Goal: Task Accomplishment & Management: Use online tool/utility

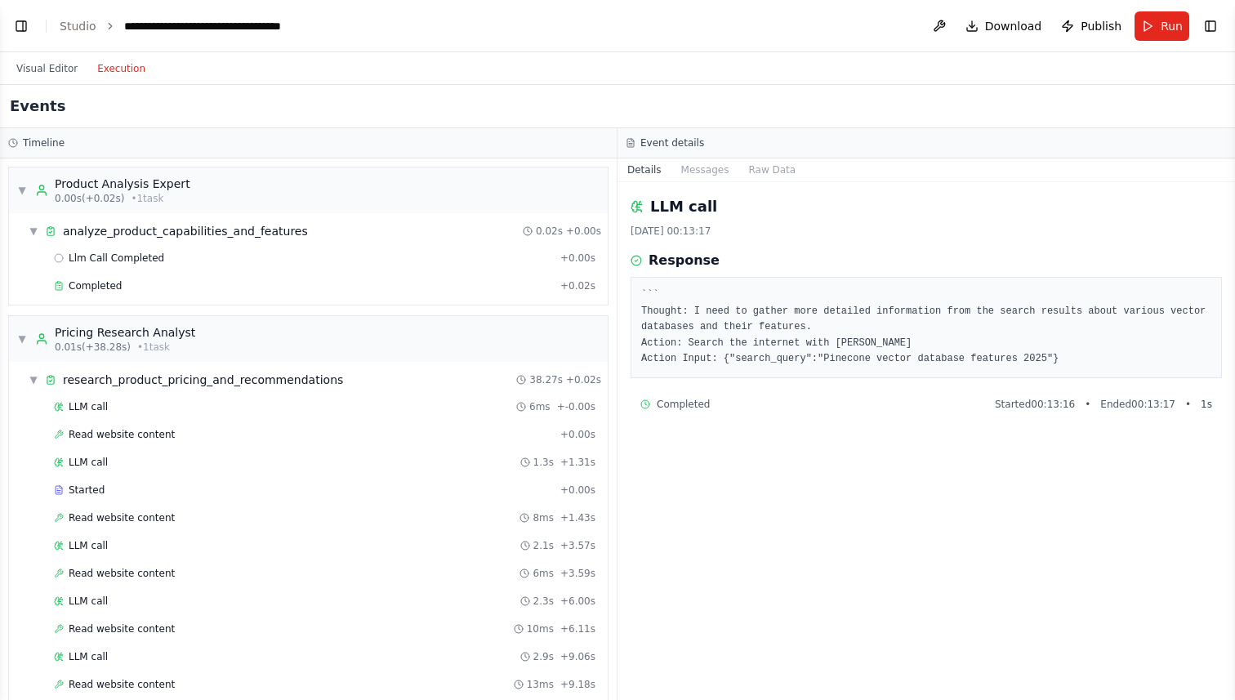
scroll to position [4080, 0]
click at [79, 25] on link "Studio" at bounding box center [78, 26] width 37 height 13
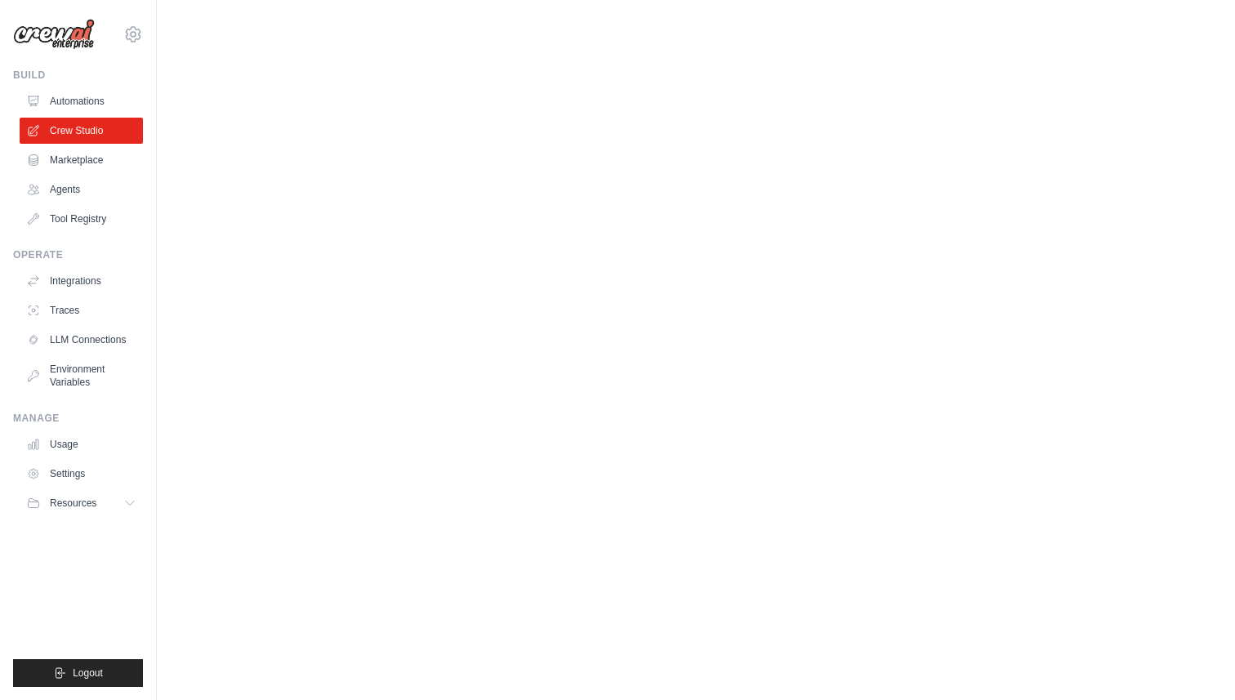
click at [30, 22] on img at bounding box center [54, 34] width 82 height 31
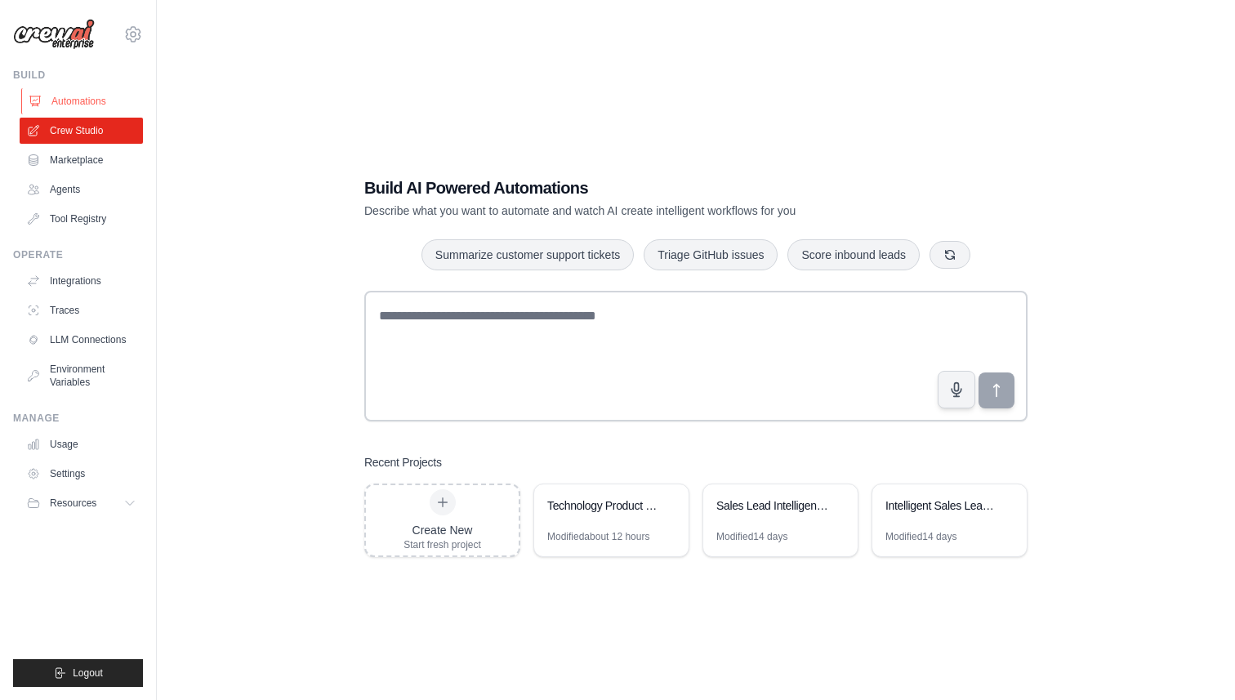
click at [90, 102] on link "Automations" at bounding box center [82, 101] width 123 height 26
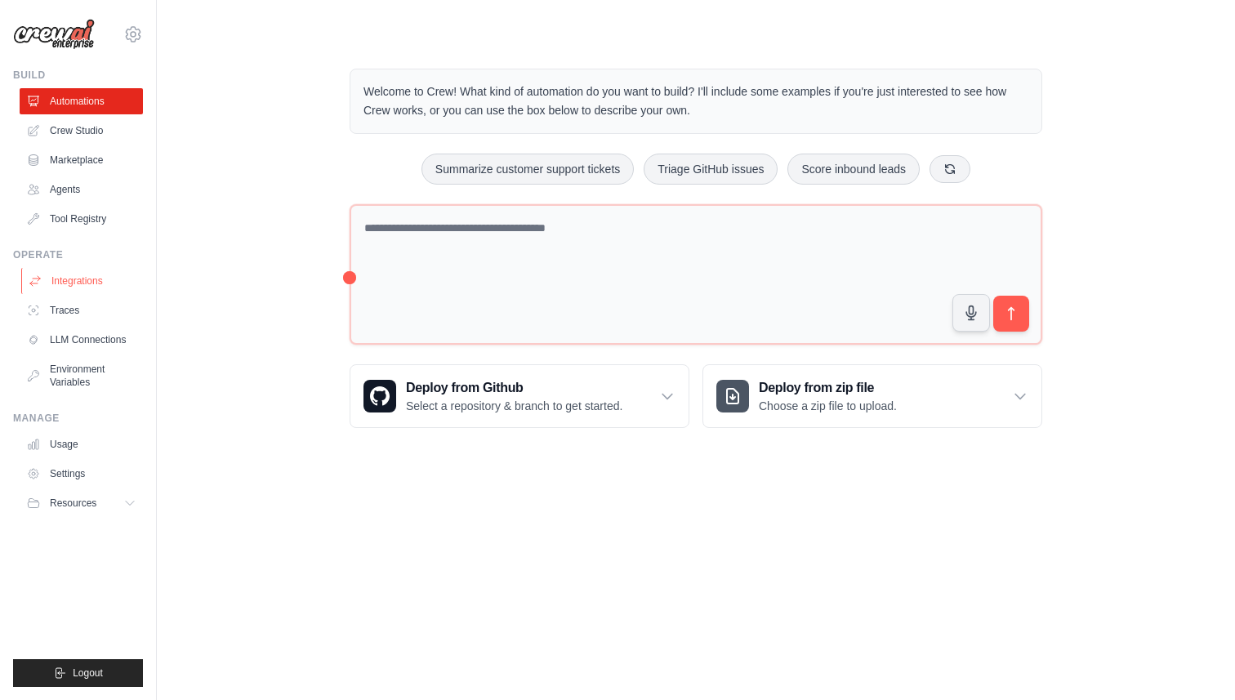
click at [80, 288] on link "Integrations" at bounding box center [82, 281] width 123 height 26
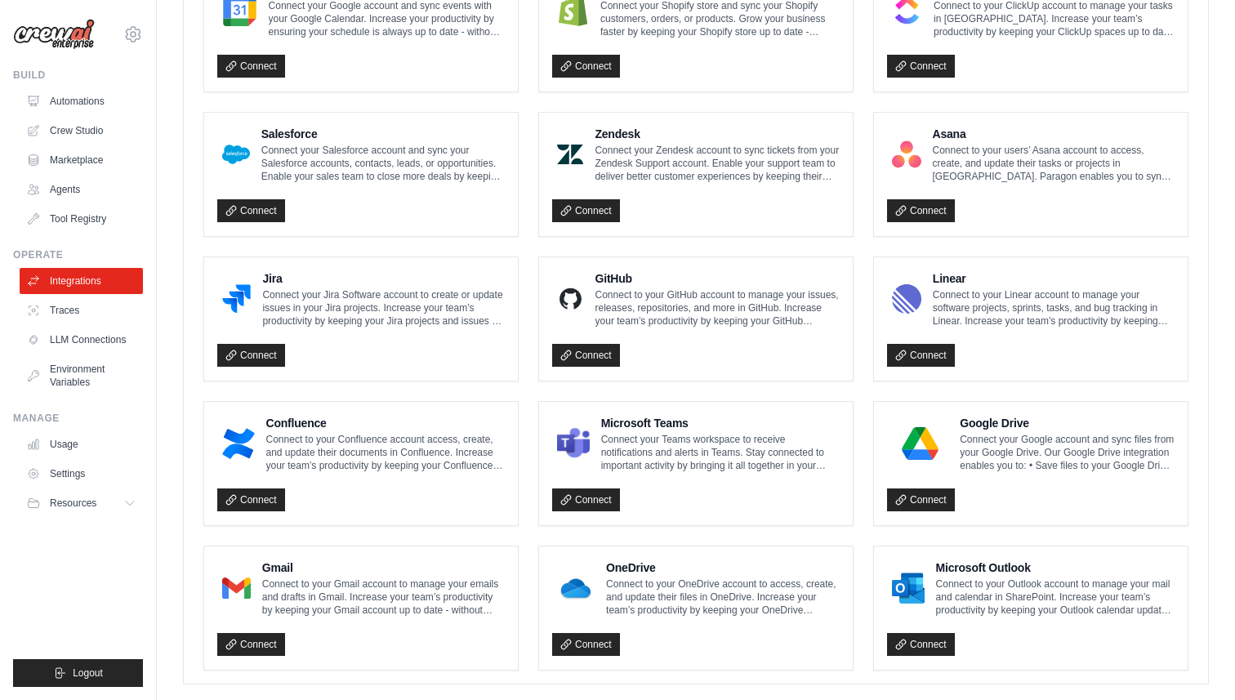
scroll to position [836, 0]
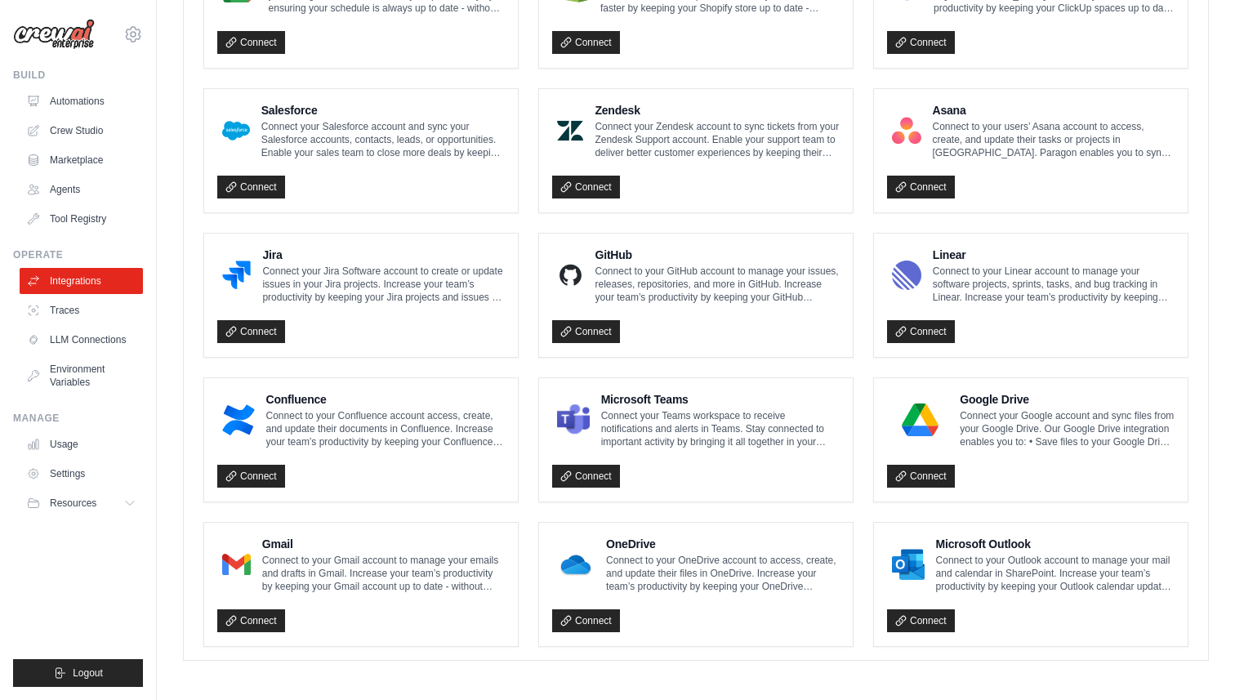
click at [331, 570] on p "Connect to your Gmail account to manage your emails and drafts in Gmail. Increa…" at bounding box center [383, 573] width 243 height 39
click at [328, 538] on h4 "Gmail" at bounding box center [383, 544] width 243 height 16
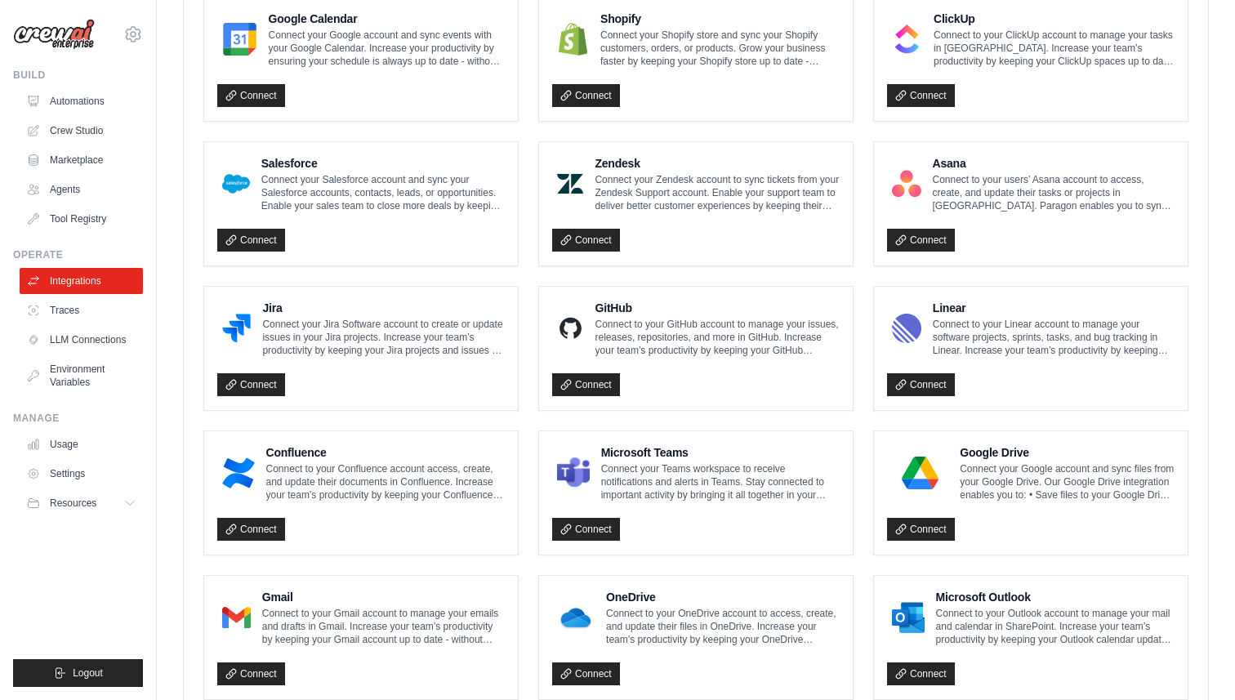
scroll to position [836, 0]
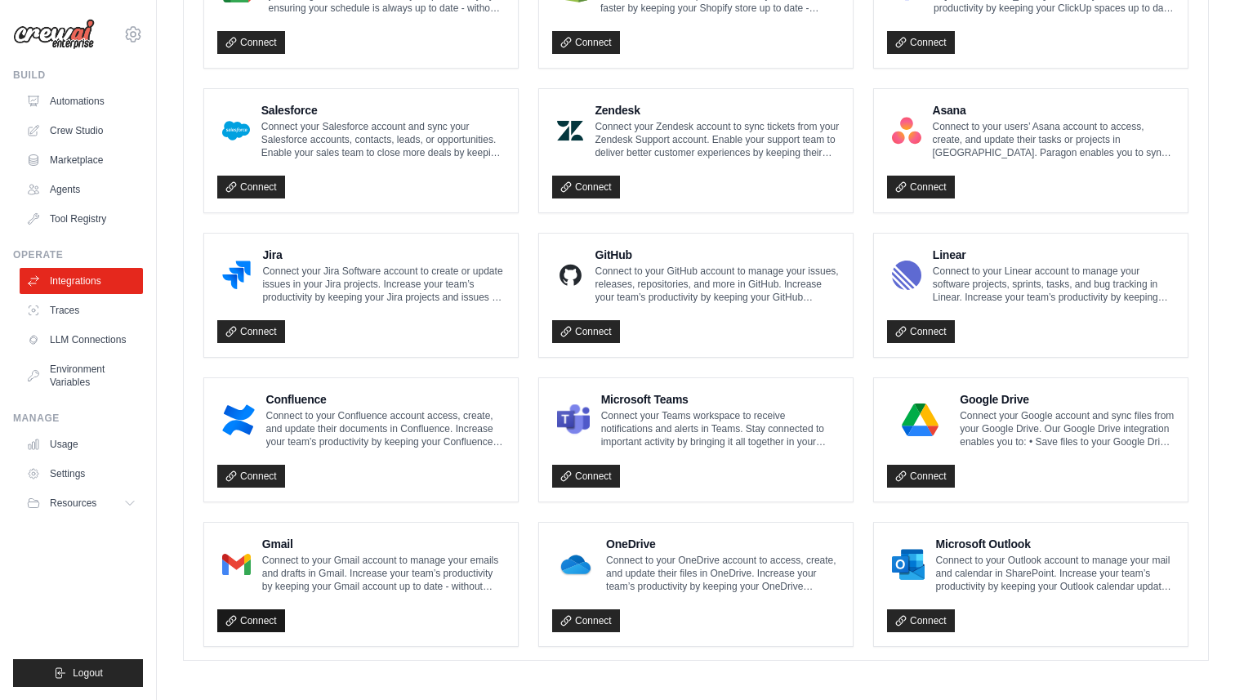
click at [257, 621] on link "Connect" at bounding box center [251, 620] width 68 height 23
click at [276, 540] on h4 "Gmail" at bounding box center [383, 544] width 243 height 16
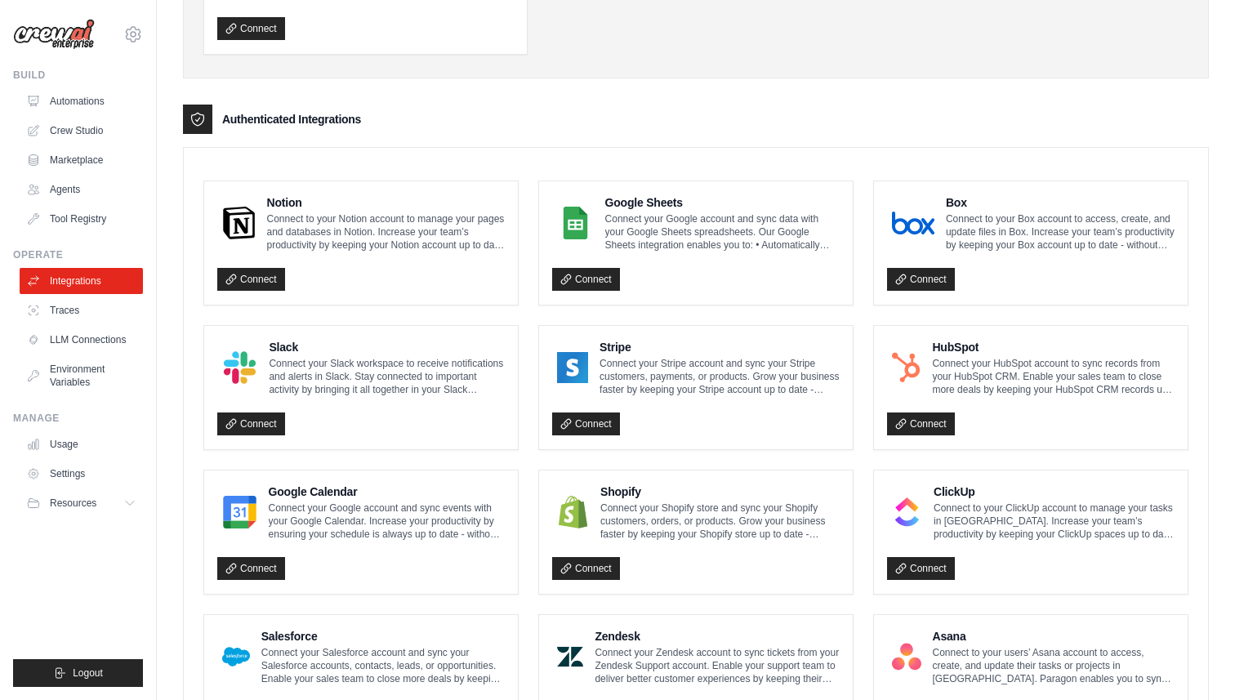
scroll to position [303, 0]
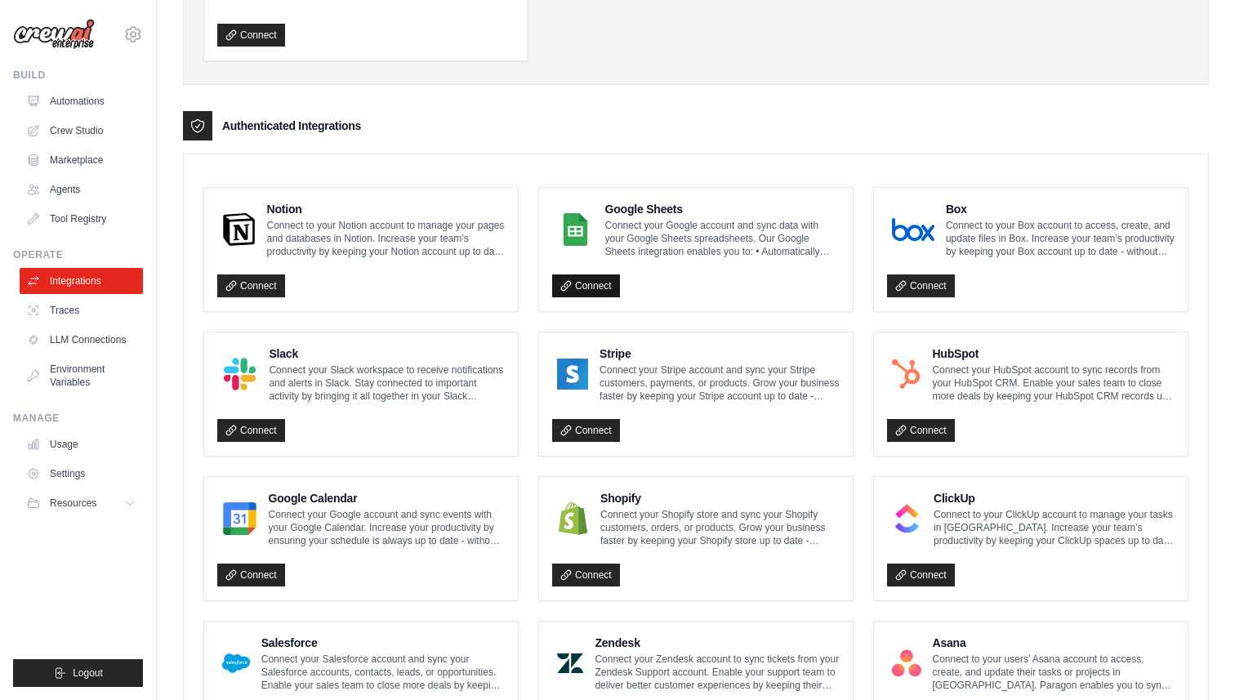
click at [578, 284] on link "Connect" at bounding box center [586, 285] width 68 height 23
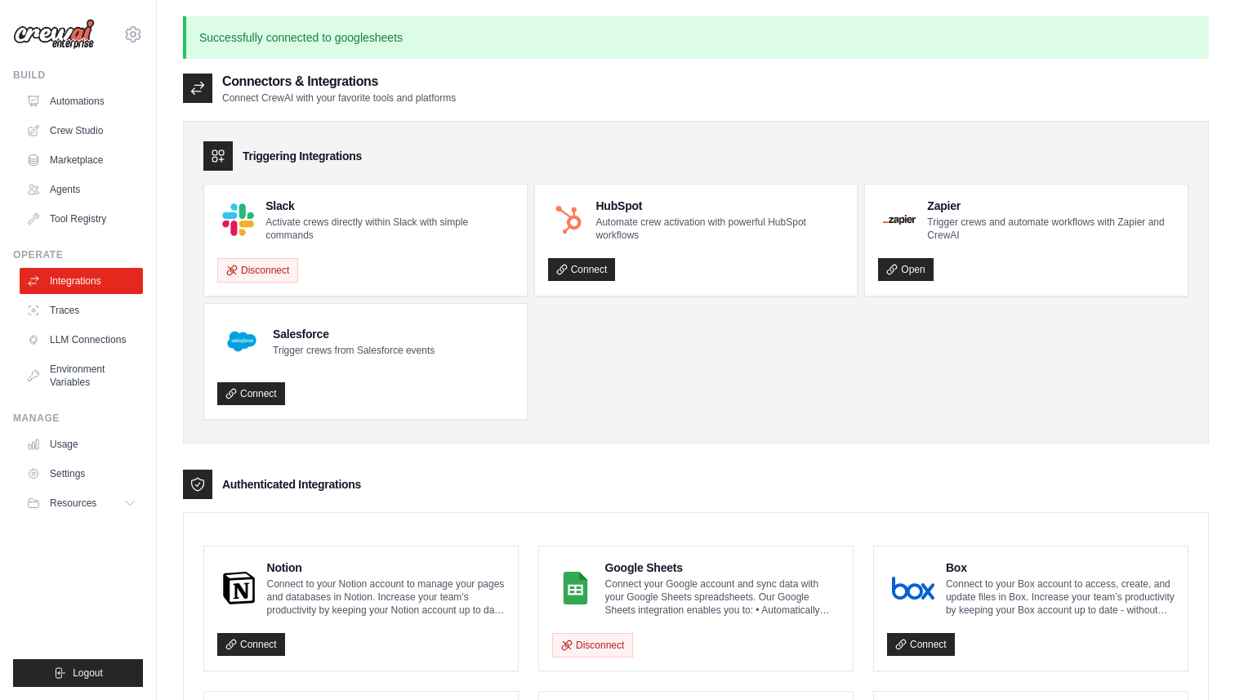
click at [659, 388] on ul "Slack Activate crews directly within Slack with simple commands Disconnect HubS…" at bounding box center [695, 302] width 985 height 236
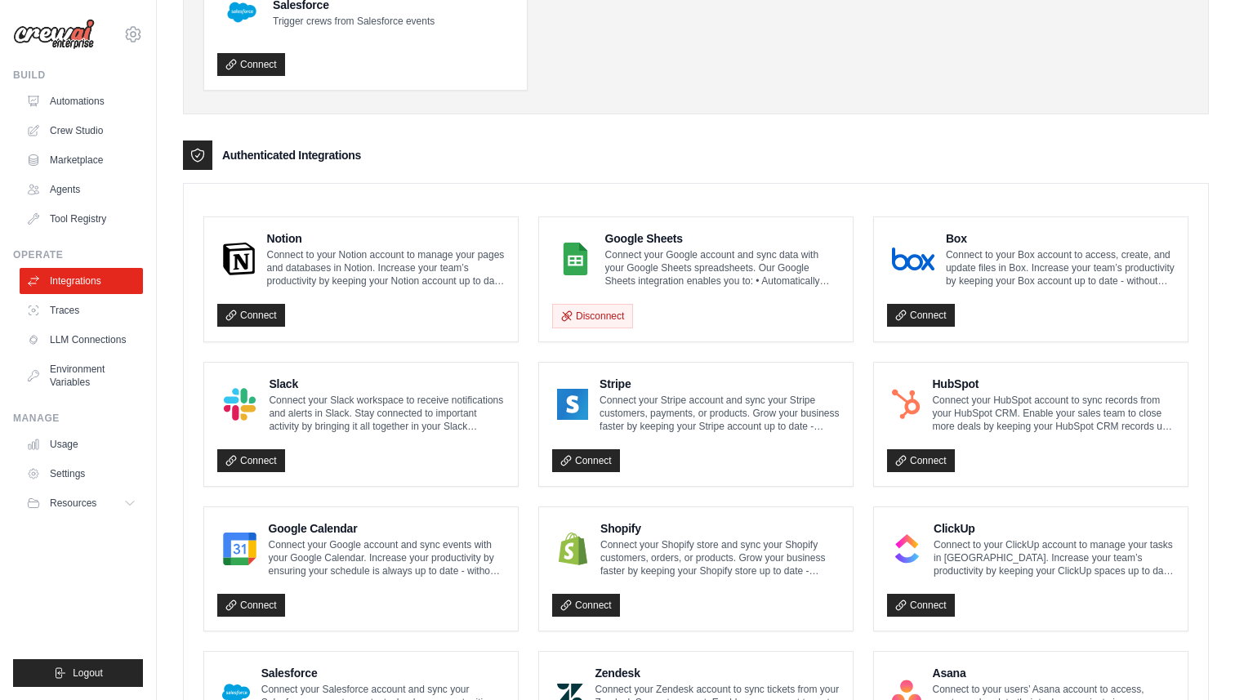
scroll to position [368, 0]
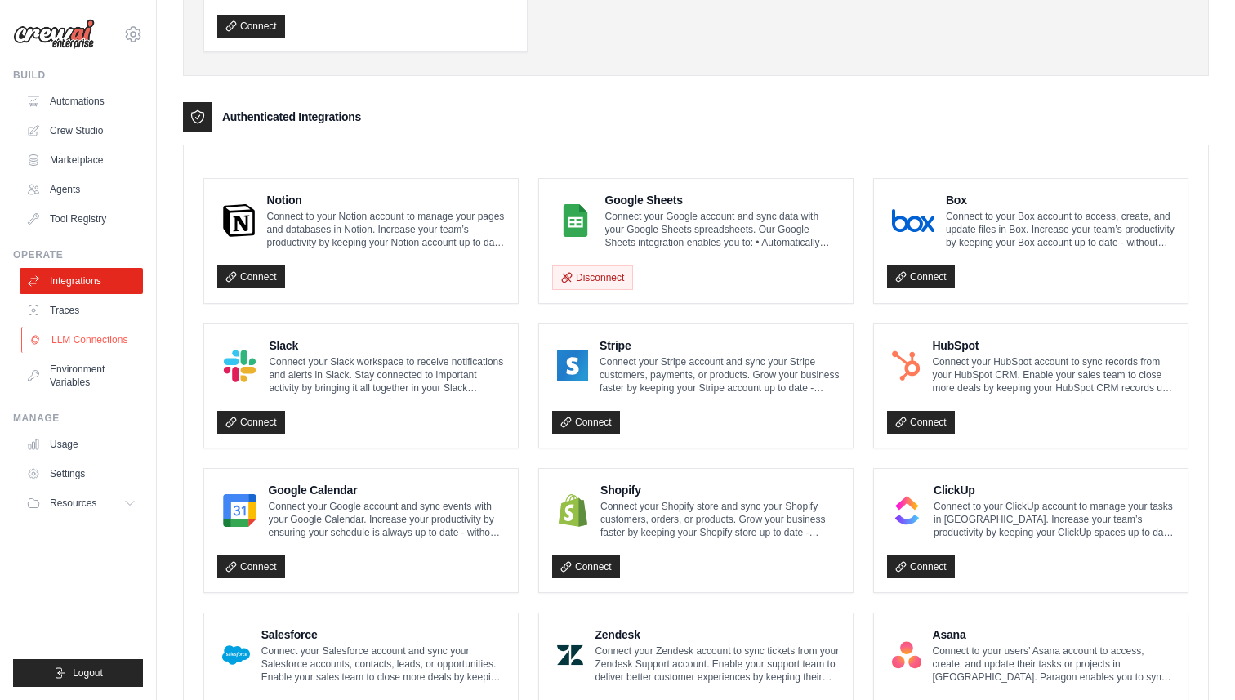
click at [87, 345] on link "LLM Connections" at bounding box center [82, 340] width 123 height 26
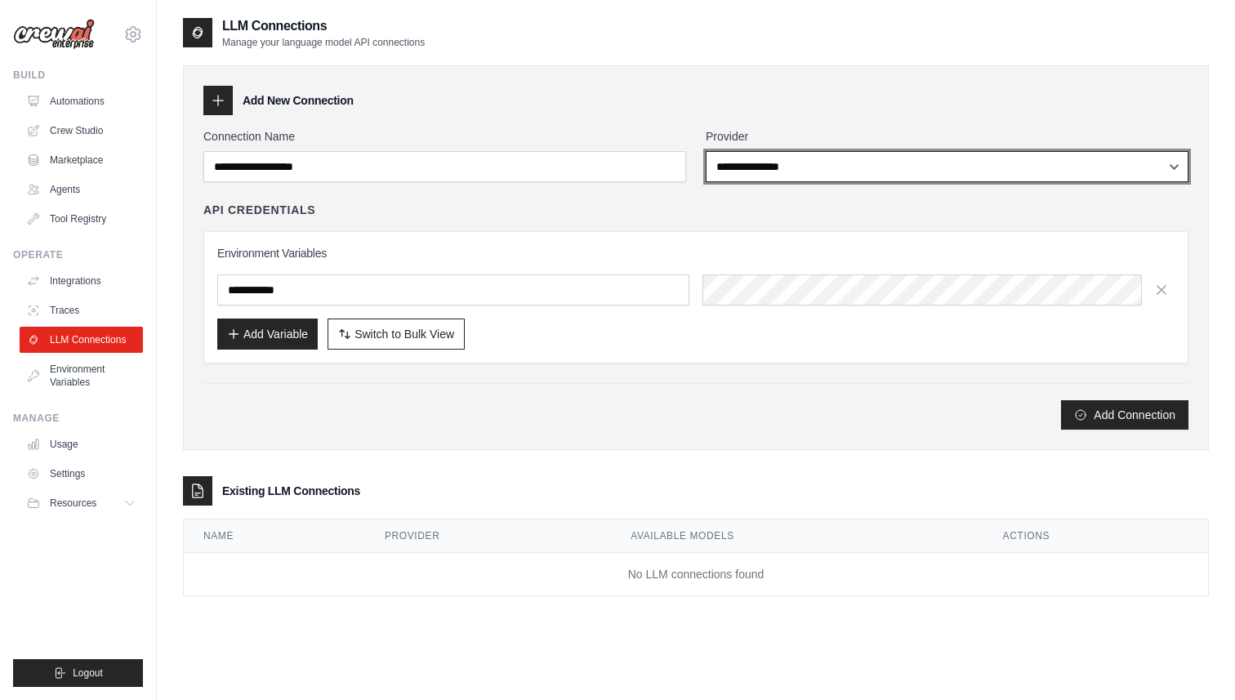
click at [794, 166] on select "**********" at bounding box center [947, 166] width 483 height 31
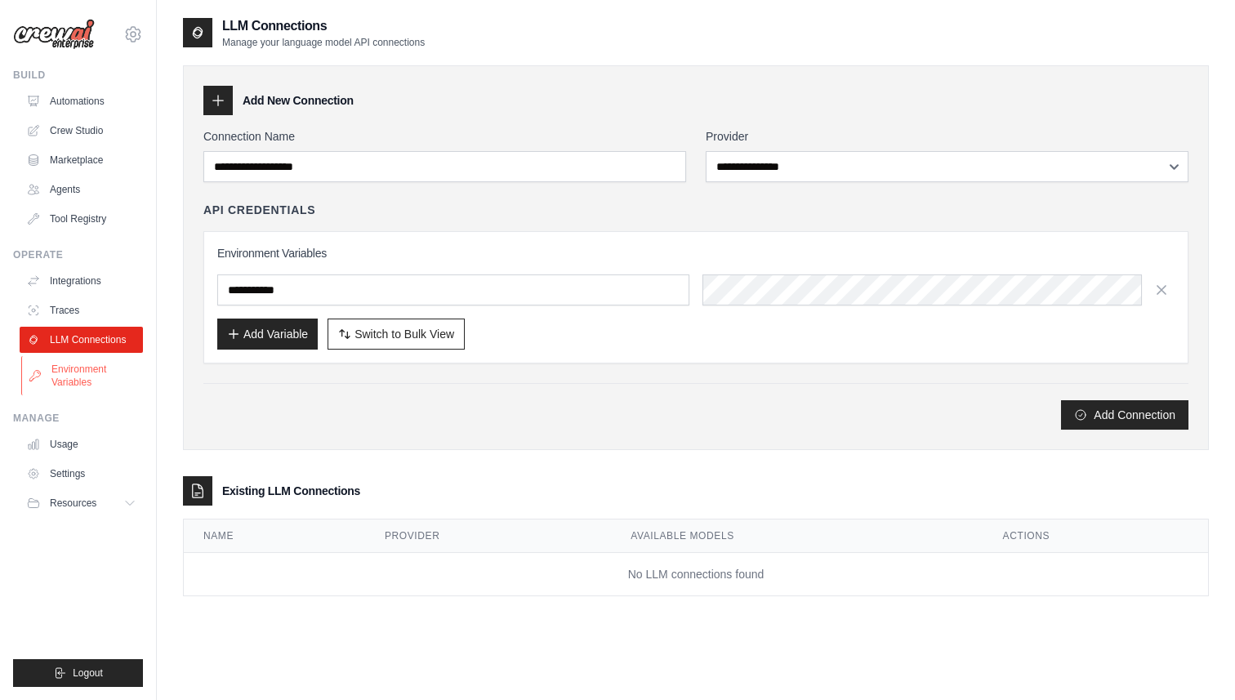
click at [60, 375] on link "Environment Variables" at bounding box center [82, 375] width 123 height 39
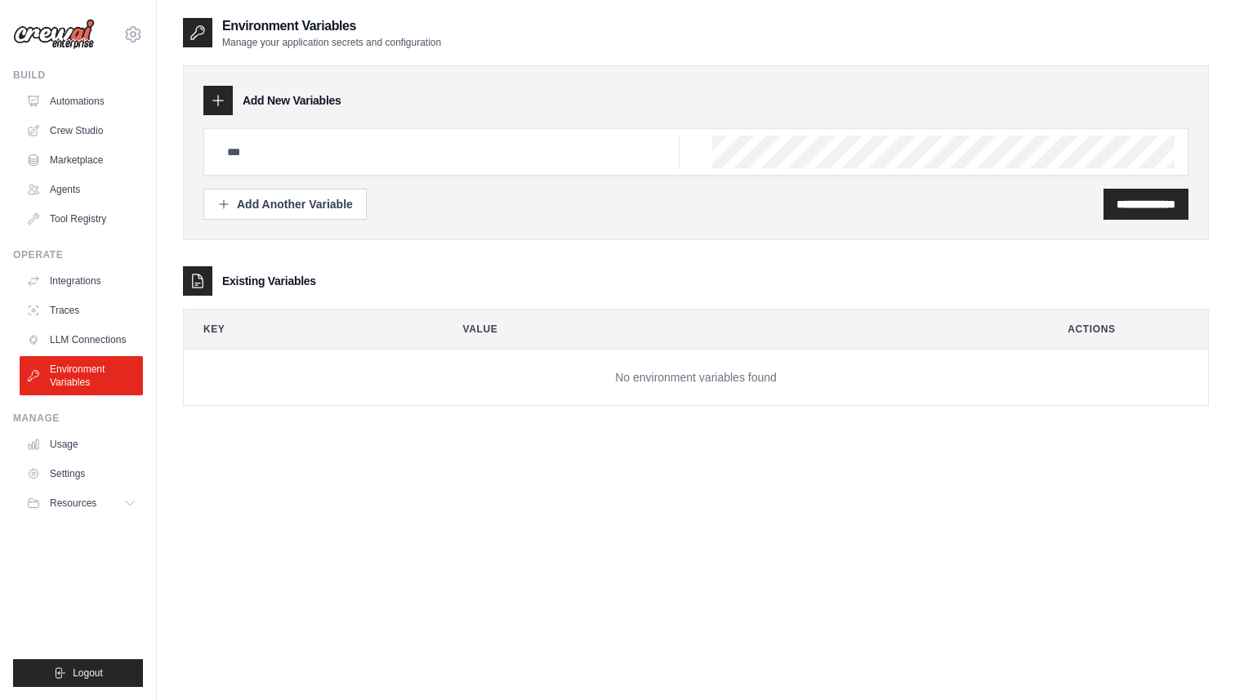
click at [78, 283] on link "Integrations" at bounding box center [81, 281] width 123 height 26
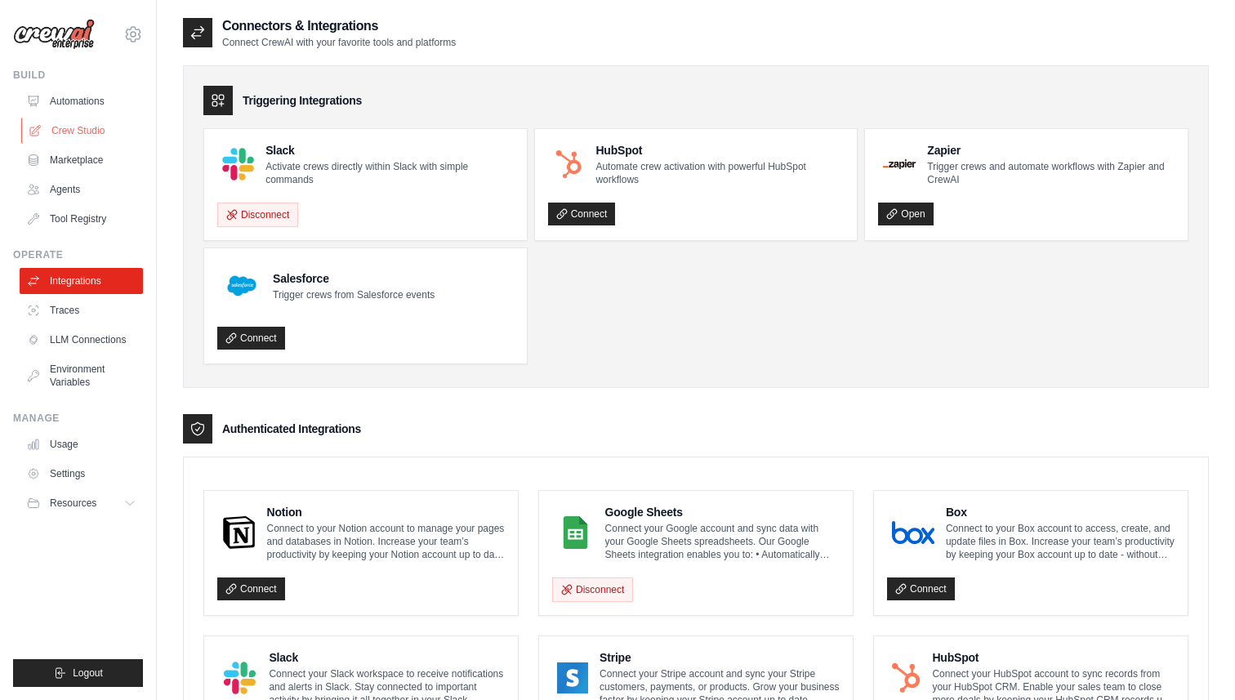
click at [82, 128] on link "Crew Studio" at bounding box center [82, 131] width 123 height 26
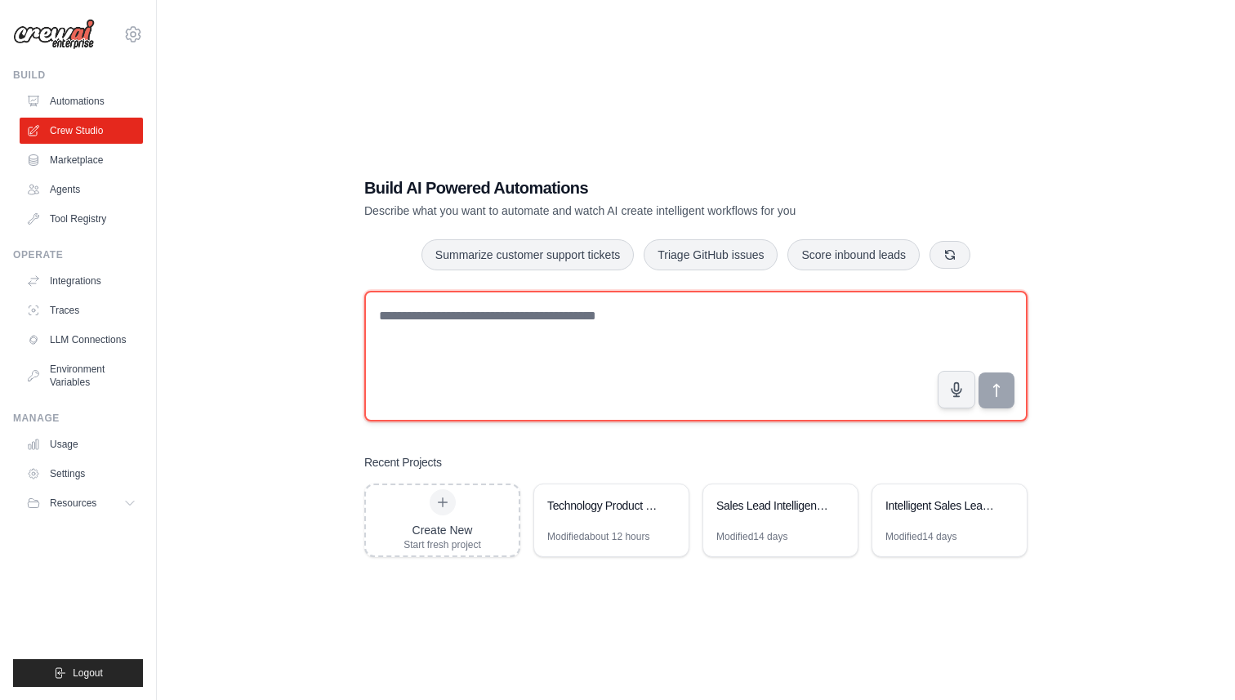
click at [569, 342] on textarea at bounding box center [695, 356] width 663 height 131
paste textarea "**********"
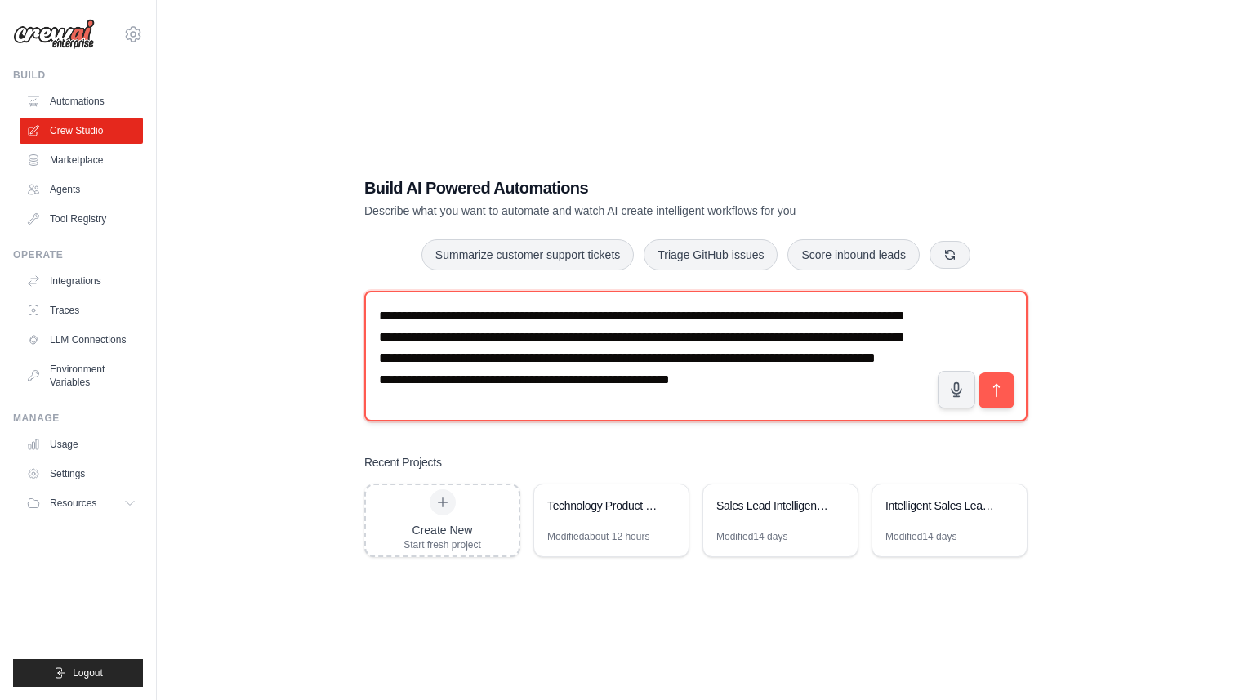
scroll to position [31, 0]
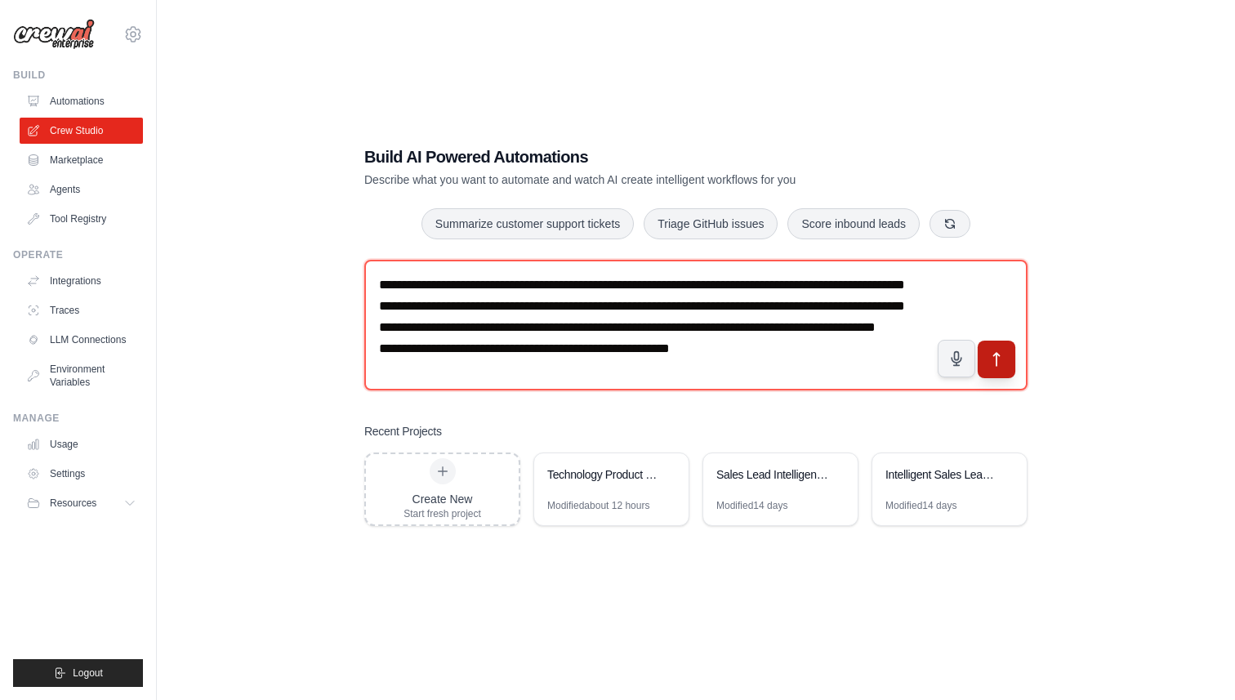
type textarea "**********"
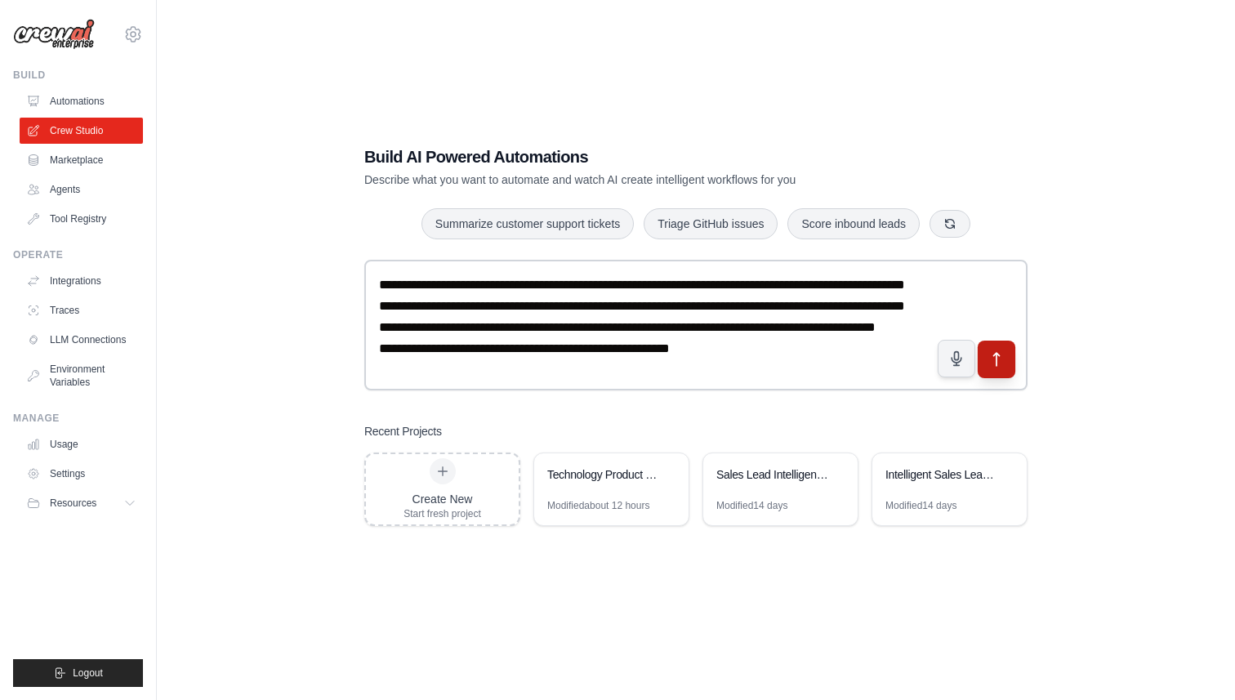
click at [1002, 359] on icon "submit" at bounding box center [996, 358] width 17 height 17
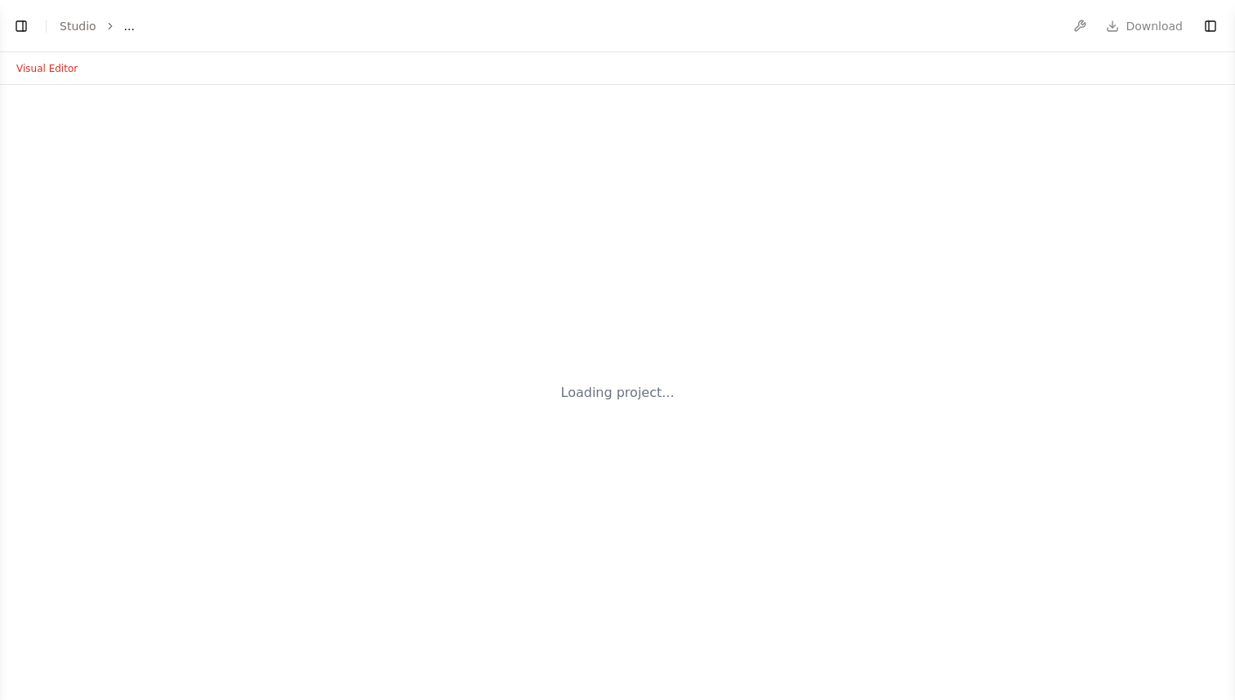
select select "****"
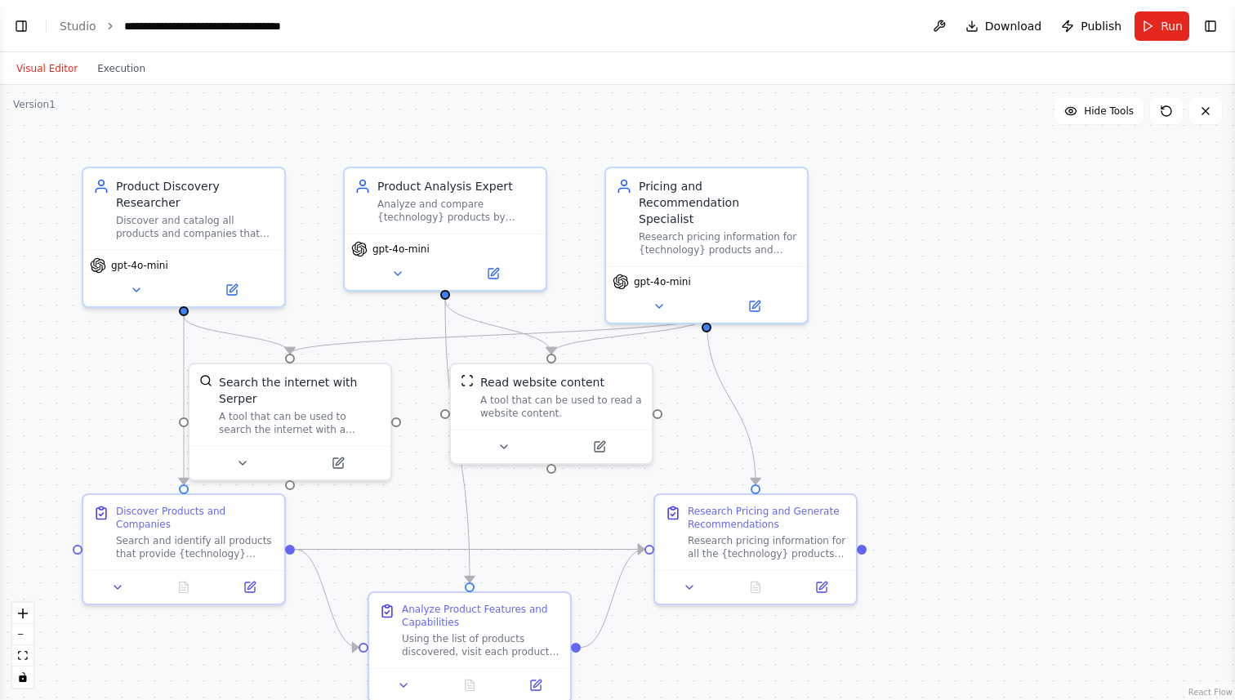
scroll to position [442, 0]
click at [1038, 350] on div ".deletable-edge-delete-btn { width: 20px; height: 20px; border: 0px solid #ffff…" at bounding box center [617, 392] width 1235 height 615
click at [1112, 521] on div ".deletable-edge-delete-btn { width: 20px; height: 20px; border: 0px solid #ffff…" at bounding box center [617, 392] width 1235 height 615
click at [1207, 688] on link "React Flow" at bounding box center [1211, 692] width 44 height 9
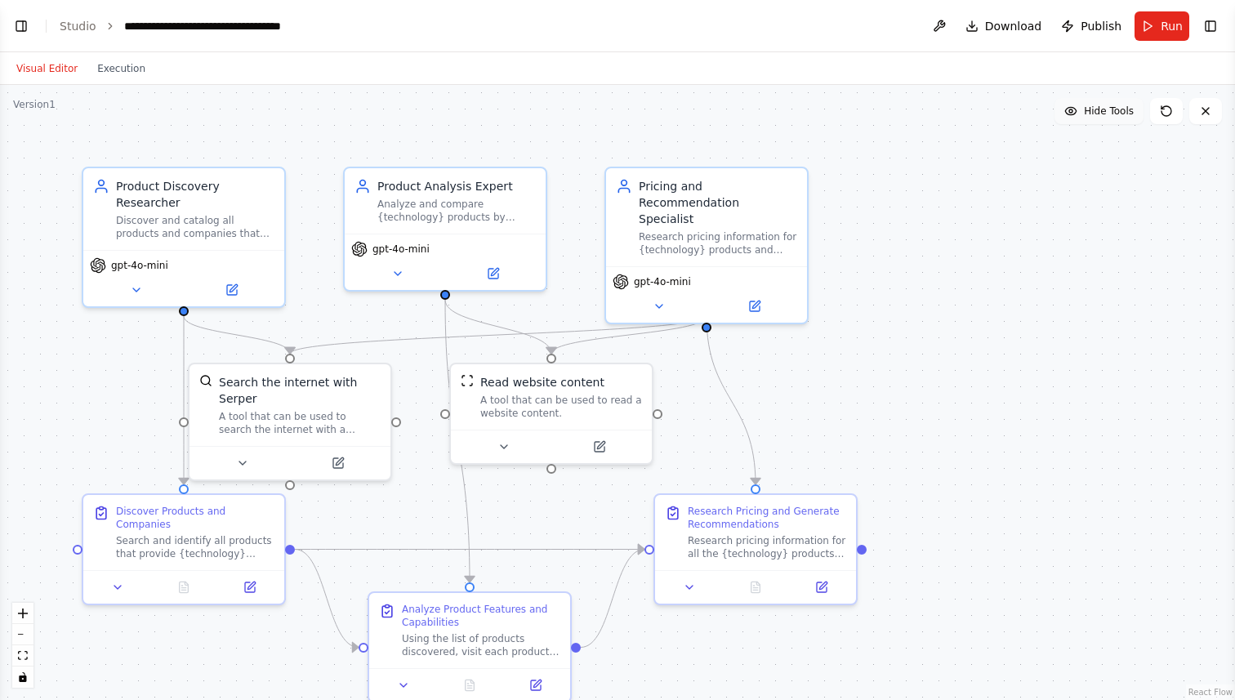
click at [1117, 116] on span "Hide Tools" at bounding box center [1109, 111] width 50 height 13
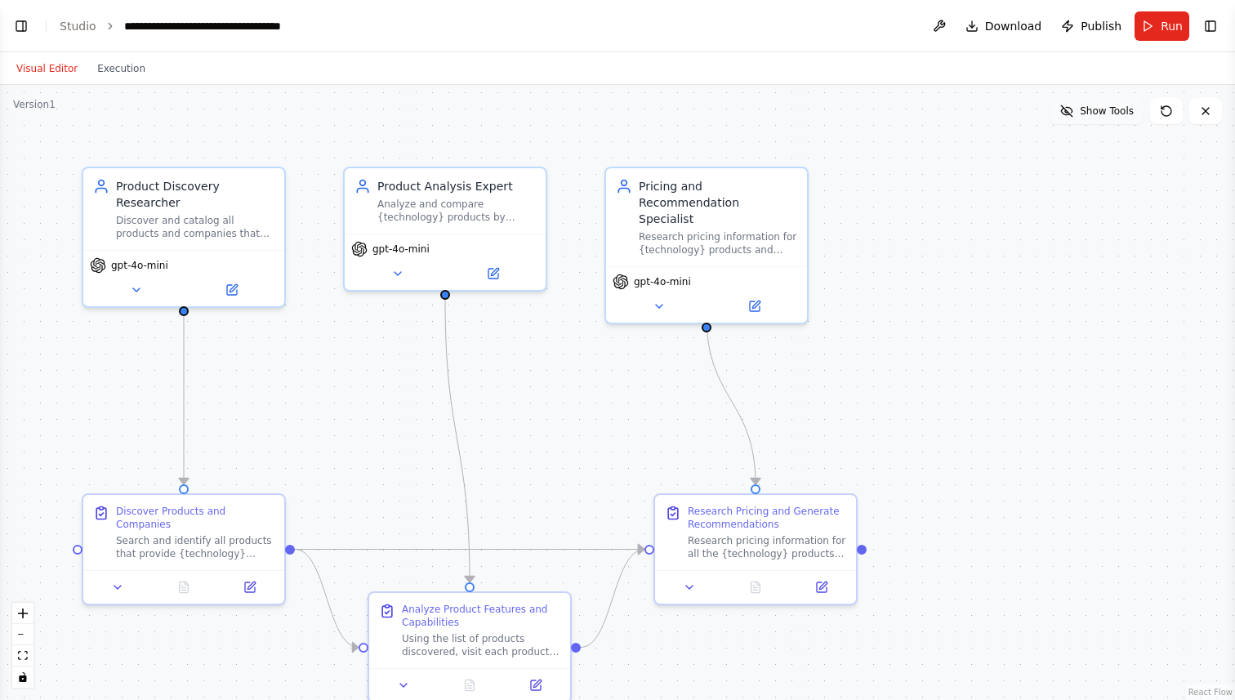
click at [1099, 112] on span "Show Tools" at bounding box center [1107, 111] width 54 height 13
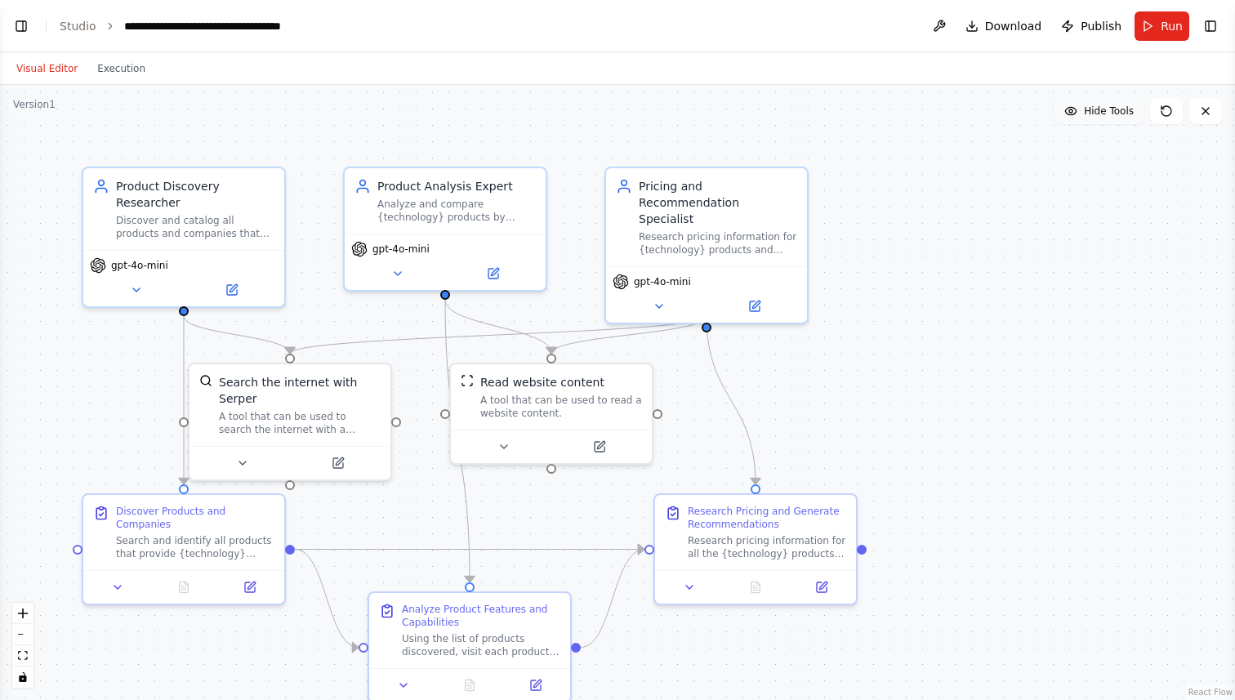
click at [1118, 105] on span "Hide Tools" at bounding box center [1109, 111] width 50 height 13
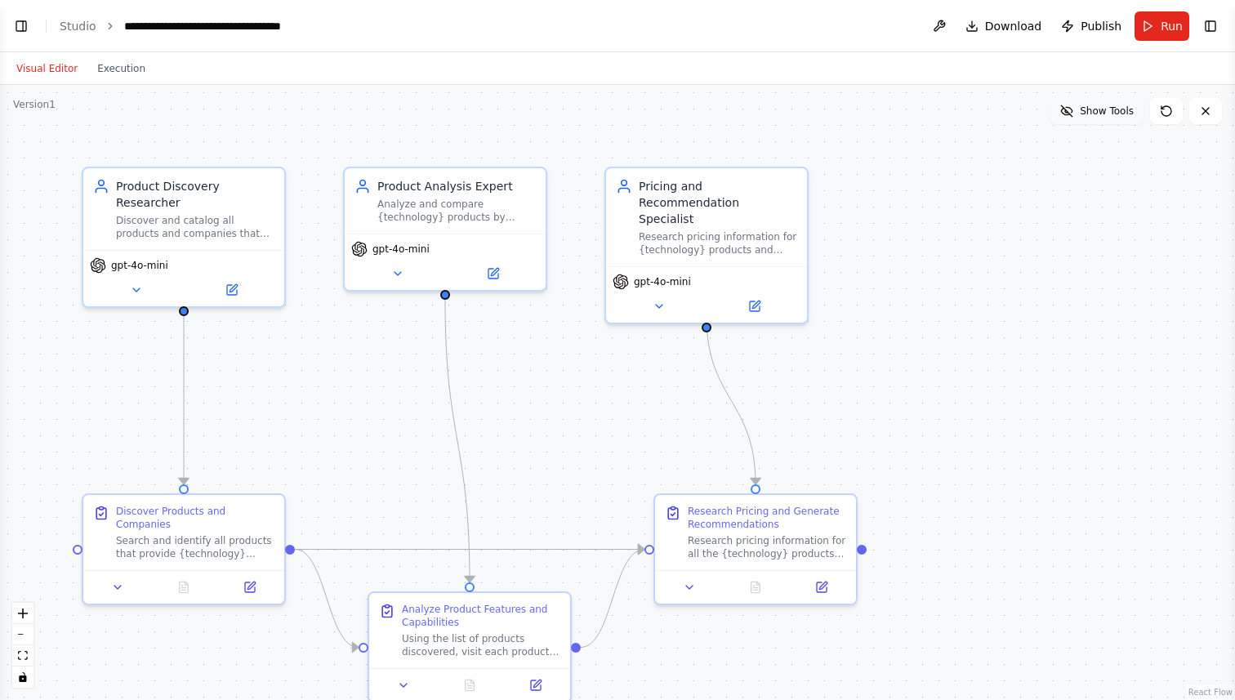
click at [1118, 105] on span "Show Tools" at bounding box center [1107, 111] width 54 height 13
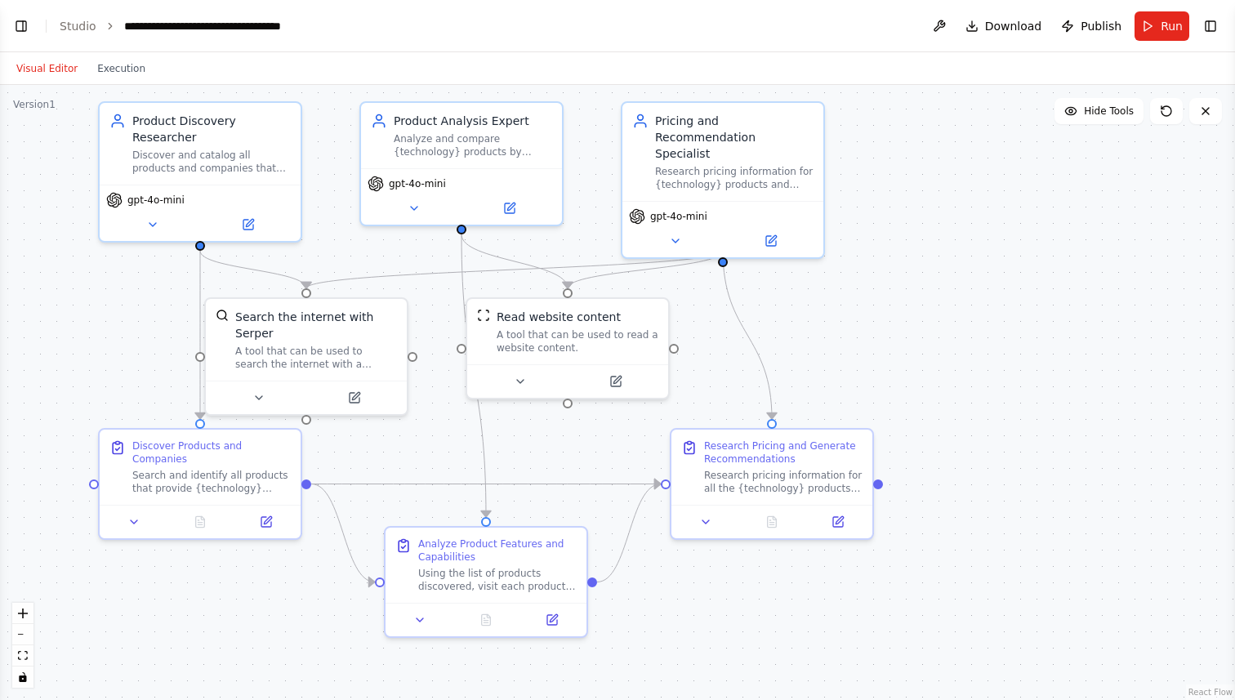
drag, startPoint x: 915, startPoint y: 436, endPoint x: 931, endPoint y: 371, distance: 67.4
click at [931, 371] on div ".deletable-edge-delete-btn { width: 20px; height: 20px; border: 0px solid #ffff…" at bounding box center [617, 392] width 1235 height 615
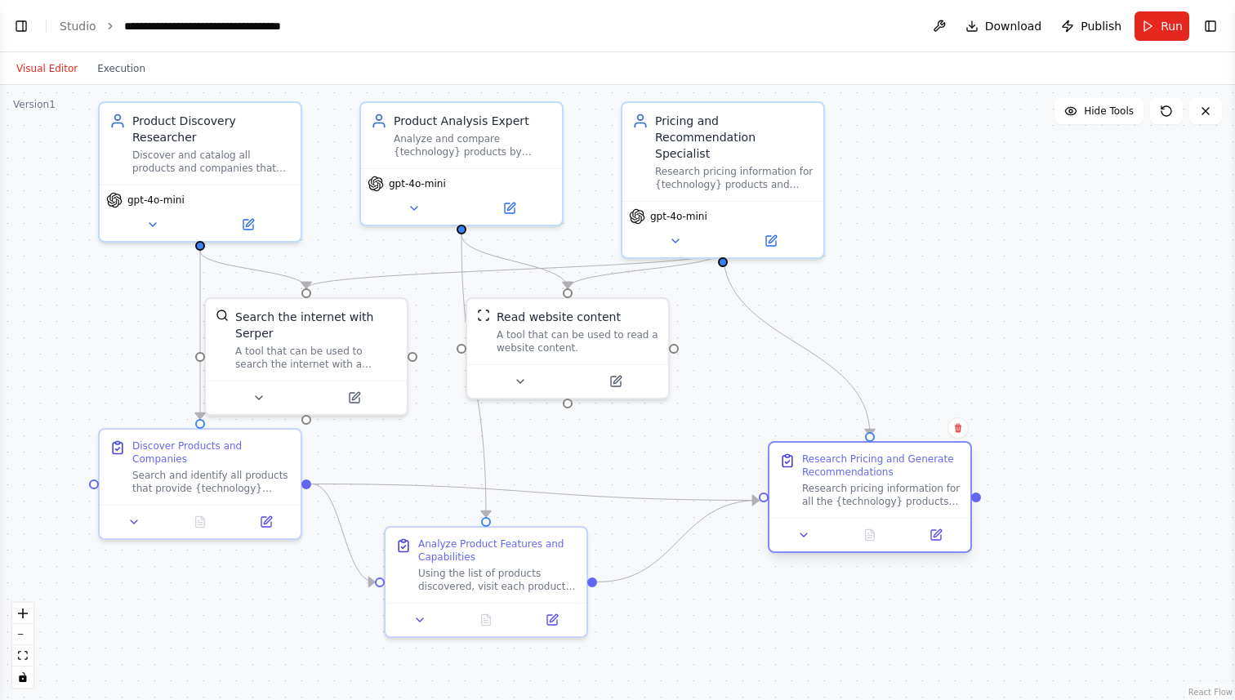
drag, startPoint x: 836, startPoint y: 480, endPoint x: 944, endPoint y: 502, distance: 109.3
click at [944, 502] on div "Research pricing information for all the {technology} products identified. Look…" at bounding box center [881, 495] width 158 height 26
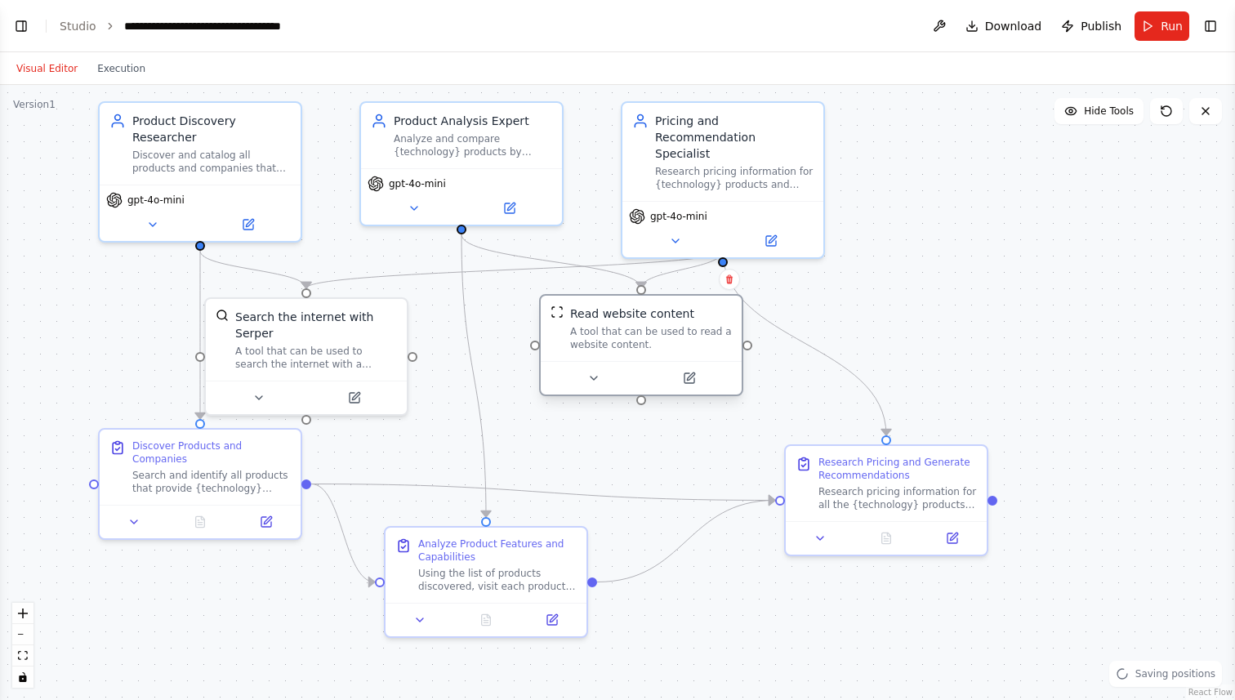
drag, startPoint x: 546, startPoint y: 351, endPoint x: 613, endPoint y: 354, distance: 67.8
click at [613, 354] on div "Read website content A tool that can be used to read a website content." at bounding box center [641, 328] width 201 height 65
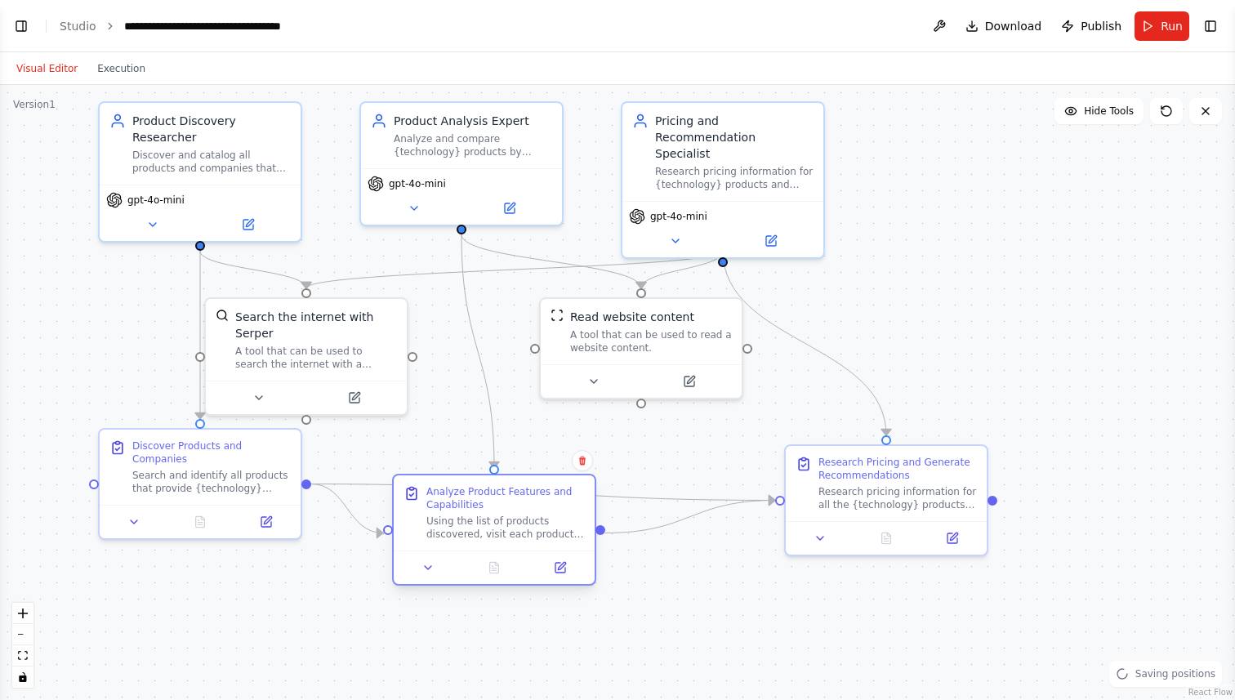
drag, startPoint x: 515, startPoint y: 554, endPoint x: 515, endPoint y: 510, distance: 44.1
click at [515, 510] on div "Analyze Product Features and Capabilities" at bounding box center [505, 498] width 158 height 26
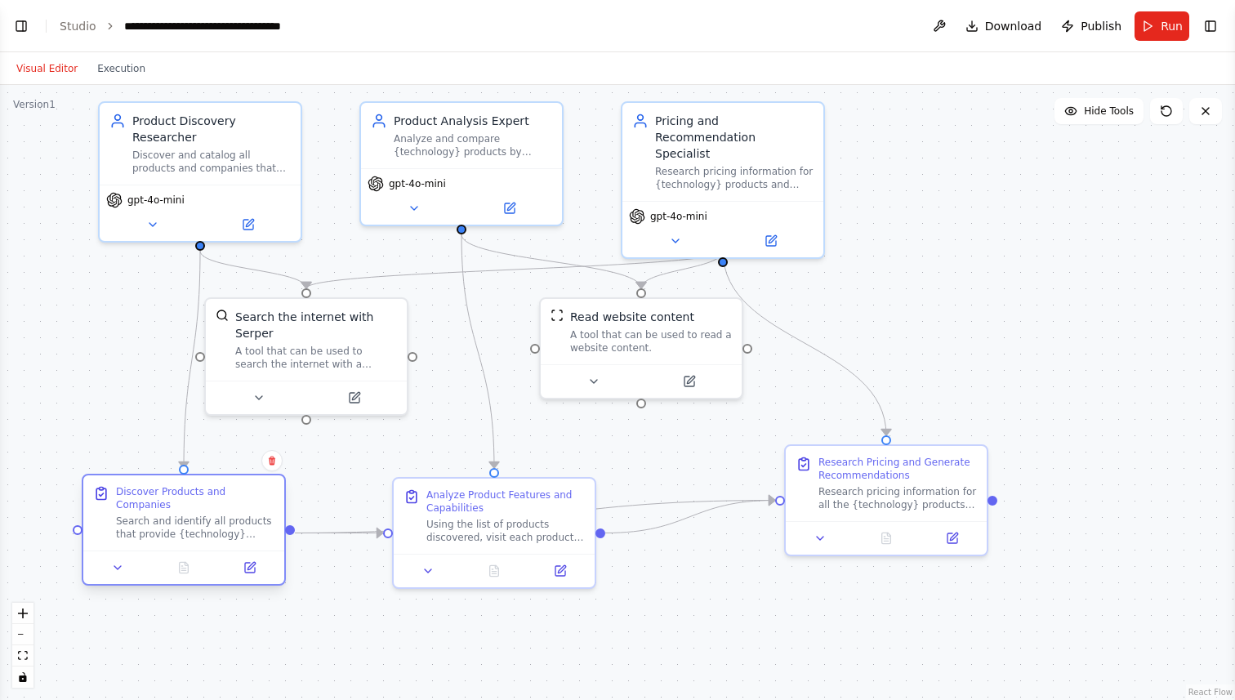
drag, startPoint x: 190, startPoint y: 498, endPoint x: 168, endPoint y: 539, distance: 46.4
click at [168, 539] on div "Discover Products and Companies Search and identify all products that provide {…" at bounding box center [183, 512] width 201 height 75
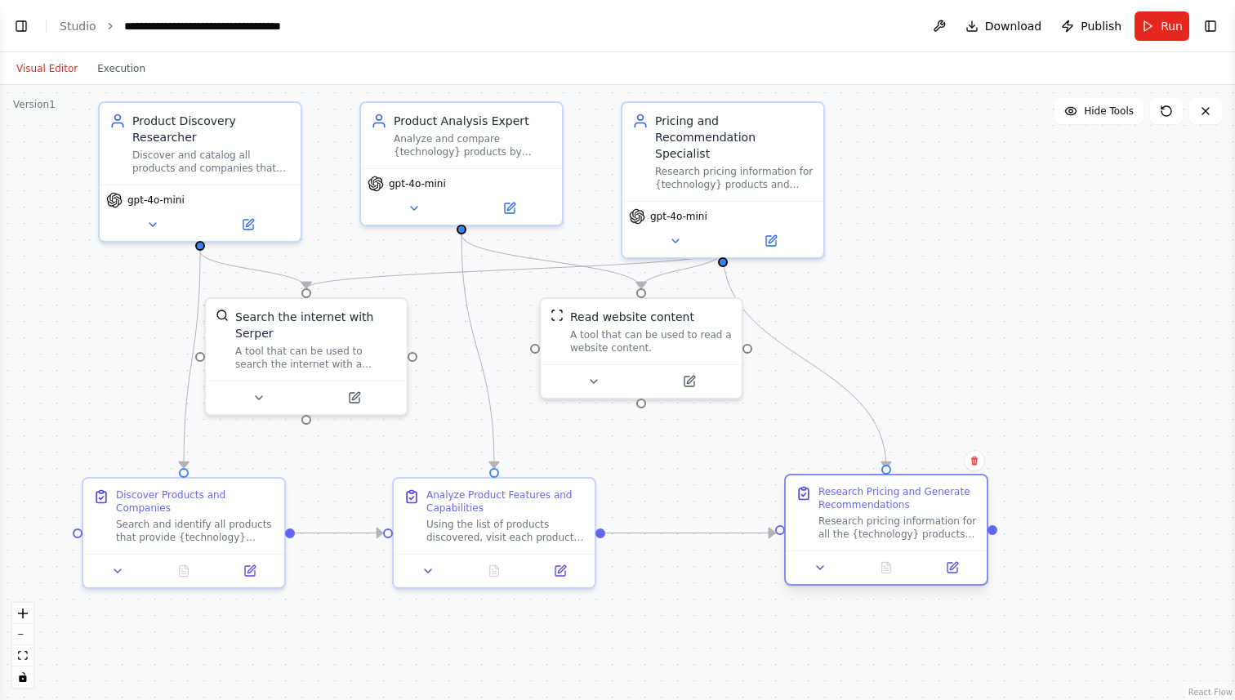
drag, startPoint x: 906, startPoint y: 484, endPoint x: 911, endPoint y: 517, distance: 33.0
click at [911, 517] on div "Research pricing information for all the {technology} products identified. Look…" at bounding box center [898, 528] width 158 height 26
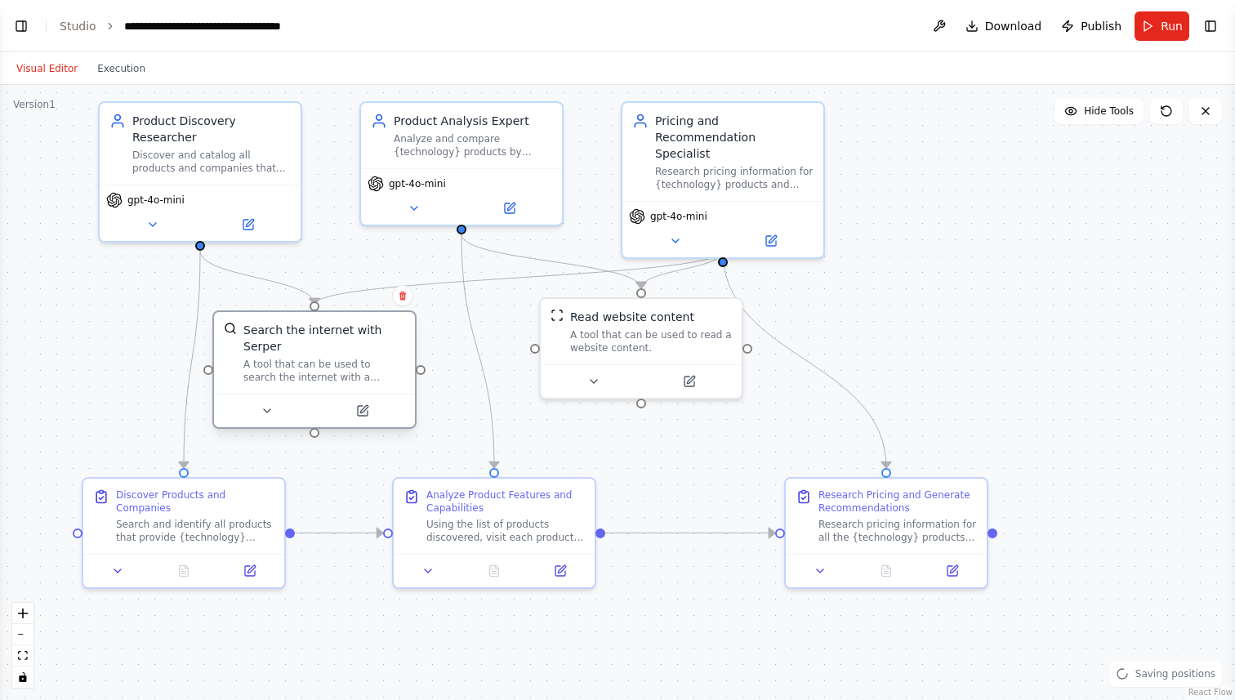
drag, startPoint x: 281, startPoint y: 348, endPoint x: 296, endPoint y: 362, distance: 20.2
click at [296, 362] on div "A tool that can be used to search the internet with a search_query. Supports di…" at bounding box center [324, 371] width 162 height 26
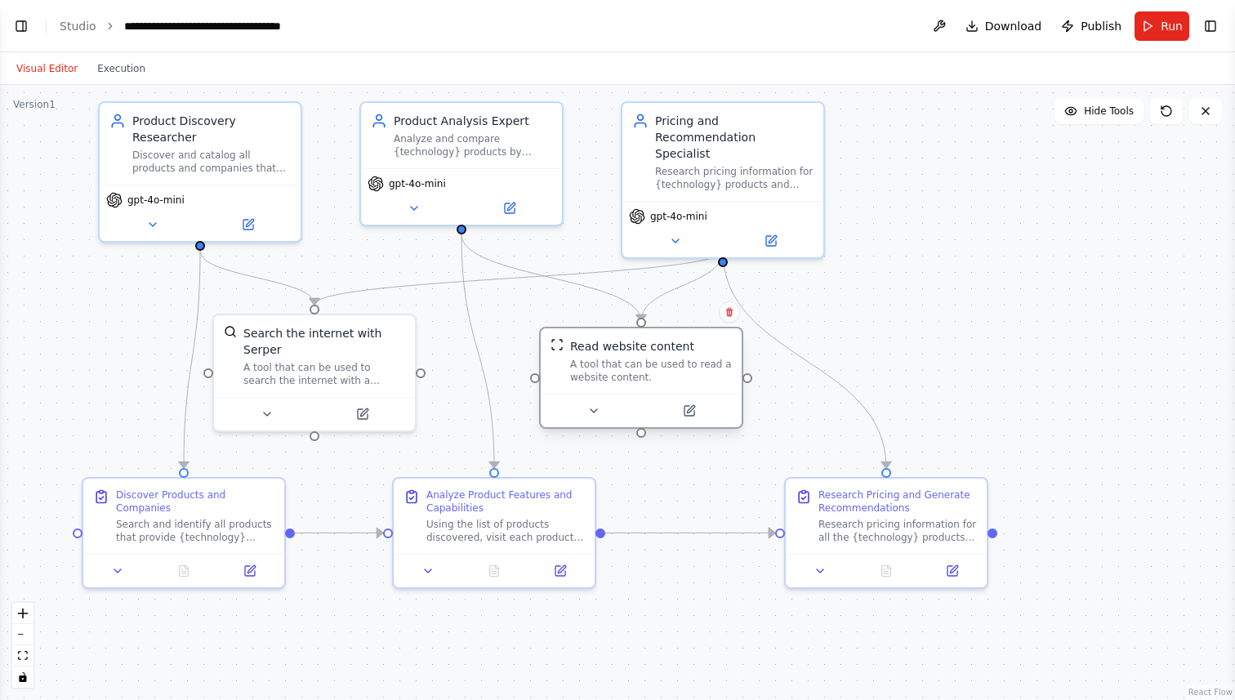
drag, startPoint x: 654, startPoint y: 360, endPoint x: 648, endPoint y: 390, distance: 30.9
click at [648, 390] on div "Read website content A tool that can be used to read a website content." at bounding box center [641, 378] width 204 height 102
click at [689, 421] on div at bounding box center [641, 410] width 201 height 33
click at [691, 411] on icon at bounding box center [690, 411] width 10 height 10
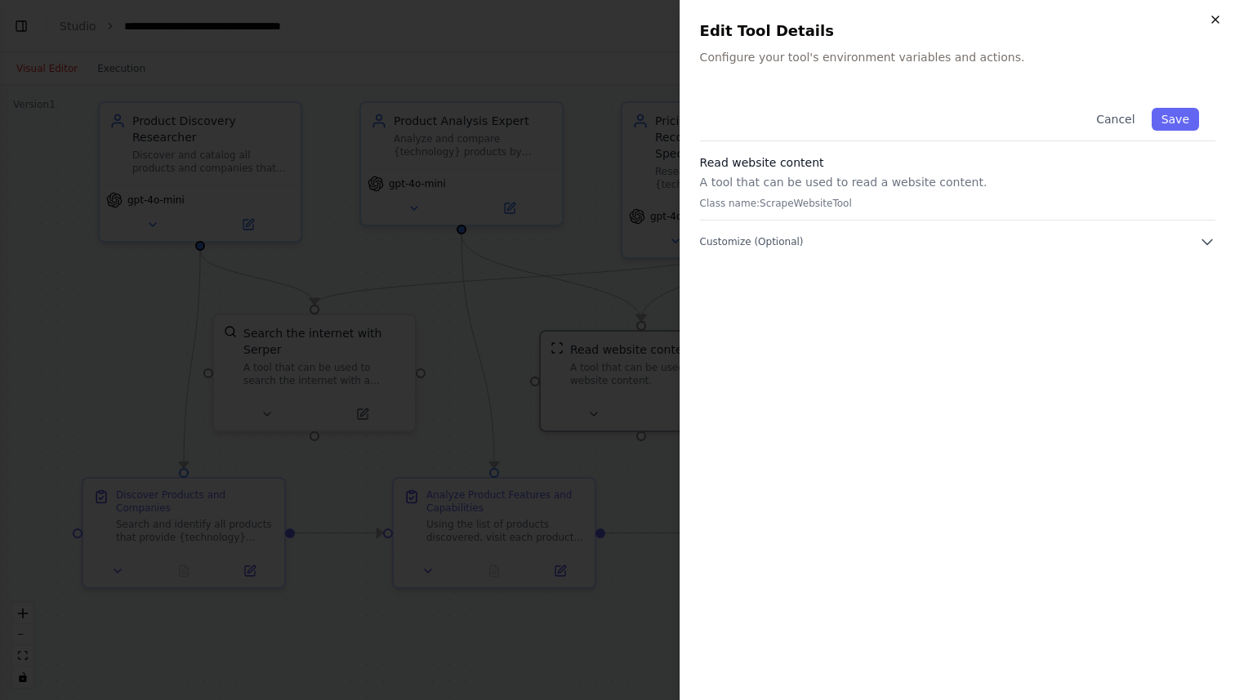
click at [1220, 24] on icon "button" at bounding box center [1215, 19] width 13 height 13
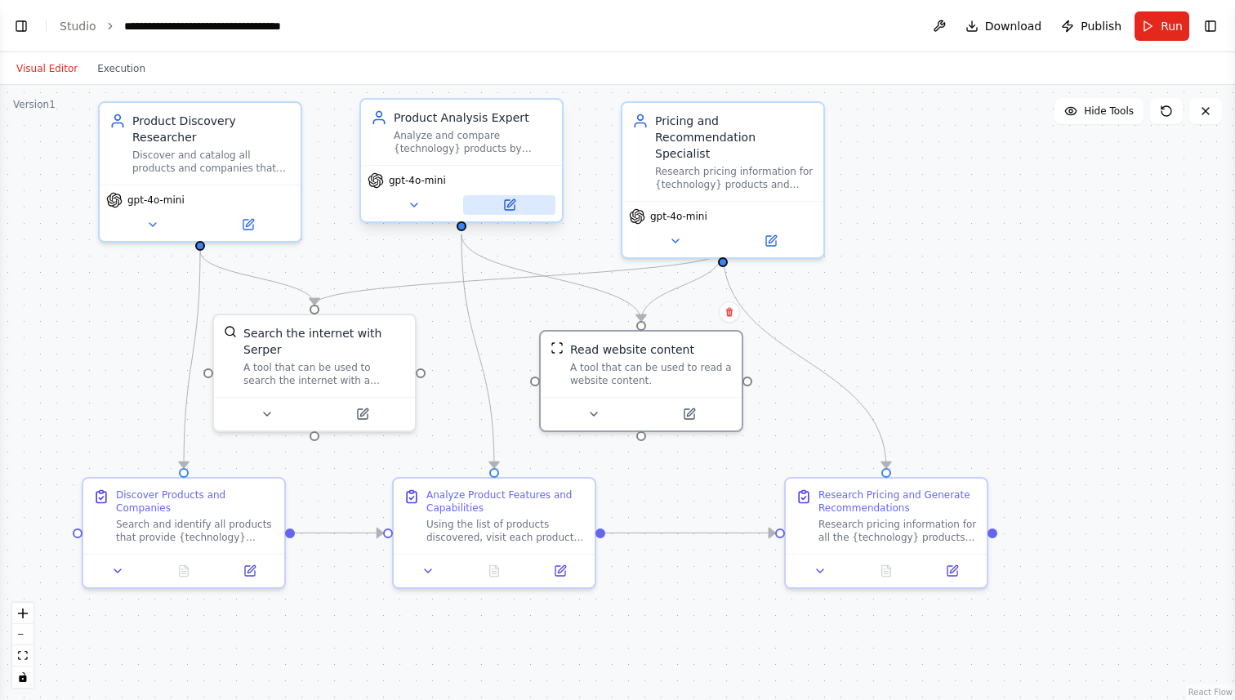
click at [510, 201] on icon at bounding box center [509, 205] width 13 height 13
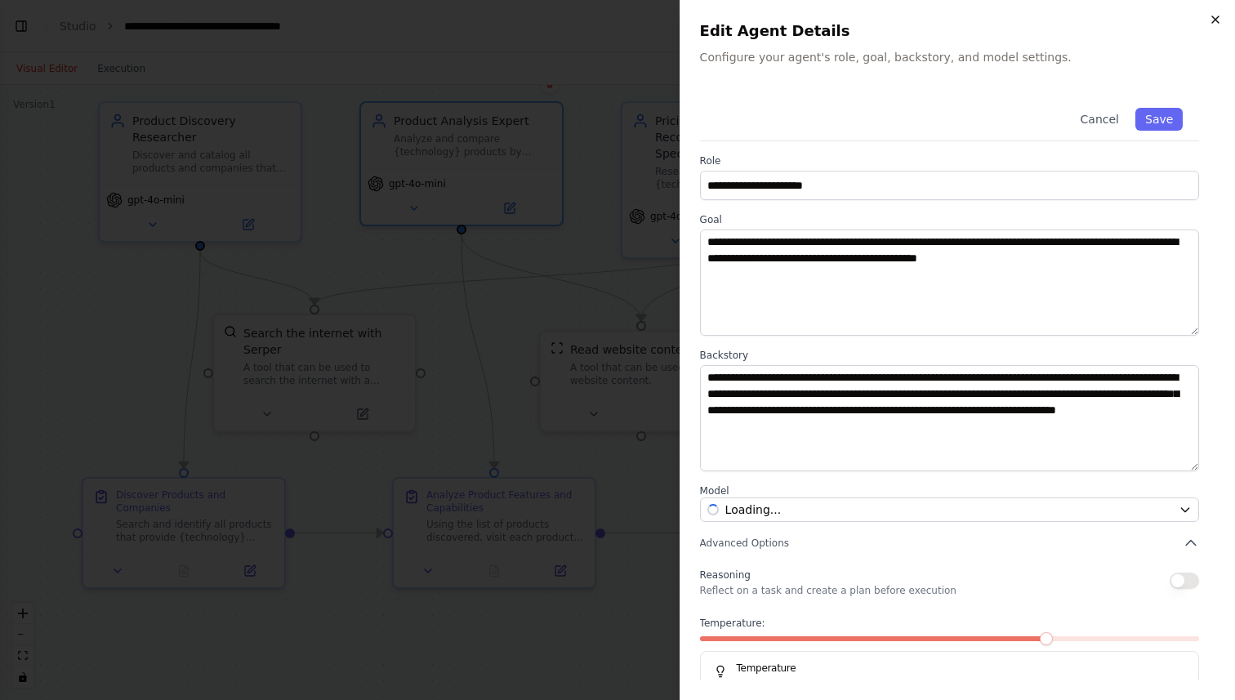
click at [1216, 16] on icon "button" at bounding box center [1215, 19] width 13 height 13
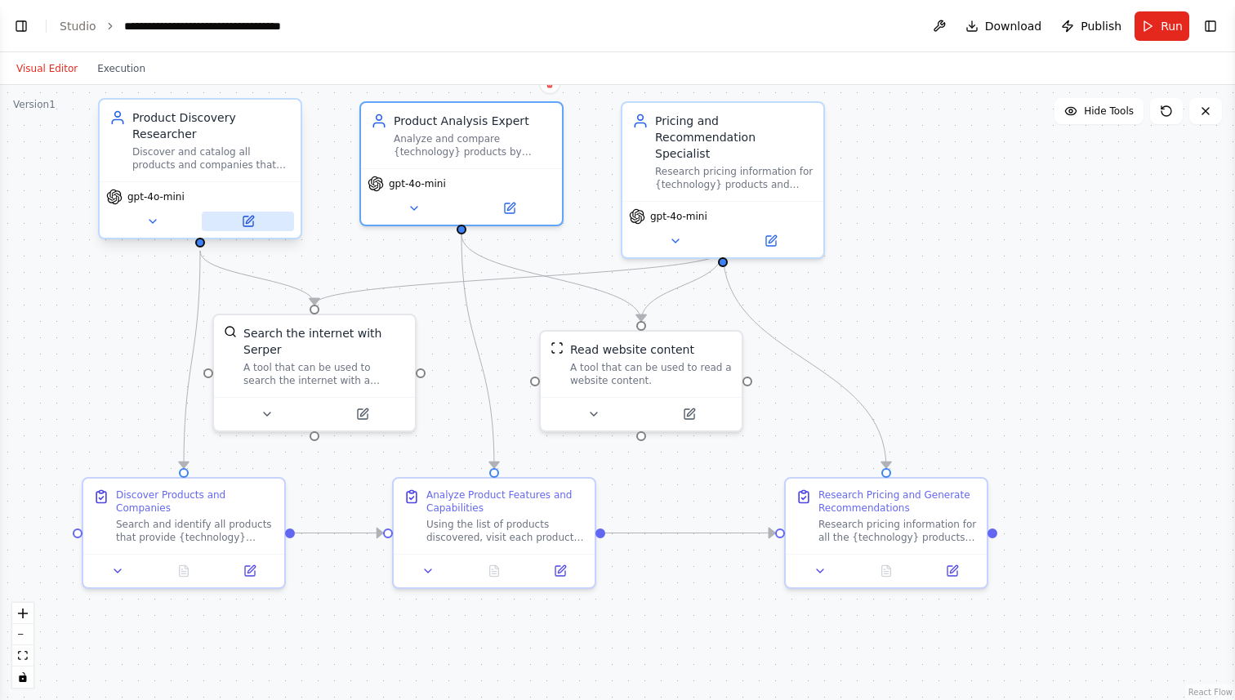
click at [247, 220] on icon at bounding box center [248, 221] width 10 height 10
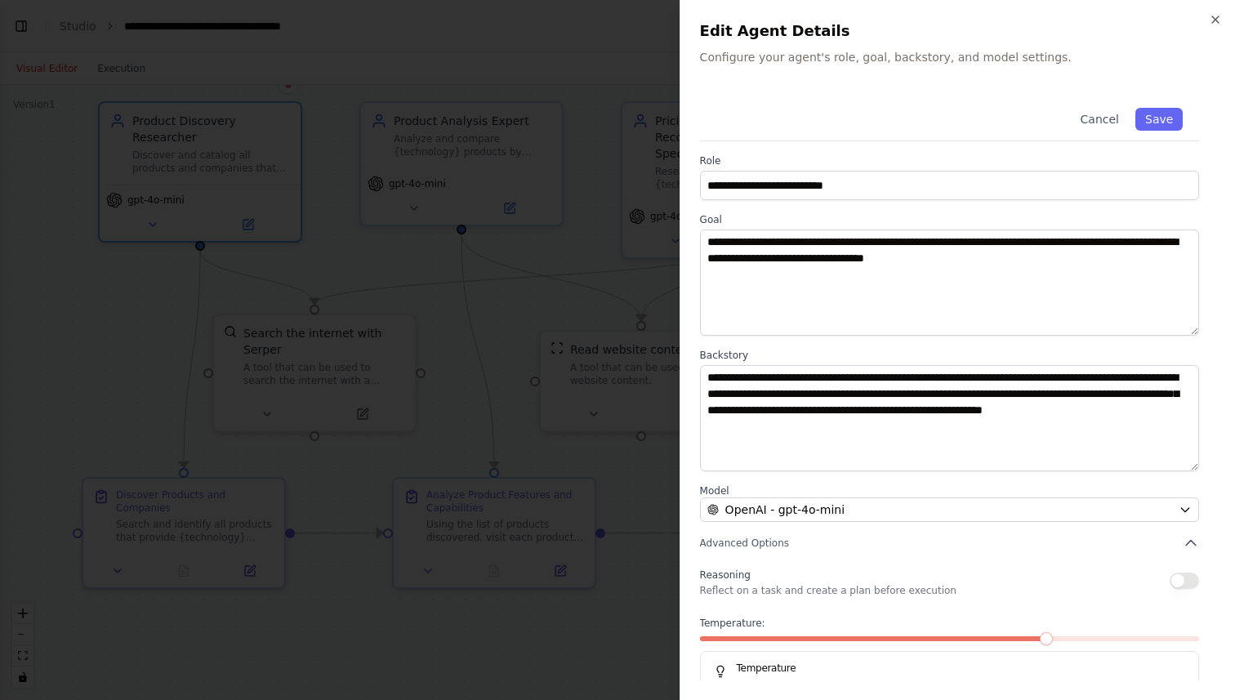
scroll to position [40, 0]
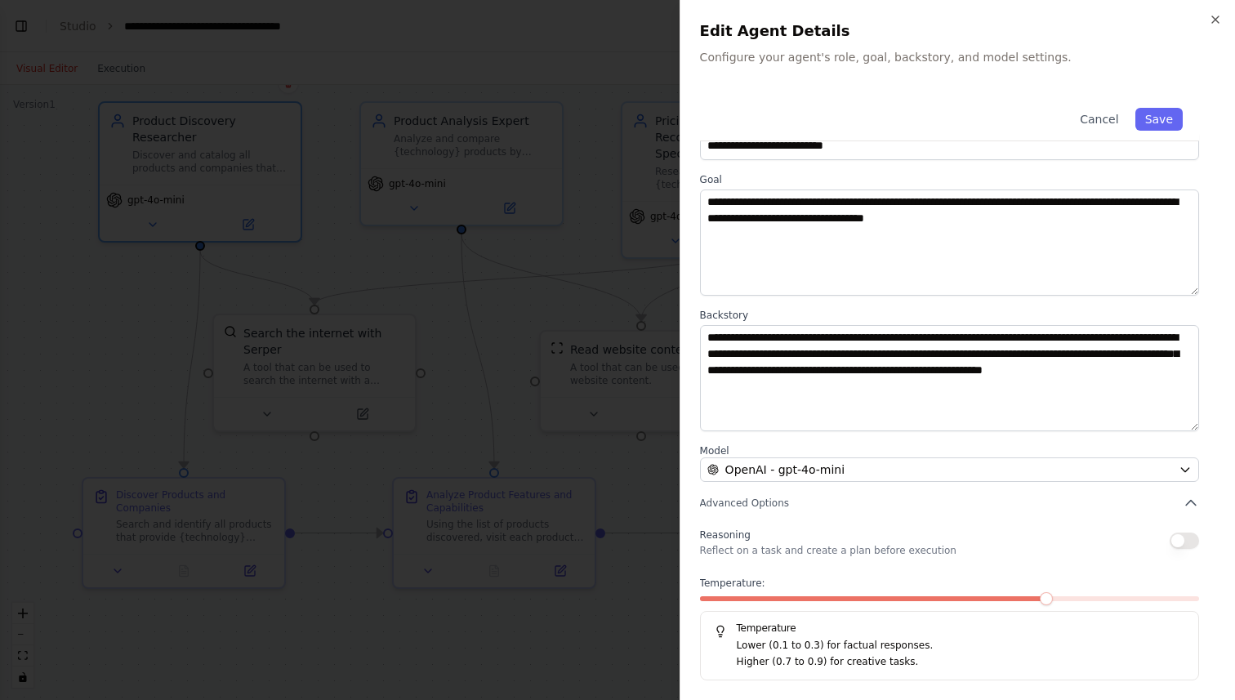
click at [1187, 542] on button "button" at bounding box center [1184, 541] width 29 height 16
click at [1173, 546] on button "button" at bounding box center [1184, 541] width 29 height 16
click at [1191, 547] on button "button" at bounding box center [1184, 541] width 29 height 16
click at [1184, 544] on button "button" at bounding box center [1184, 541] width 29 height 16
click at [1164, 118] on button "Save" at bounding box center [1158, 119] width 47 height 23
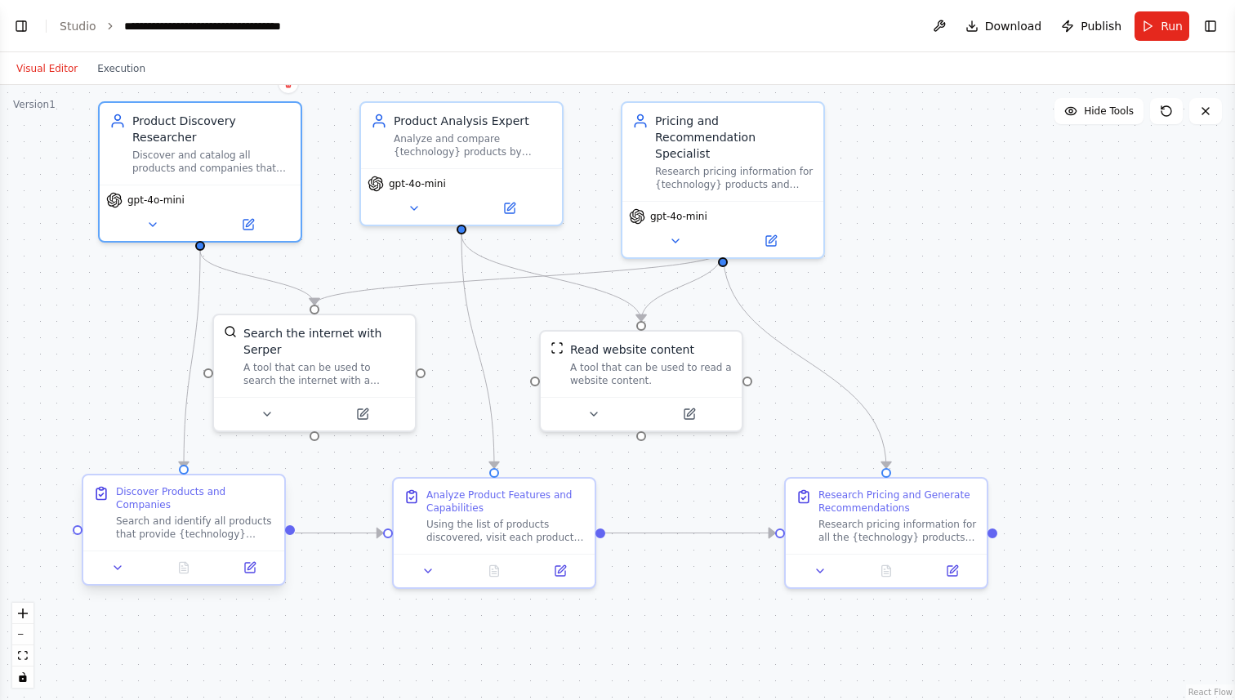
click at [210, 525] on div "Search and identify all products that provide {technology} solutions. Find both…" at bounding box center [195, 528] width 158 height 26
click at [258, 567] on button at bounding box center [249, 568] width 56 height 20
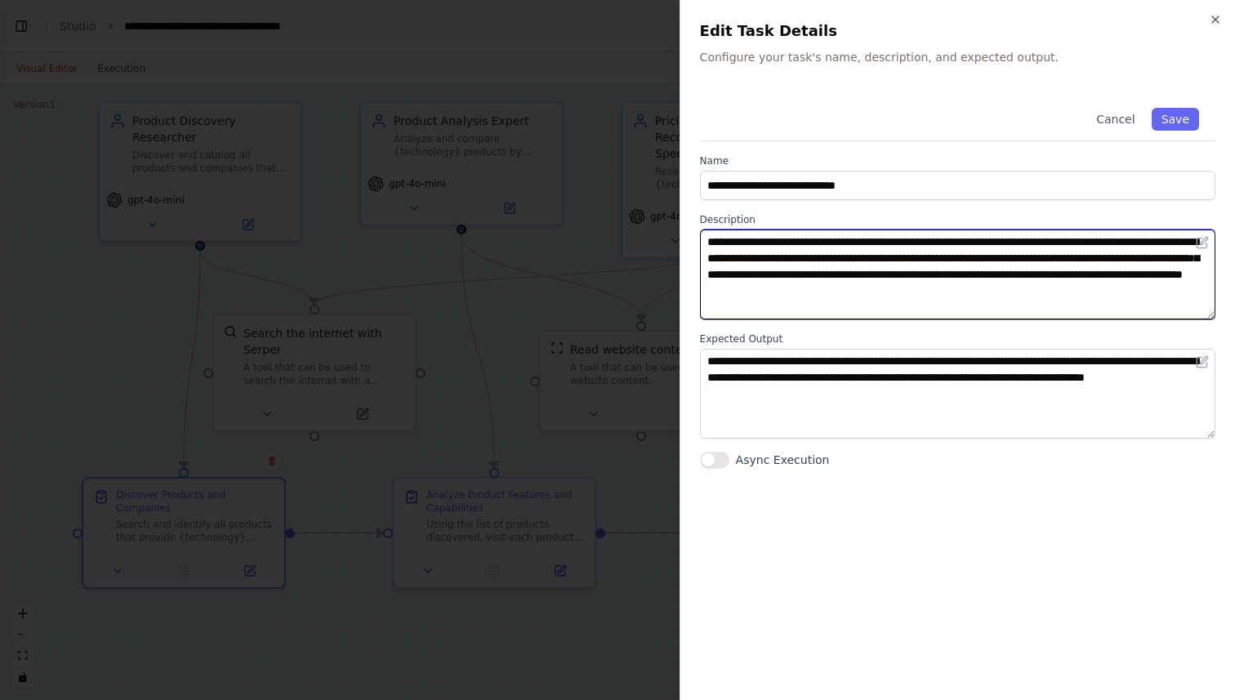
drag, startPoint x: 944, startPoint y: 237, endPoint x: 1011, endPoint y: 242, distance: 68.0
click at [1011, 242] on textarea "**********" at bounding box center [957, 275] width 515 height 90
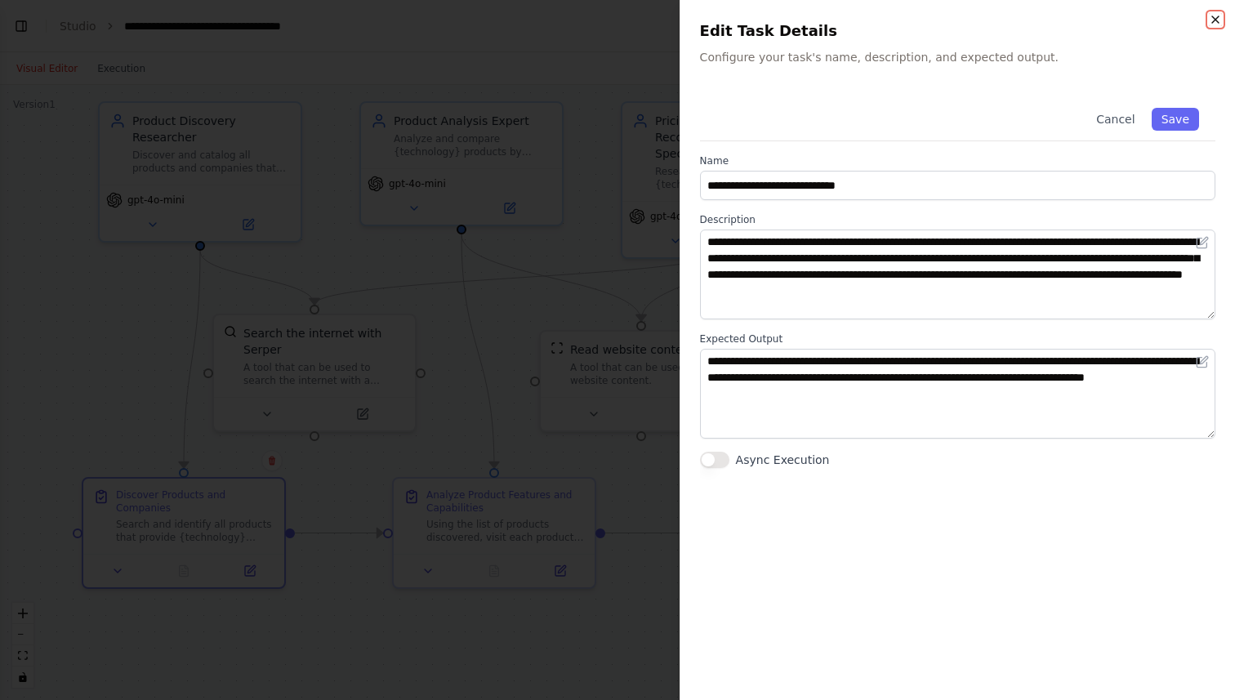
click at [1212, 21] on icon "button" at bounding box center [1215, 19] width 13 height 13
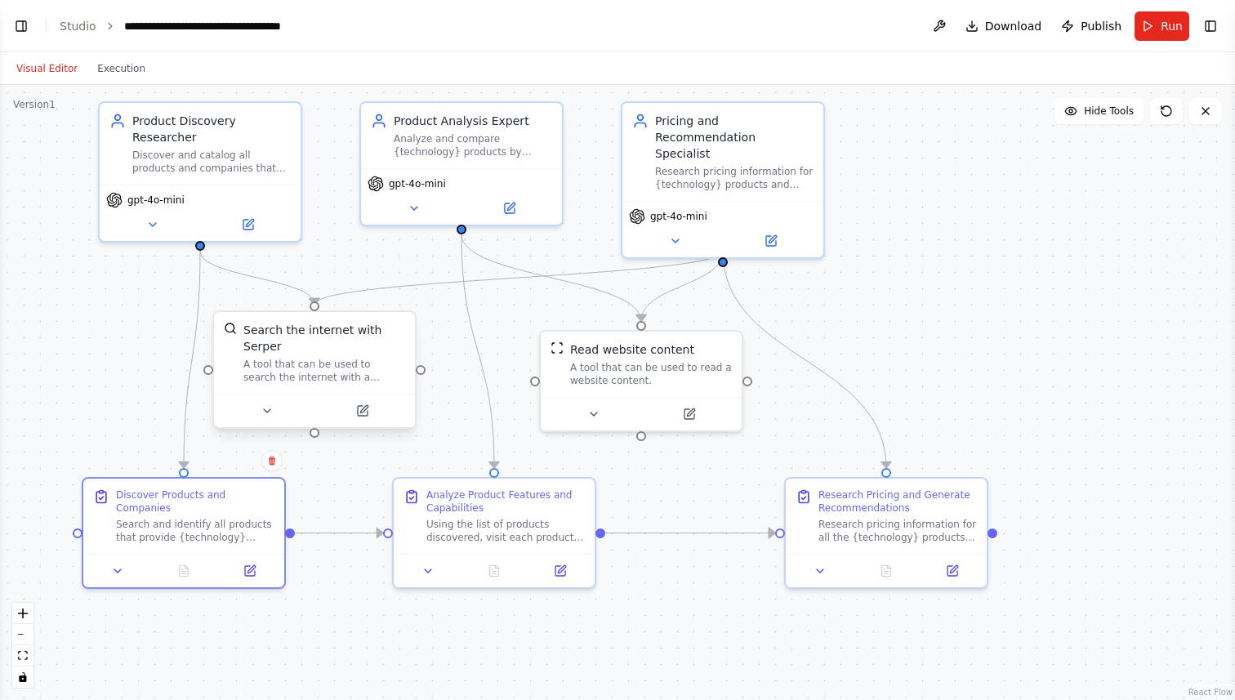
click at [302, 347] on div "Search the internet with Serper" at bounding box center [324, 338] width 162 height 33
click at [511, 206] on icon at bounding box center [510, 205] width 10 height 10
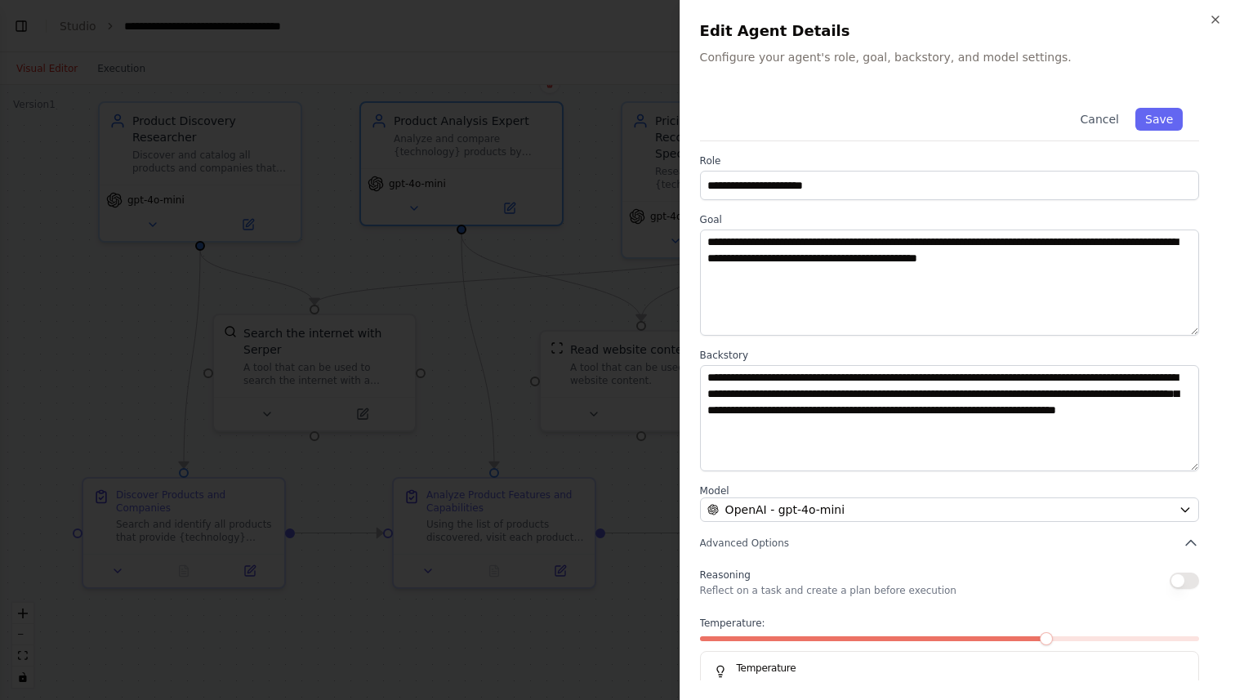
click at [1223, 15] on div "**********" at bounding box center [957, 350] width 555 height 700
click at [1216, 15] on icon "button" at bounding box center [1215, 19] width 13 height 13
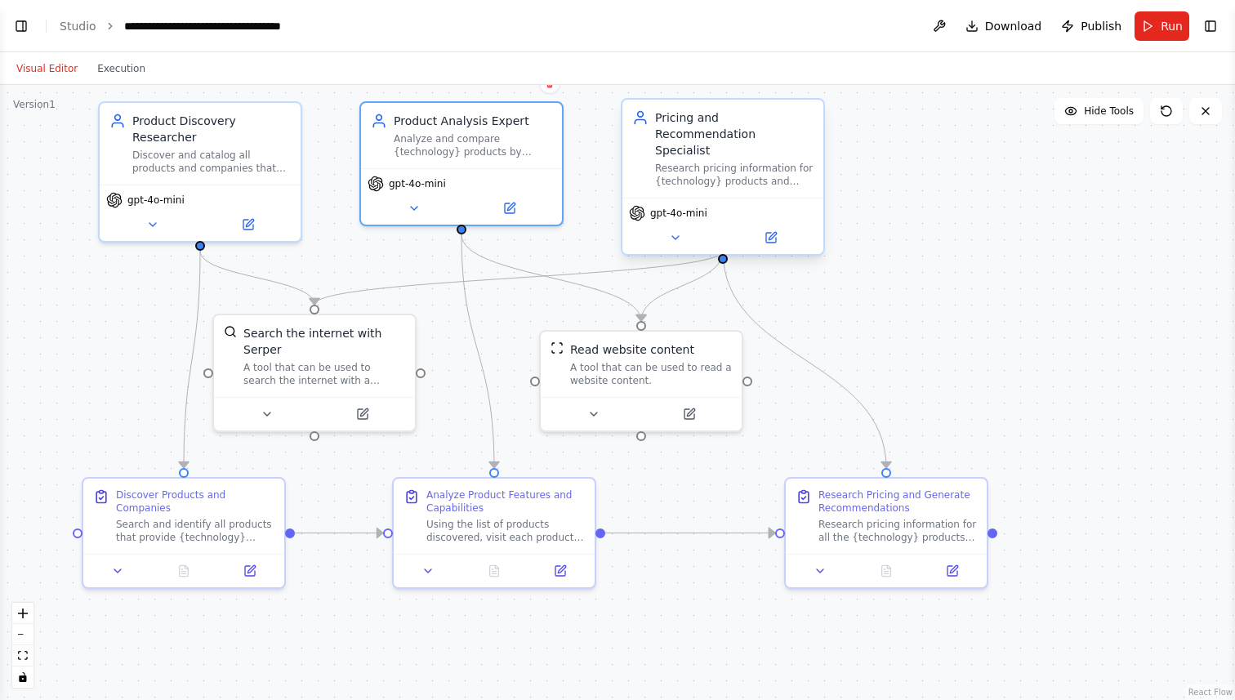
click at [771, 231] on div "gpt-4o-mini" at bounding box center [722, 226] width 201 height 56
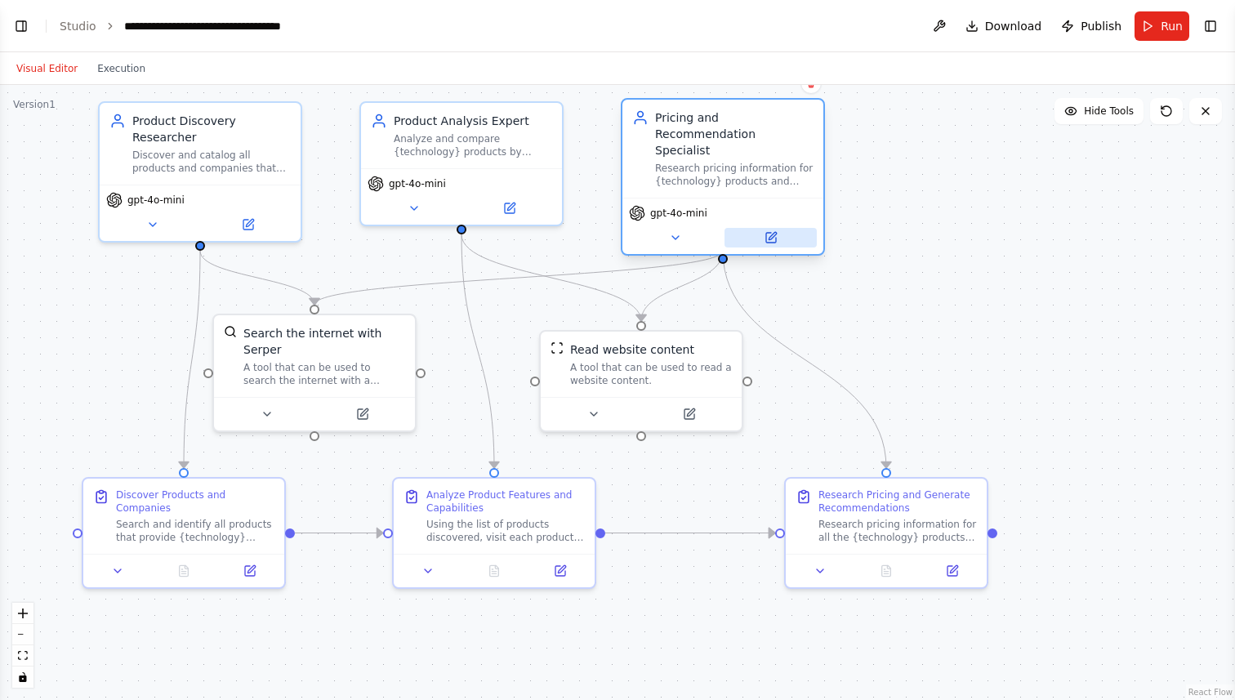
click at [774, 233] on icon at bounding box center [771, 238] width 10 height 10
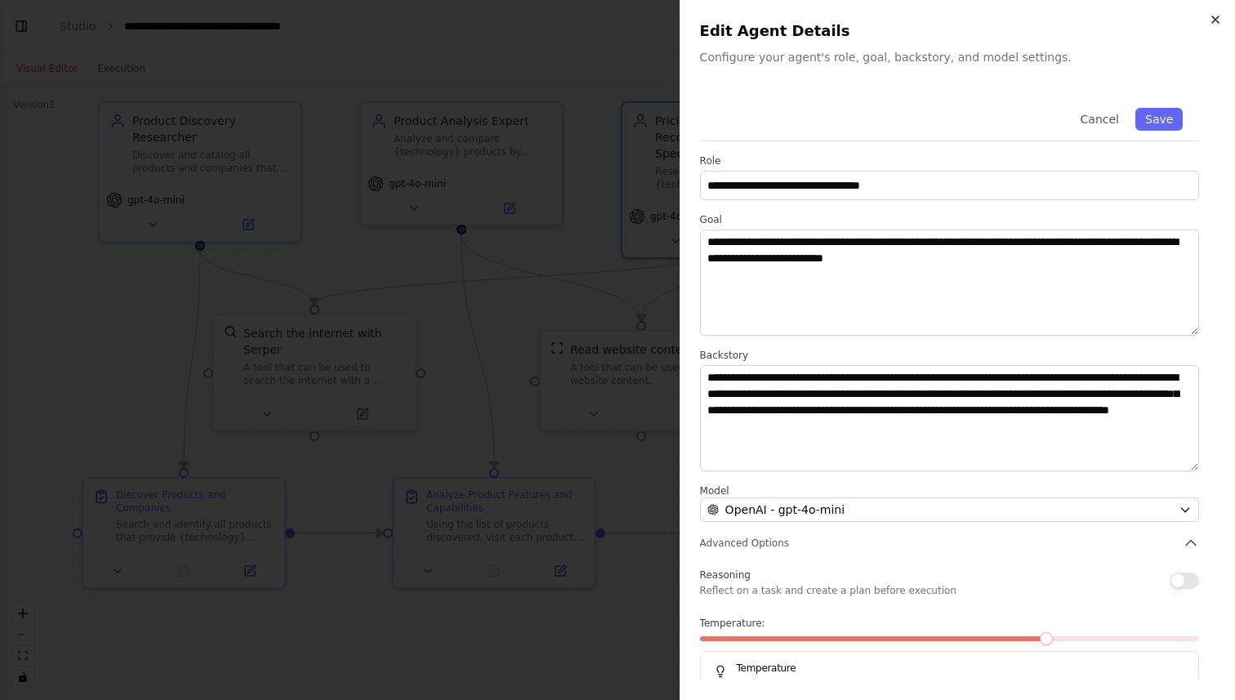
click at [1221, 17] on icon "button" at bounding box center [1215, 19] width 13 height 13
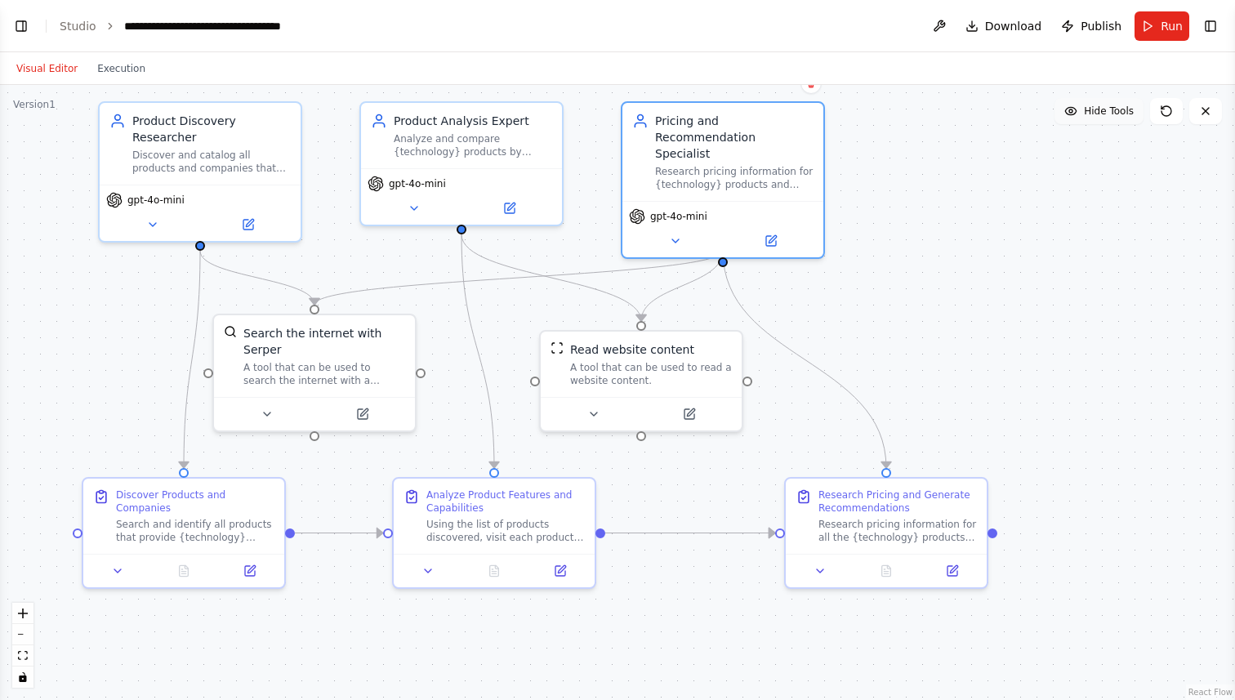
click at [1116, 122] on button "Hide Tools" at bounding box center [1099, 111] width 89 height 26
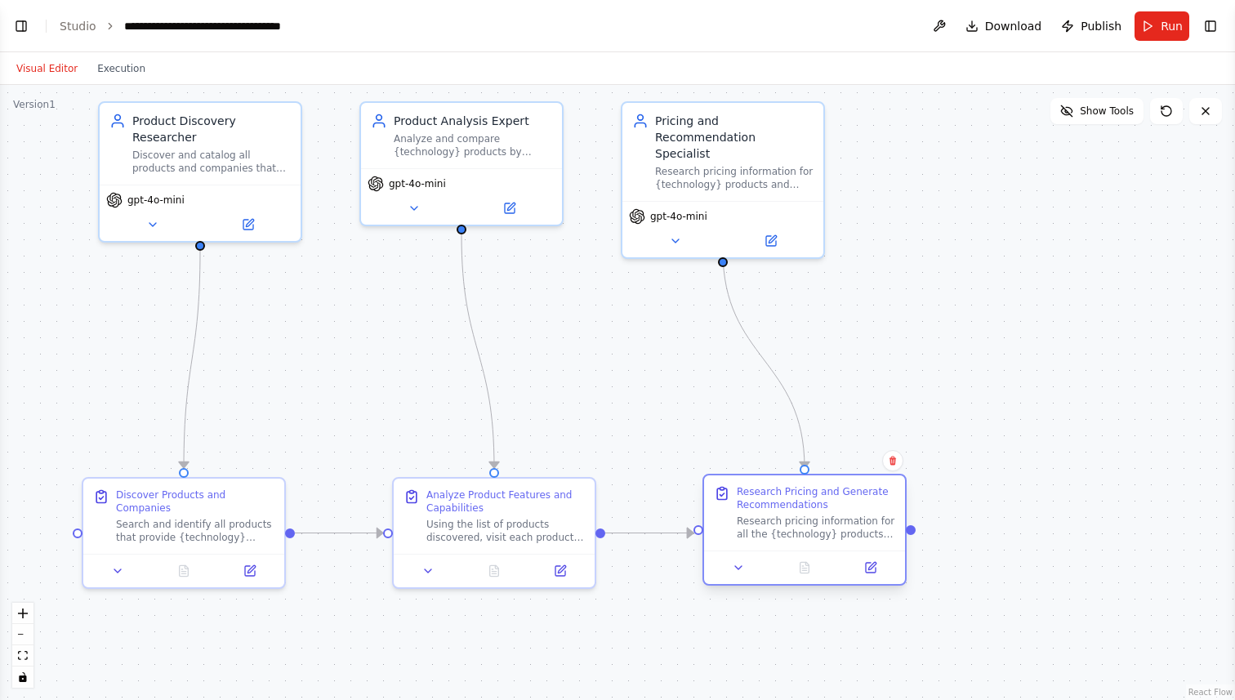
drag, startPoint x: 926, startPoint y: 499, endPoint x: 839, endPoint y: 496, distance: 87.5
click at [839, 496] on div "Research Pricing and Generate Recommendations" at bounding box center [816, 498] width 158 height 26
click at [993, 583] on div ".deletable-edge-delete-btn { width: 20px; height: 20px; border: 0px solid #ffff…" at bounding box center [617, 392] width 1235 height 615
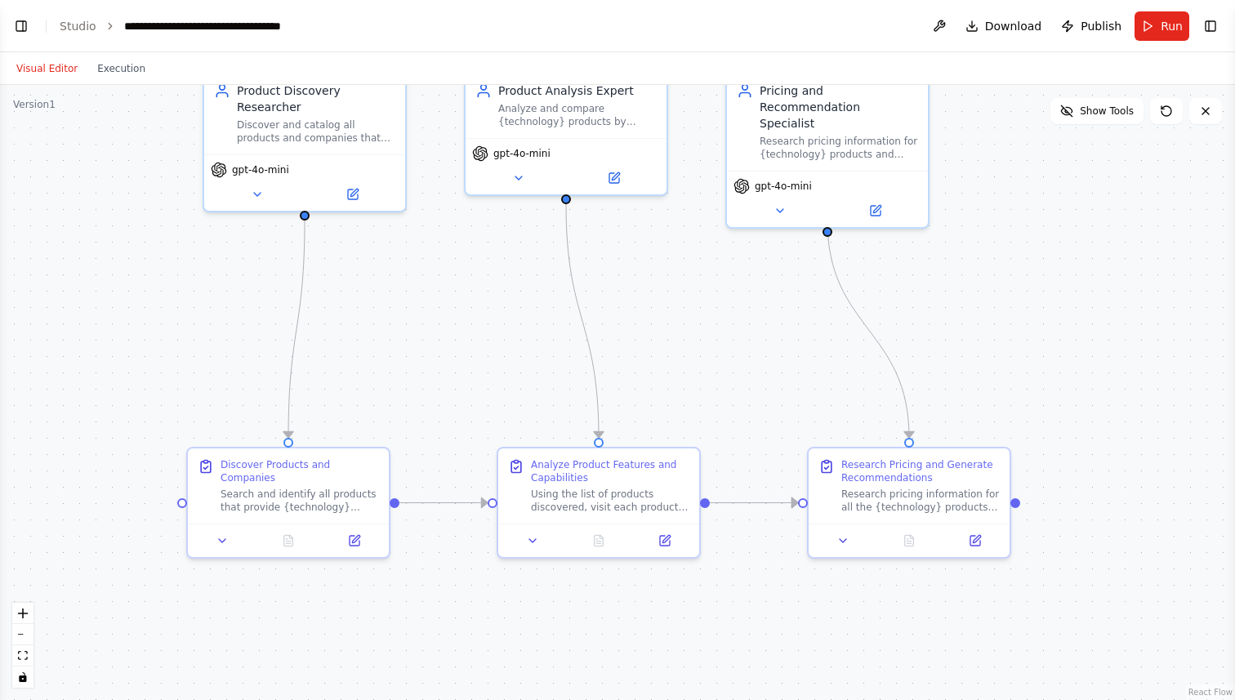
drag, startPoint x: 464, startPoint y: 233, endPoint x: 569, endPoint y: 203, distance: 108.8
click at [569, 203] on div ".deletable-edge-delete-btn { width: 20px; height: 20px; border: 0px solid #ffff…" at bounding box center [617, 392] width 1235 height 615
drag, startPoint x: 306, startPoint y: 214, endPoint x: 586, endPoint y: 457, distance: 370.6
click at [586, 457] on div "Product Discovery Researcher Discover and catalog all products and companies th…" at bounding box center [738, 296] width 1235 height 615
click at [572, 273] on icon "Edge from b18a0974-384d-4b58-9b9f-41fc9510c2cf to d86a36e3-652c-4913-a903-23ad4…" at bounding box center [582, 321] width 33 height 234
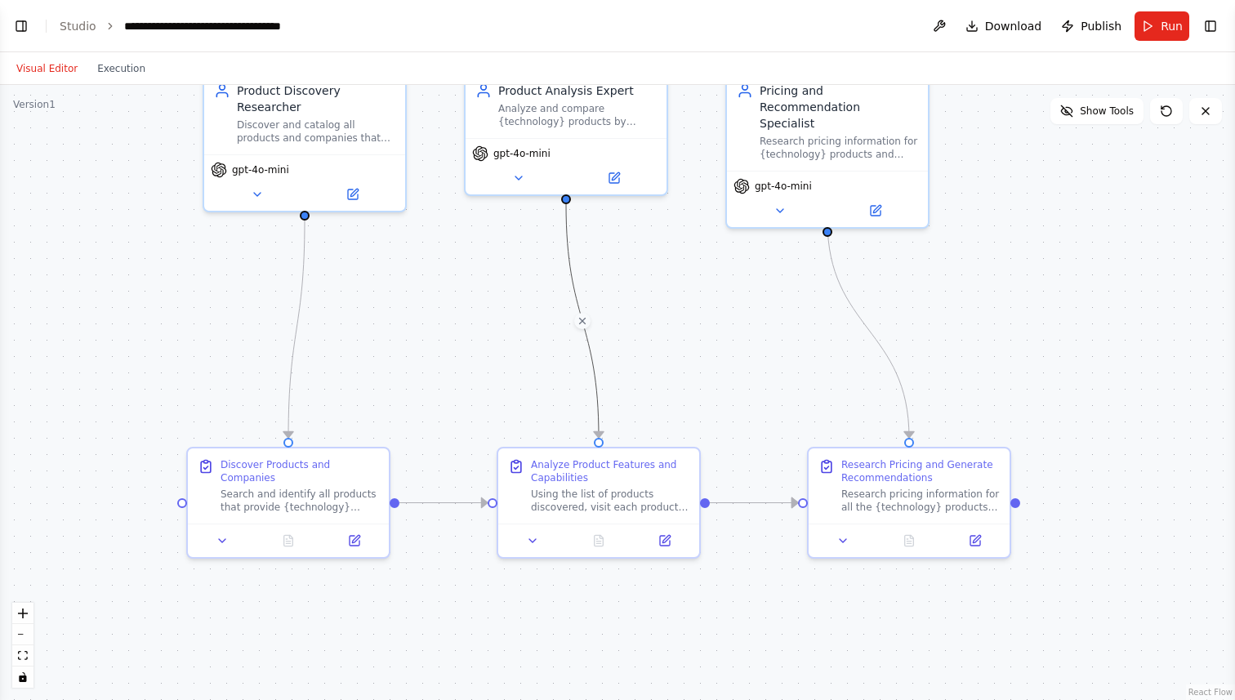
click at [767, 336] on div ".deletable-edge-delete-btn { width: 20px; height: 20px; border: 0px solid #ffff…" at bounding box center [617, 392] width 1235 height 615
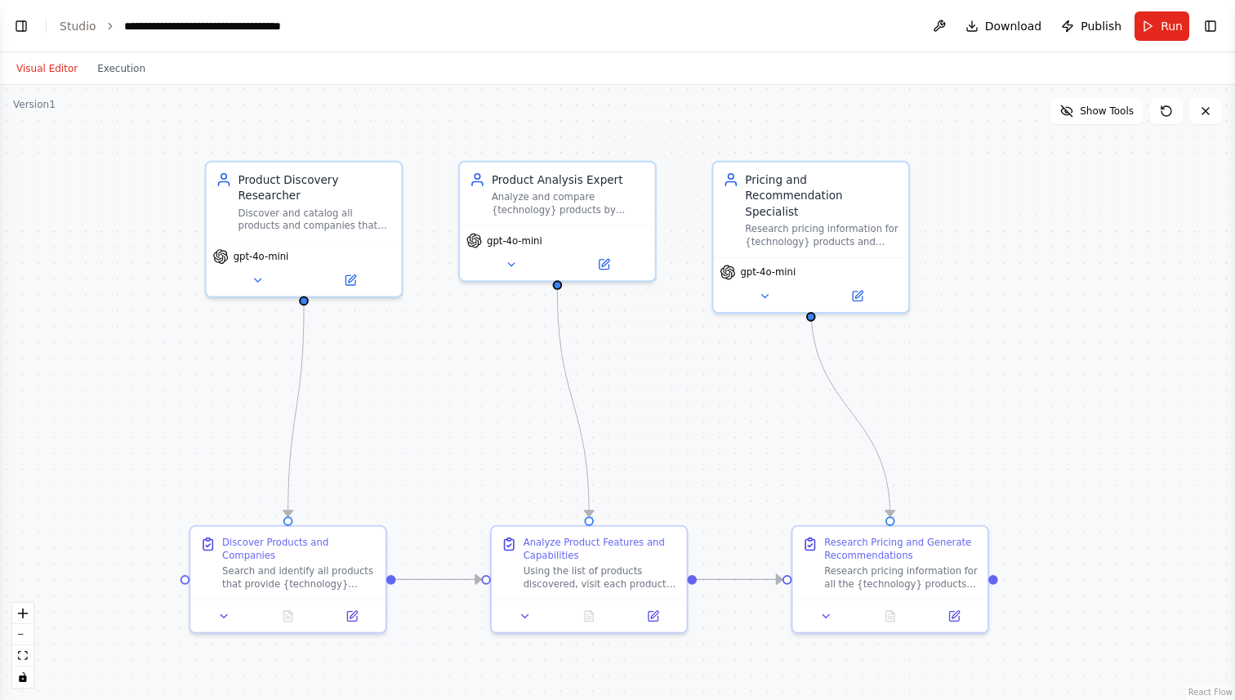
drag, startPoint x: 767, startPoint y: 336, endPoint x: 752, endPoint y: 417, distance: 83.0
click at [752, 417] on div ".deletable-edge-delete-btn { width: 20px; height: 20px; border: 0px solid #ffff…" at bounding box center [617, 392] width 1235 height 615
click at [586, 566] on div "Using the list of products discovered, visit each product's website to extract …" at bounding box center [601, 574] width 154 height 25
click at [442, 579] on icon "Edge from e6872bde-a0cc-47eb-9f5e-e472d97b59fc to 836705dd-d69b-4ebf-b967-38166…" at bounding box center [589, 579] width 386 height 0
click at [971, 361] on div ".deletable-edge-delete-btn { width: 20px; height: 20px; border: 0px solid #ffff…" at bounding box center [617, 392] width 1235 height 615
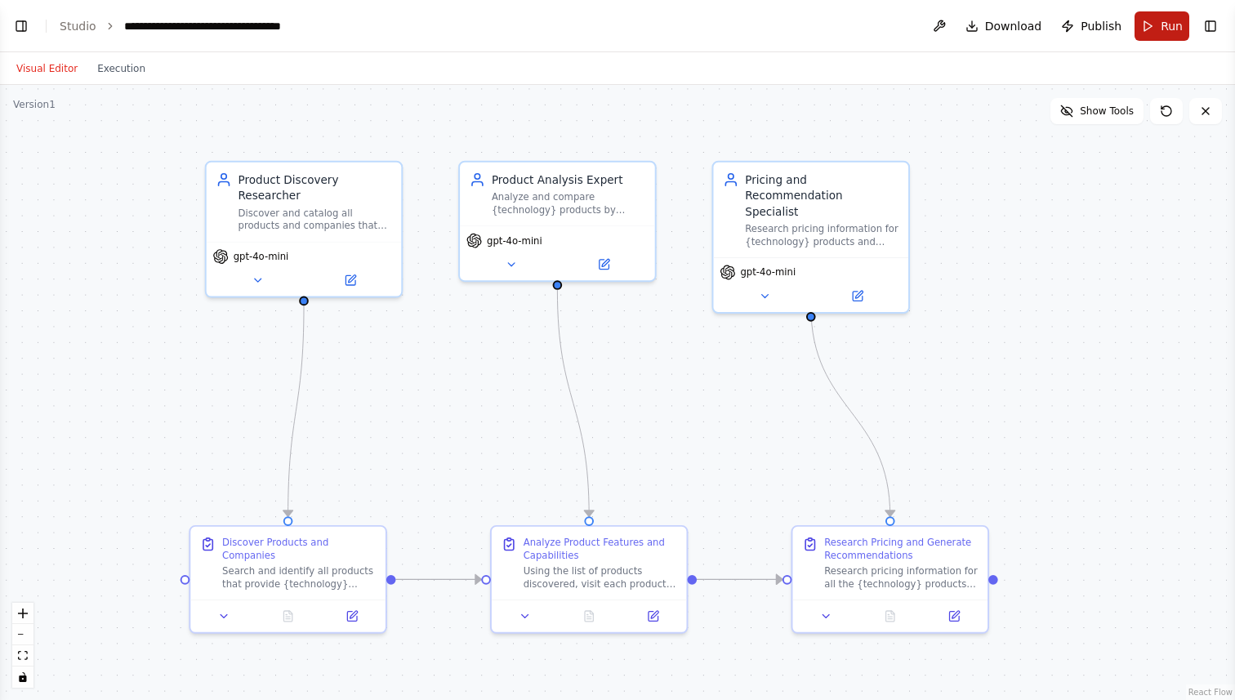
click at [1168, 20] on span "Run" at bounding box center [1172, 26] width 22 height 16
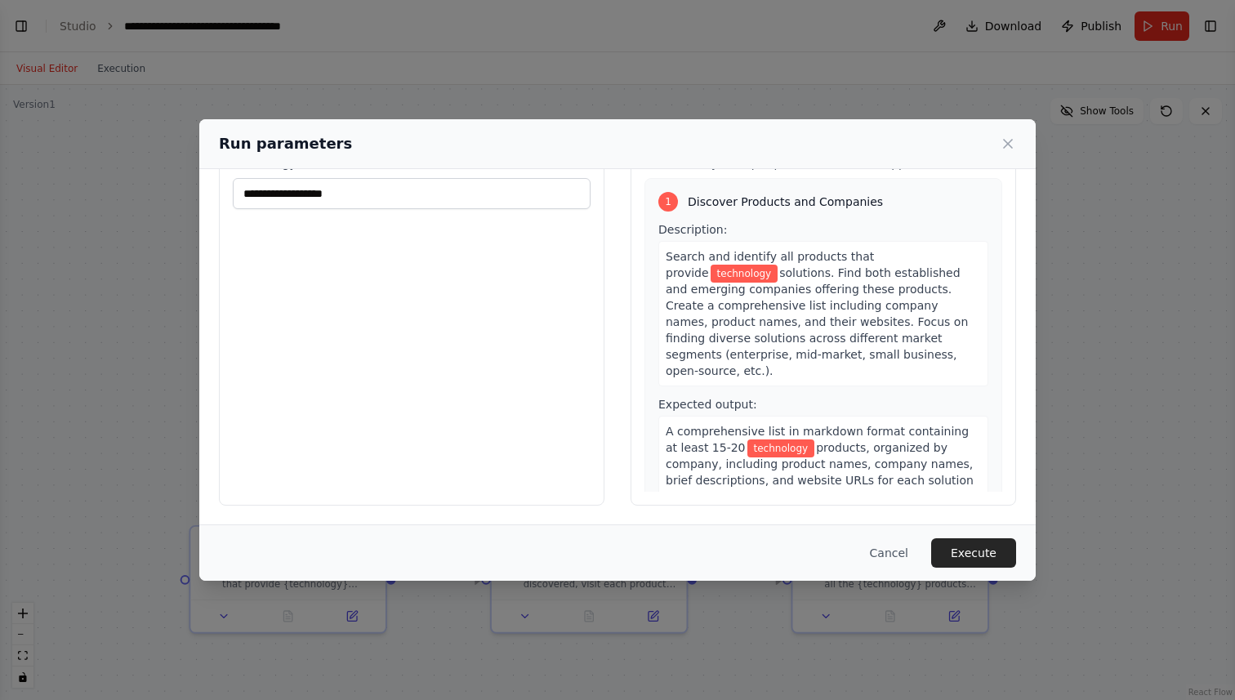
scroll to position [0, 0]
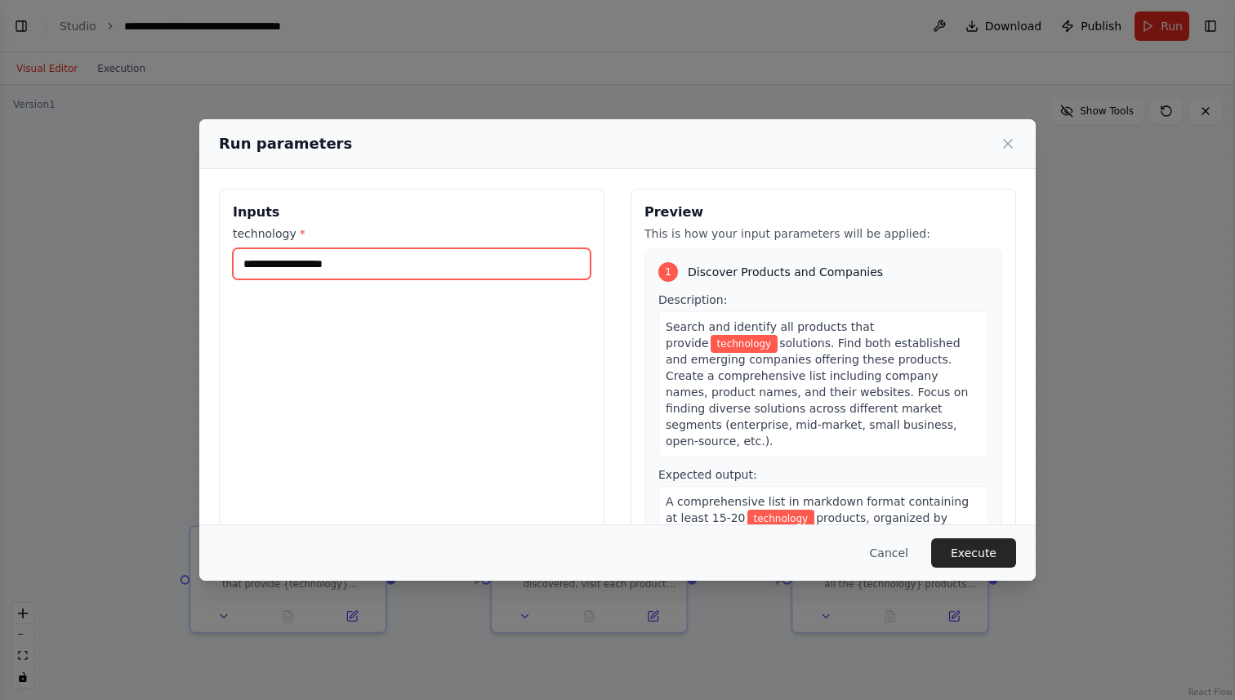
click at [340, 252] on input "technology *" at bounding box center [412, 263] width 358 height 31
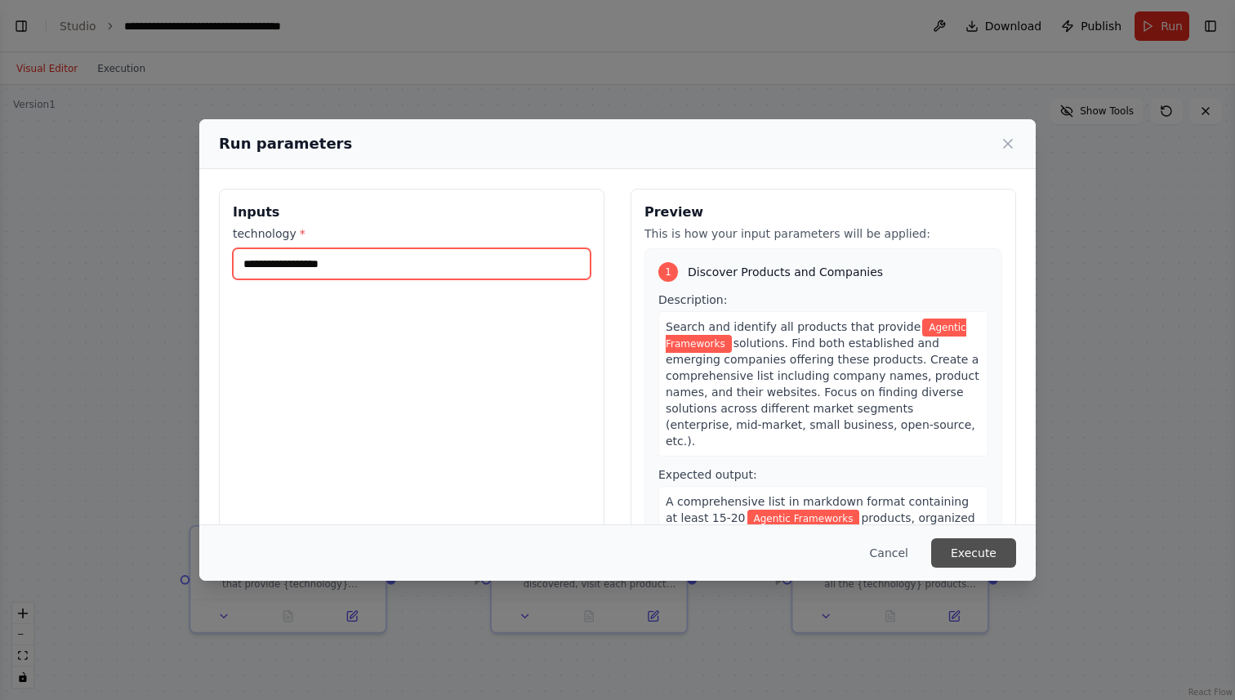
type input "**********"
click at [966, 545] on button "Execute" at bounding box center [973, 552] width 85 height 29
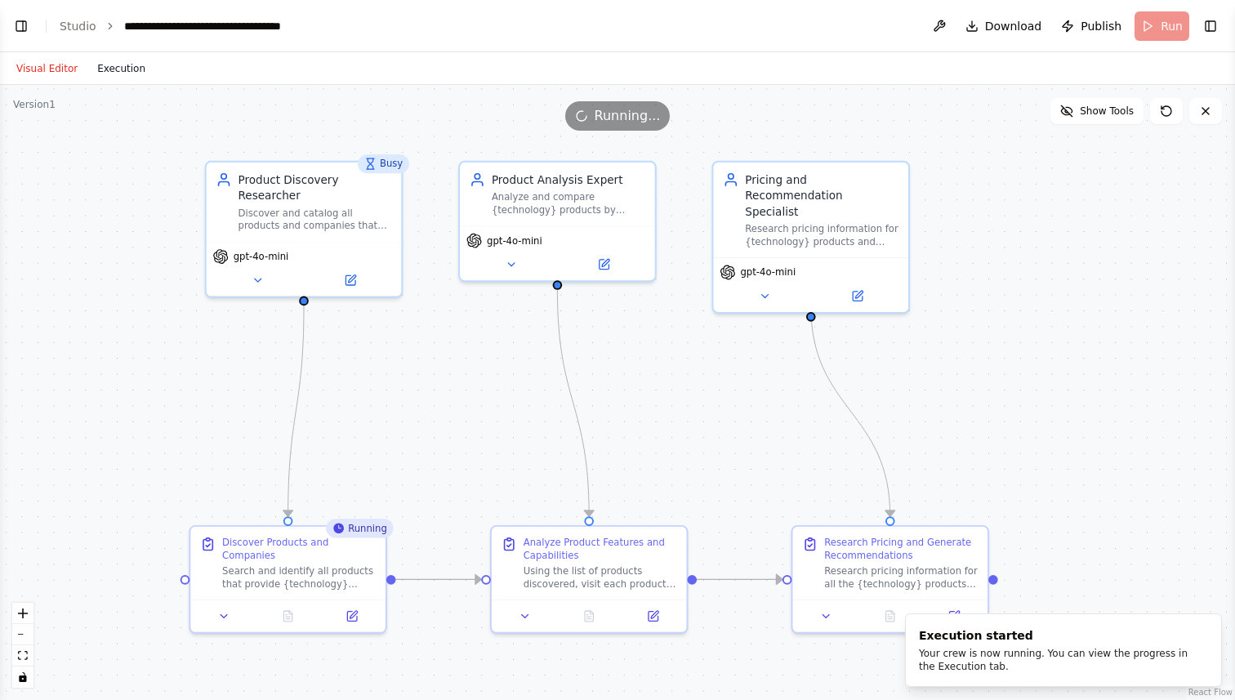
click at [113, 73] on button "Execution" at bounding box center [121, 69] width 68 height 20
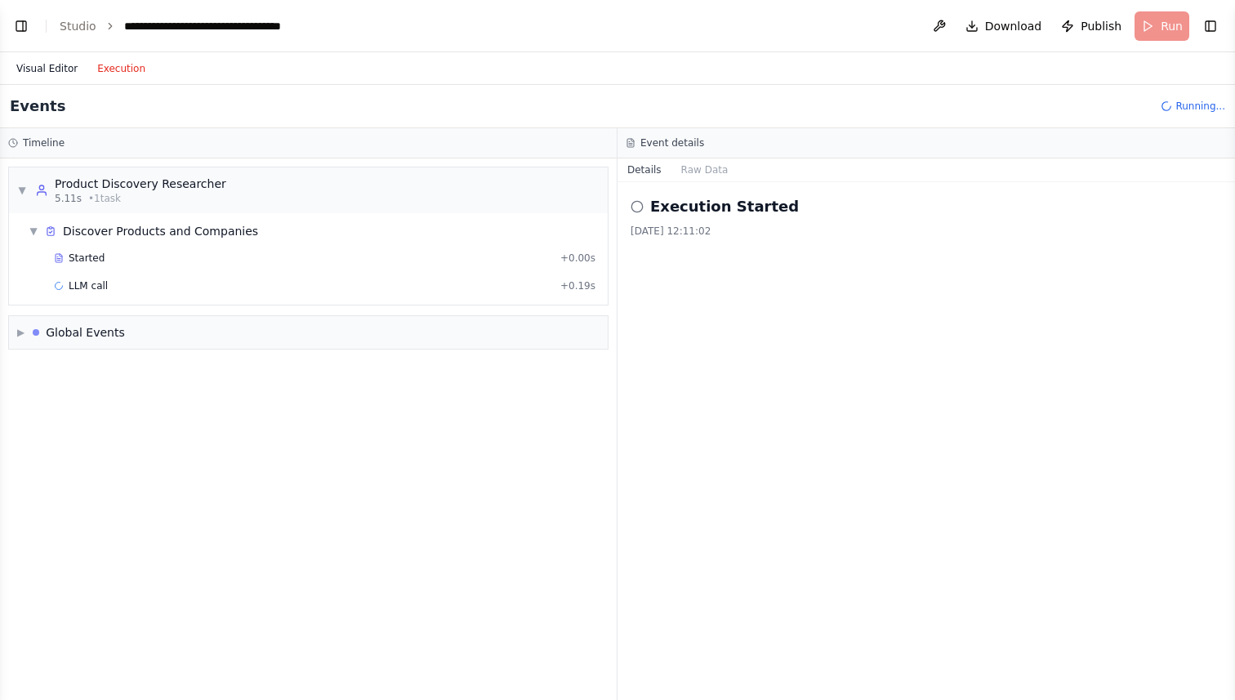
click at [38, 72] on button "Visual Editor" at bounding box center [47, 69] width 81 height 20
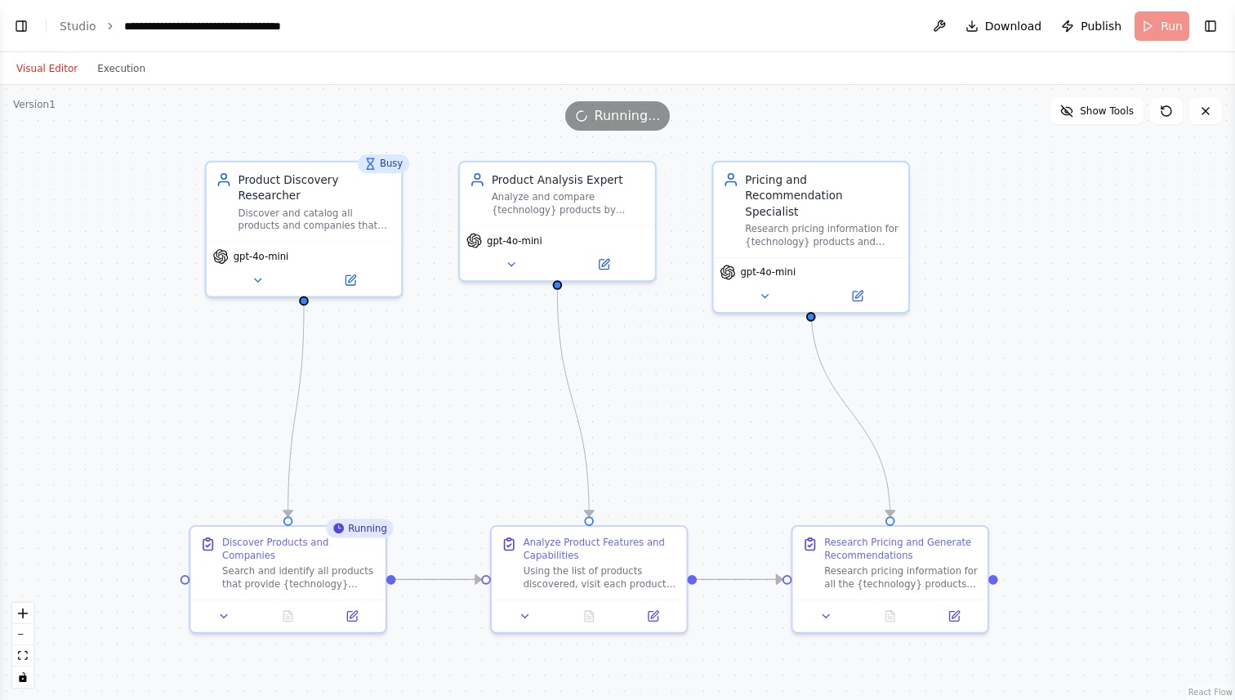
click at [122, 78] on div "Visual Editor Execution" at bounding box center [81, 68] width 149 height 33
click at [122, 69] on button "Execution" at bounding box center [121, 69] width 68 height 20
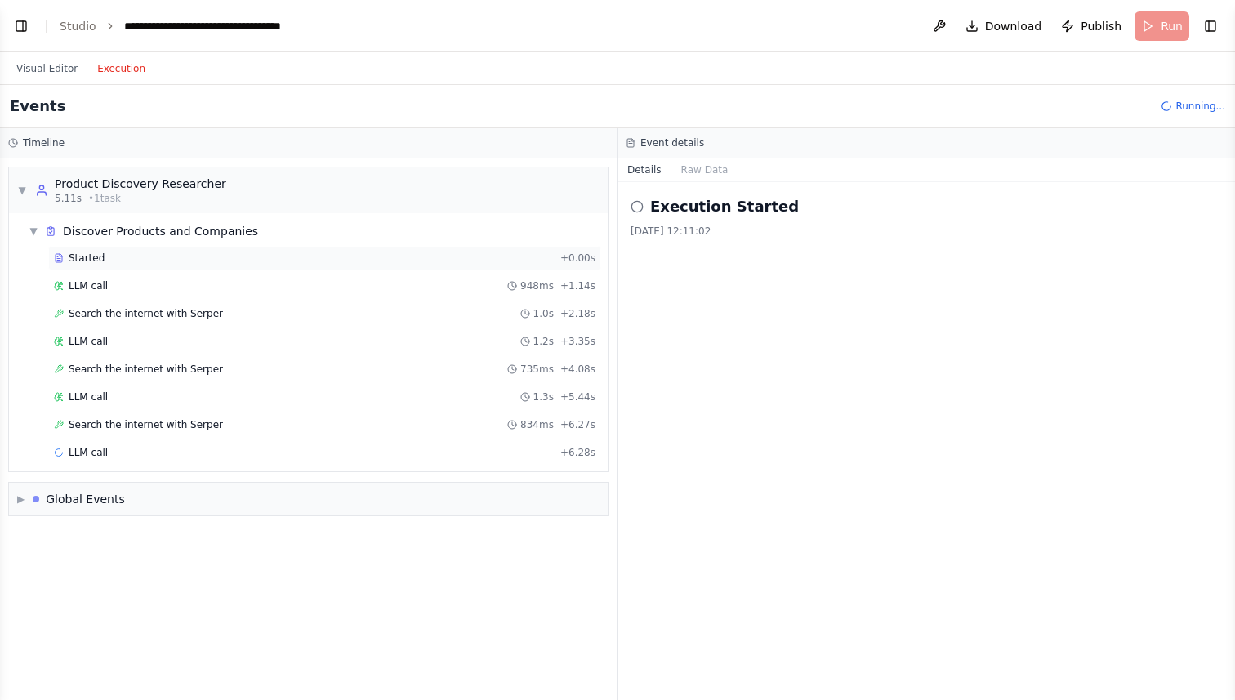
click at [87, 256] on span "Started" at bounding box center [87, 258] width 36 height 13
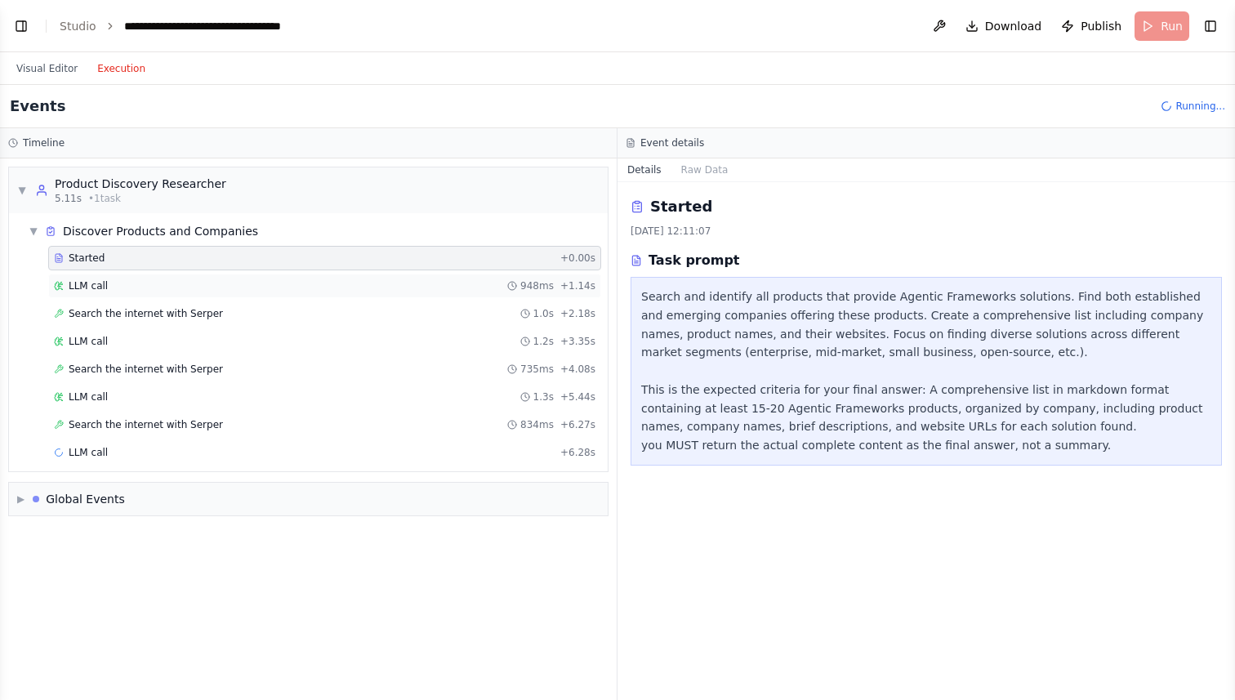
click at [149, 288] on div "LLM call 948ms + 1.14s" at bounding box center [325, 285] width 542 height 13
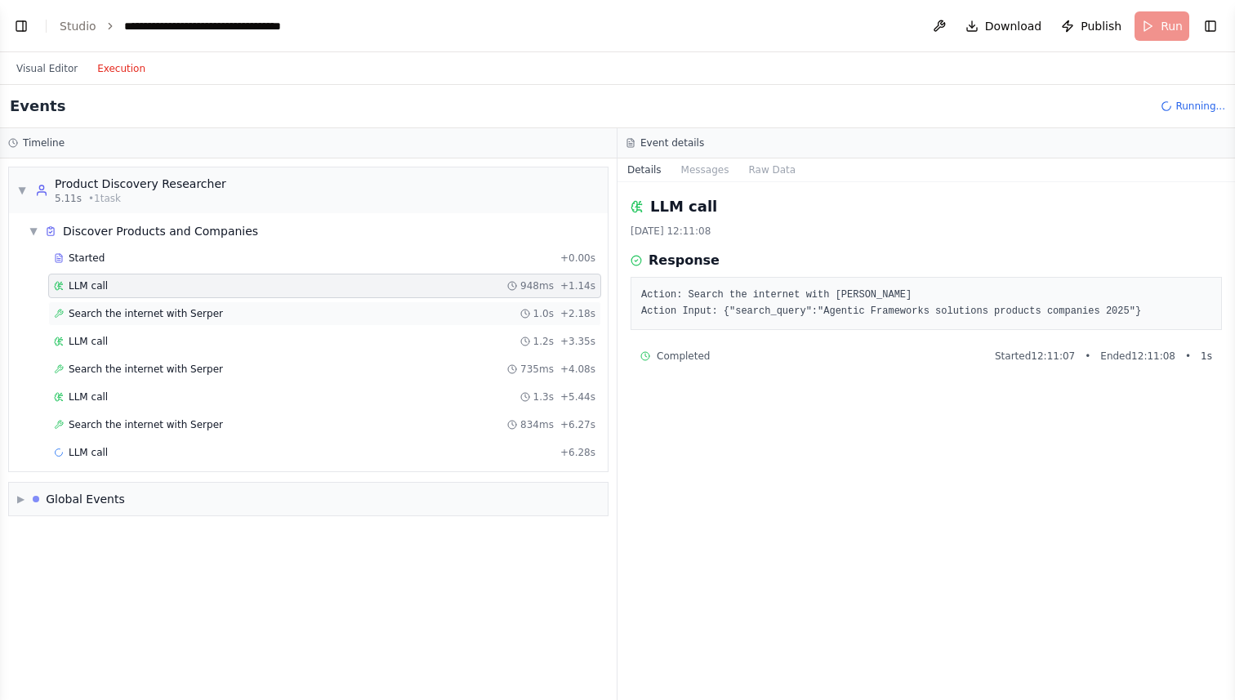
click at [151, 310] on span "Search the internet with Serper" at bounding box center [146, 313] width 154 height 13
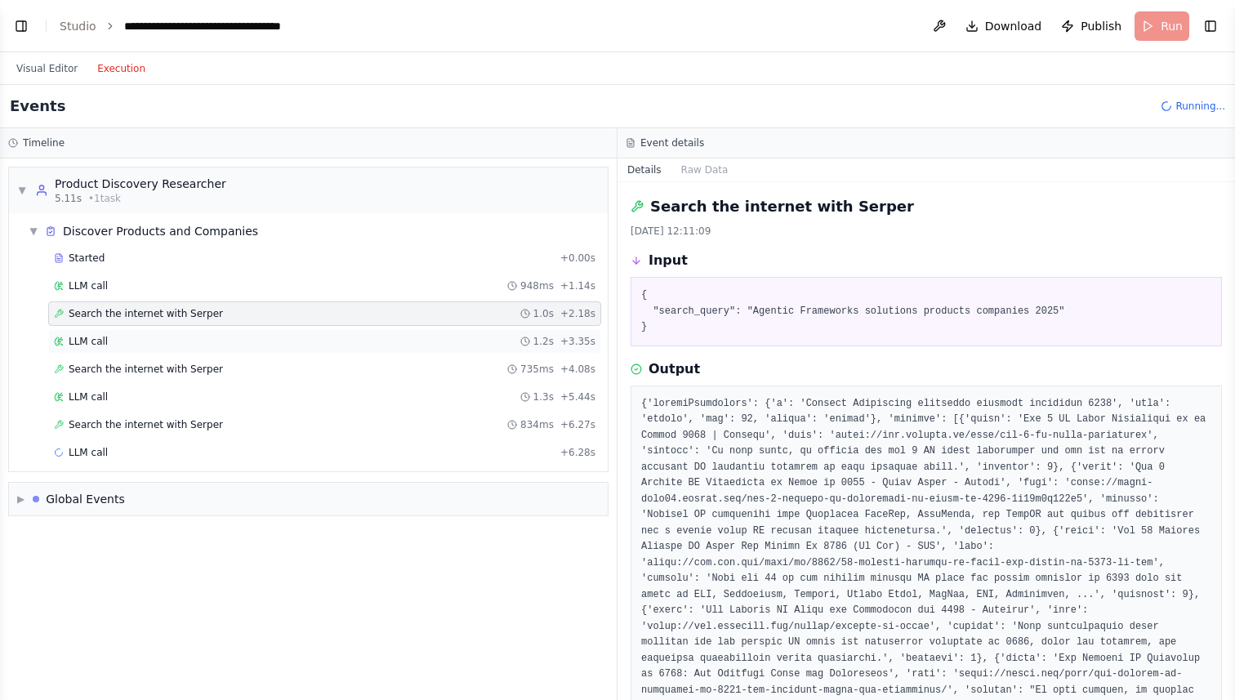
click at [149, 335] on div "LLM call 1.2s + 3.35s" at bounding box center [325, 341] width 542 height 13
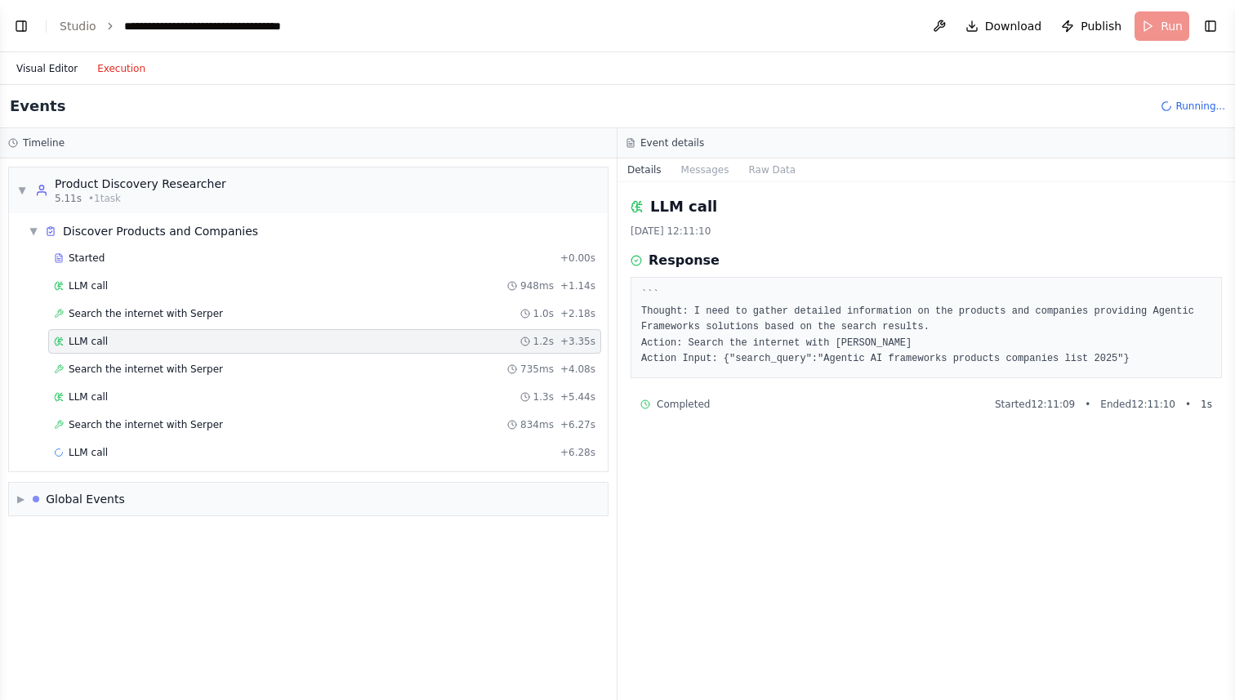
click at [52, 62] on button "Visual Editor" at bounding box center [47, 69] width 81 height 20
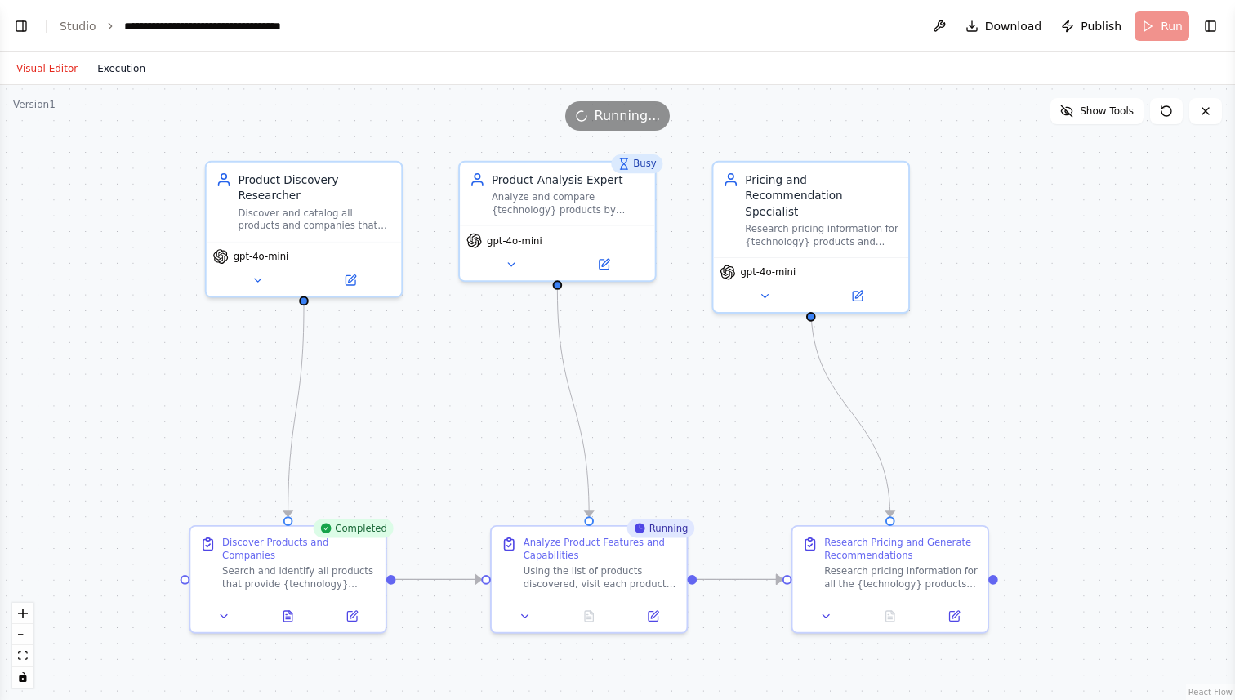
click at [114, 68] on button "Execution" at bounding box center [121, 69] width 68 height 20
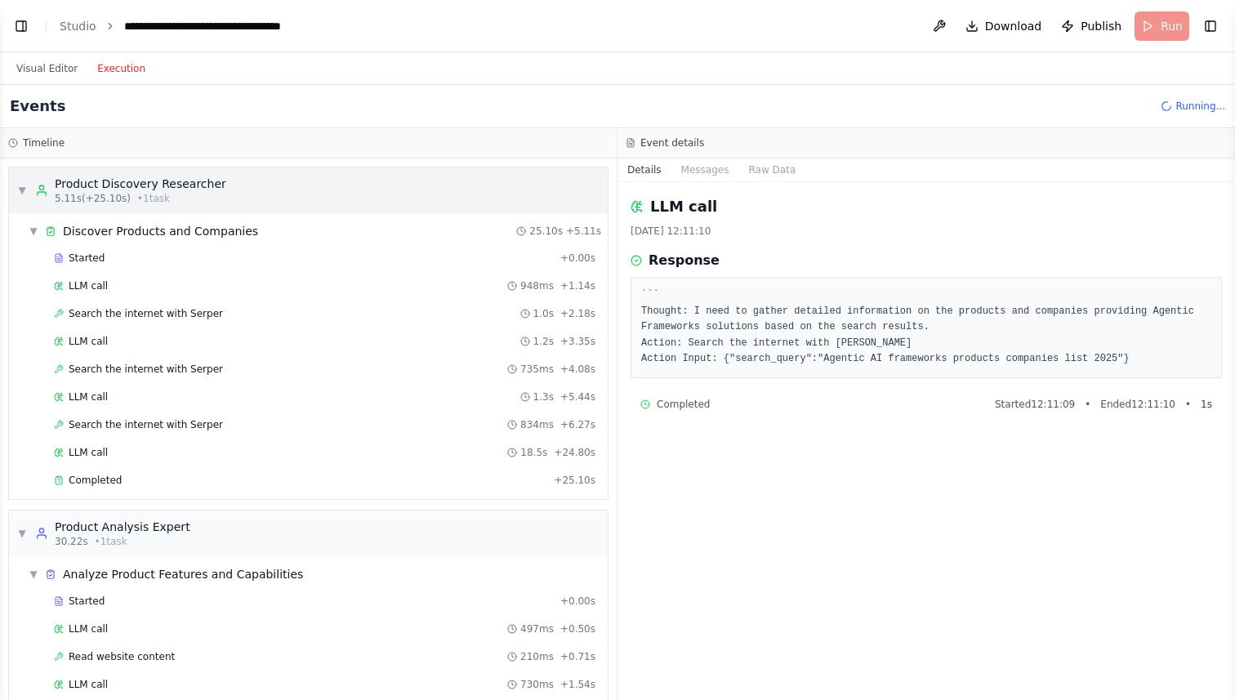
click at [160, 183] on div "Product Discovery Researcher" at bounding box center [141, 184] width 172 height 16
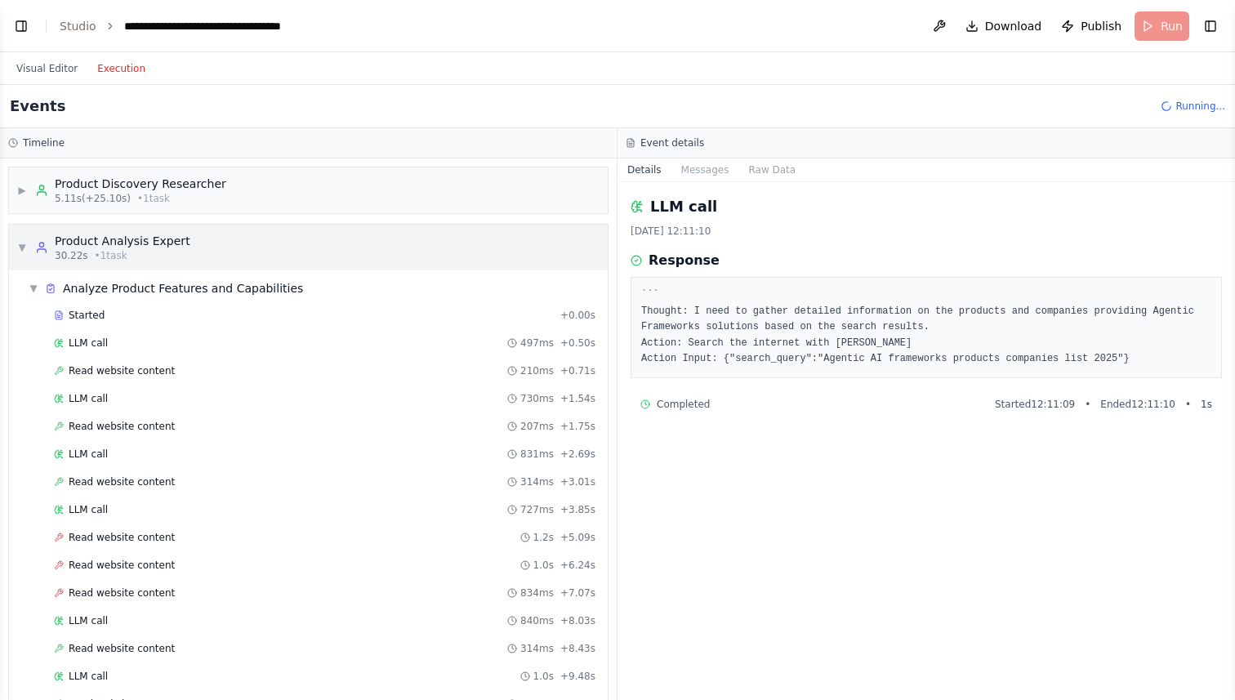
click at [21, 241] on span "▼" at bounding box center [22, 247] width 10 height 13
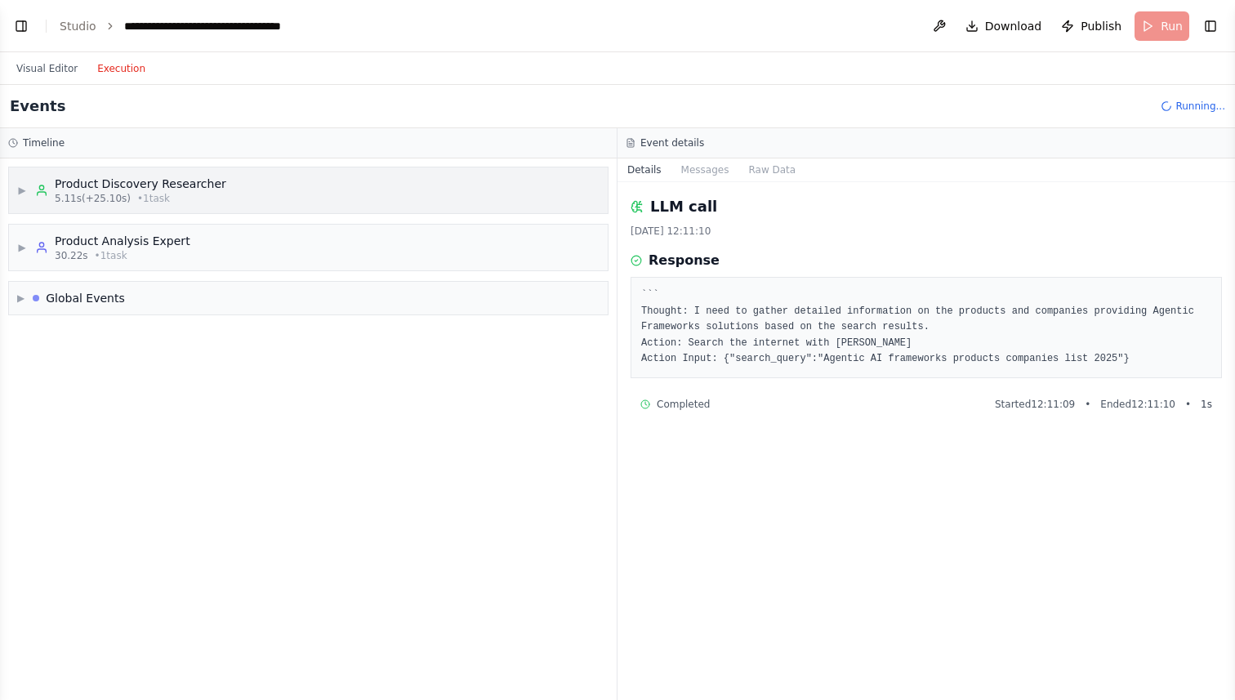
click at [16, 192] on div "▶ Product Discovery Researcher 5.11s (+25.10s) • 1 task" at bounding box center [308, 190] width 599 height 46
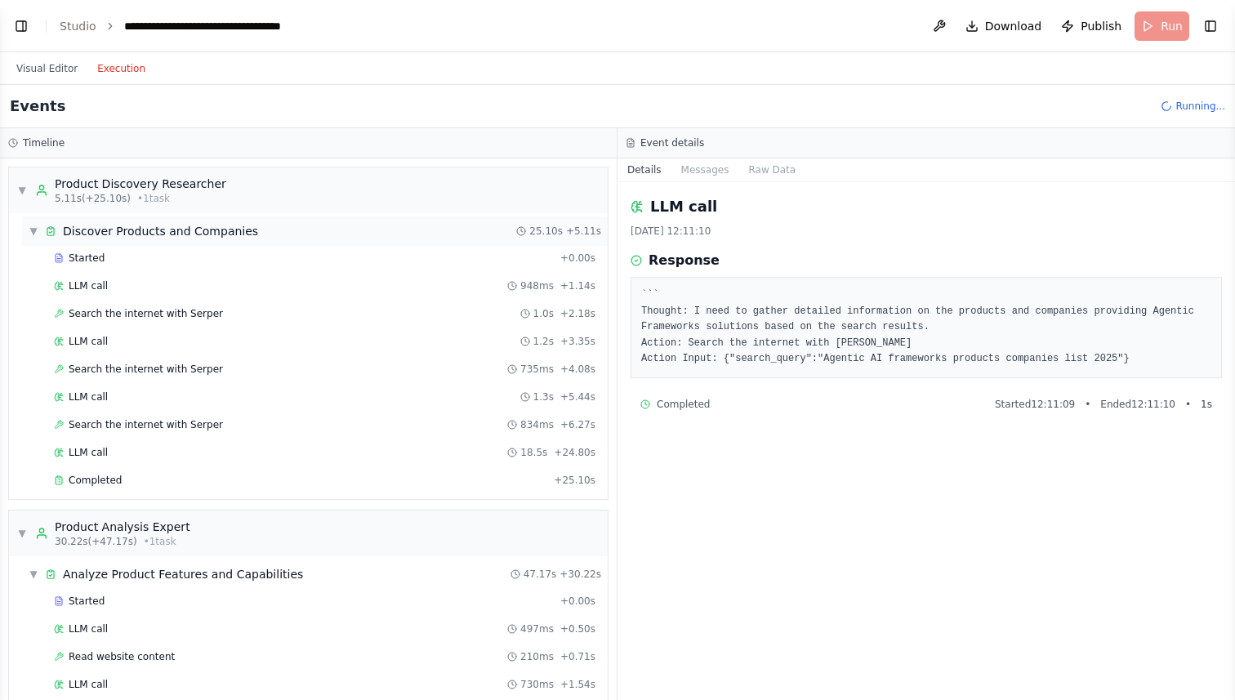
click at [107, 234] on div "Discover Products and Companies" at bounding box center [160, 231] width 195 height 16
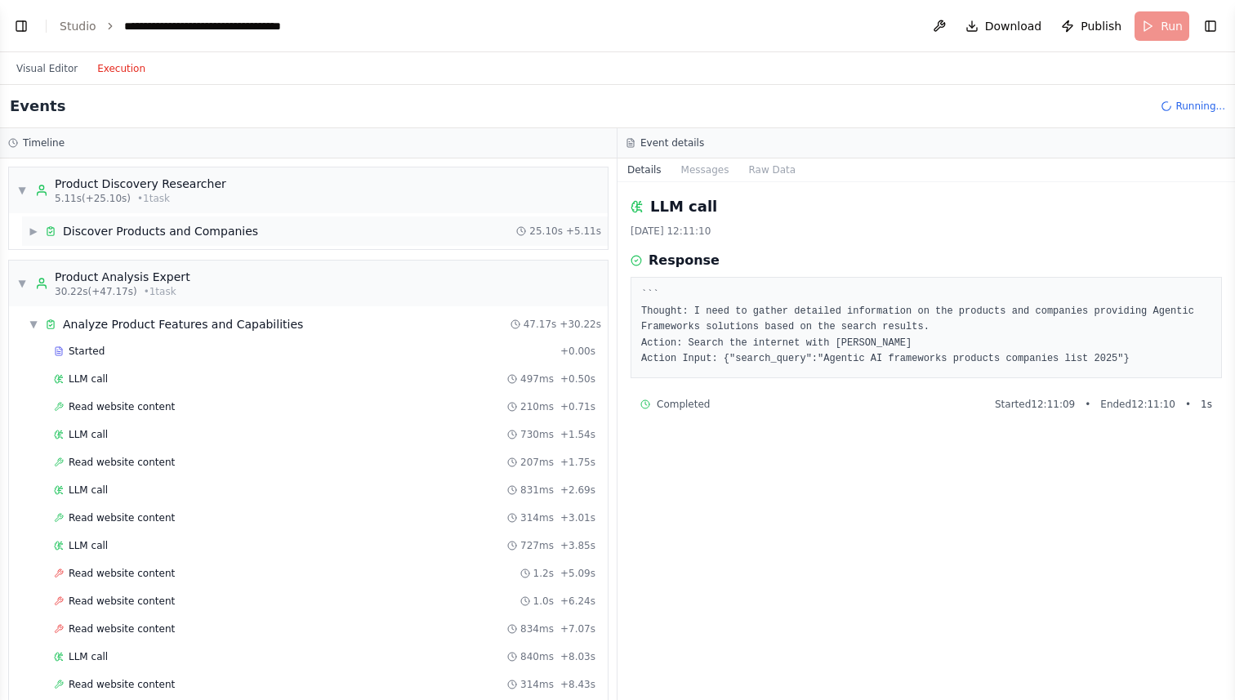
click at [107, 234] on div "Discover Products and Companies" at bounding box center [160, 231] width 195 height 16
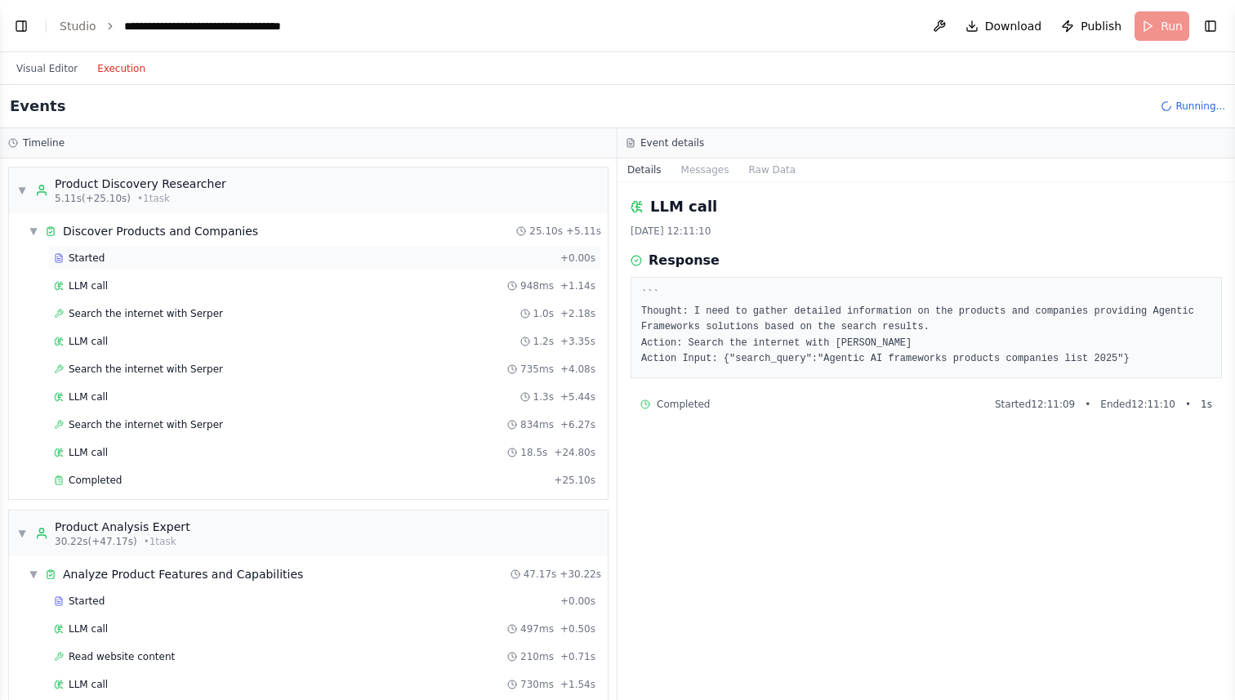
click at [91, 261] on span "Started" at bounding box center [87, 258] width 36 height 13
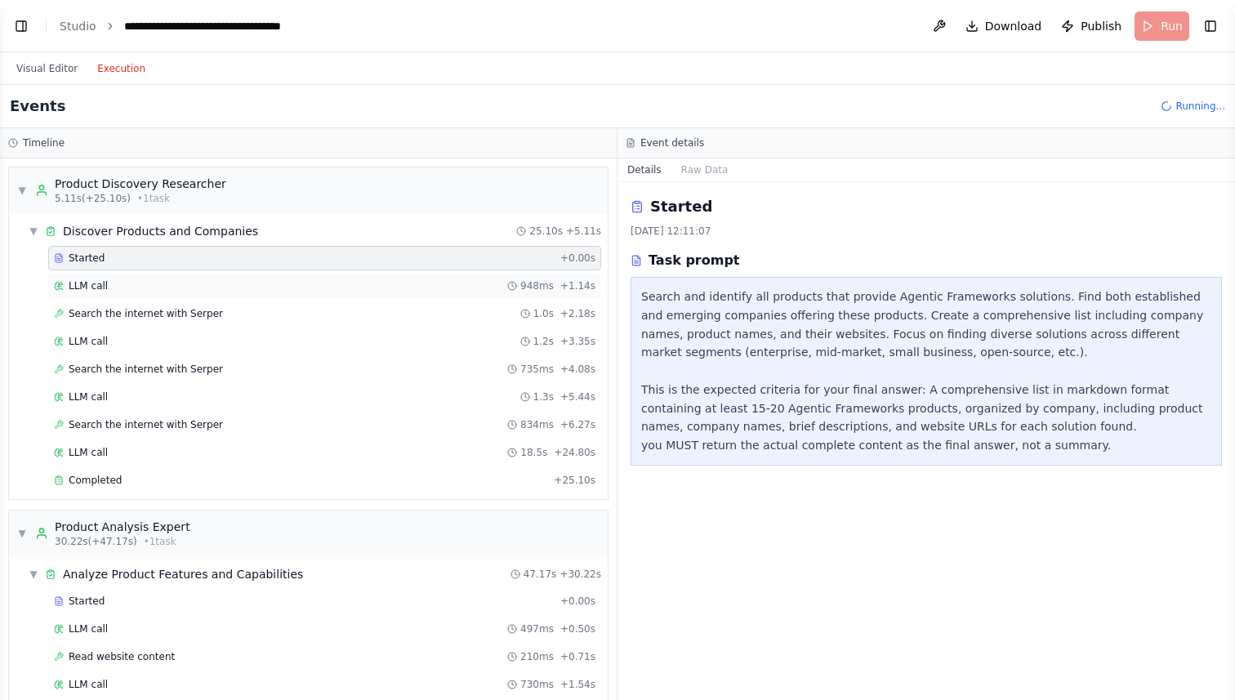
click at [112, 288] on div "LLM call 948ms + 1.14s" at bounding box center [325, 285] width 542 height 13
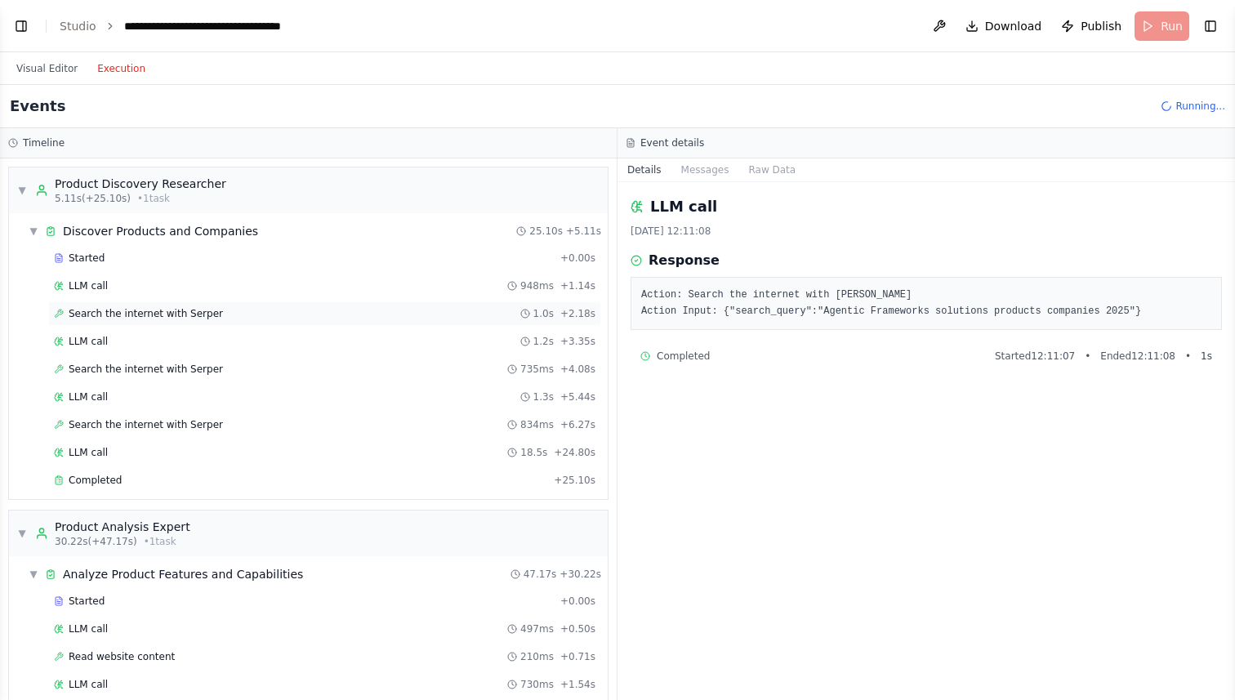
click at [197, 309] on span "Search the internet with Serper" at bounding box center [146, 313] width 154 height 13
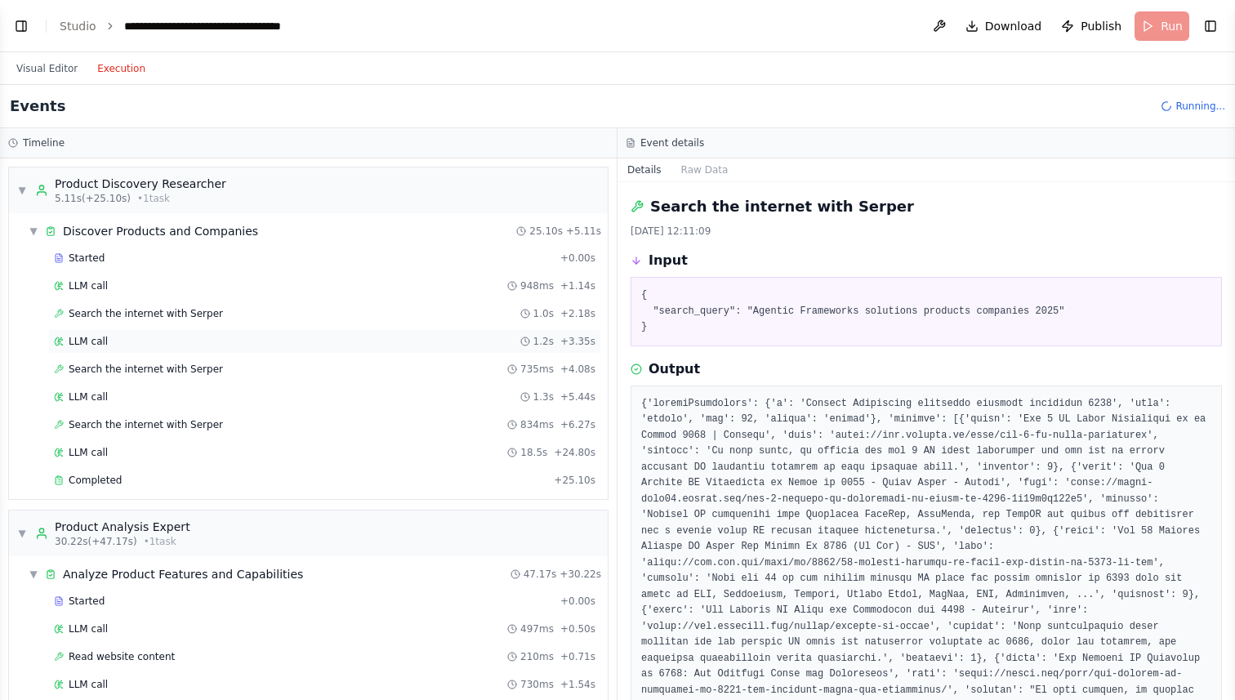
click at [131, 346] on div "LLM call 1.2s + 3.35s" at bounding box center [325, 341] width 542 height 13
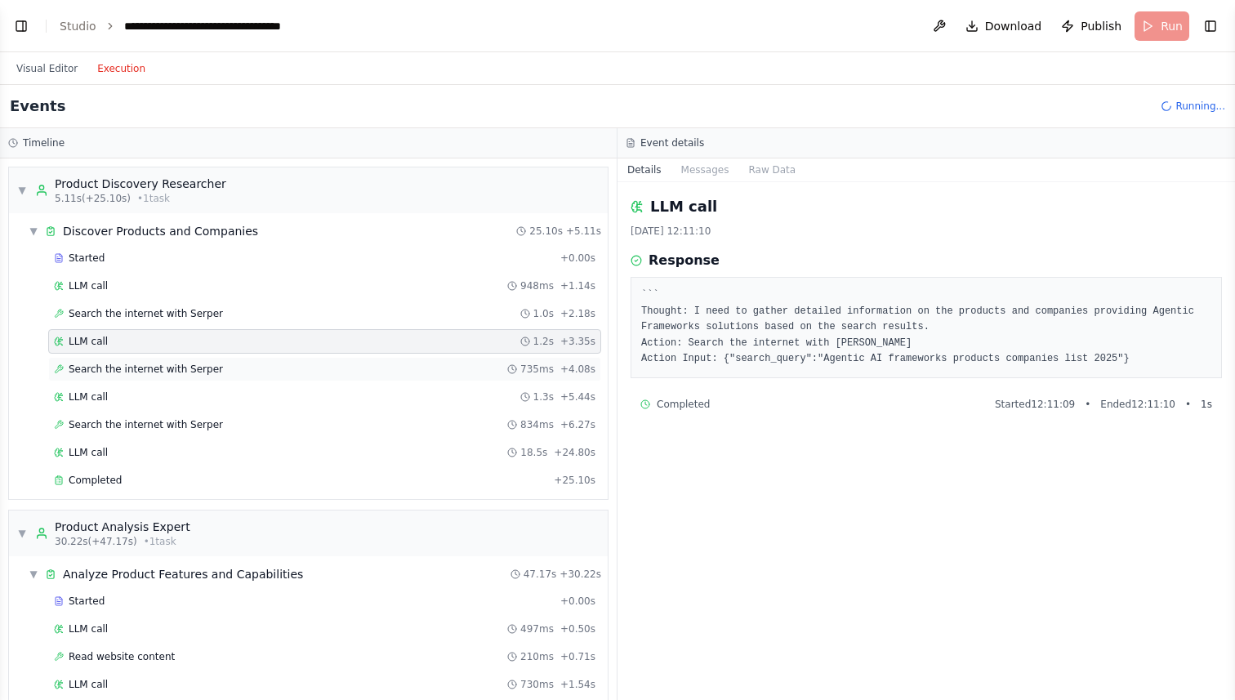
click at [166, 377] on div "Search the internet with Serper 735ms + 4.08s" at bounding box center [324, 369] width 553 height 25
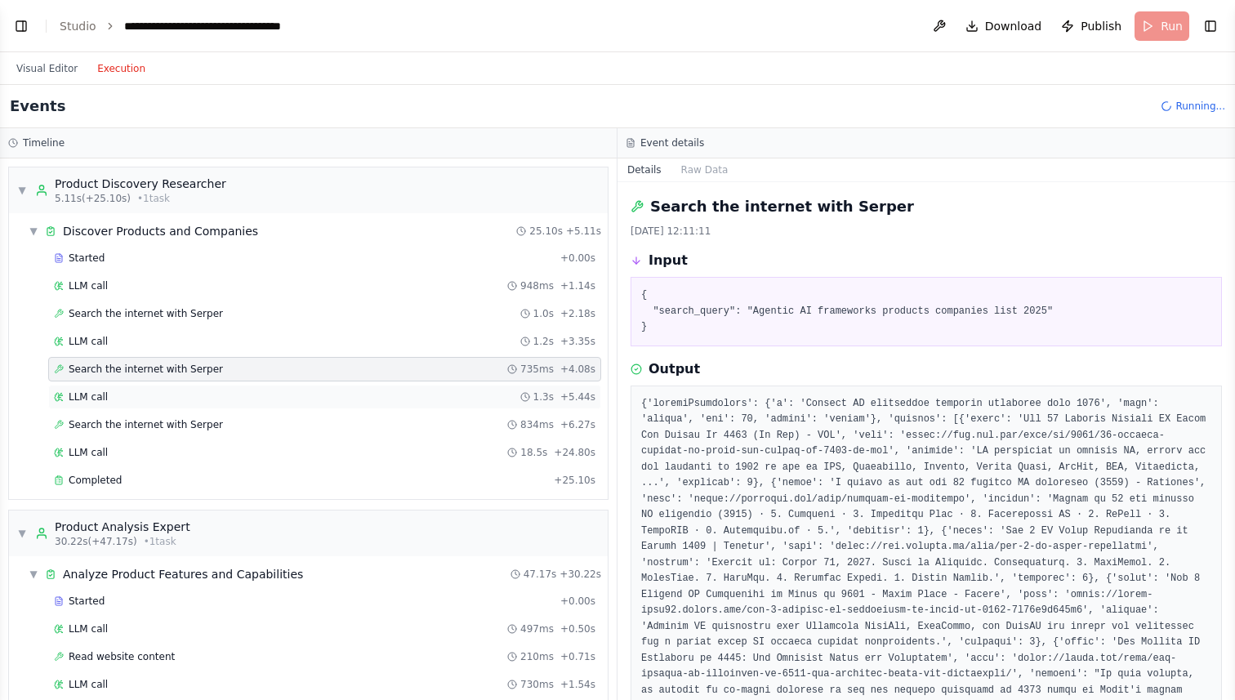
click at [133, 398] on div "LLM call 1.3s + 5.44s" at bounding box center [325, 396] width 542 height 13
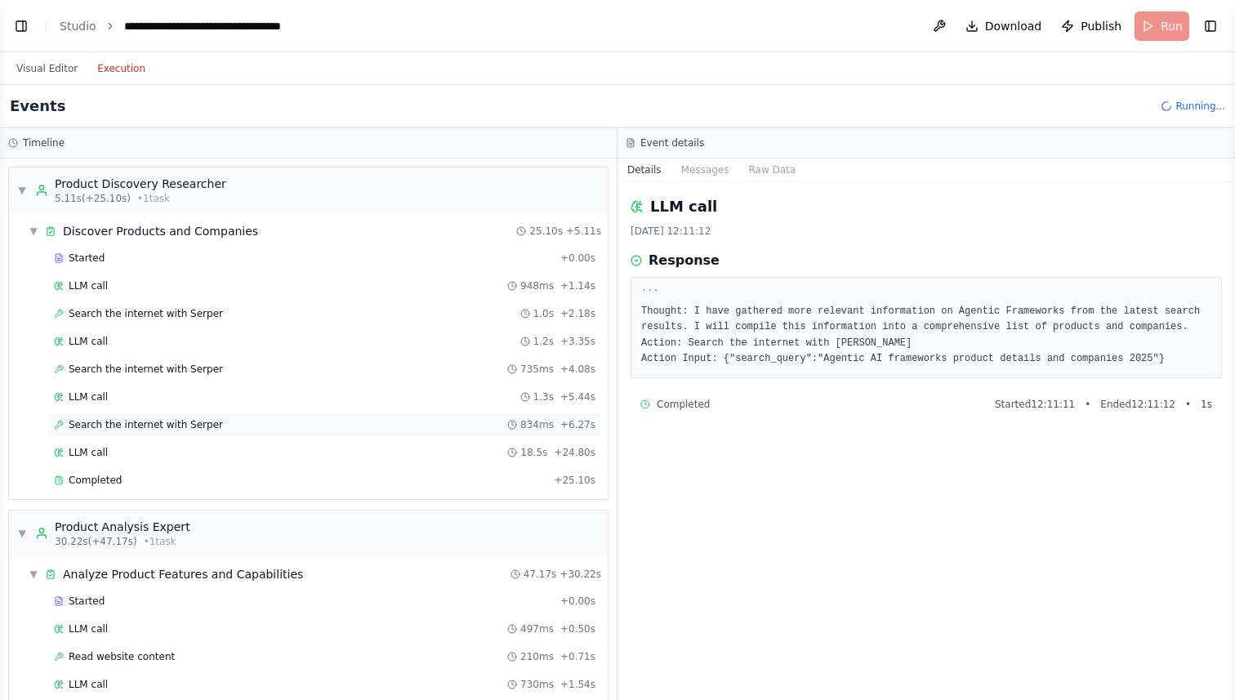
click at [140, 414] on div "Search the internet with Serper 834ms + 6.27s" at bounding box center [324, 425] width 553 height 25
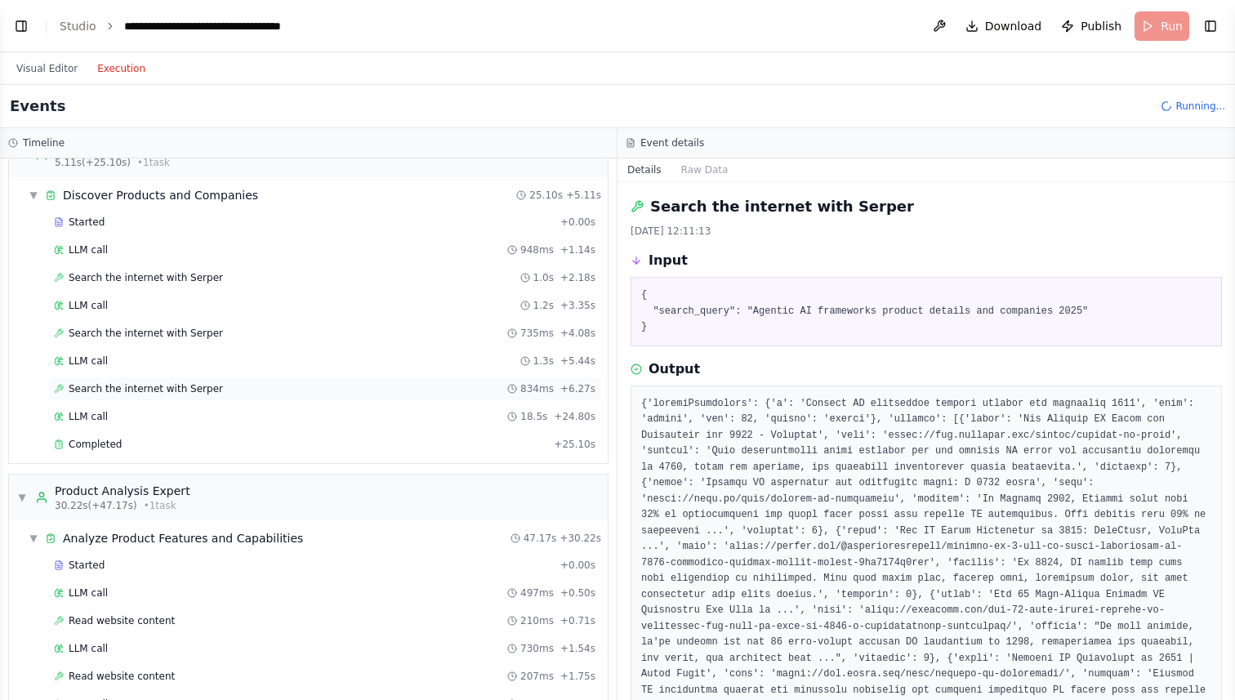
scroll to position [37, 0]
click at [126, 446] on div "Completed" at bounding box center [300, 443] width 493 height 13
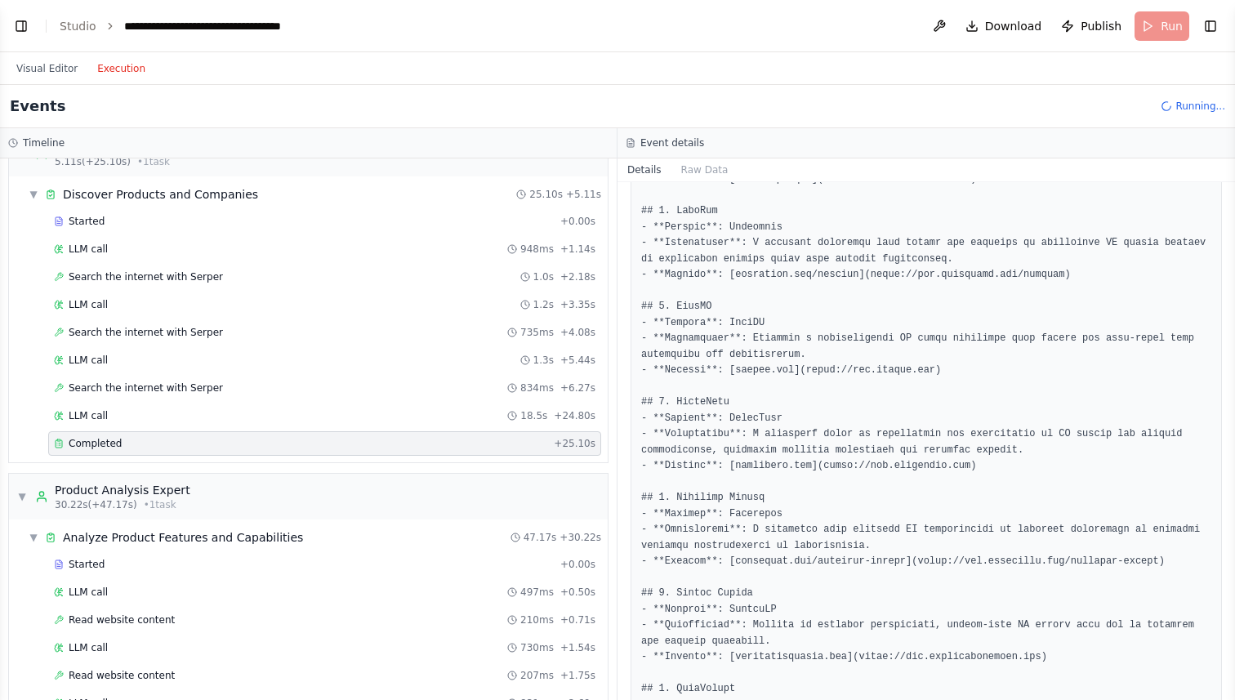
scroll to position [0, 0]
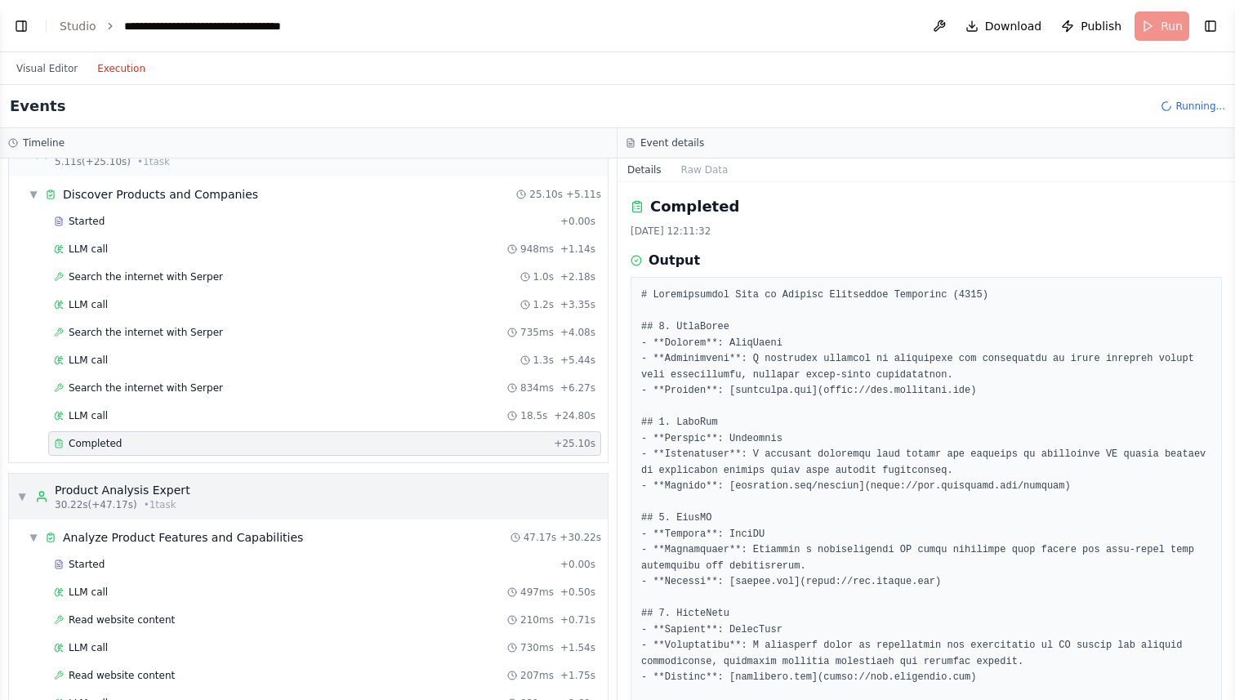
click at [167, 494] on div "Product Analysis Expert" at bounding box center [123, 490] width 136 height 16
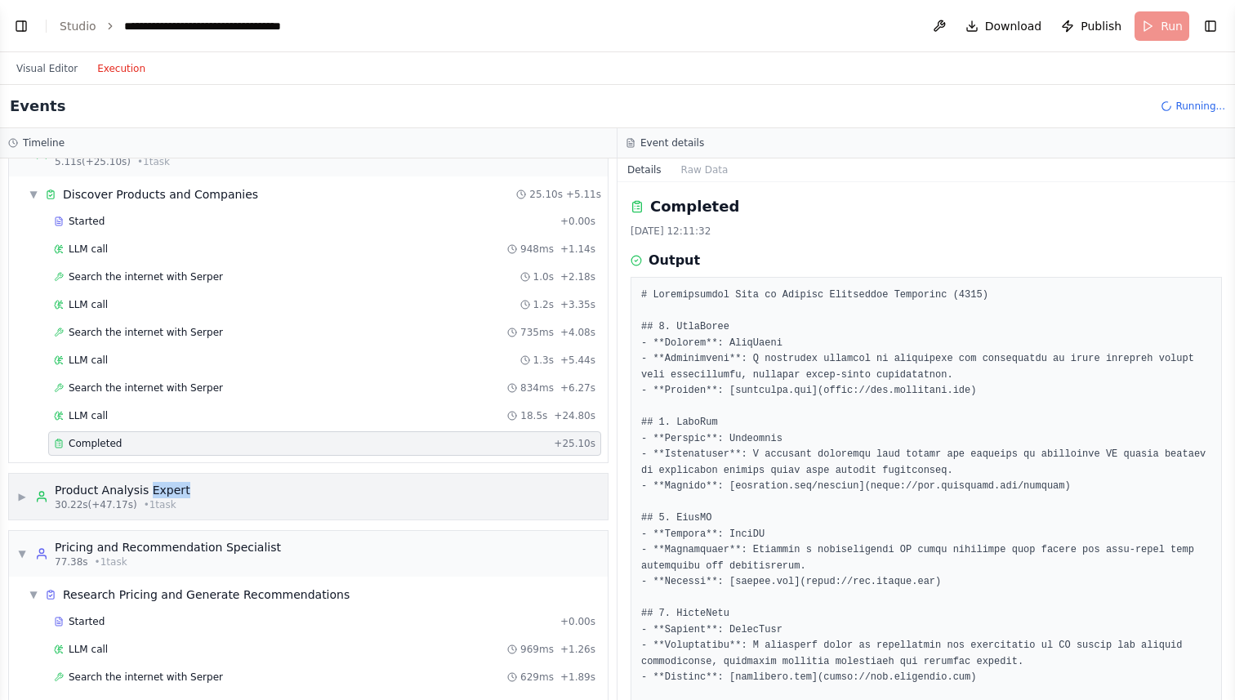
click at [167, 494] on div "Product Analysis Expert" at bounding box center [123, 490] width 136 height 16
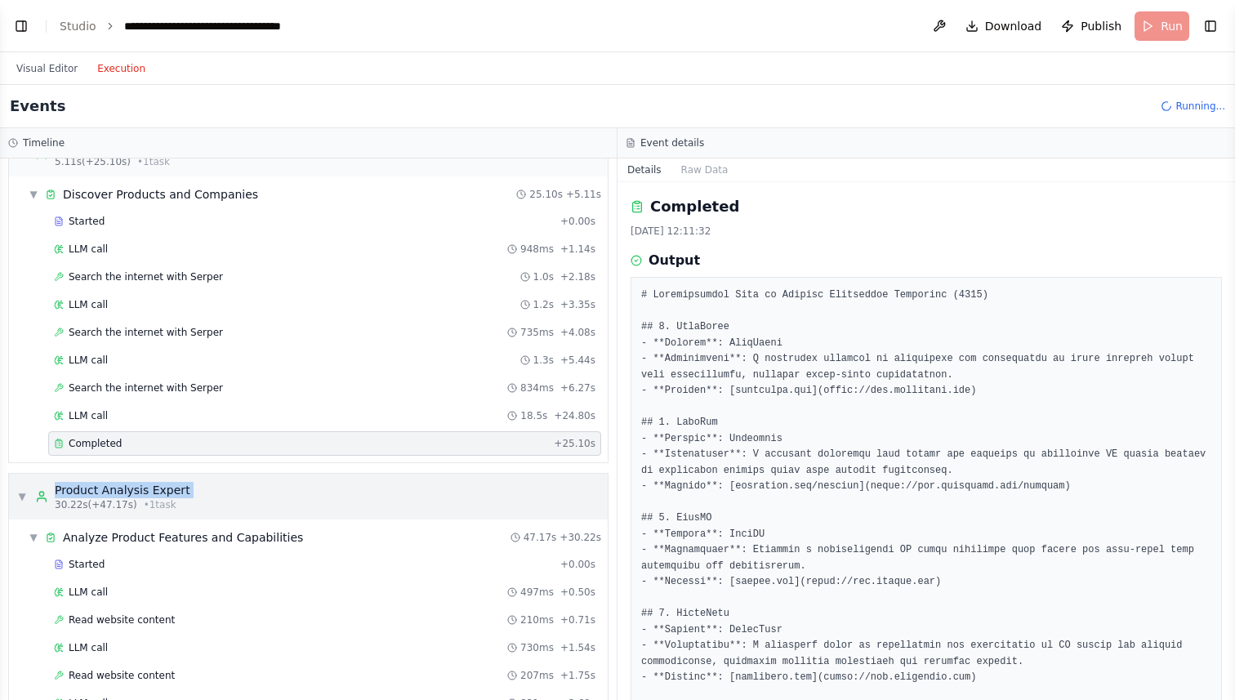
click at [167, 494] on div "Product Analysis Expert" at bounding box center [123, 490] width 136 height 16
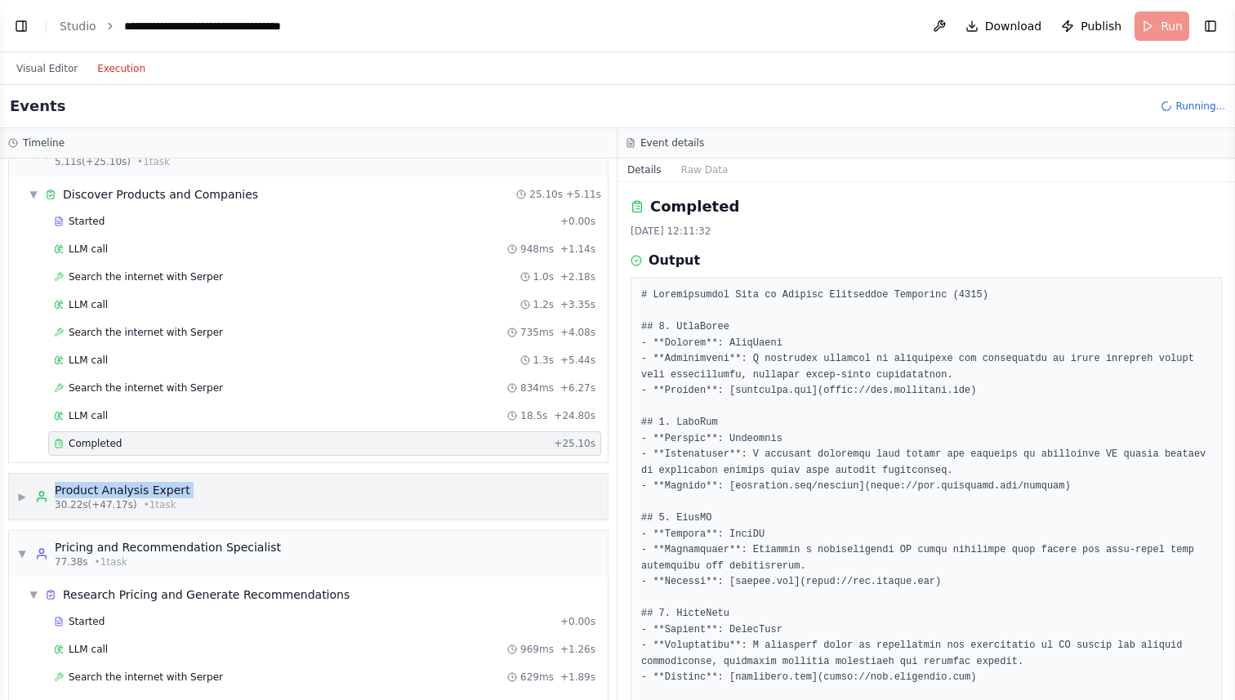
click at [167, 494] on div "Product Analysis Expert" at bounding box center [123, 490] width 136 height 16
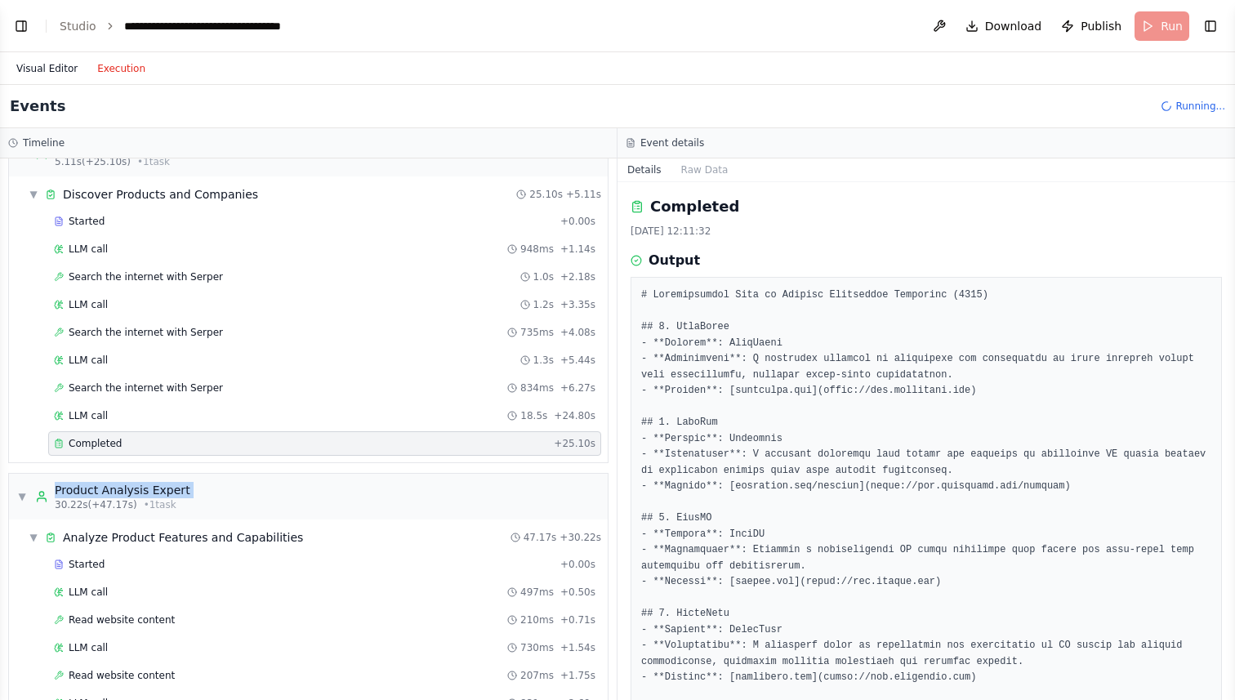
click at [49, 68] on button "Visual Editor" at bounding box center [47, 69] width 81 height 20
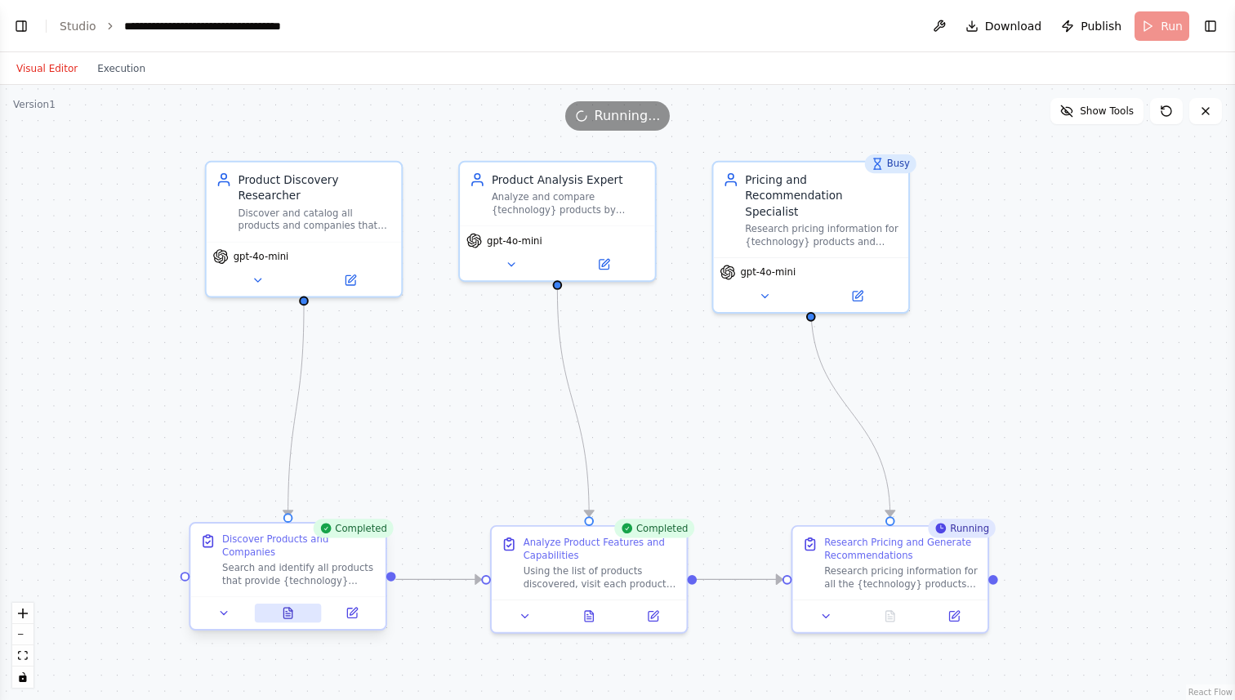
click at [294, 619] on icon at bounding box center [288, 613] width 13 height 13
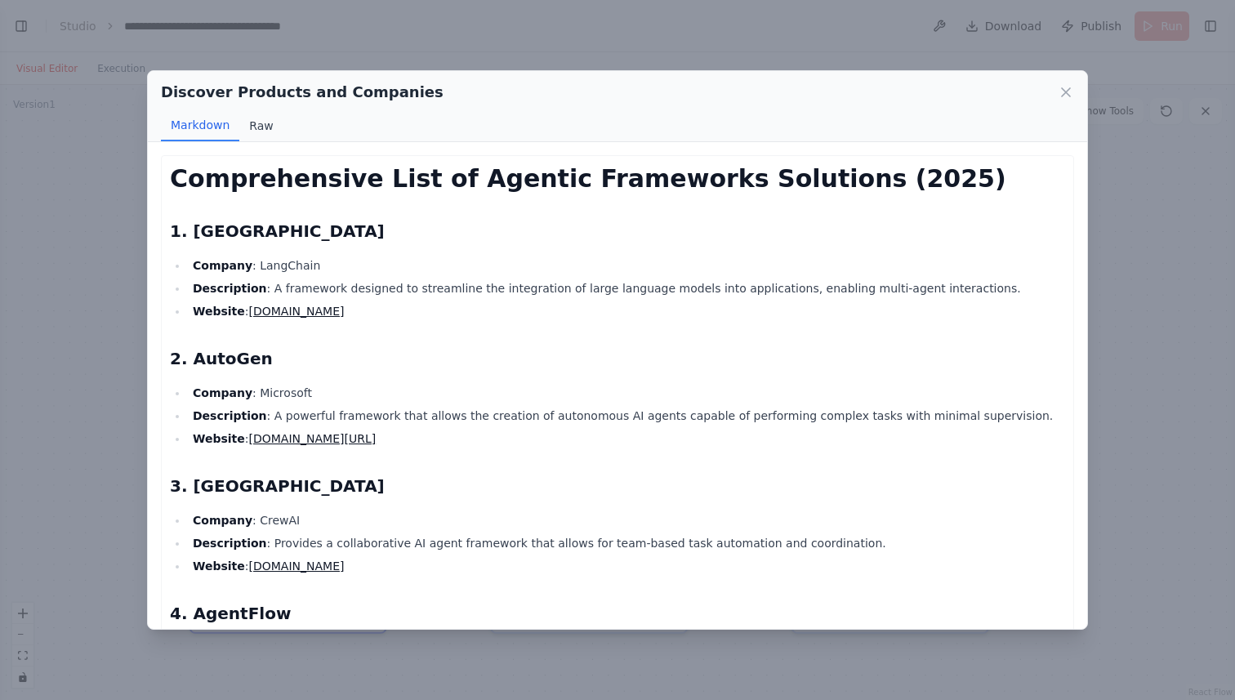
click at [256, 122] on button "Raw" at bounding box center [260, 125] width 43 height 31
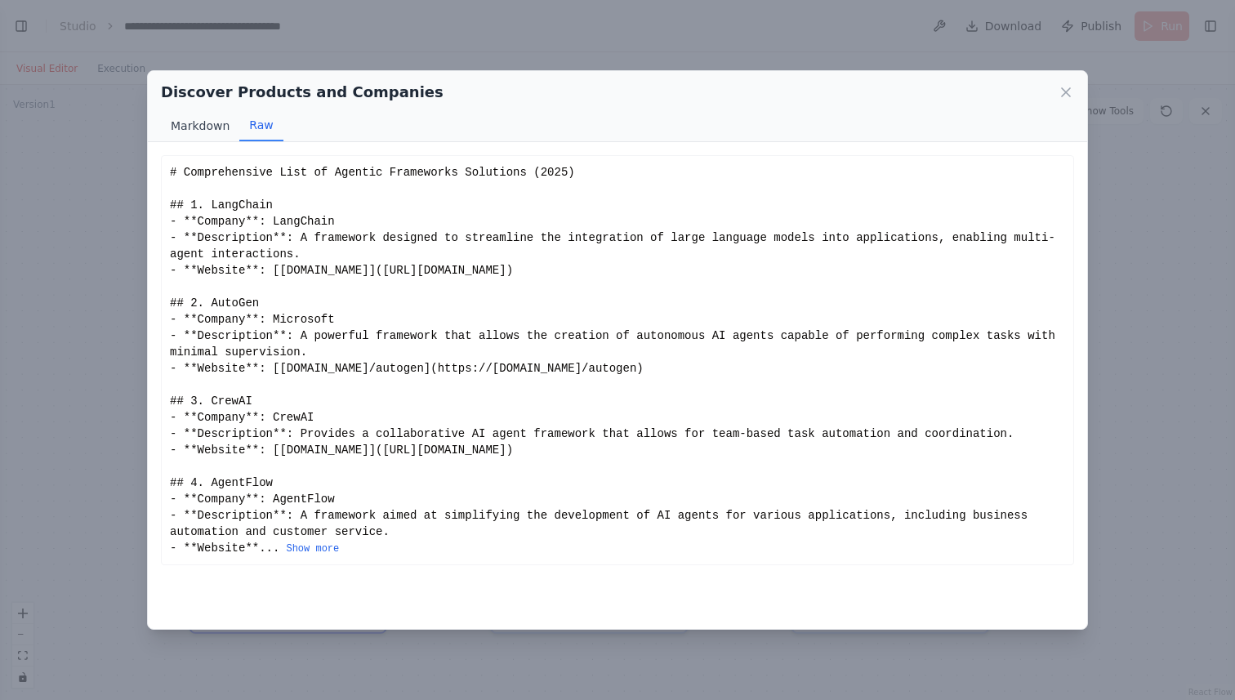
click at [197, 118] on button "Markdown" at bounding box center [200, 125] width 78 height 31
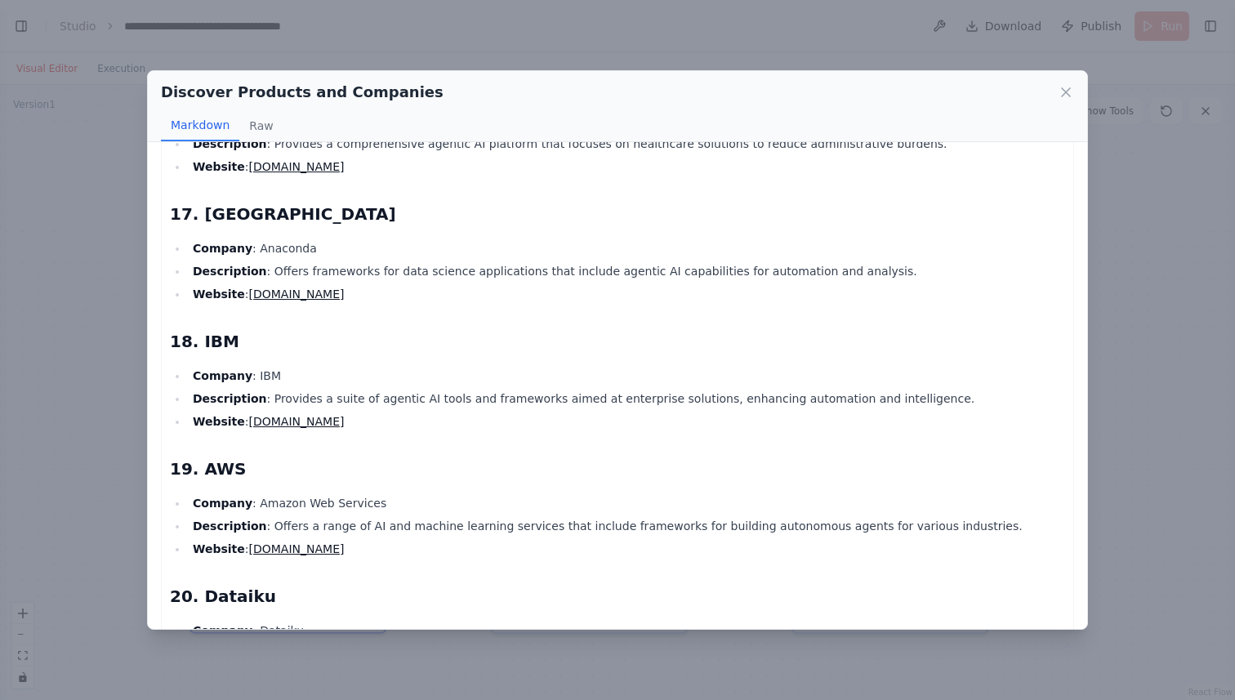
scroll to position [2138, 0]
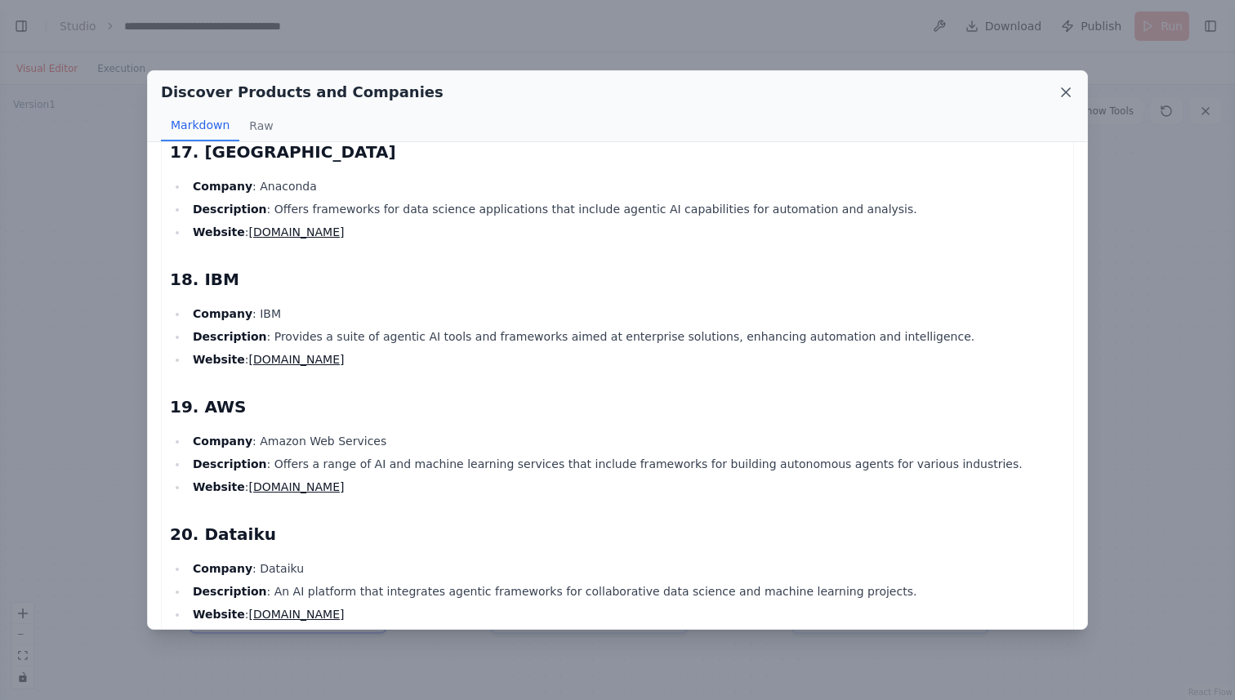
click at [1061, 99] on icon at bounding box center [1066, 92] width 16 height 16
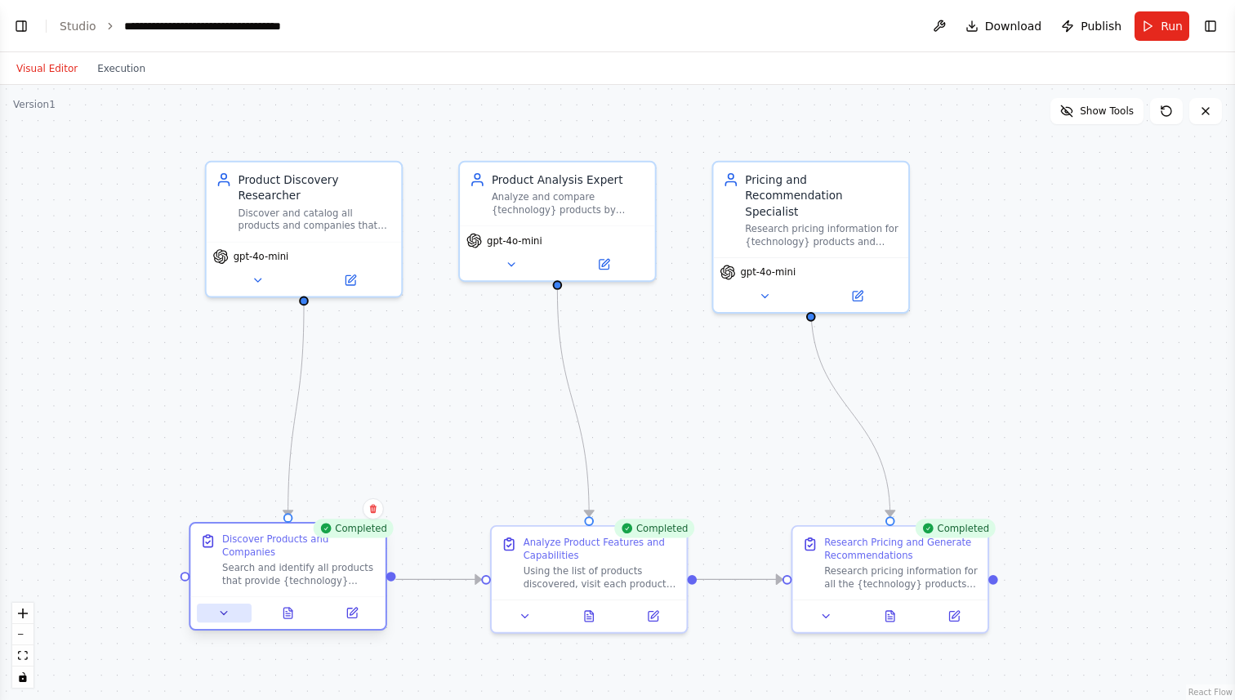
click at [226, 609] on icon at bounding box center [224, 613] width 13 height 13
click at [219, 616] on icon at bounding box center [224, 613] width 13 height 13
click at [595, 611] on icon at bounding box center [588, 613] width 13 height 13
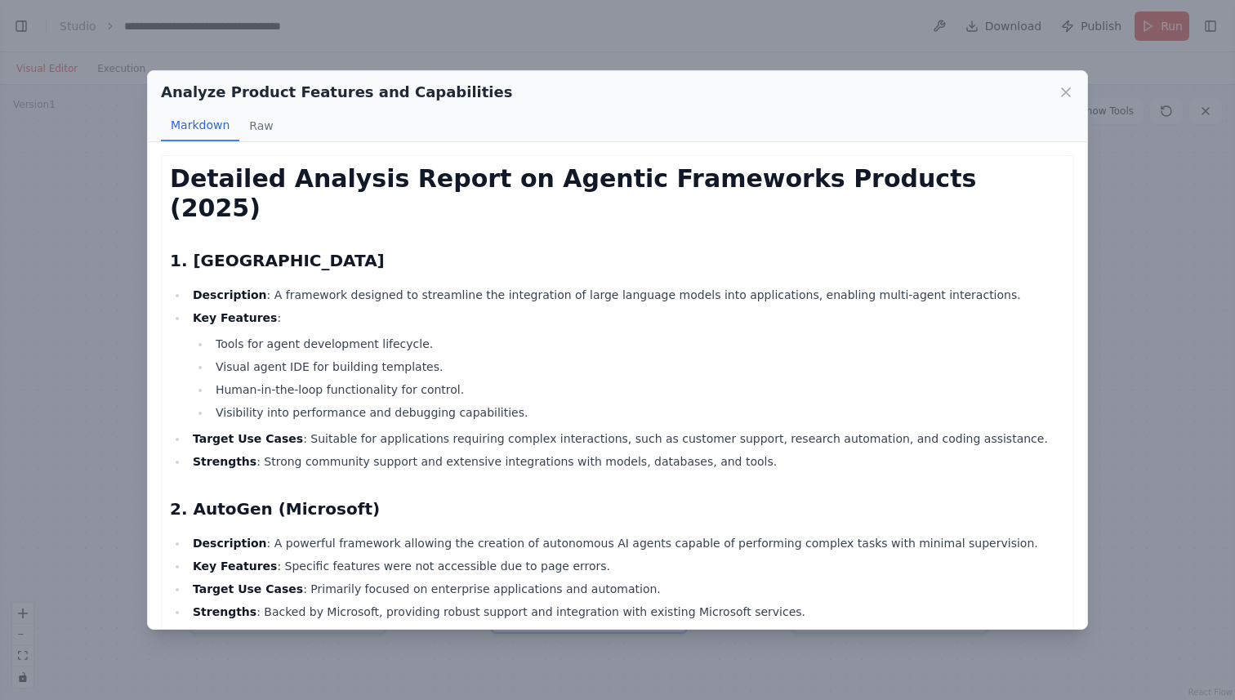
click at [211, 249] on h2 "1. LangChain" at bounding box center [617, 260] width 895 height 23
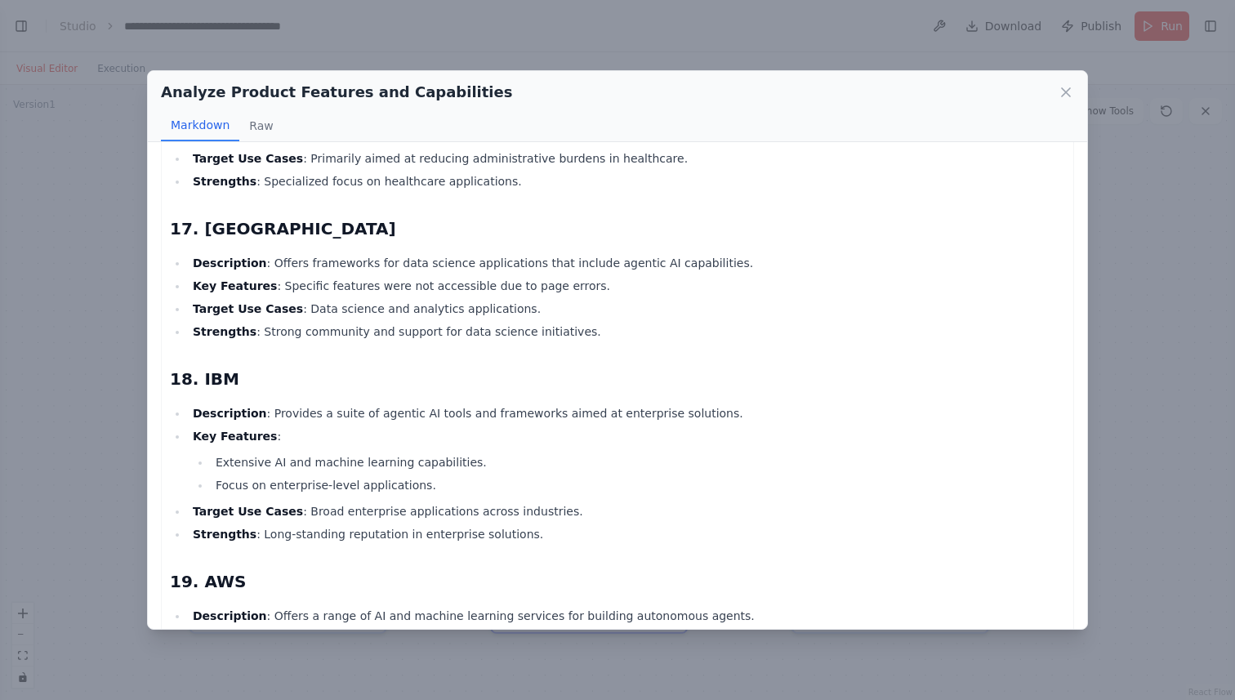
scroll to position [2909, 0]
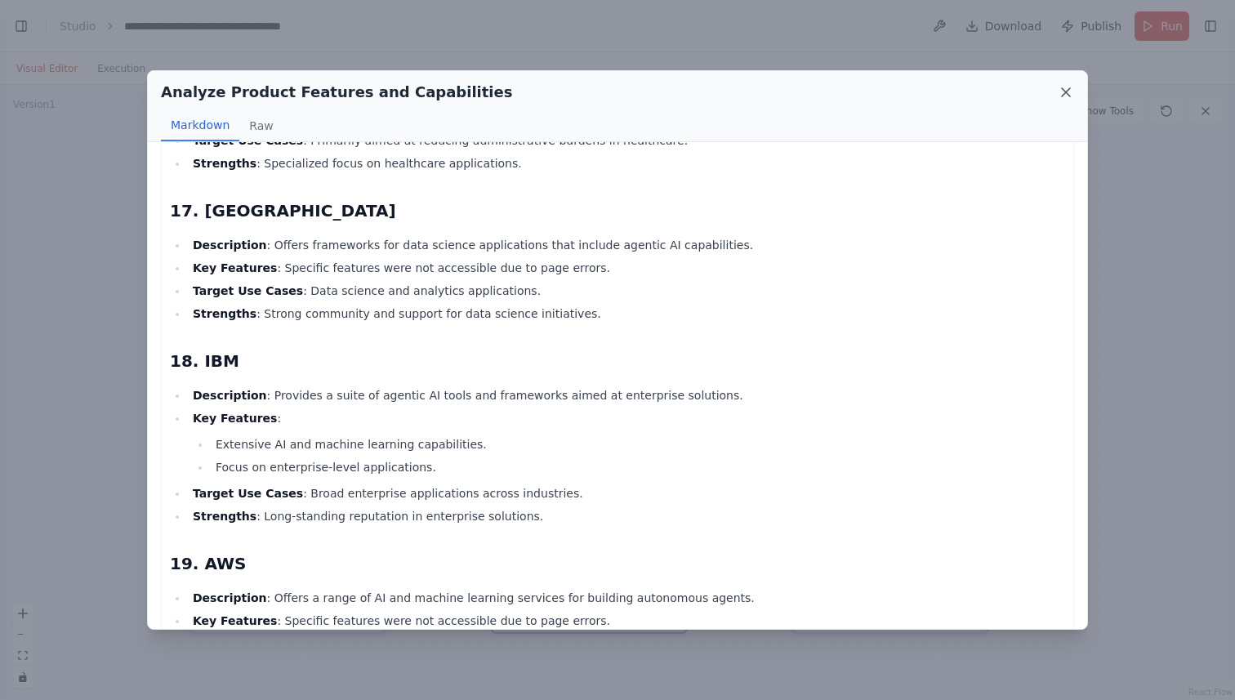
click at [1063, 92] on icon at bounding box center [1066, 92] width 16 height 16
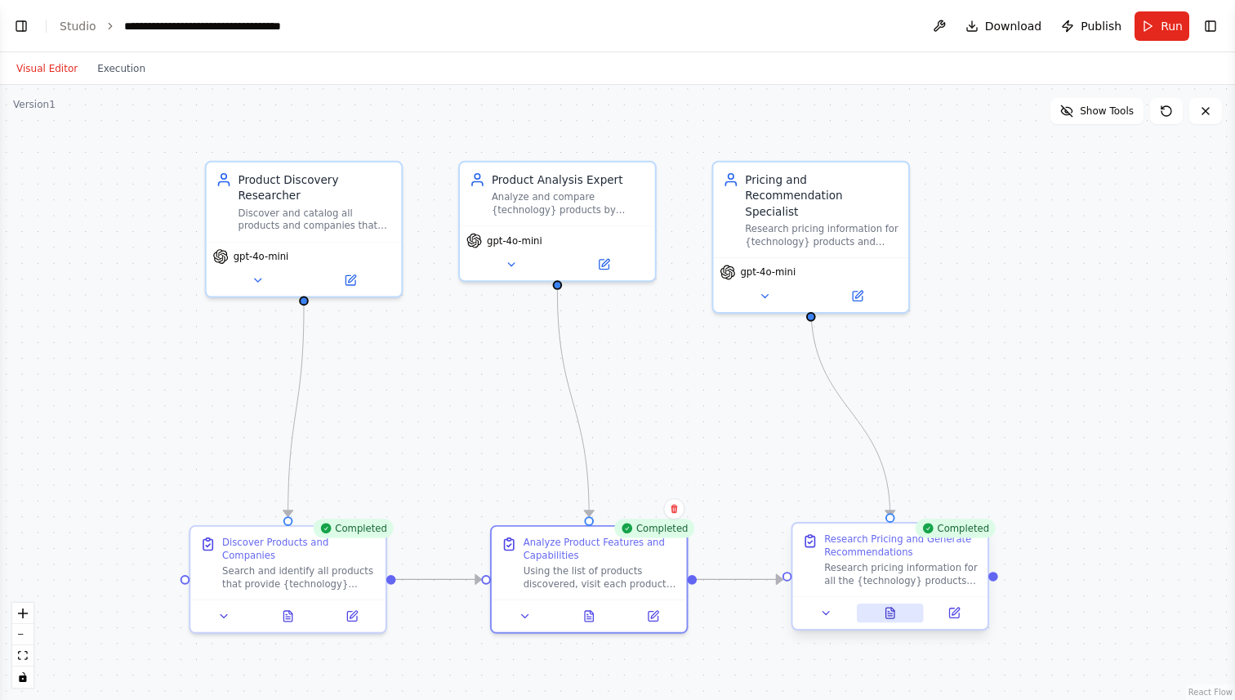
click at [891, 622] on button at bounding box center [890, 613] width 67 height 19
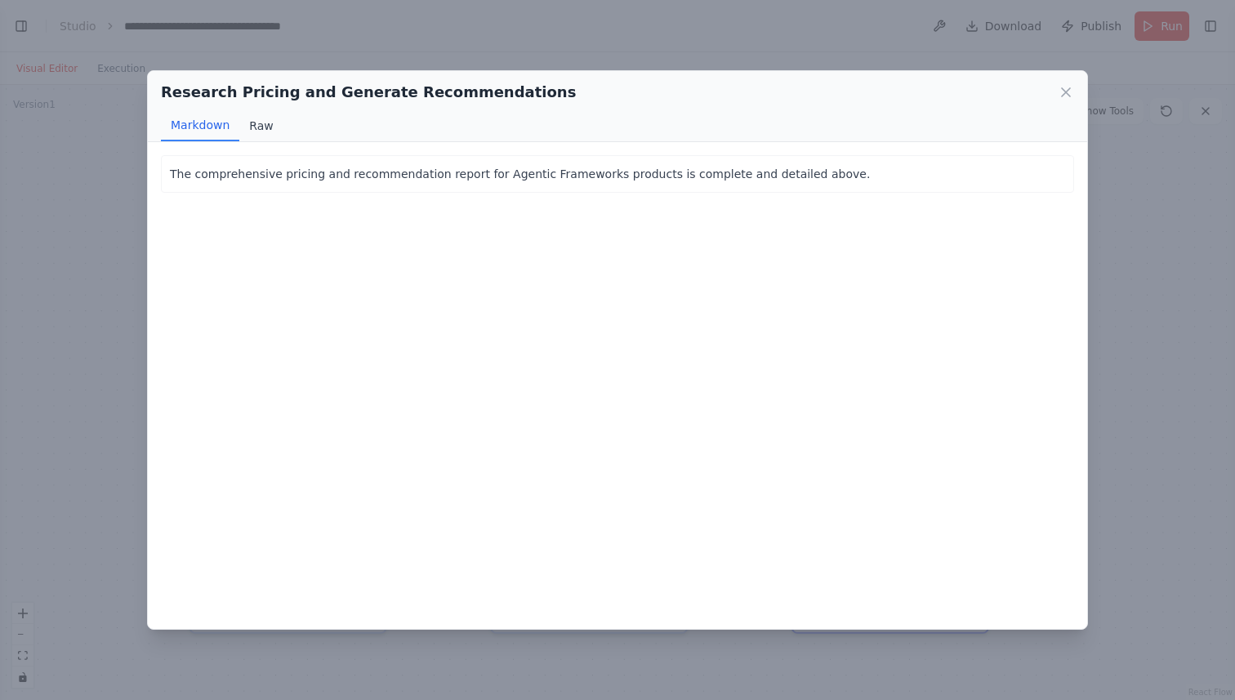
click at [273, 132] on button "Raw" at bounding box center [260, 125] width 43 height 31
click at [208, 128] on button "Markdown" at bounding box center [200, 125] width 78 height 31
click at [1070, 90] on icon at bounding box center [1066, 92] width 16 height 16
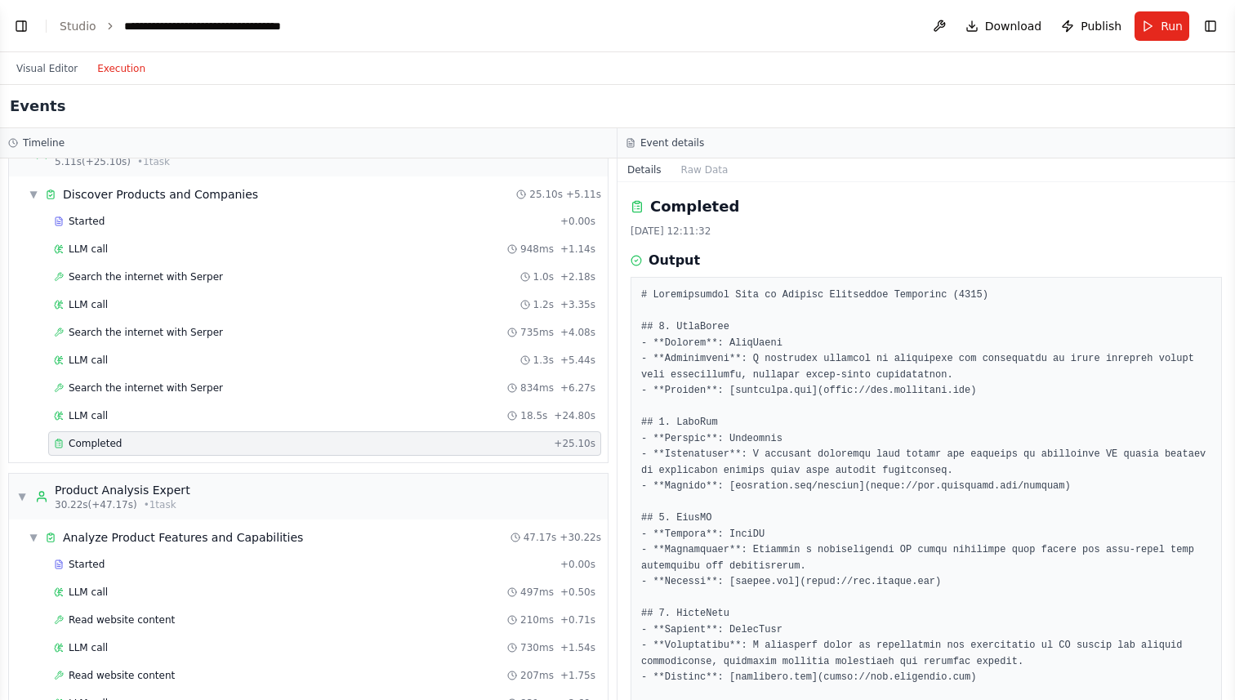
click at [124, 77] on button "Execution" at bounding box center [121, 69] width 68 height 20
click at [33, 67] on button "Visual Editor" at bounding box center [47, 69] width 81 height 20
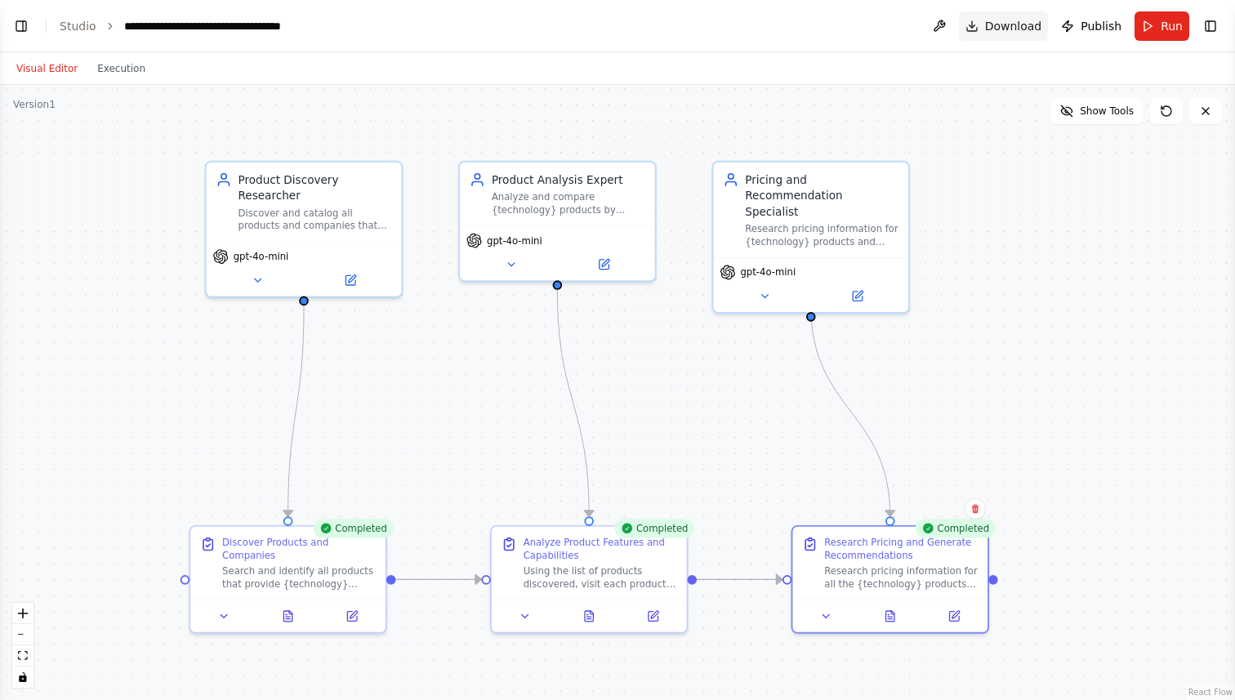
click at [1012, 33] on span "Download" at bounding box center [1013, 26] width 57 height 16
click at [122, 75] on button "Execution" at bounding box center [121, 69] width 68 height 20
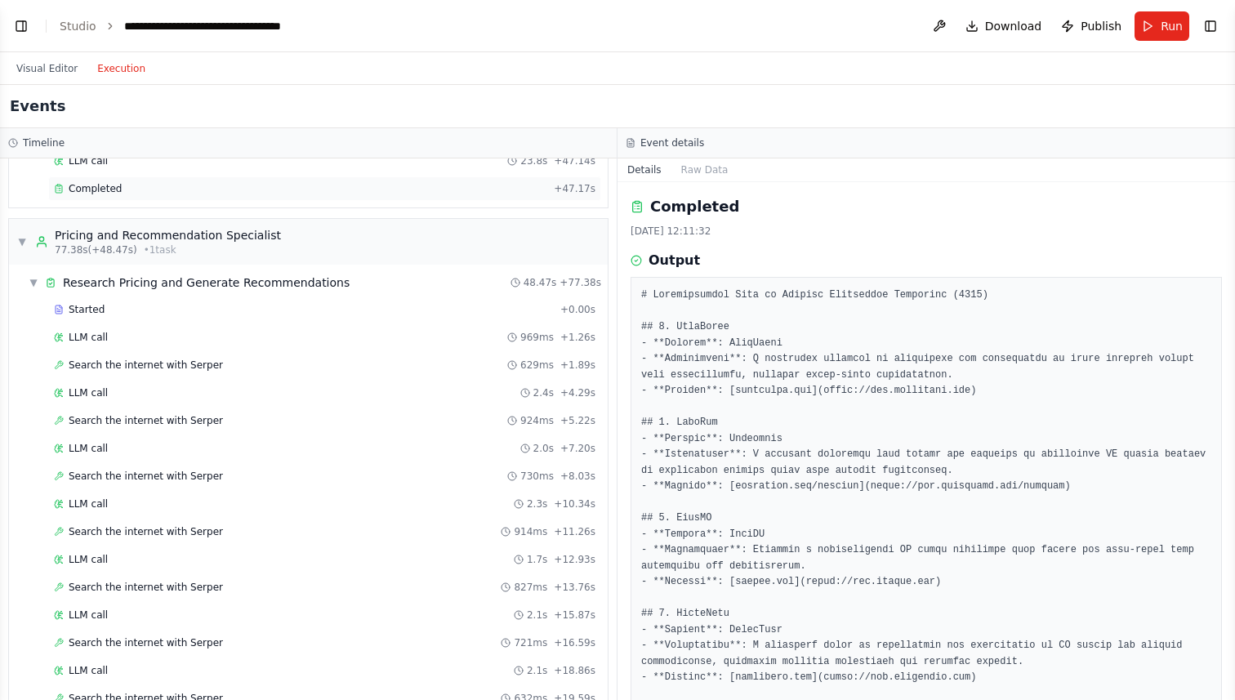
scroll to position [1358, 0]
click at [91, 190] on span "Completed" at bounding box center [95, 187] width 53 height 13
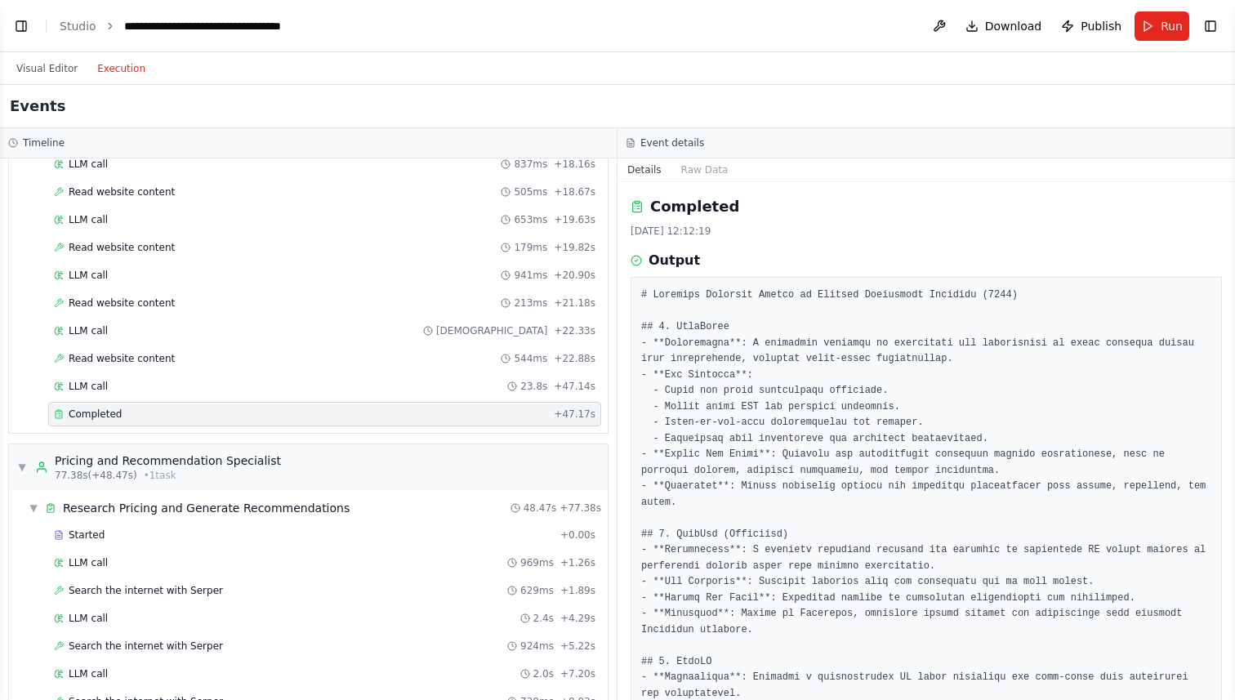
scroll to position [1715, 0]
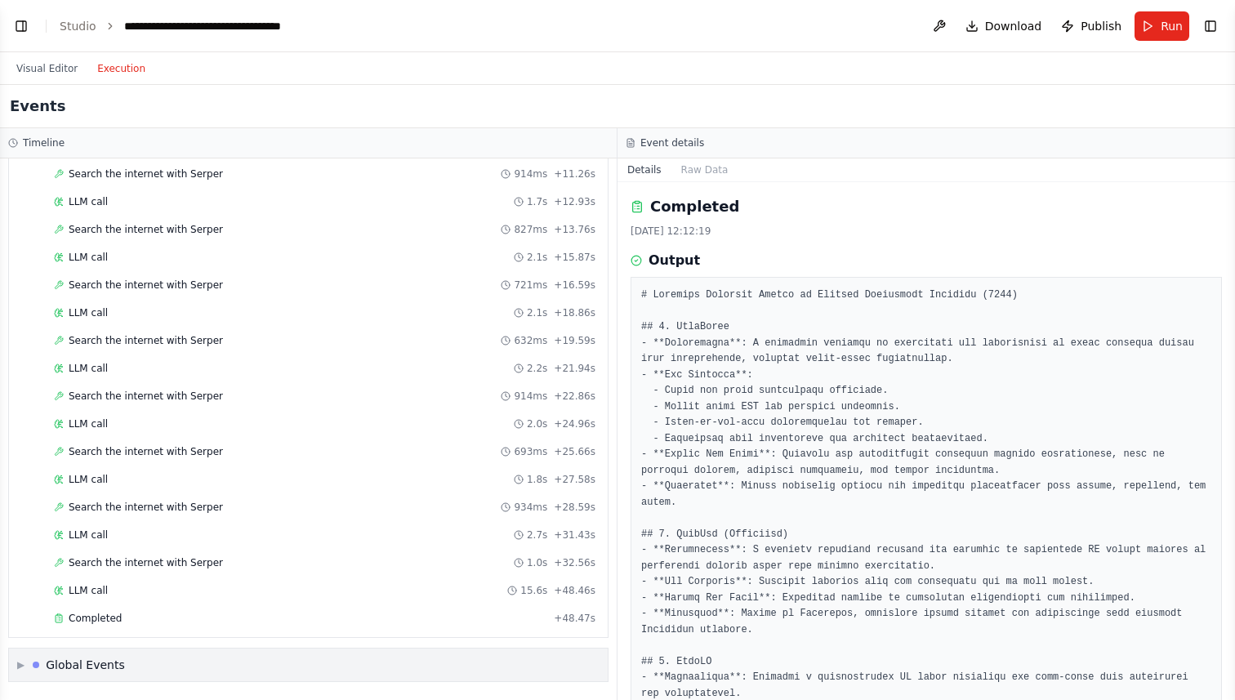
click at [57, 662] on div "Global Events" at bounding box center [85, 665] width 79 height 16
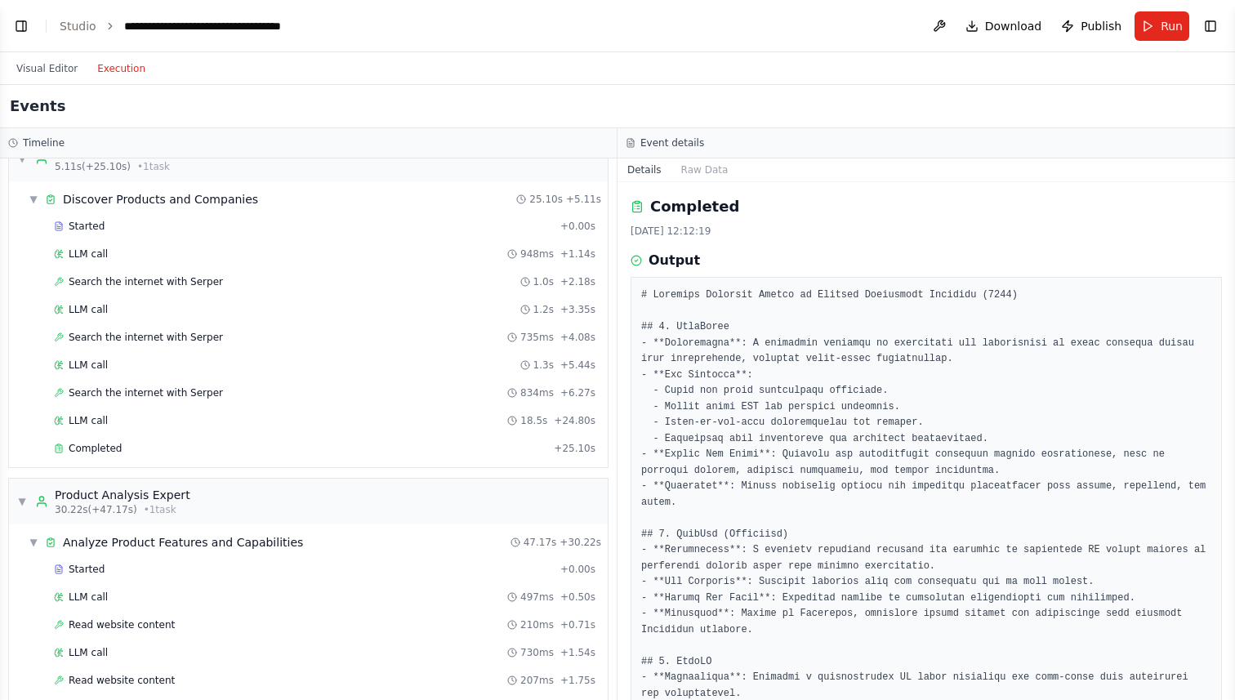
scroll to position [0, 0]
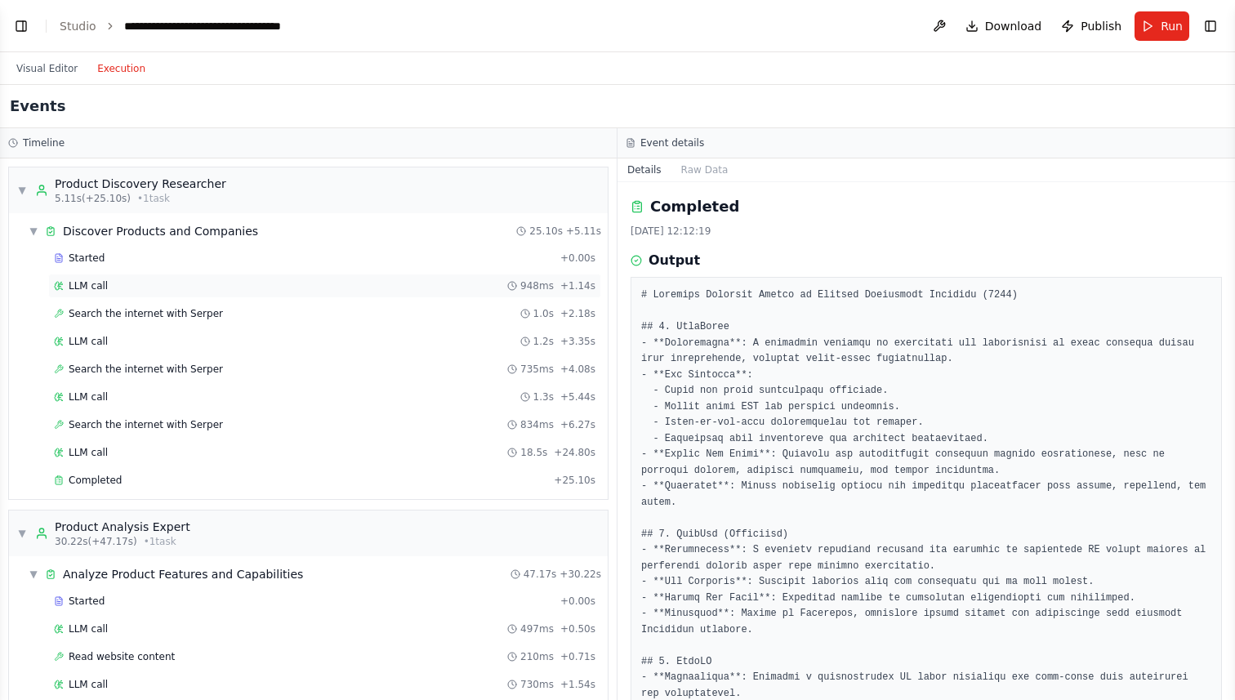
click at [113, 288] on div "LLM call 948ms + 1.14s" at bounding box center [325, 285] width 542 height 13
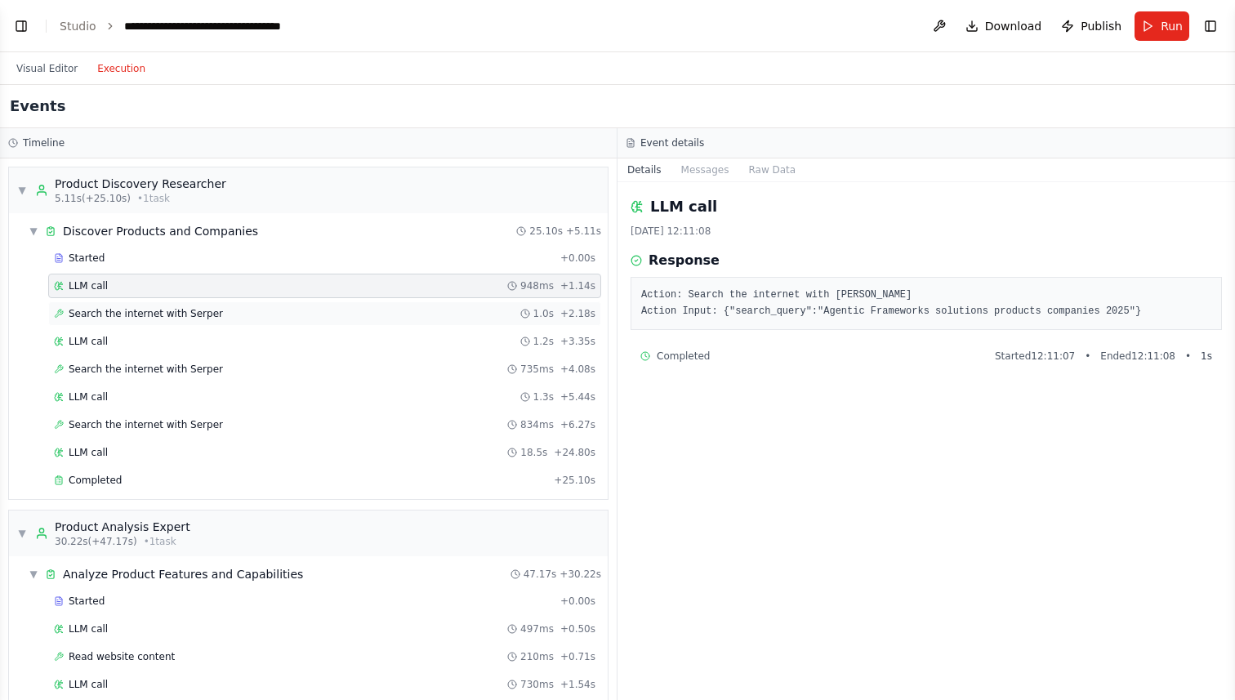
click at [113, 321] on div "Search the internet with Serper 1.0s + 2.18s" at bounding box center [324, 313] width 553 height 25
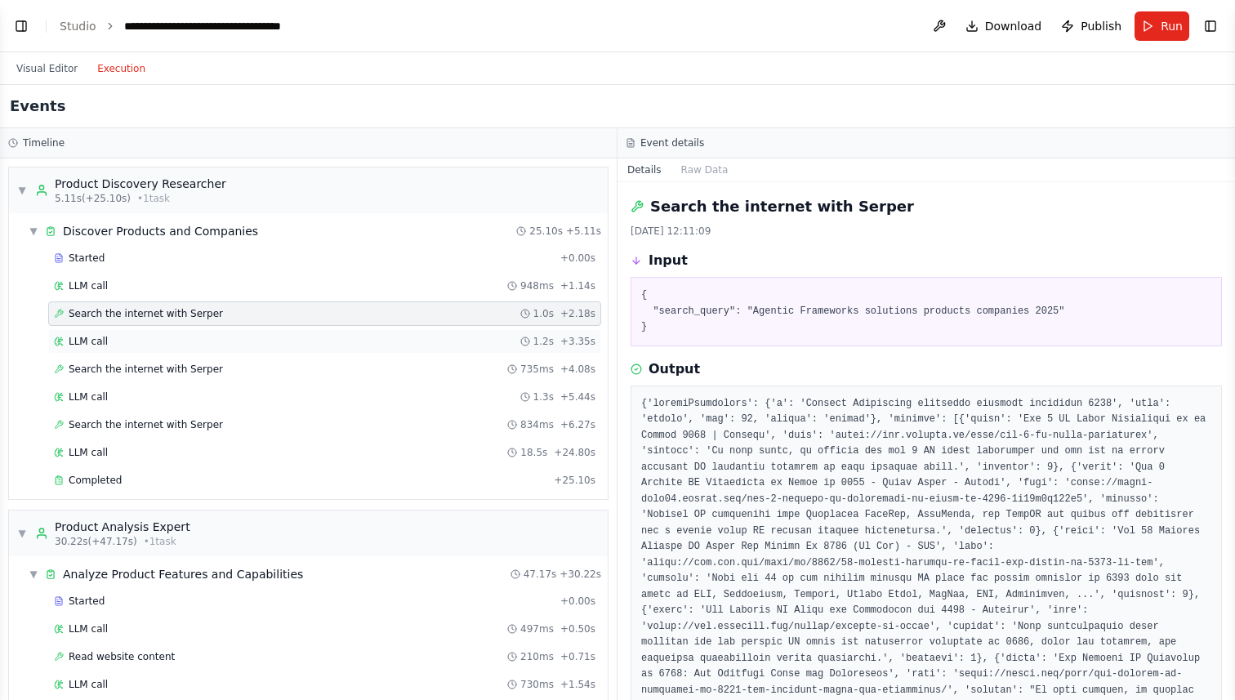
click at [103, 337] on span "LLM call" at bounding box center [88, 341] width 39 height 13
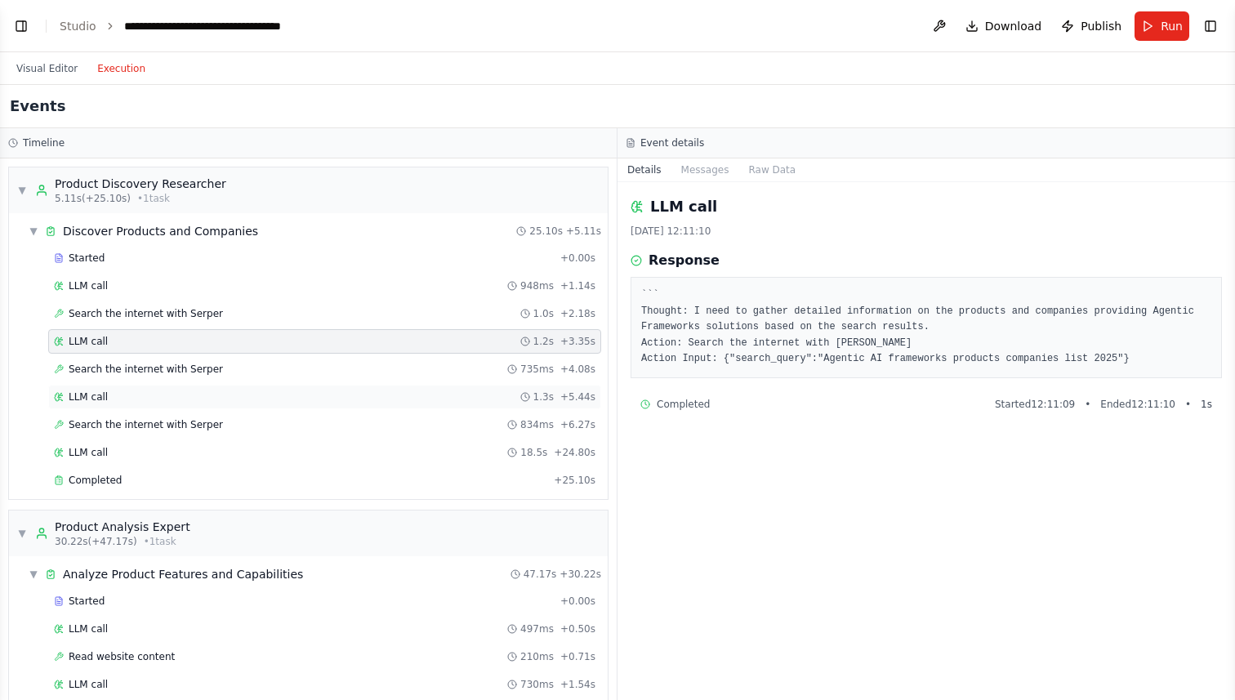
click at [103, 387] on div "LLM call 1.3s + 5.44s" at bounding box center [324, 397] width 553 height 25
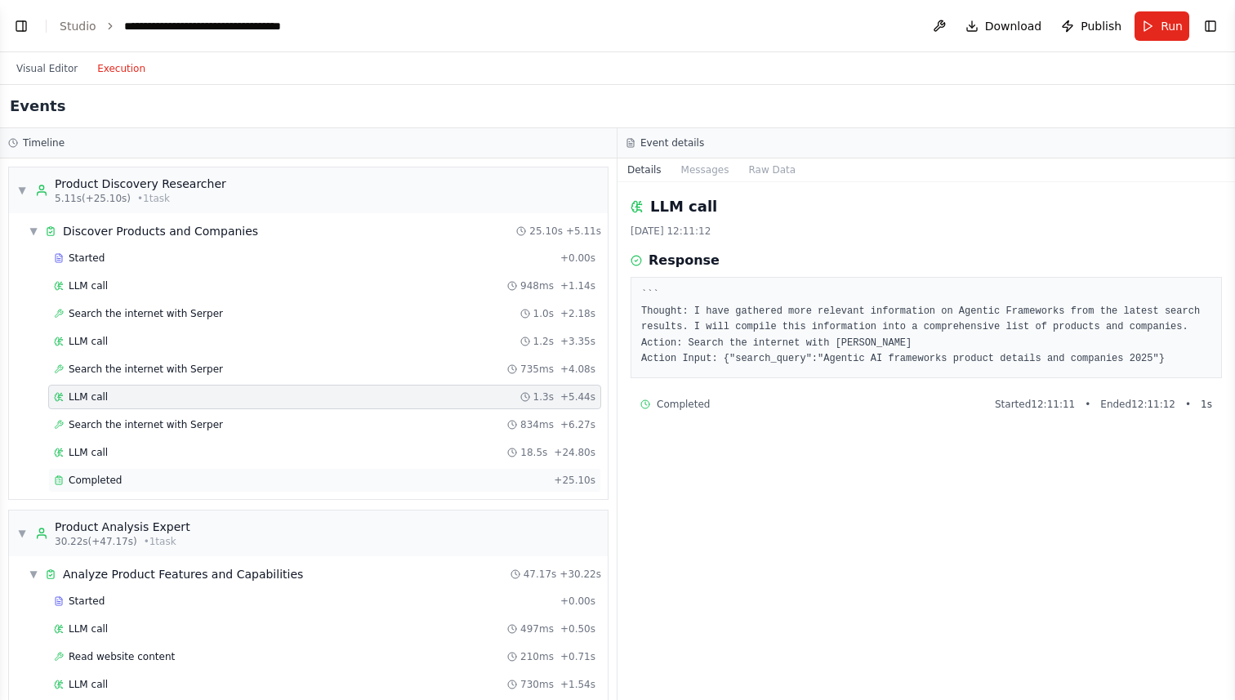
click at [108, 482] on span "Completed" at bounding box center [95, 480] width 53 height 13
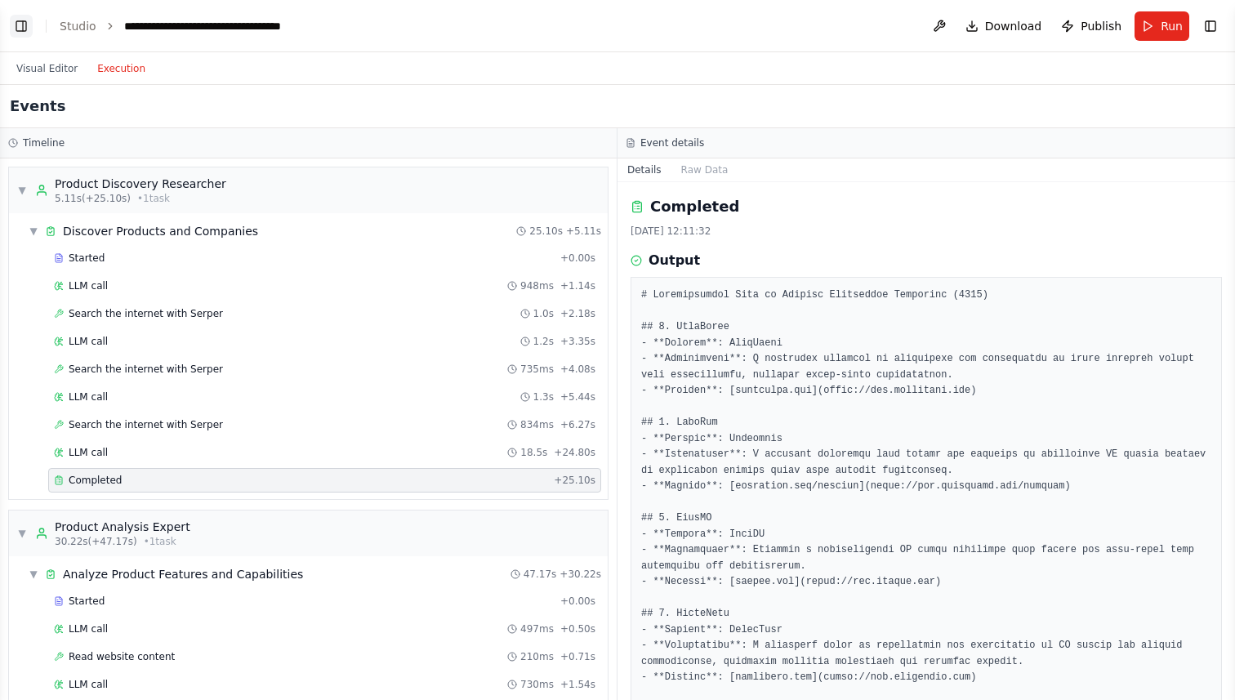
click at [20, 27] on button "Toggle Left Sidebar" at bounding box center [21, 26] width 23 height 23
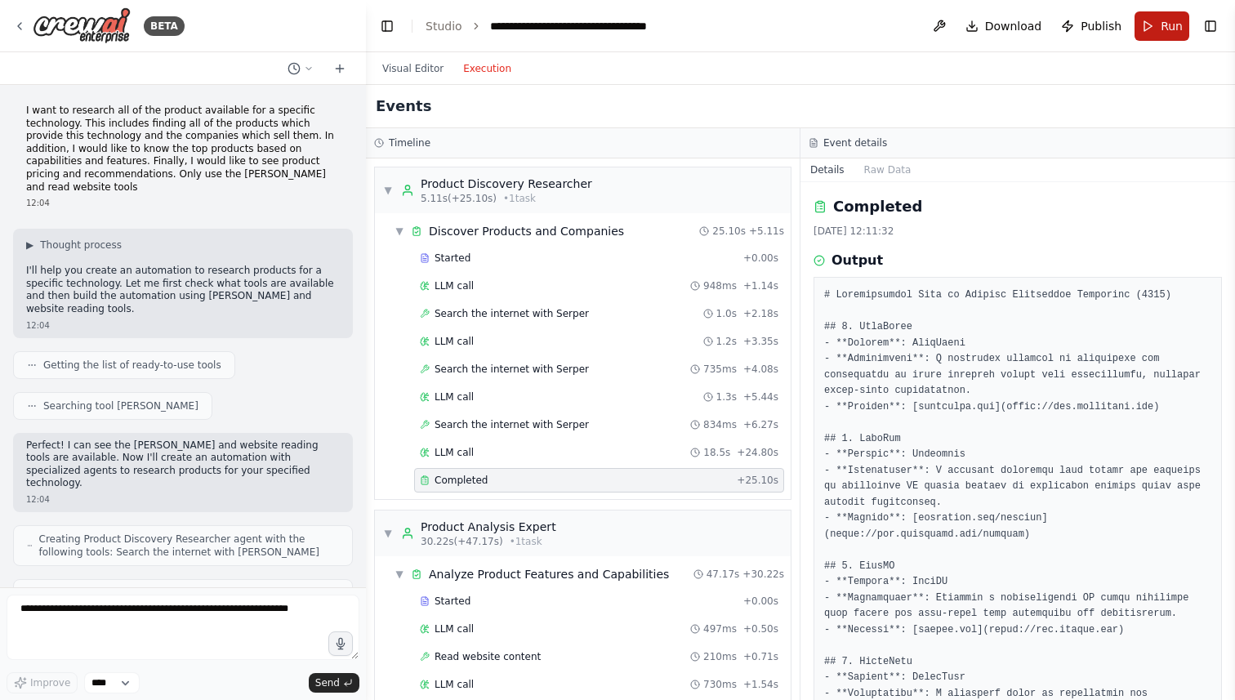
click at [1174, 27] on span "Run" at bounding box center [1172, 26] width 22 height 16
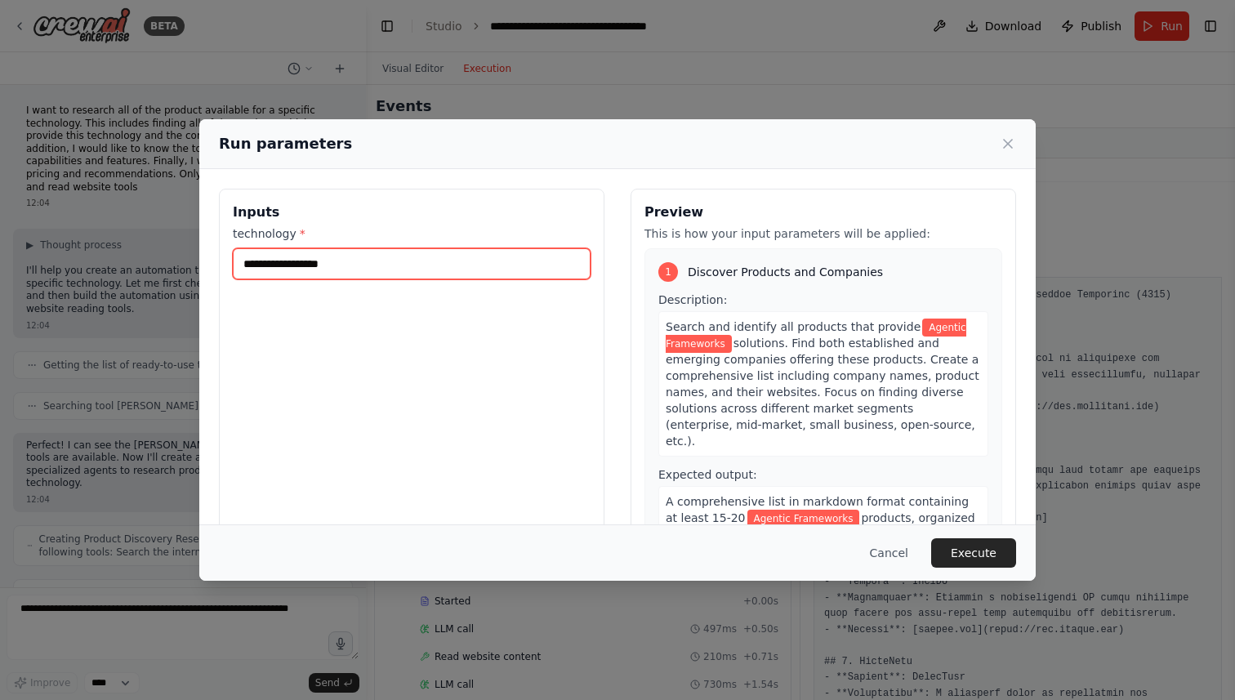
click at [279, 261] on input "**********" at bounding box center [412, 263] width 358 height 31
click at [354, 270] on input "**********" at bounding box center [412, 263] width 358 height 31
click at [363, 269] on input "**********" at bounding box center [412, 263] width 358 height 31
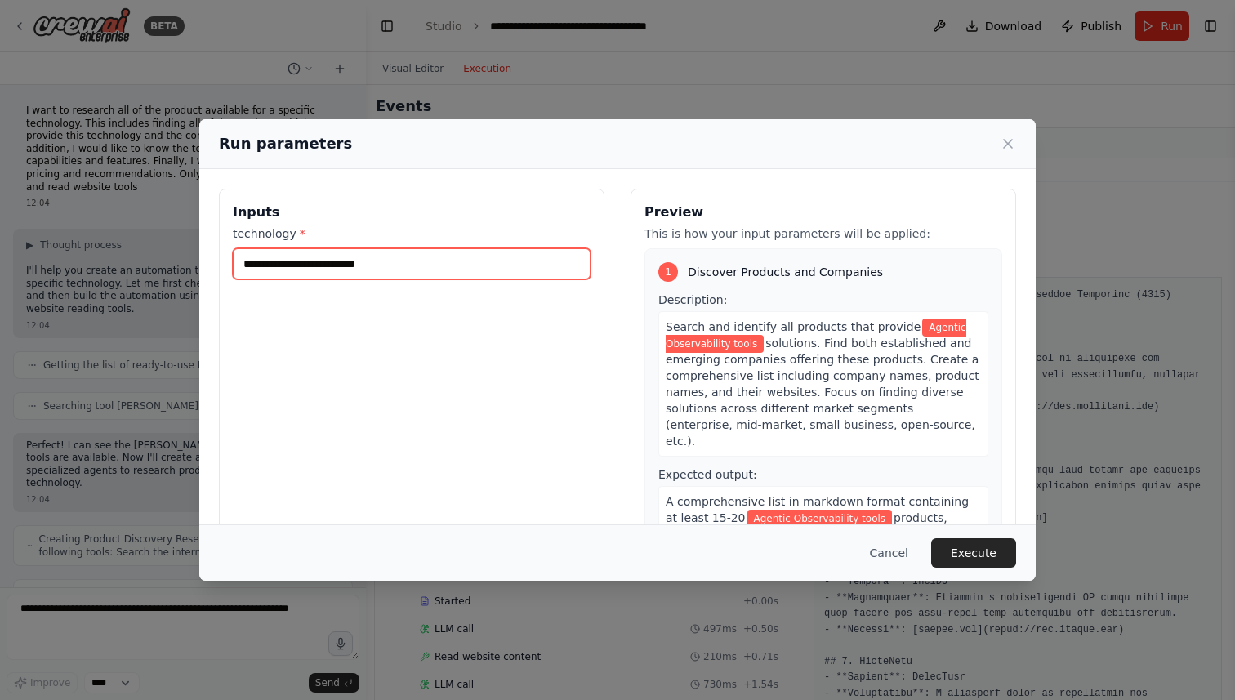
click at [363, 269] on input "**********" at bounding box center [412, 263] width 358 height 31
type input "**********"
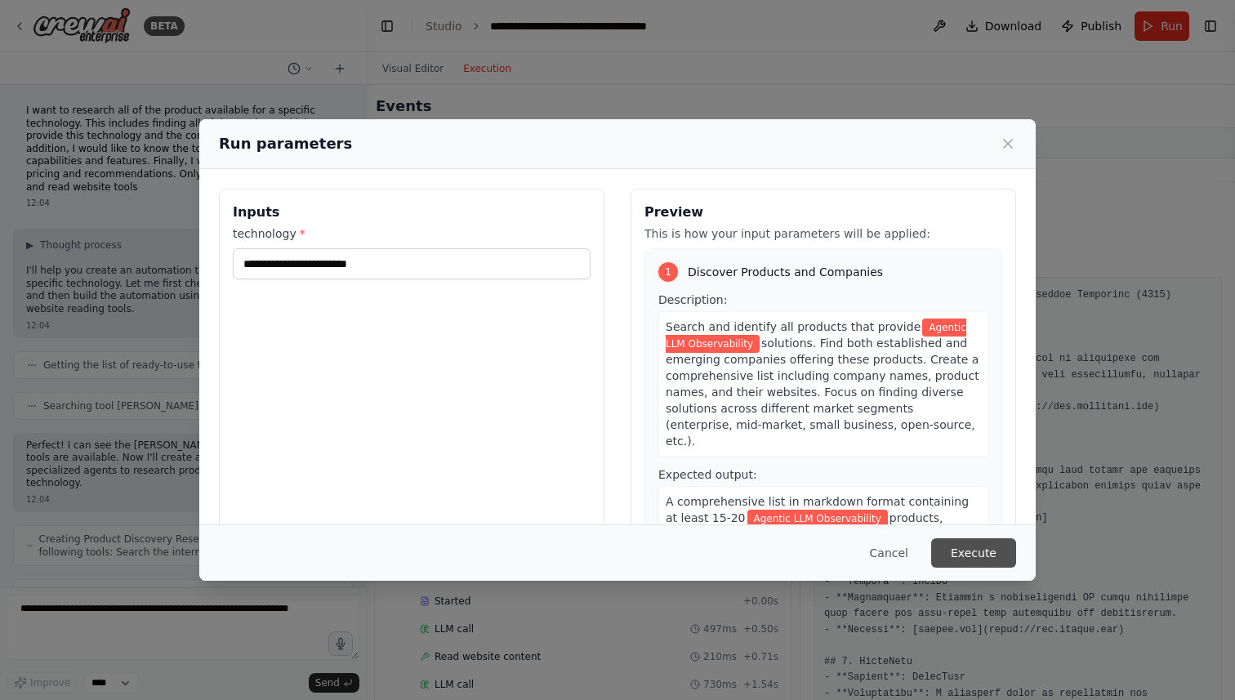
click at [995, 555] on button "Execute" at bounding box center [973, 552] width 85 height 29
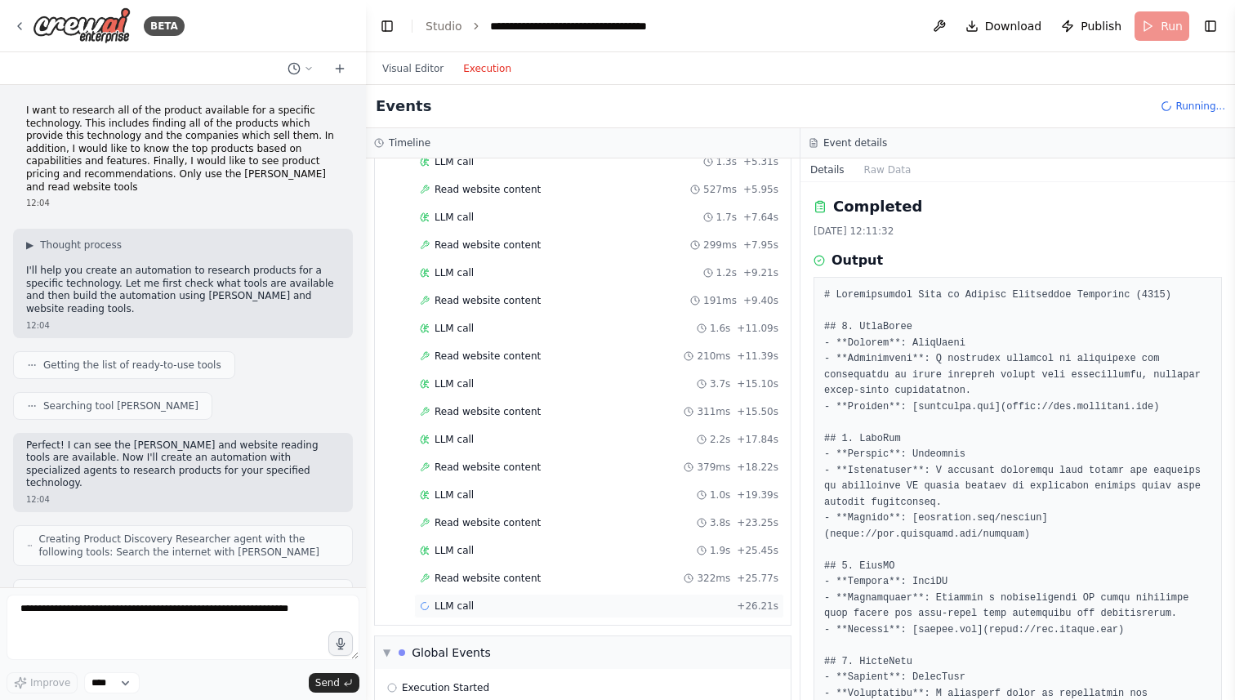
scroll to position [465, 0]
click at [117, 108] on p "I want to research all of the product available for a specific technology. This…" at bounding box center [183, 149] width 314 height 89
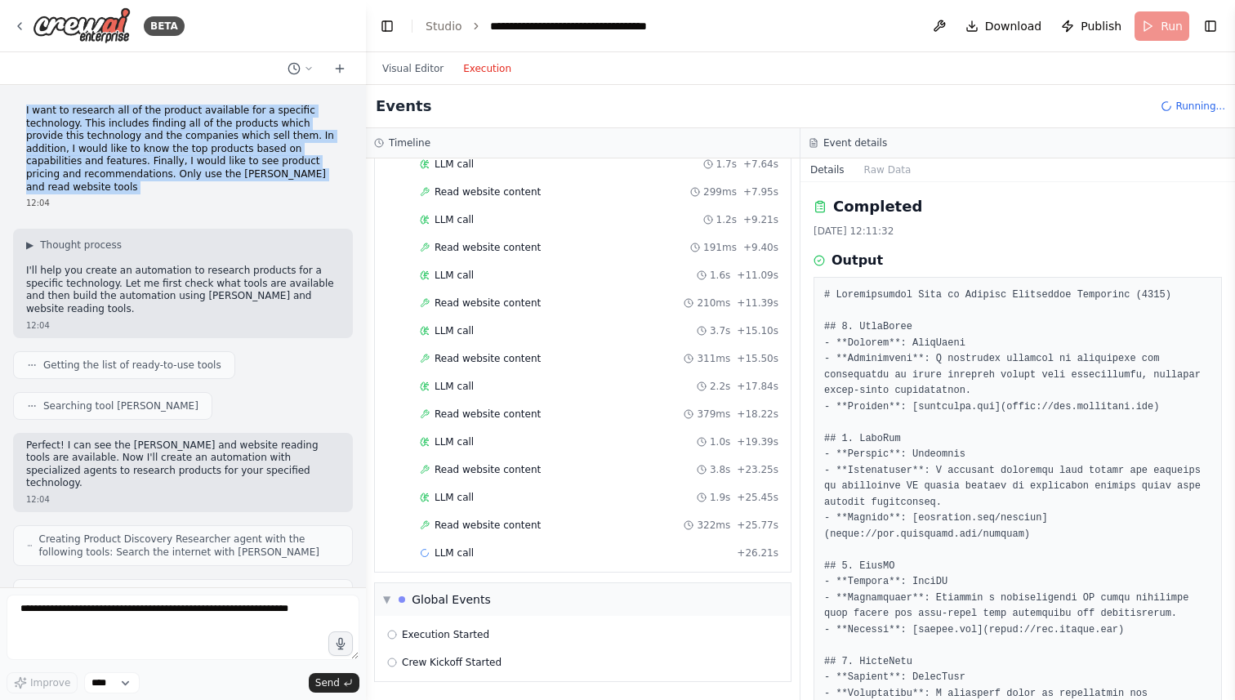
click at [117, 108] on p "I want to research all of the product available for a specific technology. This…" at bounding box center [183, 149] width 314 height 89
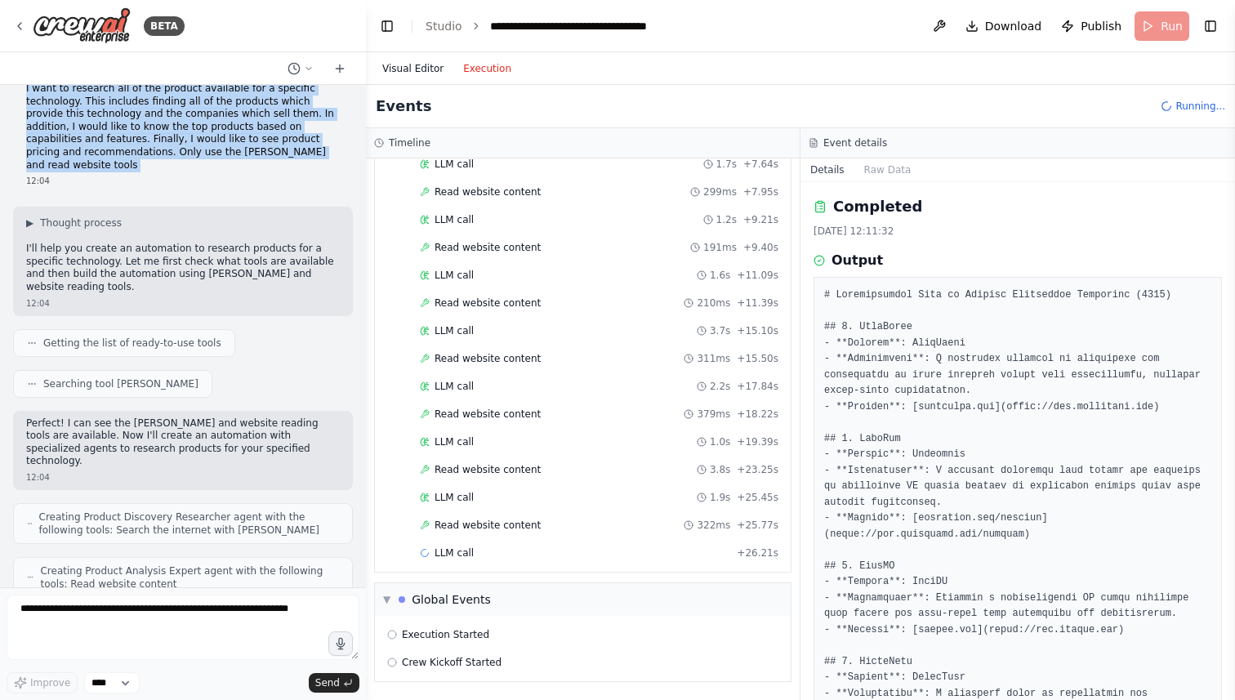
click at [406, 74] on button "Visual Editor" at bounding box center [413, 69] width 81 height 20
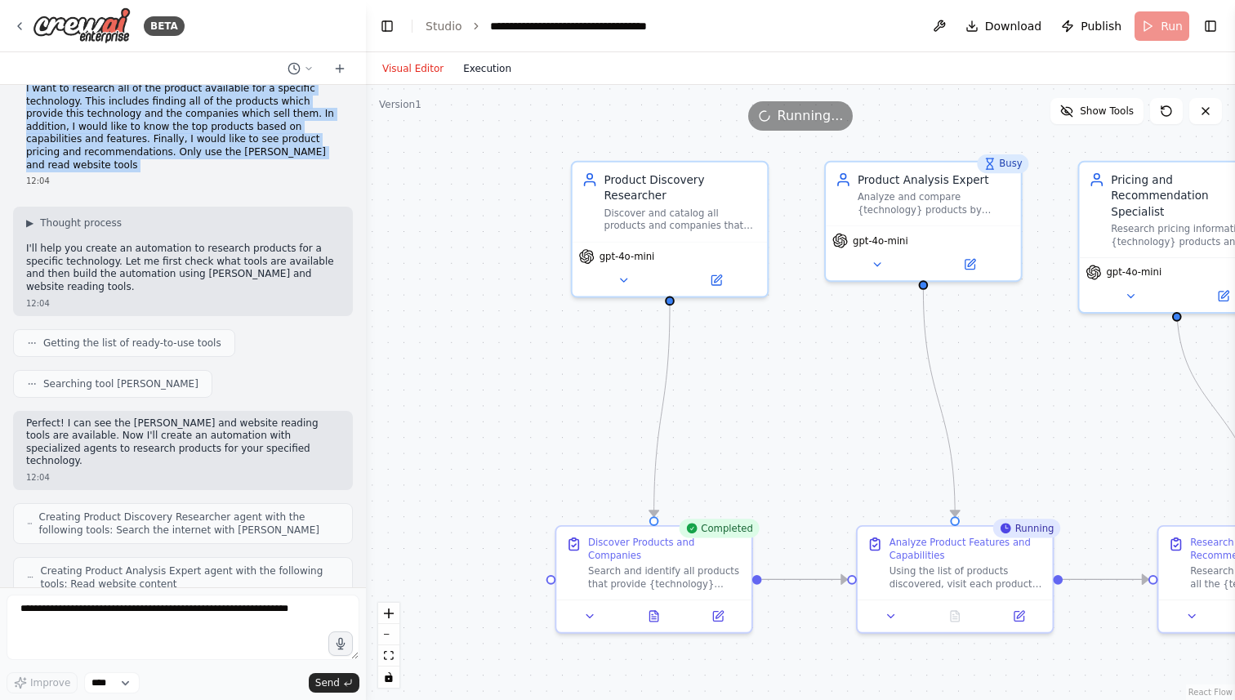
click at [484, 74] on button "Execution" at bounding box center [487, 69] width 68 height 20
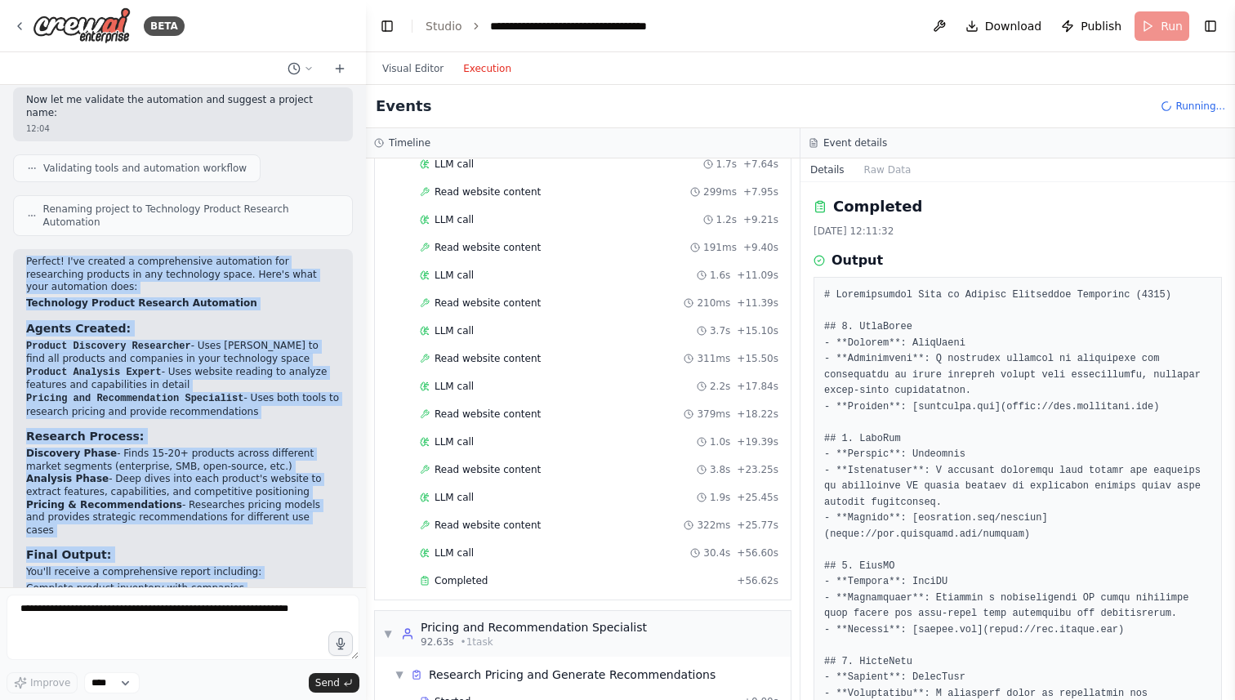
scroll to position [878, 0]
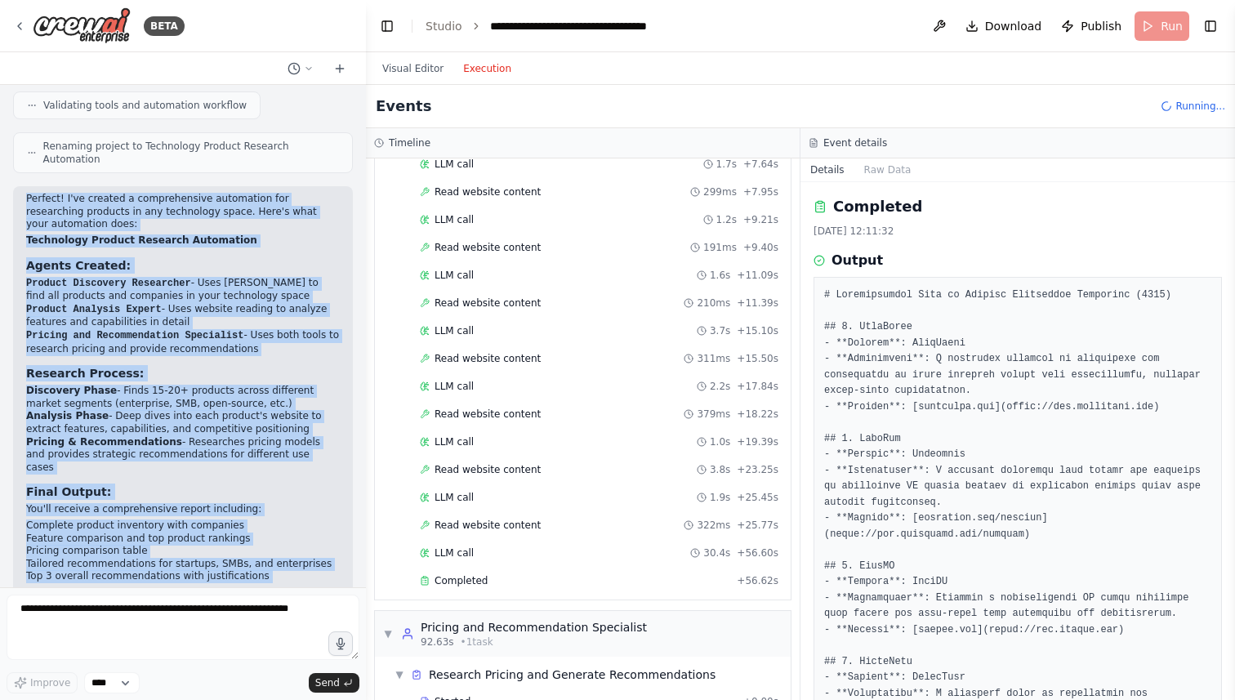
drag, startPoint x: 33, startPoint y: 178, endPoint x: 273, endPoint y: 530, distance: 426.2
click at [273, 530] on div "Perfect! I've created a comprehensive automation for researching products in an…" at bounding box center [183, 425] width 314 height 465
click at [171, 303] on li "Product Analysis Expert - Uses website reading to analyze features and capabili…" at bounding box center [183, 316] width 314 height 26
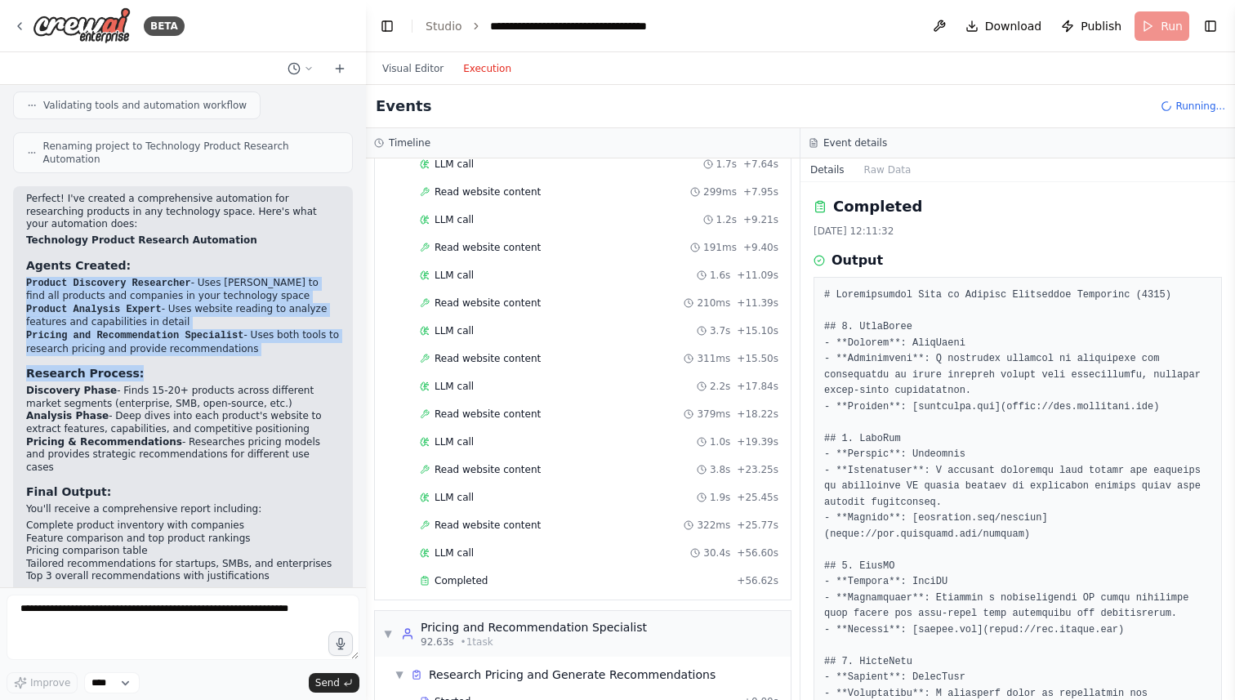
drag, startPoint x: 26, startPoint y: 205, endPoint x: 212, endPoint y: 292, distance: 205.0
click at [212, 292] on div "Perfect! I've created a comprehensive automation for researching products in an…" at bounding box center [183, 425] width 314 height 465
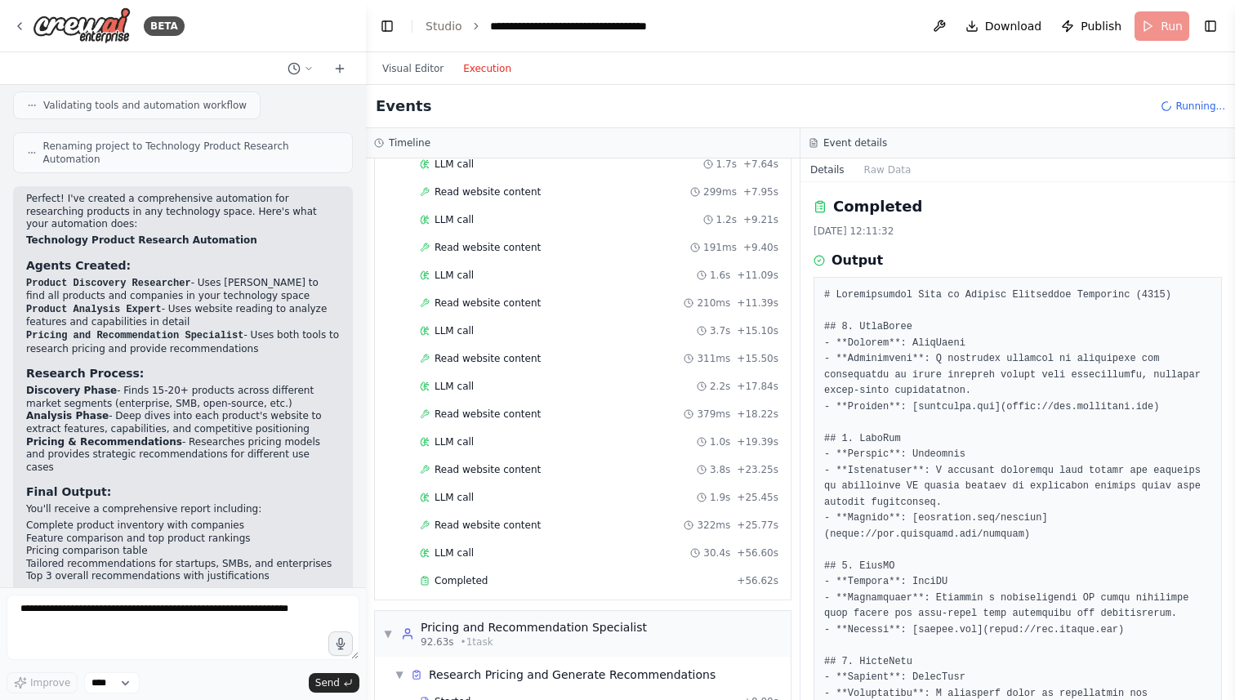
click at [252, 593] on p "To run this automation, simply specify the {technology} you want to research (e…" at bounding box center [183, 625] width 314 height 65
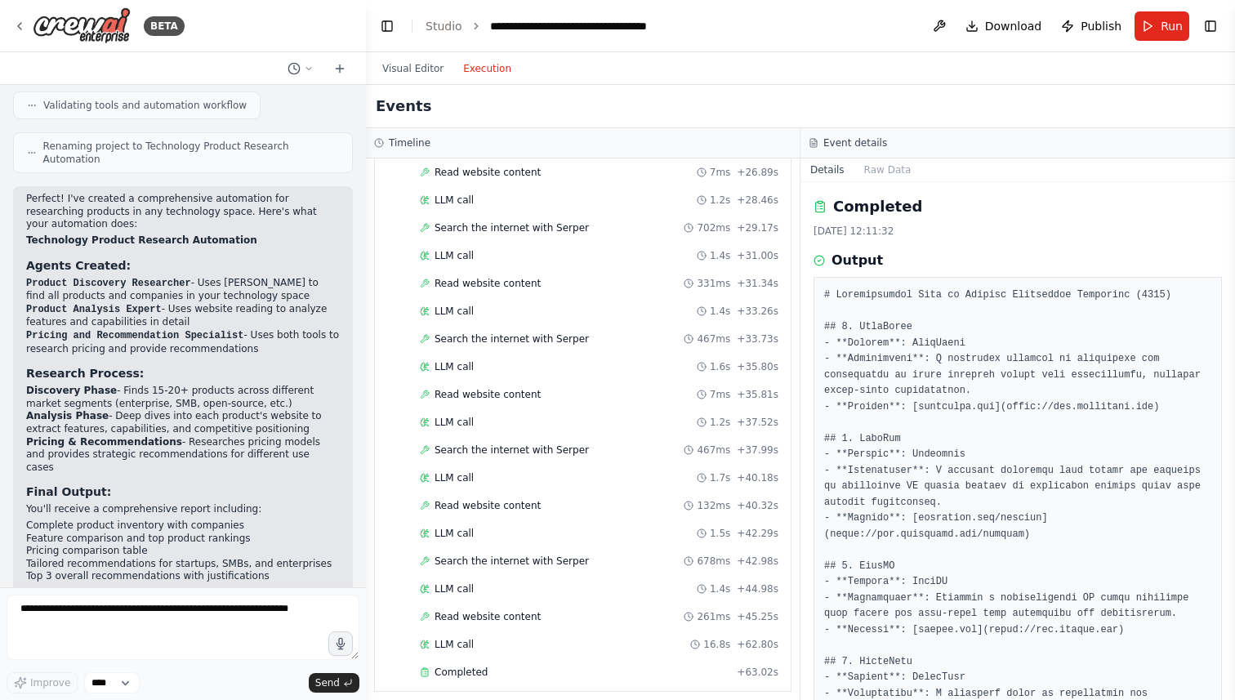
scroll to position [1852, 0]
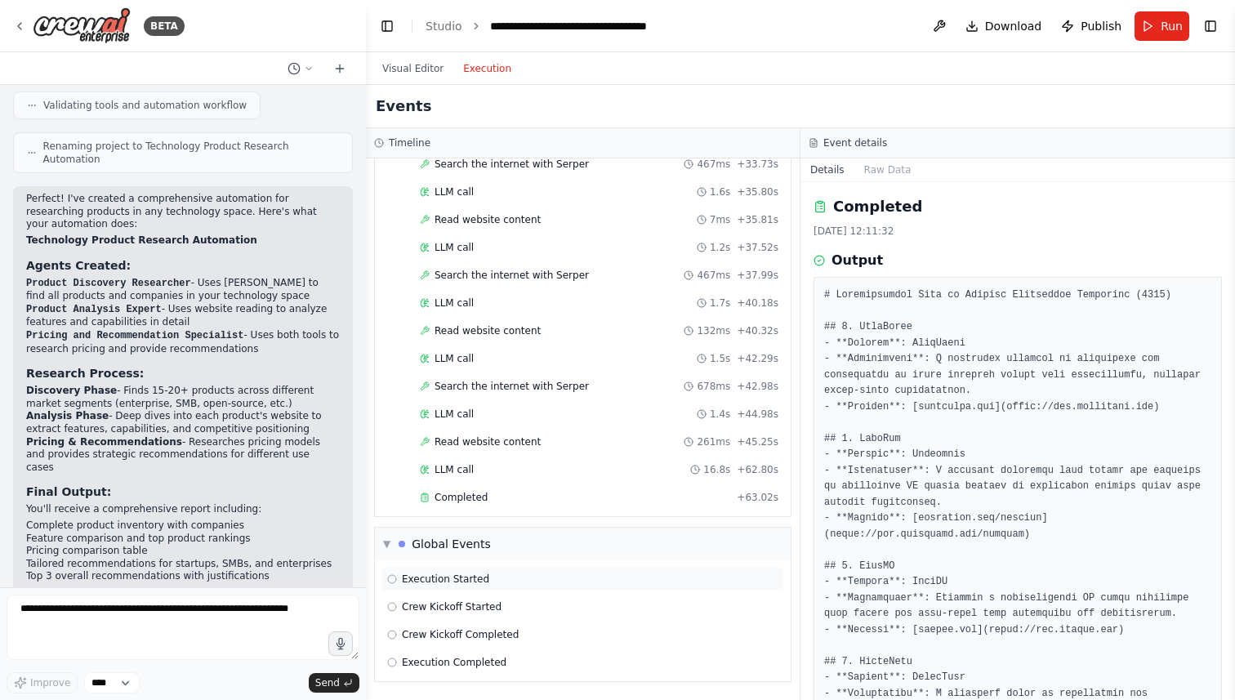
click at [462, 575] on span "Execution Started" at bounding box center [445, 579] width 87 height 13
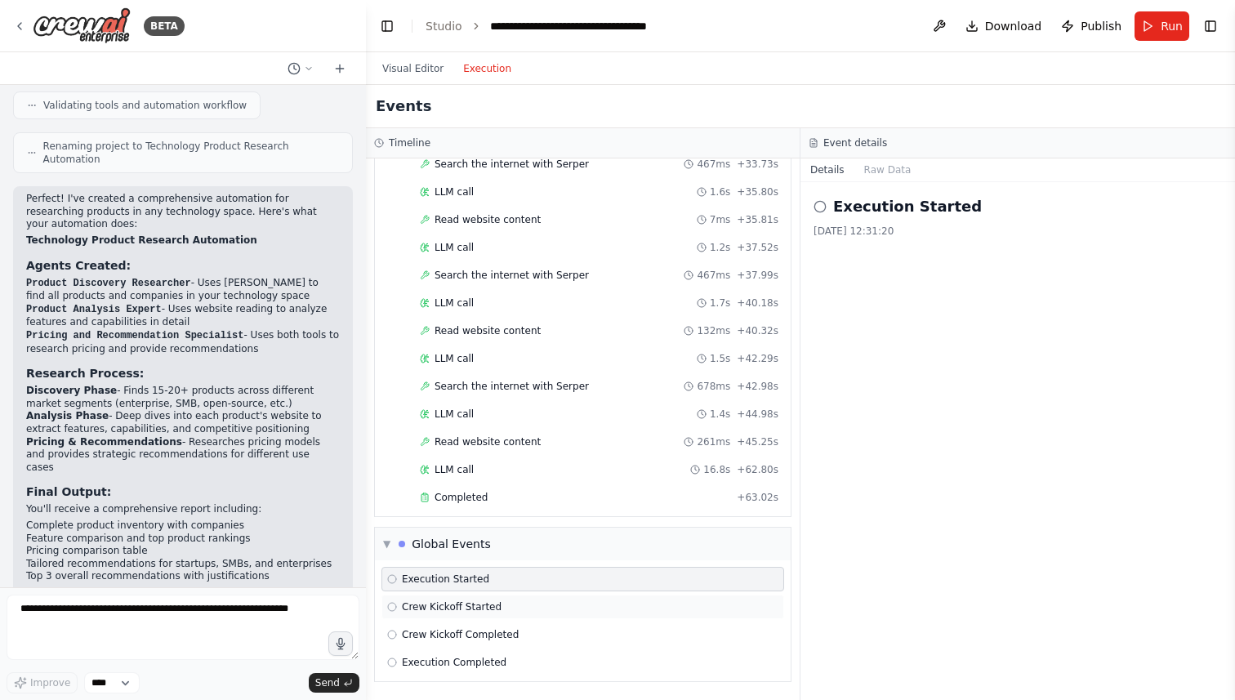
click at [474, 603] on span "Crew Kickoff Started" at bounding box center [452, 606] width 100 height 13
click at [492, 636] on span "Crew Kickoff Completed" at bounding box center [460, 634] width 117 height 13
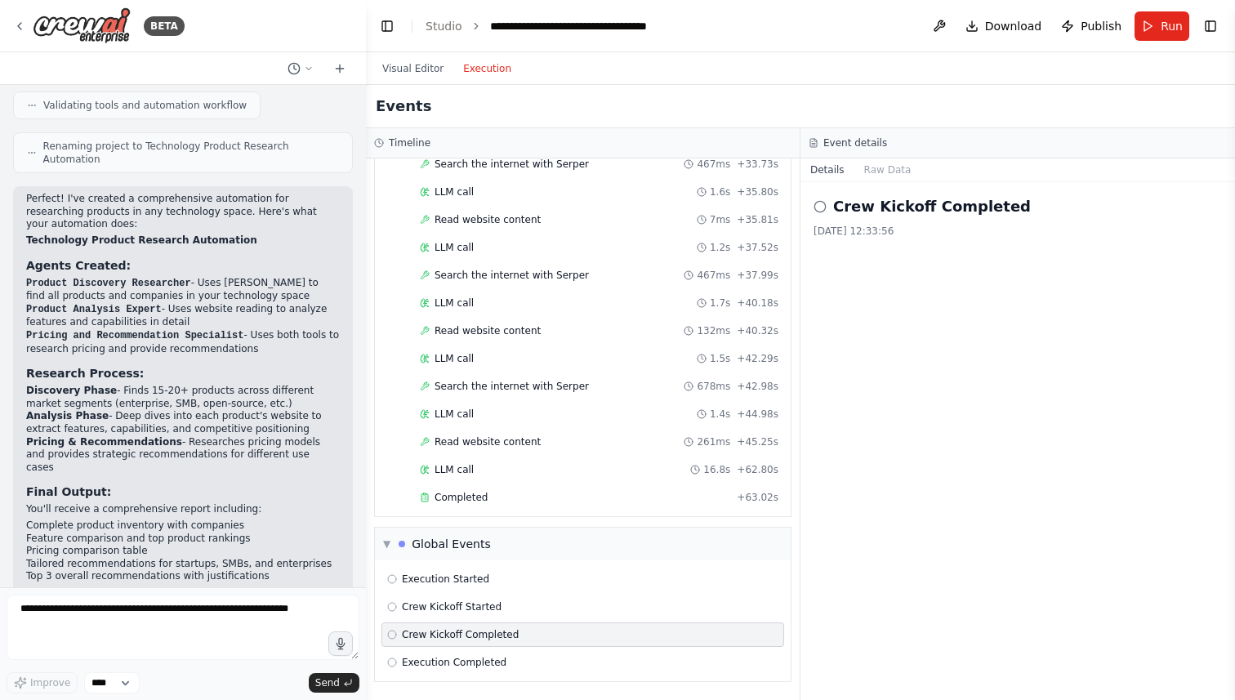
click at [479, 675] on div "Execution Started Crew Kickoff Started Crew Kickoff Completed Execution Complet…" at bounding box center [583, 620] width 416 height 121
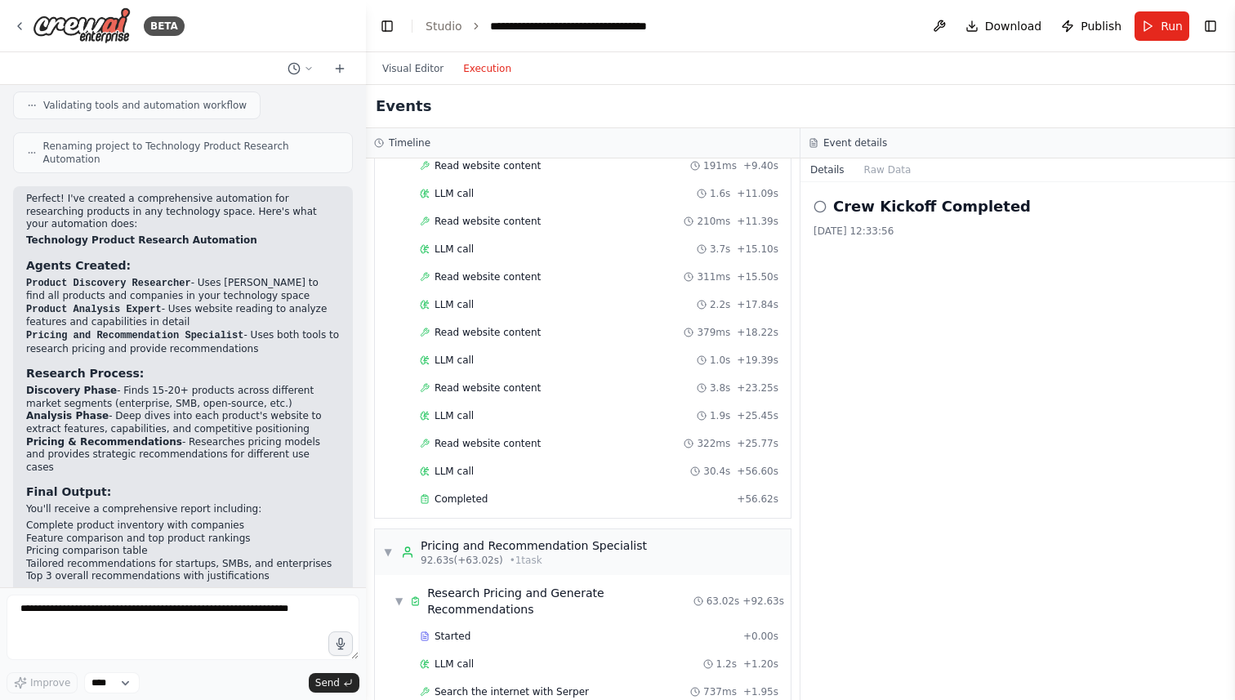
scroll to position [0, 0]
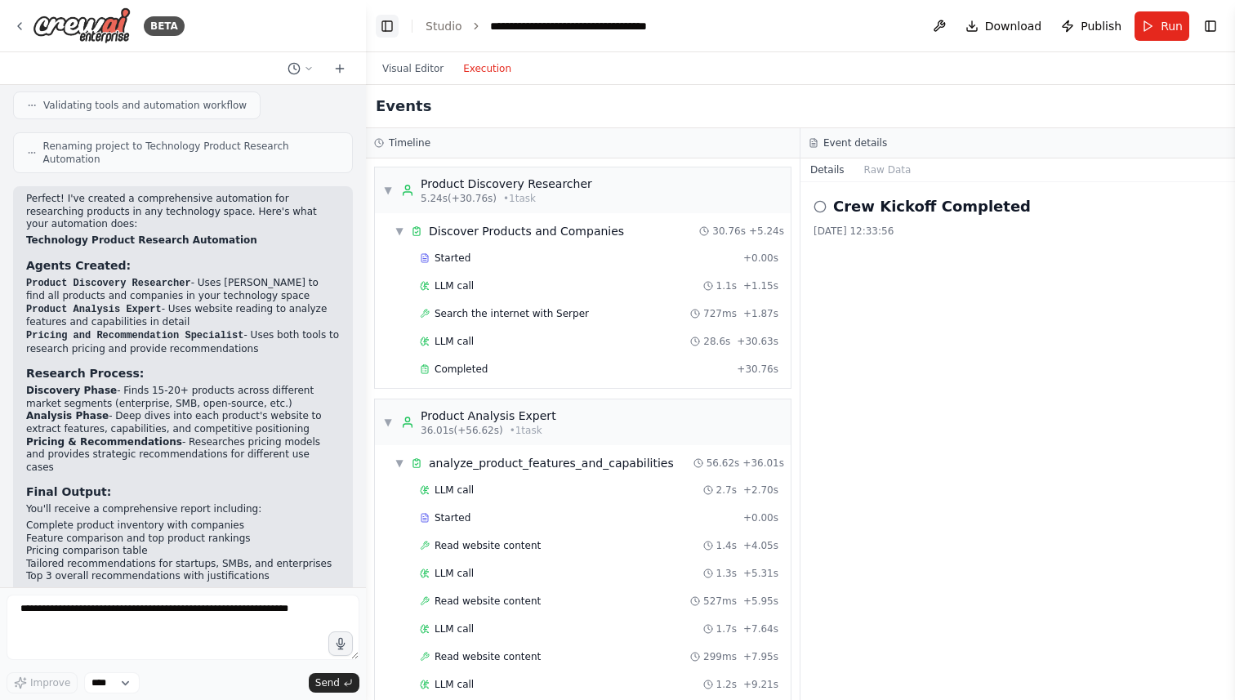
click at [385, 23] on button "Toggle Left Sidebar" at bounding box center [387, 26] width 23 height 23
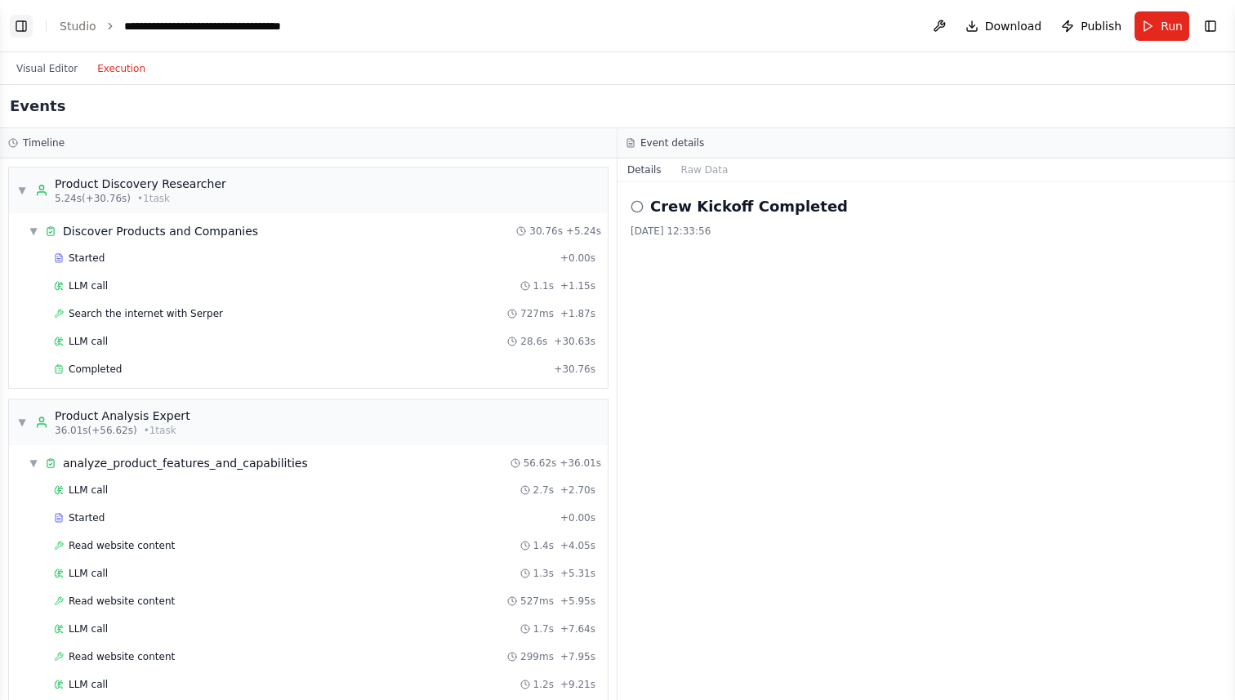
click at [20, 28] on button "Toggle Left Sidebar" at bounding box center [21, 26] width 23 height 23
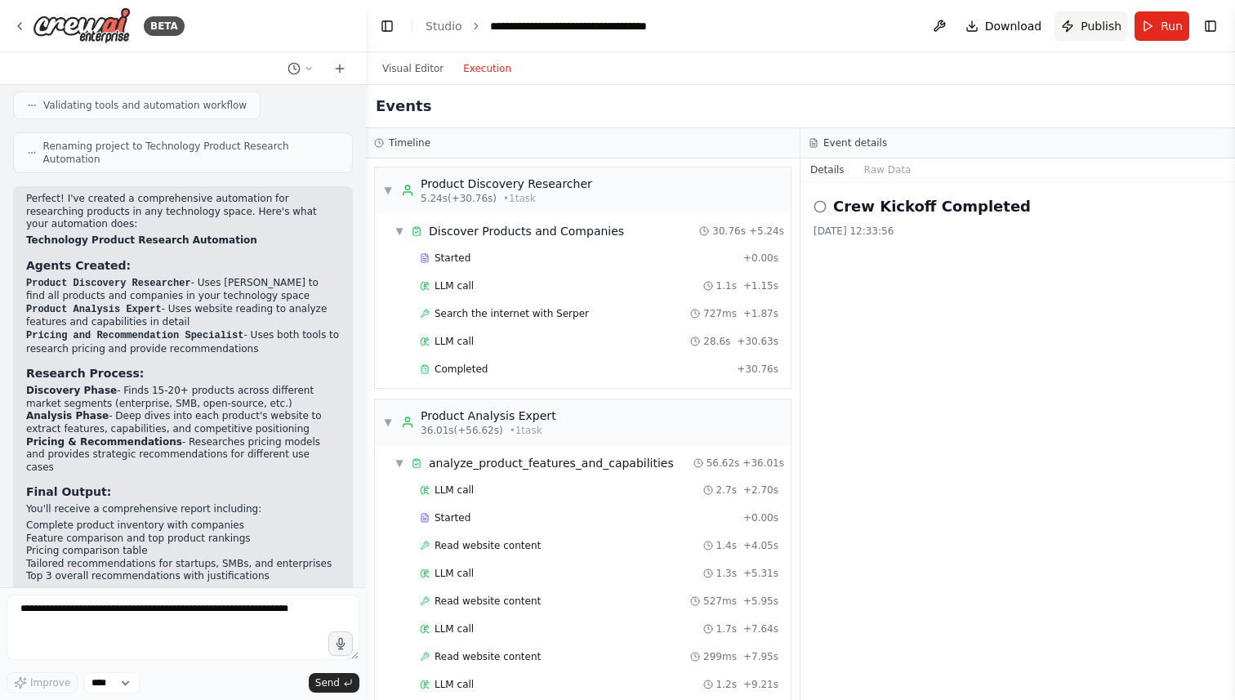
click at [1085, 34] on button "Publish" at bounding box center [1092, 25] width 74 height 29
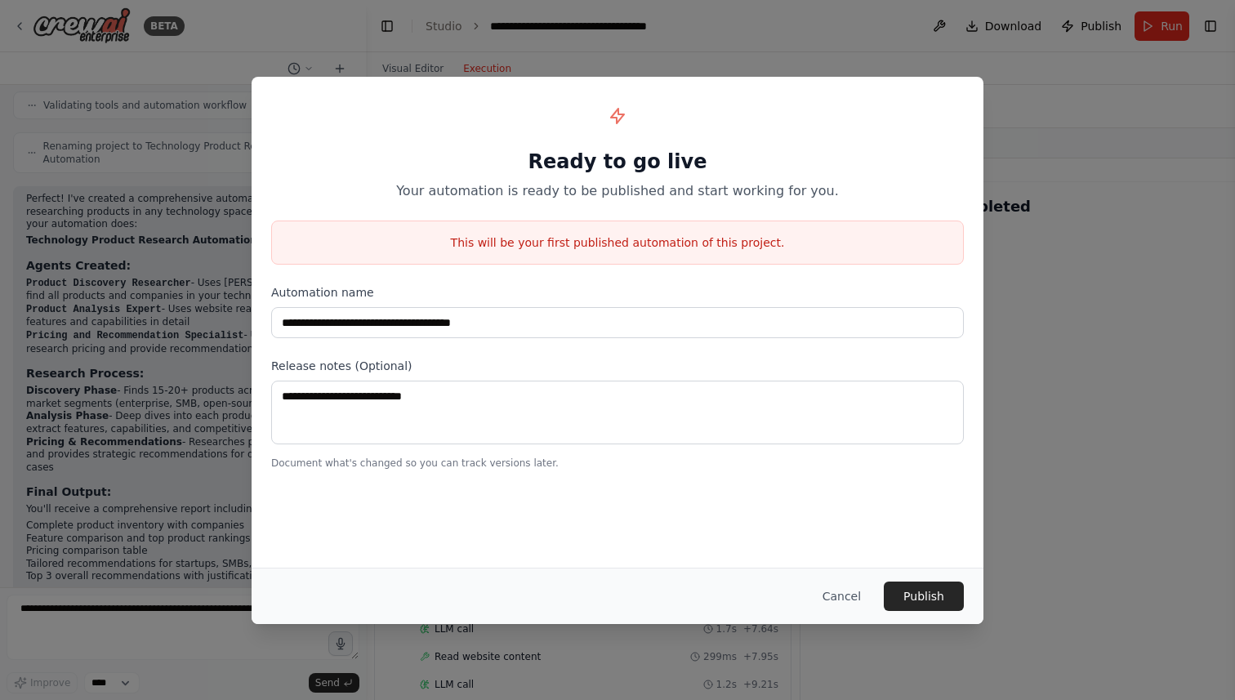
click at [653, 169] on h1 "Ready to go live" at bounding box center [617, 162] width 693 height 26
click at [927, 601] on button "Publish" at bounding box center [924, 596] width 80 height 29
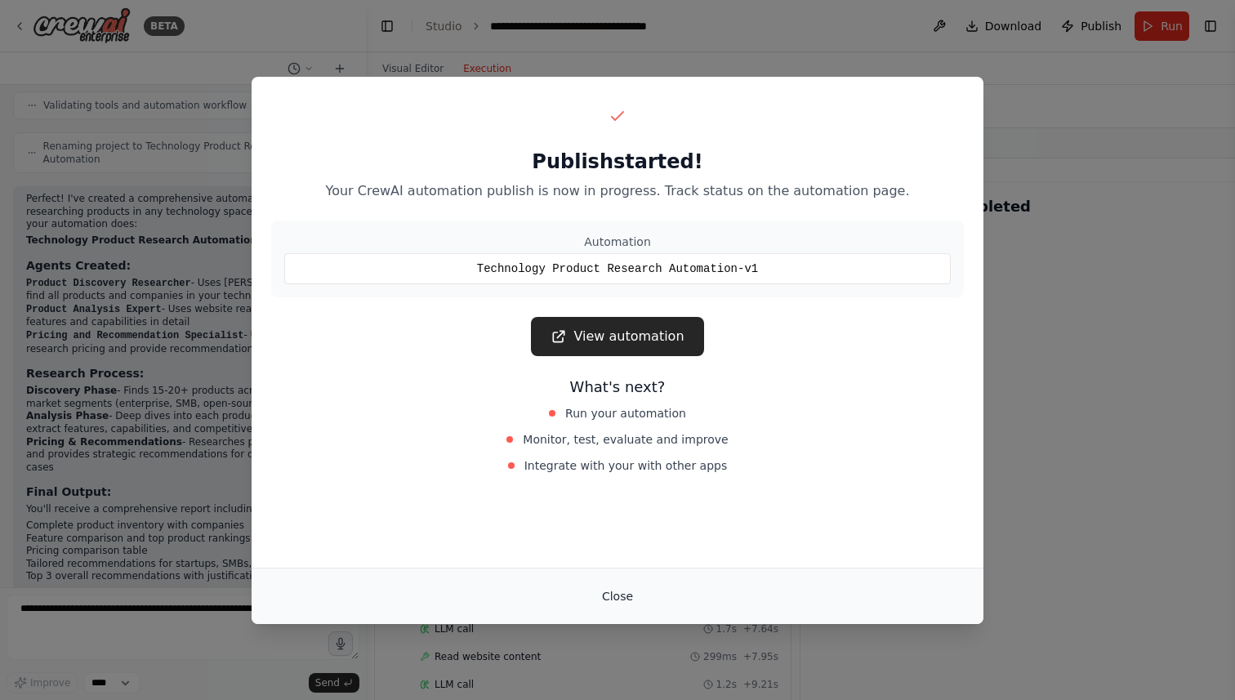
click at [626, 592] on button "Close" at bounding box center [617, 596] width 57 height 29
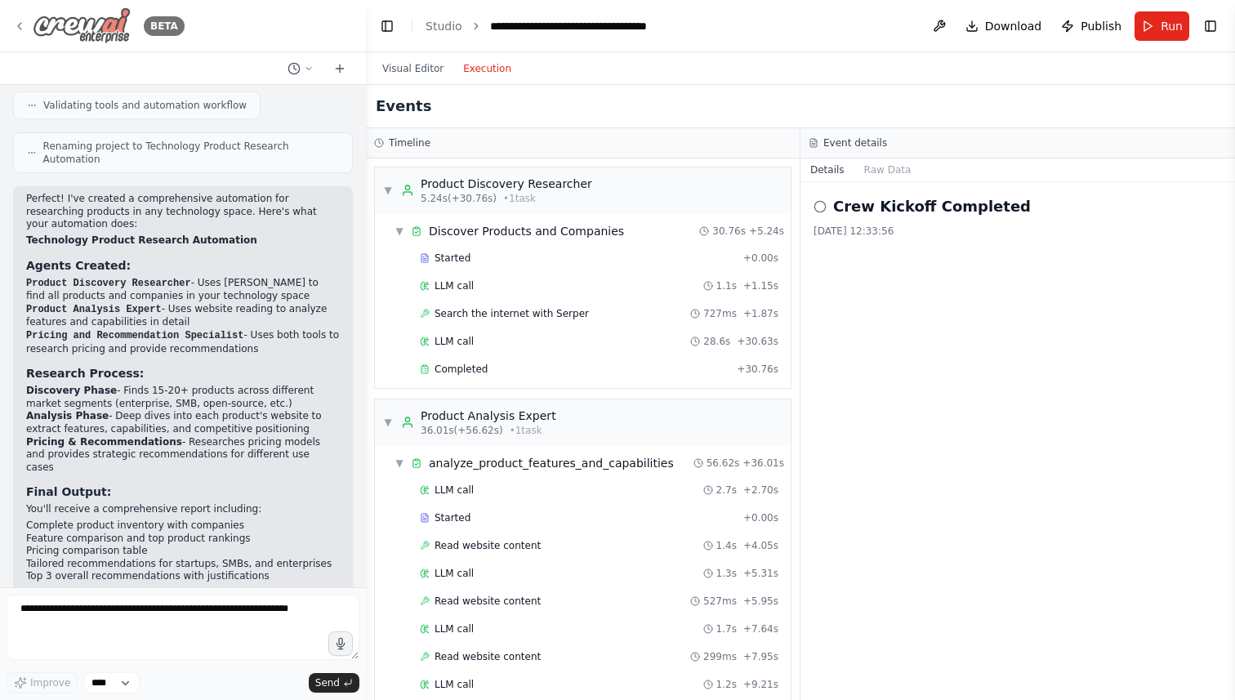
click at [21, 27] on icon at bounding box center [19, 26] width 13 height 13
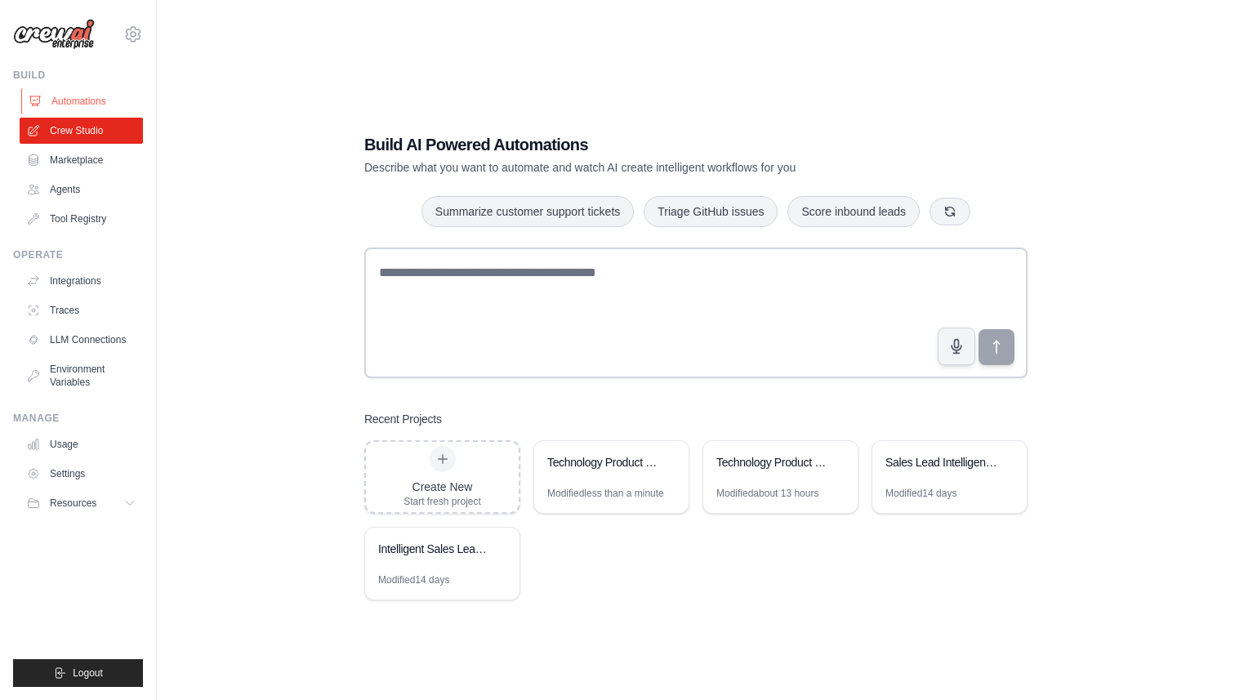
click at [70, 99] on link "Automations" at bounding box center [82, 101] width 123 height 26
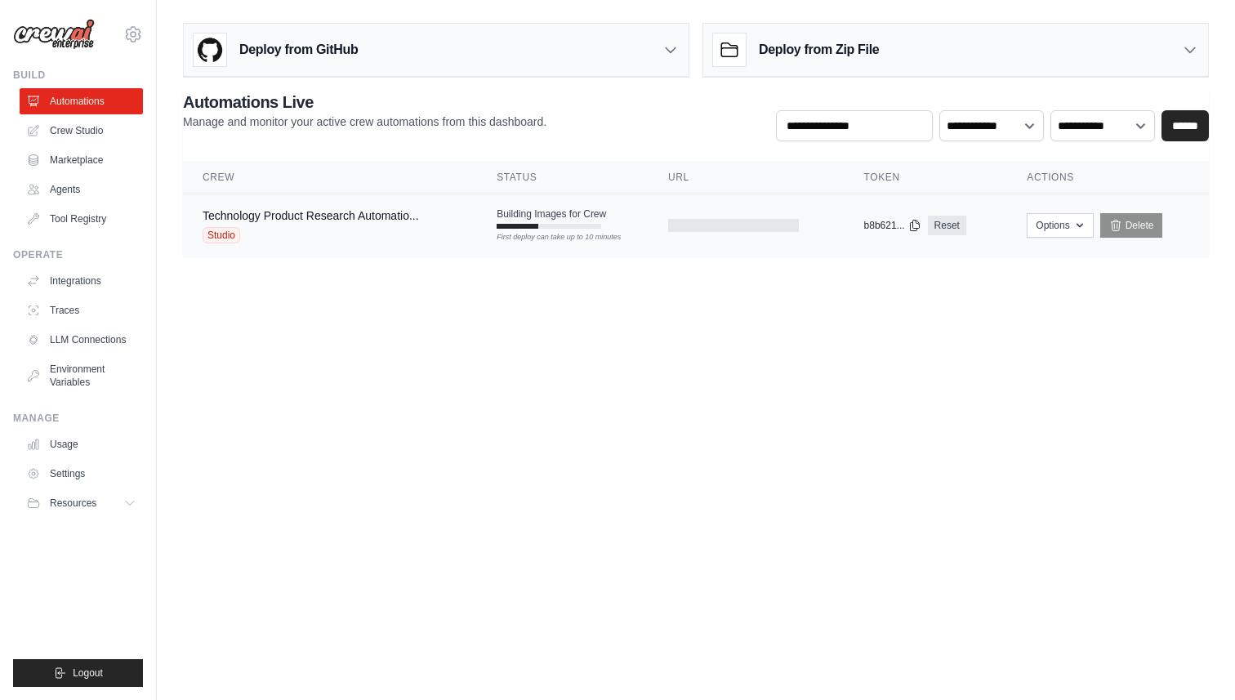
click at [535, 212] on span "Building Images for Crew" at bounding box center [551, 213] width 109 height 13
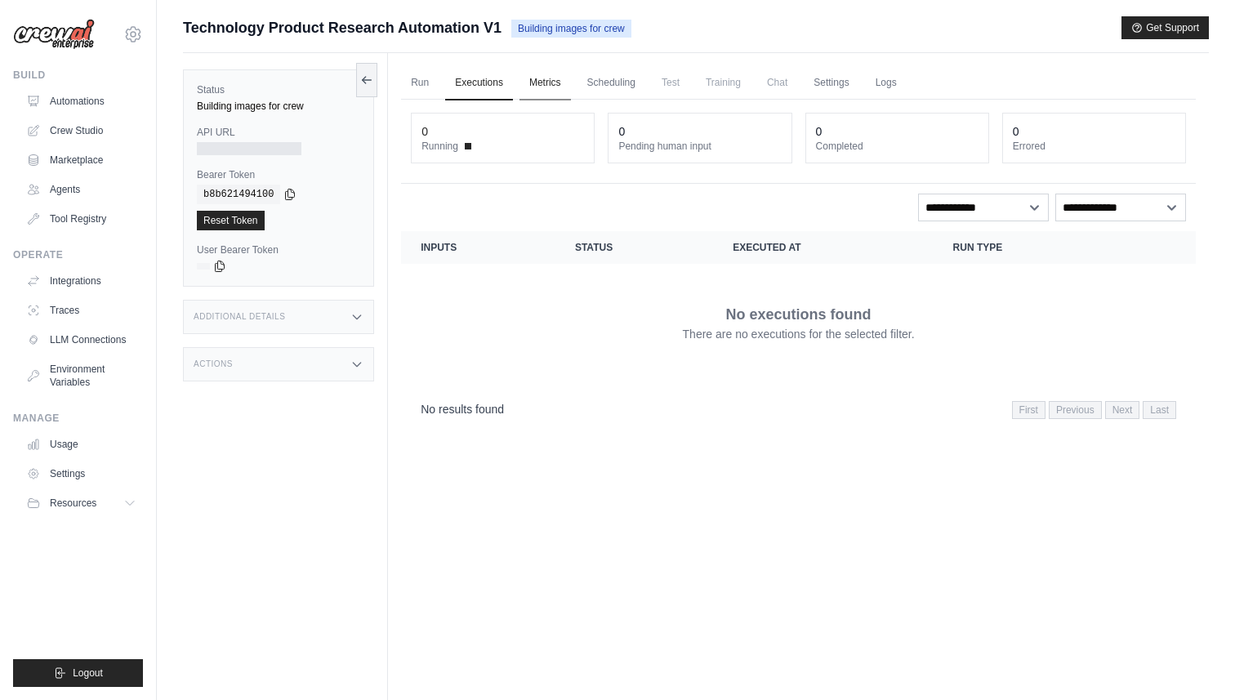
click at [537, 87] on link "Metrics" at bounding box center [545, 83] width 51 height 34
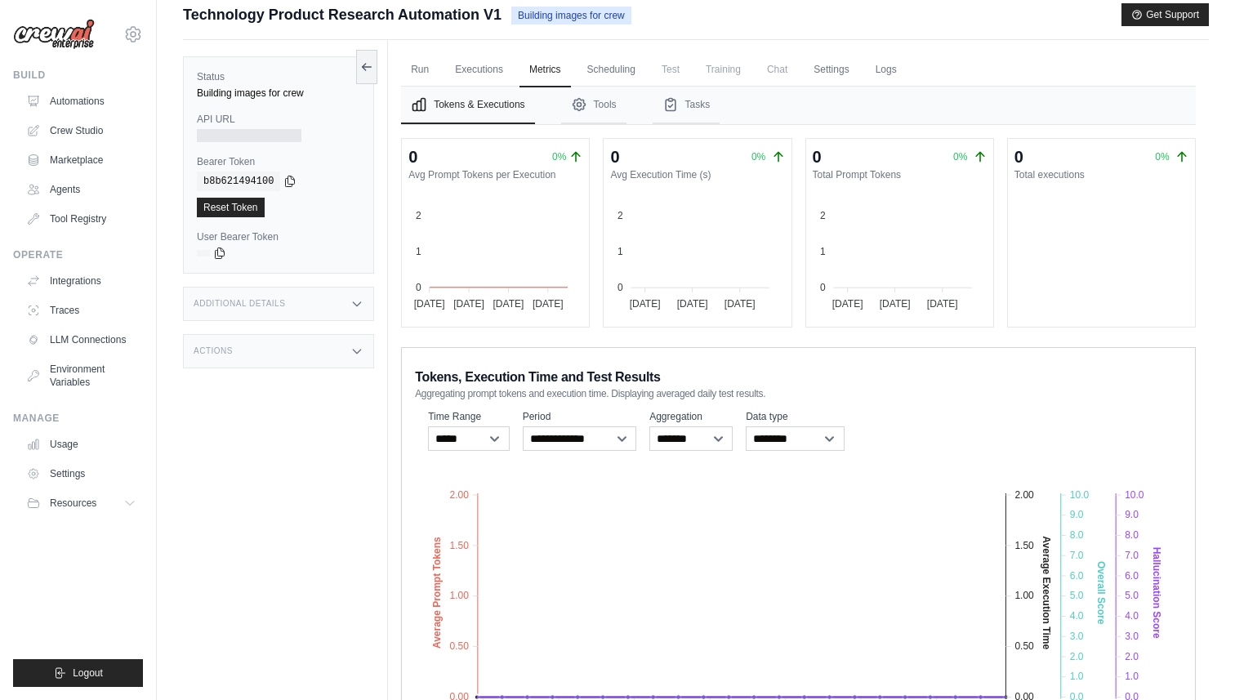
scroll to position [8, 0]
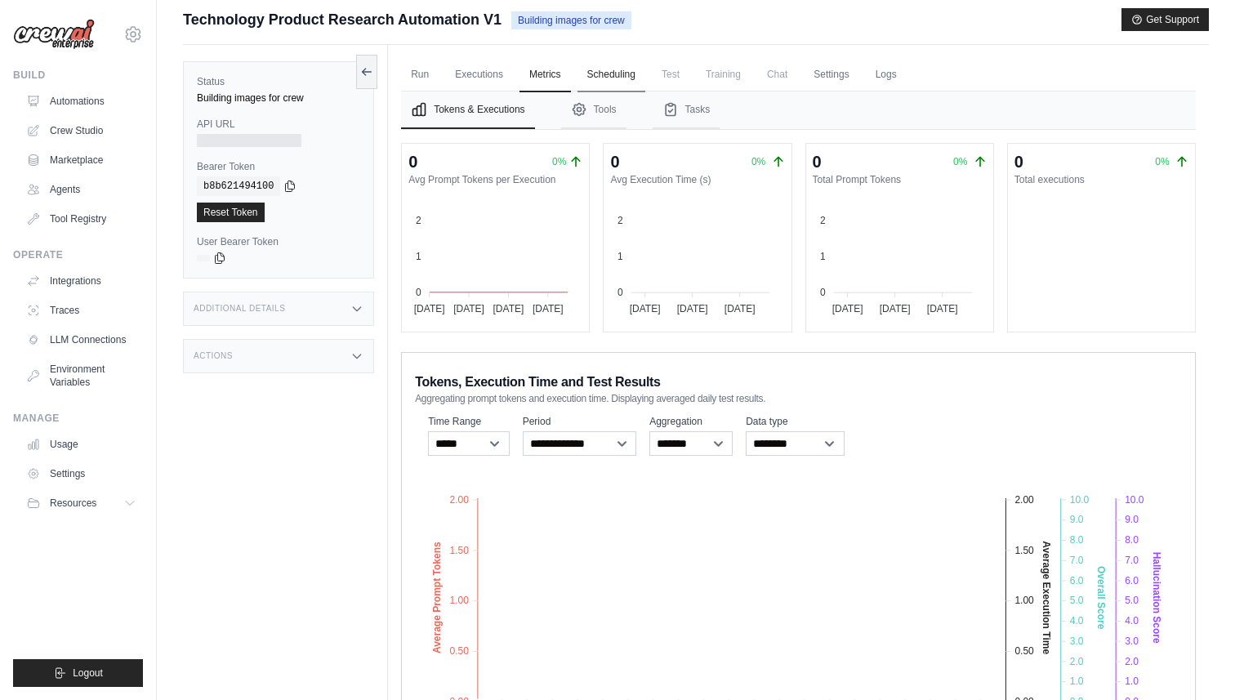
click at [598, 73] on link "Scheduling" at bounding box center [612, 75] width 68 height 34
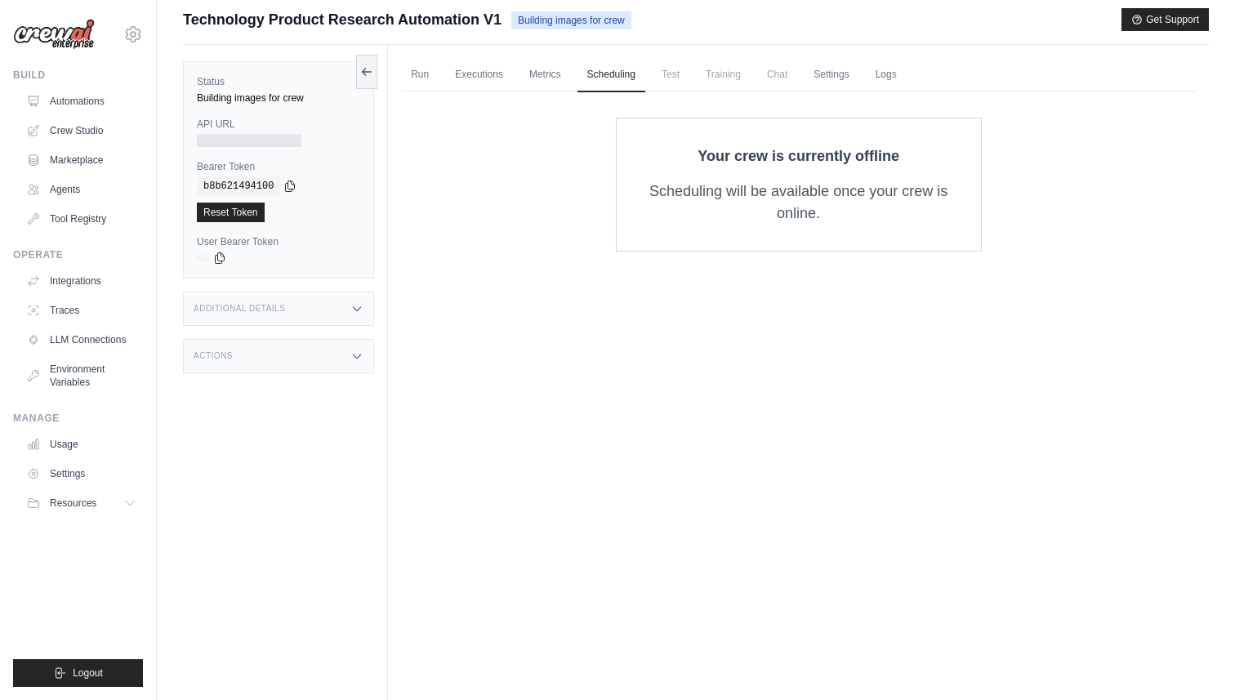
click at [671, 82] on span "Test" at bounding box center [671, 74] width 38 height 33
click at [671, 73] on span "Test" at bounding box center [671, 74] width 38 height 33
click at [828, 72] on link "Settings" at bounding box center [831, 75] width 55 height 34
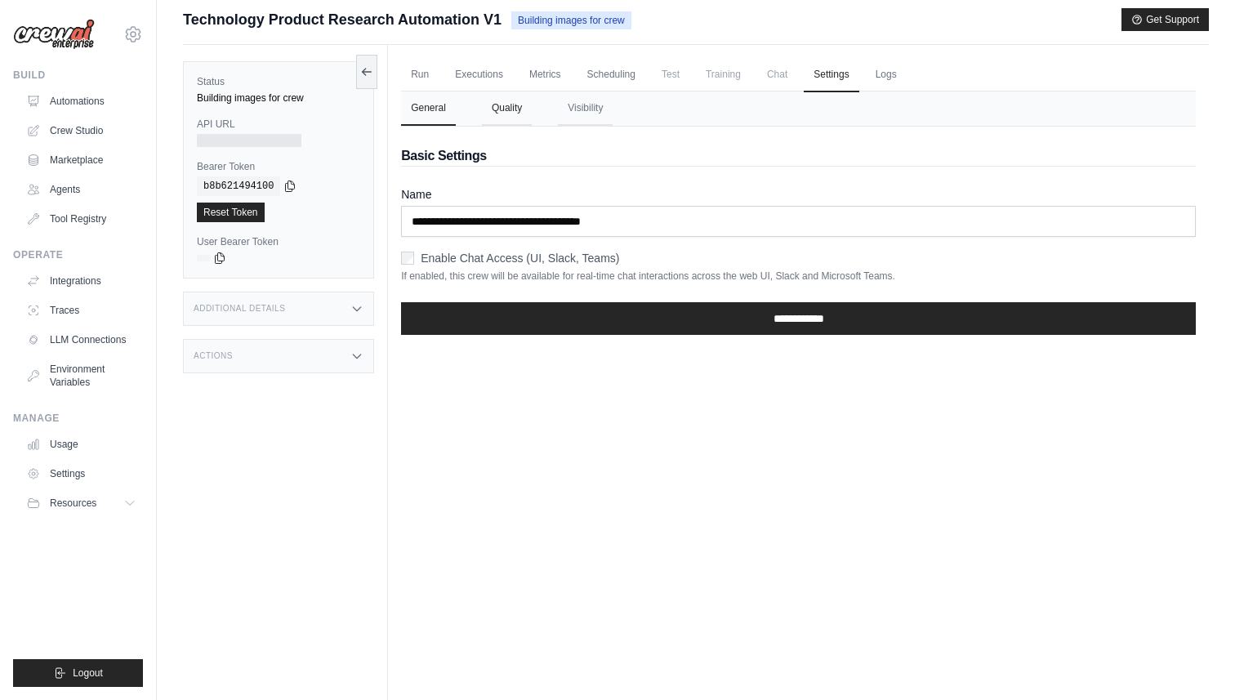
click at [510, 120] on button "Quality" at bounding box center [507, 108] width 50 height 34
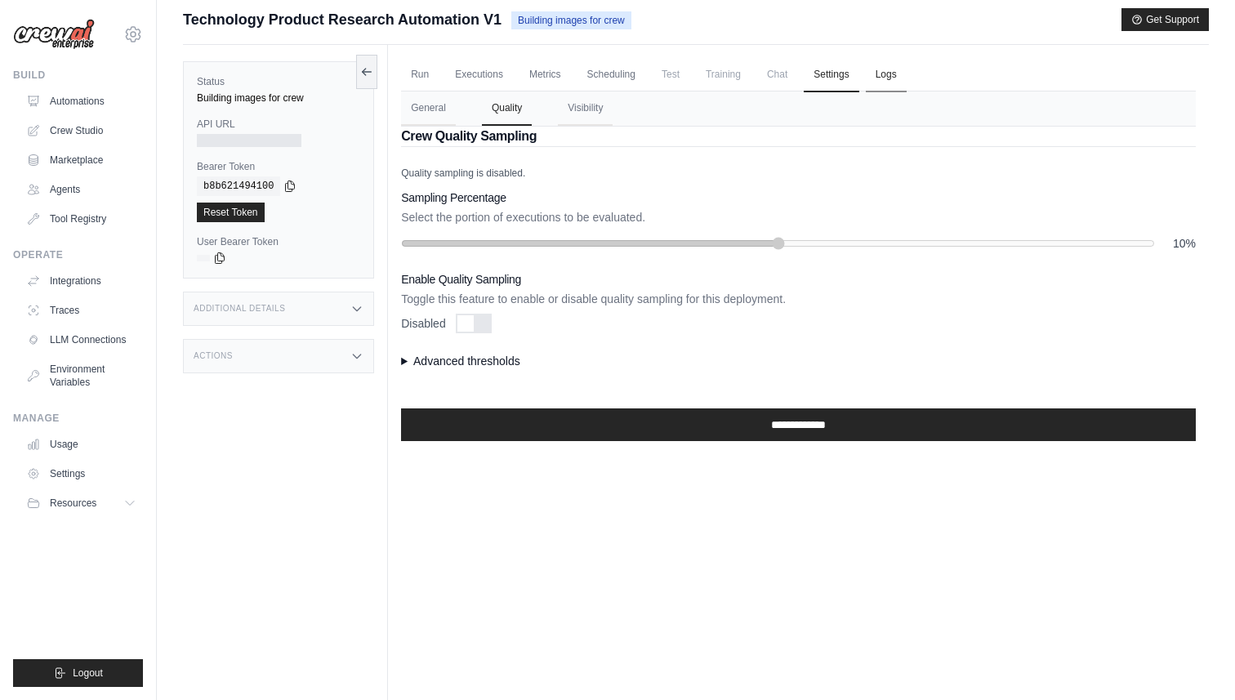
click at [886, 81] on link "Logs" at bounding box center [886, 75] width 41 height 34
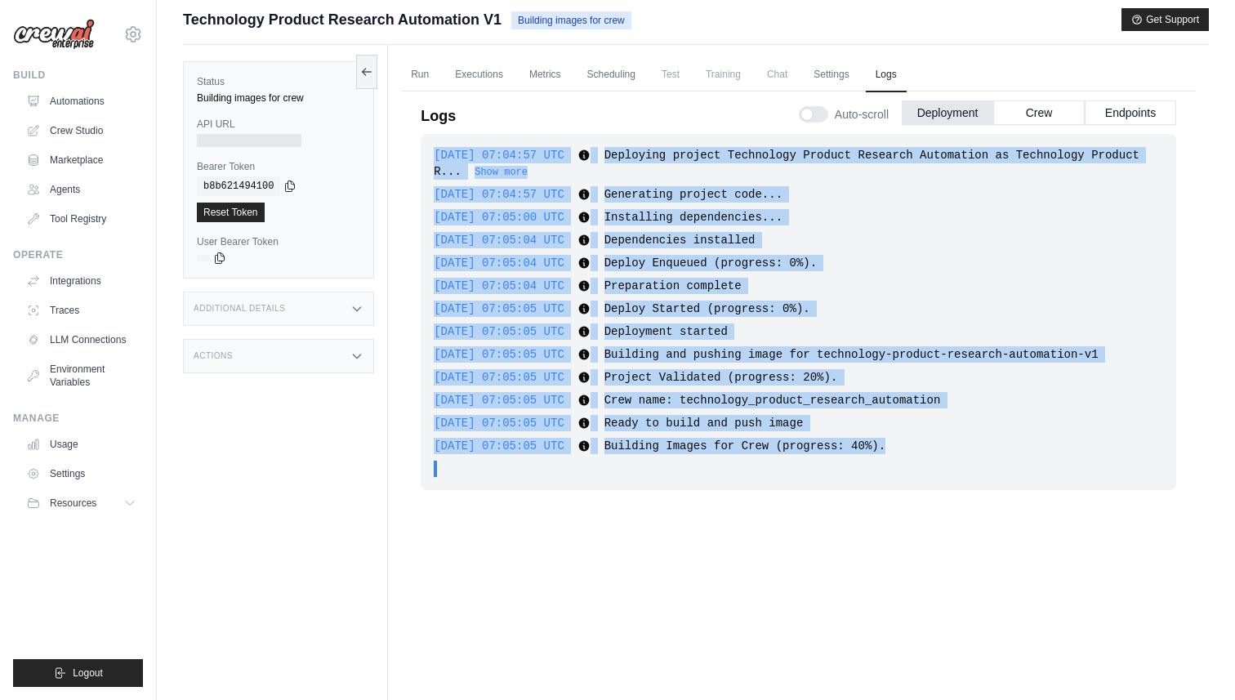
drag, startPoint x: 639, startPoint y: 159, endPoint x: 935, endPoint y: 448, distance: 414.2
click at [929, 424] on div "2025-08-22 07:05:05 UTC Ready to build and push image Show more Show less" at bounding box center [798, 423] width 729 height 16
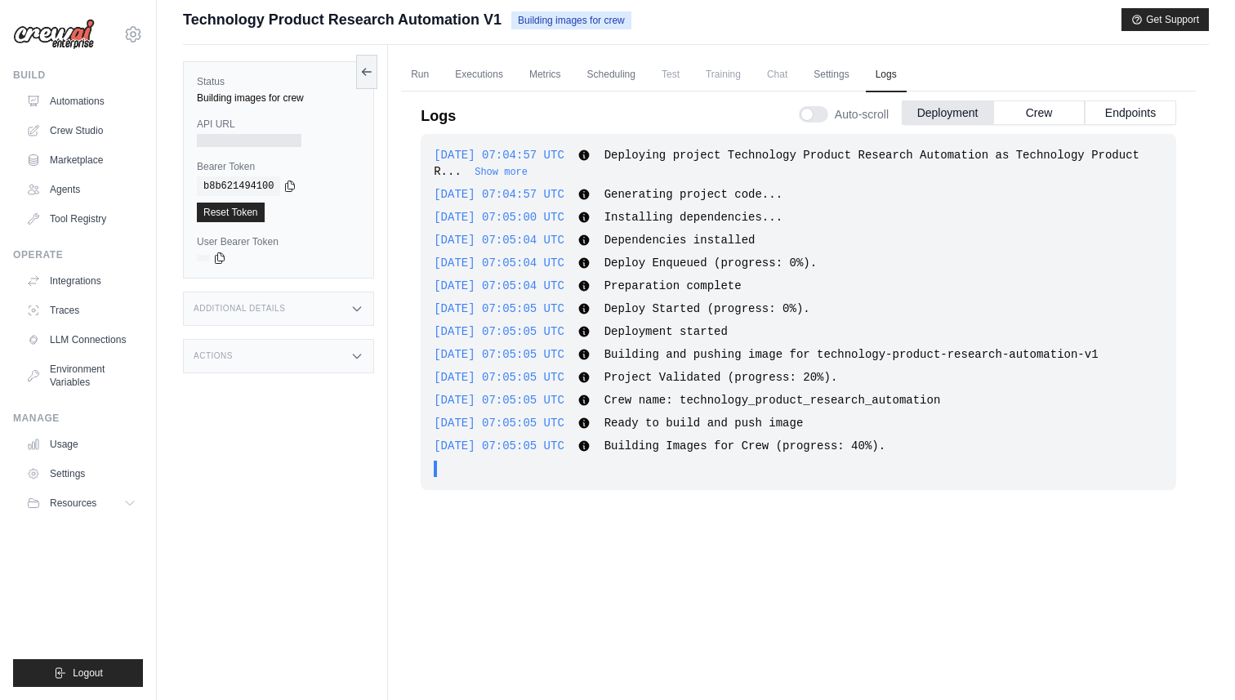
click at [685, 264] on span "Deploy Enqueued (progress: 0%)." at bounding box center [710, 263] width 212 height 13
click at [774, 427] on span "Ready to build and push image" at bounding box center [703, 423] width 199 height 13
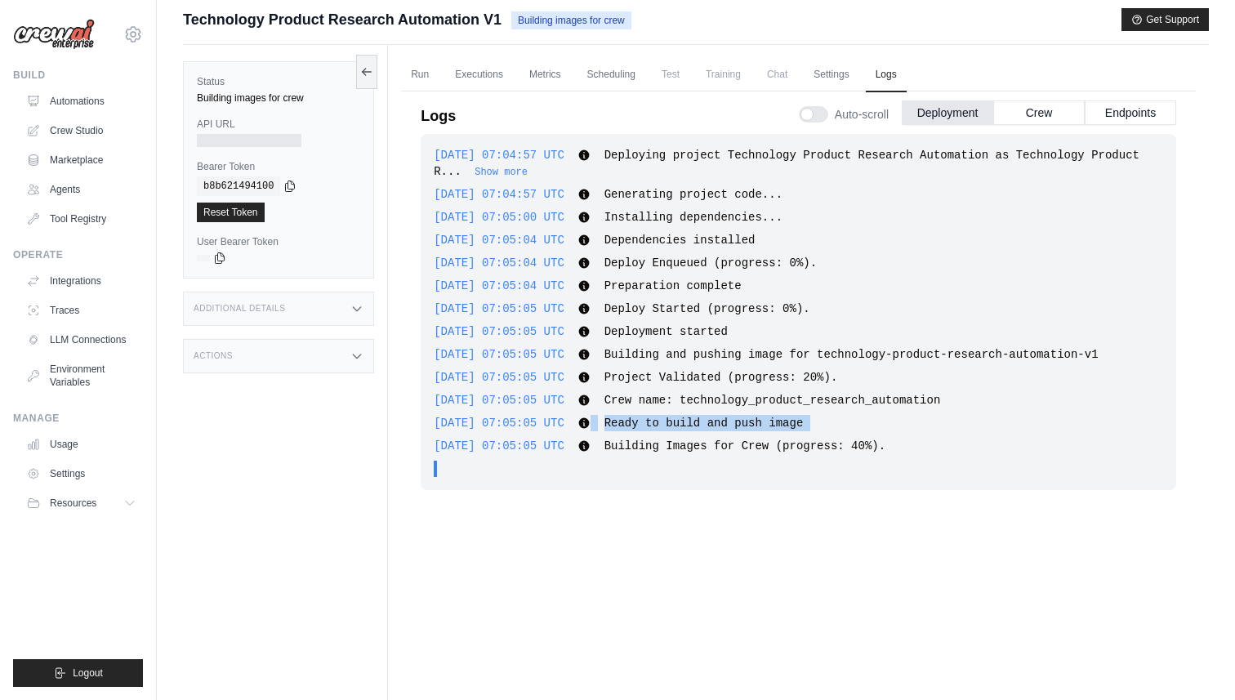
click at [774, 427] on span "Ready to build and push image" at bounding box center [703, 423] width 199 height 13
click at [528, 165] on button "Show more" at bounding box center [501, 171] width 53 height 13
click at [693, 421] on span "Ready to build and push image" at bounding box center [703, 423] width 199 height 13
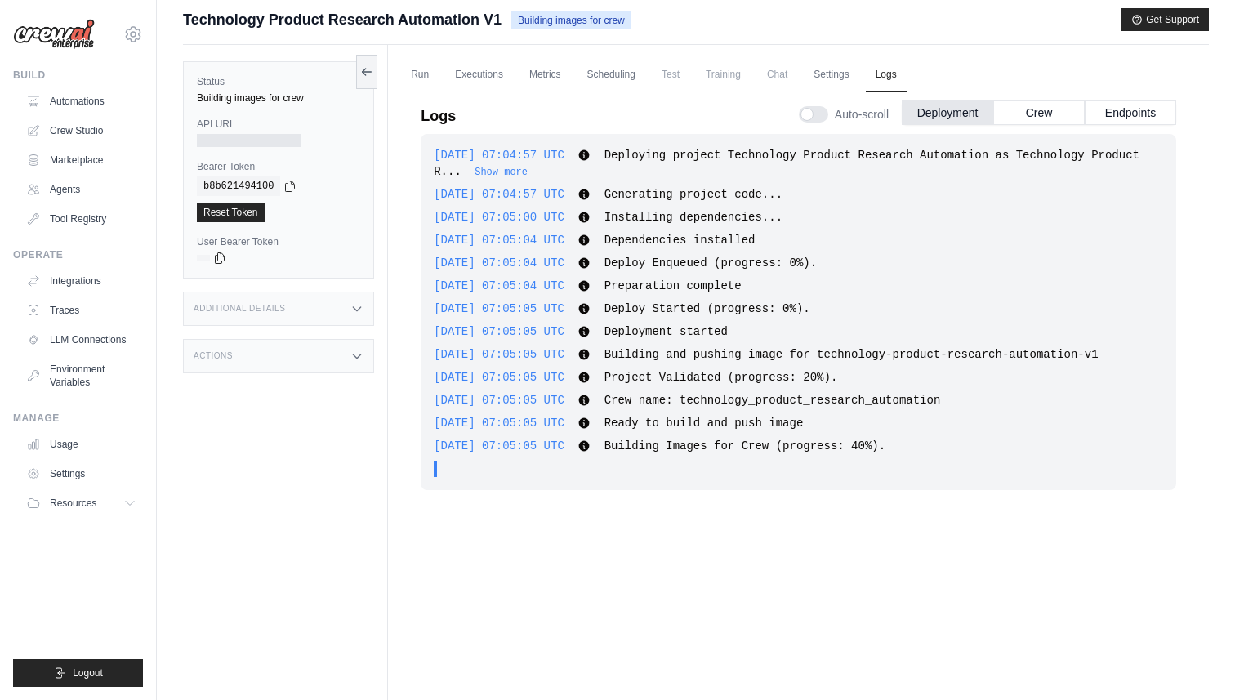
click at [765, 458] on div "[DATE] 07:04:57 UTC Deploying project Technology Product Research Automation as…" at bounding box center [799, 312] width 756 height 356
click at [886, 451] on span "Building Images for Crew (progress: 40%)." at bounding box center [744, 445] width 281 height 13
click at [1037, 118] on button "Crew" at bounding box center [1038, 112] width 91 height 25
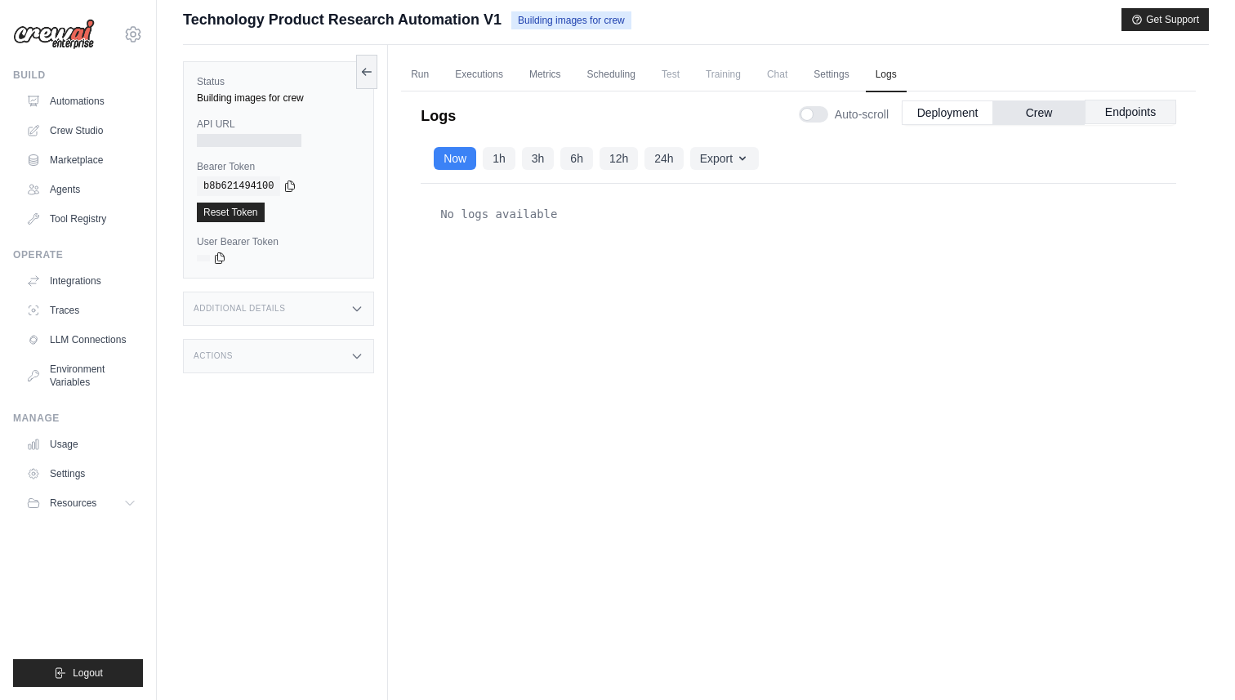
click at [1131, 111] on button "Endpoints" at bounding box center [1130, 112] width 91 height 25
click at [924, 121] on button "Deployment" at bounding box center [947, 112] width 91 height 25
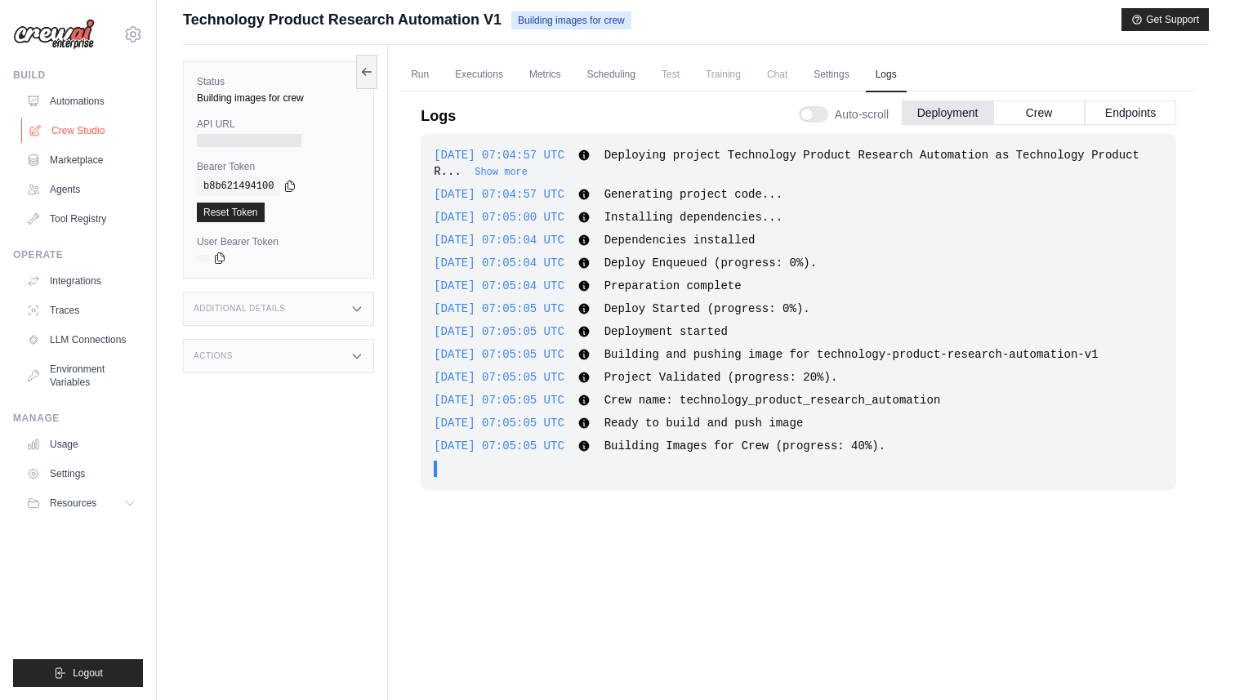
click at [71, 118] on link "Crew Studio" at bounding box center [82, 131] width 123 height 26
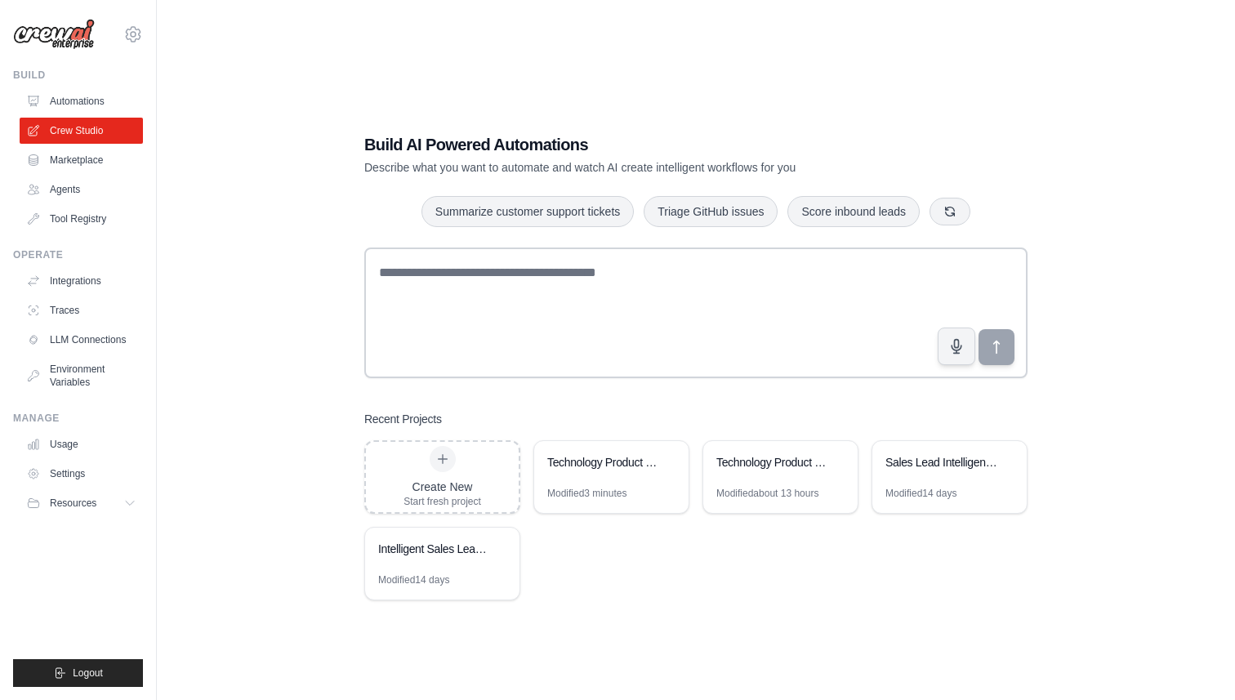
click at [81, 104] on link "Automations" at bounding box center [81, 101] width 123 height 26
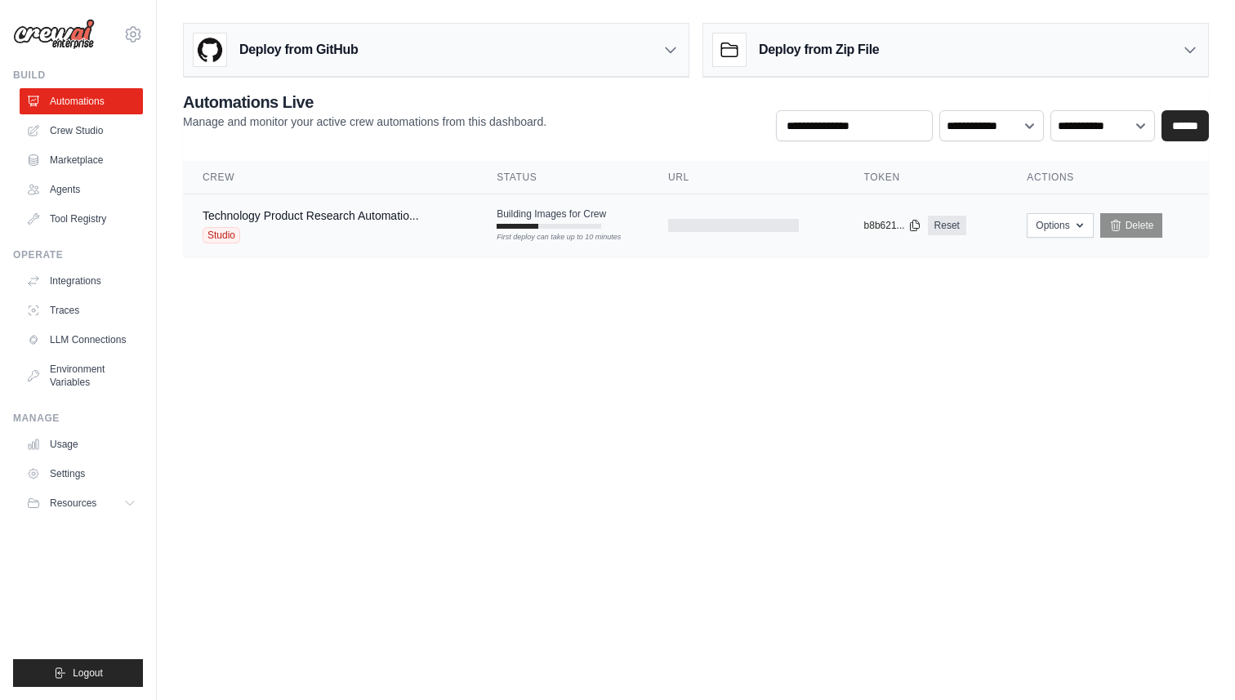
click at [565, 229] on td "Building Images for Crew First deploy can take up to 10 minutes" at bounding box center [563, 217] width 172 height 47
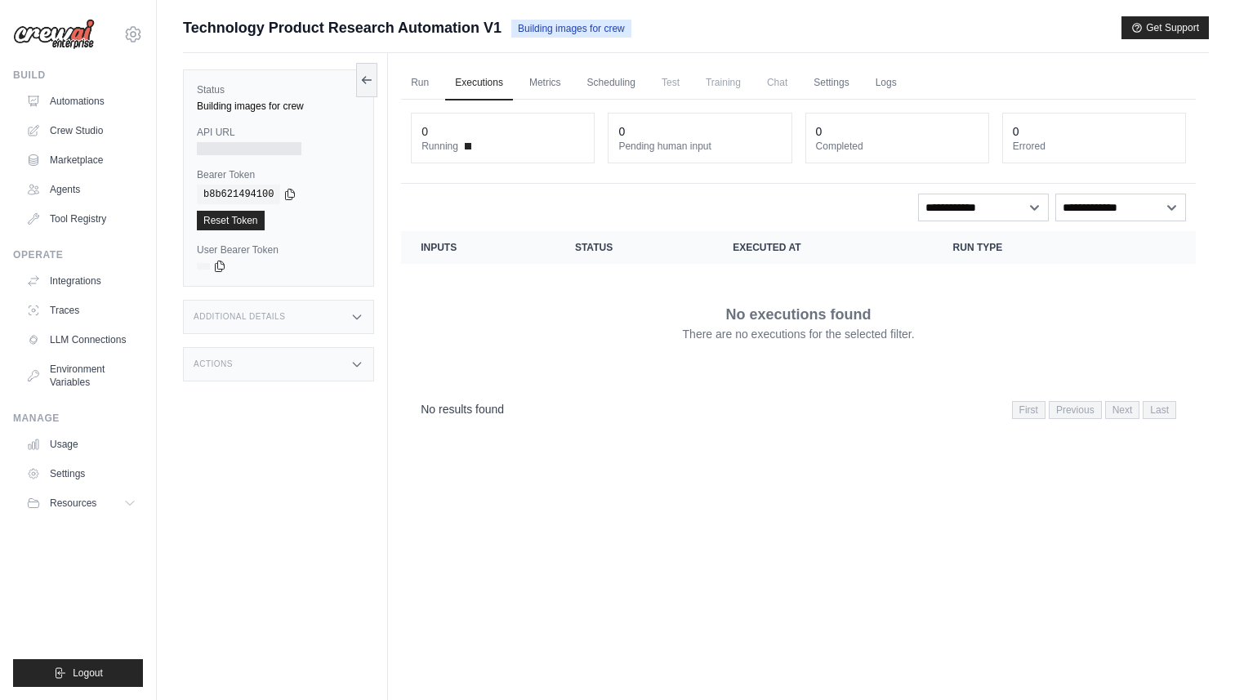
click at [259, 315] on h3 "Additional Details" at bounding box center [239, 317] width 91 height 10
click at [235, 475] on div "Actions" at bounding box center [278, 461] width 191 height 34
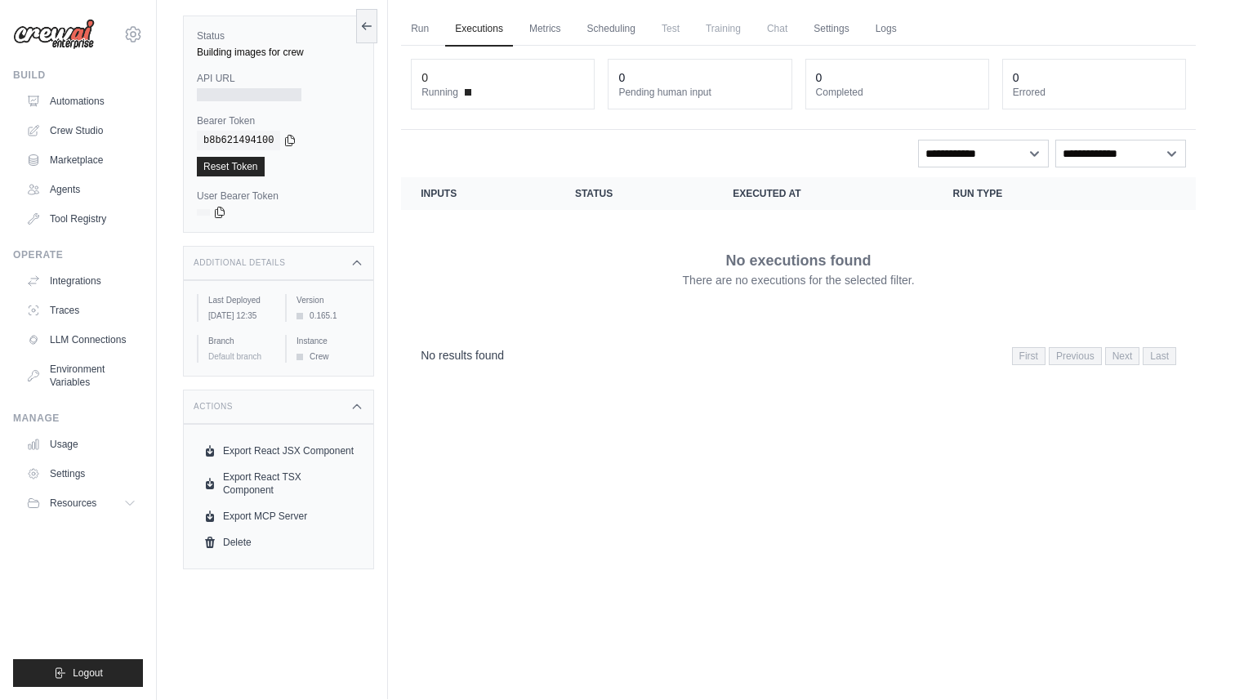
scroll to position [69, 0]
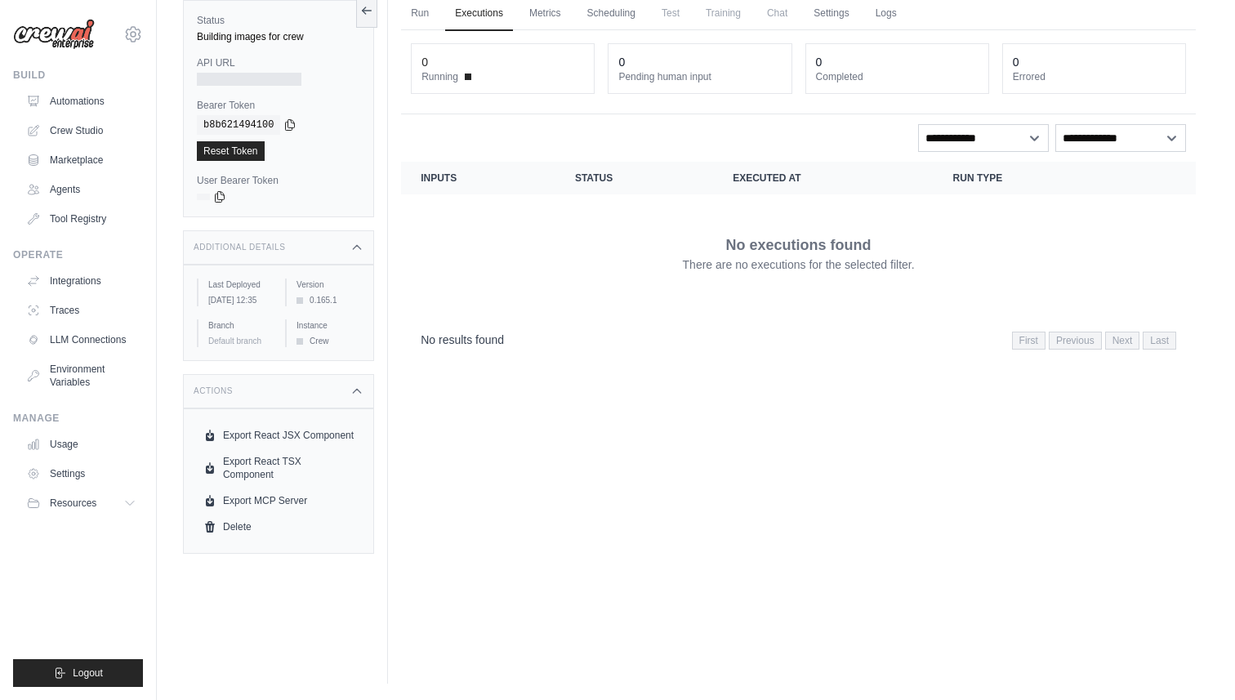
click at [532, 490] on div "Run Executions Metrics Scheduling Test Training Chat Settings Logs 0 Running 0 …" at bounding box center [798, 334] width 821 height 700
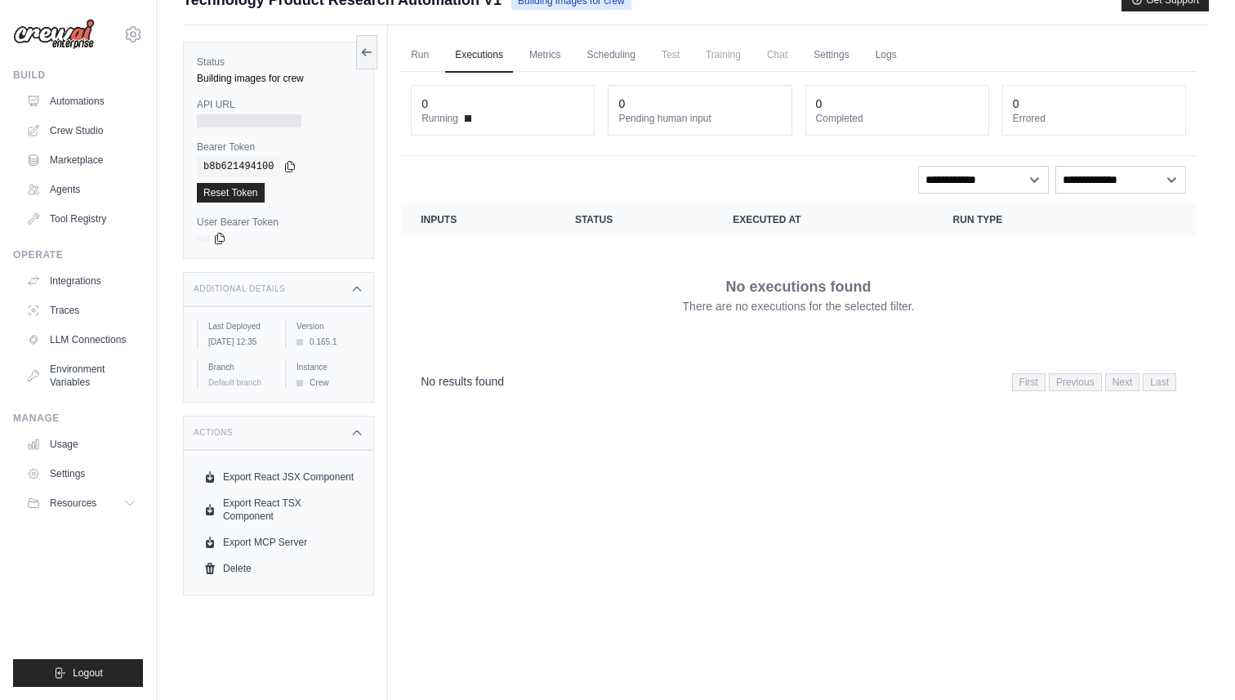
scroll to position [0, 0]
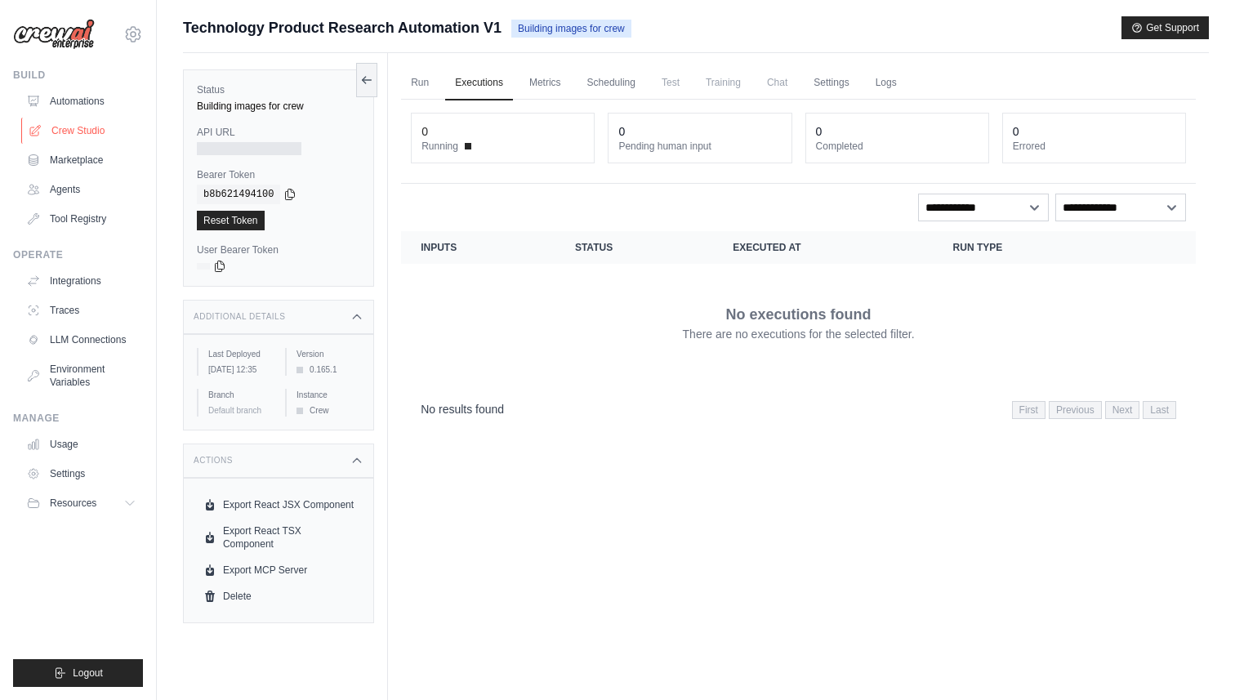
click at [75, 133] on link "Crew Studio" at bounding box center [82, 131] width 123 height 26
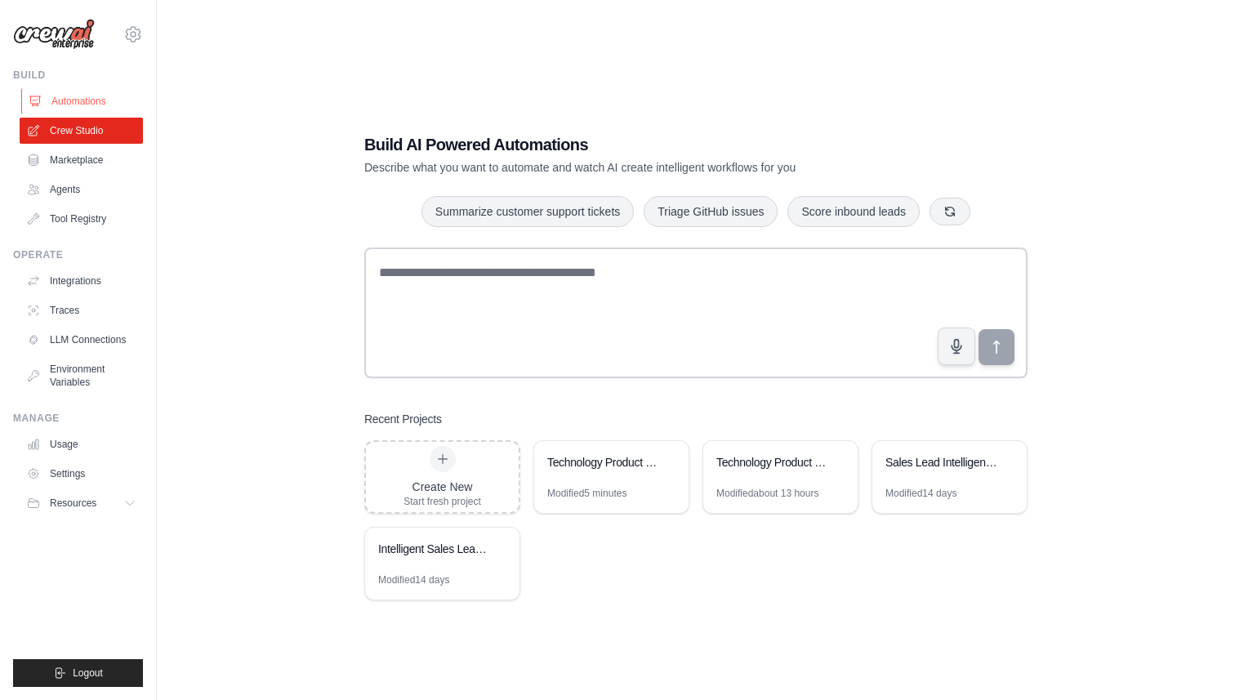
click at [91, 102] on link "Automations" at bounding box center [82, 101] width 123 height 26
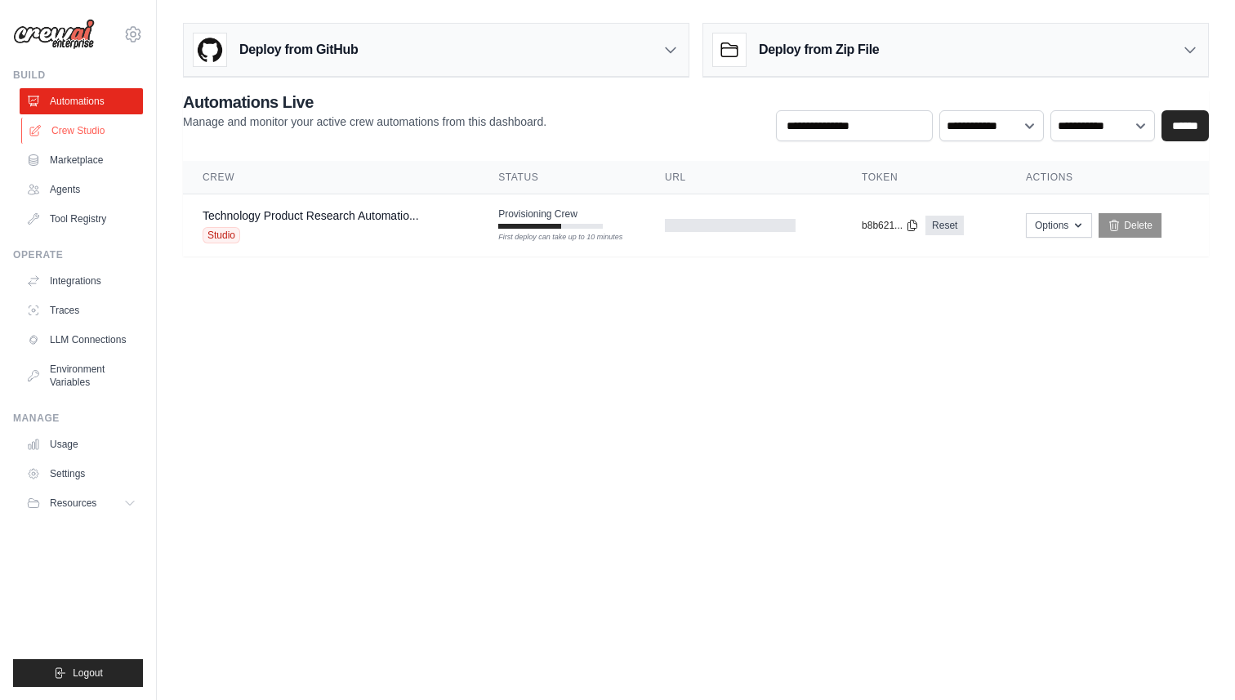
click at [78, 136] on link "Crew Studio" at bounding box center [82, 131] width 123 height 26
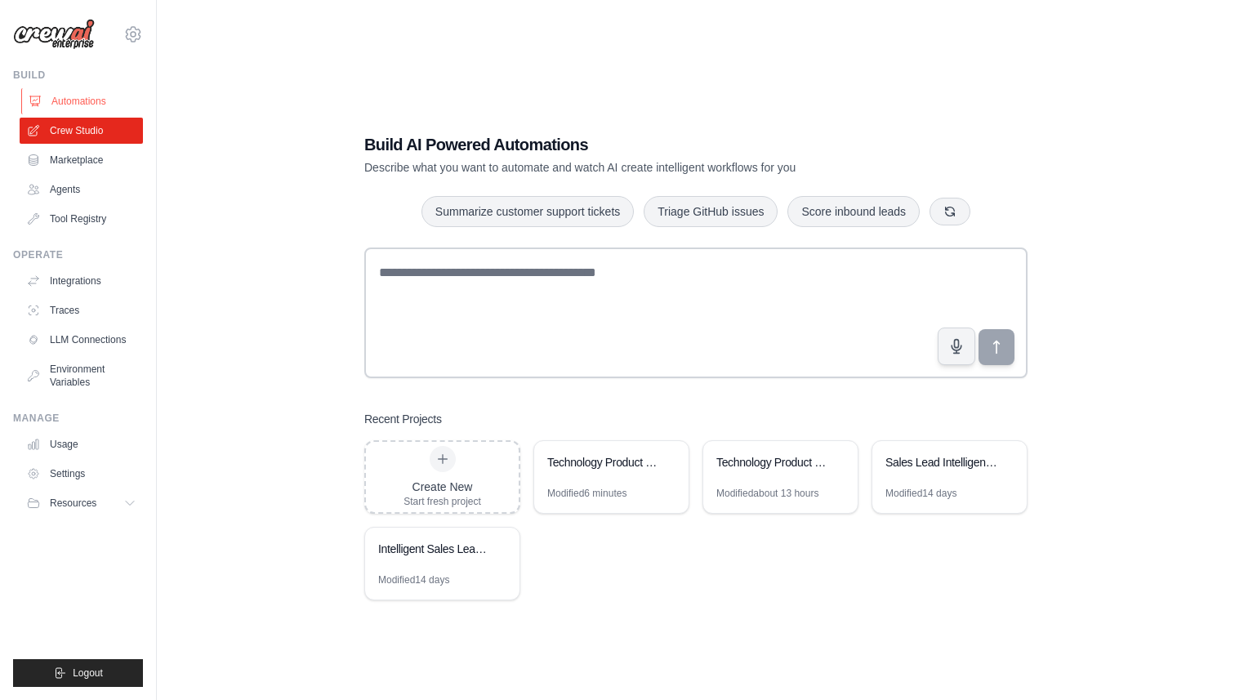
click at [96, 105] on link "Automations" at bounding box center [82, 101] width 123 height 26
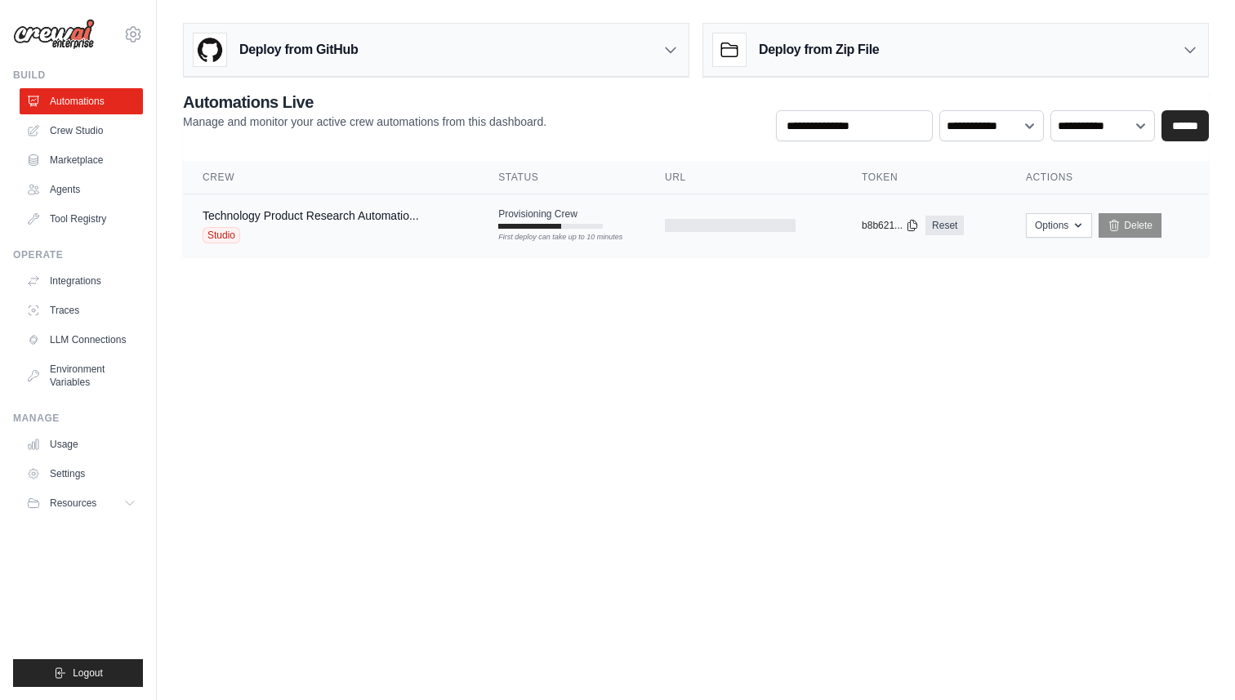
click at [522, 216] on span "Provisioning Crew" at bounding box center [537, 213] width 79 height 13
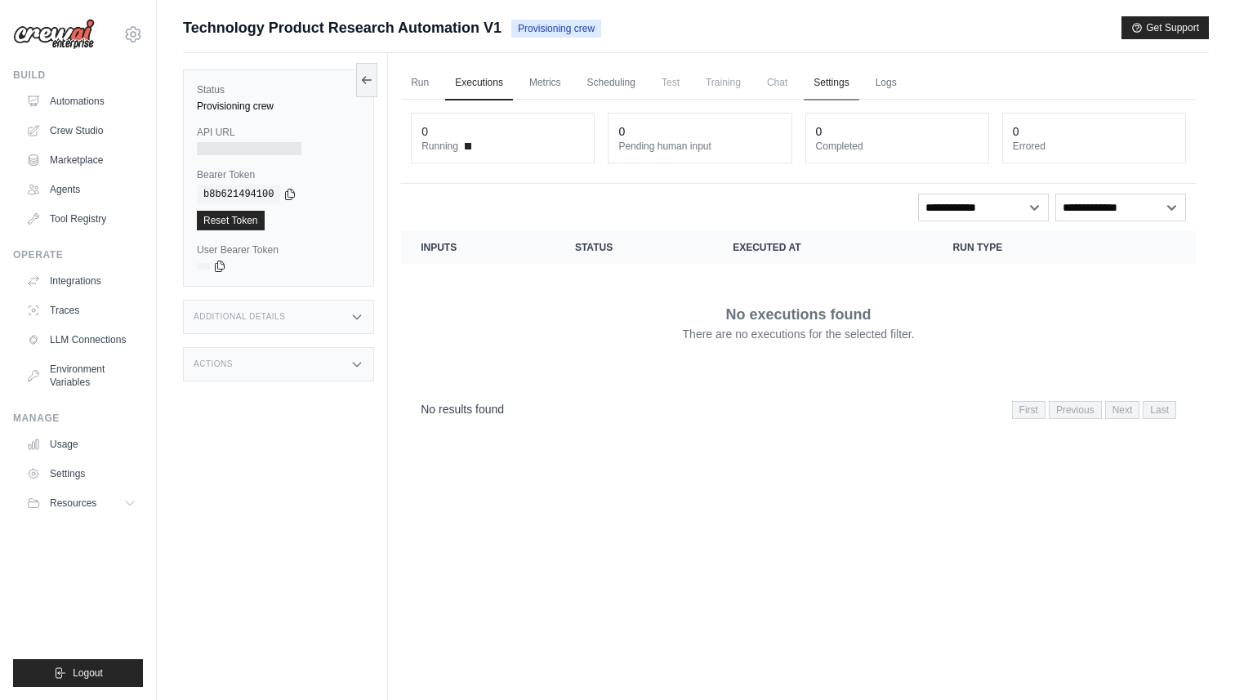
click at [841, 86] on link "Settings" at bounding box center [831, 83] width 55 height 34
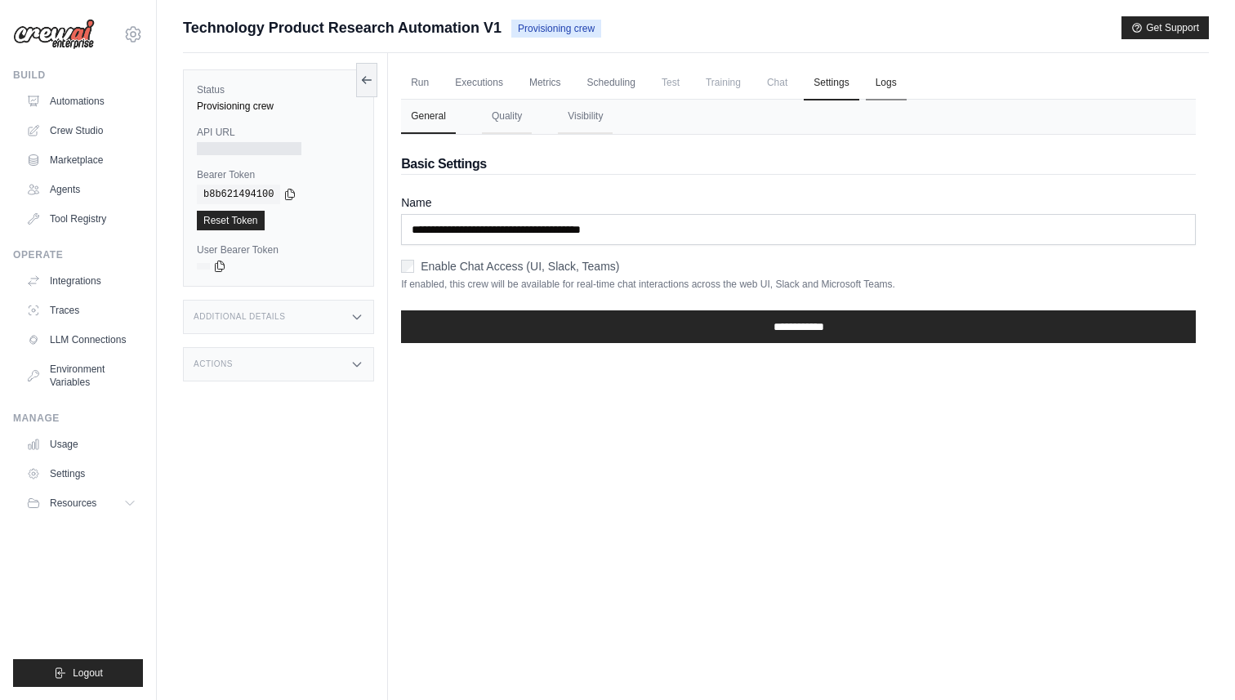
click at [887, 85] on link "Logs" at bounding box center [886, 83] width 41 height 34
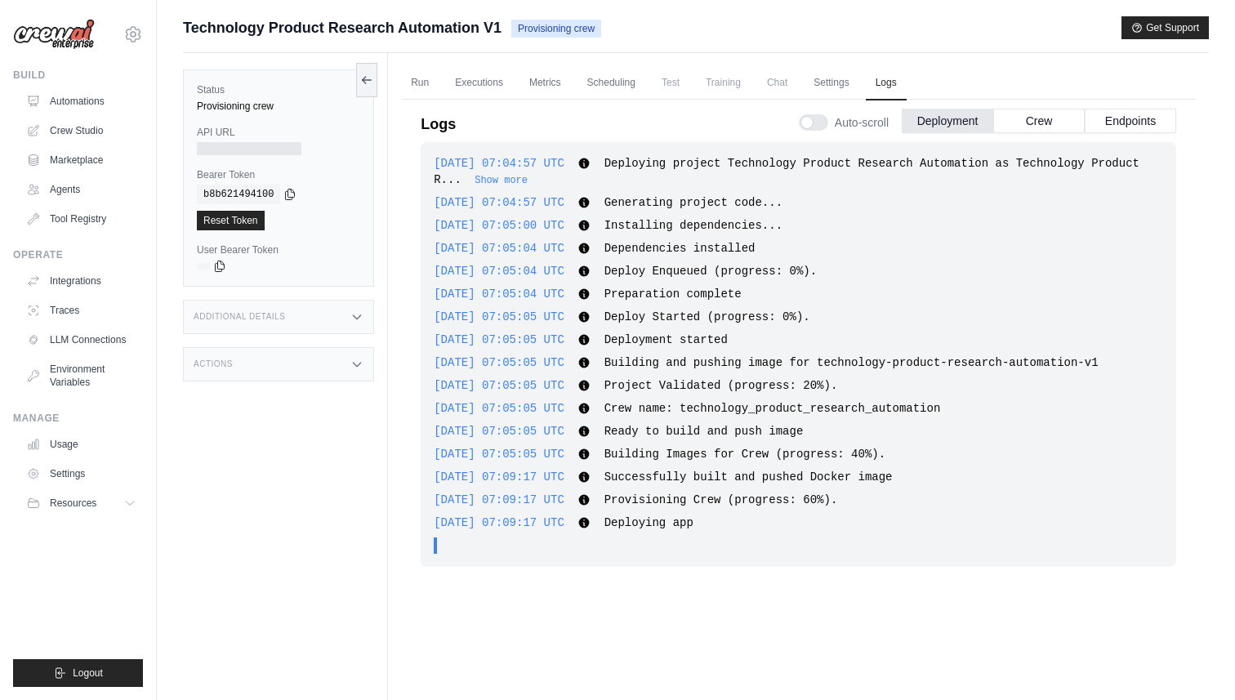
click at [733, 502] on span "Provisioning Crew (progress: 60%)." at bounding box center [721, 499] width 234 height 13
click at [420, 83] on link "Run" at bounding box center [420, 83] width 38 height 34
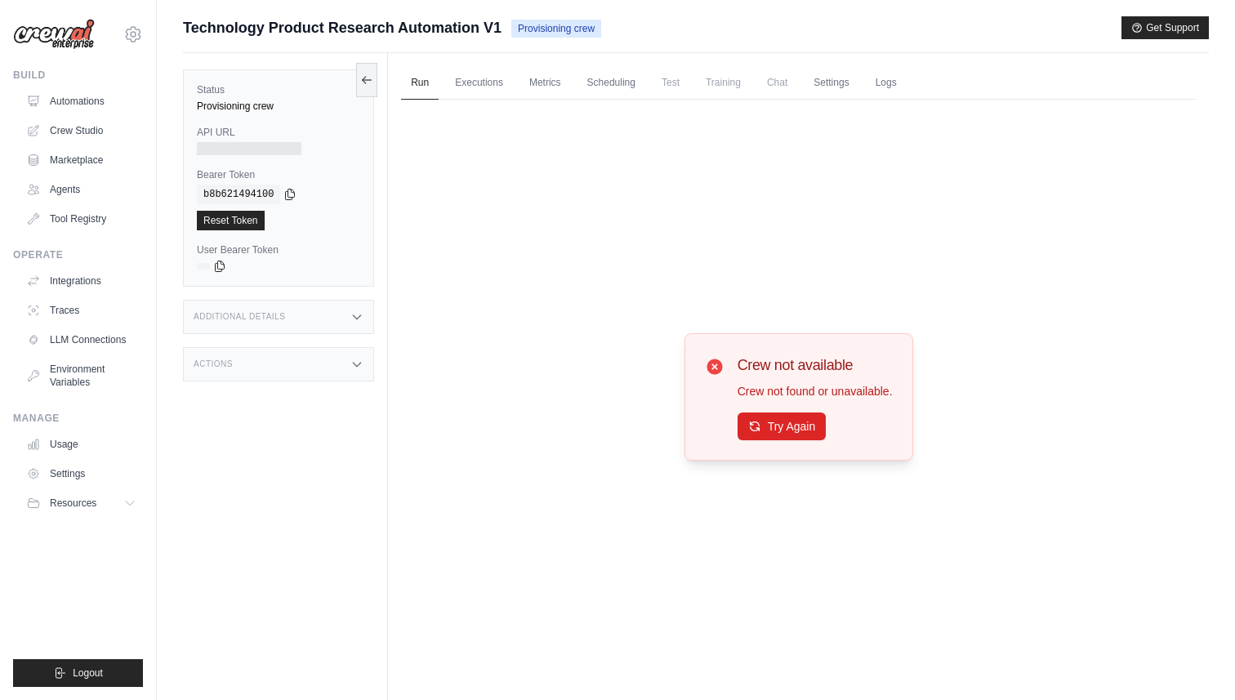
click at [713, 367] on icon at bounding box center [715, 367] width 20 height 20
click at [73, 100] on link "Automations" at bounding box center [82, 101] width 123 height 26
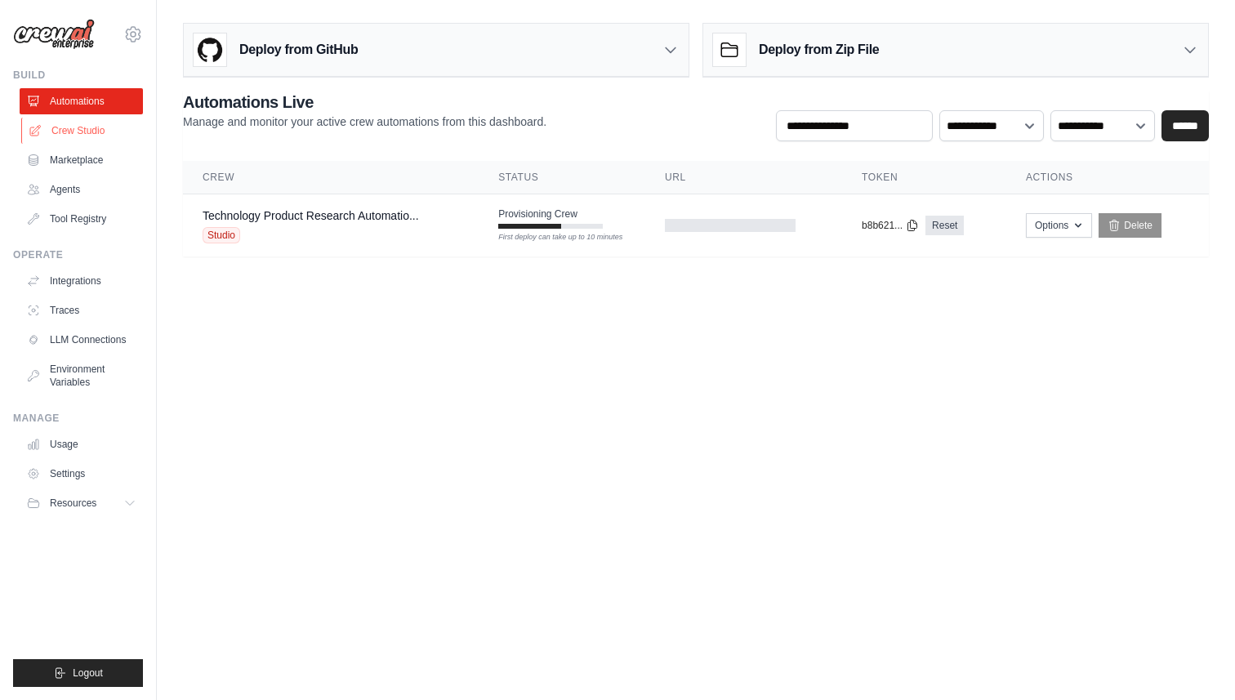
click at [89, 128] on link "Crew Studio" at bounding box center [82, 131] width 123 height 26
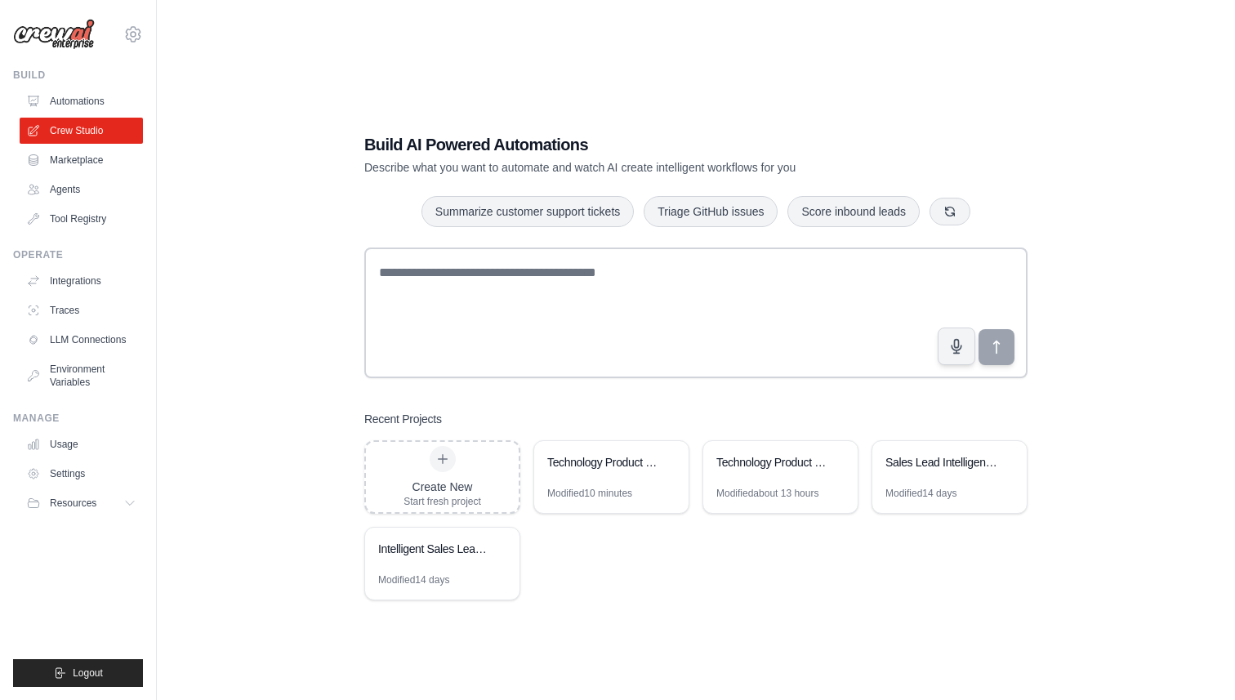
click at [87, 102] on link "Automations" at bounding box center [81, 101] width 123 height 26
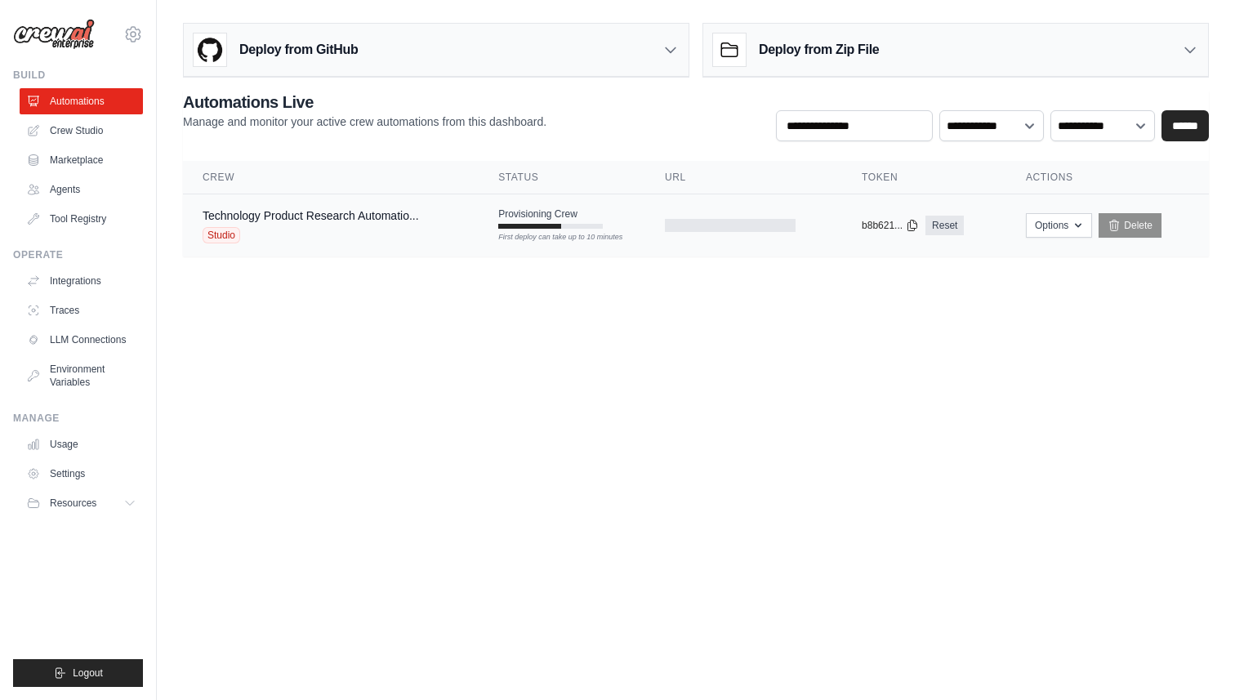
click at [533, 217] on span "Provisioning Crew" at bounding box center [537, 213] width 79 height 13
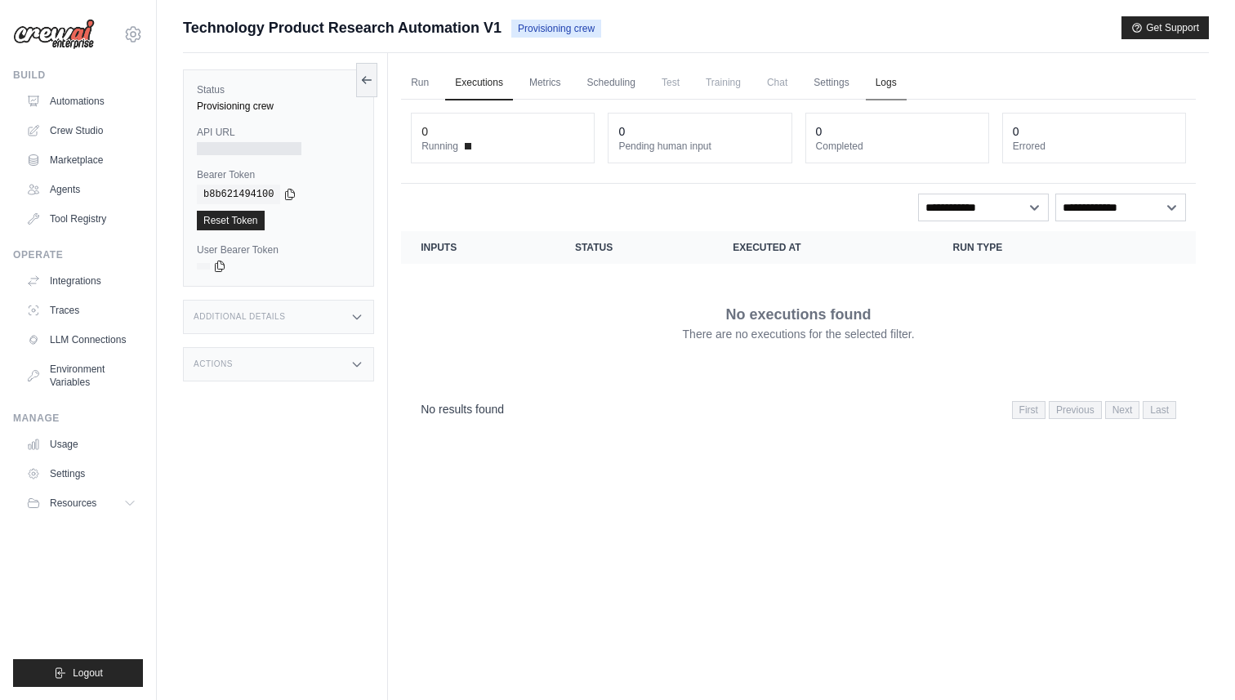
click at [894, 89] on link "Logs" at bounding box center [886, 83] width 41 height 34
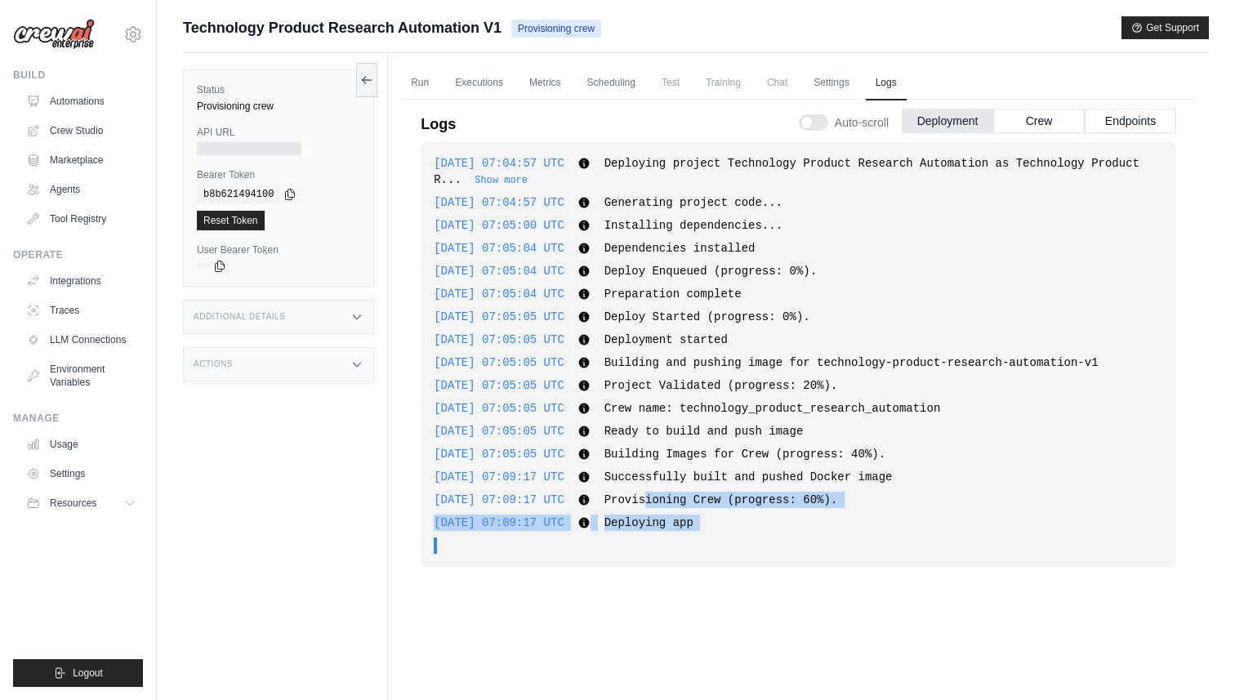
drag, startPoint x: 676, startPoint y: 501, endPoint x: 754, endPoint y: 558, distance: 97.1
click at [754, 558] on div "2025-08-22 07:04:57 UTC Deploying project Technology Product Research Automatio…" at bounding box center [799, 354] width 756 height 425
drag, startPoint x: 634, startPoint y: 161, endPoint x: 767, endPoint y: 529, distance: 391.0
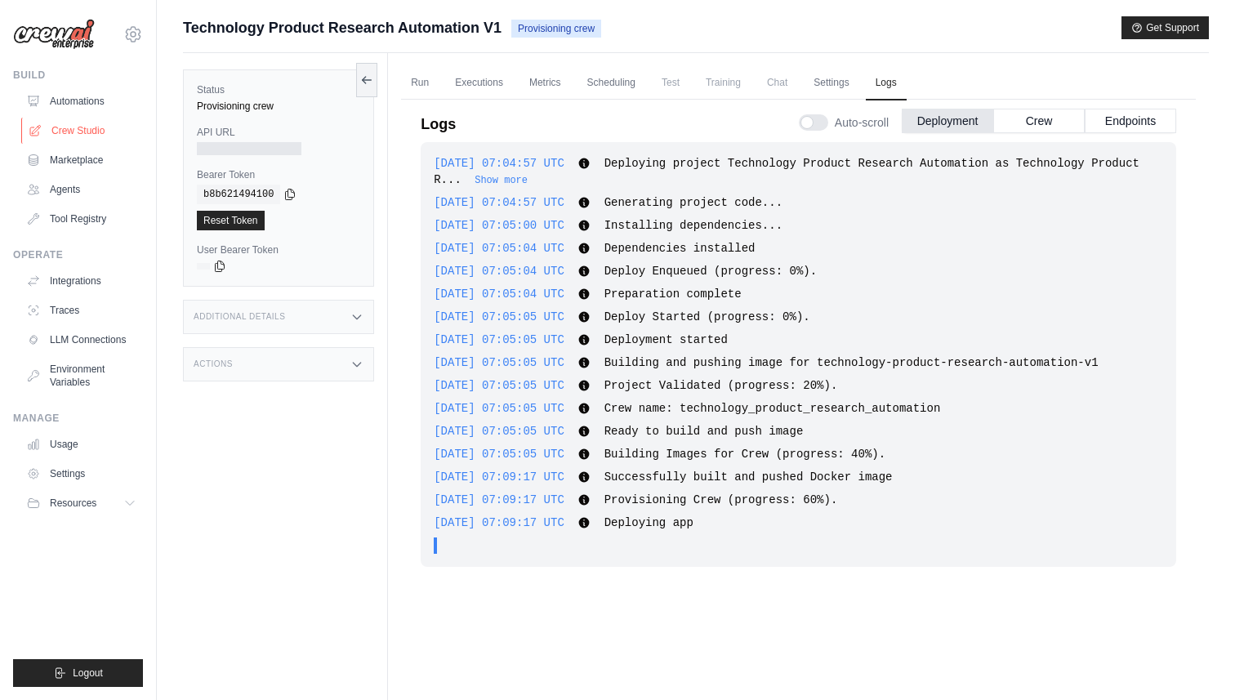
click at [82, 132] on link "Crew Studio" at bounding box center [82, 131] width 123 height 26
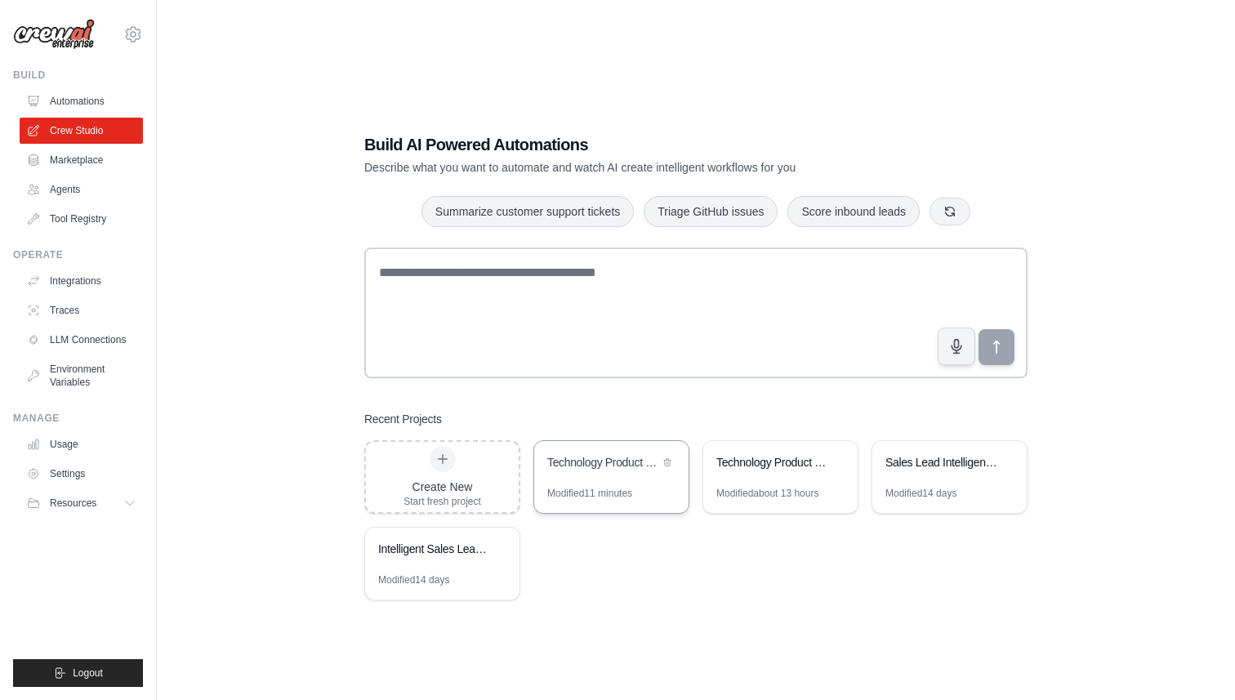
click at [608, 479] on div "Technology Product Research Automation" at bounding box center [611, 464] width 154 height 46
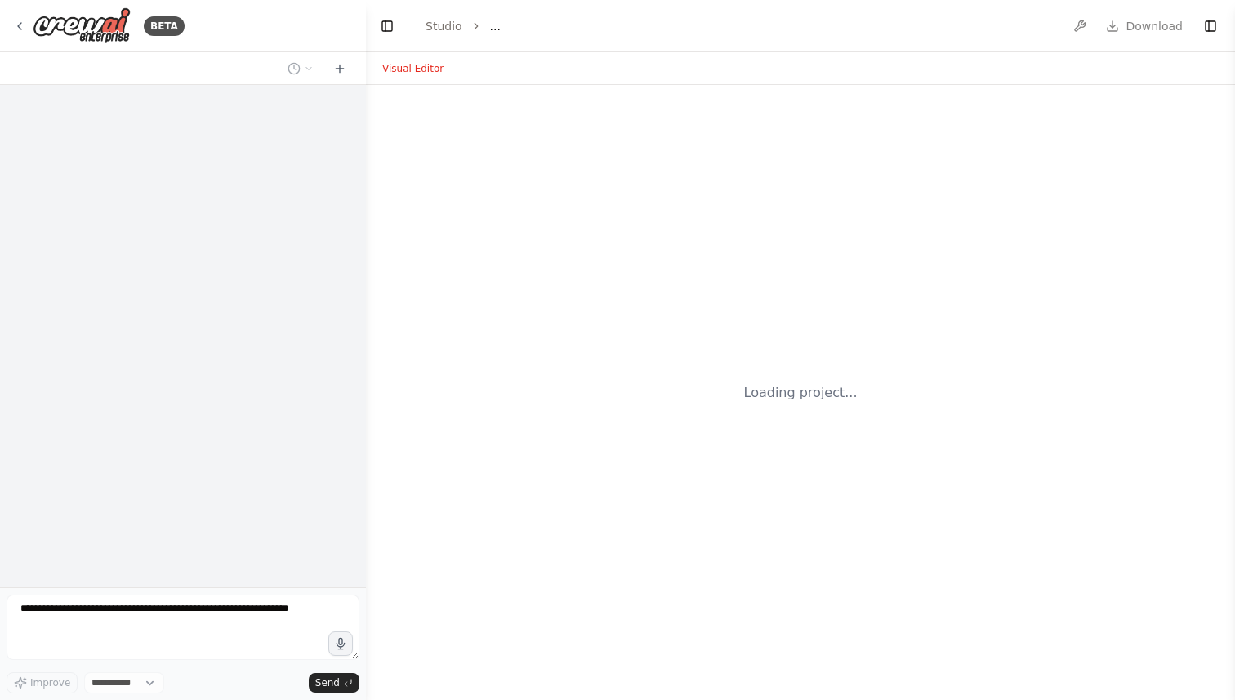
select select "****"
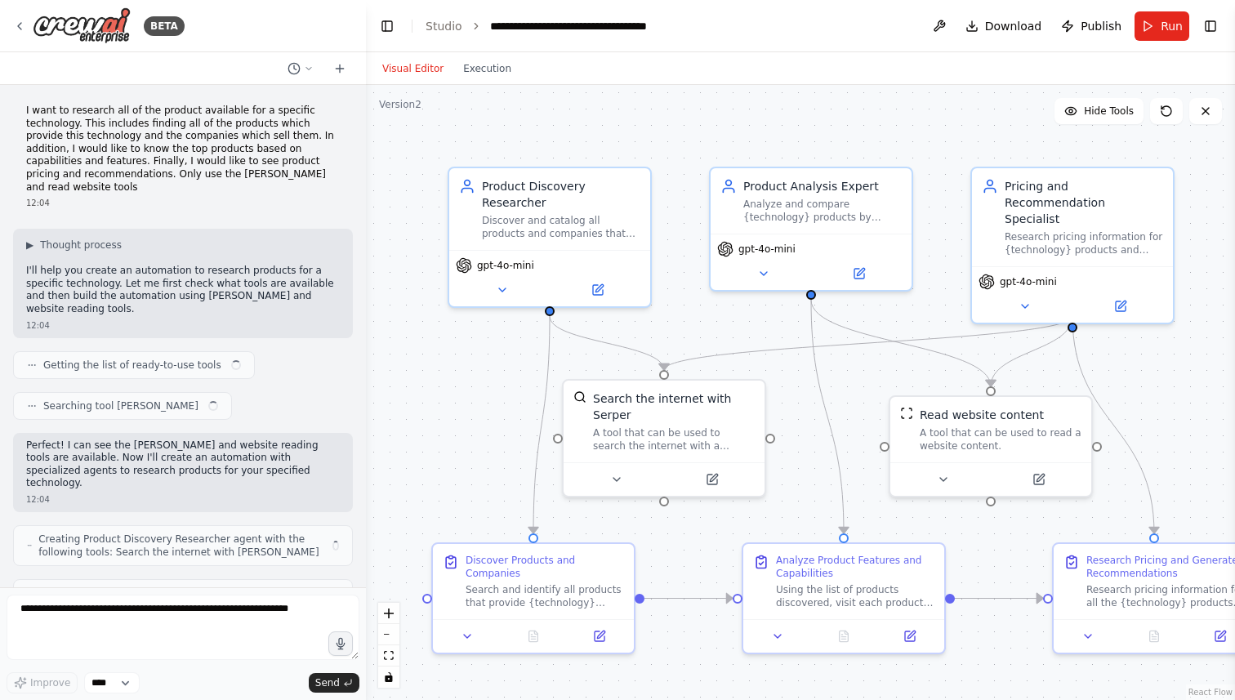
scroll to position [429, 0]
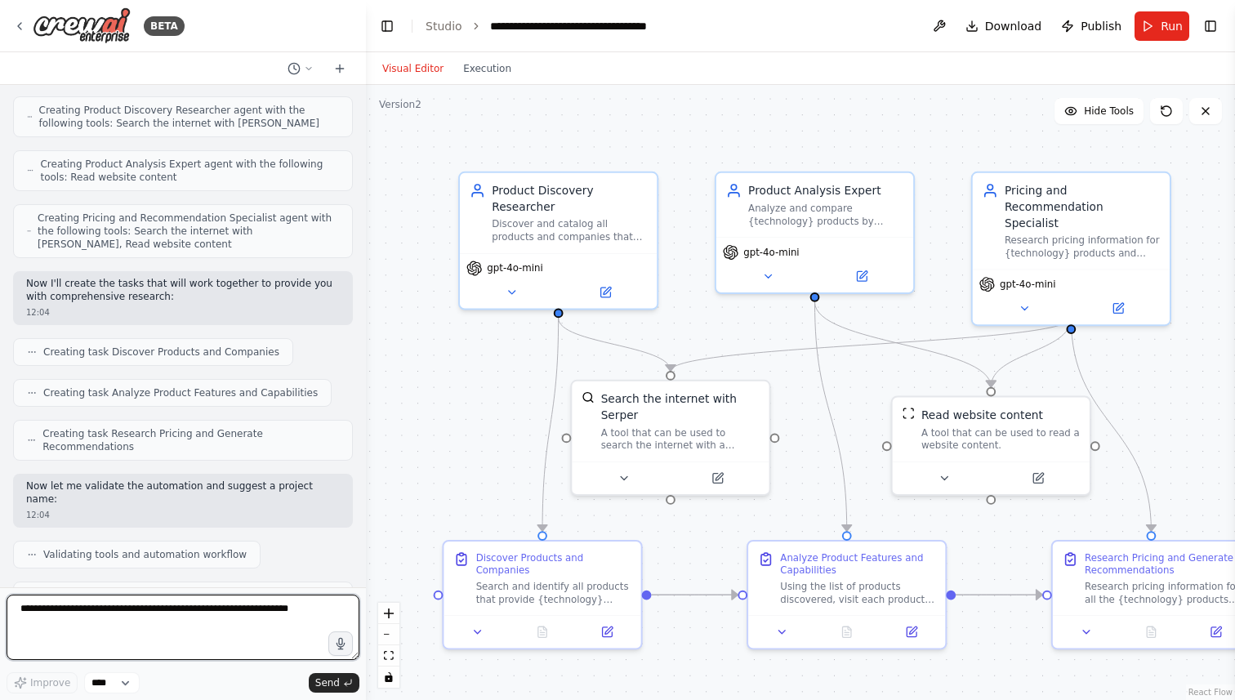
click at [126, 630] on textarea at bounding box center [183, 627] width 353 height 65
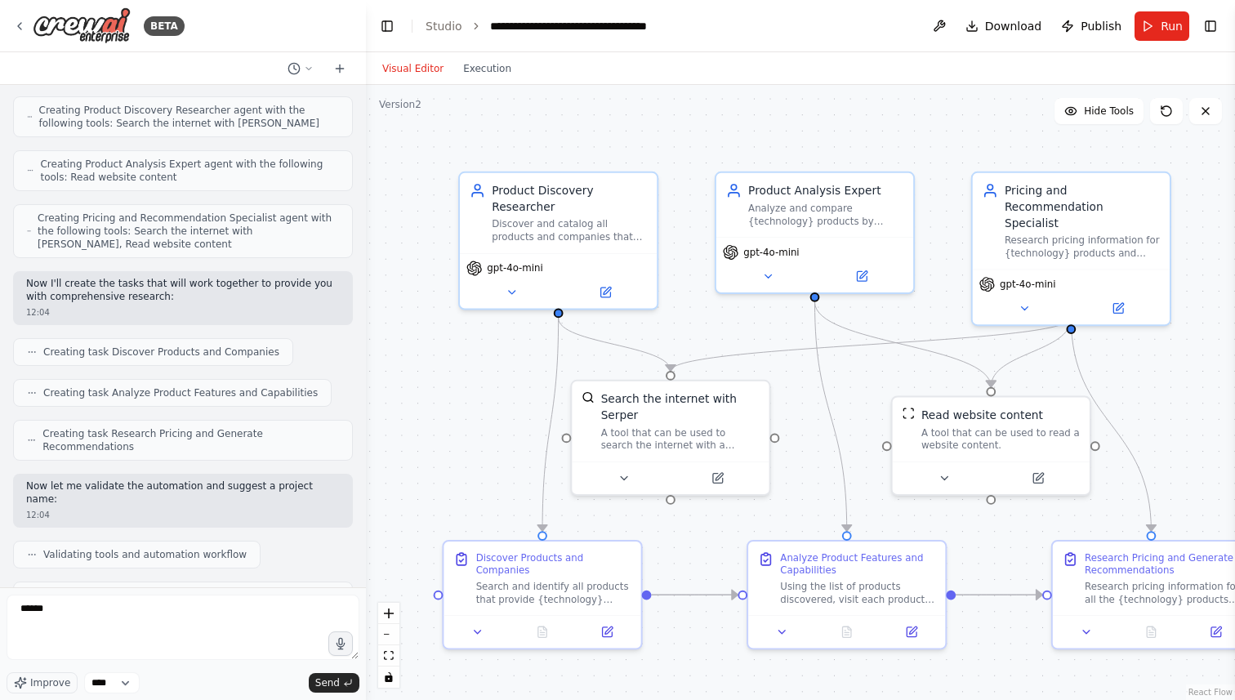
click at [409, 110] on div "Version 2" at bounding box center [400, 104] width 42 height 13
click at [297, 68] on icon at bounding box center [294, 68] width 13 height 13
click at [481, 102] on div ".deletable-edge-delete-btn { width: 20px; height: 20px; border: 0px solid #ffff…" at bounding box center [800, 392] width 869 height 615
click at [406, 105] on div "Version 2" at bounding box center [400, 104] width 42 height 13
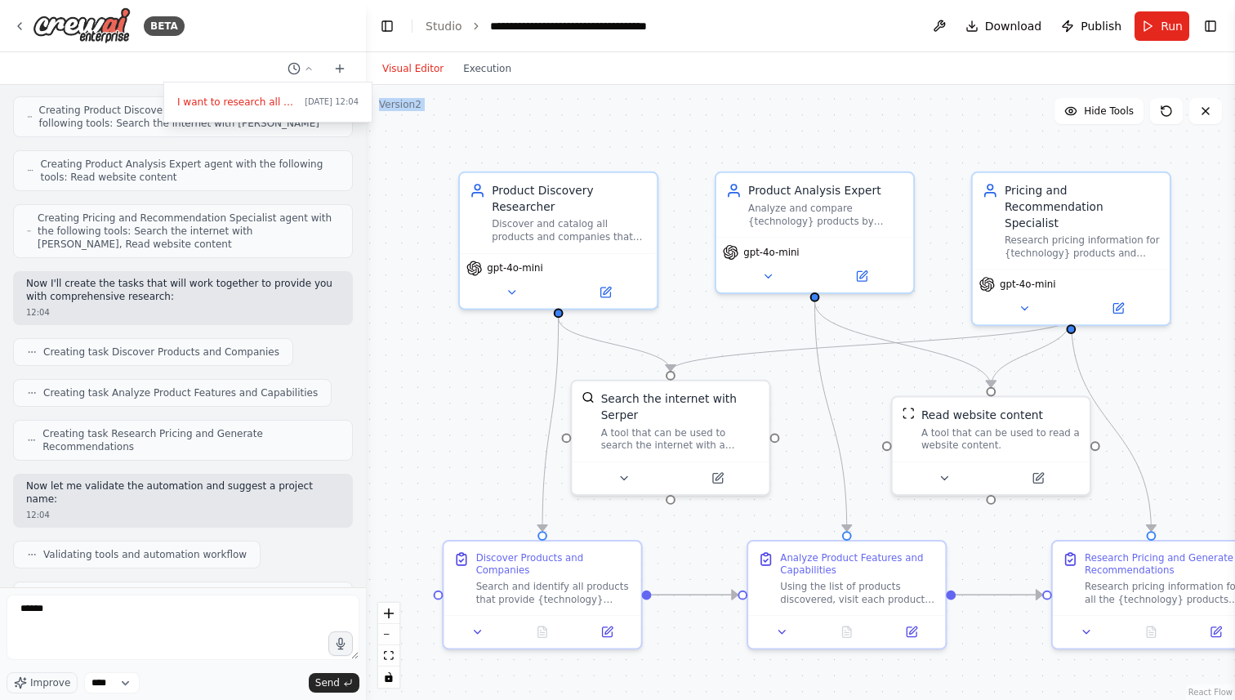
click at [406, 105] on div "Version 2" at bounding box center [400, 104] width 42 height 13
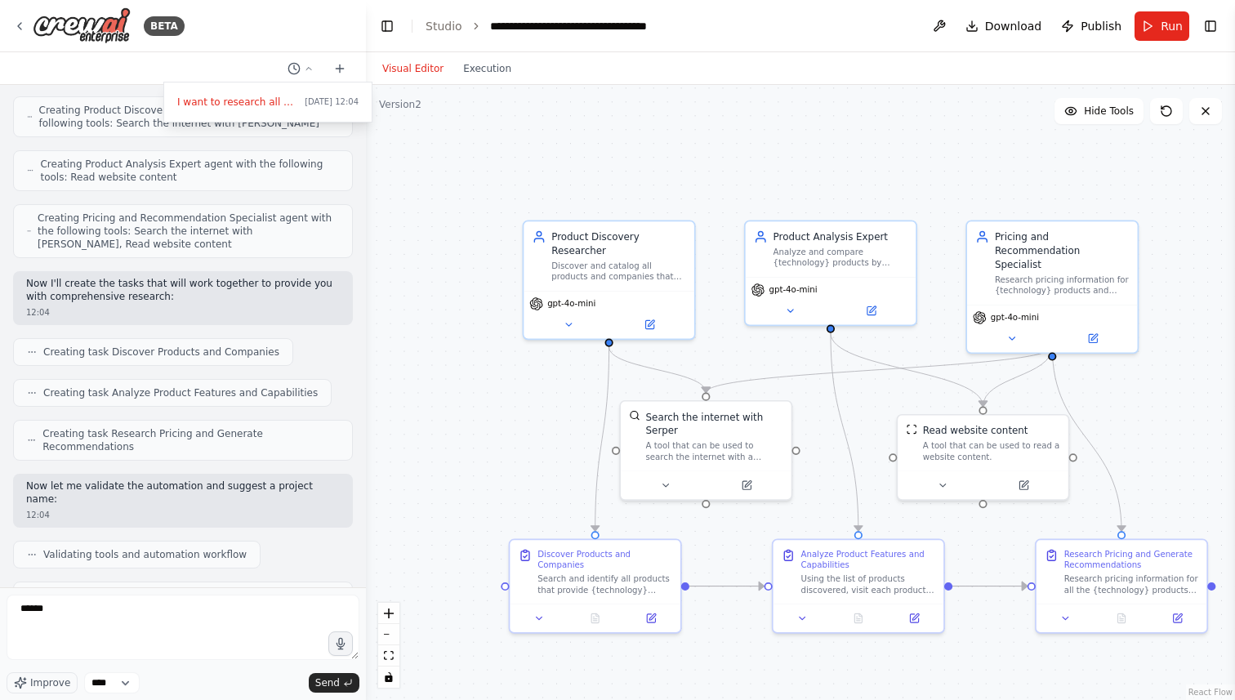
click at [163, 606] on div at bounding box center [183, 350] width 366 height 700
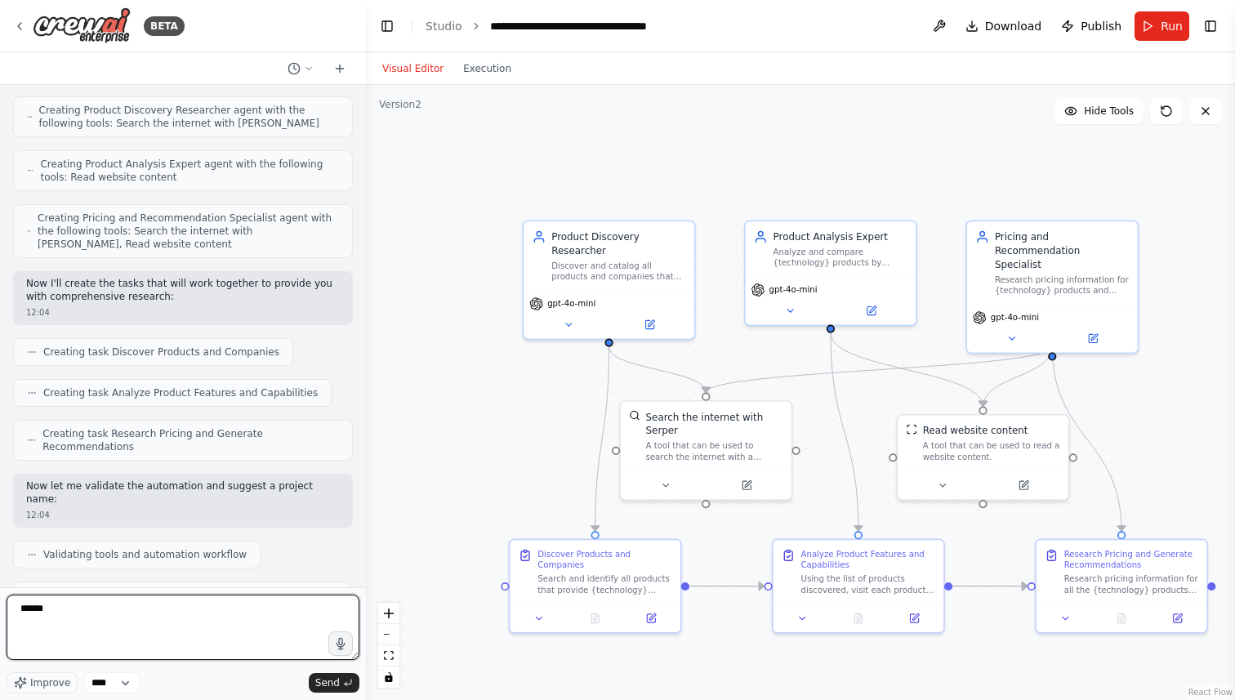
click at [163, 606] on textarea "******" at bounding box center [183, 627] width 353 height 65
click at [145, 624] on textarea "**********" at bounding box center [183, 627] width 353 height 65
type textarea "**********"
click at [252, 622] on textarea "**********" at bounding box center [183, 627] width 353 height 65
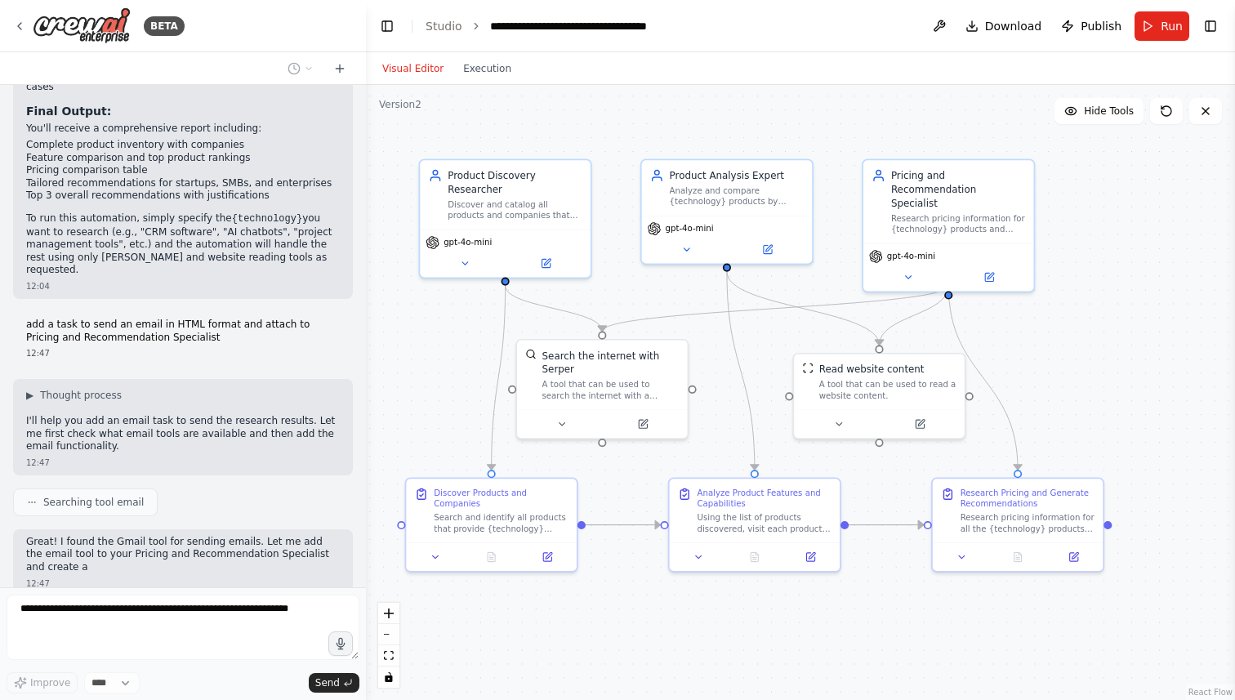
scroll to position [1272, 0]
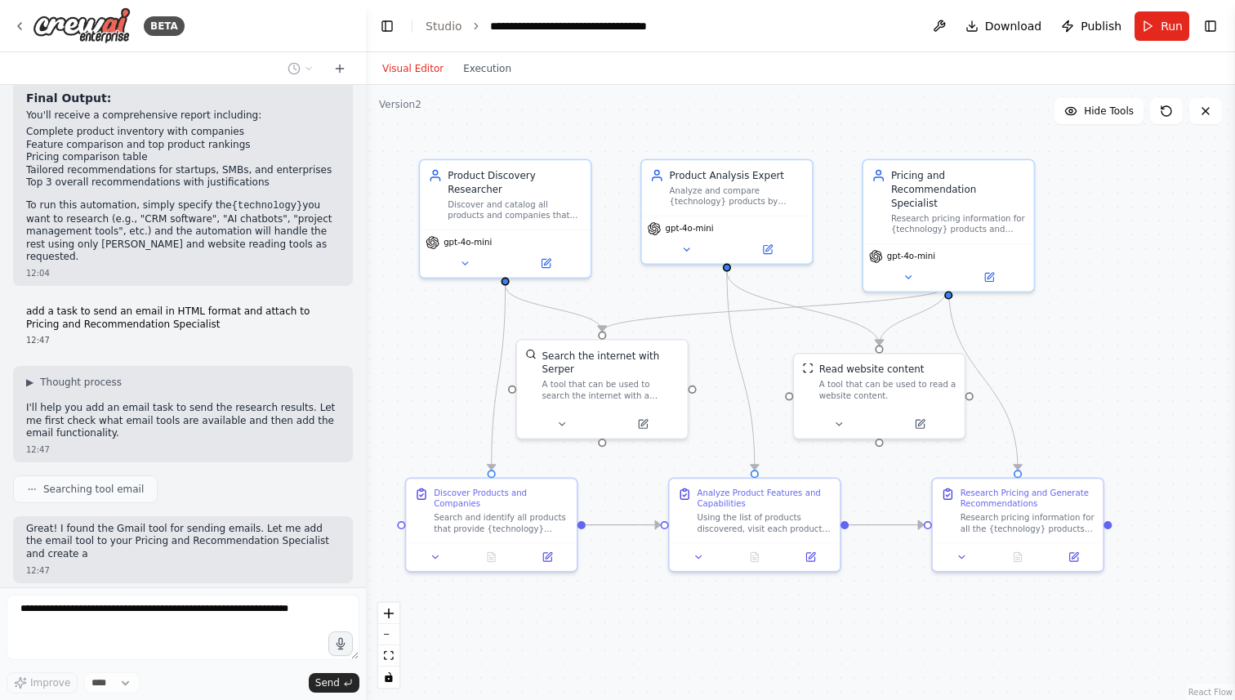
drag, startPoint x: 1120, startPoint y: 393, endPoint x: 1016, endPoint y: 332, distance: 120.1
click at [1016, 332] on div ".deletable-edge-delete-btn { width: 20px; height: 20px; border: 0px solid #ffff…" at bounding box center [800, 392] width 869 height 615
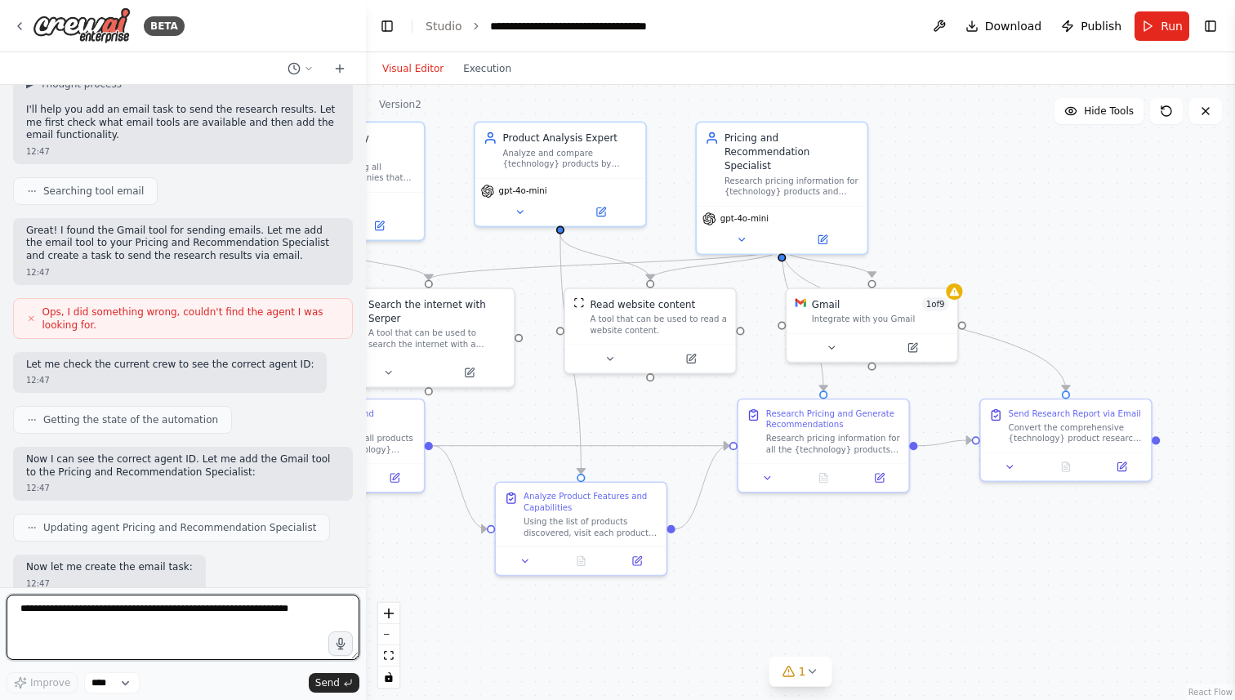
scroll to position [1666, 0]
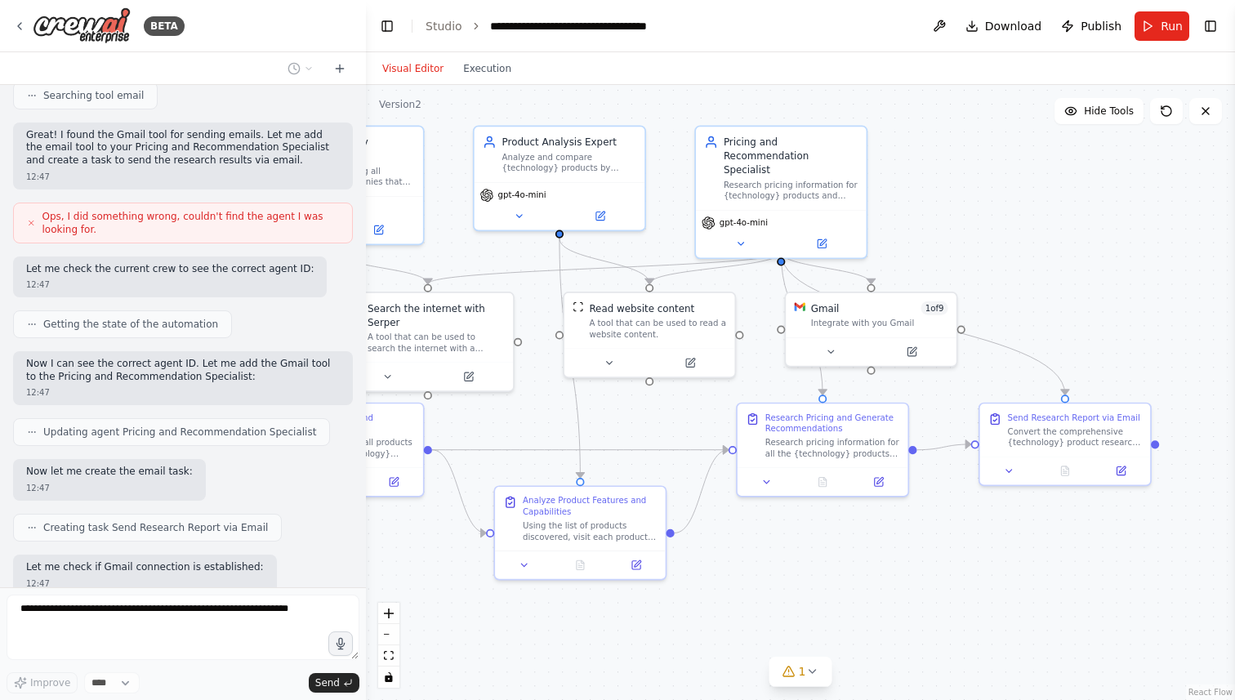
drag, startPoint x: 1113, startPoint y: 585, endPoint x: 946, endPoint y: 551, distance: 170.8
click at [946, 551] on div ".deletable-edge-delete-btn { width: 20px; height: 20px; border: 0px solid #ffff…" at bounding box center [800, 392] width 869 height 615
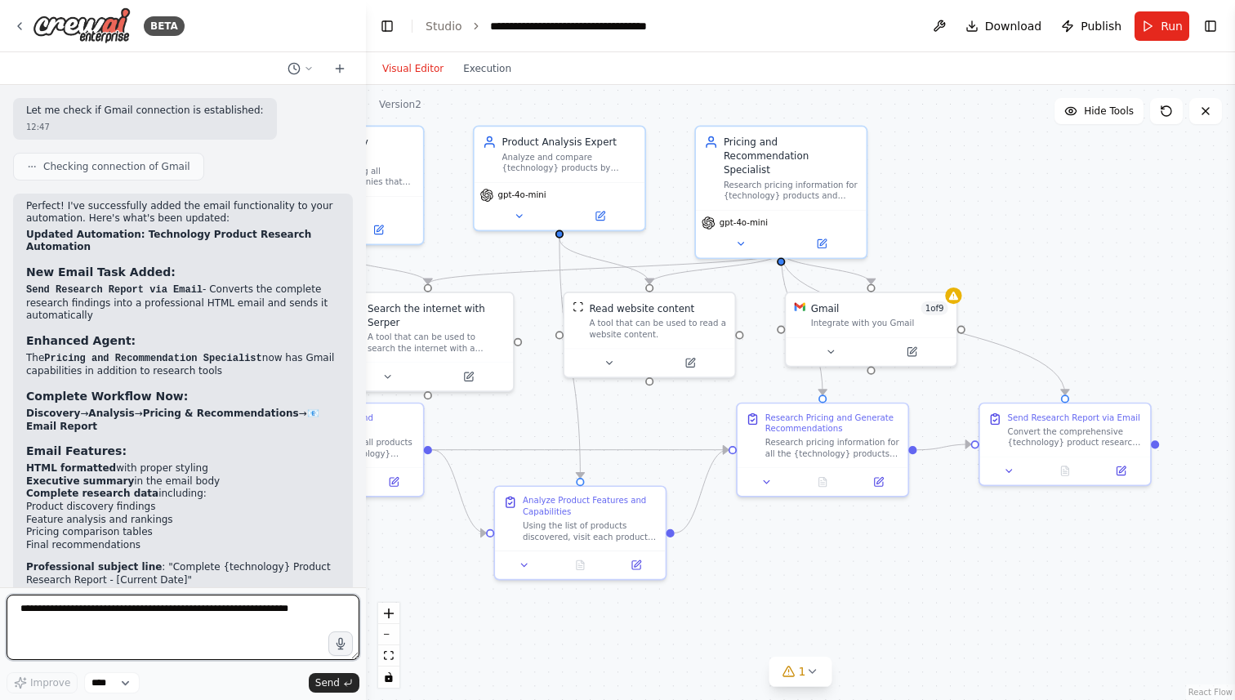
scroll to position [2166, 0]
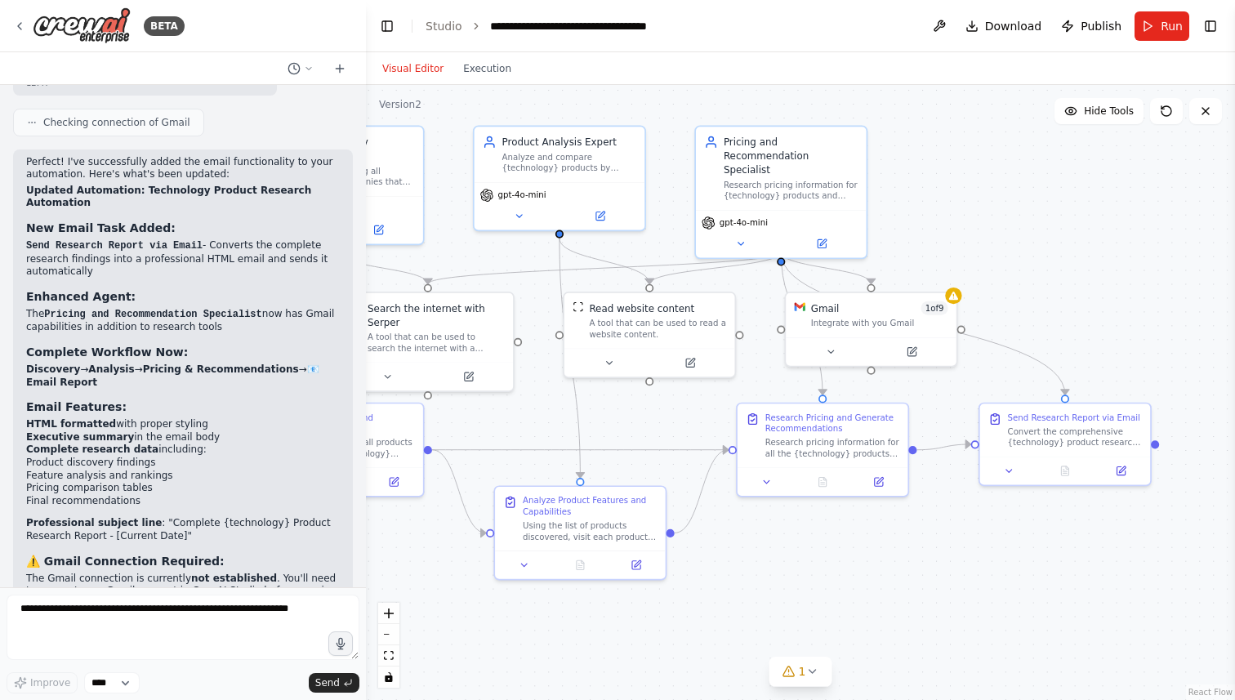
click at [69, 555] on strong "⚠️ Gmail Connection Required:" at bounding box center [125, 561] width 199 height 13
click at [1166, 263] on div ".deletable-edge-delete-btn { width: 20px; height: 20px; border: 0px solid #ffff…" at bounding box center [800, 392] width 869 height 615
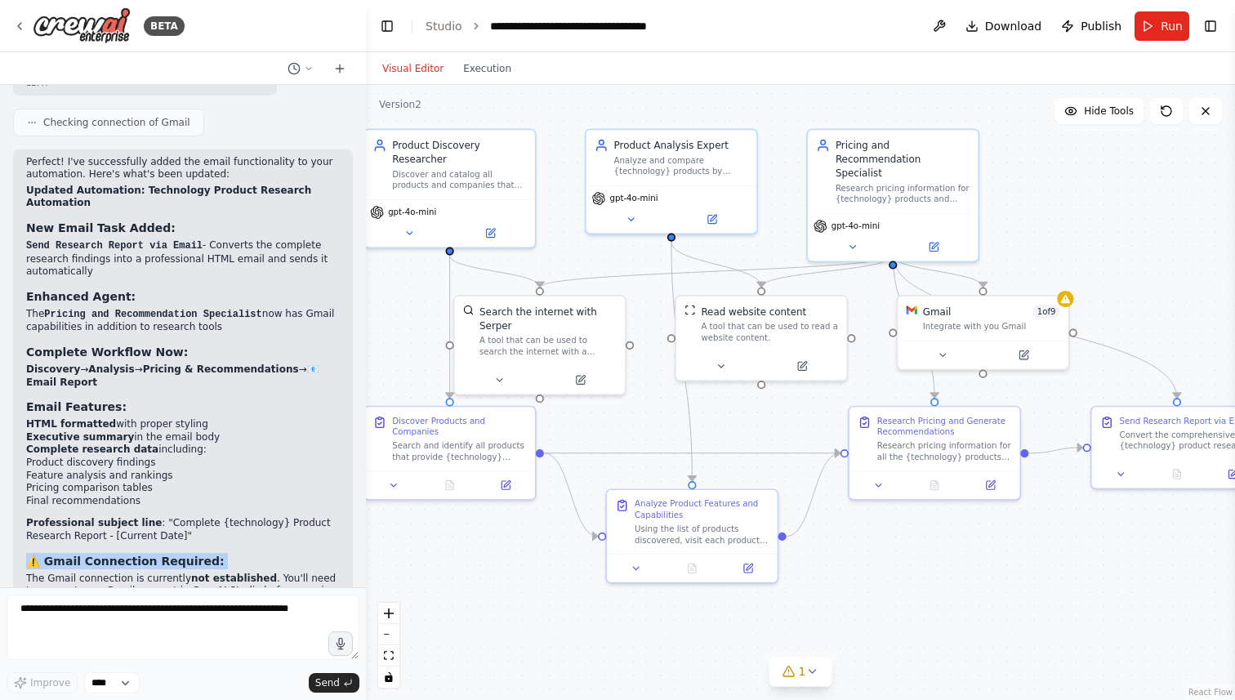
drag, startPoint x: 907, startPoint y: 550, endPoint x: 1019, endPoint y: 553, distance: 112.0
click at [1019, 553] on div ".deletable-edge-delete-btn { width: 20px; height: 20px; border: 0px solid #ffff…" at bounding box center [800, 392] width 869 height 615
click at [711, 548] on div "Analyze Product Features and Capabilities Using the list of products discovered…" at bounding box center [685, 520] width 171 height 64
click at [744, 453] on icon "Edge from e6872bde-a0cc-47eb-9f5e-e472d97b59fc to 836705dd-d69b-4ebf-b967-38166…" at bounding box center [692, 453] width 297 height 0
click at [694, 454] on icon at bounding box center [692, 453] width 11 height 12
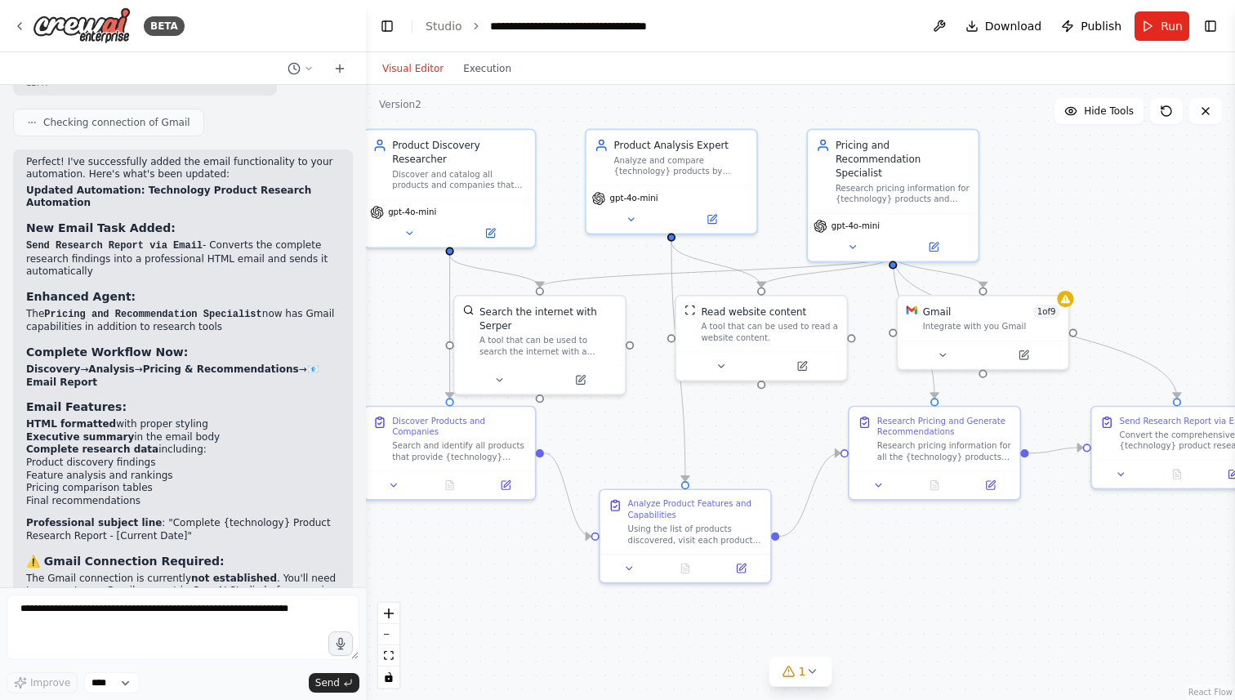
click at [894, 545] on div ".deletable-edge-delete-btn { width: 20px; height: 20px; border: 0px solid #ffff…" at bounding box center [800, 392] width 869 height 615
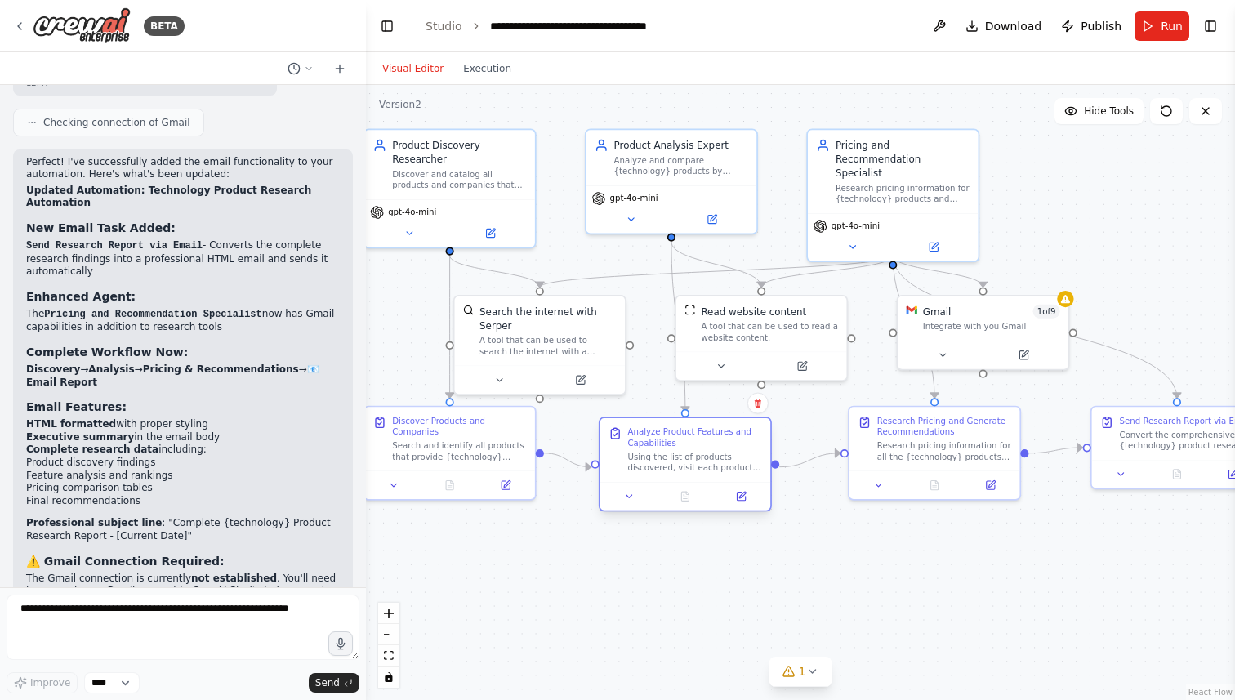
drag, startPoint x: 715, startPoint y: 548, endPoint x: 720, endPoint y: 481, distance: 67.2
click at [720, 481] on div "Analyze Product Features and Capabilities Using the list of products discovered…" at bounding box center [685, 464] width 173 height 95
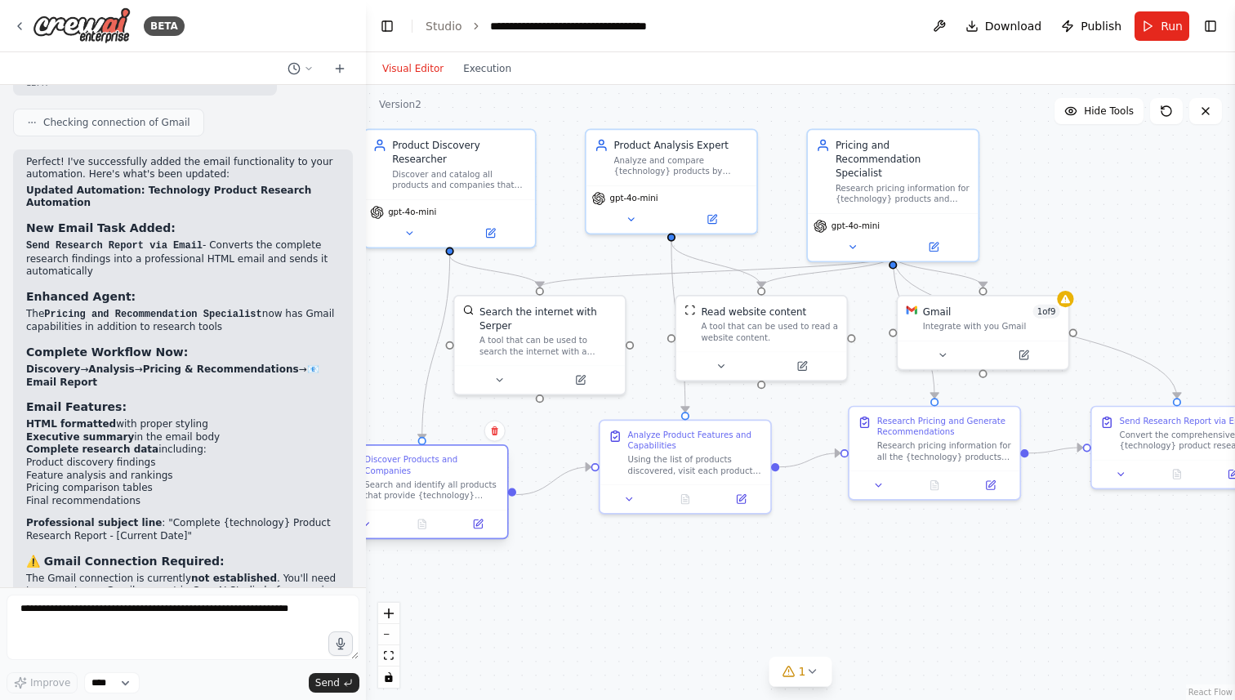
drag, startPoint x: 470, startPoint y: 457, endPoint x: 440, endPoint y: 496, distance: 48.4
click at [440, 496] on div "Search and identify all products that provide {technology} solutions. Find both…" at bounding box center [431, 491] width 134 height 22
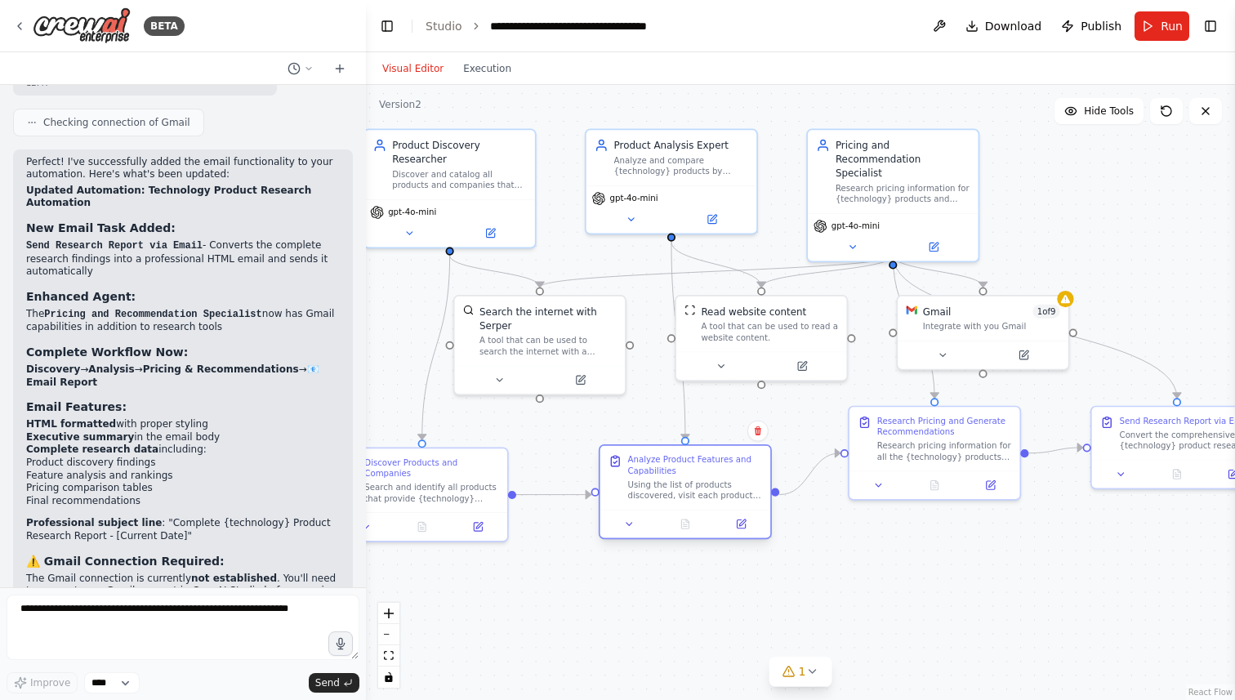
drag, startPoint x: 705, startPoint y: 463, endPoint x: 709, endPoint y: 489, distance: 26.5
click at [709, 489] on div "Using the list of products discovered, visit each product's website to extract …" at bounding box center [695, 491] width 134 height 22
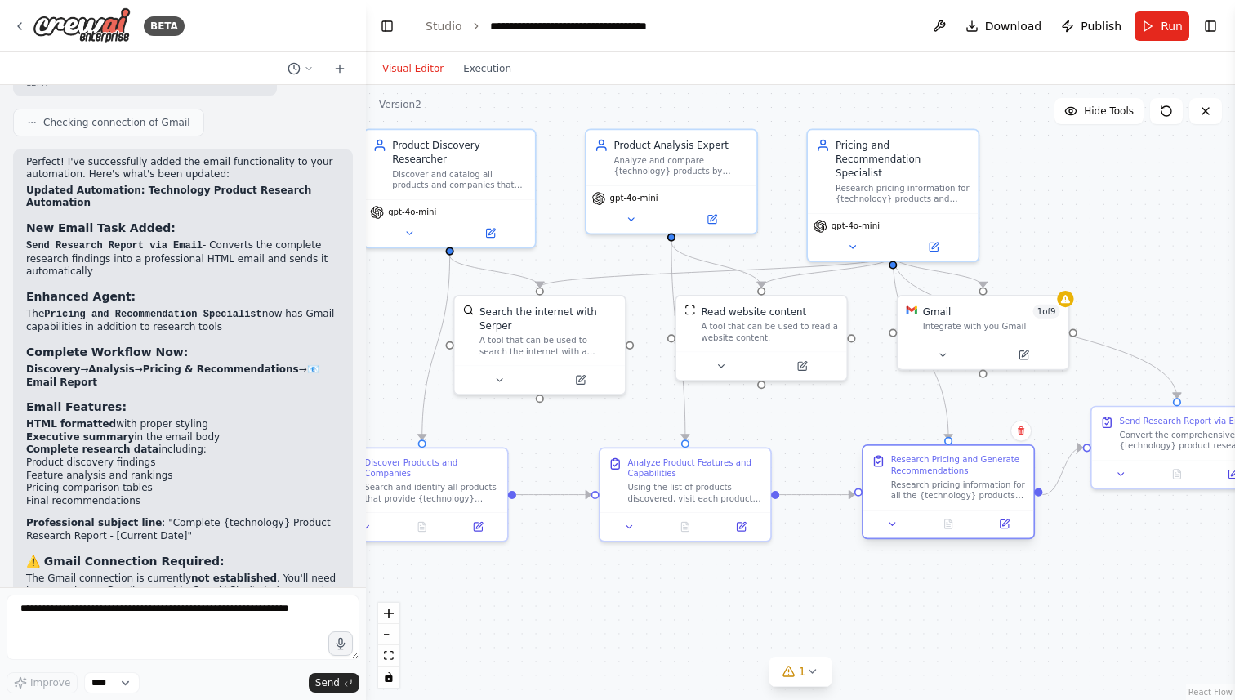
drag, startPoint x: 937, startPoint y: 444, endPoint x: 957, endPoint y: 489, distance: 49.0
click at [957, 489] on div "Research pricing information for all the {technology} products identified. Look…" at bounding box center [958, 491] width 134 height 22
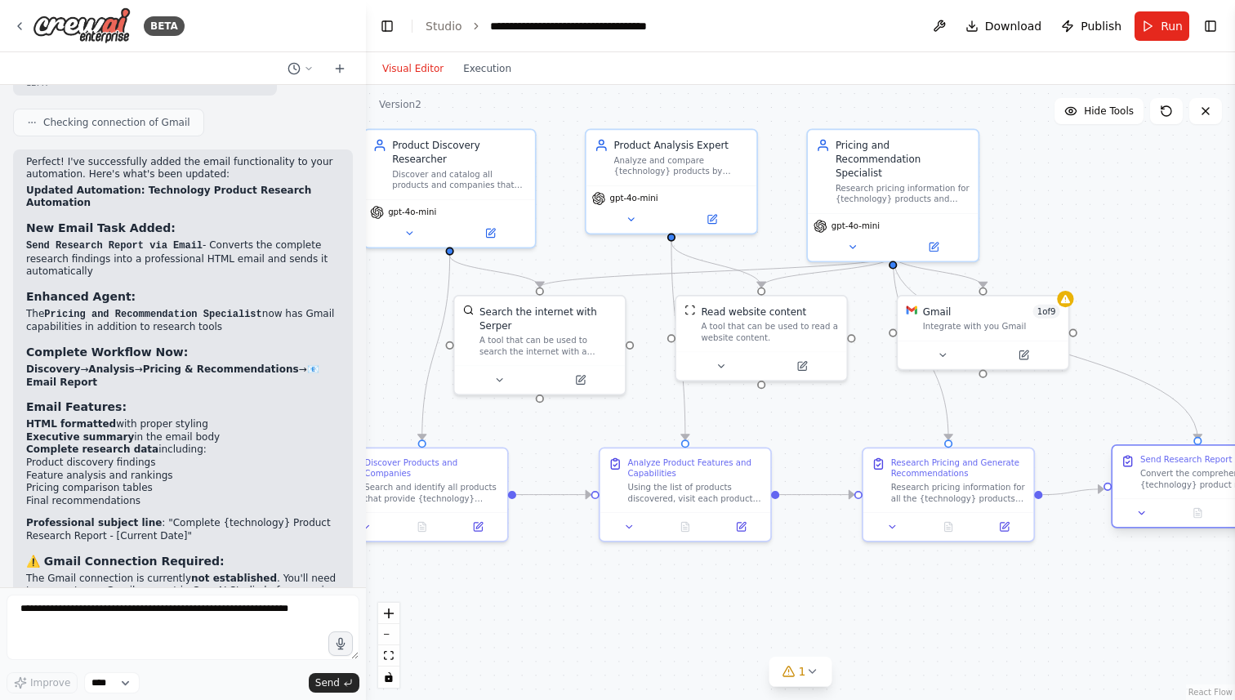
drag, startPoint x: 1180, startPoint y: 443, endPoint x: 1202, endPoint y: 492, distance: 54.1
click at [1202, 492] on div "Send Research Report via Email Convert the comprehensive {technology} product r…" at bounding box center [1198, 472] width 171 height 52
drag, startPoint x: 1180, startPoint y: 487, endPoint x: 1189, endPoint y: 492, distance: 11.0
click at [1189, 492] on div "Send Research Report via Email Convert the comprehensive {technology} product r…" at bounding box center [1211, 472] width 171 height 52
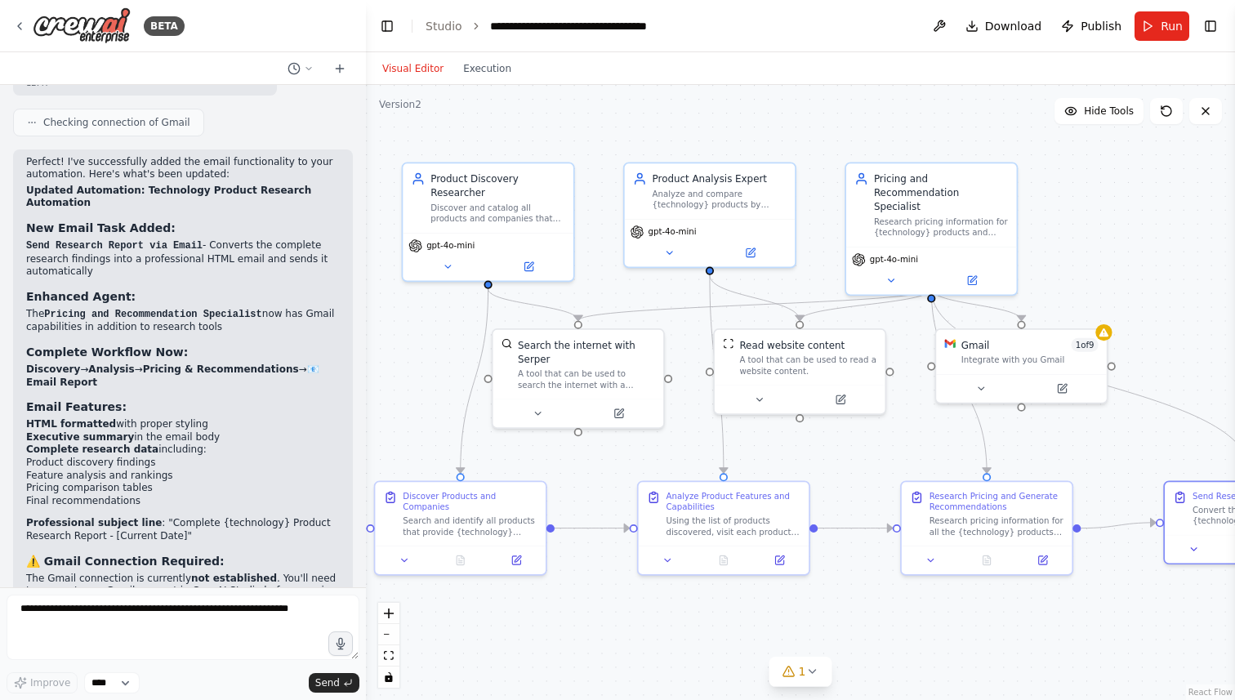
drag, startPoint x: 1074, startPoint y: 431, endPoint x: 1113, endPoint y: 465, distance: 50.9
click at [1113, 465] on div ".deletable-edge-delete-btn { width: 20px; height: 20px; border: 0px solid #ffff…" at bounding box center [800, 392] width 869 height 615
drag, startPoint x: 1048, startPoint y: 355, endPoint x: 1119, endPoint y: 359, distance: 71.2
click at [1119, 359] on div "Integrate with you Gmail" at bounding box center [1105, 357] width 137 height 11
click at [1098, 105] on span "Hide Tools" at bounding box center [1109, 111] width 50 height 13
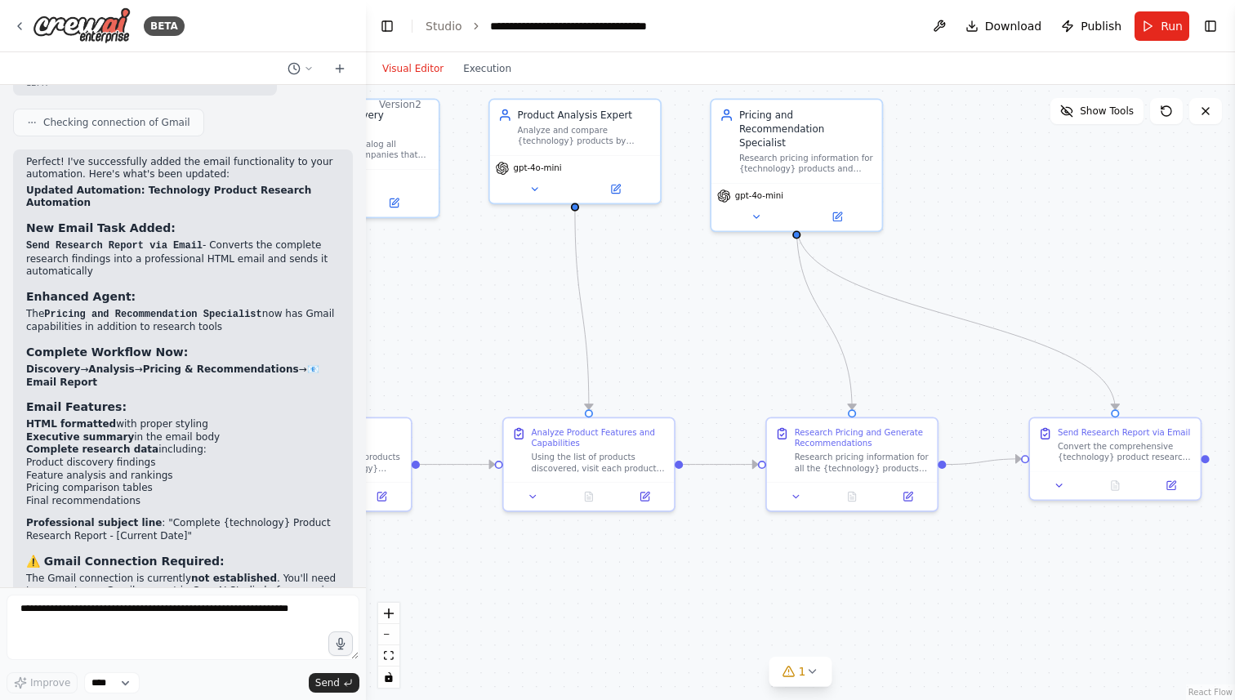
drag, startPoint x: 948, startPoint y: 428, endPoint x: 814, endPoint y: 367, distance: 147.3
click at [814, 367] on div ".deletable-edge-delete-btn { width: 20px; height: 20px; border: 0px solid #ffff…" at bounding box center [800, 392] width 869 height 615
click at [1086, 471] on div "Send Research Report via Email Convert the comprehensive {technology} product r…" at bounding box center [1115, 459] width 173 height 84
click at [988, 372] on div ".deletable-edge-delete-btn { width: 20px; height: 20px; border: 0px solid #ffff…" at bounding box center [800, 392] width 869 height 615
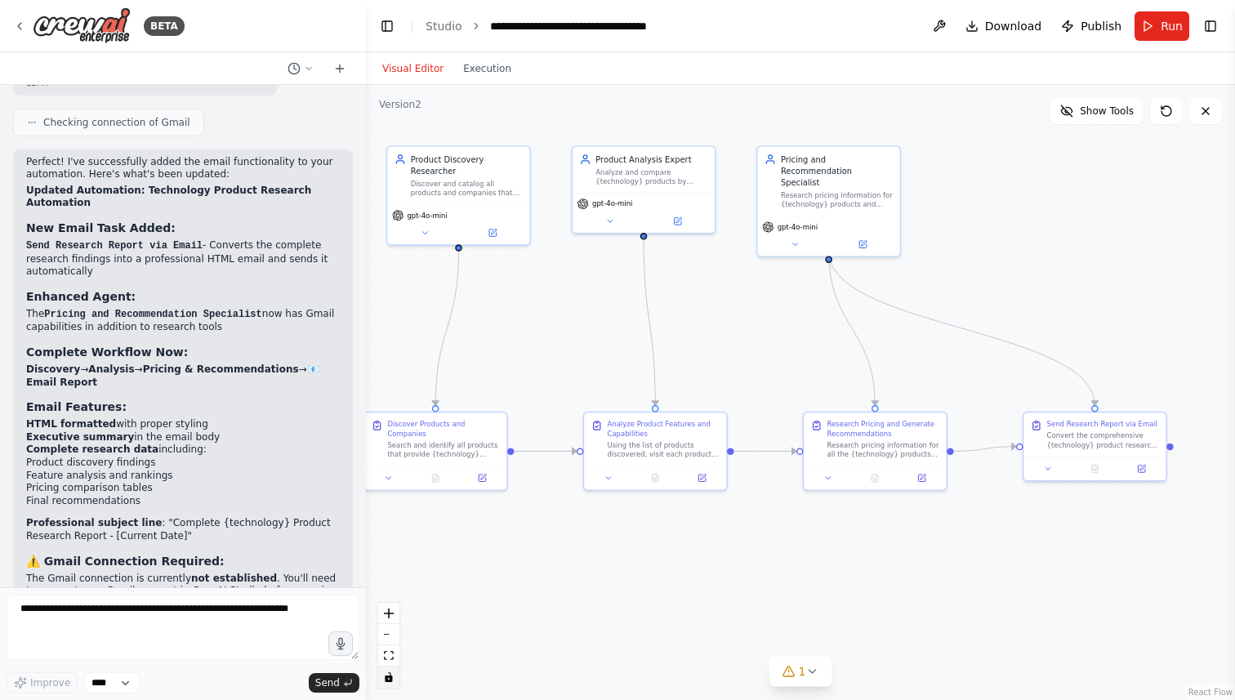
click at [391, 676] on icon "toggle interactivity" at bounding box center [388, 677] width 7 height 10
click at [393, 680] on icon "toggle interactivity" at bounding box center [389, 677] width 10 height 10
click at [392, 676] on icon "toggle interactivity" at bounding box center [388, 677] width 7 height 10
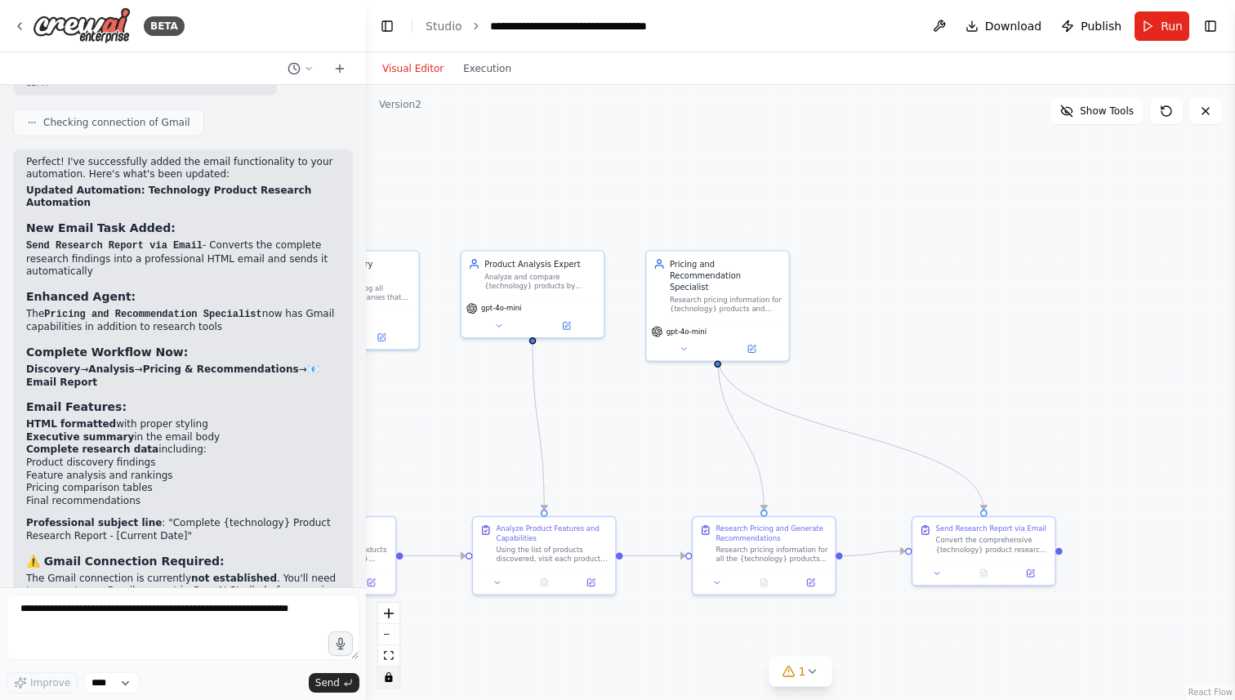
drag, startPoint x: 653, startPoint y: 554, endPoint x: 542, endPoint y: 658, distance: 152.6
click at [542, 658] on div ".deletable-edge-delete-btn { width: 20px; height: 20px; border: 0px solid #ffff…" at bounding box center [800, 392] width 869 height 615
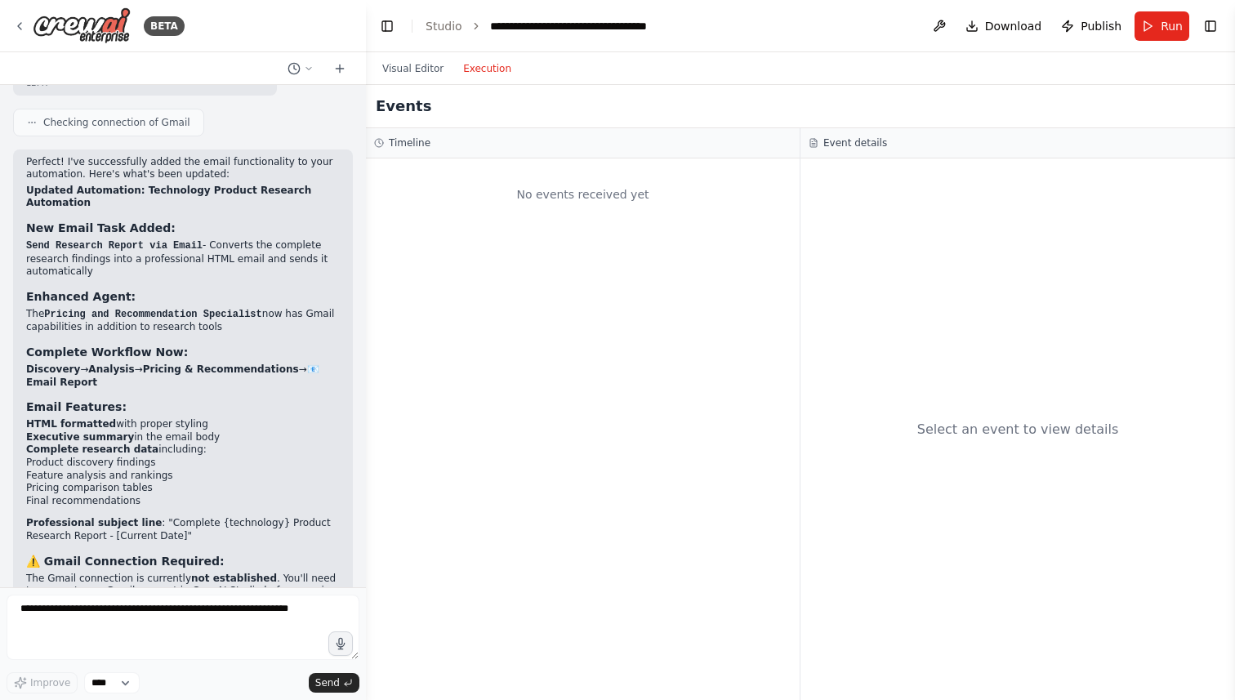
click at [497, 75] on button "Execution" at bounding box center [487, 69] width 68 height 20
click at [405, 74] on button "Visual Editor" at bounding box center [413, 69] width 81 height 20
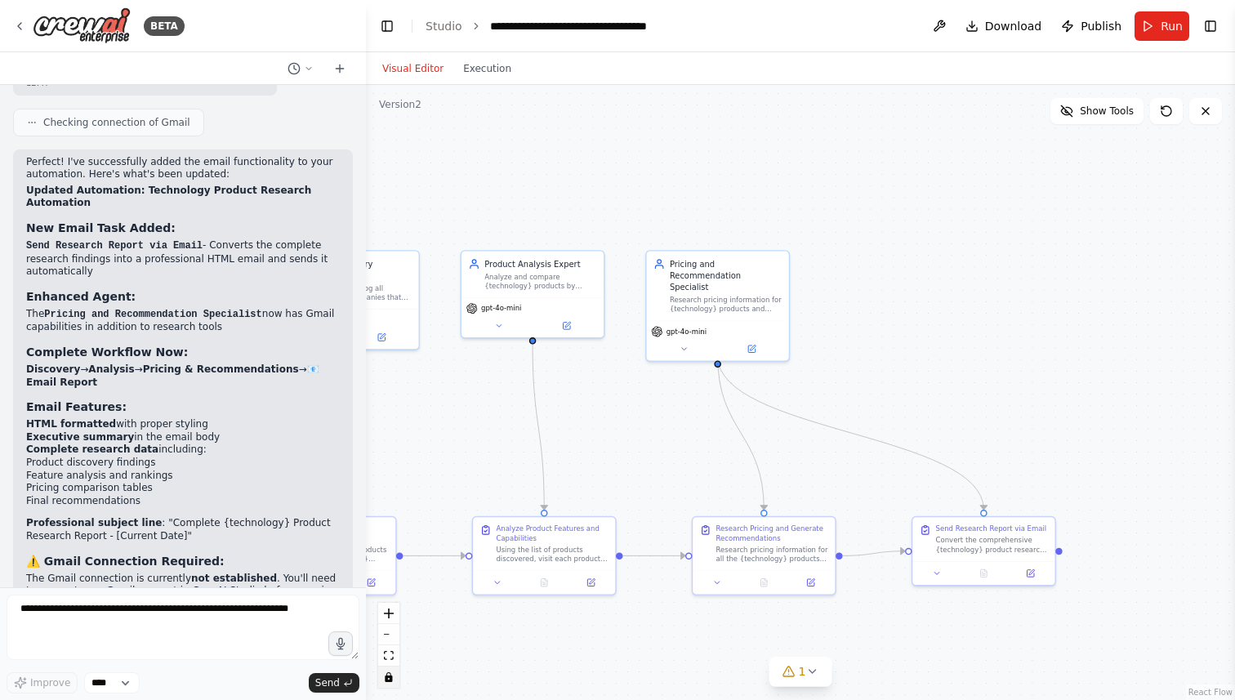
click at [483, 83] on div "Visual Editor Execution" at bounding box center [447, 68] width 149 height 33
click at [484, 69] on button "Execution" at bounding box center [487, 69] width 68 height 20
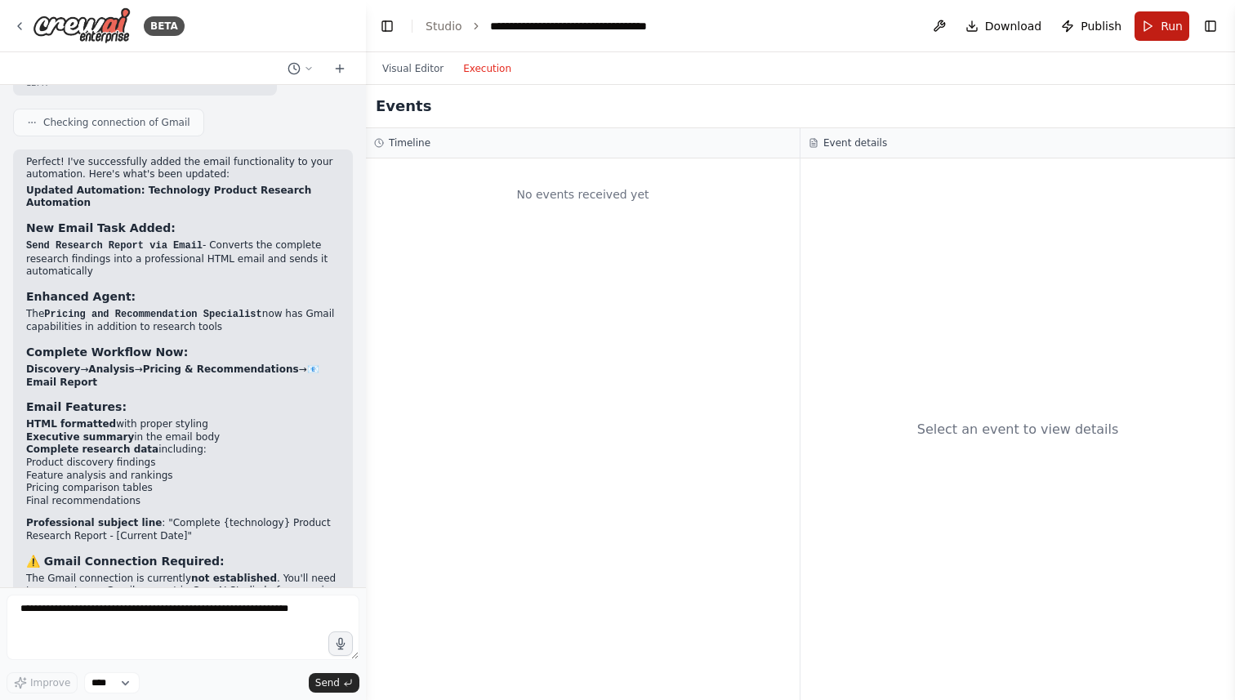
click at [1164, 33] on span "Run" at bounding box center [1172, 26] width 22 height 16
click at [1215, 30] on button "Toggle Right Sidebar" at bounding box center [1210, 26] width 23 height 23
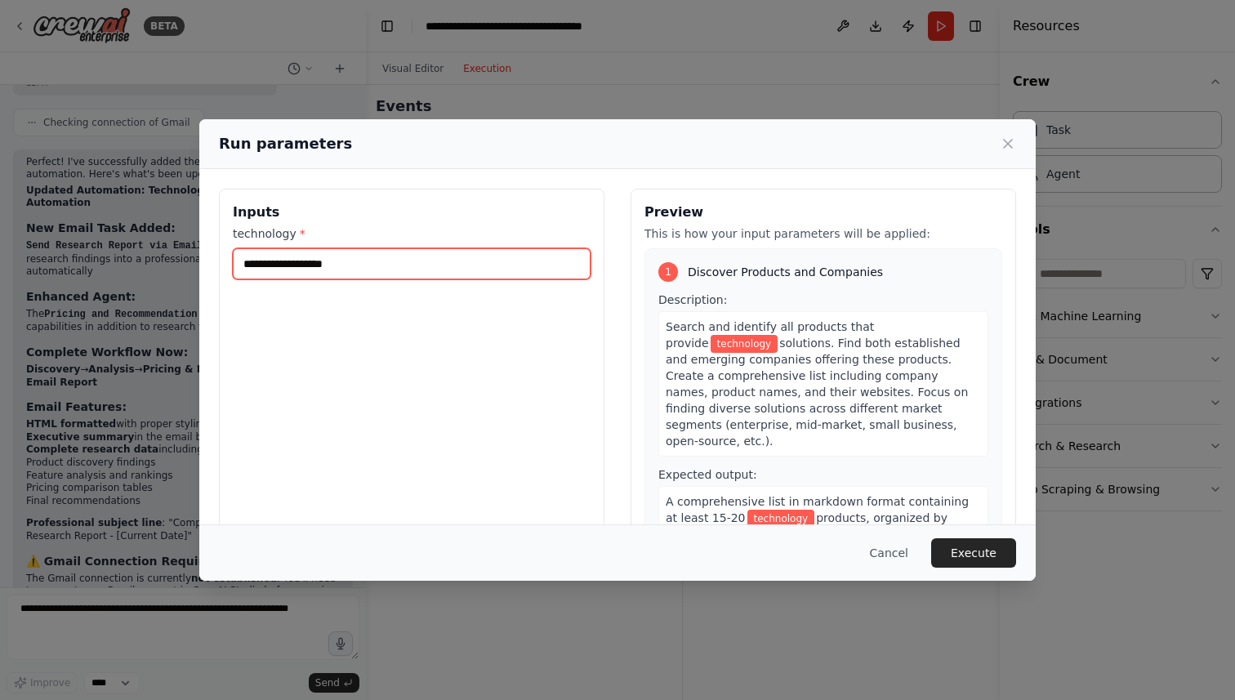
click at [431, 266] on input "technology *" at bounding box center [412, 263] width 358 height 31
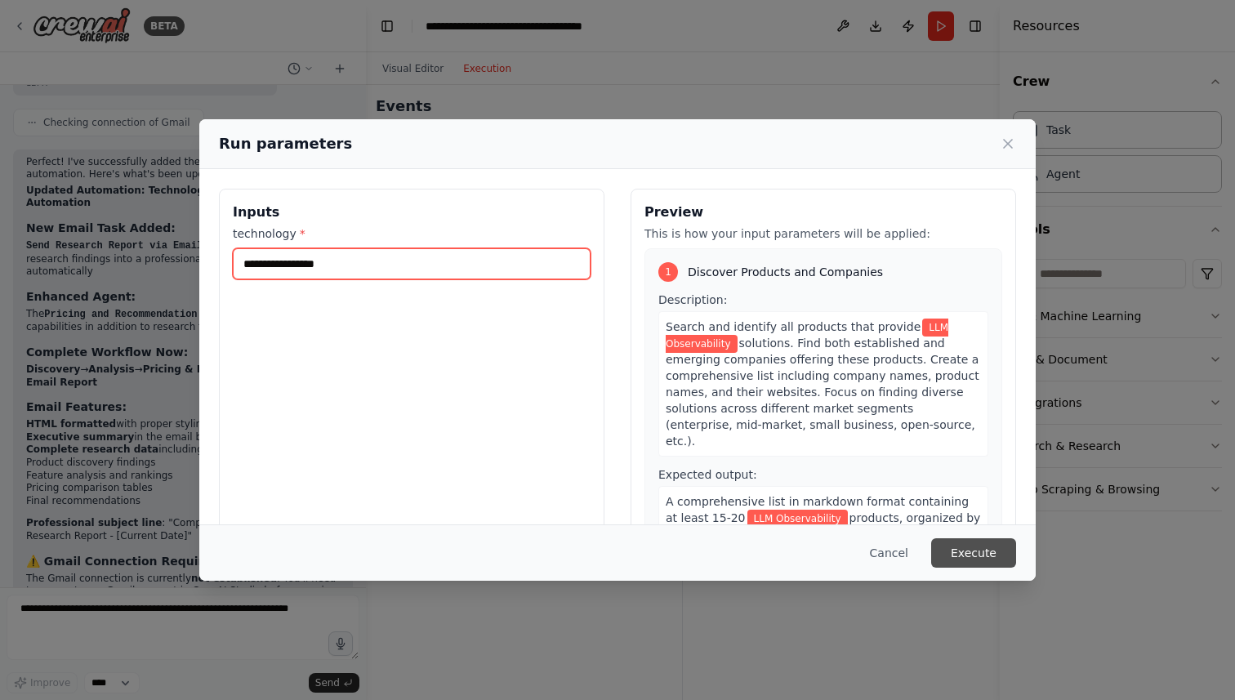
type input "**********"
click at [991, 547] on button "Execute" at bounding box center [973, 552] width 85 height 29
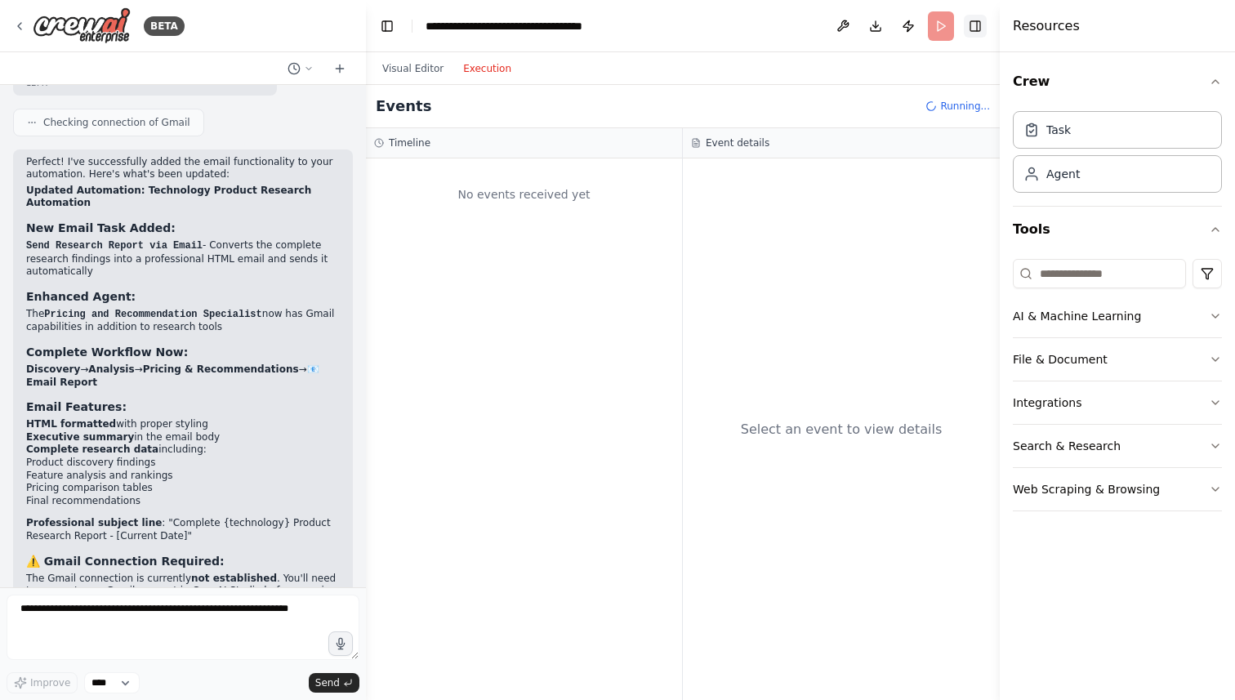
click at [978, 33] on button "Toggle Right Sidebar" at bounding box center [975, 26] width 23 height 23
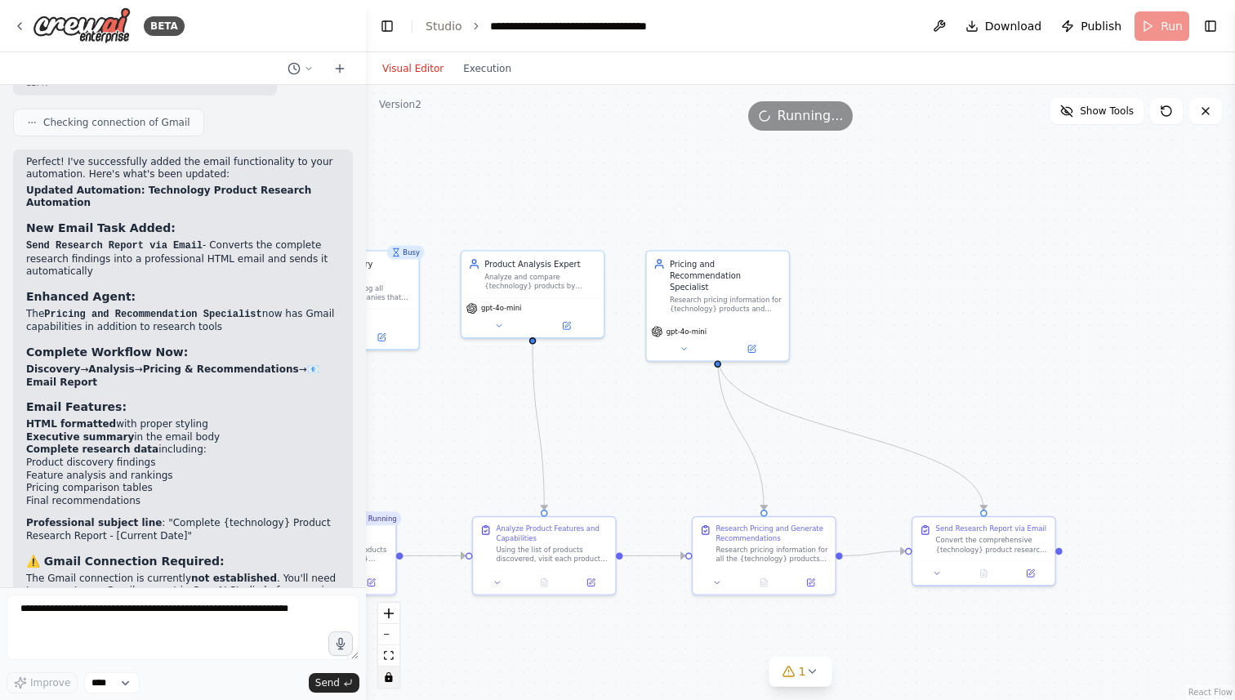
click at [416, 66] on button "Visual Editor" at bounding box center [413, 69] width 81 height 20
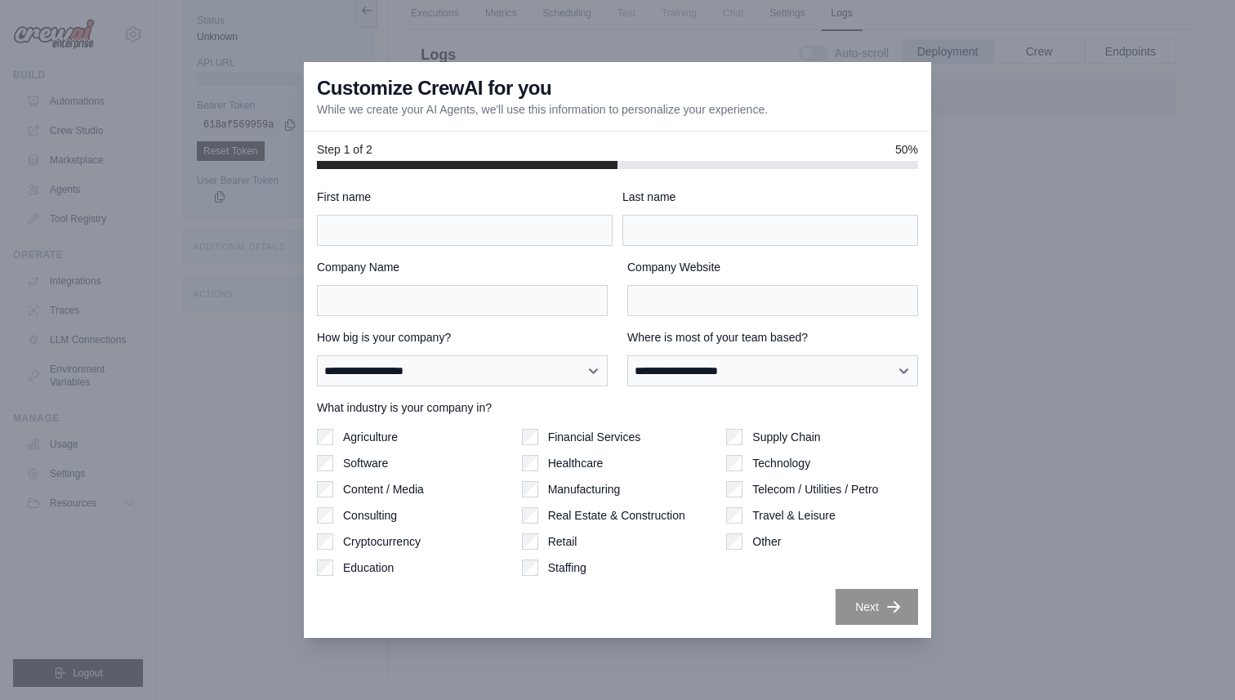
click at [1147, 265] on div at bounding box center [617, 350] width 1235 height 700
click at [443, 211] on div "First name" at bounding box center [465, 217] width 296 height 57
click at [443, 224] on input "First name" at bounding box center [465, 230] width 296 height 31
type input "********"
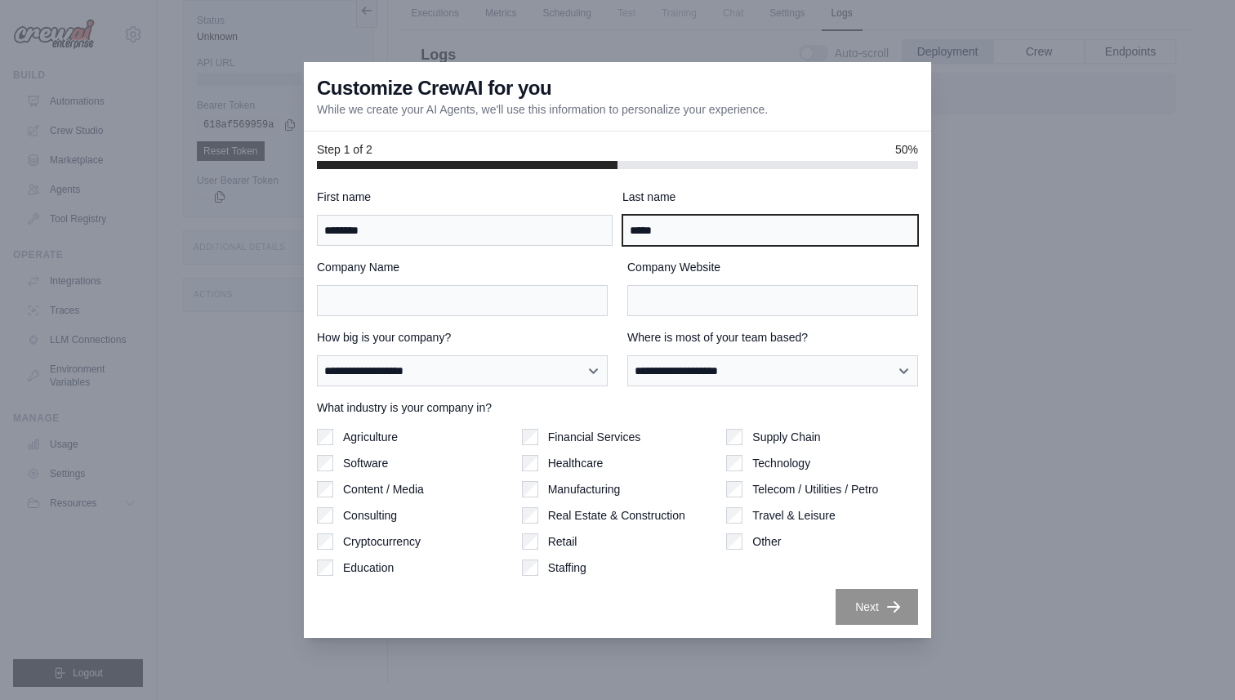
type input "*****"
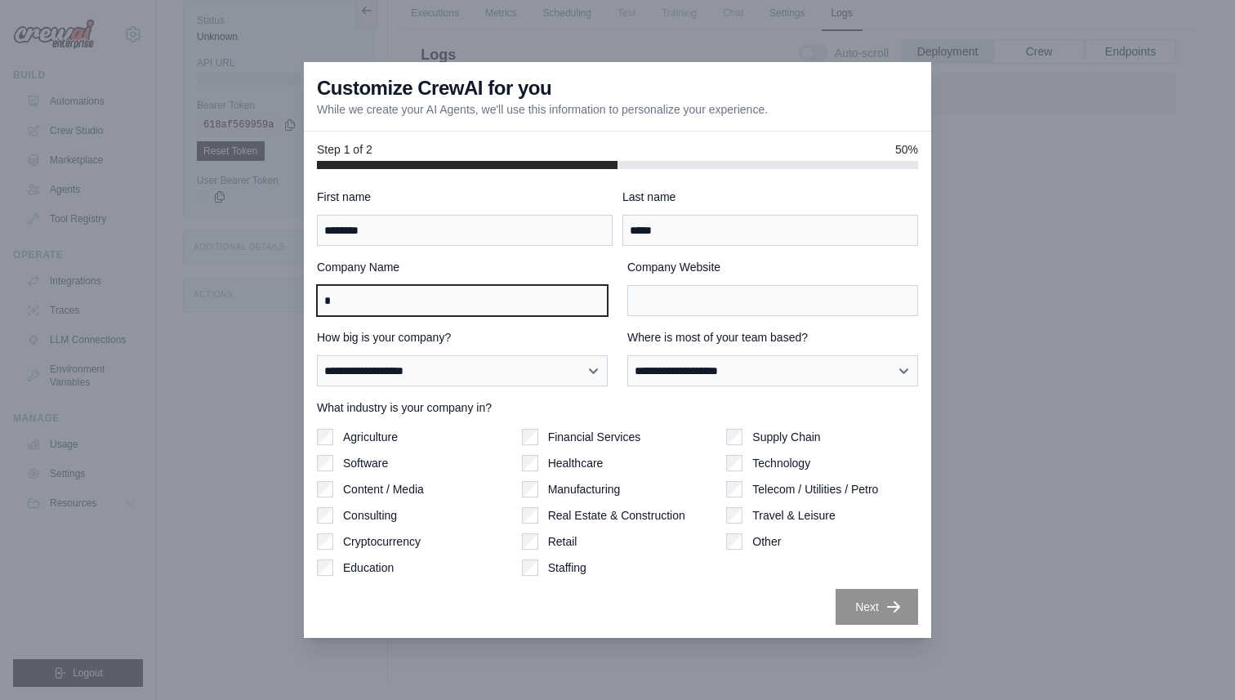
type input "*"
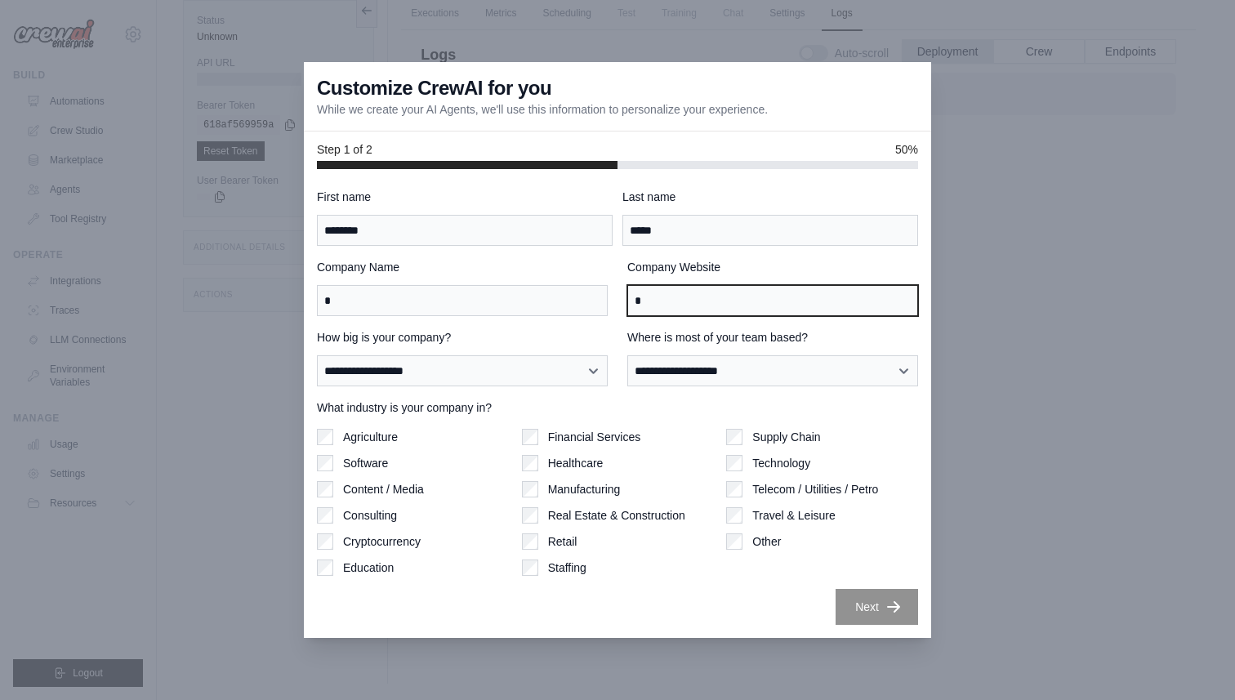
type input "*"
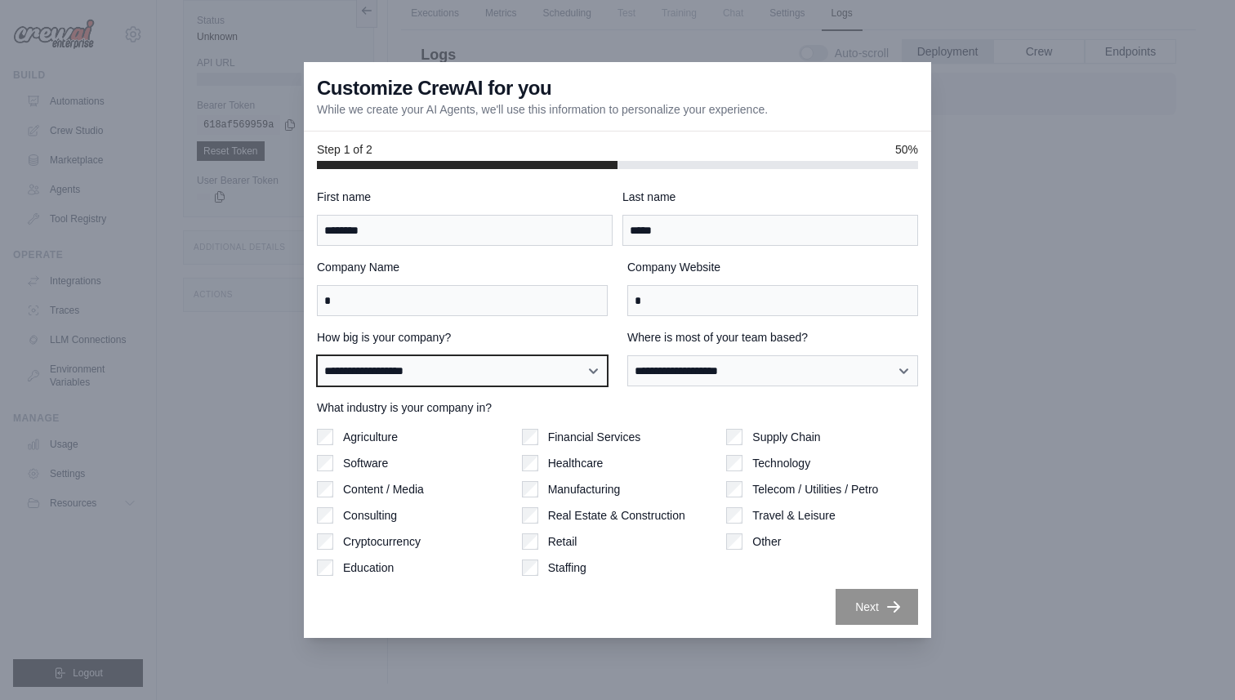
click at [413, 368] on select "**********" at bounding box center [462, 370] width 291 height 31
select select "**********"
click at [317, 355] on select "**********" at bounding box center [462, 370] width 291 height 31
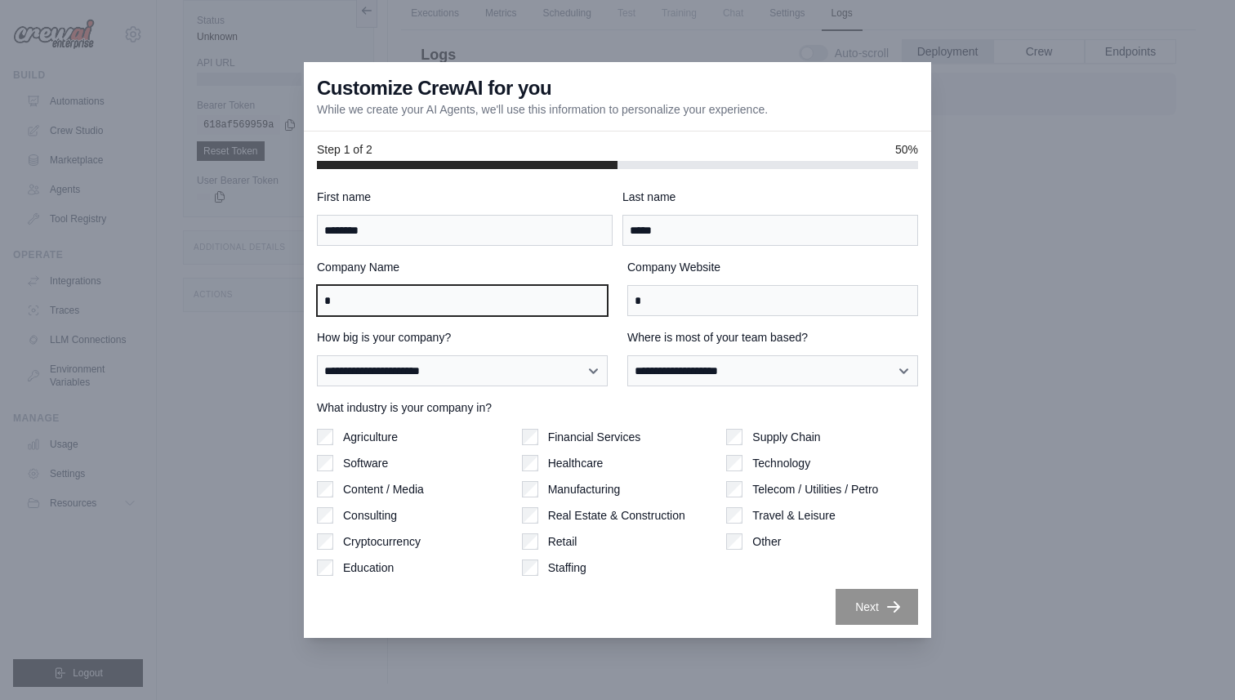
click at [465, 294] on input "*" at bounding box center [462, 300] width 291 height 31
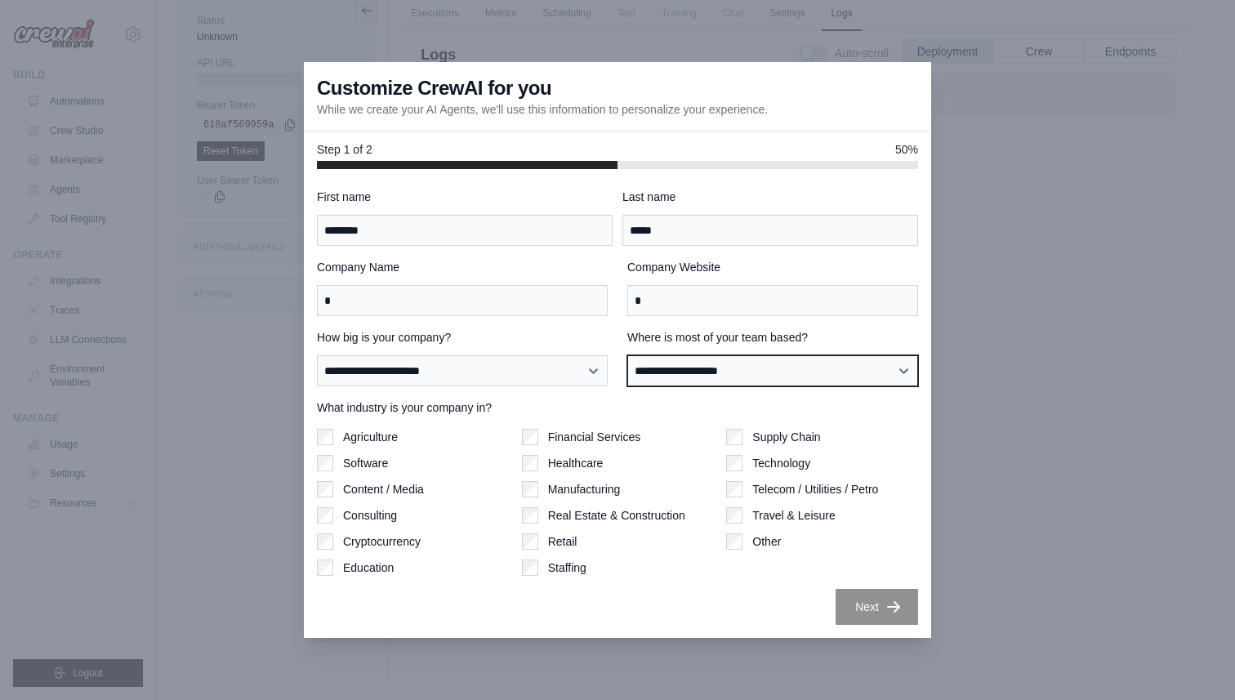
click at [720, 375] on select "**********" at bounding box center [772, 370] width 291 height 31
select select "**********"
click at [627, 355] on select "**********" at bounding box center [772, 370] width 291 height 31
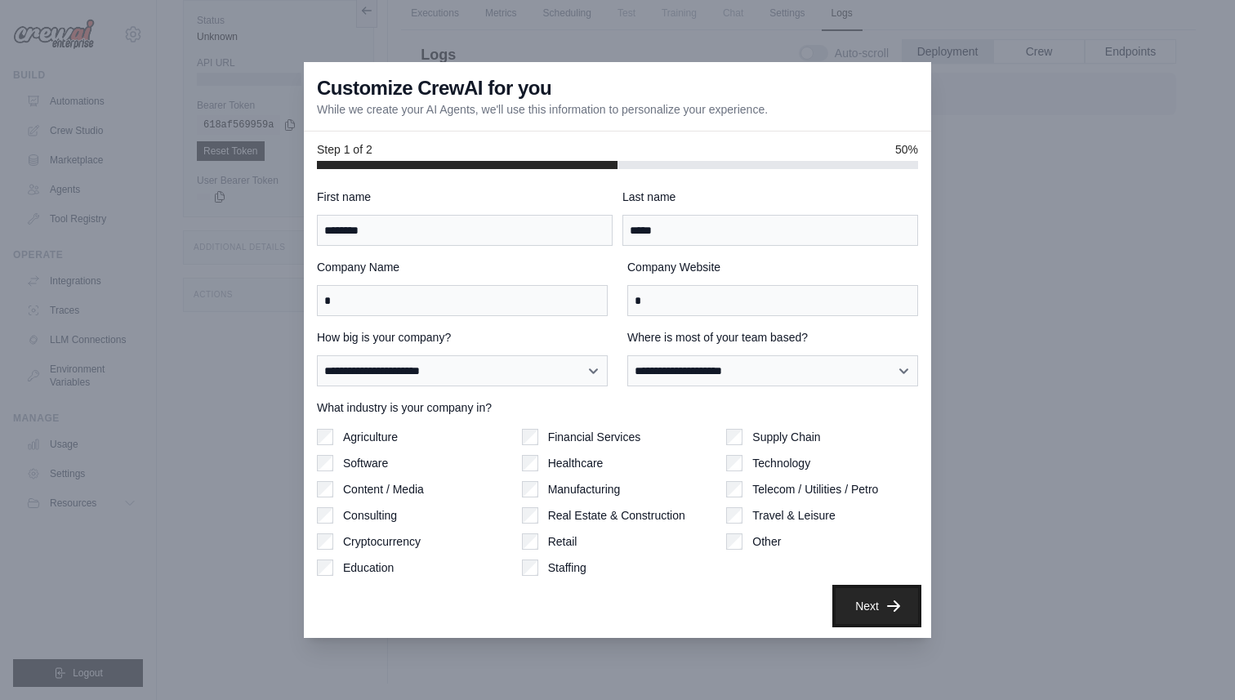
click at [886, 613] on icon "button" at bounding box center [894, 606] width 16 height 16
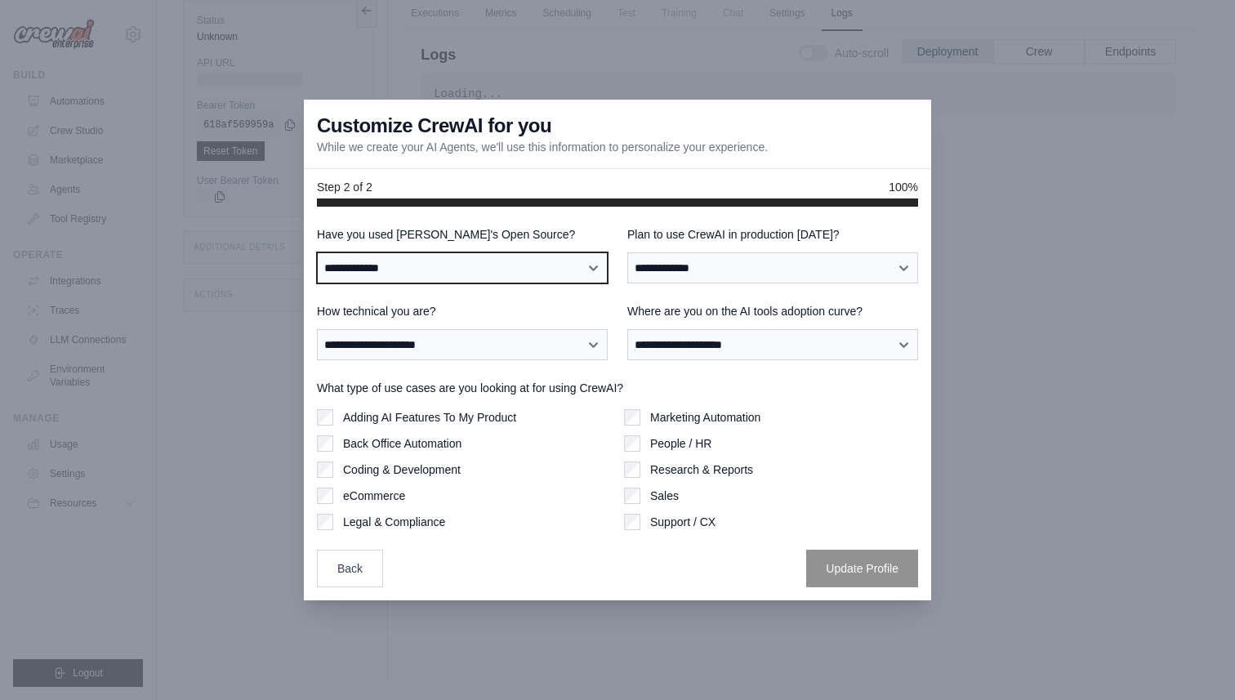
click at [501, 271] on select "**********" at bounding box center [462, 267] width 291 height 31
select select "**********"
click at [317, 252] on select "**********" at bounding box center [462, 267] width 291 height 31
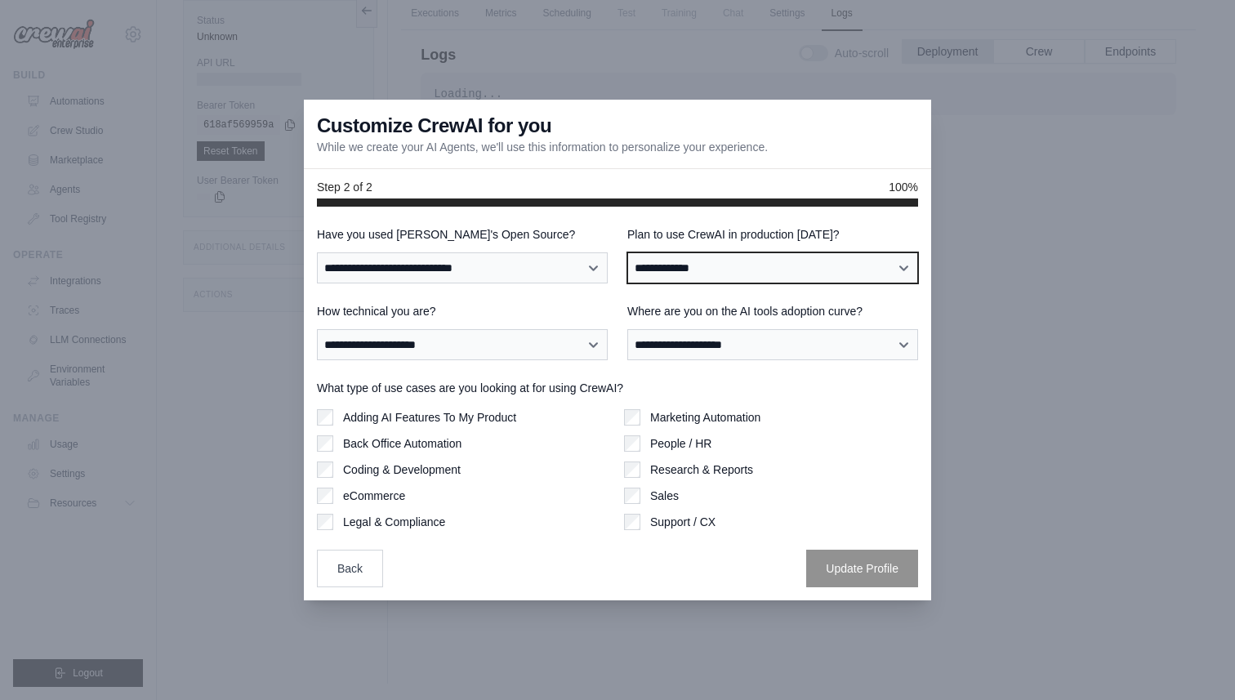
click at [668, 264] on select "**********" at bounding box center [772, 267] width 291 height 31
click at [627, 252] on select "**********" at bounding box center [772, 267] width 291 height 31
click at [667, 254] on select "**********" at bounding box center [772, 267] width 291 height 31
select select "*****"
click at [627, 252] on select "**********" at bounding box center [772, 267] width 291 height 31
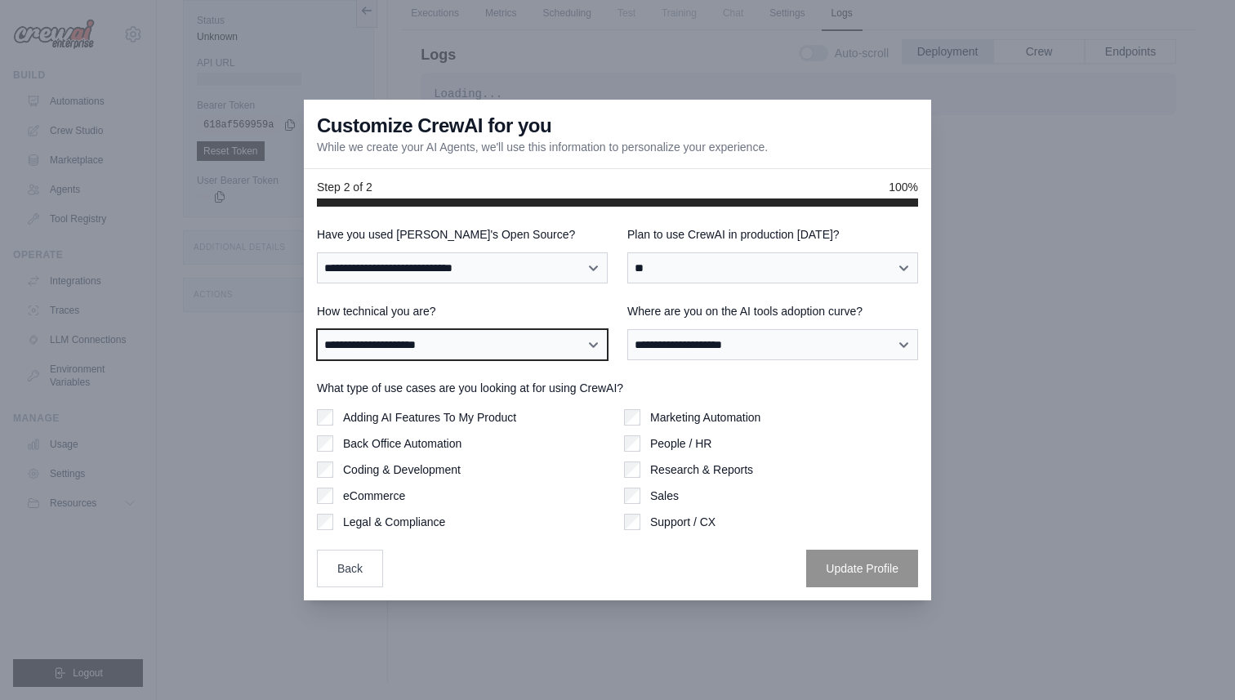
click at [511, 346] on select "**********" at bounding box center [462, 344] width 291 height 31
select select "**********"
click at [317, 329] on select "**********" at bounding box center [462, 344] width 291 height 31
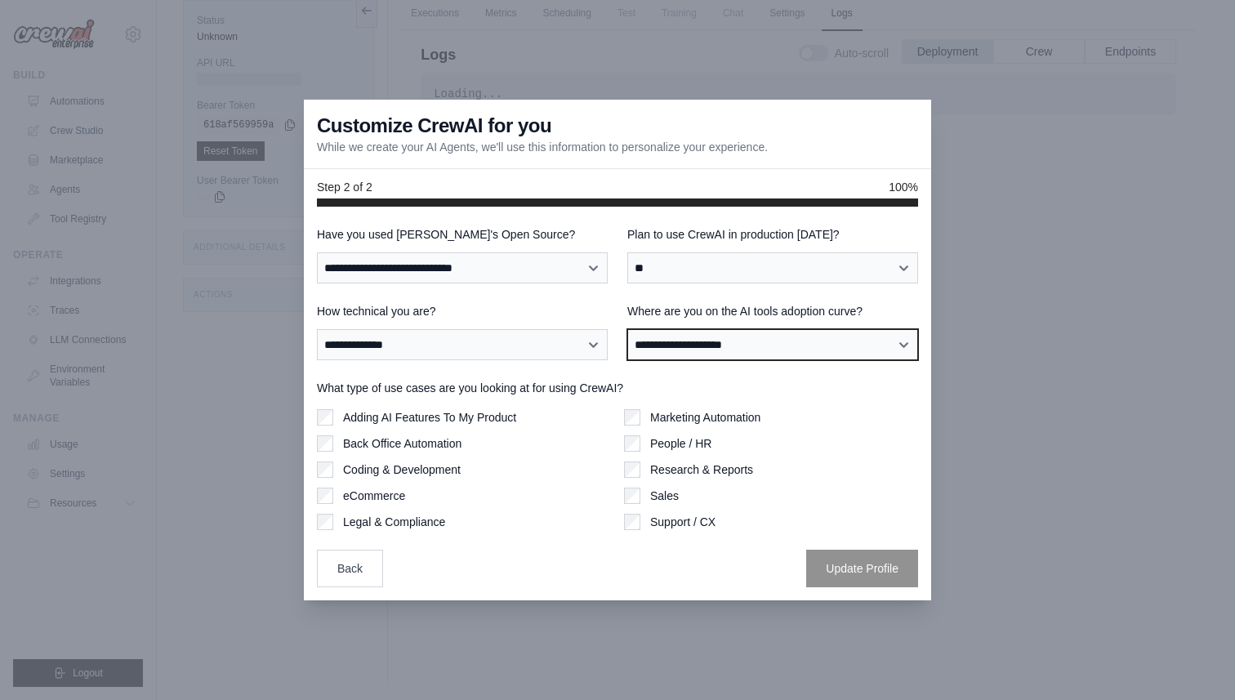
click at [670, 358] on select "**********" at bounding box center [772, 344] width 291 height 31
select select "**********"
click at [627, 329] on select "**********" at bounding box center [772, 344] width 291 height 31
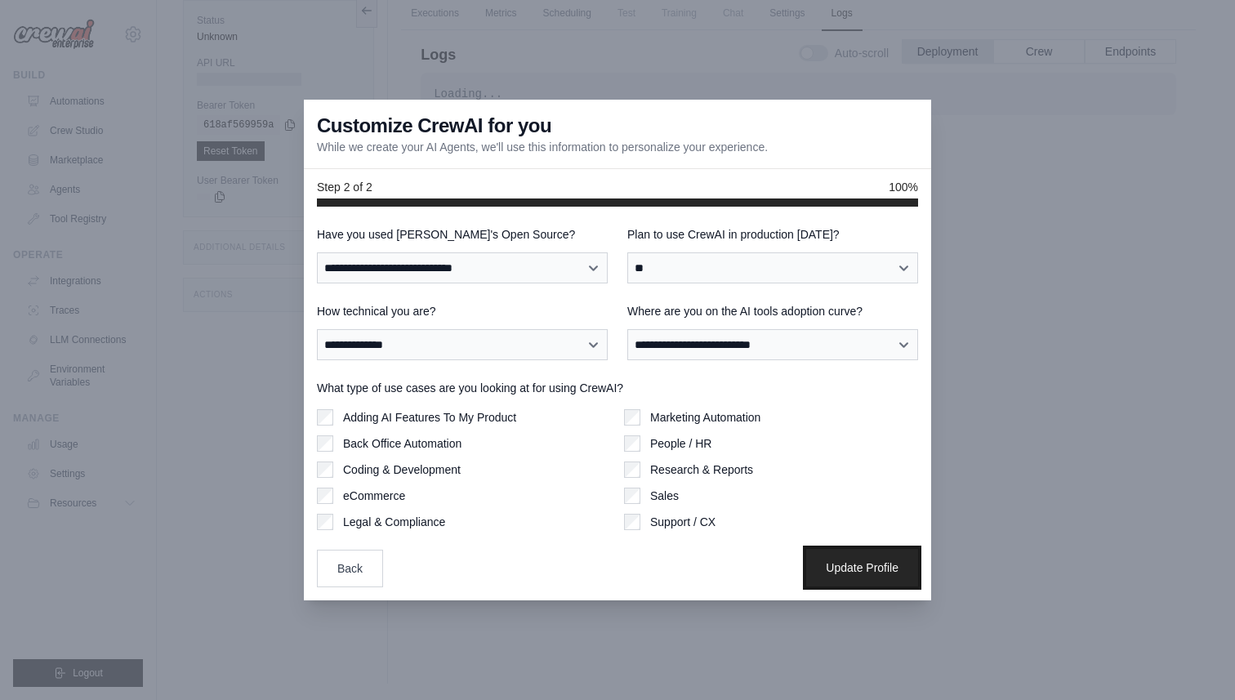
click at [863, 565] on button "Update Profile" at bounding box center [862, 568] width 112 height 38
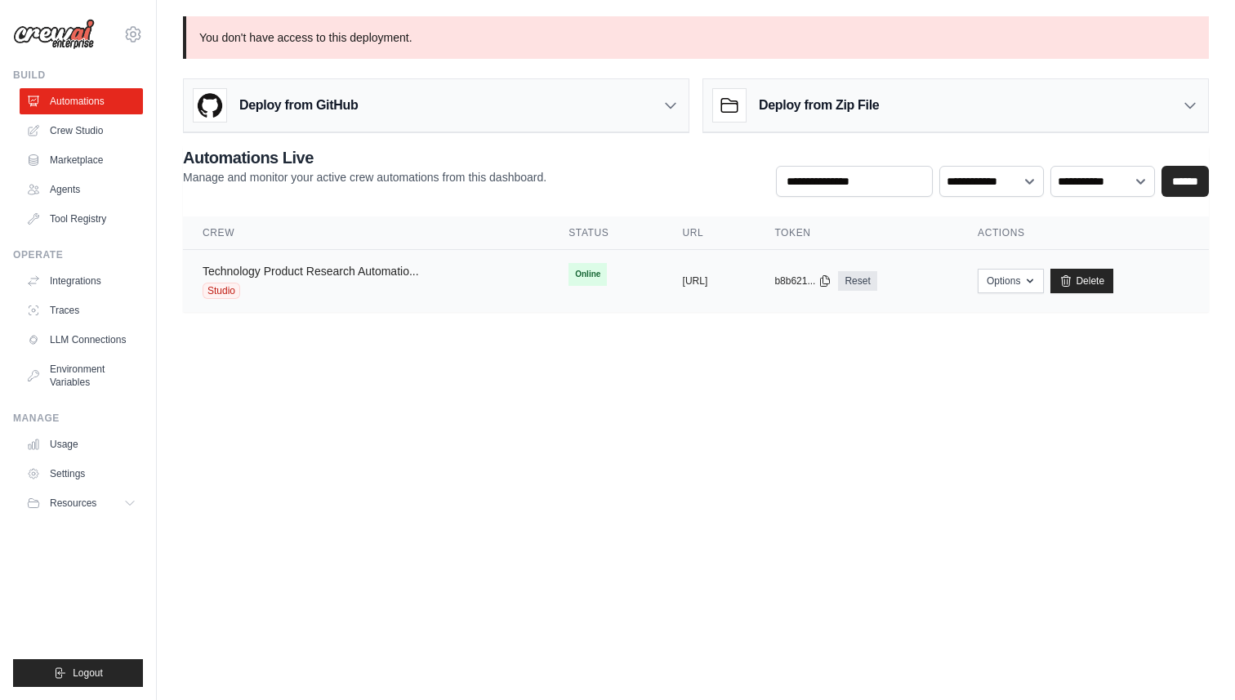
click at [353, 269] on link "Technology Product Research Automatio..." at bounding box center [311, 271] width 216 height 13
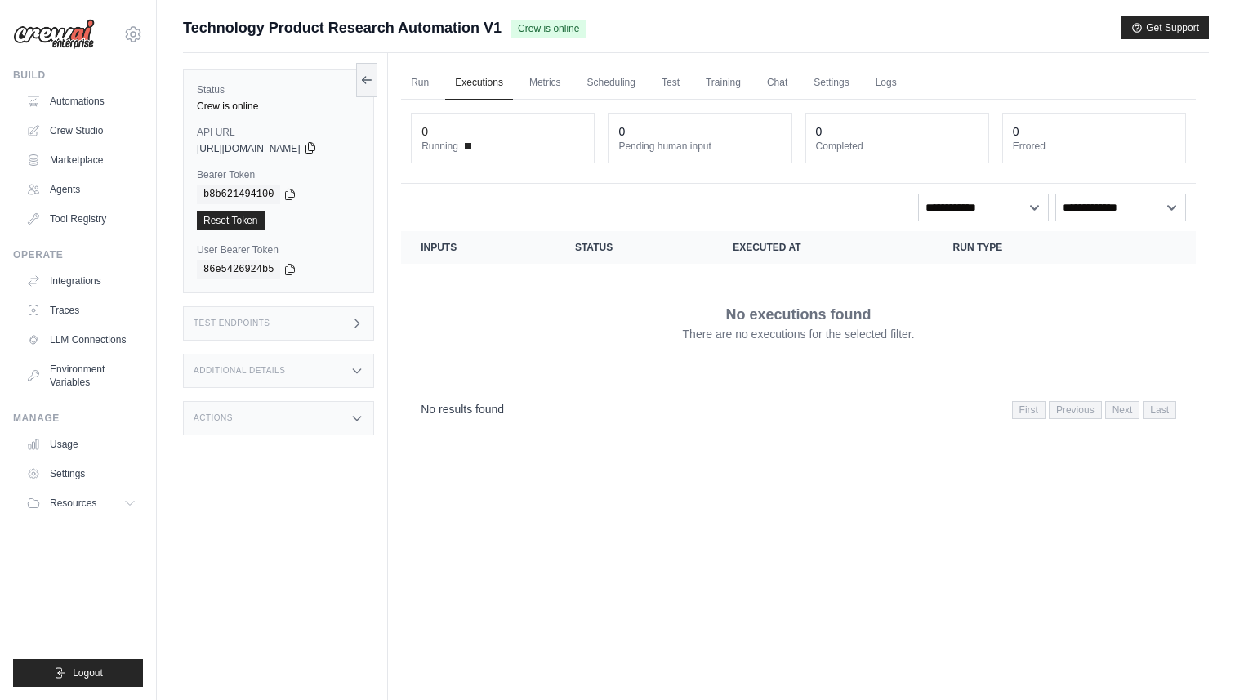
click at [315, 150] on icon at bounding box center [310, 148] width 9 height 11
click at [277, 318] on div "Test Endpoints" at bounding box center [278, 323] width 191 height 34
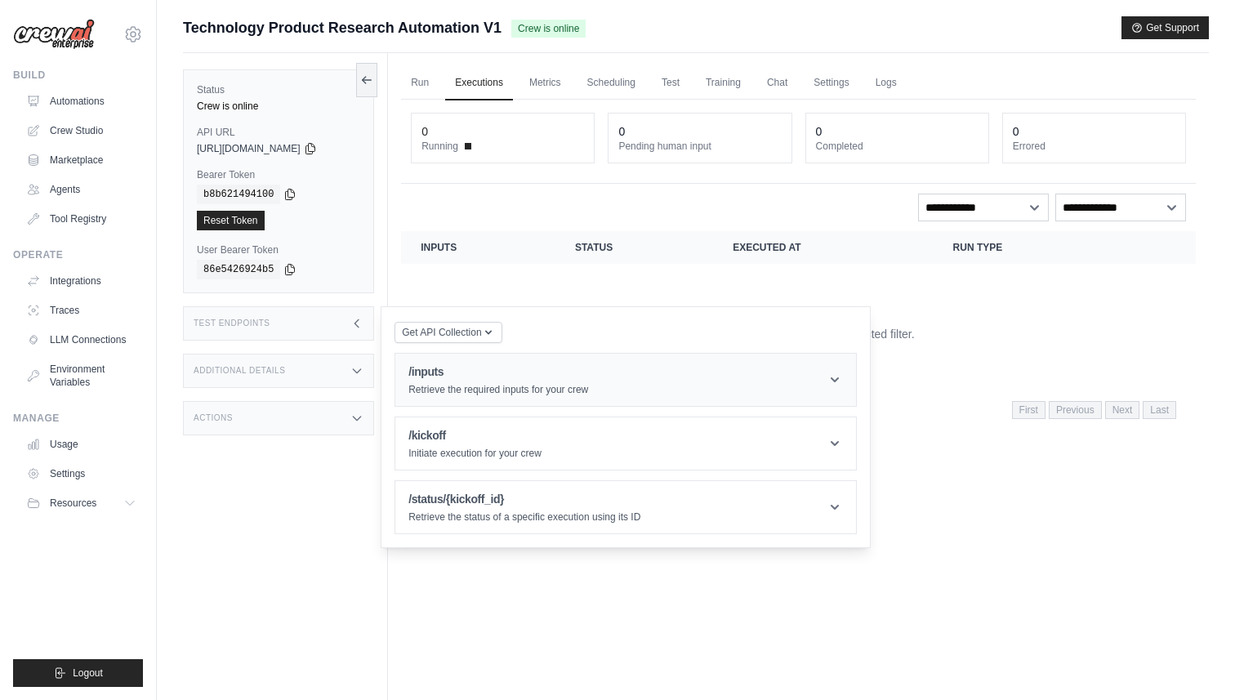
click at [542, 386] on p "Retrieve the required inputs for your crew" at bounding box center [498, 389] width 180 height 13
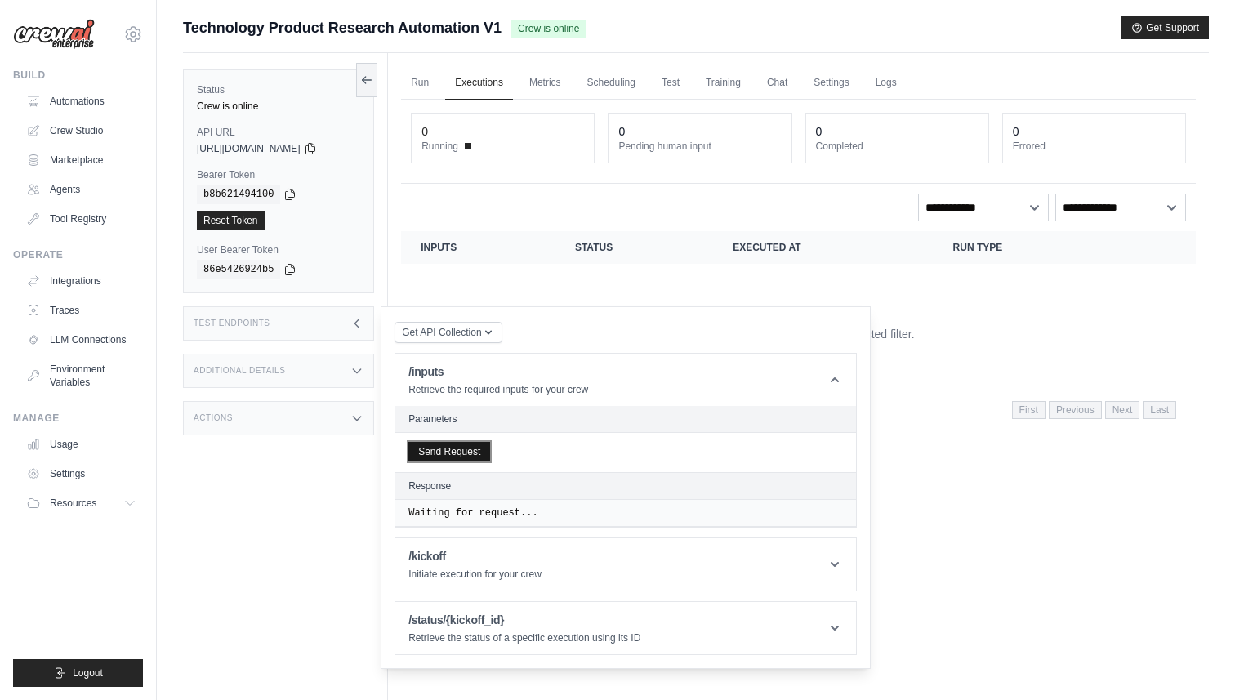
click at [463, 453] on button "Send Request" at bounding box center [449, 452] width 82 height 20
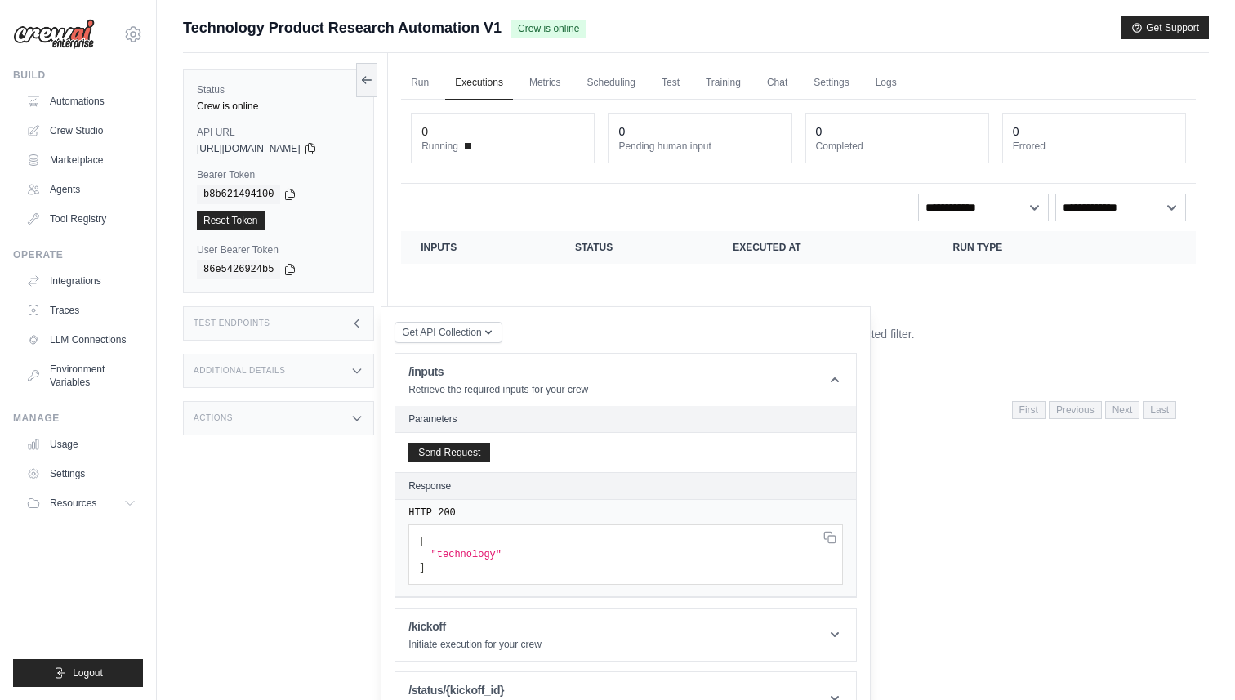
click at [463, 551] on span ""technology"" at bounding box center [466, 554] width 70 height 11
click at [641, 559] on pre "[ "technology" ]" at bounding box center [625, 554] width 435 height 60
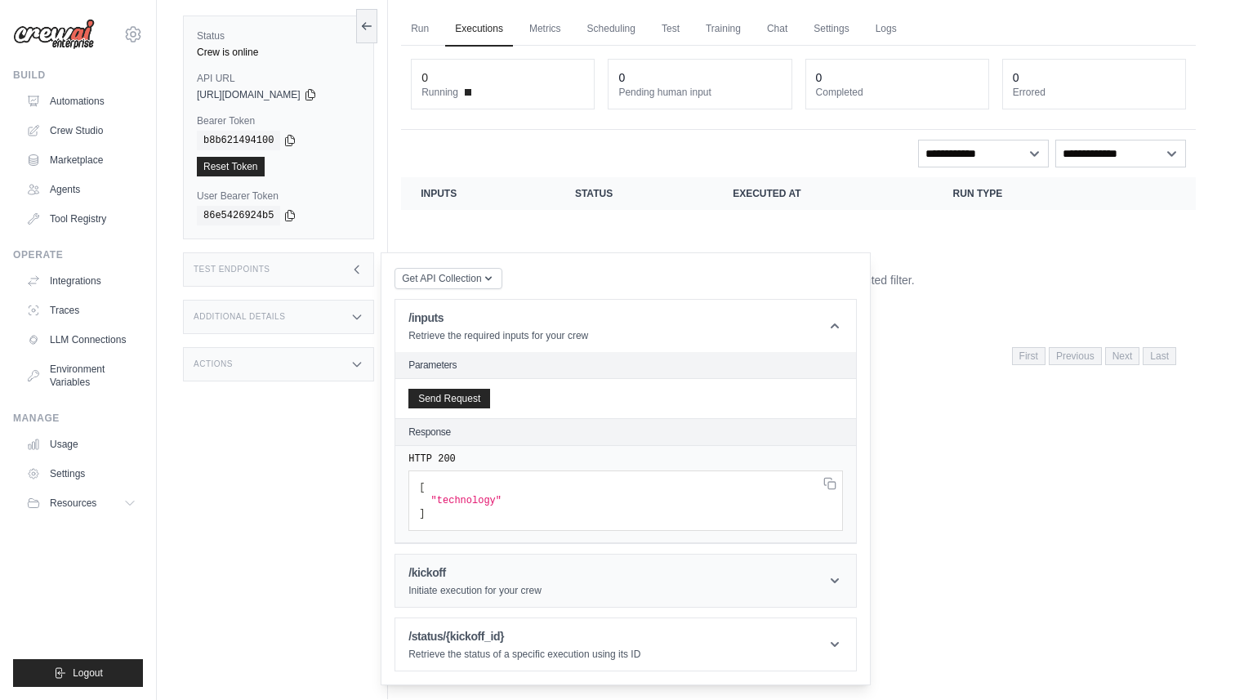
click at [444, 578] on h1 "/kickoff" at bounding box center [474, 572] width 133 height 16
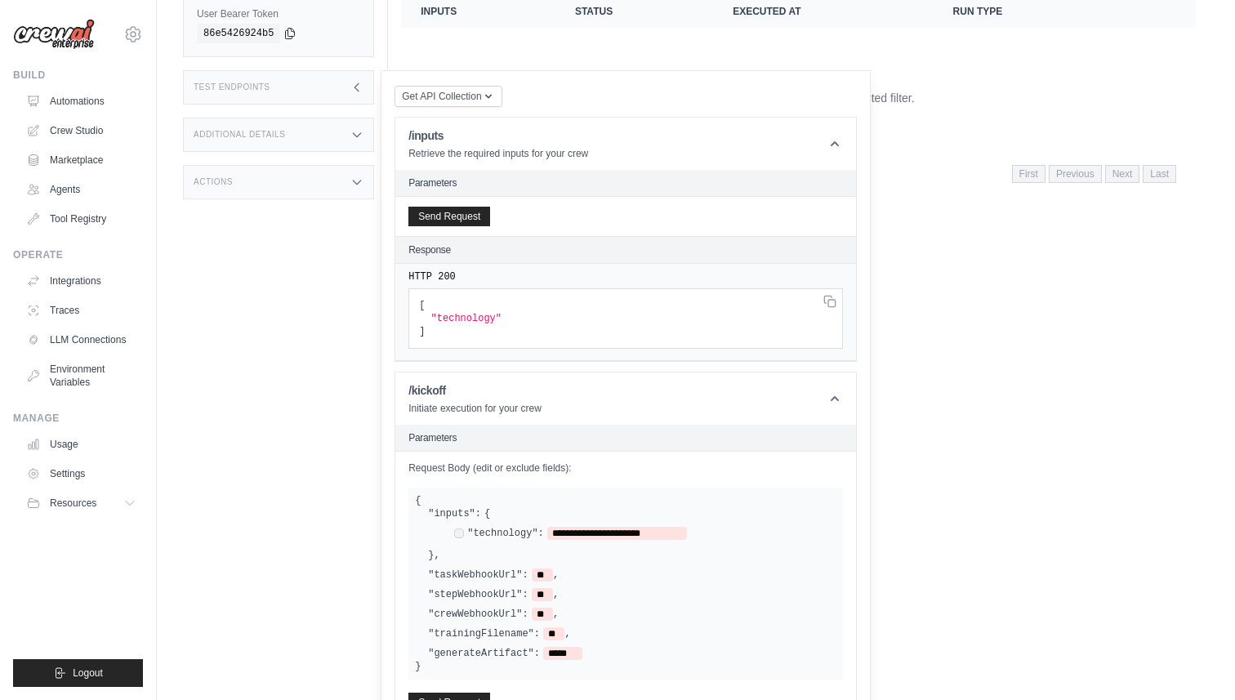
scroll to position [257, 0]
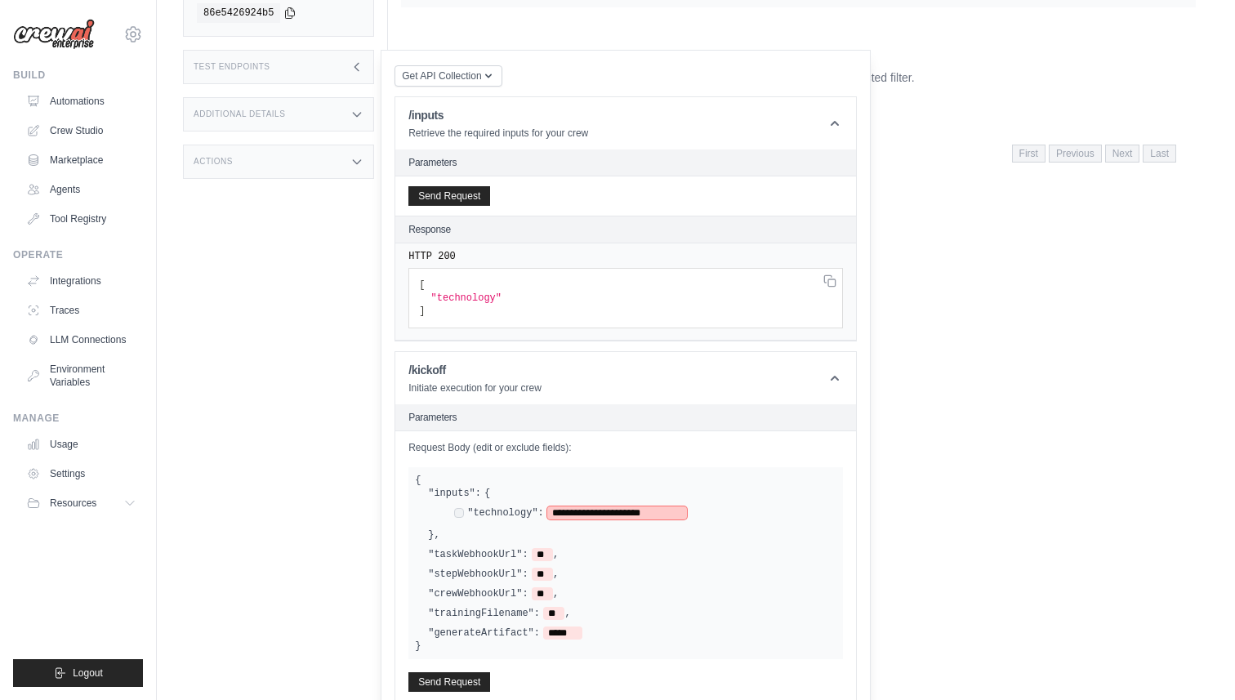
click at [592, 519] on span "**********" at bounding box center [617, 512] width 140 height 13
click at [673, 517] on span "**********" at bounding box center [617, 512] width 140 height 13
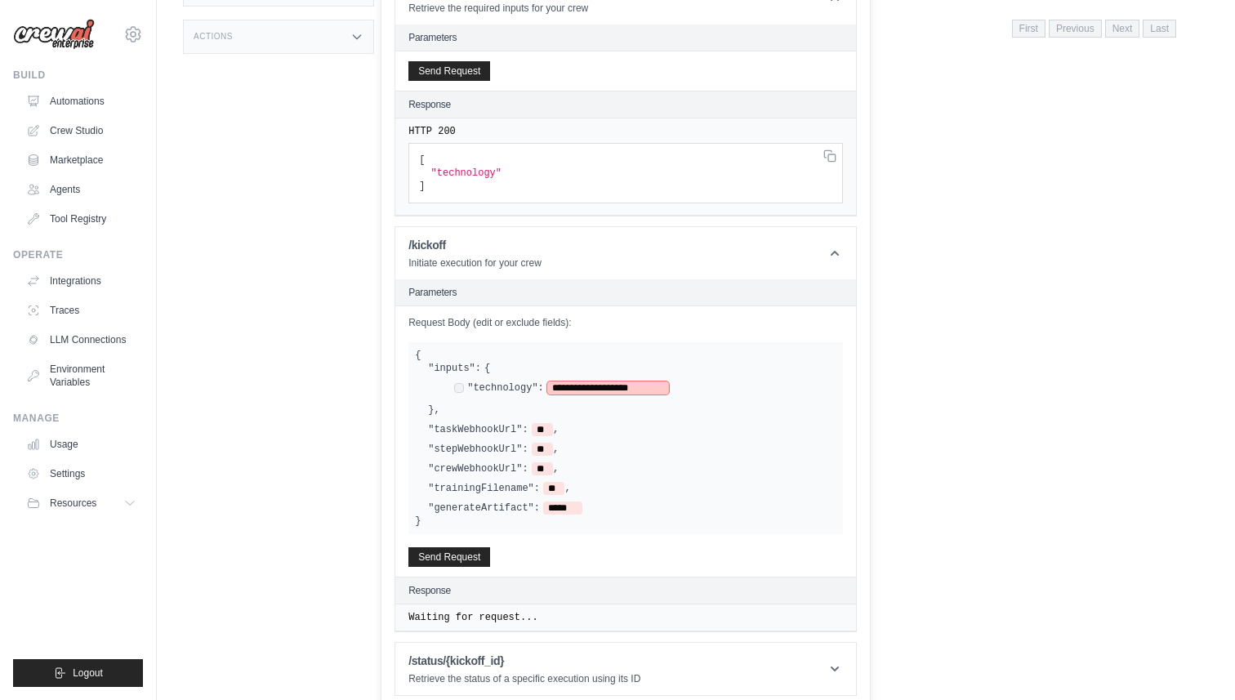
scroll to position [390, 0]
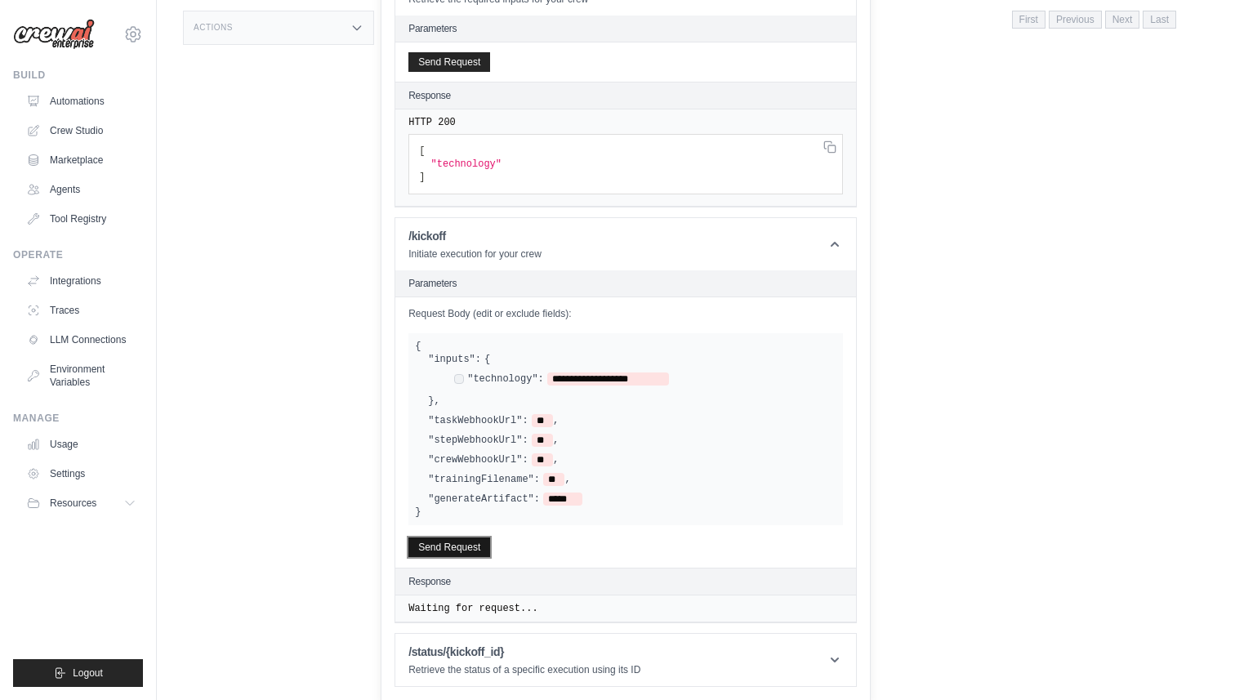
click at [450, 554] on button "Send Request" at bounding box center [449, 548] width 82 height 20
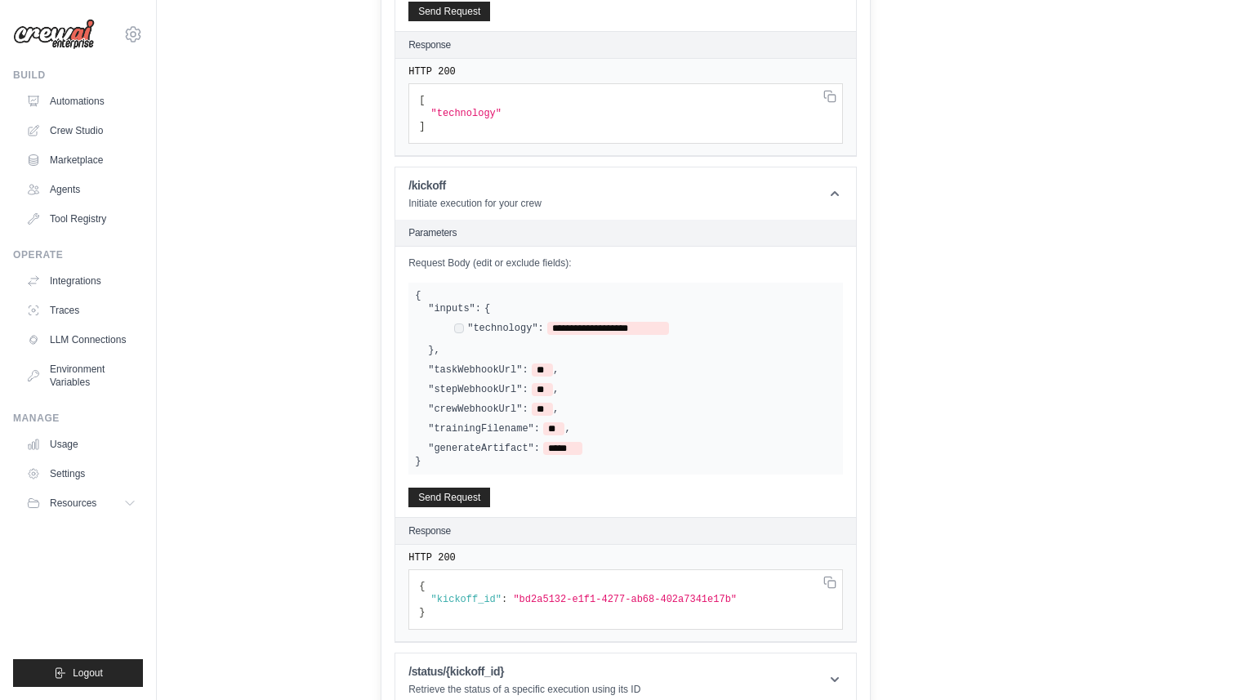
scroll to position [461, 0]
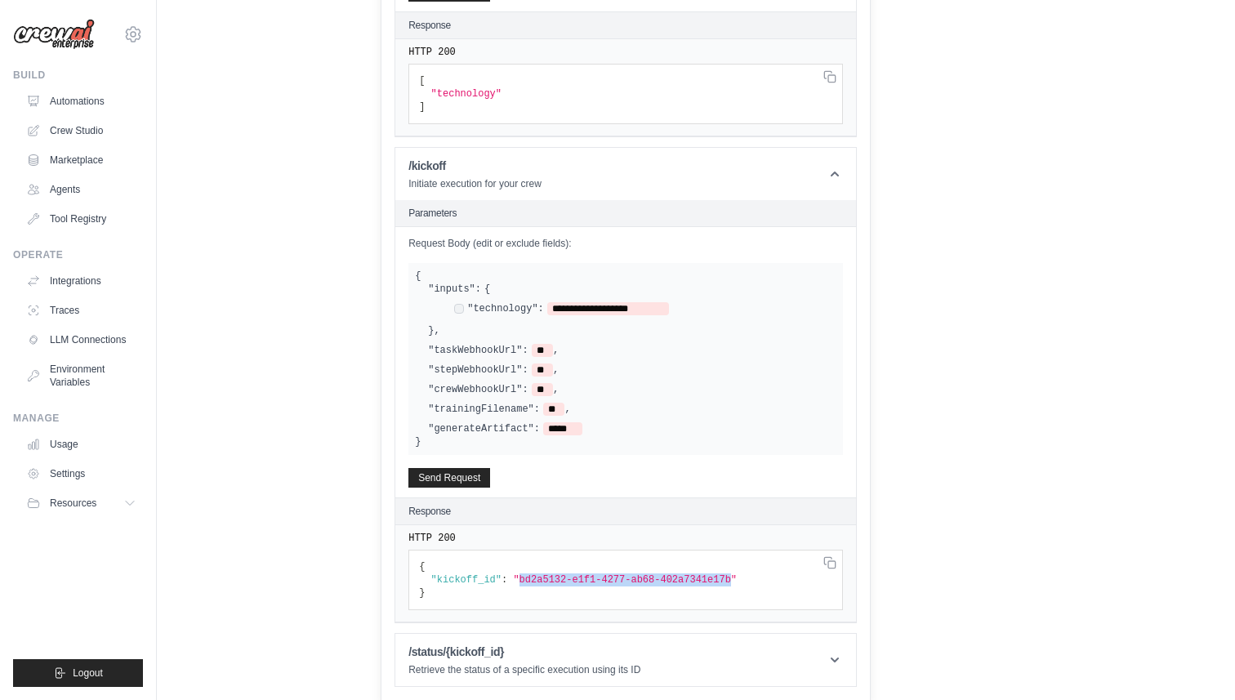
drag, startPoint x: 520, startPoint y: 575, endPoint x: 730, endPoint y: 582, distance: 210.9
click at [730, 582] on span ""bd2a5132-e1f1-4277-ab68-402a7341e17b"" at bounding box center [625, 579] width 224 height 11
copy span "bd2a5132-e1f1-4277-ab68-402a7341e17b"
click at [486, 655] on h1 "/status/{kickoff_id}" at bounding box center [524, 652] width 232 height 16
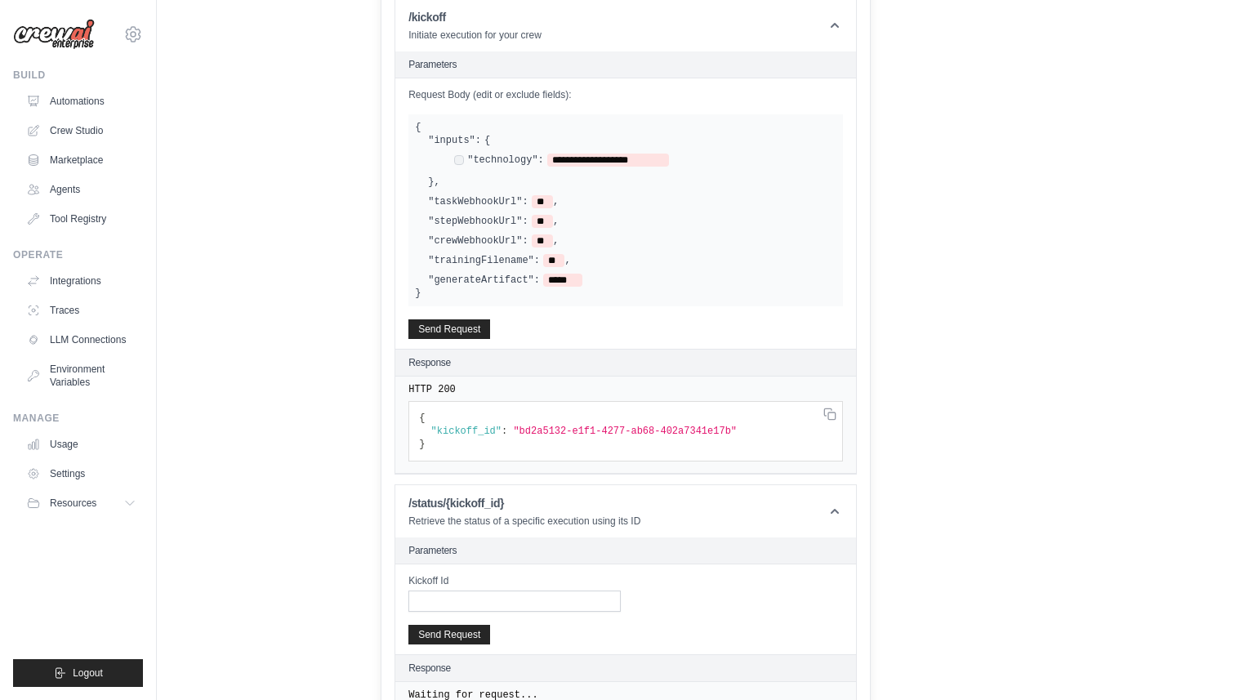
scroll to position [632, 0]
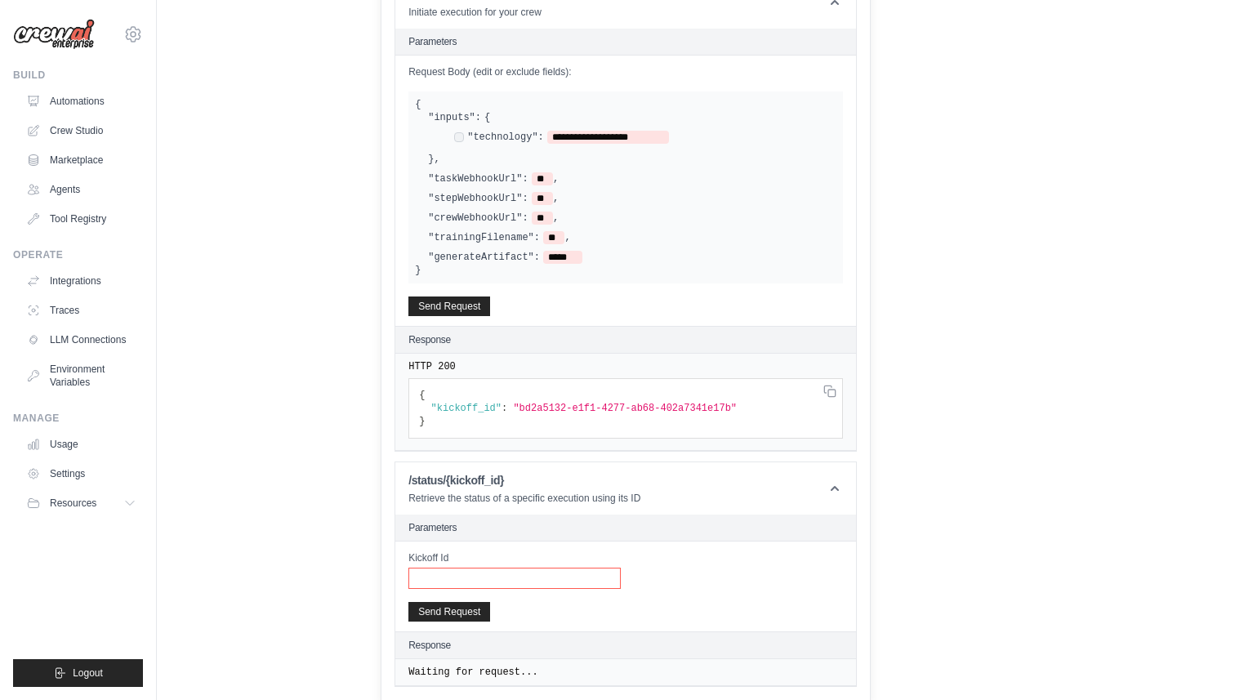
click at [447, 580] on input "Kickoff Id" at bounding box center [514, 578] width 212 height 21
paste input "**********"
type input "**********"
click at [457, 612] on button "Send Request" at bounding box center [449, 611] width 82 height 20
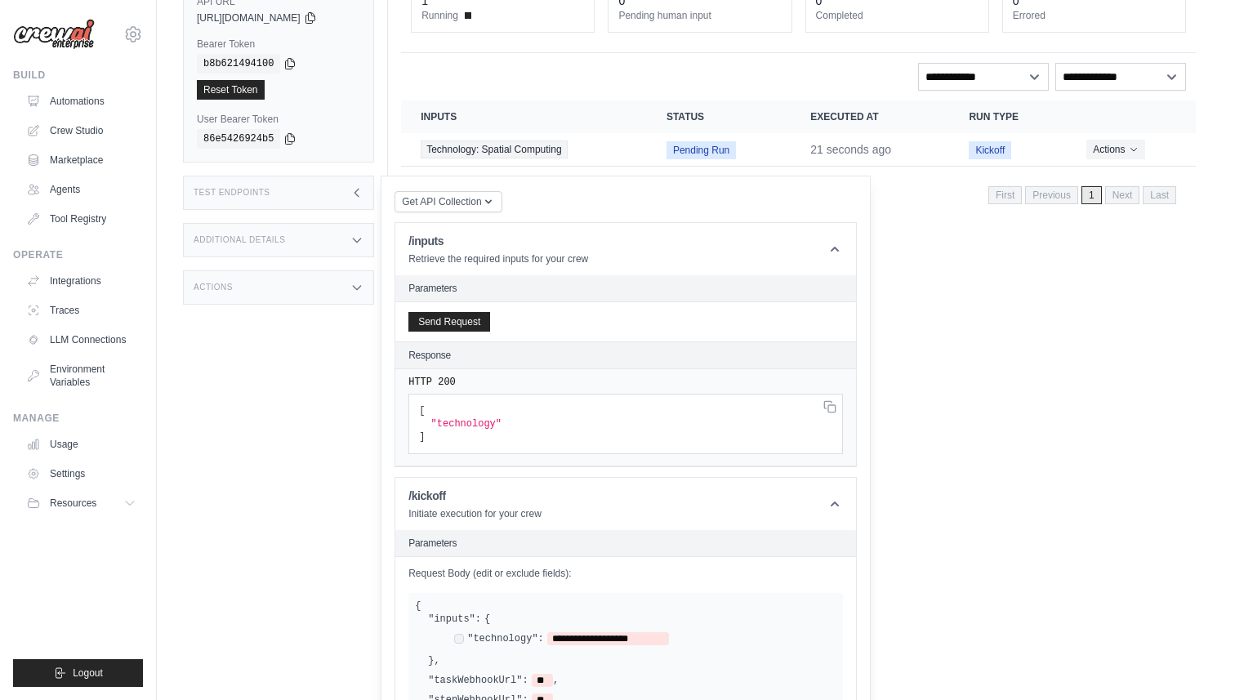
scroll to position [0, 0]
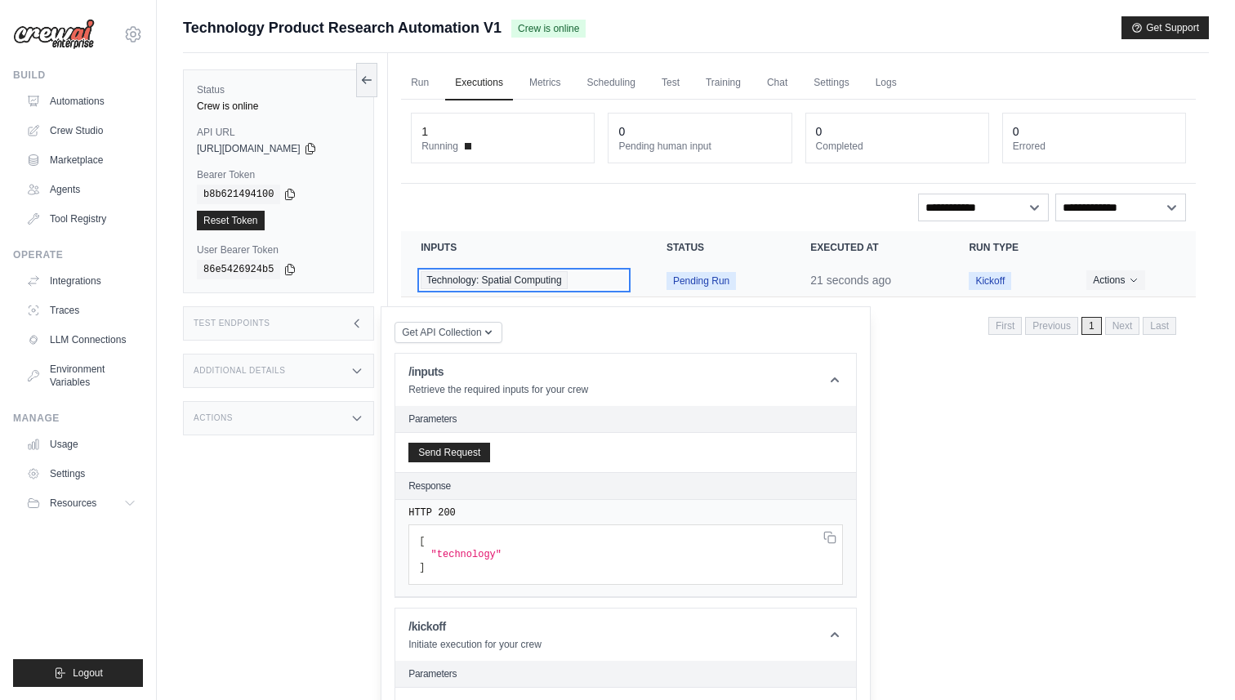
click at [493, 276] on span "Technology: Spatial Computing" at bounding box center [494, 280] width 146 height 18
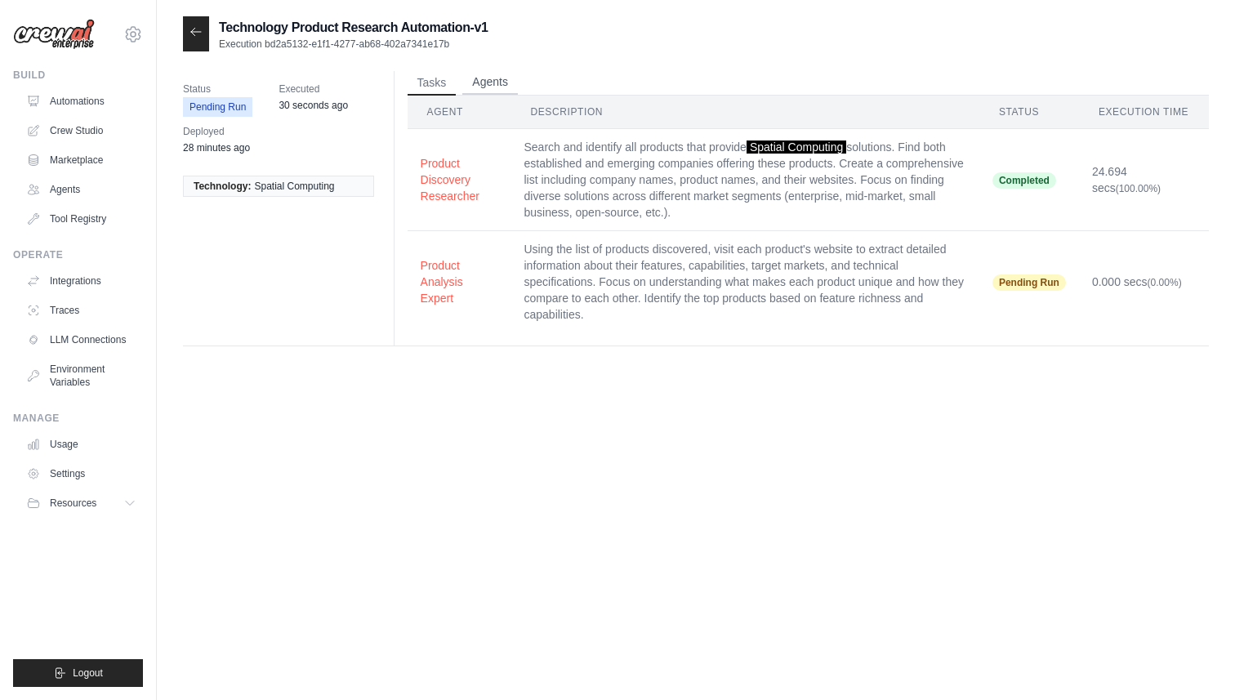
click at [504, 83] on button "Agents" at bounding box center [490, 82] width 56 height 25
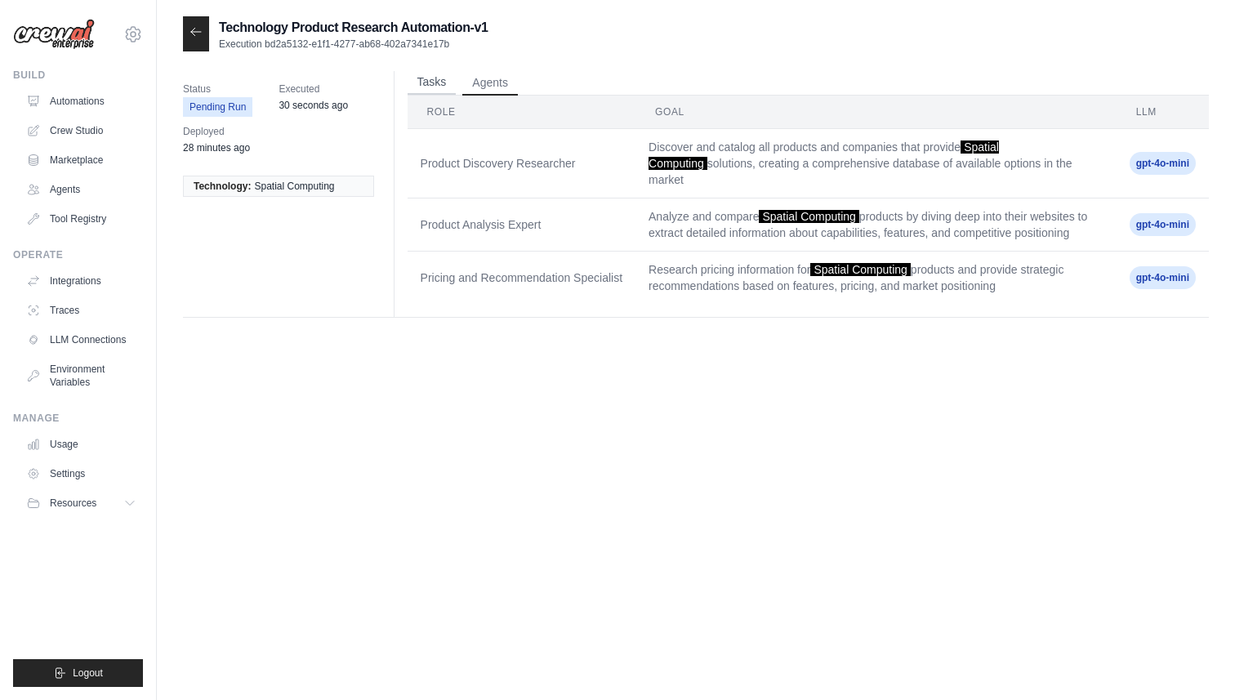
click at [416, 84] on button "Tasks" at bounding box center [432, 82] width 49 height 25
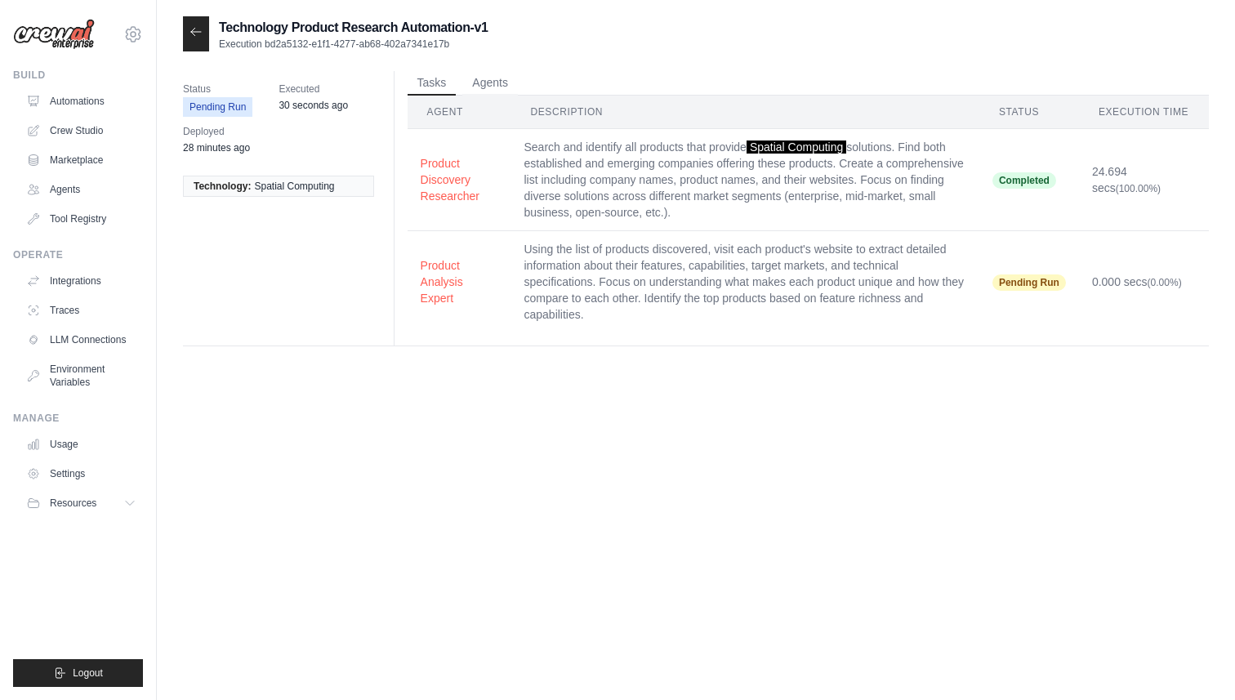
click at [1033, 179] on span "Completed" at bounding box center [1025, 180] width 64 height 16
click at [313, 97] on span "30 seconds ago" at bounding box center [313, 105] width 69 height 16
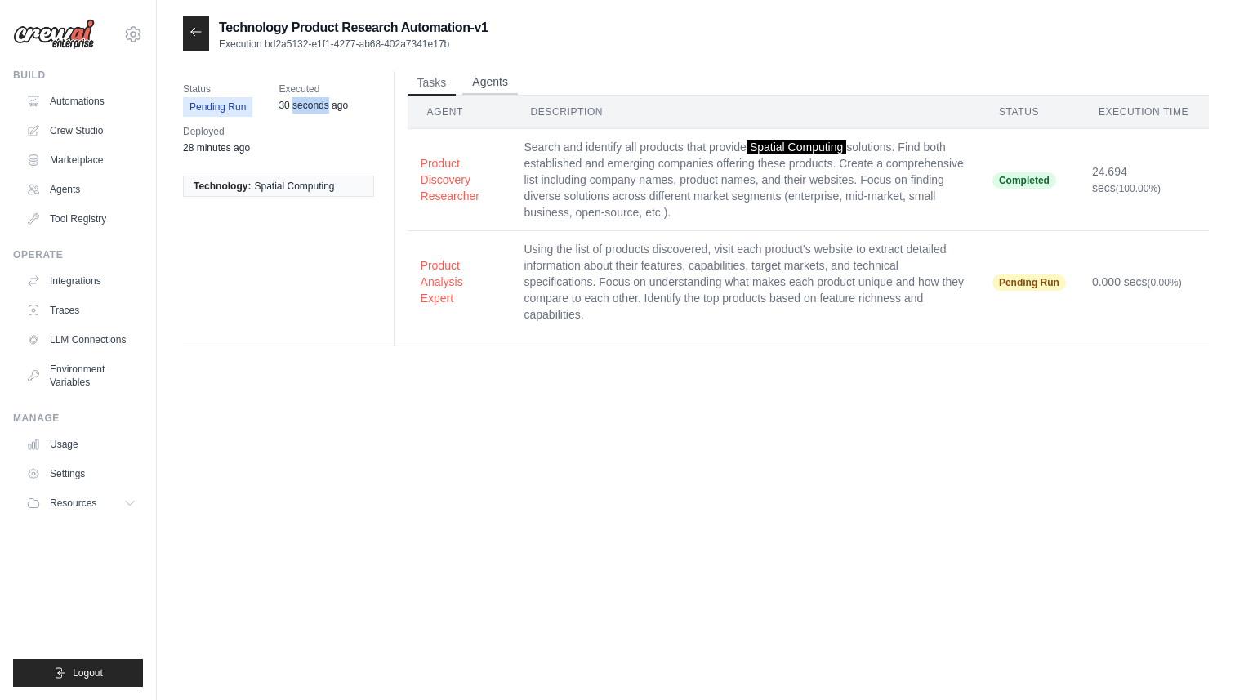
click at [484, 83] on button "Agents" at bounding box center [490, 82] width 56 height 25
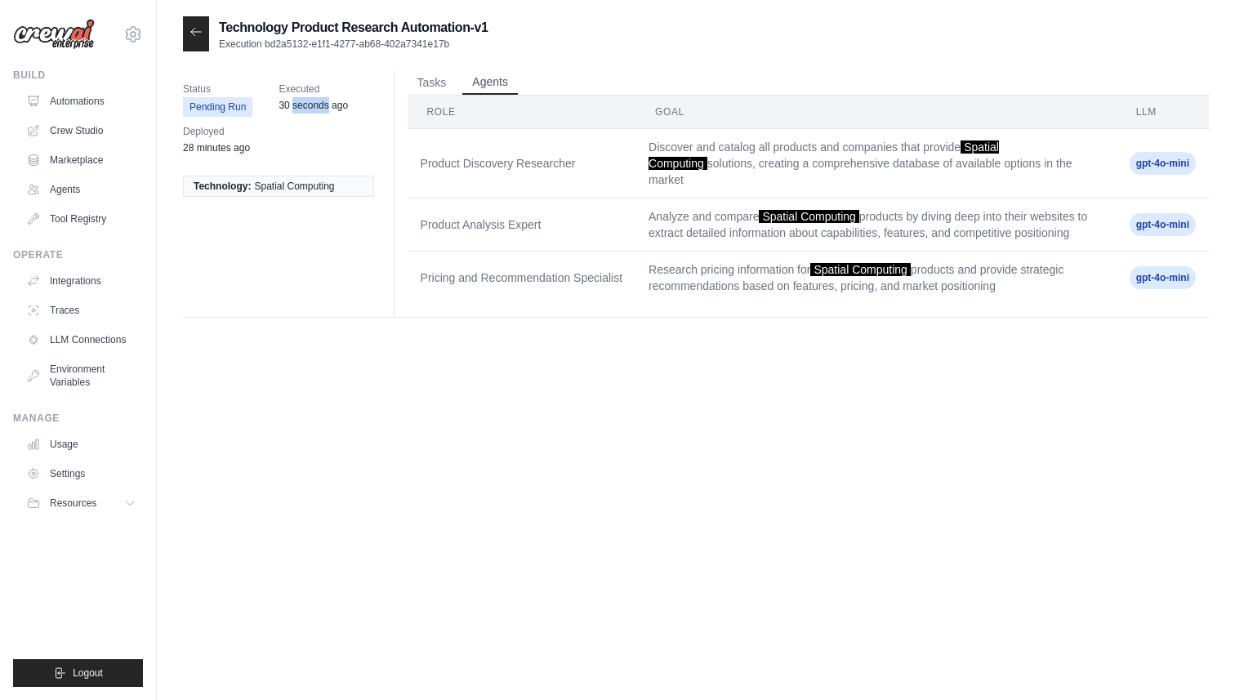
click at [484, 83] on button "Agents" at bounding box center [490, 82] width 56 height 25
click at [439, 81] on button "Tasks" at bounding box center [432, 82] width 49 height 25
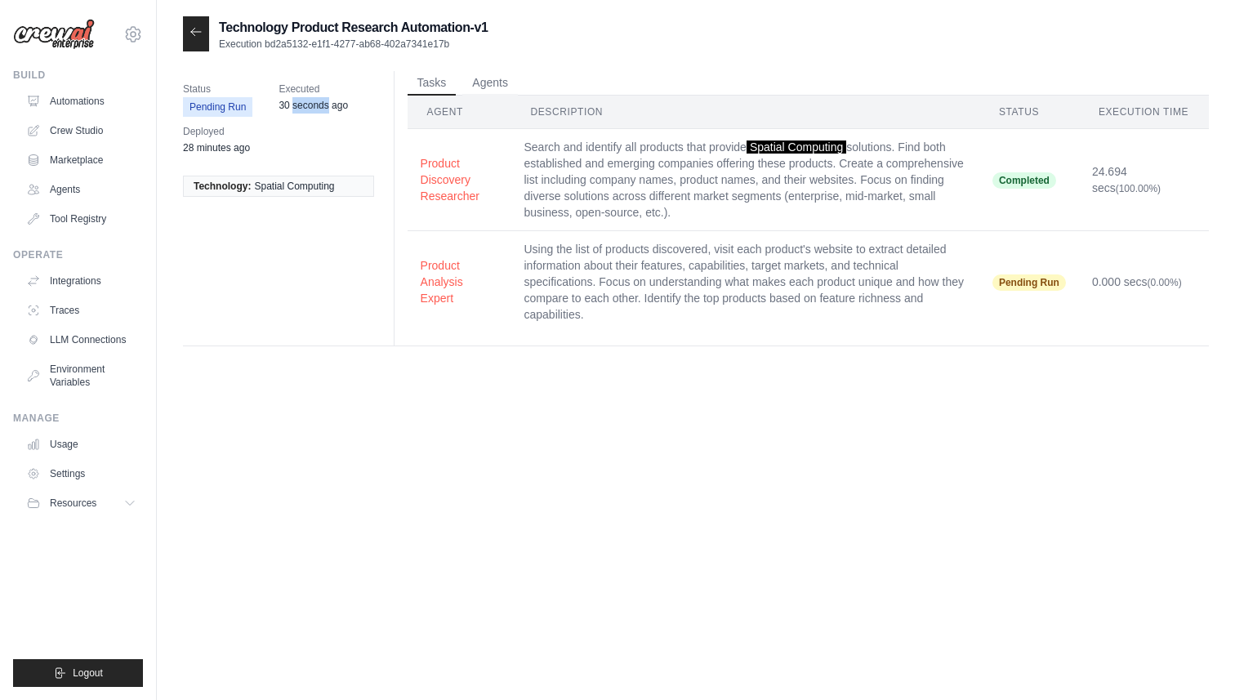
click at [193, 30] on icon at bounding box center [196, 31] width 13 height 13
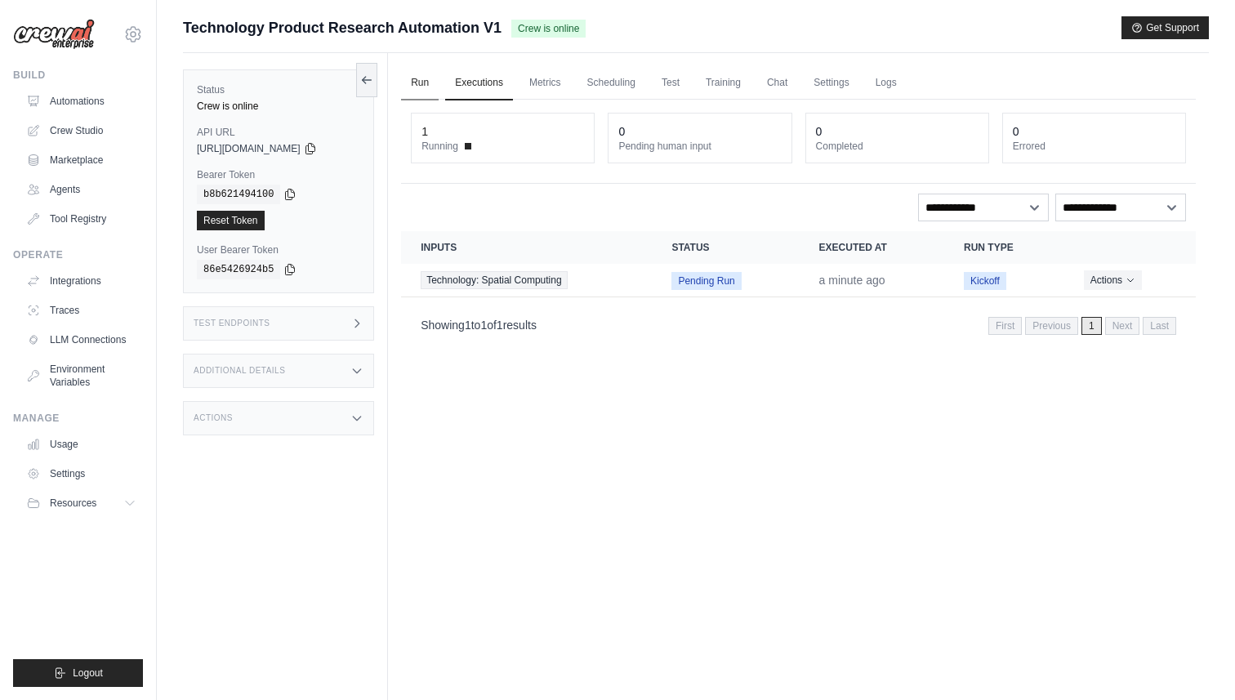
click at [423, 83] on link "Run" at bounding box center [420, 83] width 38 height 34
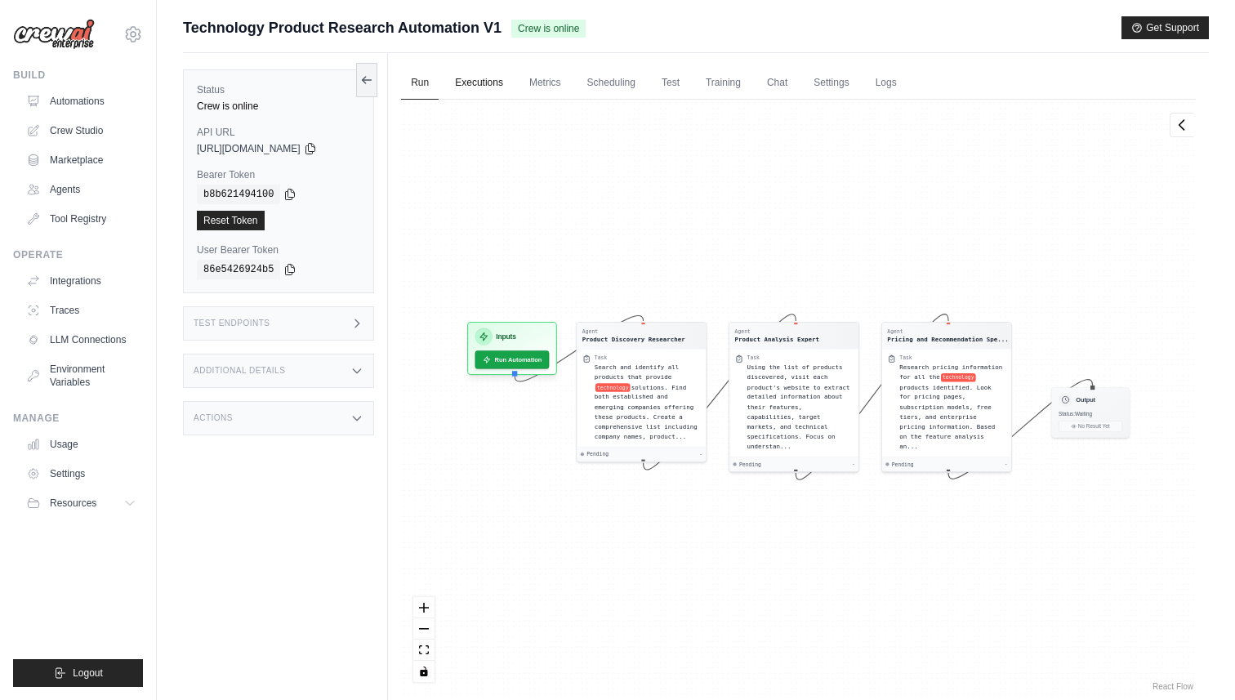
click at [475, 80] on link "Executions" at bounding box center [479, 83] width 68 height 34
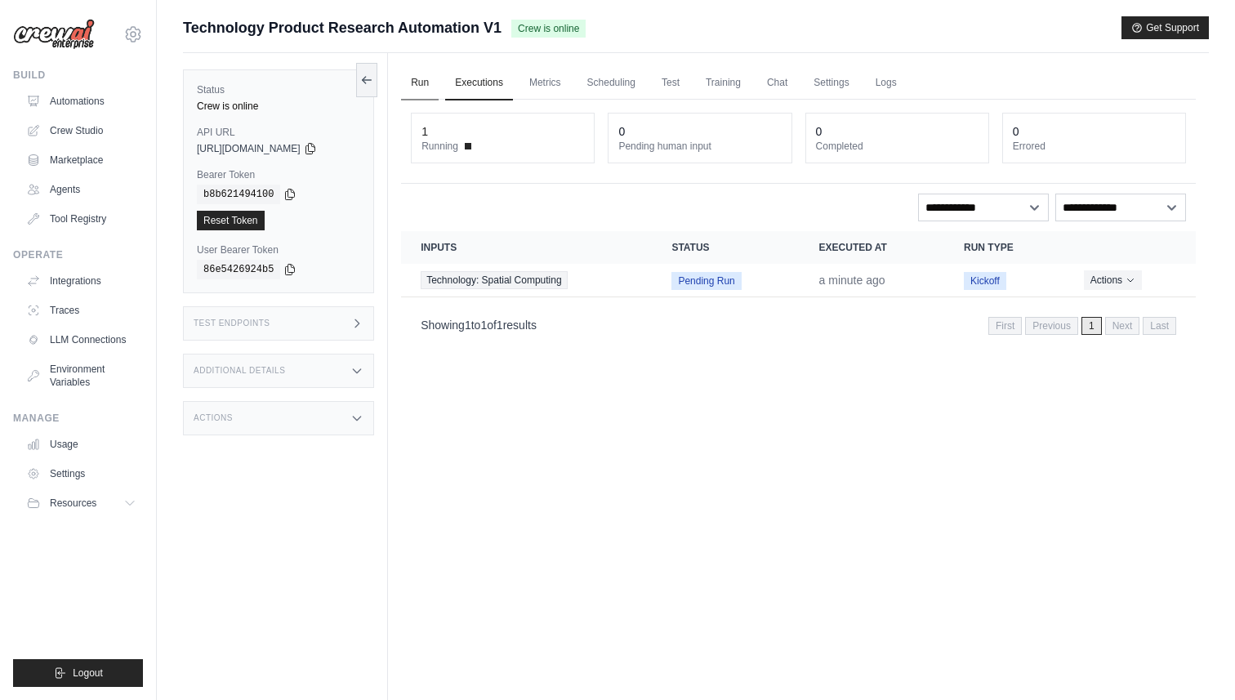
click at [422, 87] on link "Run" at bounding box center [420, 83] width 38 height 34
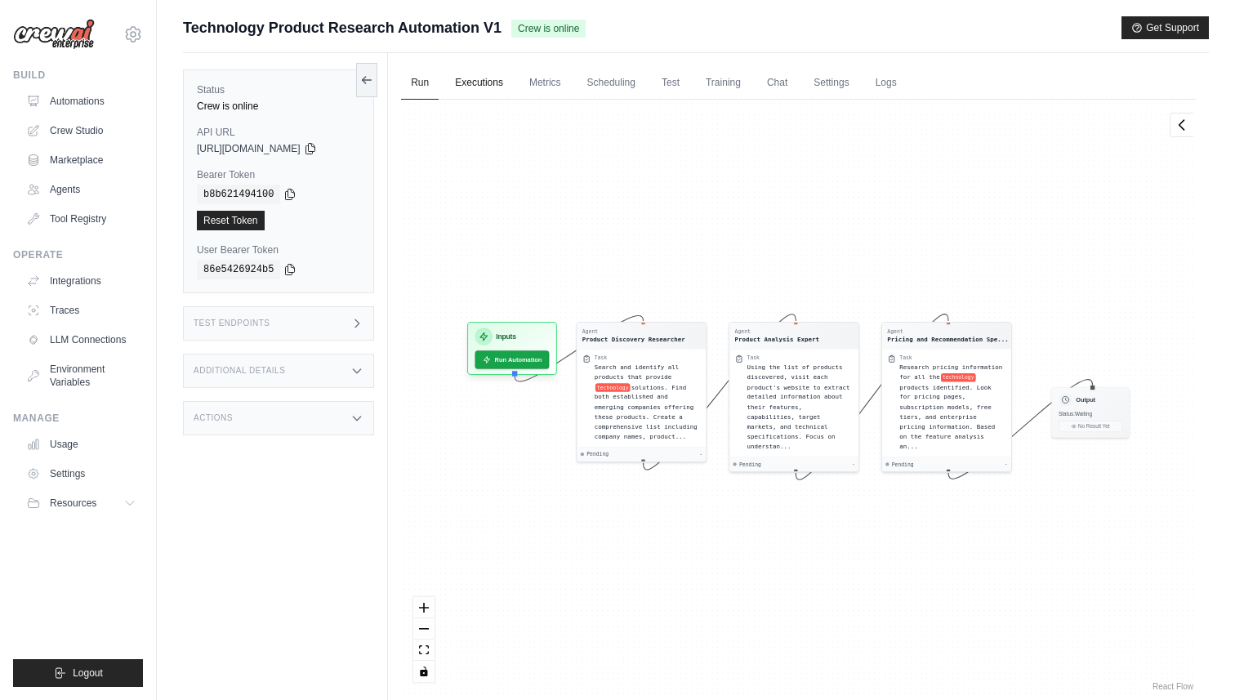
click at [485, 89] on link "Executions" at bounding box center [479, 83] width 68 height 34
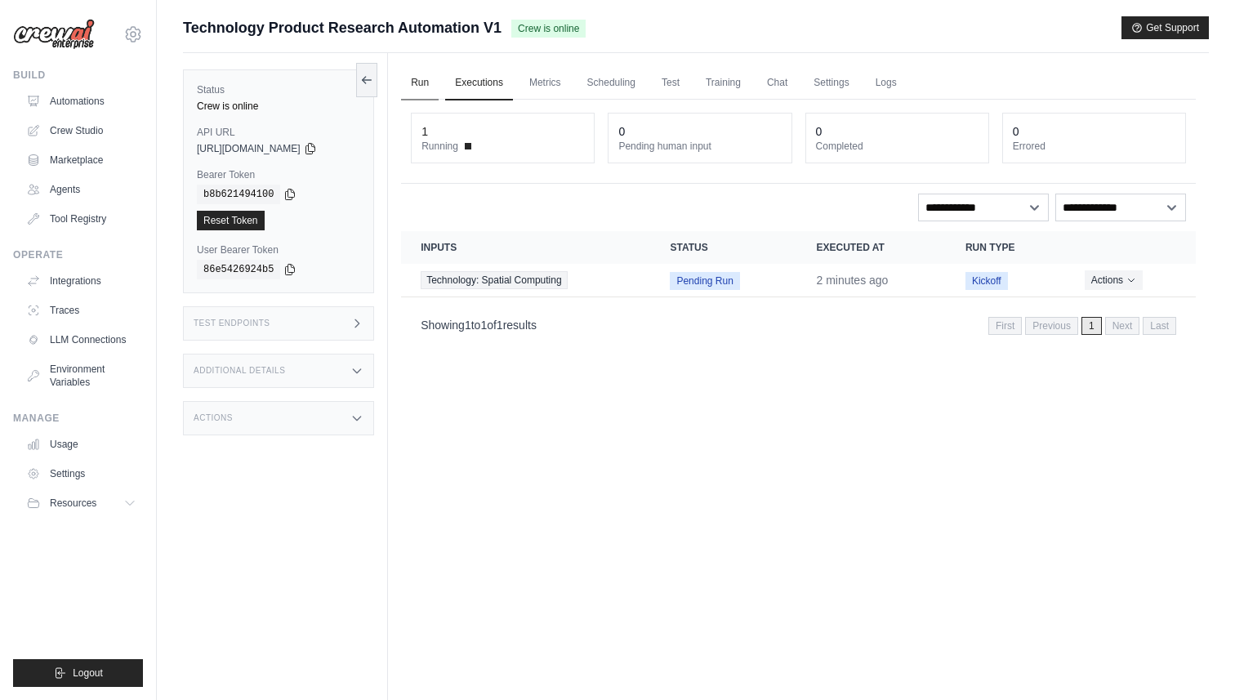
click at [408, 80] on link "Run" at bounding box center [420, 83] width 38 height 34
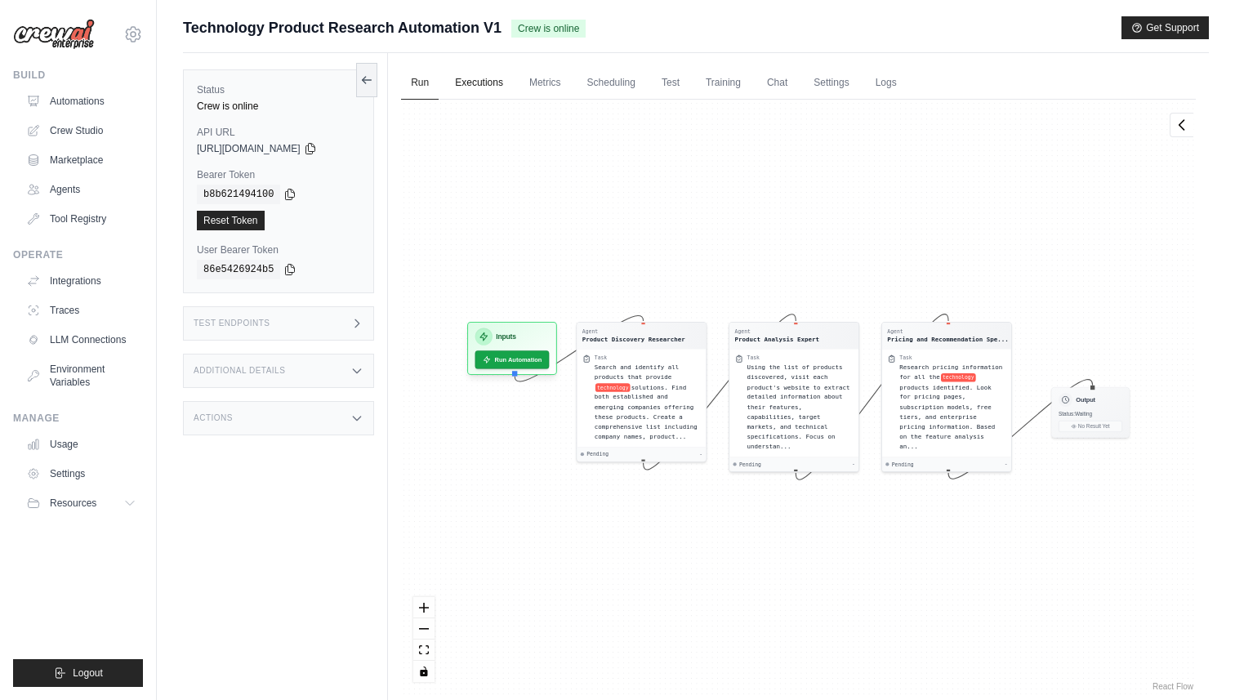
click at [478, 84] on link "Executions" at bounding box center [479, 83] width 68 height 34
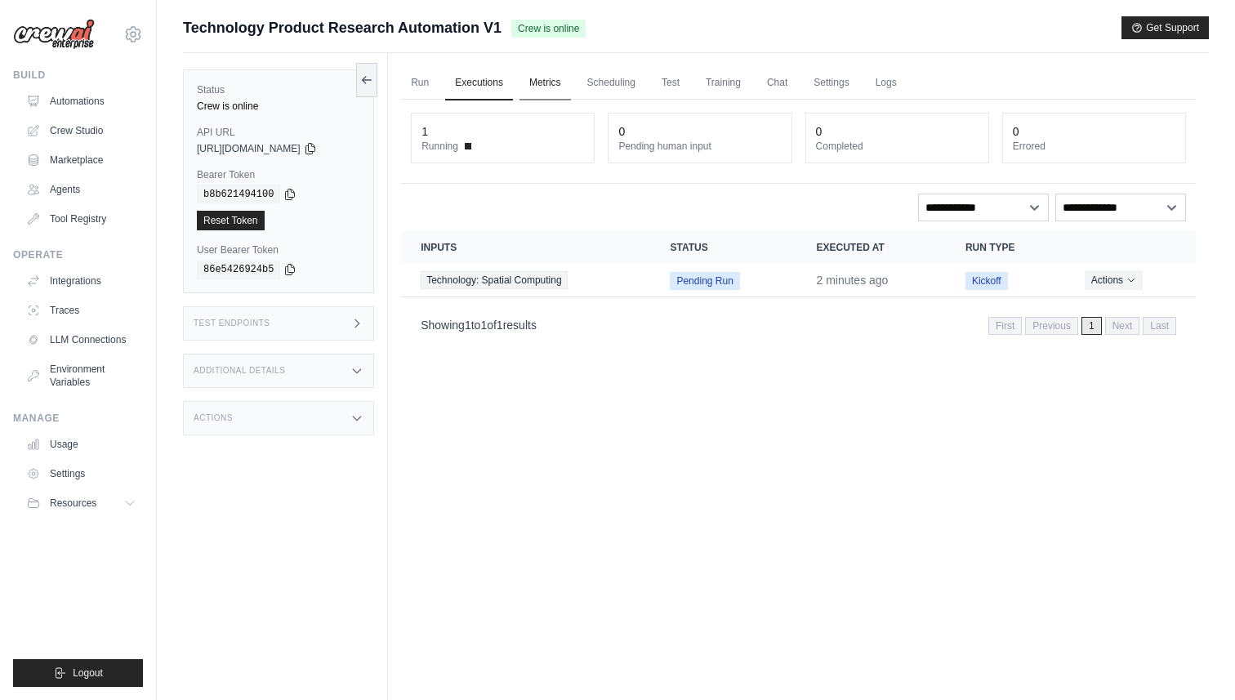
click at [540, 83] on link "Metrics" at bounding box center [545, 83] width 51 height 34
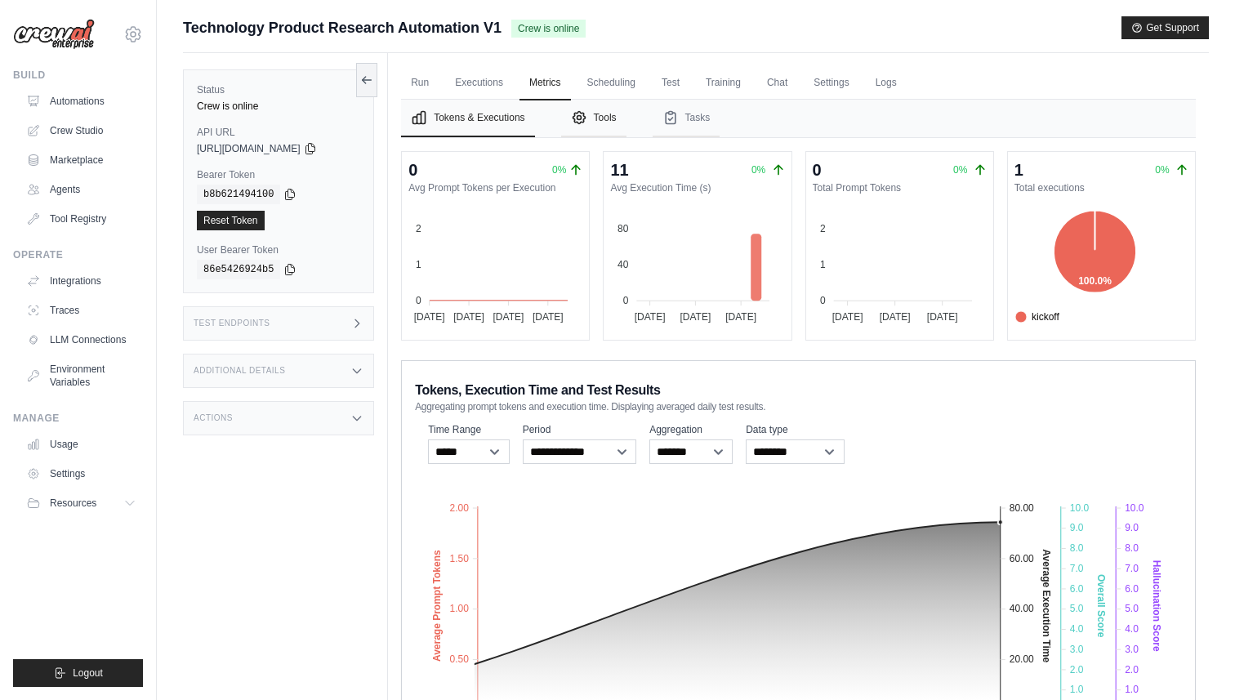
click at [594, 115] on button "Tools" at bounding box center [593, 119] width 65 height 38
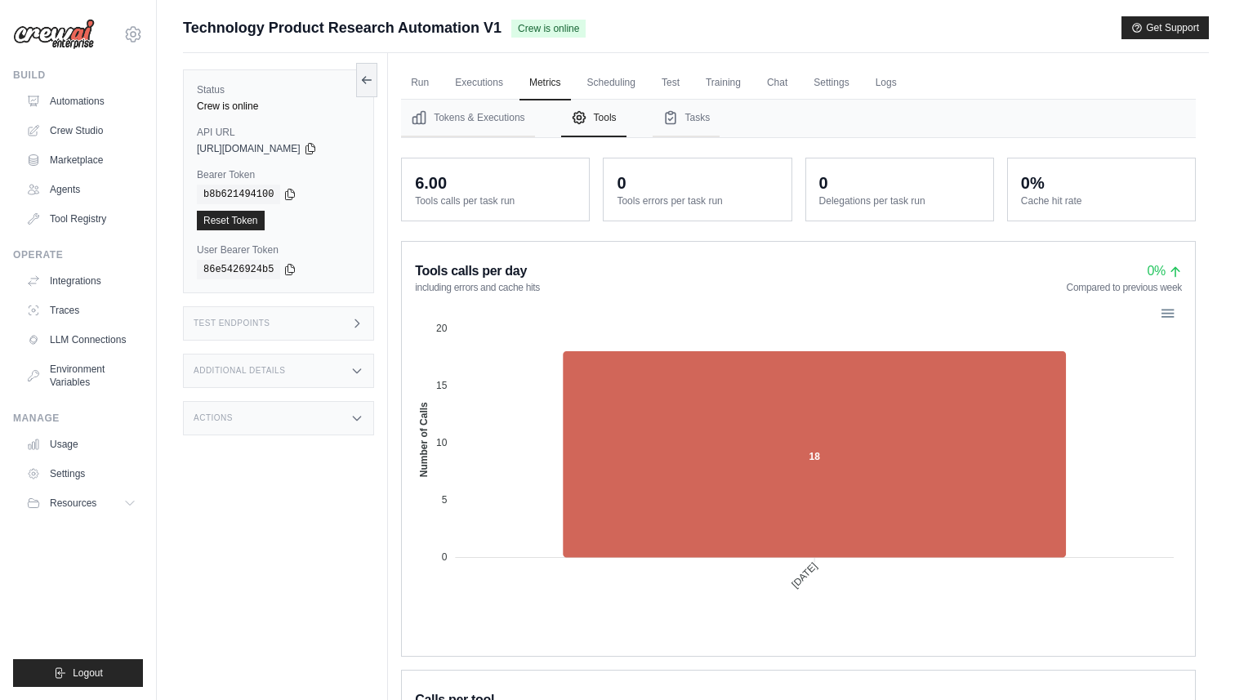
click at [478, 204] on dt "Tools calls per task run" at bounding box center [495, 200] width 161 height 13
click at [707, 124] on button "Tasks" at bounding box center [687, 119] width 68 height 38
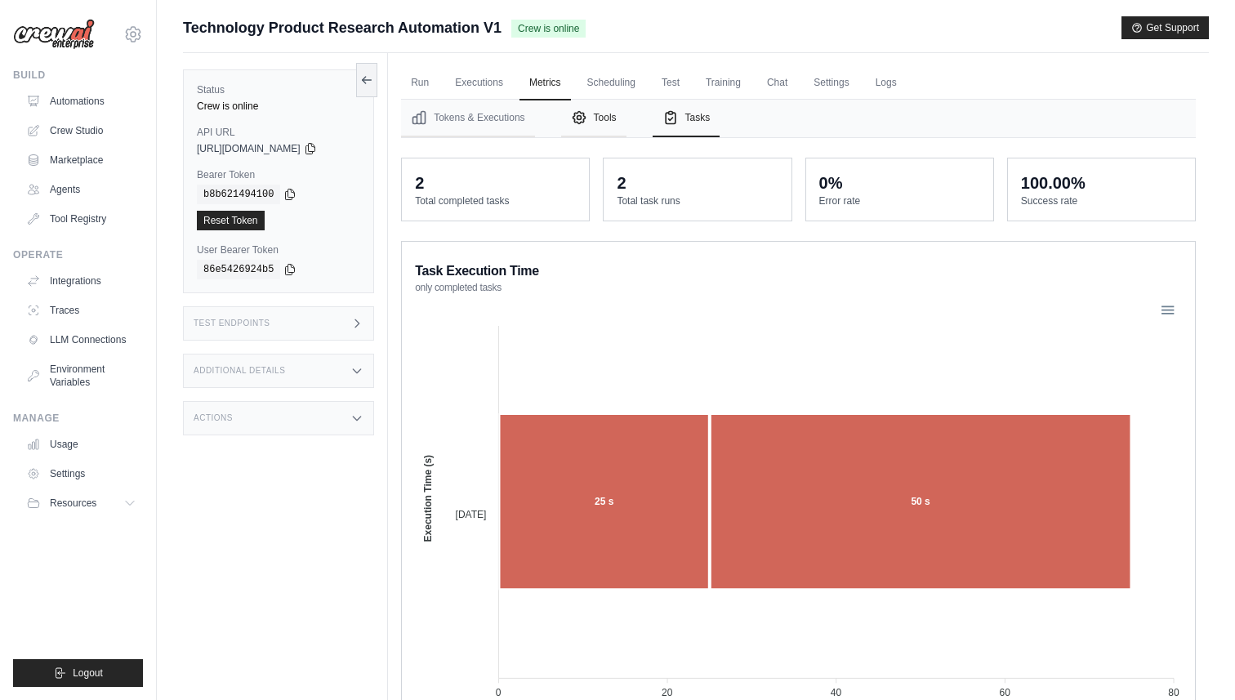
click at [601, 123] on button "Tools" at bounding box center [593, 119] width 65 height 38
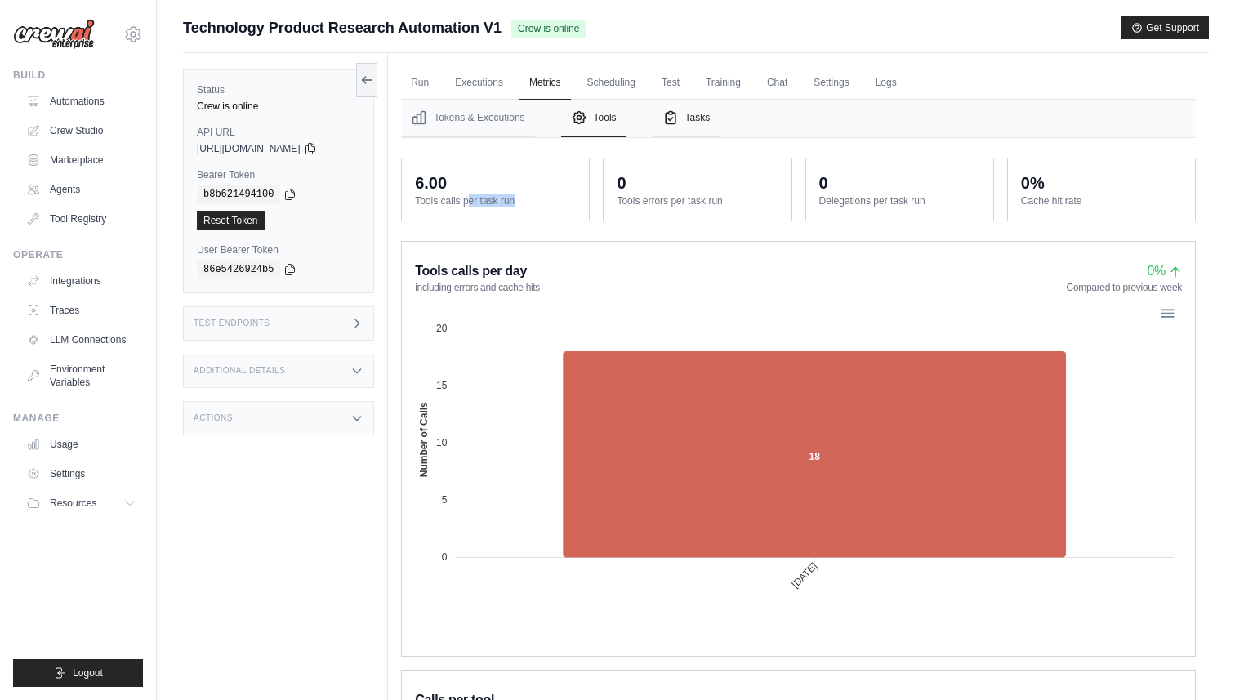
click at [694, 109] on button "Tasks" at bounding box center [687, 119] width 68 height 38
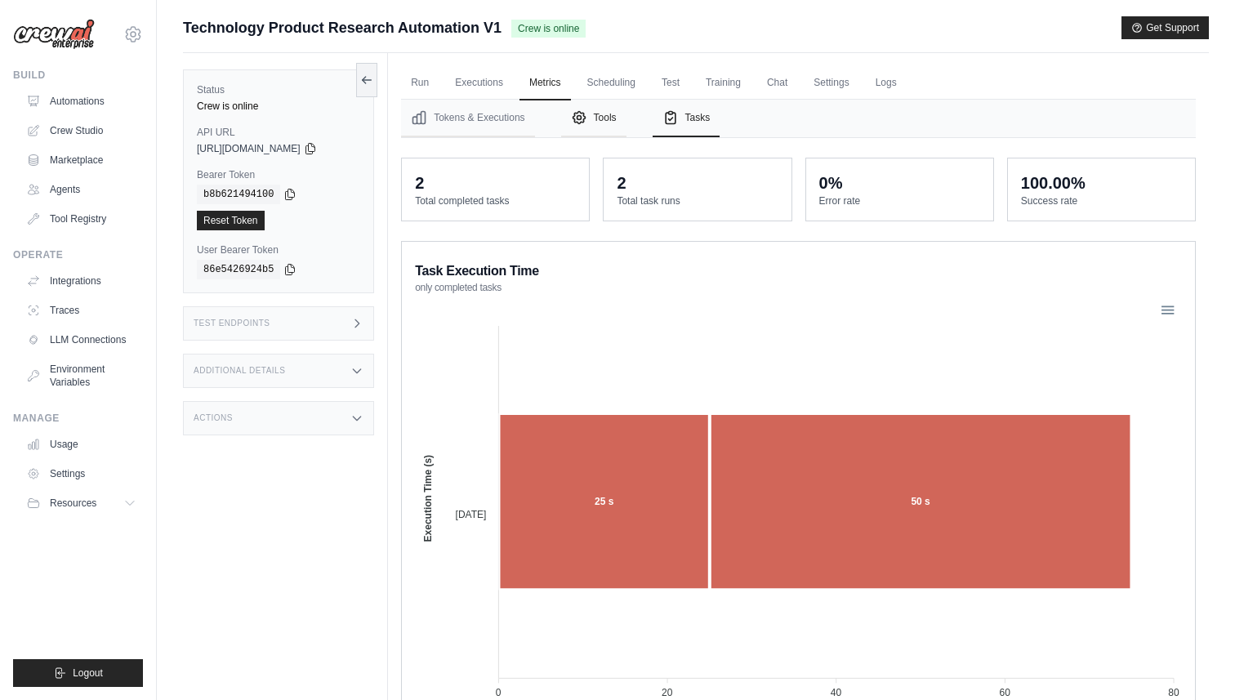
click at [604, 105] on button "Tools" at bounding box center [593, 119] width 65 height 38
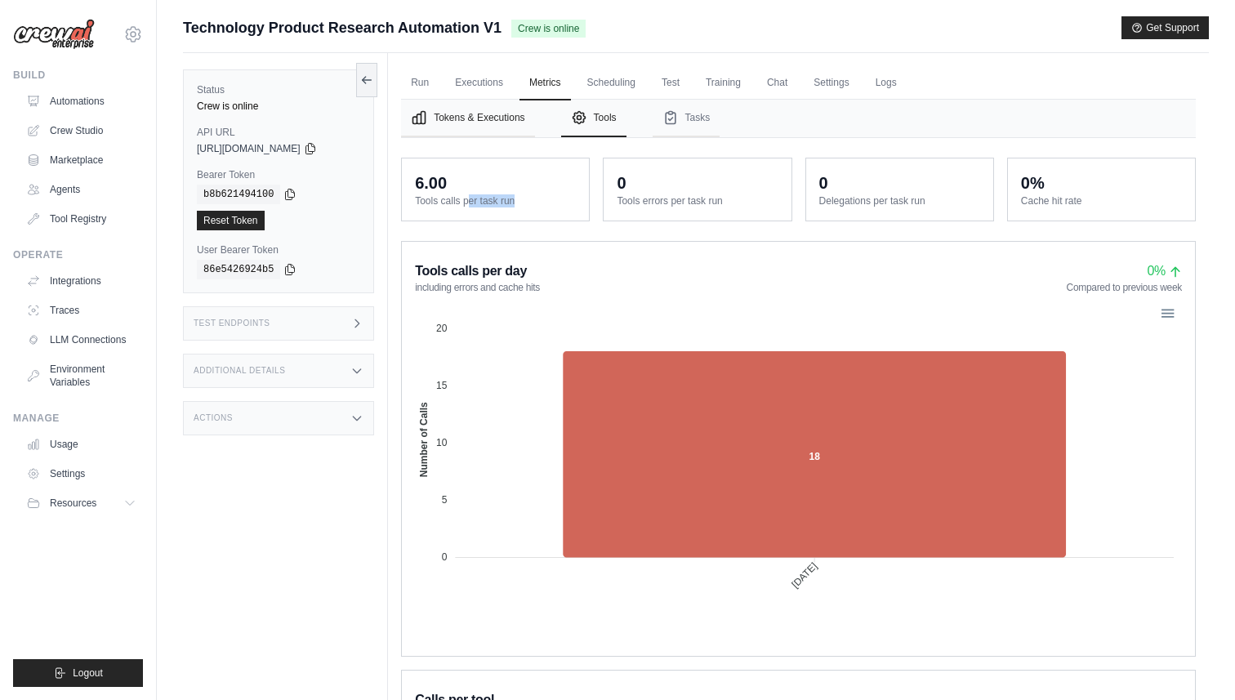
click at [480, 101] on button "Tokens & Executions" at bounding box center [467, 119] width 133 height 38
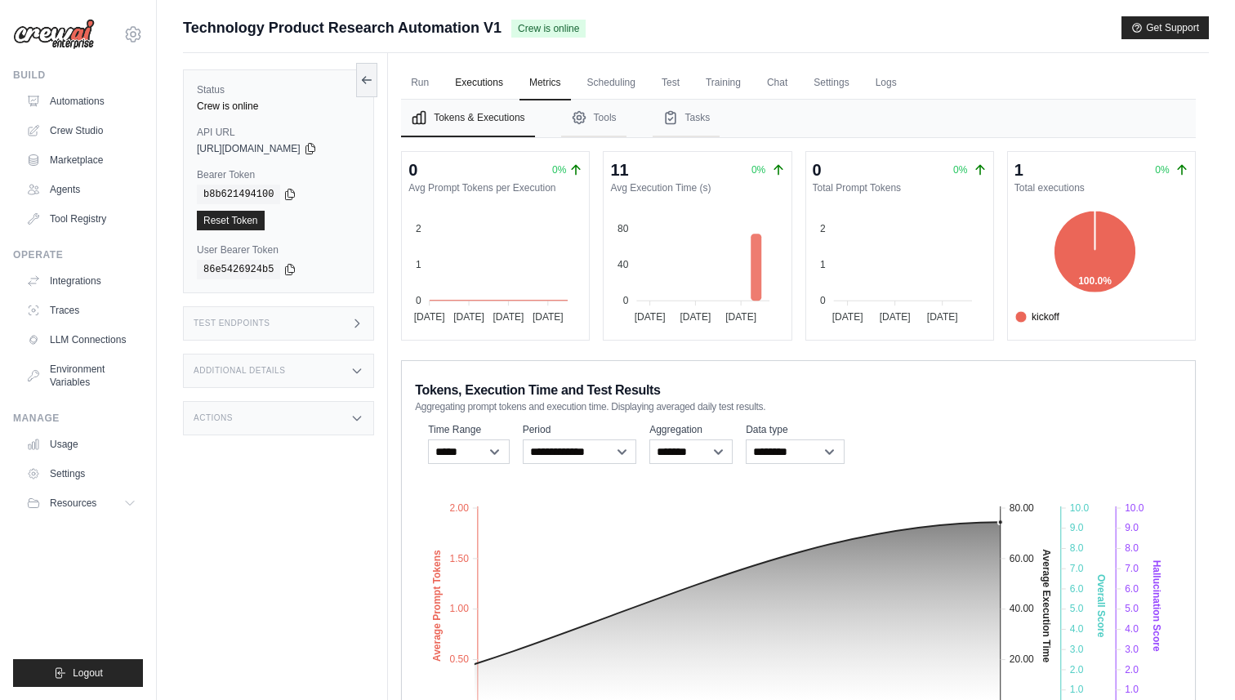
click at [480, 82] on link "Executions" at bounding box center [479, 83] width 68 height 34
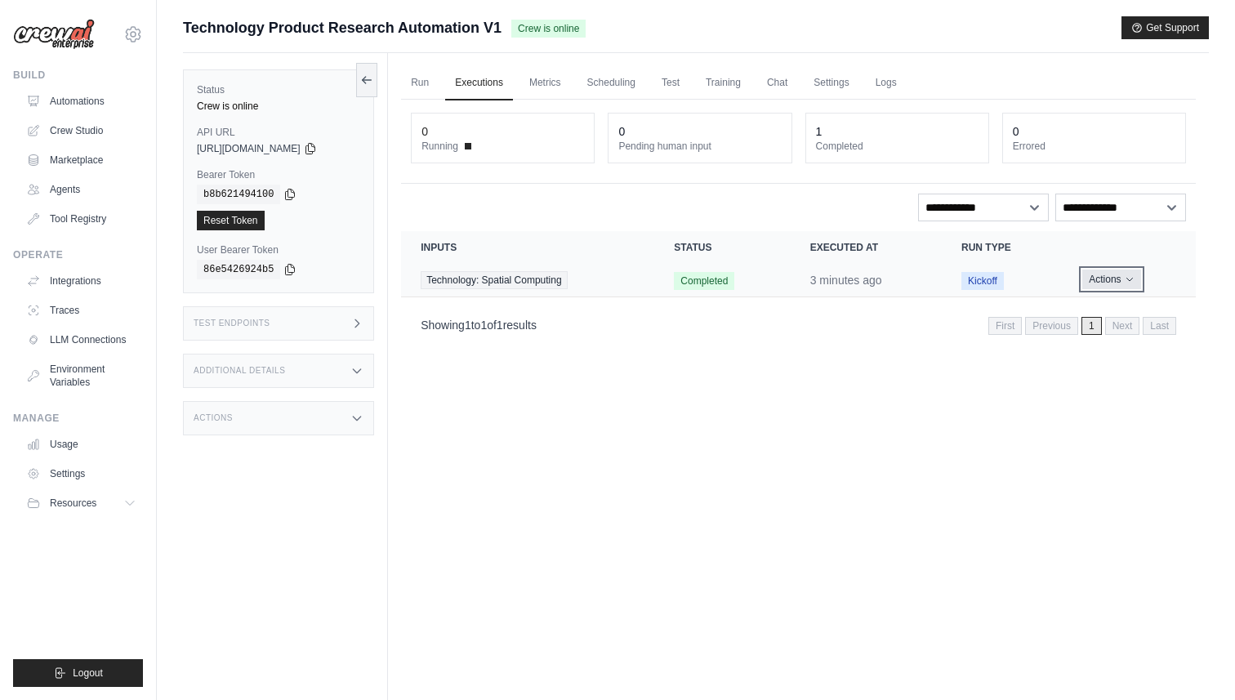
click at [1104, 275] on button "Actions" at bounding box center [1111, 280] width 58 height 20
click at [1120, 303] on link "View Details" at bounding box center [1124, 310] width 105 height 26
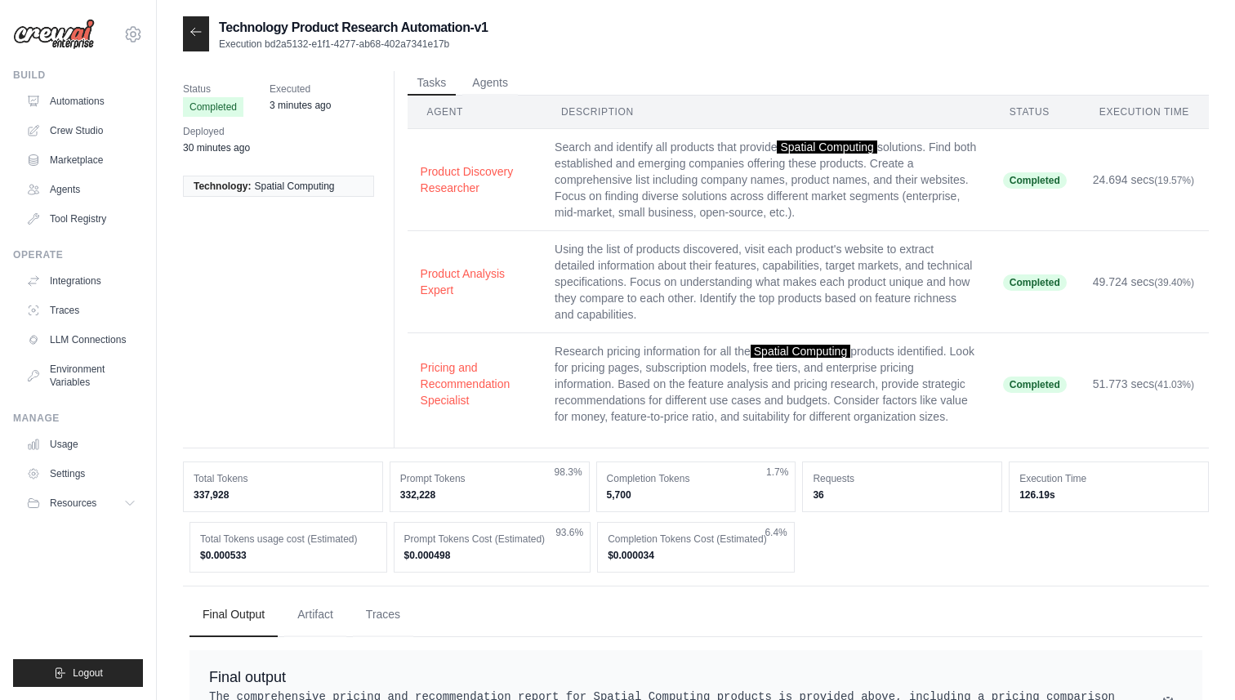
scroll to position [80, 0]
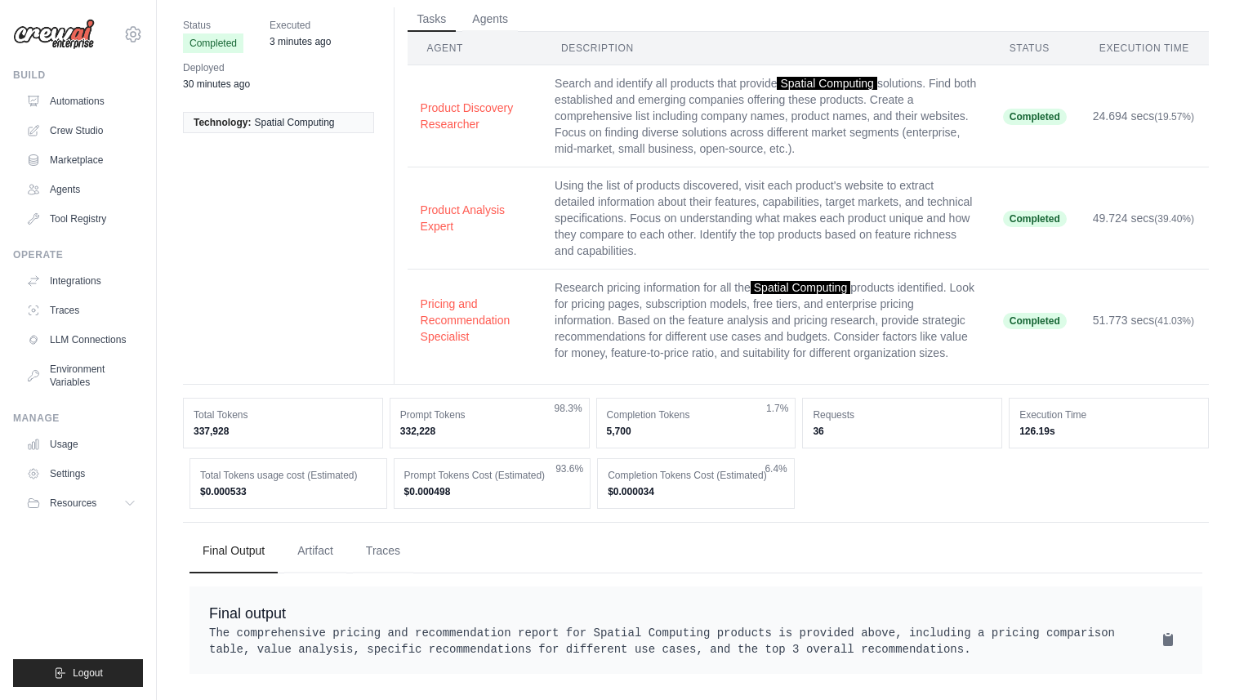
drag, startPoint x: 204, startPoint y: 405, endPoint x: 814, endPoint y: 486, distance: 614.7
click at [814, 486] on div "Total Tokens 337,928 Prompt Tokens 332,228 98.3% Completion Tokens 5,700 1.7% R…" at bounding box center [696, 453] width 1026 height 111
click at [947, 529] on ul "Final Output Artifact Traces" at bounding box center [696, 551] width 1013 height 44
click at [641, 425] on dd "5,700" at bounding box center [696, 431] width 179 height 13
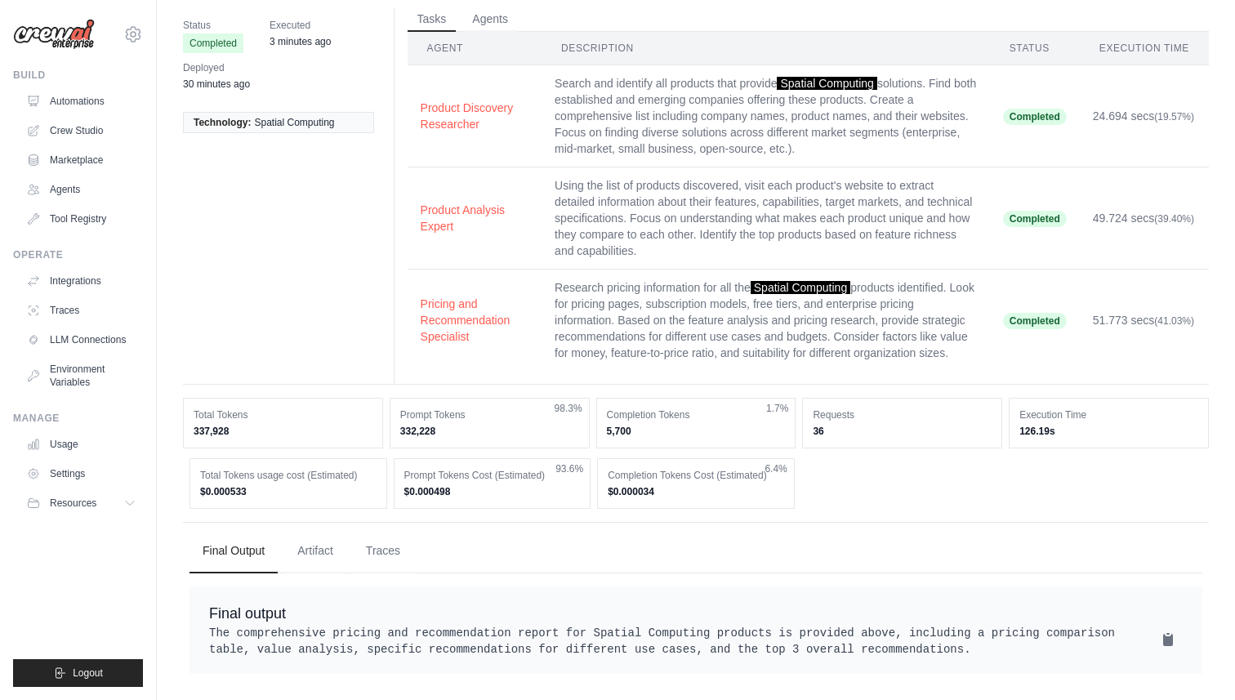
click at [641, 425] on dd "5,700" at bounding box center [696, 431] width 179 height 13
click at [836, 425] on dd "36" at bounding box center [902, 431] width 179 height 13
click at [373, 625] on pre "The comprehensive pricing and recommendation report for Spatial Computing produ…" at bounding box center [696, 641] width 974 height 33
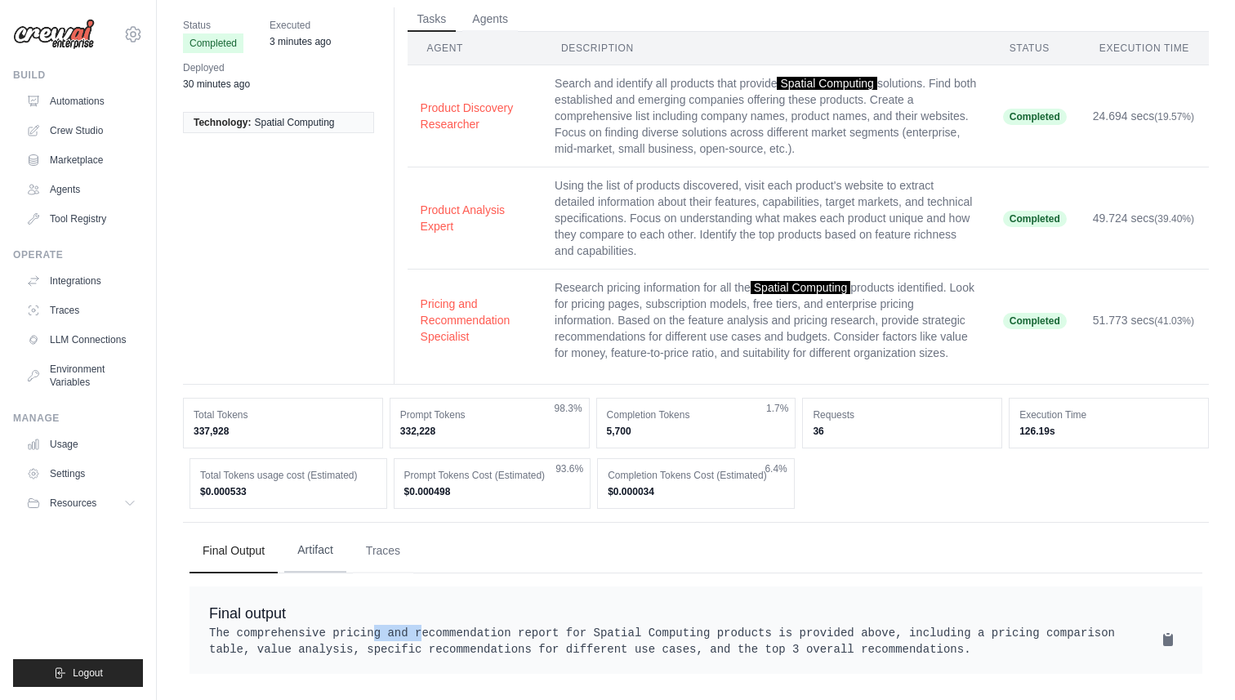
click at [336, 529] on button "Artifact" at bounding box center [315, 551] width 62 height 44
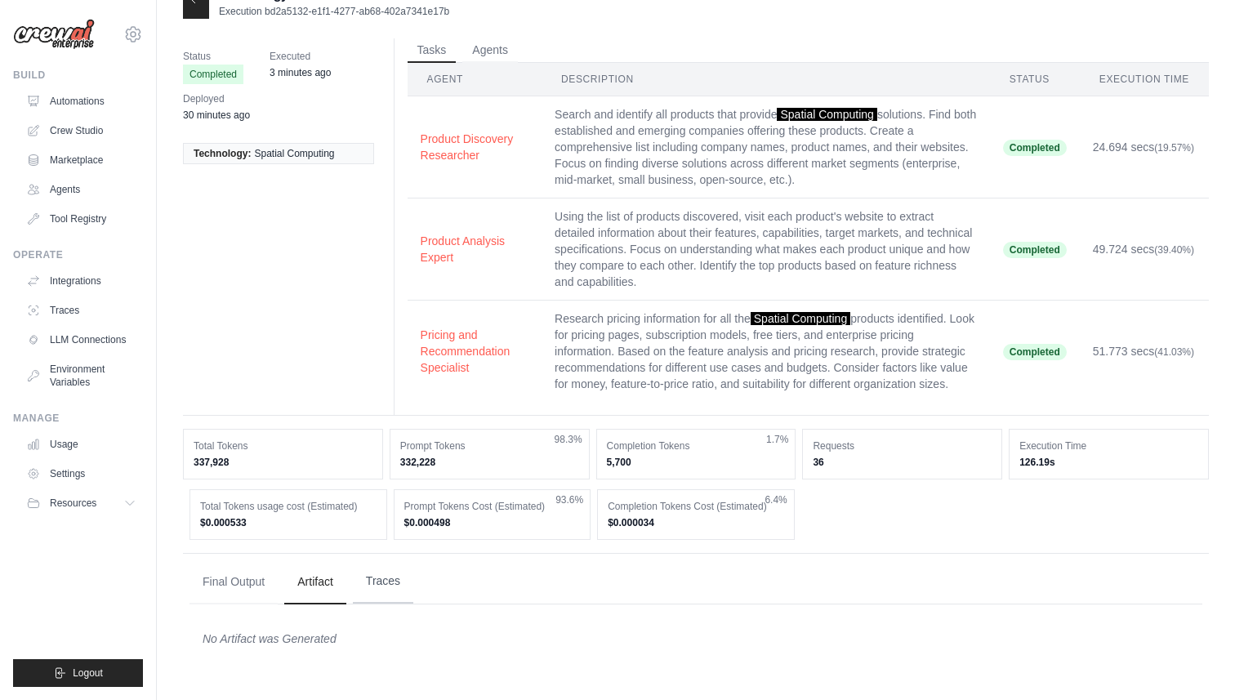
click at [382, 573] on button "Traces" at bounding box center [383, 582] width 60 height 44
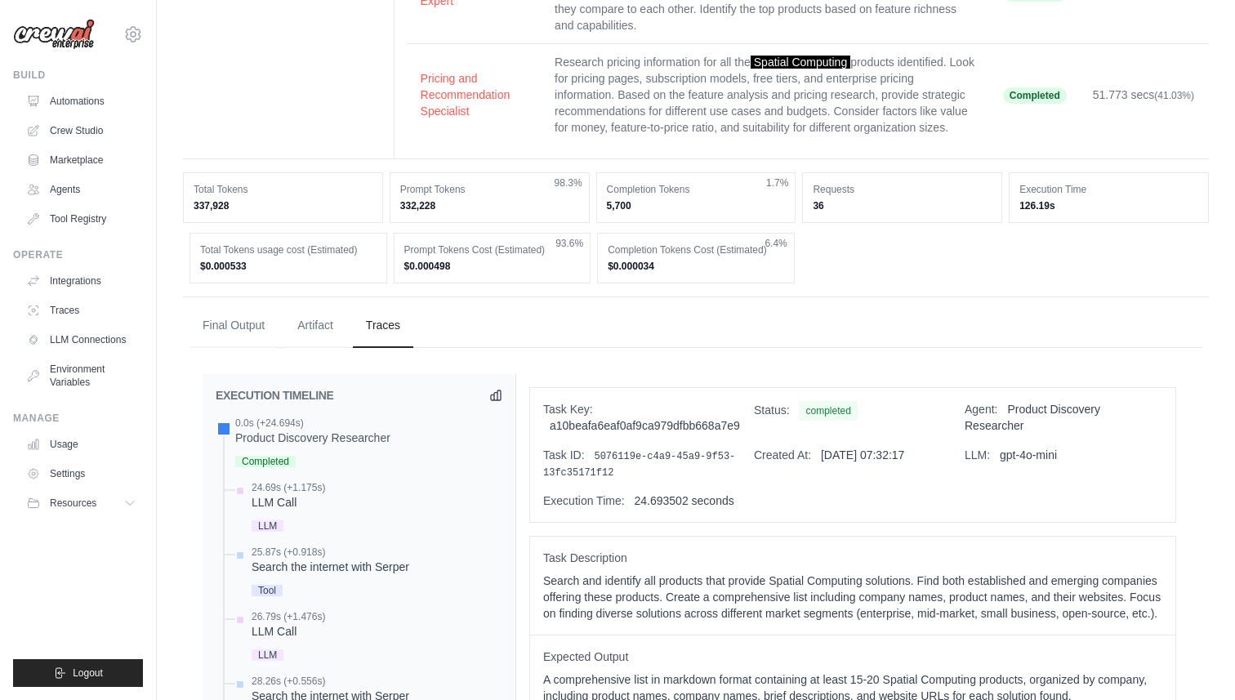
scroll to position [0, 0]
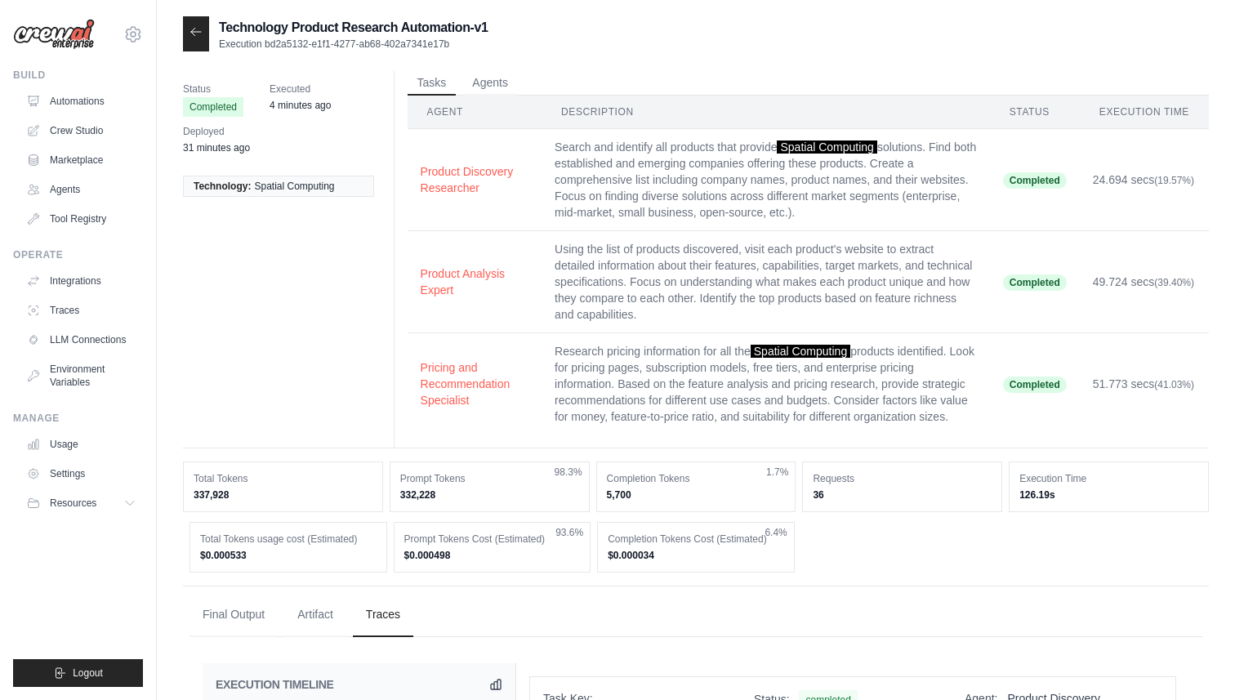
click at [194, 36] on icon at bounding box center [196, 31] width 13 height 13
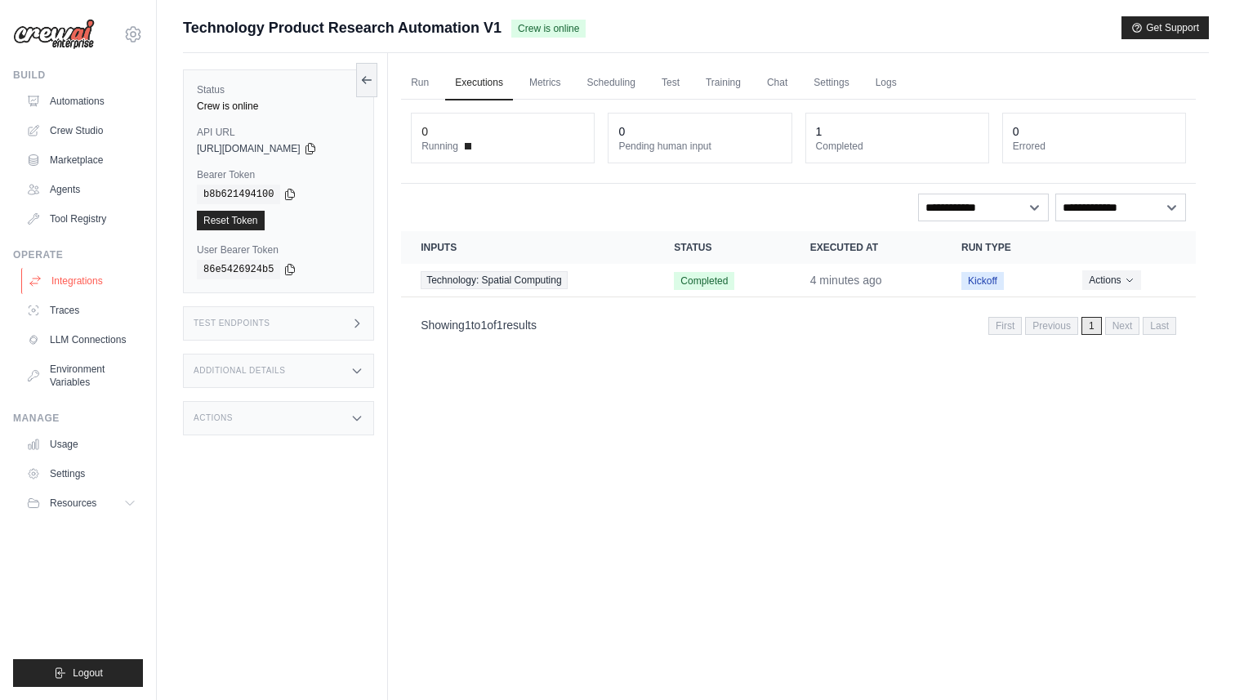
click at [73, 274] on link "Integrations" at bounding box center [82, 281] width 123 height 26
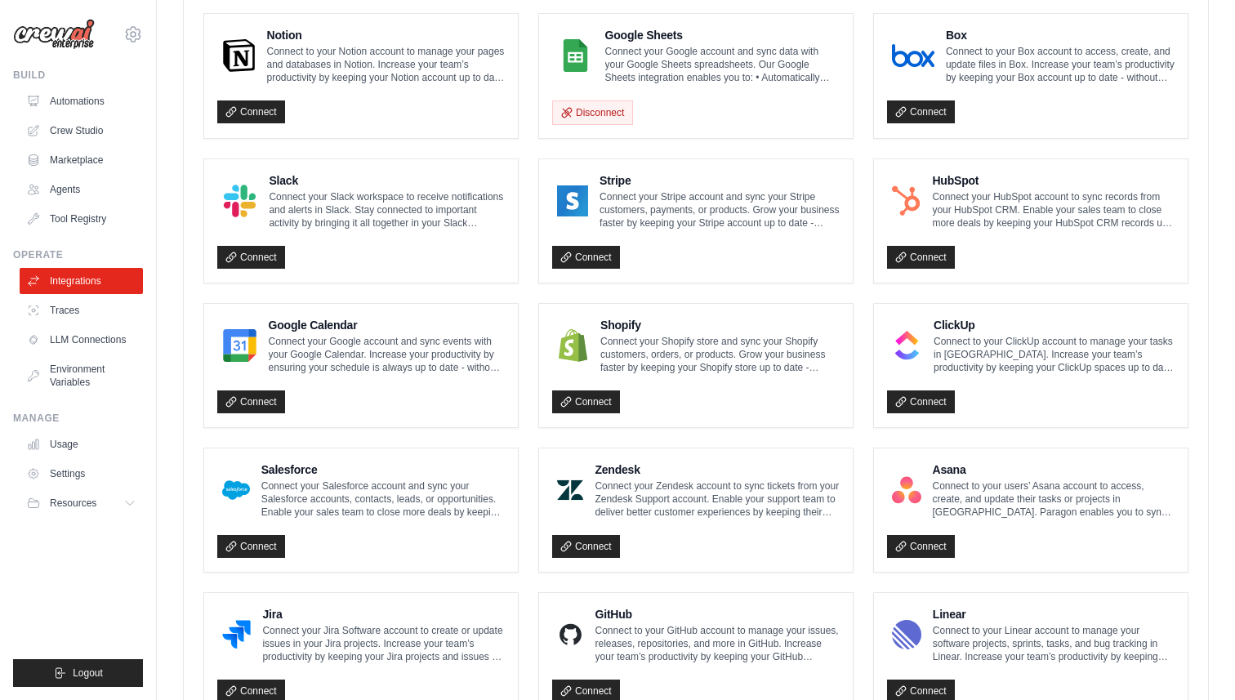
scroll to position [522, 0]
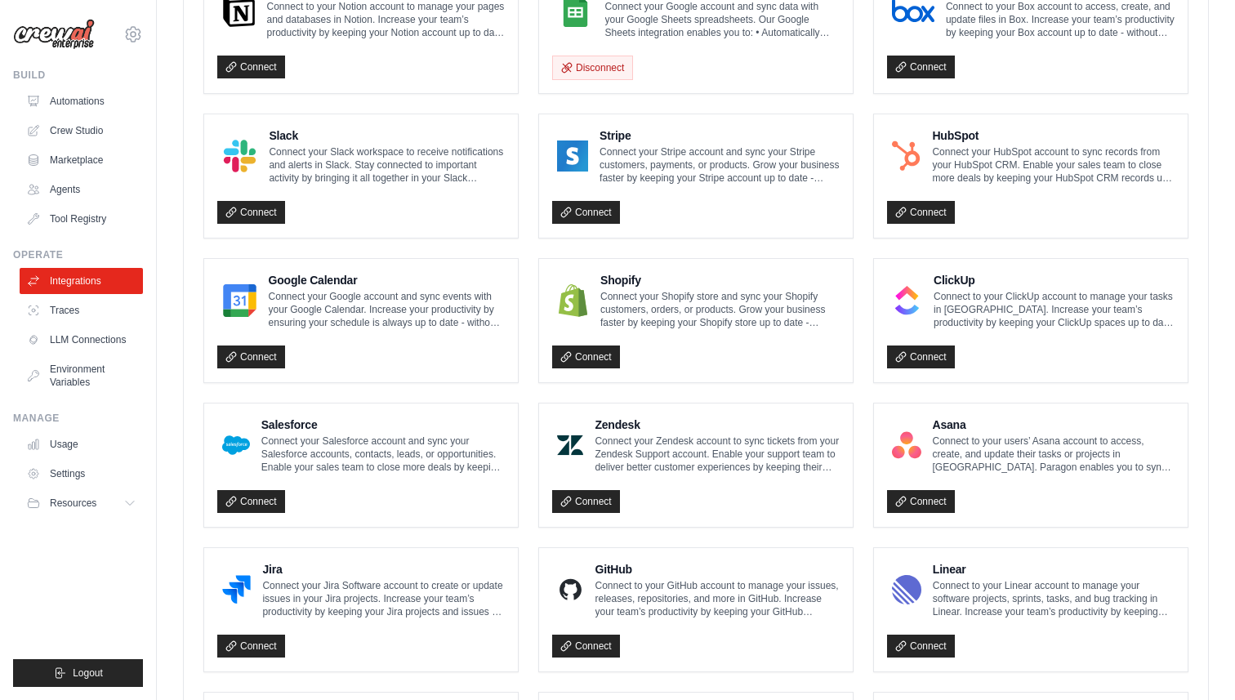
click at [952, 576] on div "Linear Connect to your Linear account to manage your software projects, sprints…" at bounding box center [1054, 589] width 242 height 57
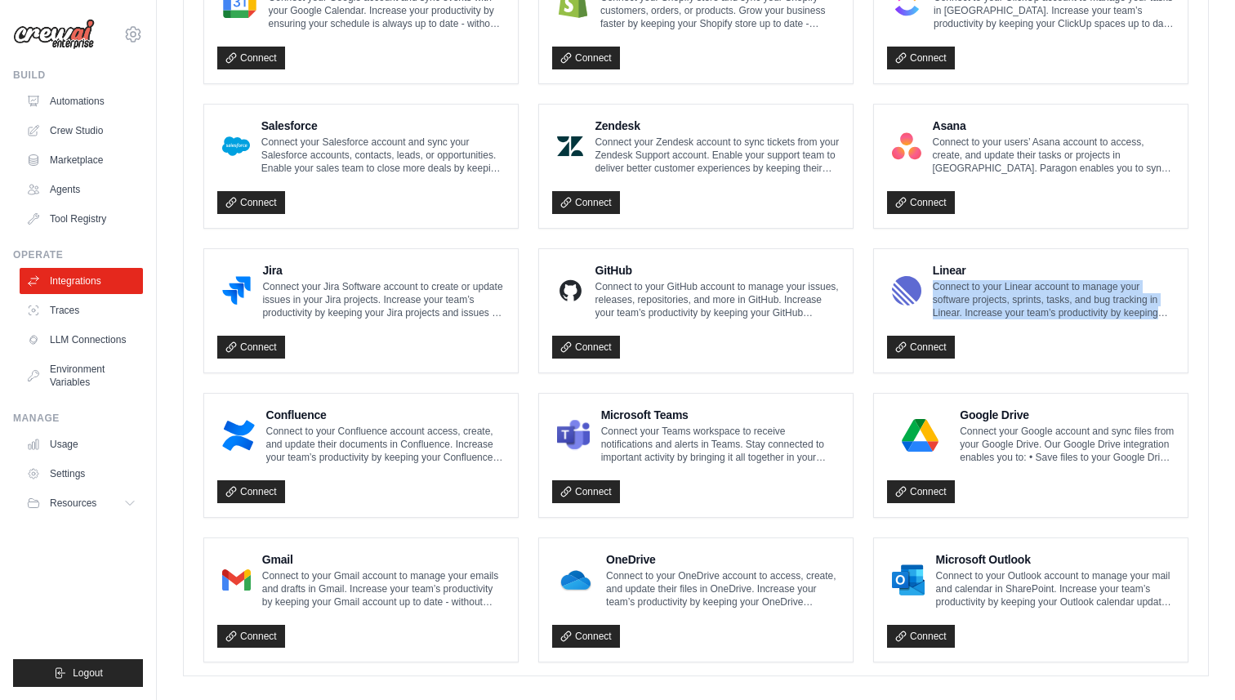
scroll to position [836, 0]
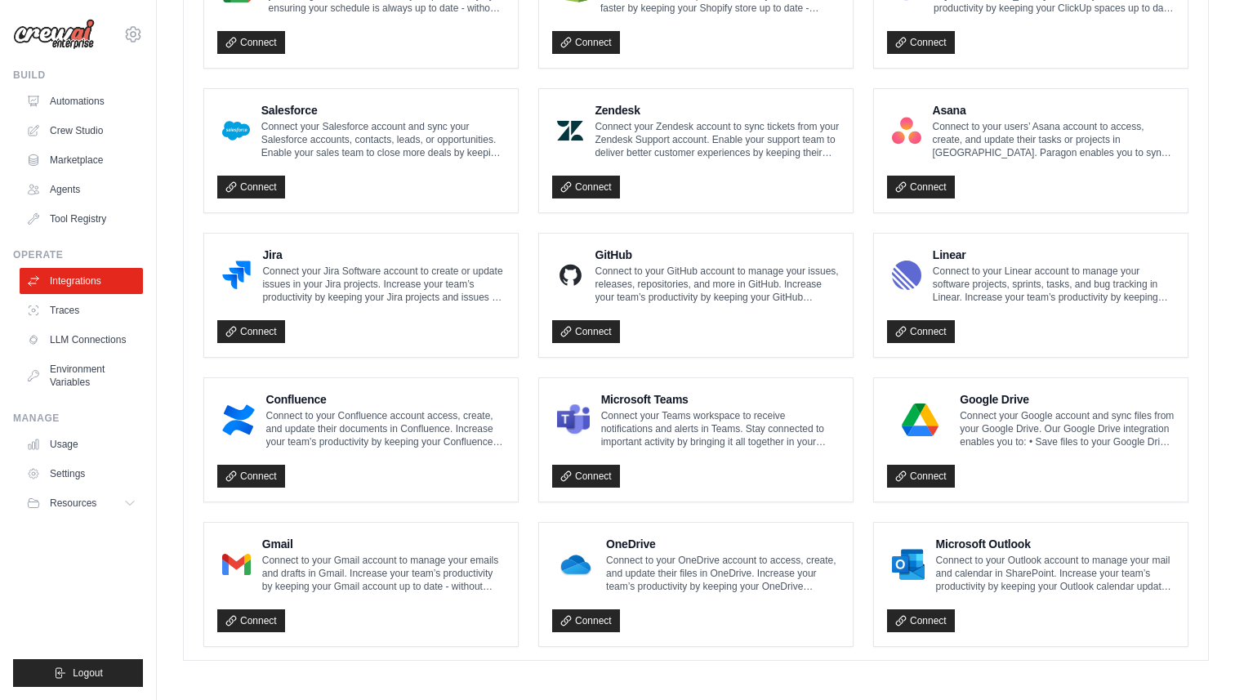
click at [320, 424] on p "Connect to your Confluence account access, create, and update their documents i…" at bounding box center [385, 428] width 239 height 39
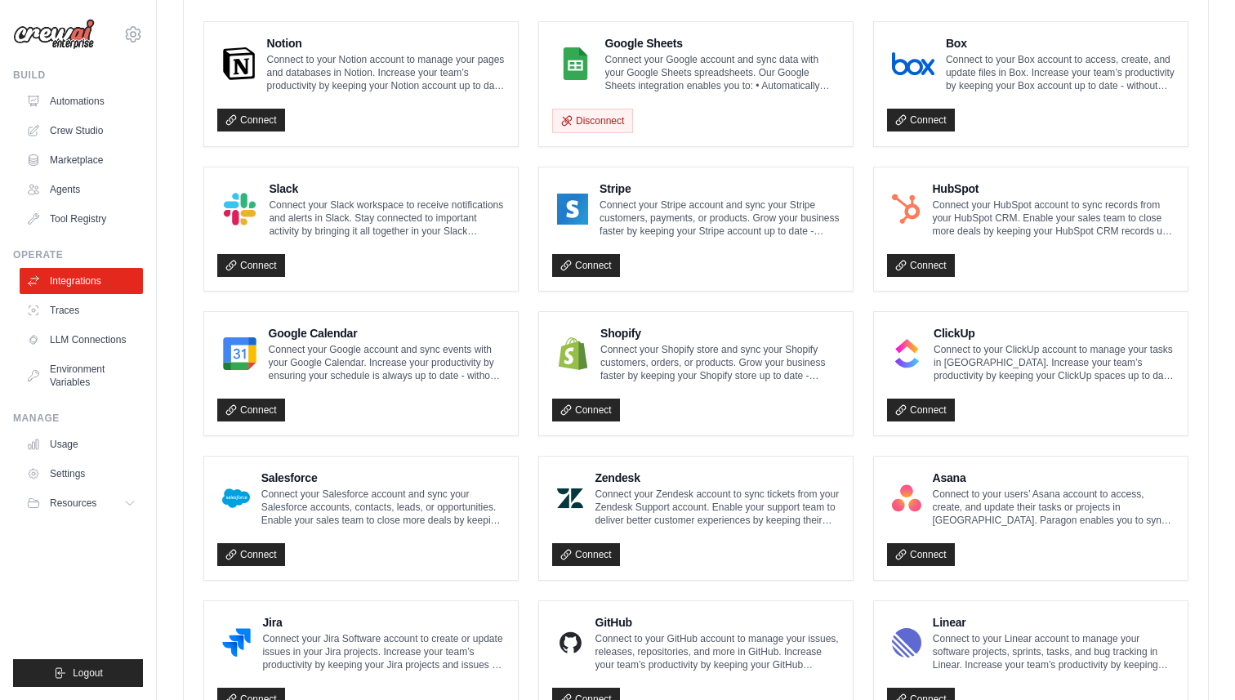
scroll to position [446, 0]
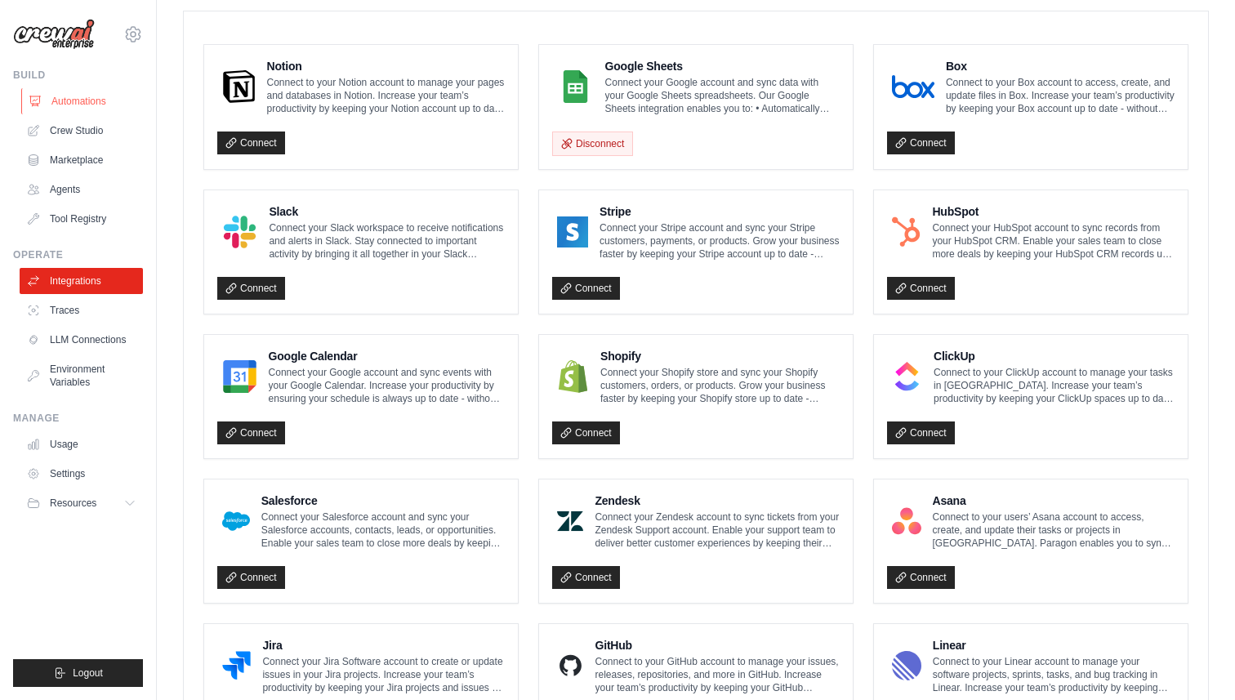
click at [82, 90] on link "Automations" at bounding box center [82, 101] width 123 height 26
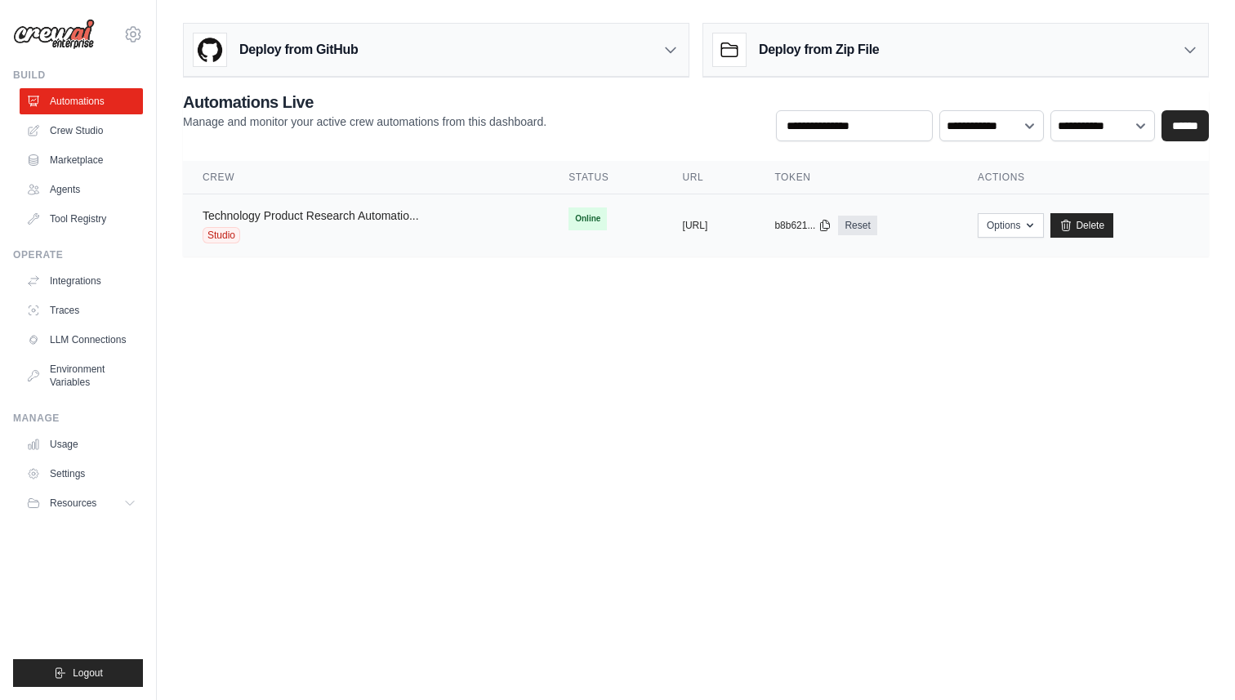
click at [374, 215] on link "Technology Product Research Automatio..." at bounding box center [311, 215] width 216 height 13
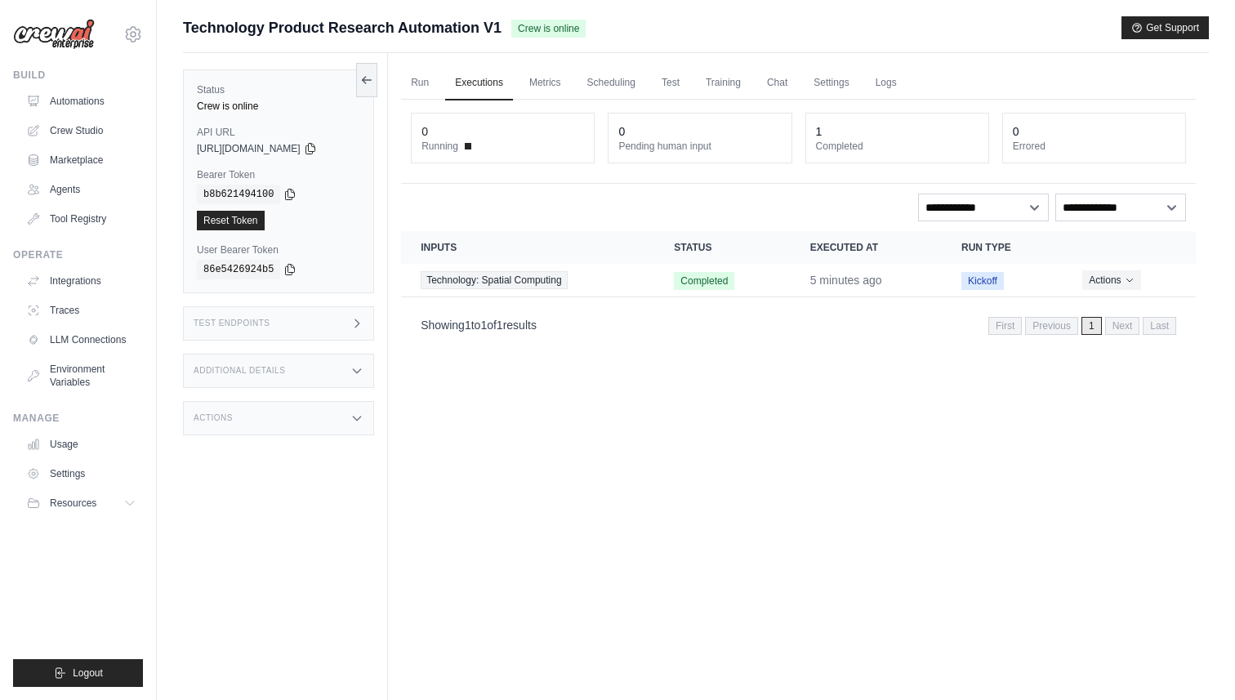
click at [253, 368] on h3 "Additional Details" at bounding box center [239, 371] width 91 height 10
click at [240, 528] on div "Actions" at bounding box center [278, 514] width 191 height 34
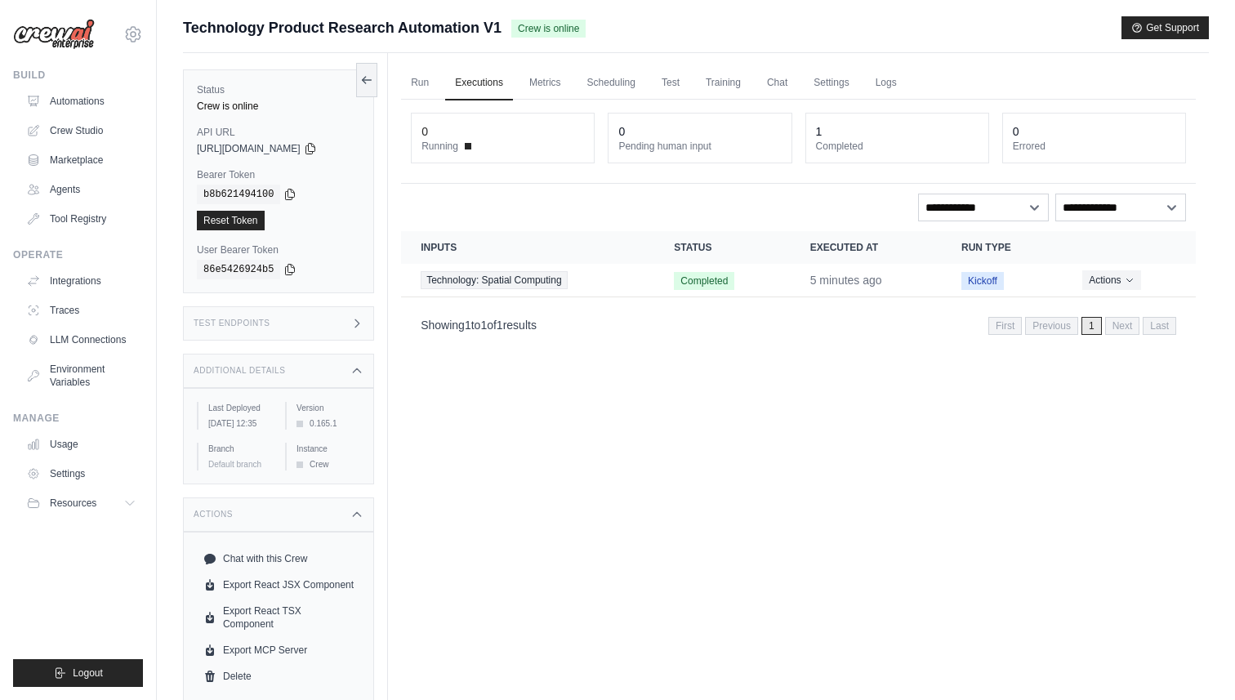
scroll to position [69, 0]
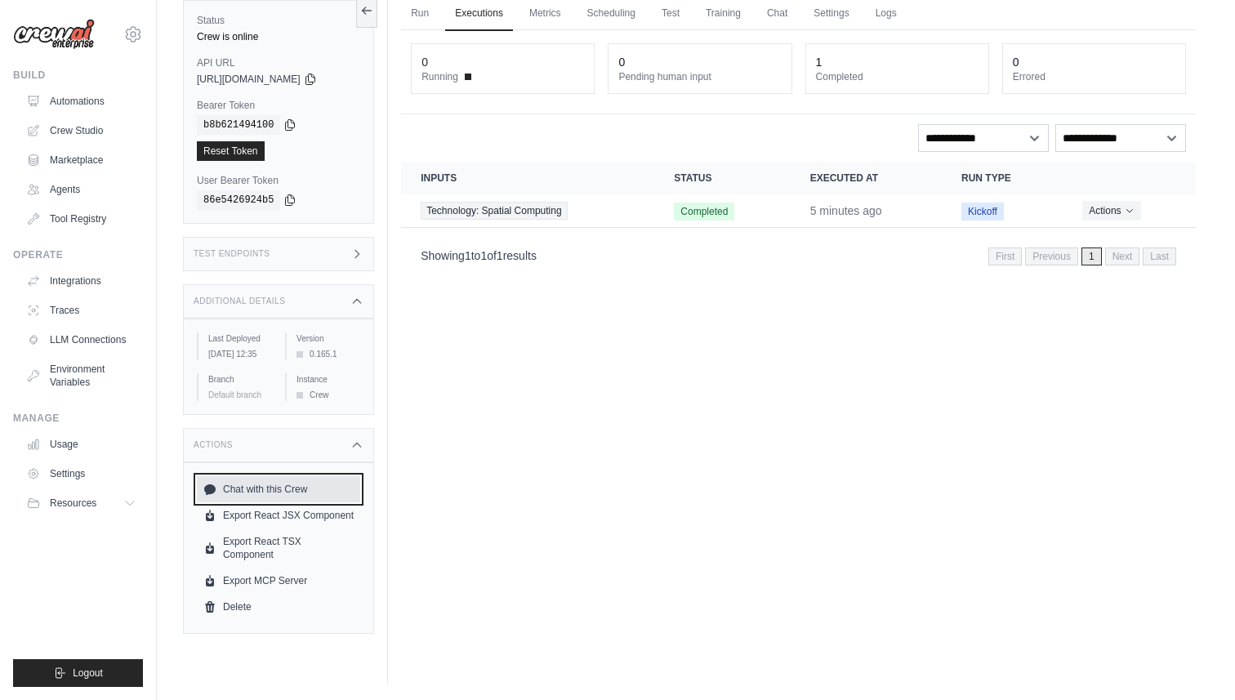
click at [270, 502] on link "Chat with this Crew" at bounding box center [278, 489] width 163 height 26
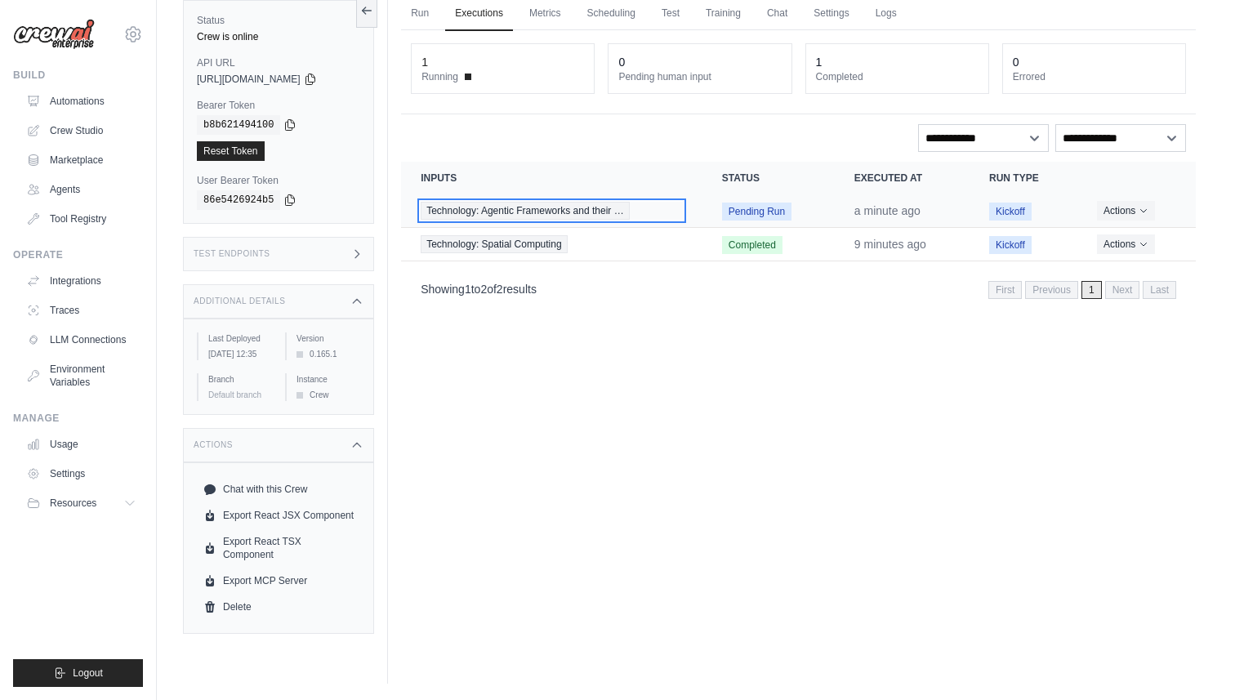
click at [587, 207] on span "Technology: Agentic Frameworks and their …" at bounding box center [525, 211] width 208 height 18
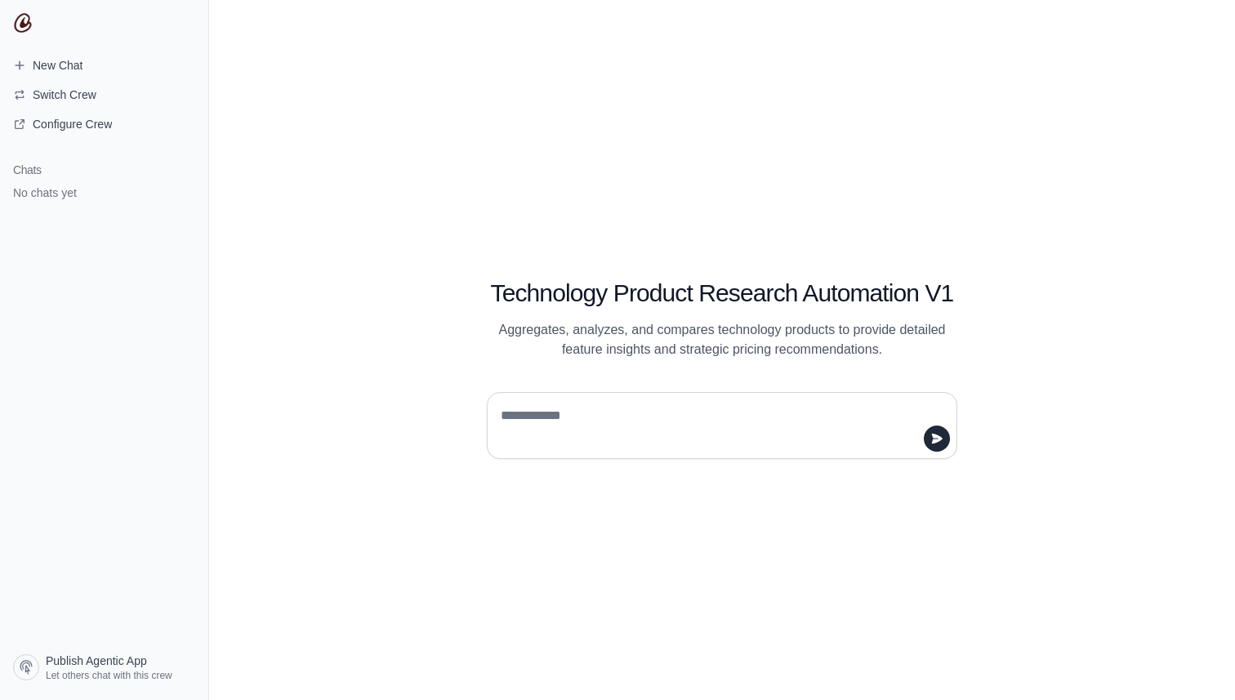
click at [622, 443] on textarea at bounding box center [716, 426] width 439 height 46
type textarea "*****"
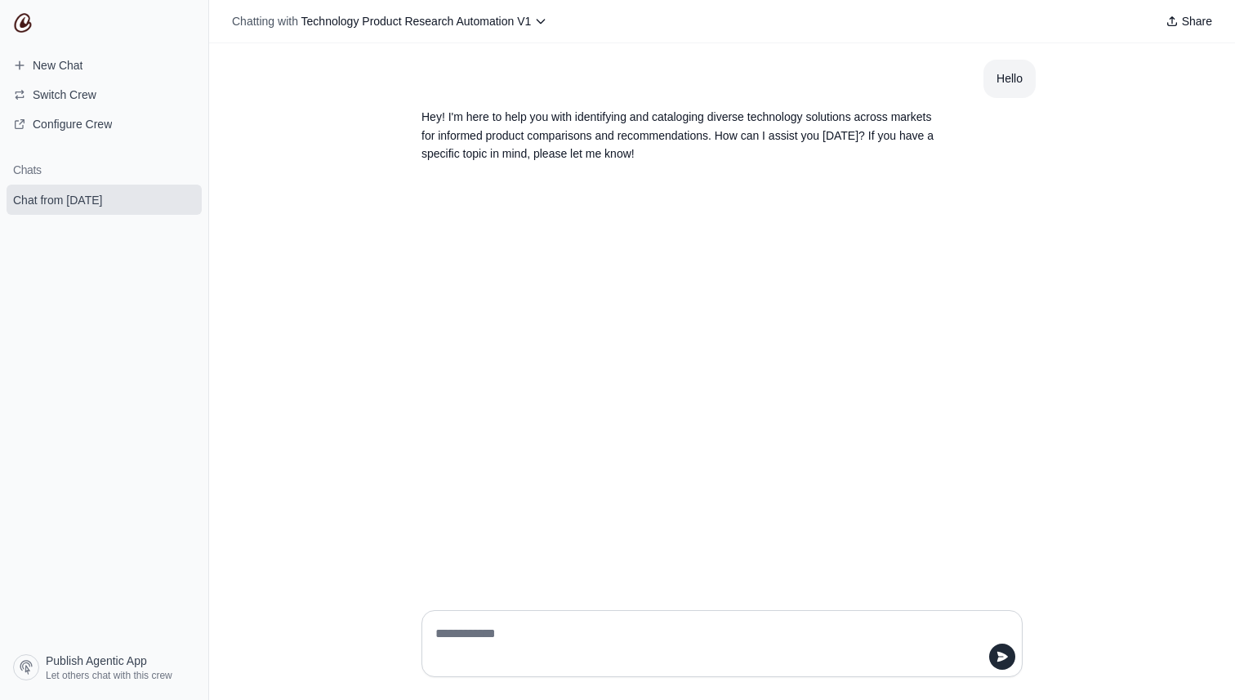
click at [529, 632] on textarea at bounding box center [717, 644] width 570 height 46
type textarea "*"
type textarea "**********"
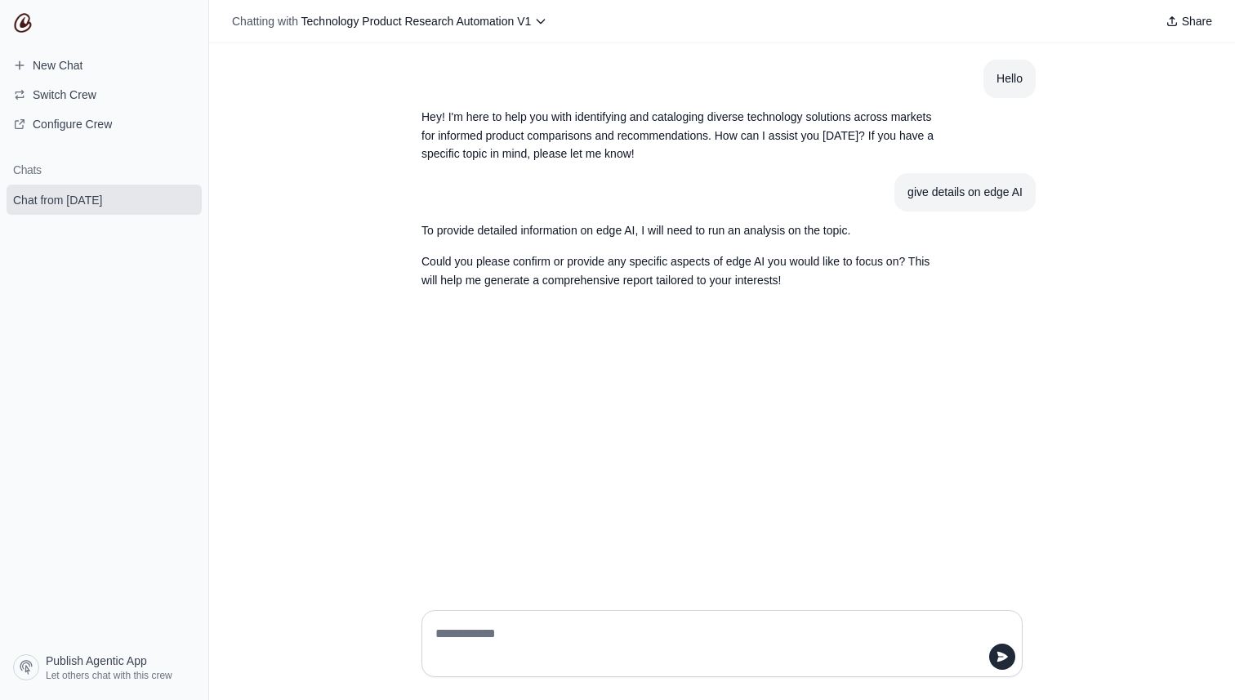
click at [597, 286] on p "Could you please confirm or provide any specific aspects of edge AI you would l…" at bounding box center [683, 271] width 523 height 38
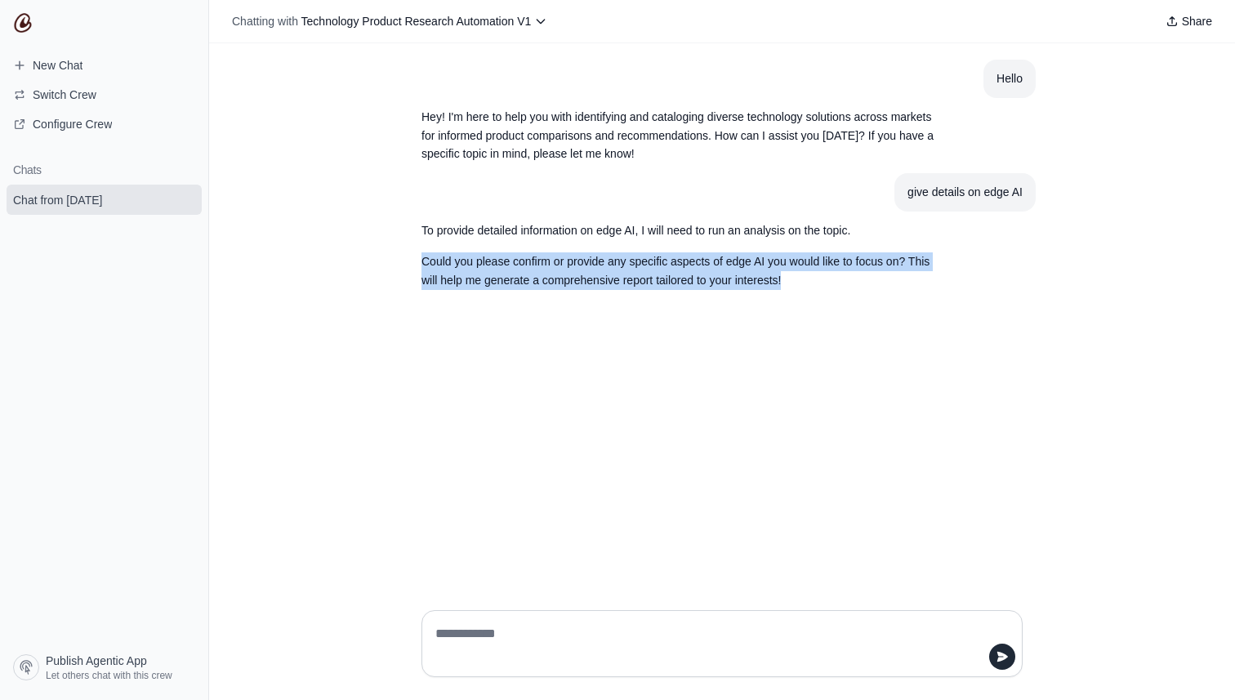
click at [597, 286] on p "Could you please confirm or provide any specific aspects of edge AI you would l…" at bounding box center [683, 271] width 523 height 38
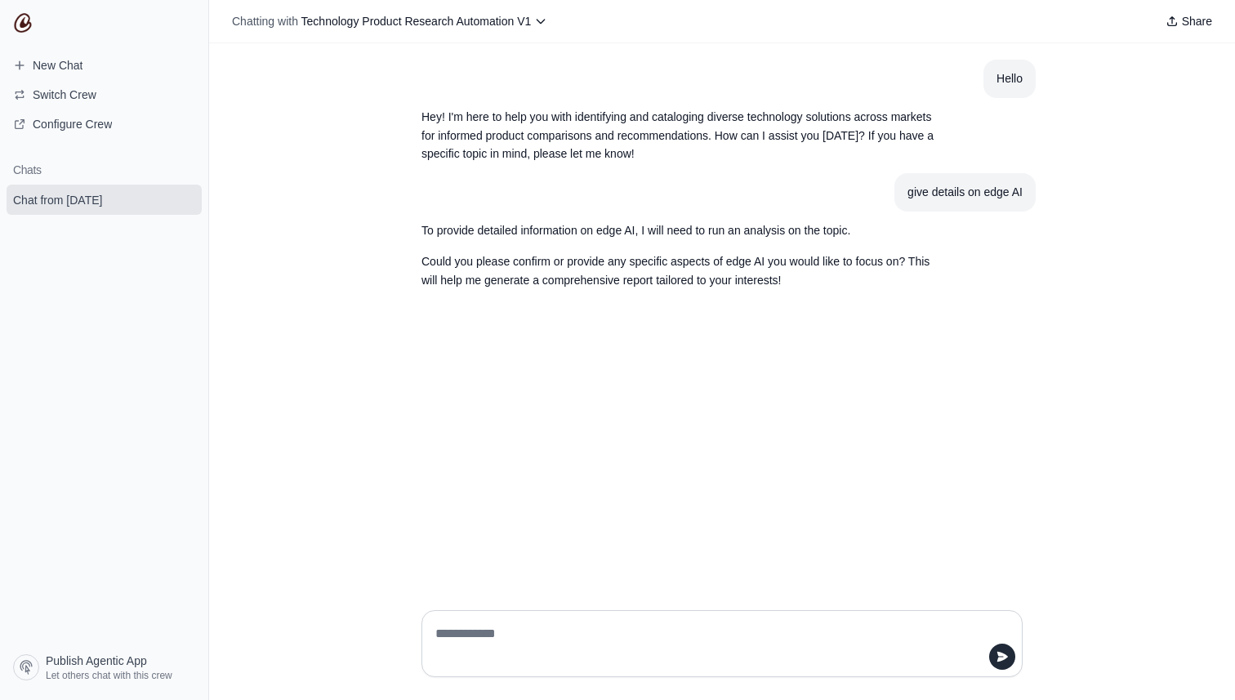
click at [527, 633] on textarea at bounding box center [717, 644] width 570 height 46
type textarea "*"
type textarea "**********"
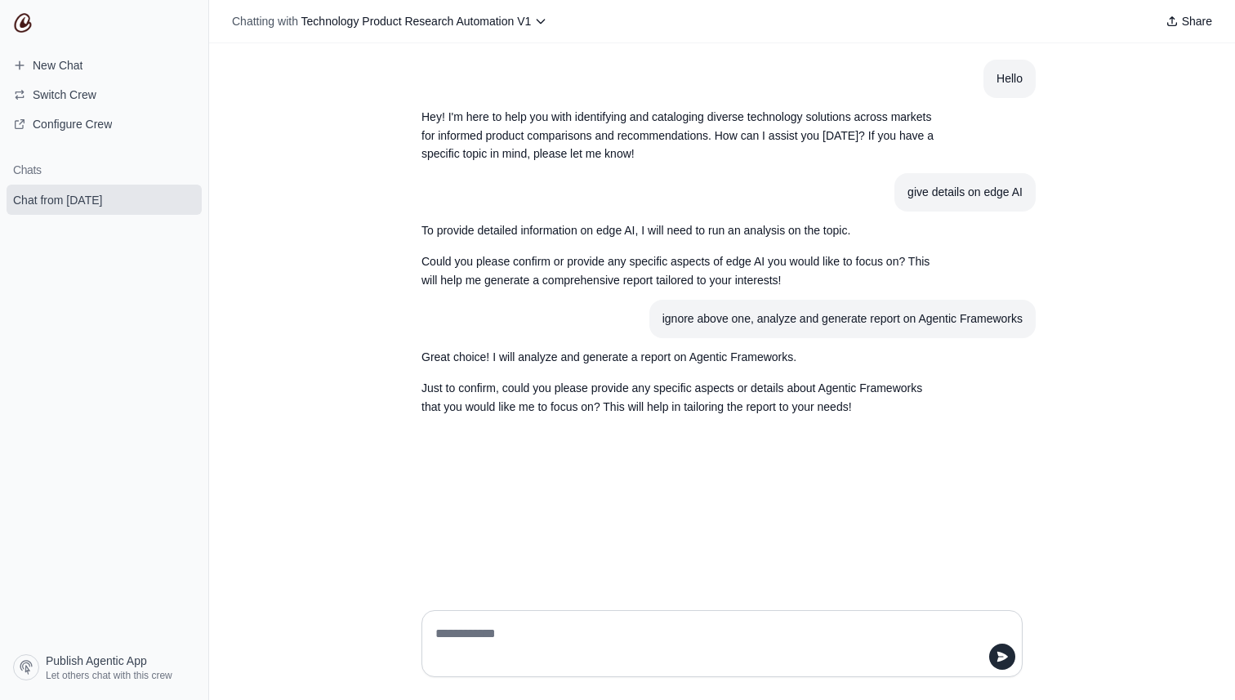
type textarea "*"
type textarea "**********"
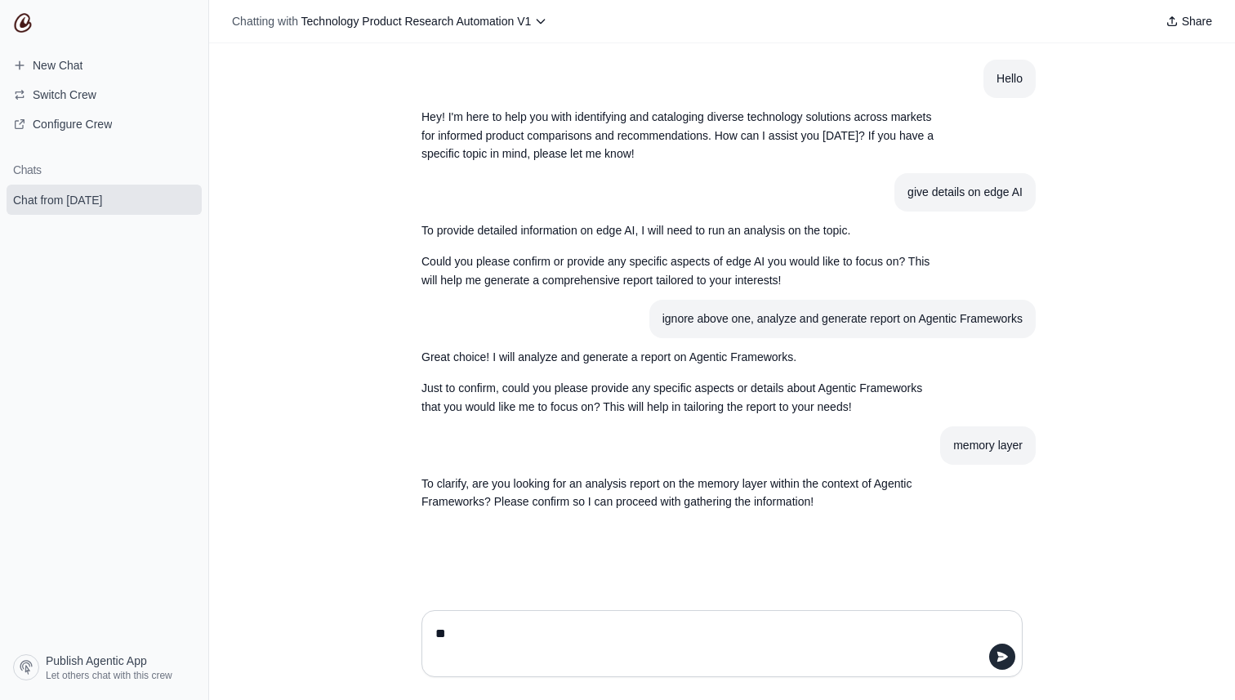
type textarea "***"
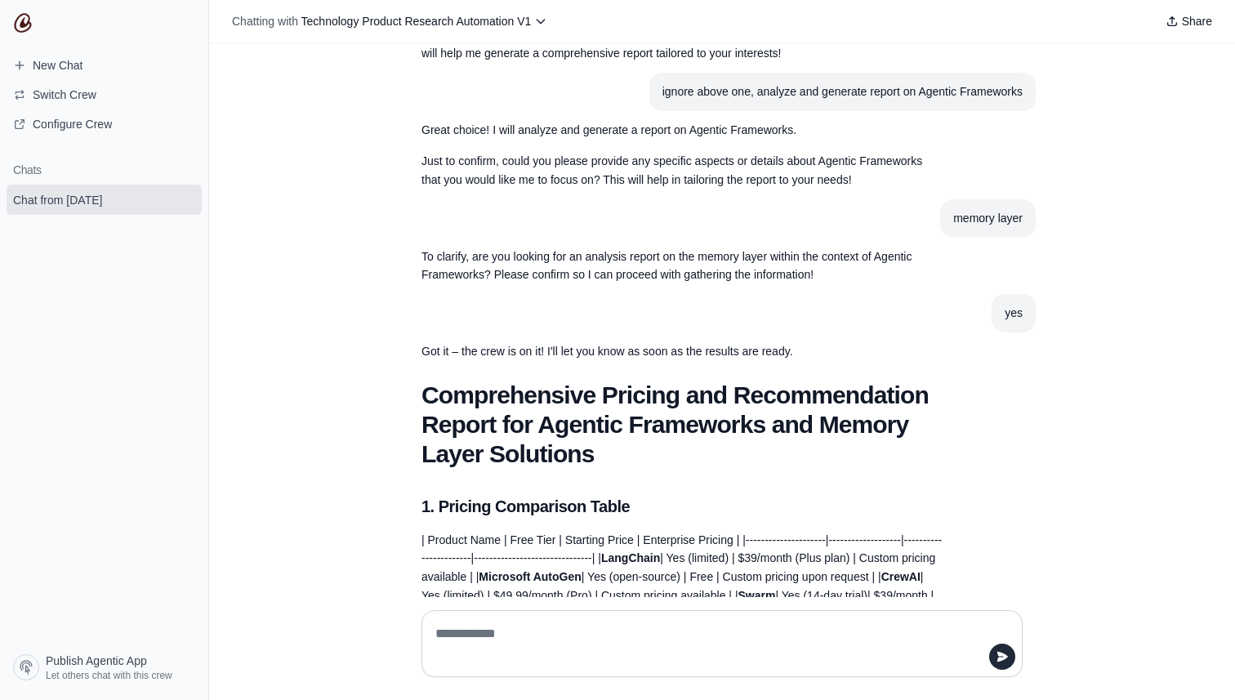
scroll to position [234, 0]
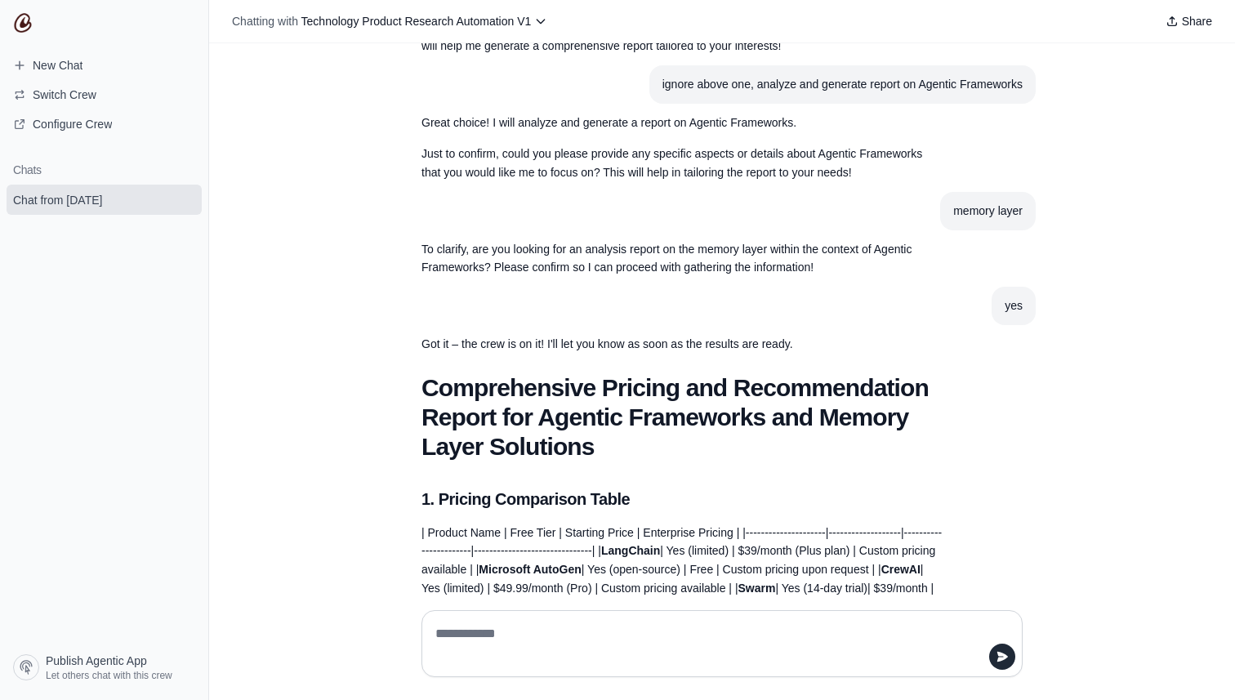
click at [604, 335] on p "Got it – the crew is on it! I'll let you know as soon as the results are ready." at bounding box center [683, 344] width 523 height 19
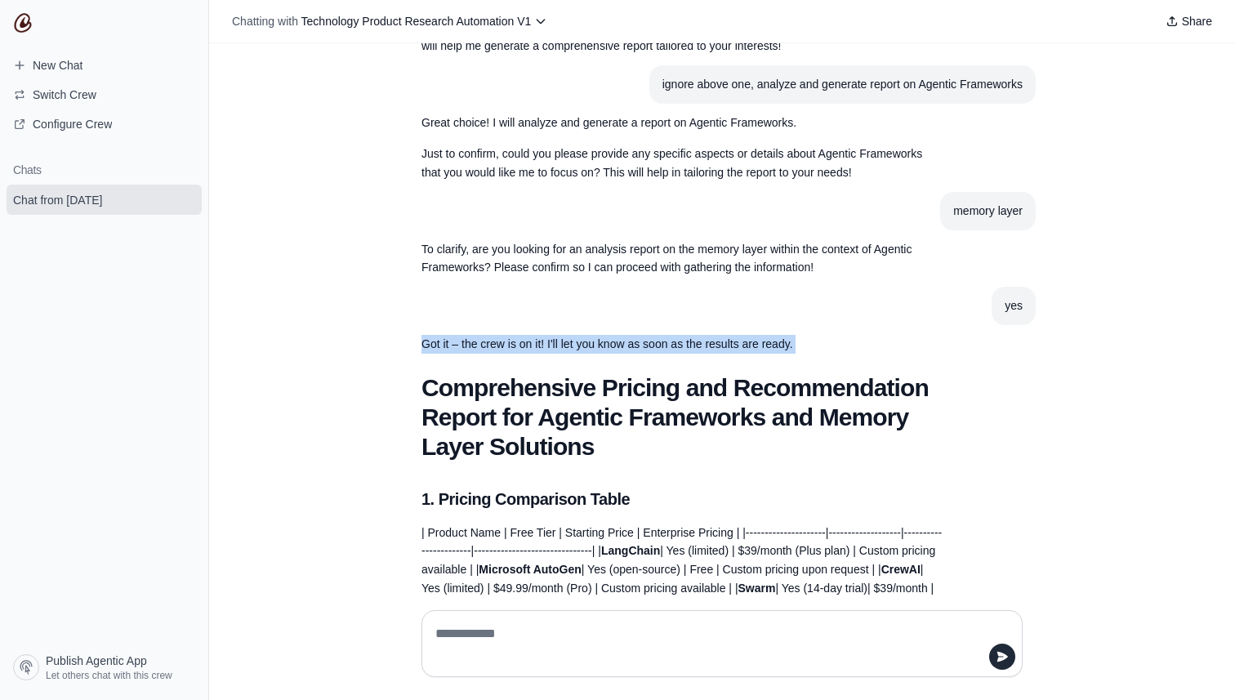
click at [604, 335] on p "Got it – the crew is on it! I'll let you know as soon as the results are ready." at bounding box center [683, 344] width 523 height 19
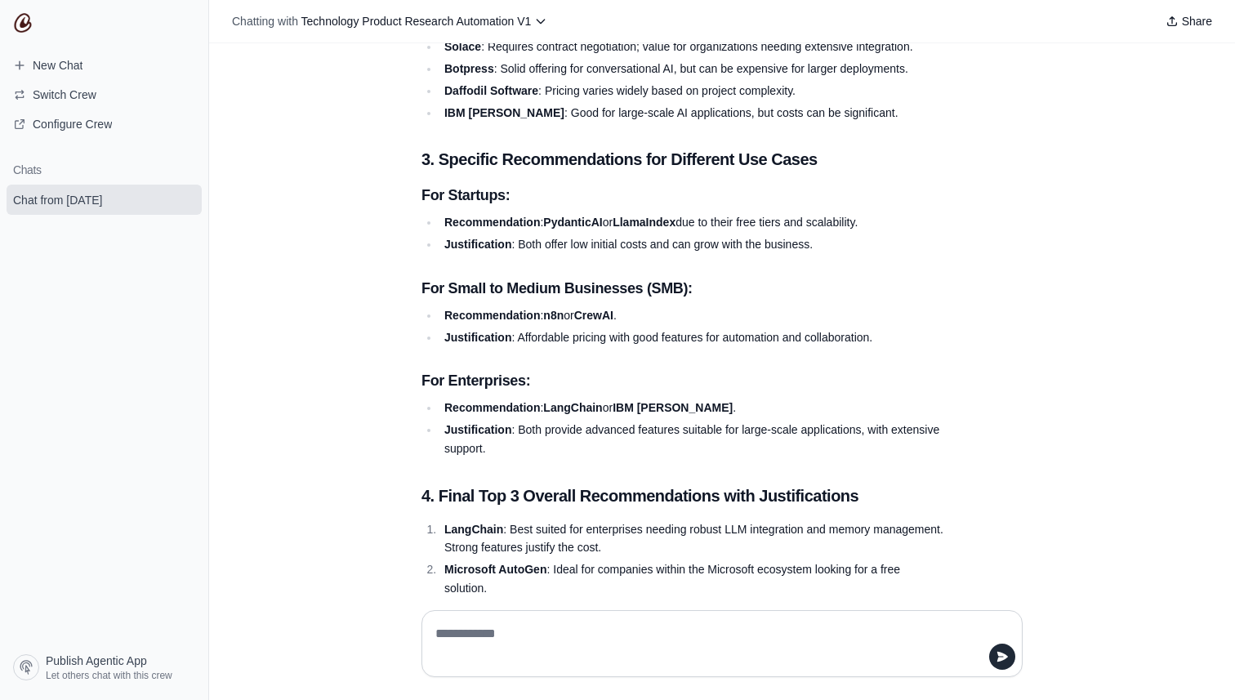
scroll to position [1315, 0]
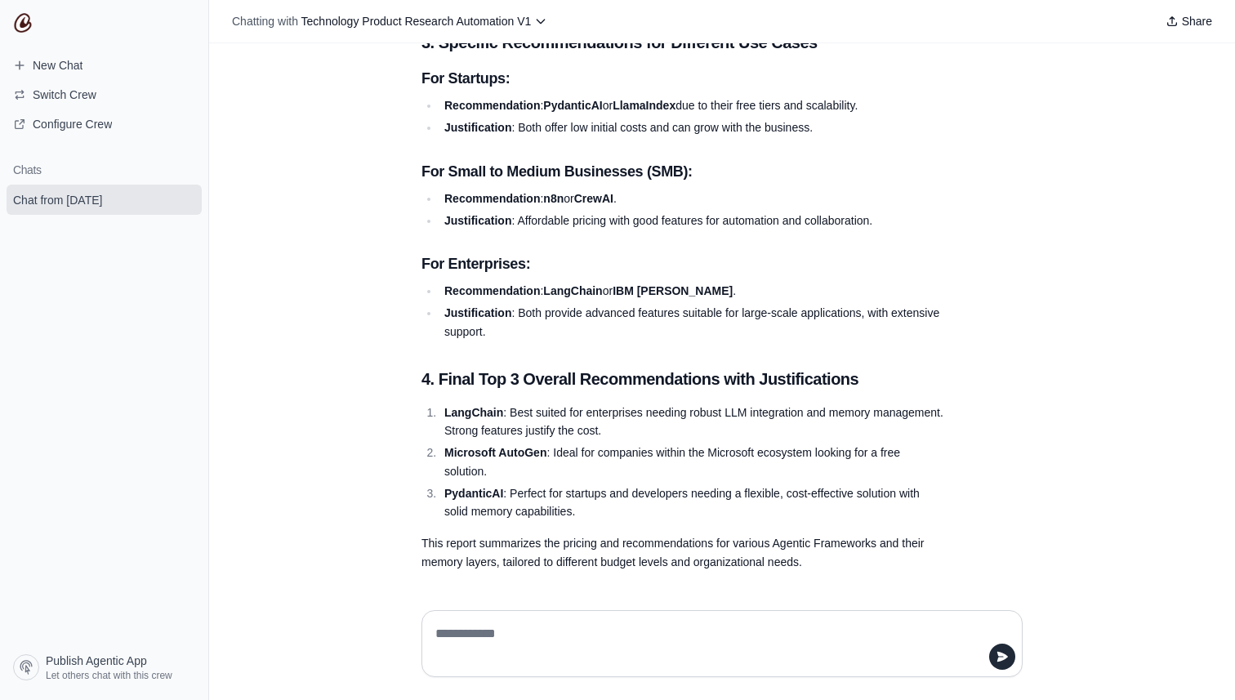
click at [614, 167] on h3 "For Small to Medium Businesses (SMB):" at bounding box center [683, 171] width 523 height 23
click at [604, 197] on strong "CrewAI" at bounding box center [593, 198] width 39 height 13
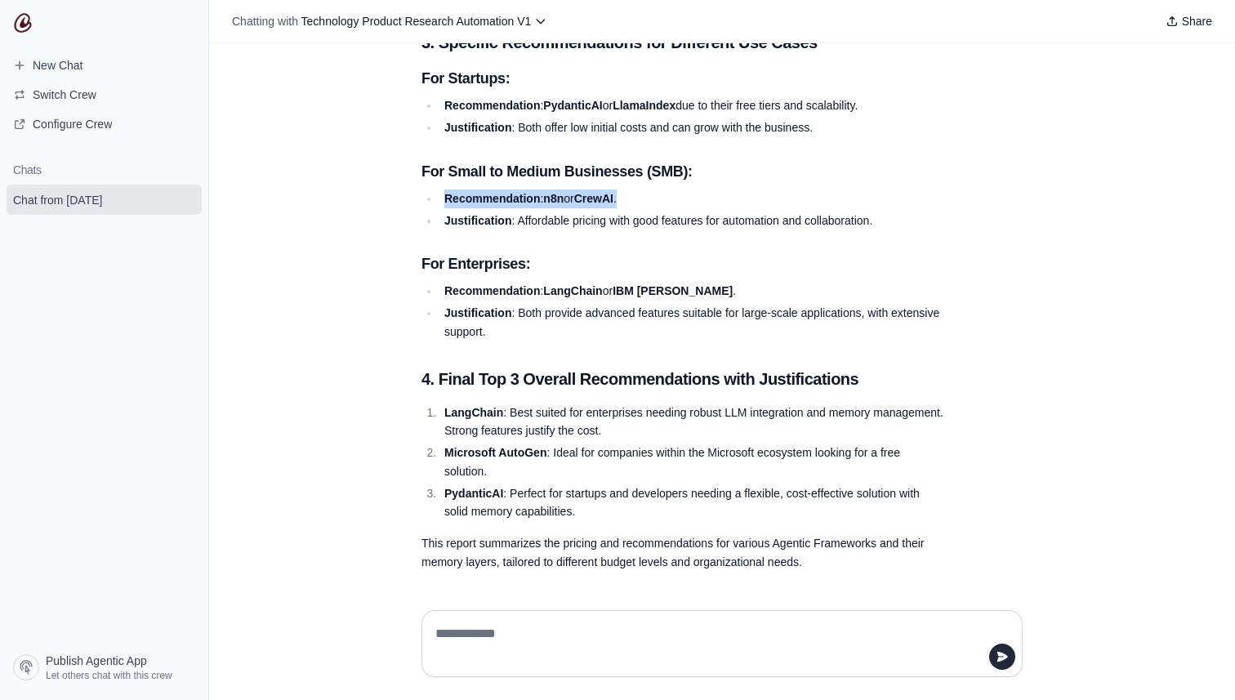
click at [604, 197] on strong "CrewAI" at bounding box center [593, 198] width 39 height 13
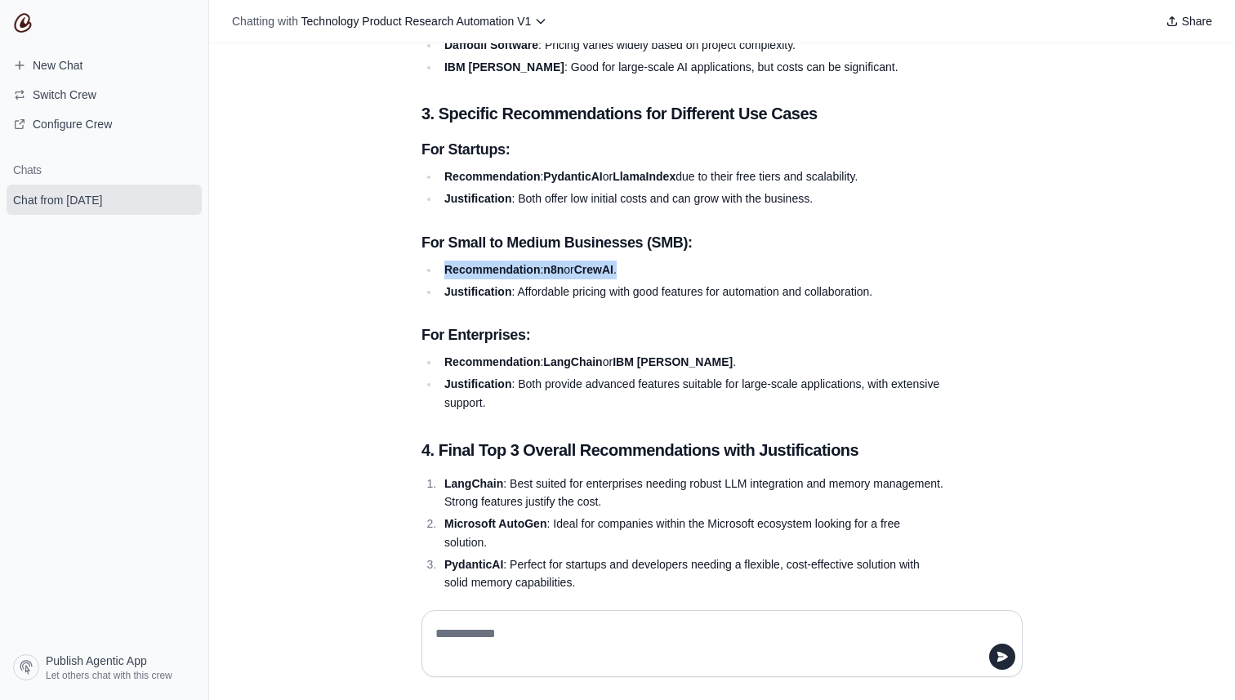
scroll to position [1237, 0]
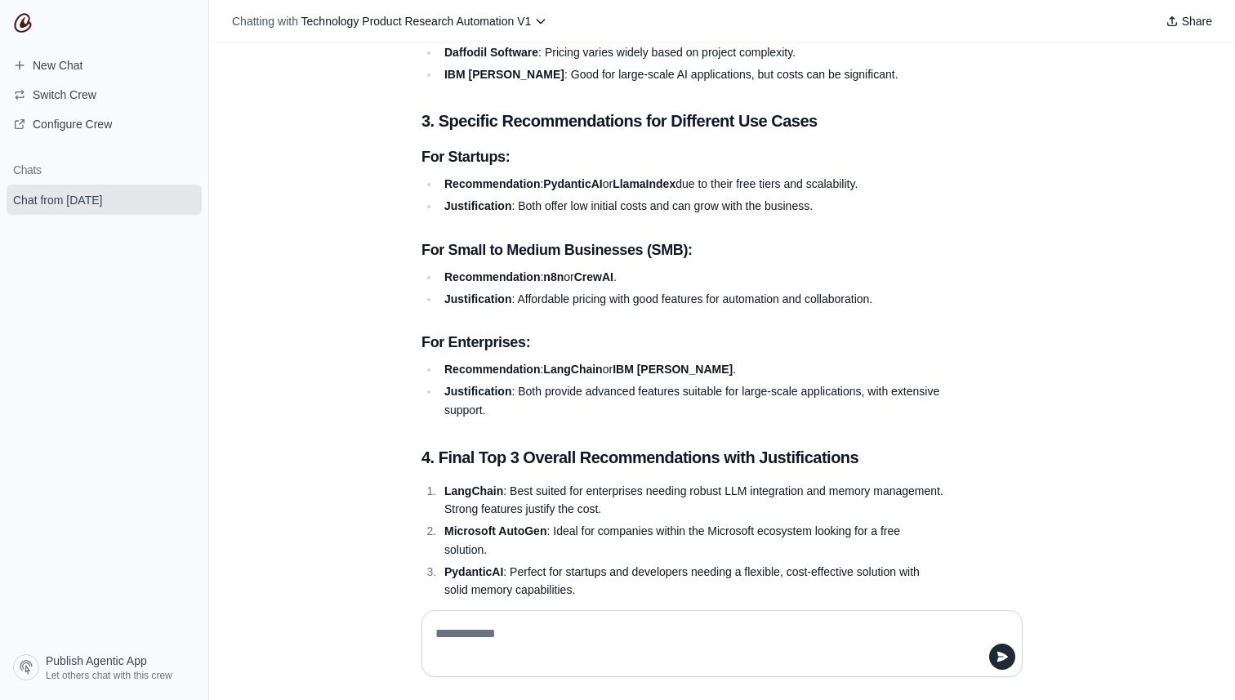
click at [591, 182] on strong "PydanticAI" at bounding box center [572, 183] width 59 height 13
click at [694, 182] on li "Recommendation : PydanticAI or LlamaIndex due to their free tiers and scalabili…" at bounding box center [691, 184] width 505 height 19
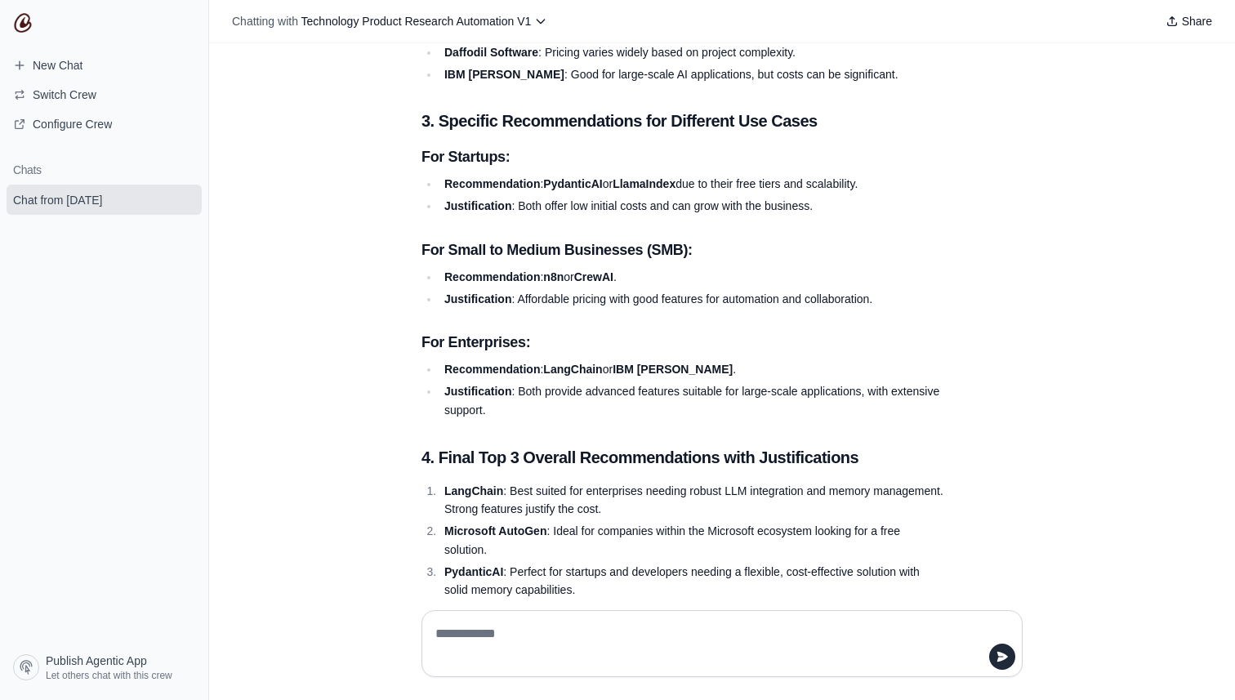
click at [917, 351] on h3 "For Enterprises:" at bounding box center [683, 342] width 523 height 23
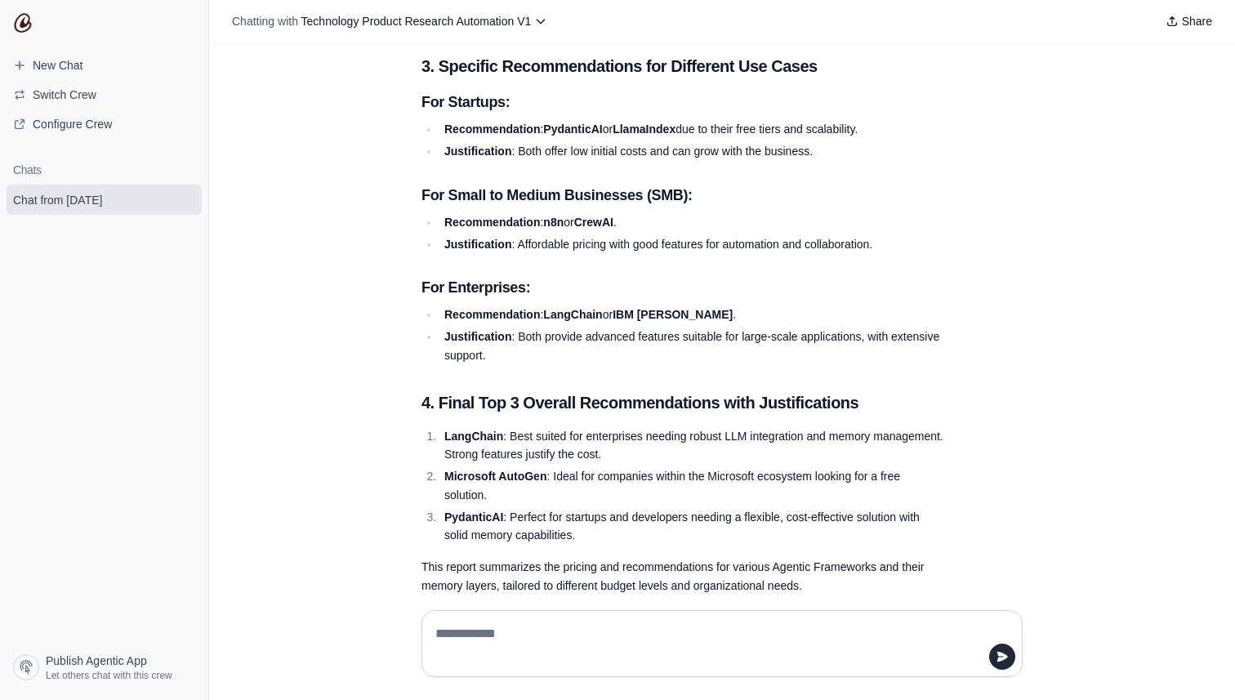
scroll to position [1315, 0]
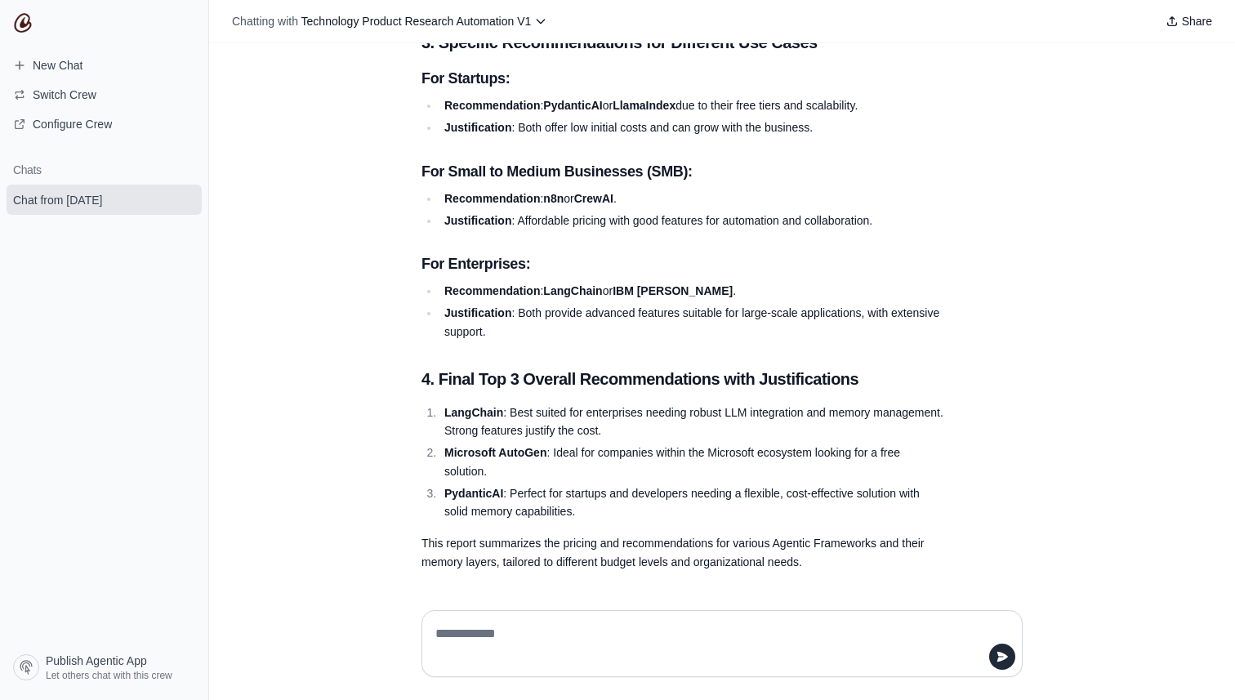
click at [480, 491] on strong "PydanticAI" at bounding box center [473, 493] width 59 height 13
click at [823, 457] on li "Microsoft AutoGen : Ideal for companies within the Microsoft ecosystem looking …" at bounding box center [691, 463] width 505 height 38
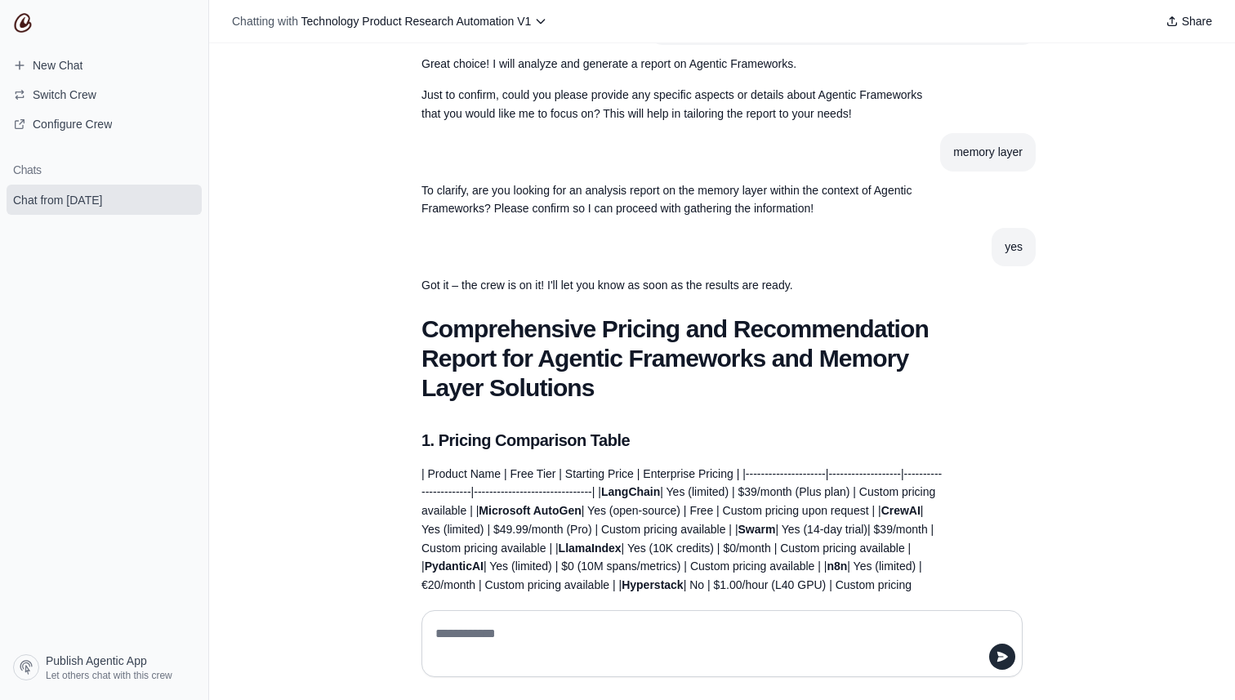
scroll to position [0, 0]
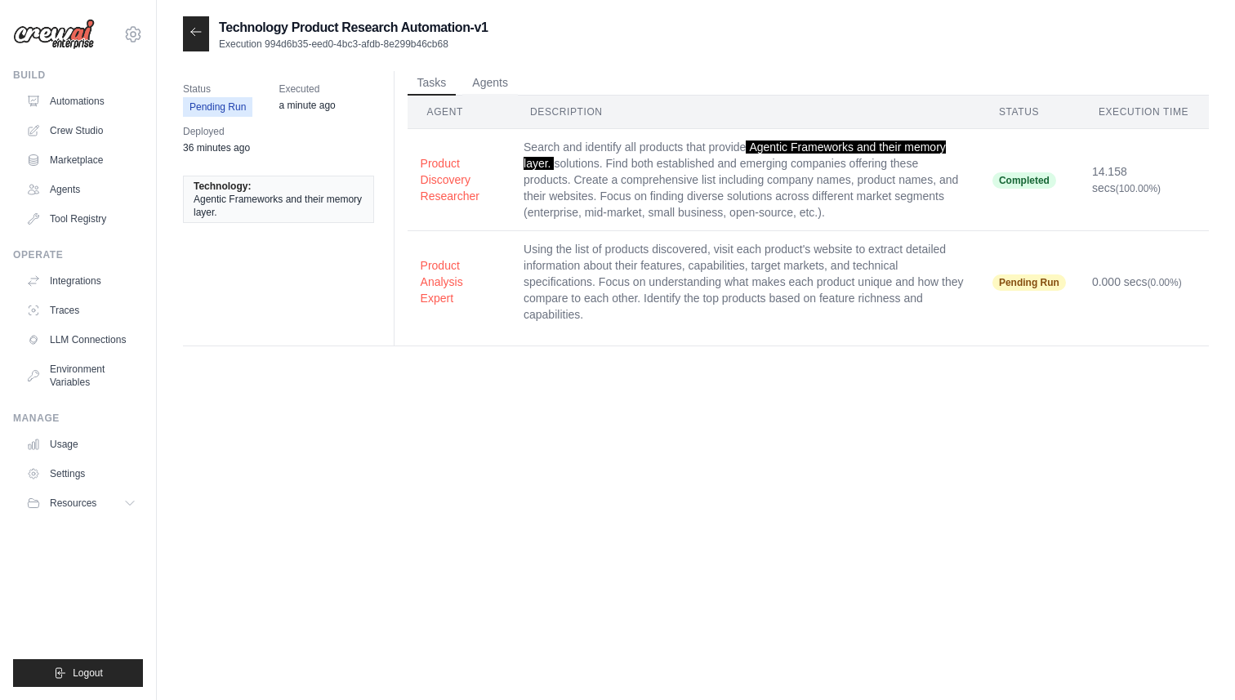
click at [622, 199] on td "Search and identify all products that provide Agentic Frameworks and their memo…" at bounding box center [745, 180] width 469 height 102
drag, startPoint x: 528, startPoint y: 145, endPoint x: 881, endPoint y: 216, distance: 360.8
click at [881, 216] on td "Search and identify all products that provide Agentic Frameworks and their memo…" at bounding box center [745, 180] width 469 height 102
click at [800, 282] on td "Using the list of products discovered, visit each product's website to extract …" at bounding box center [745, 282] width 469 height 102
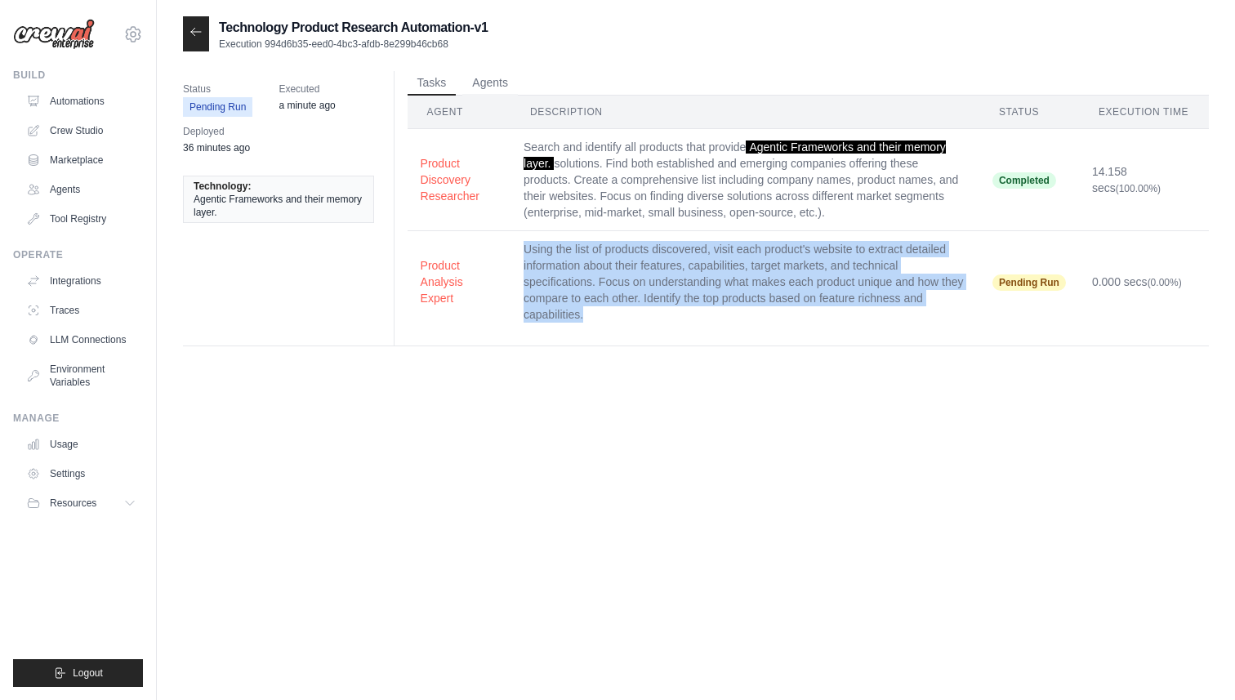
click at [800, 282] on td "Using the list of products discovered, visit each product's website to extract …" at bounding box center [745, 282] width 469 height 102
click at [489, 87] on button "Agents" at bounding box center [490, 82] width 56 height 25
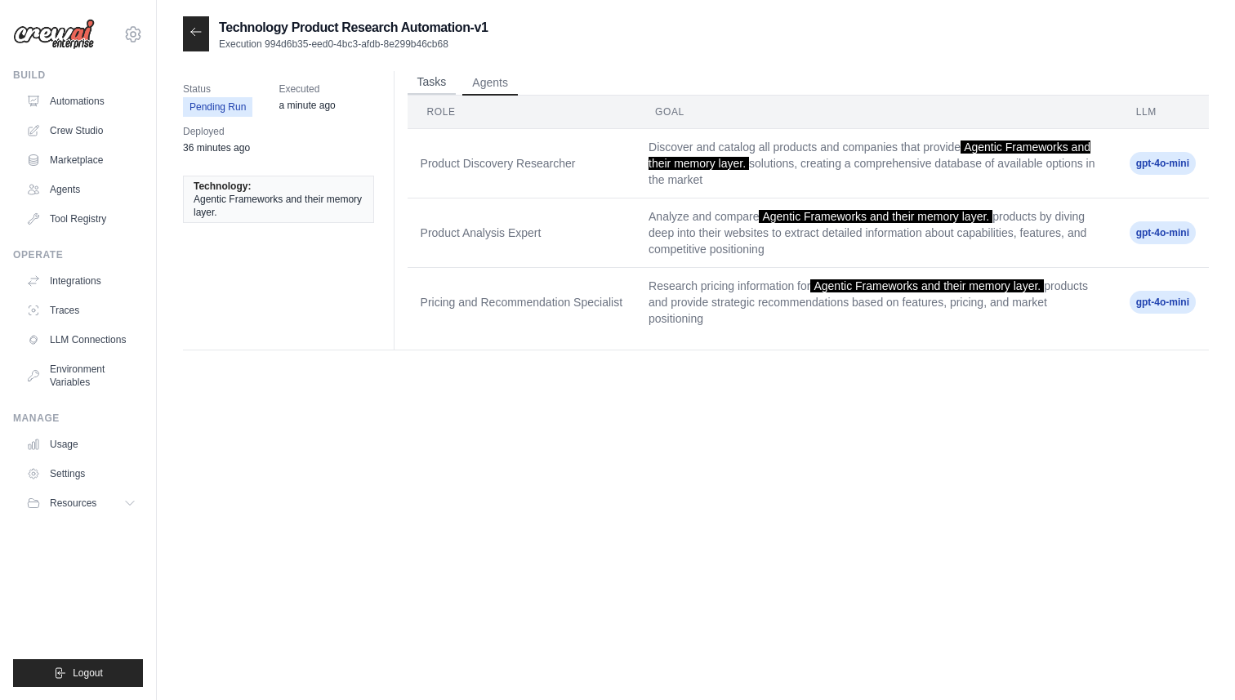
click at [447, 91] on button "Tasks" at bounding box center [432, 82] width 49 height 25
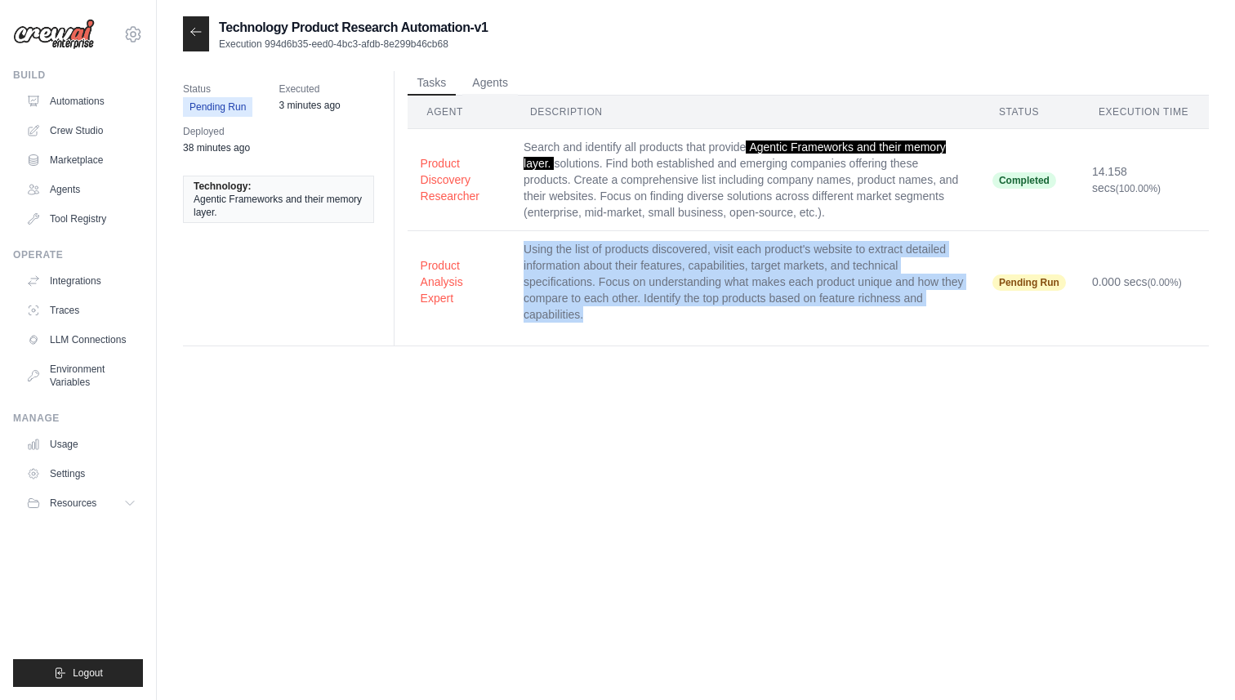
click at [194, 32] on icon at bounding box center [196, 31] width 10 height 7
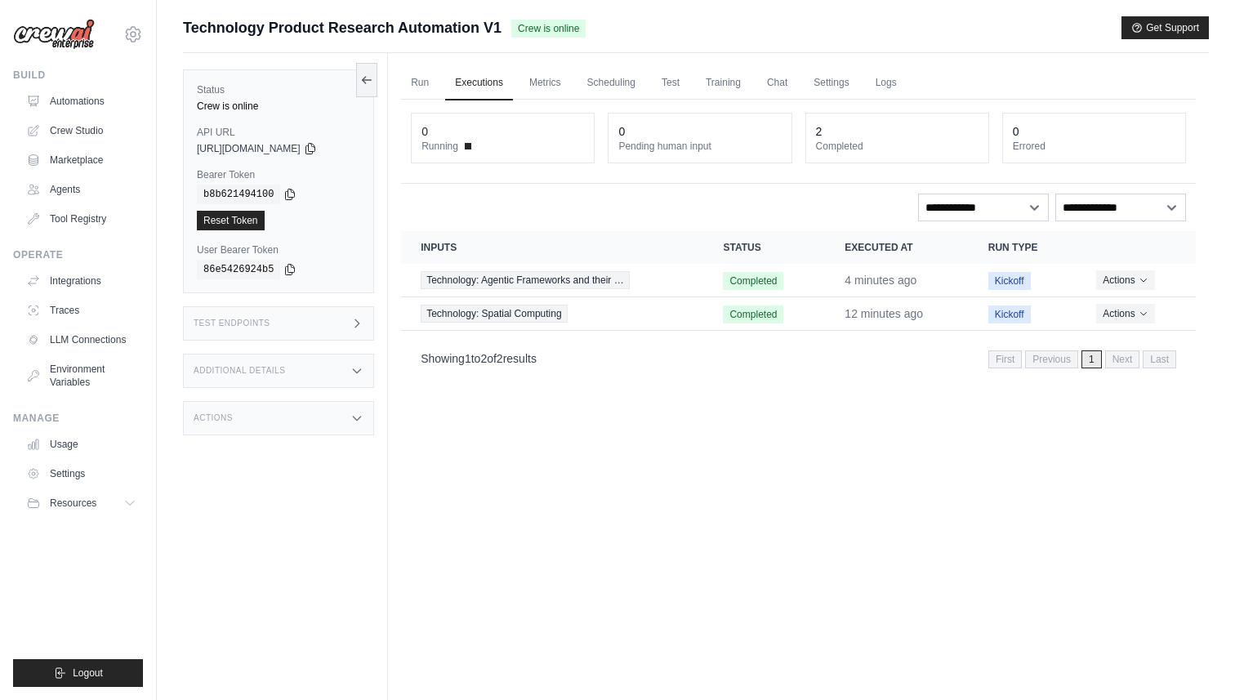
click at [257, 415] on div "Actions" at bounding box center [278, 418] width 191 height 34
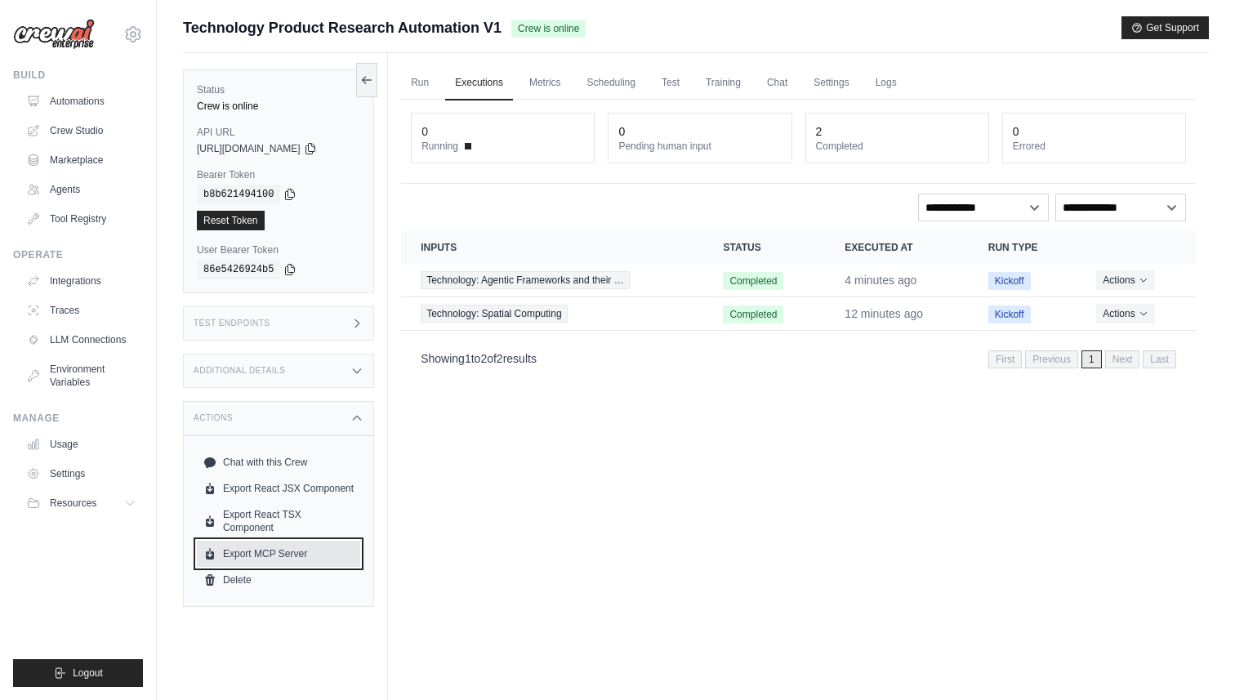
click at [279, 554] on link "Export MCP Server" at bounding box center [278, 554] width 163 height 26
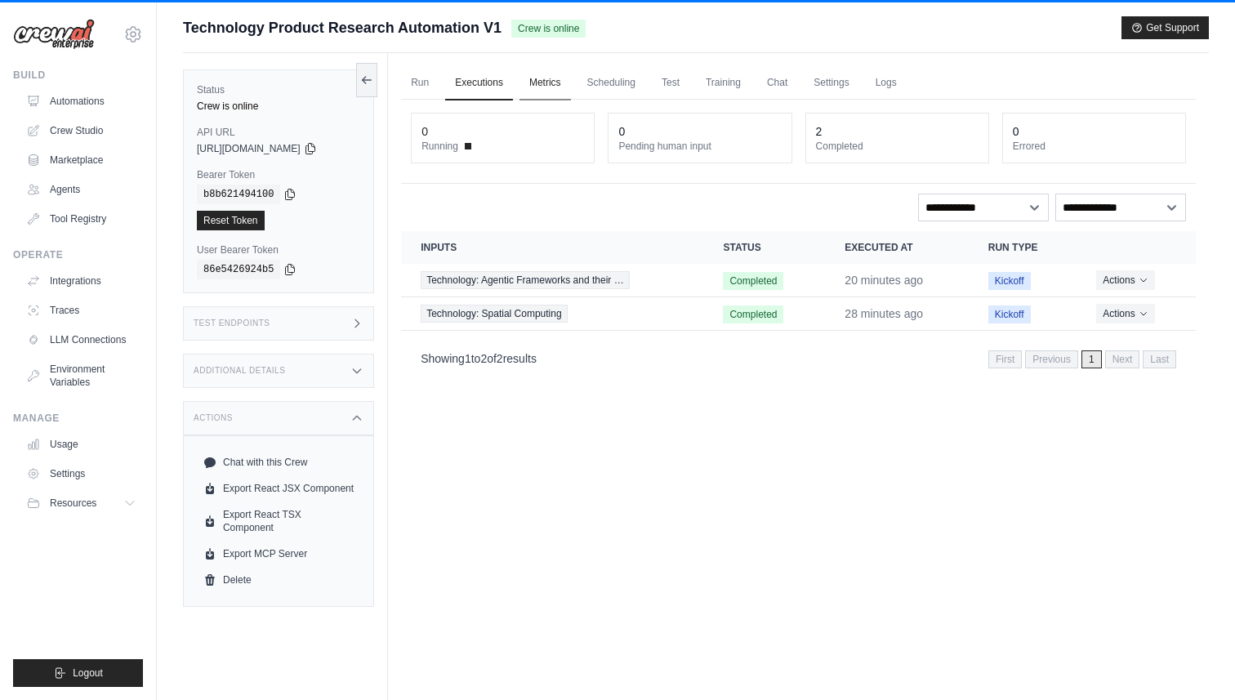
click at [549, 78] on link "Metrics" at bounding box center [545, 83] width 51 height 34
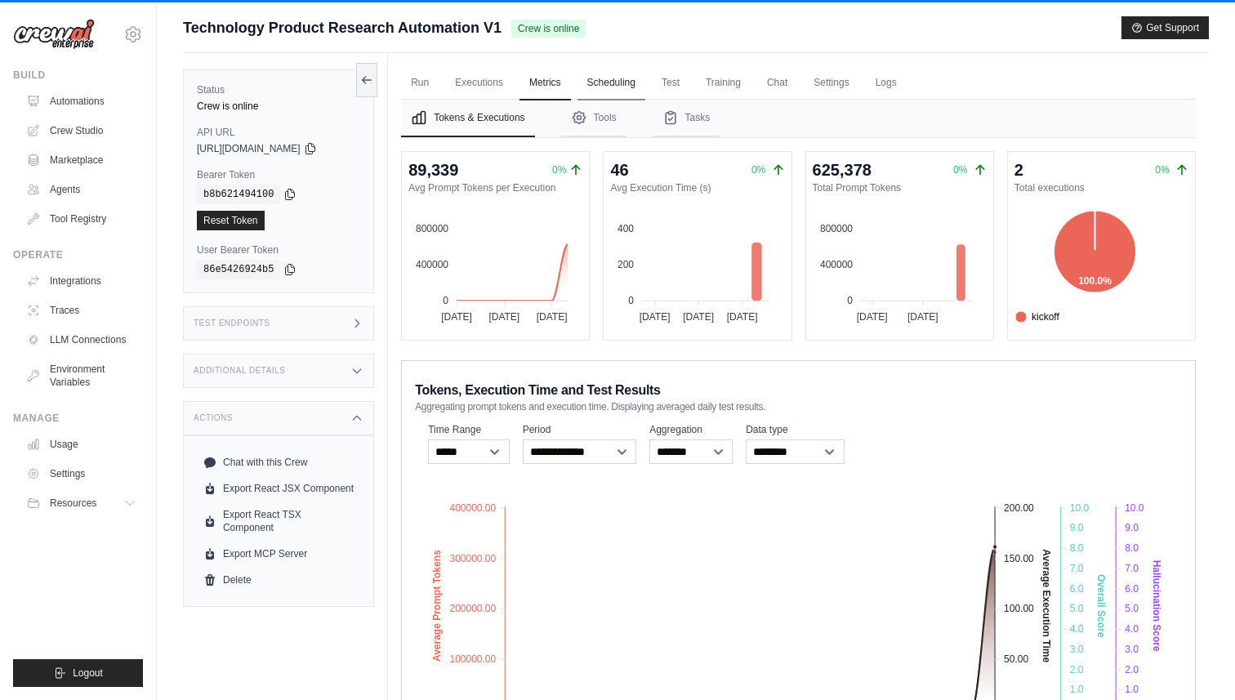
click at [613, 81] on link "Scheduling" at bounding box center [612, 83] width 68 height 34
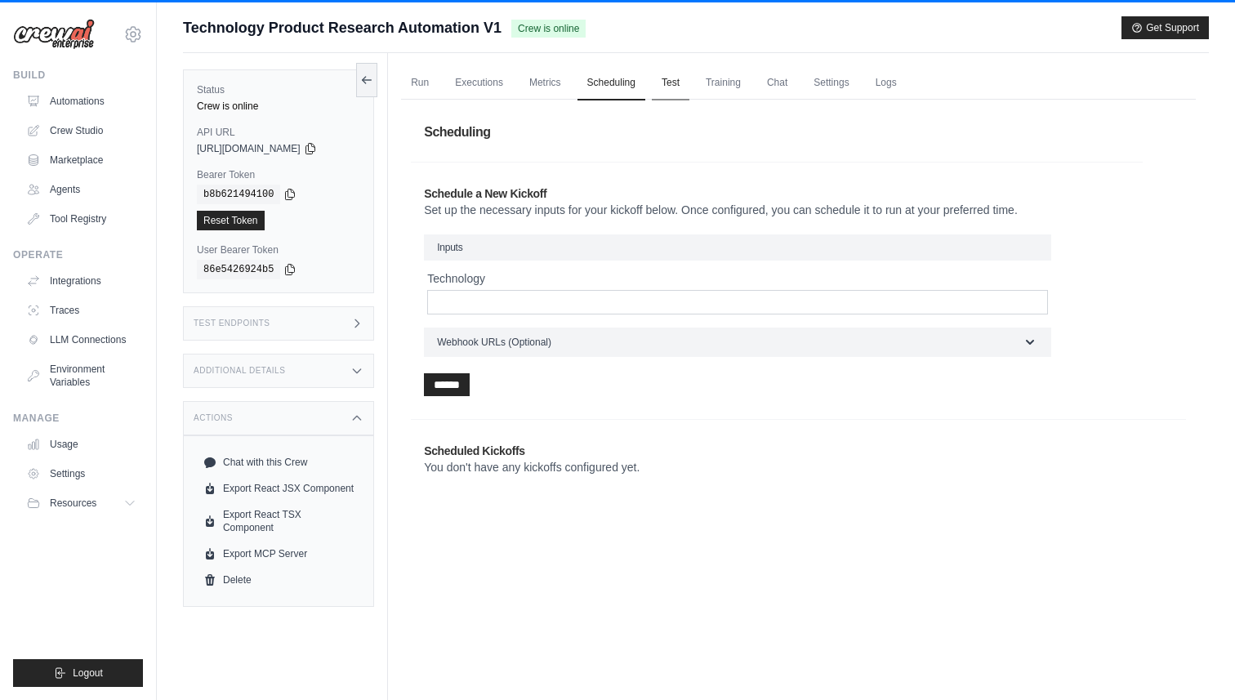
click at [670, 83] on link "Test" at bounding box center [671, 83] width 38 height 34
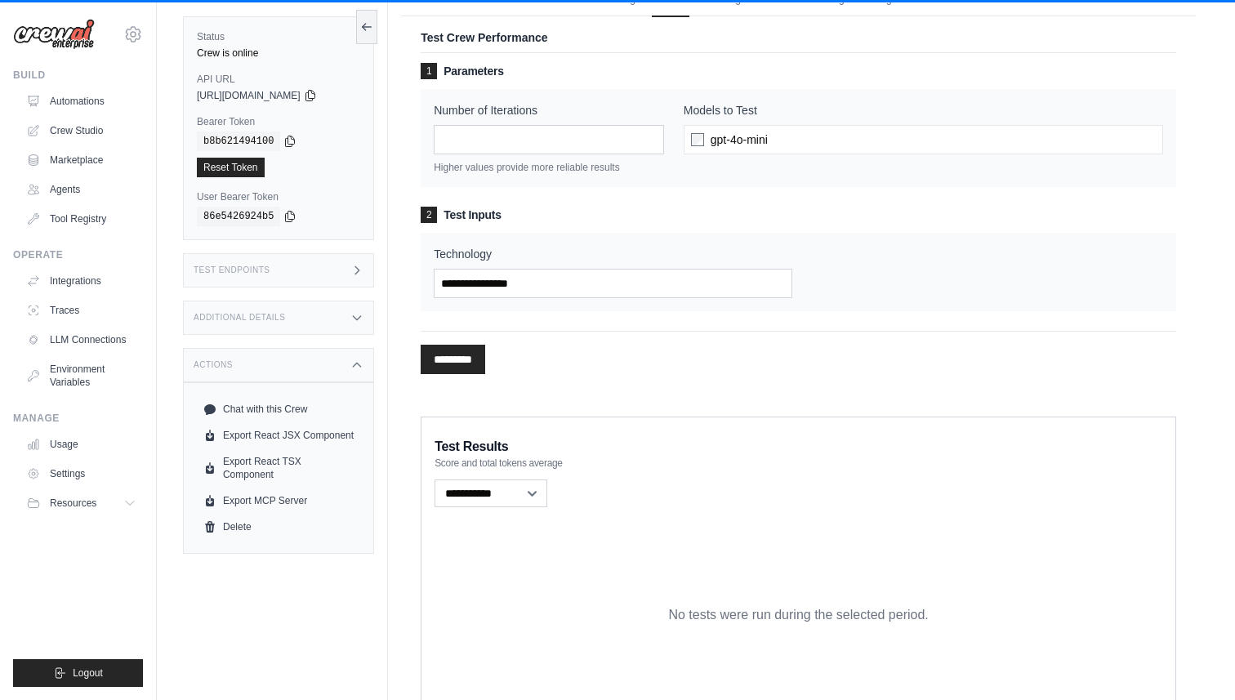
scroll to position [81, 0]
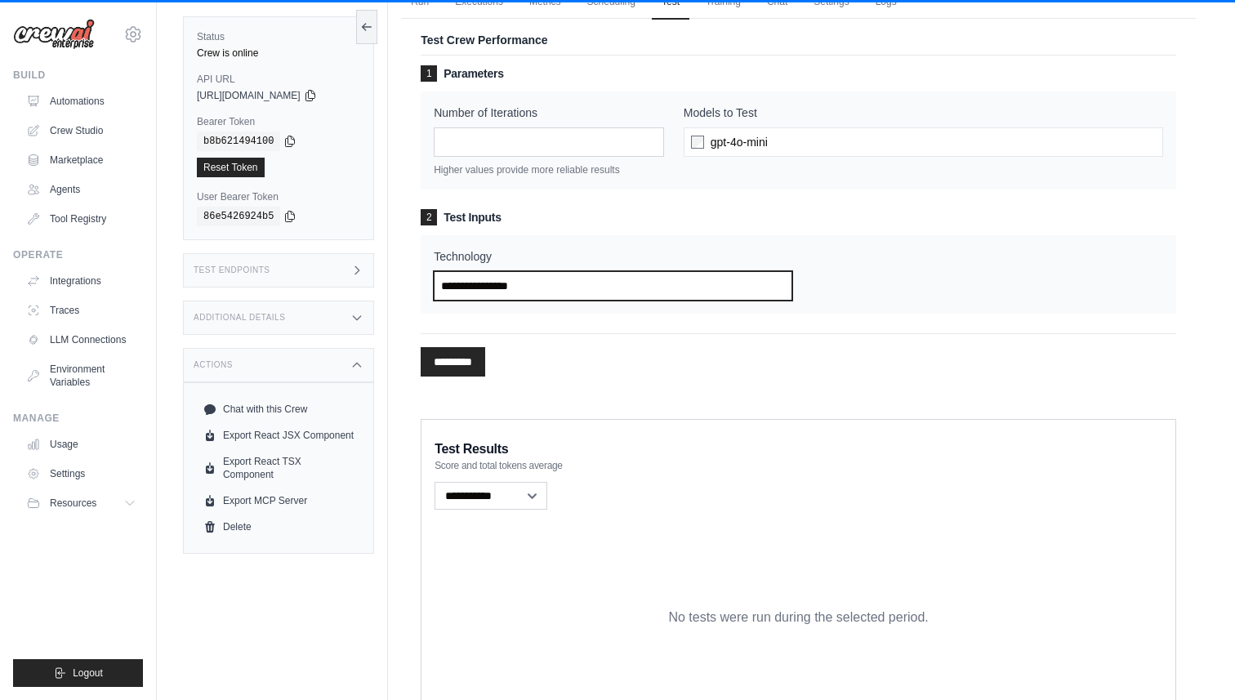
click at [497, 286] on input "Technology" at bounding box center [613, 285] width 358 height 29
type input "*"
type input "***"
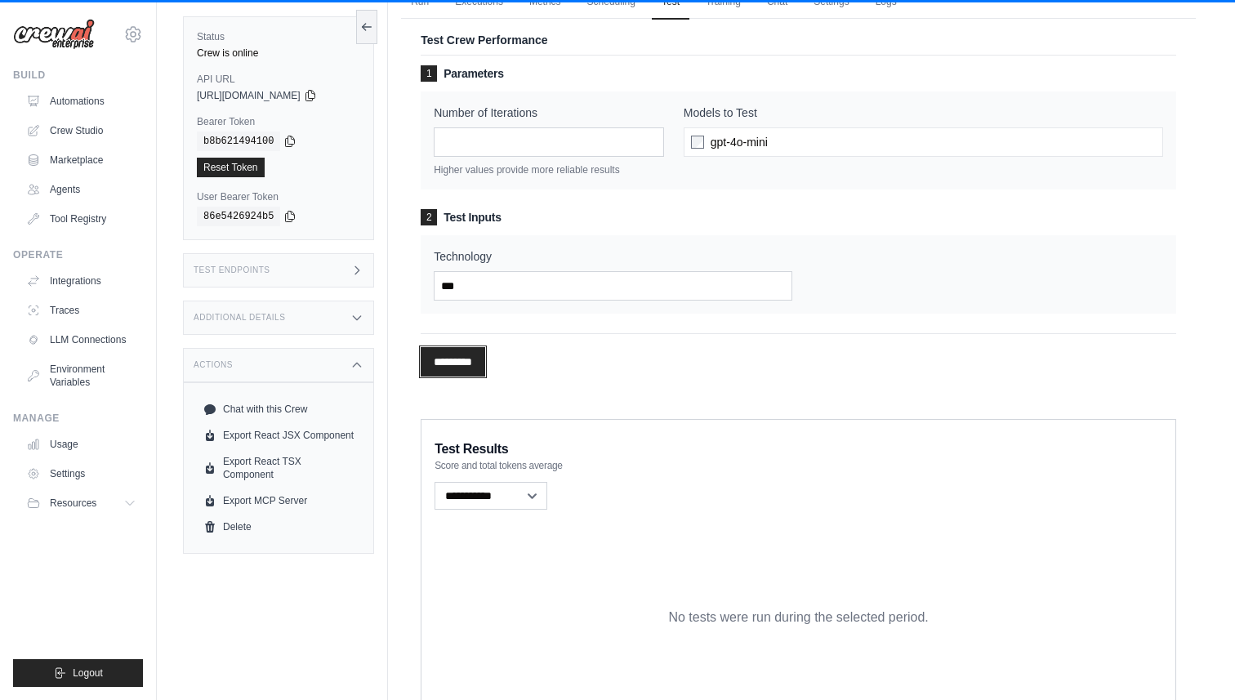
click at [444, 366] on input "*********" at bounding box center [453, 361] width 65 height 29
click at [770, 207] on div "1 Parameters Number of Iterations * Higher values provide more reliable results…" at bounding box center [799, 189] width 756 height 248
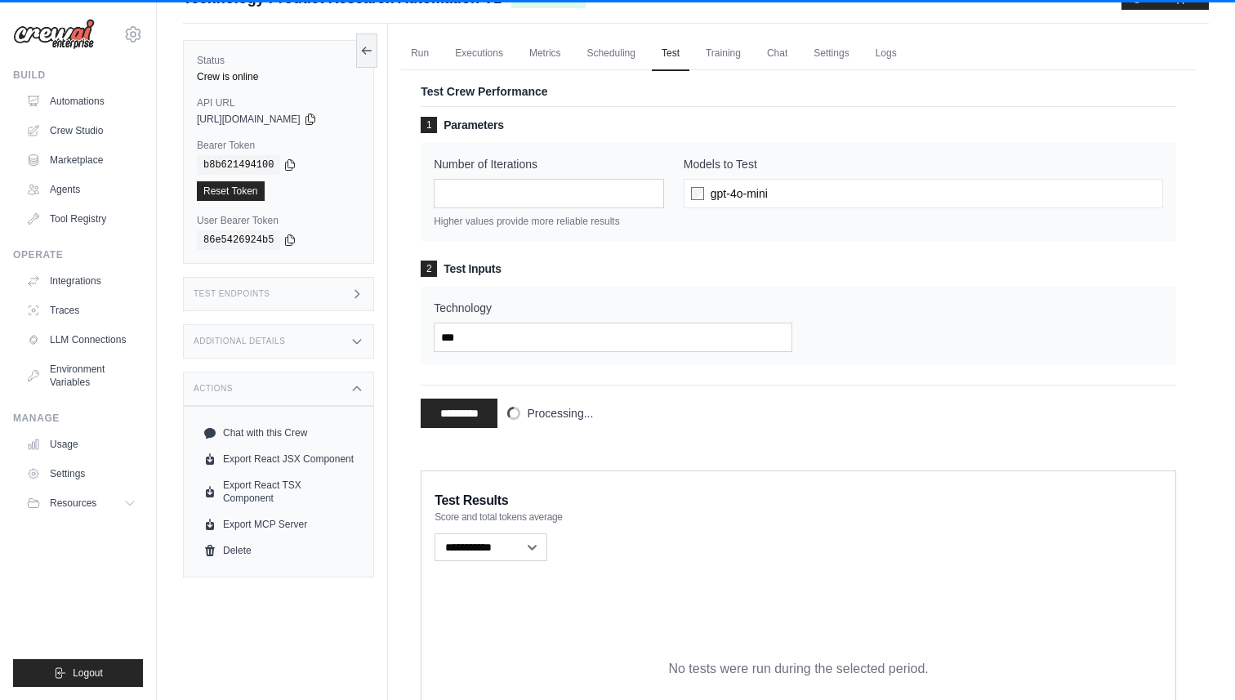
scroll to position [0, 0]
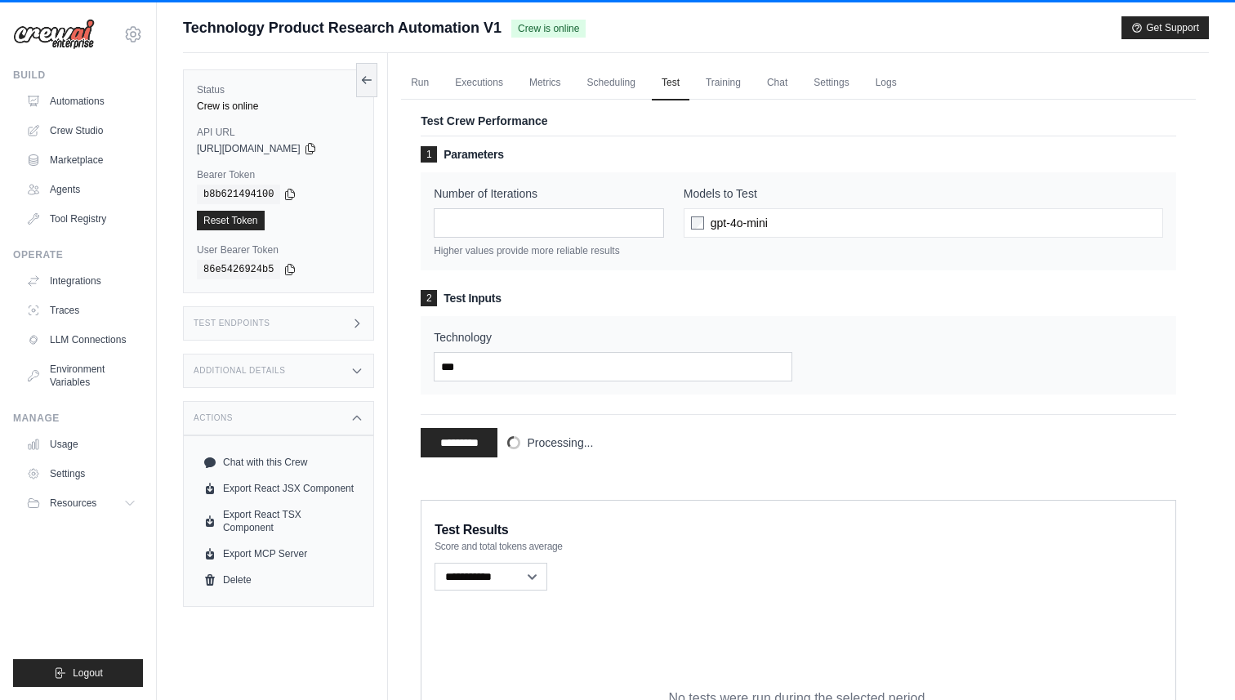
click at [748, 226] on span "gpt-4o-mini" at bounding box center [739, 223] width 57 height 16
click at [738, 77] on link "Training" at bounding box center [723, 83] width 55 height 34
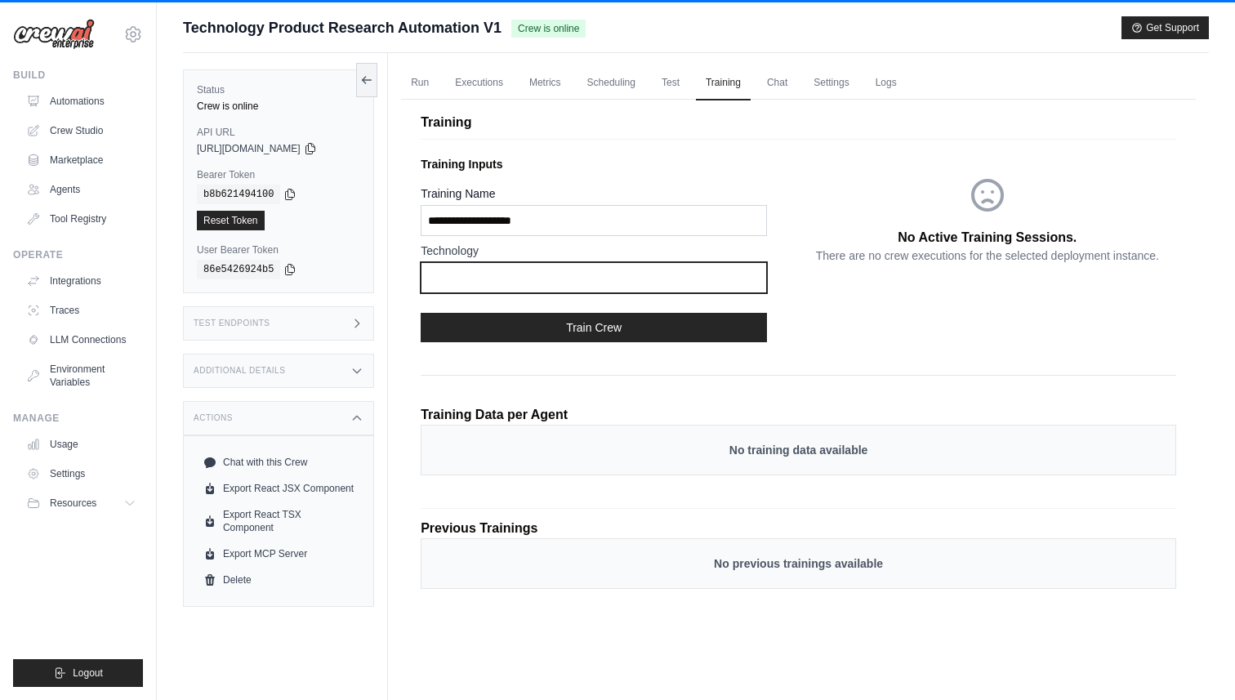
click at [507, 279] on input "text" at bounding box center [594, 277] width 346 height 31
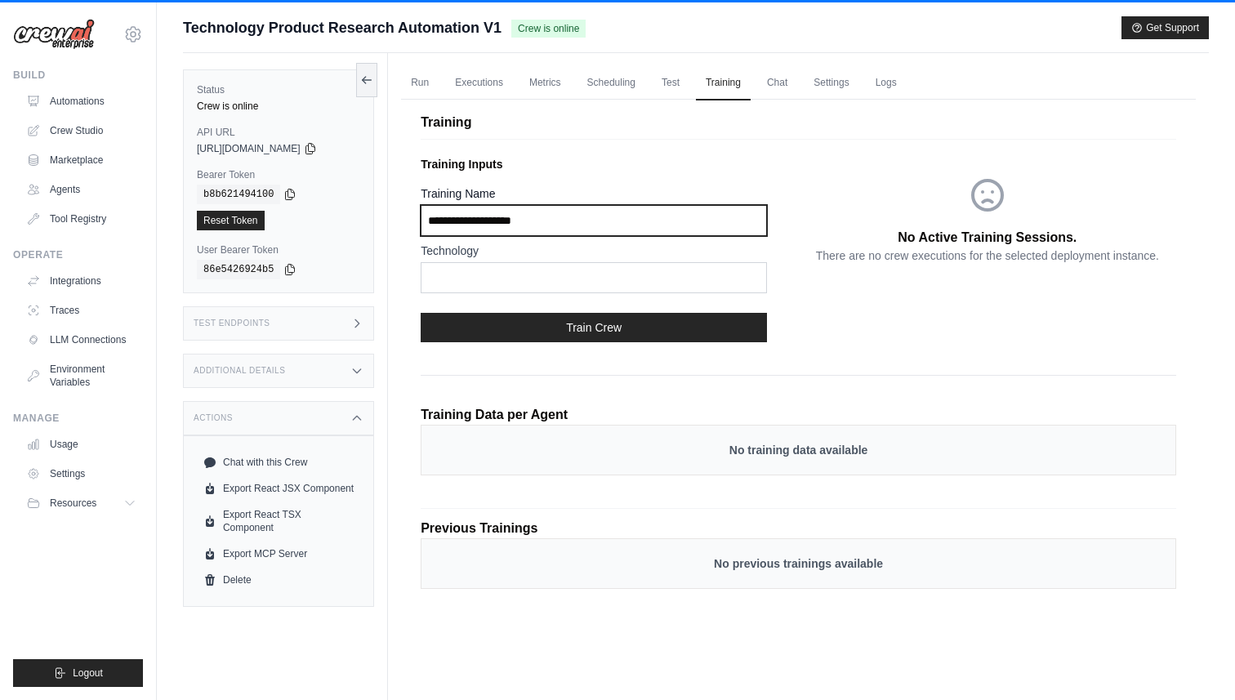
click at [518, 211] on input "Training Name" at bounding box center [594, 220] width 346 height 31
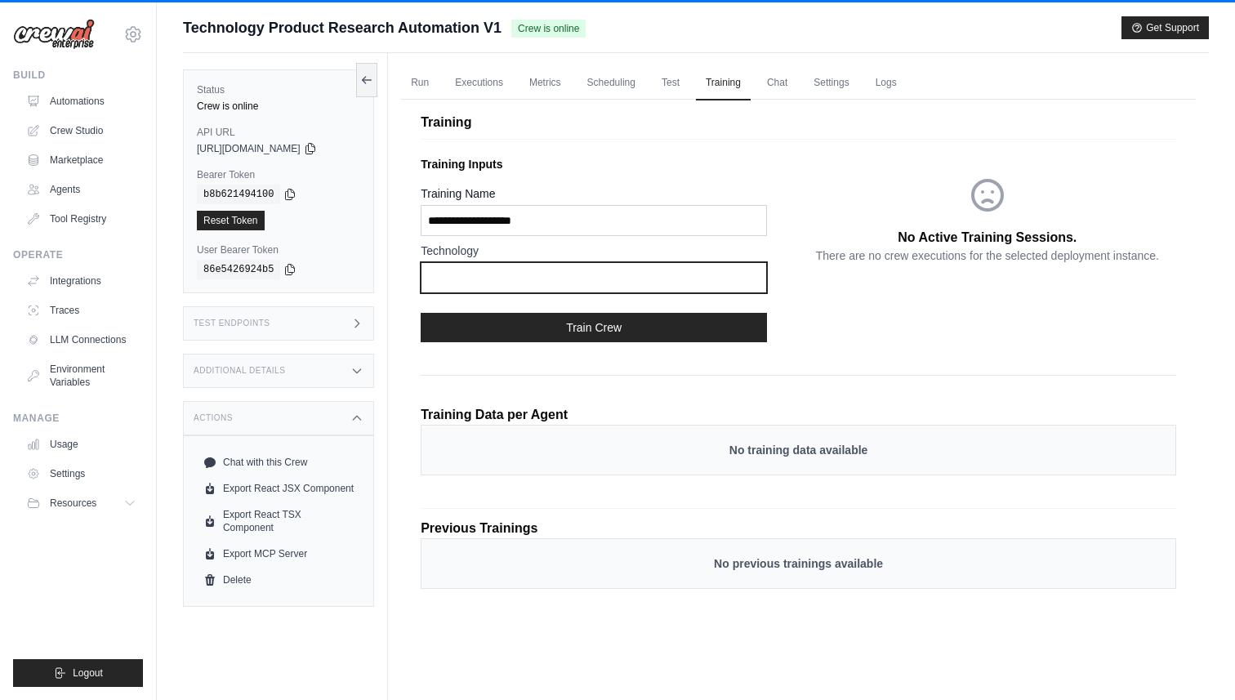
click at [551, 271] on input "text" at bounding box center [594, 277] width 346 height 31
click at [520, 279] on input "text" at bounding box center [594, 277] width 346 height 31
type input "*"
type input "**********"
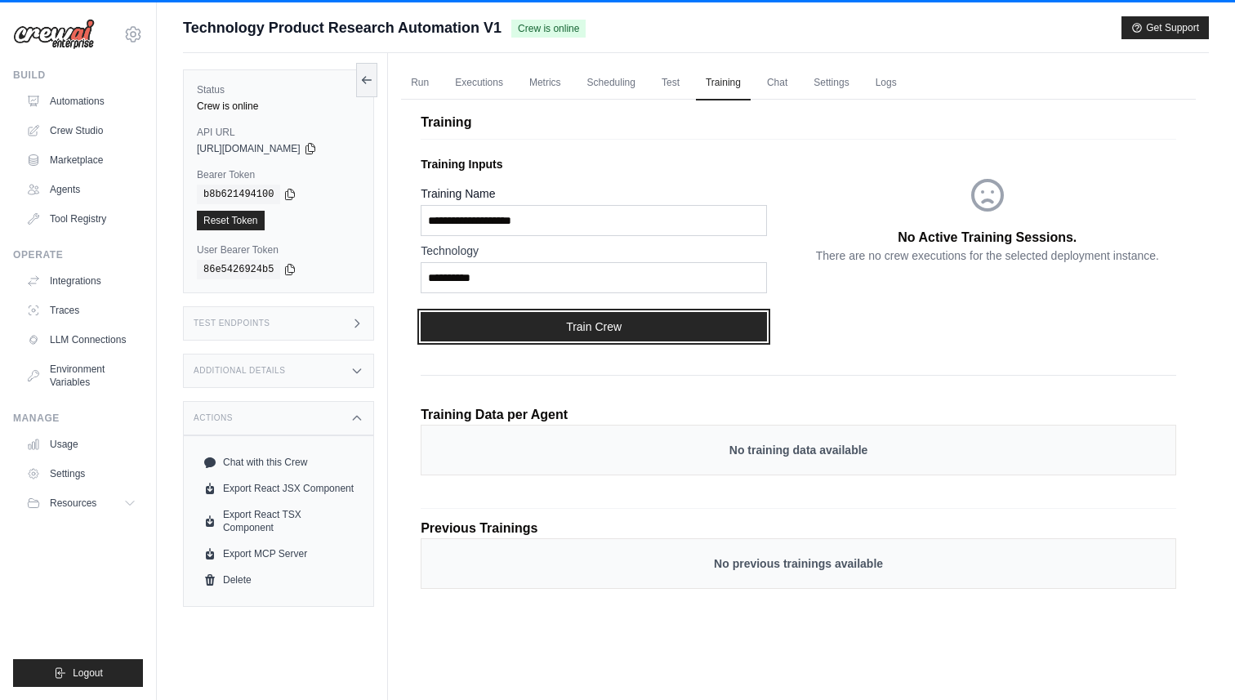
click at [587, 322] on button "Train Crew" at bounding box center [594, 326] width 346 height 29
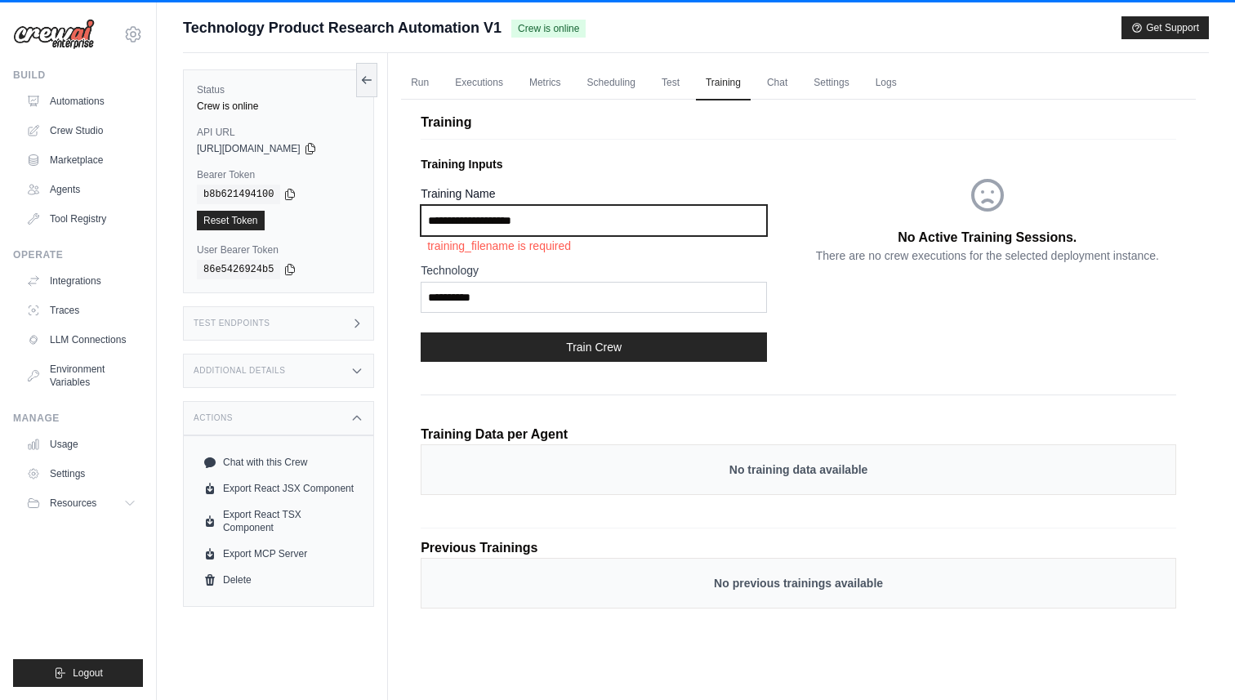
click at [555, 220] on input "Training Name" at bounding box center [594, 220] width 346 height 31
click at [773, 89] on link "Chat" at bounding box center [777, 83] width 40 height 34
click at [828, 88] on link "Settings" at bounding box center [831, 83] width 55 height 34
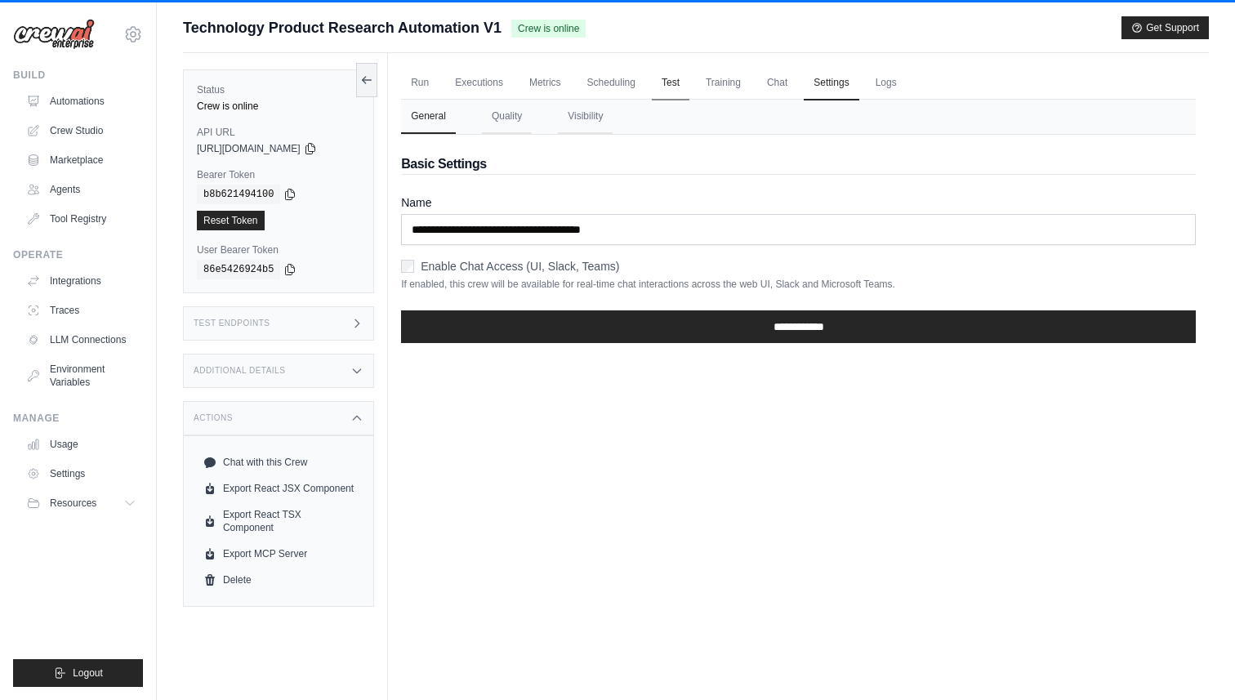
click at [679, 87] on link "Test" at bounding box center [671, 83] width 38 height 34
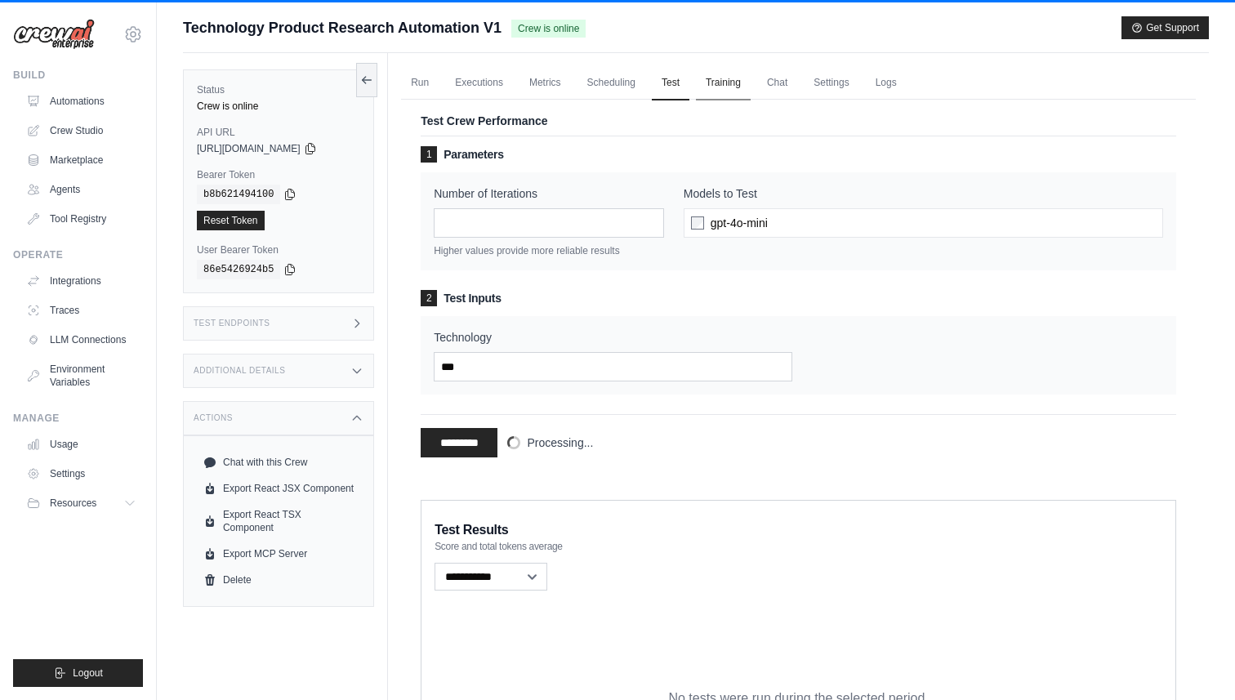
click at [729, 87] on link "Training" at bounding box center [723, 83] width 55 height 34
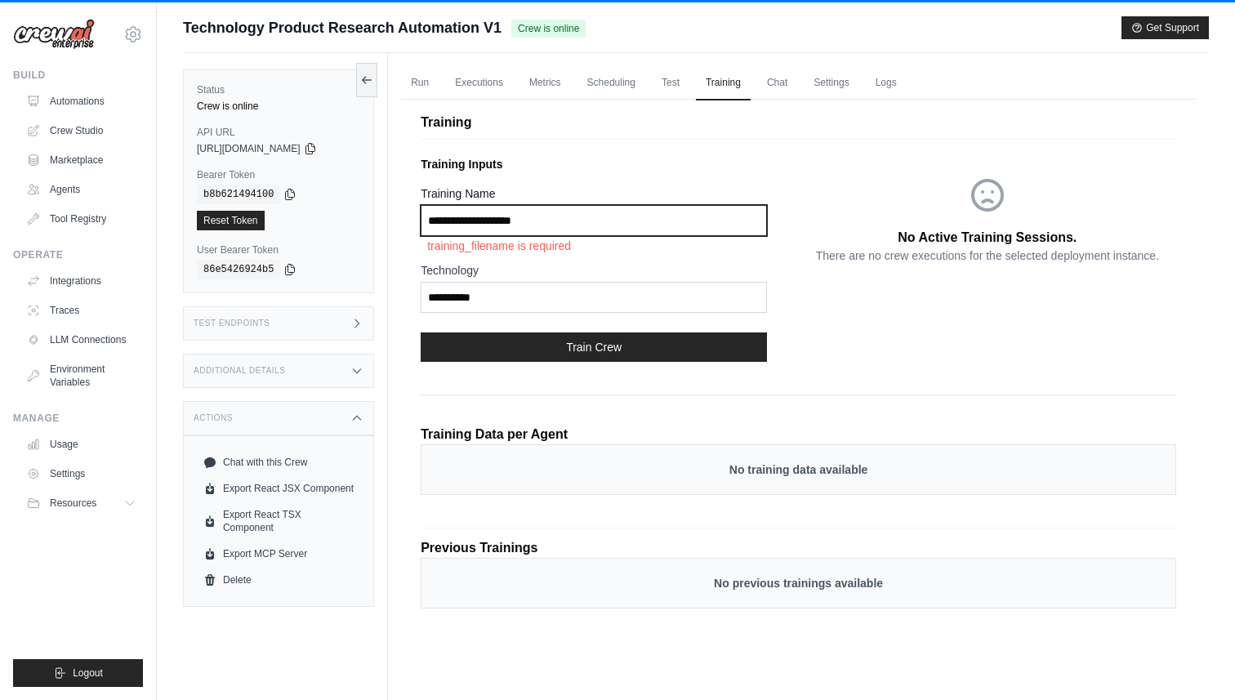
click at [551, 225] on input "Training Name" at bounding box center [594, 220] width 346 height 31
click at [497, 221] on input "Training Name" at bounding box center [594, 220] width 346 height 31
click at [626, 177] on div "**********" at bounding box center [609, 261] width 377 height 225
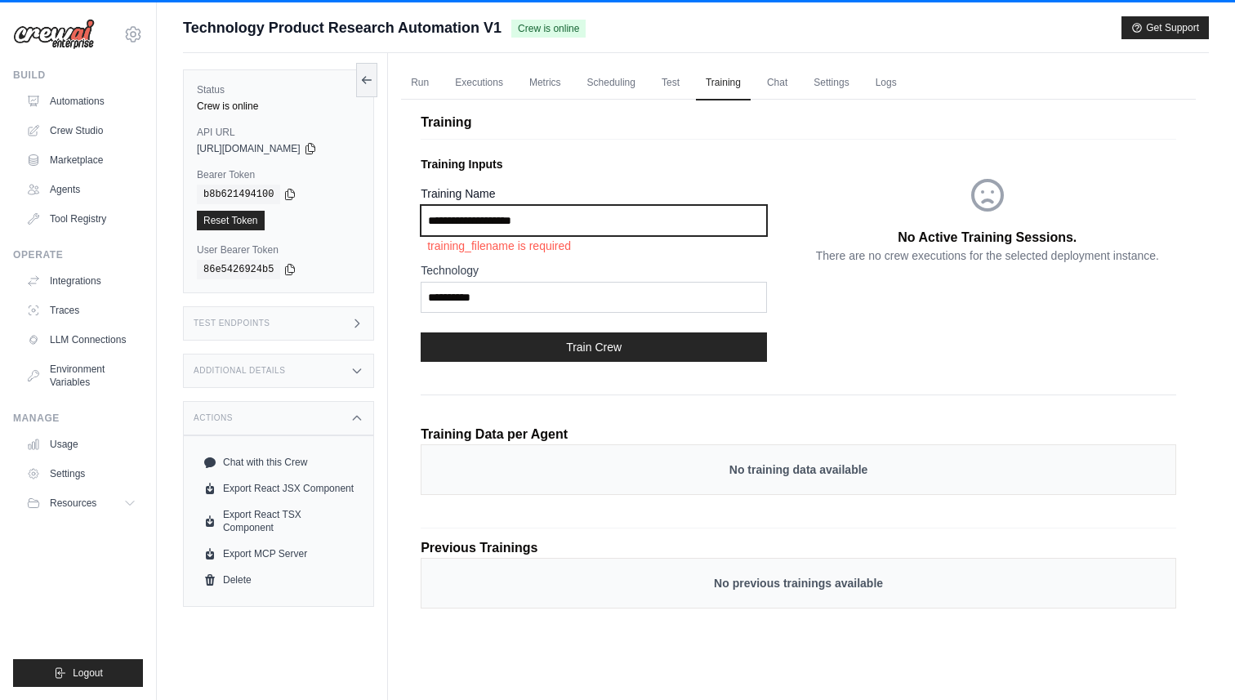
click at [529, 222] on input "Training Name" at bounding box center [594, 220] width 346 height 31
type input "*"
type input "**********"
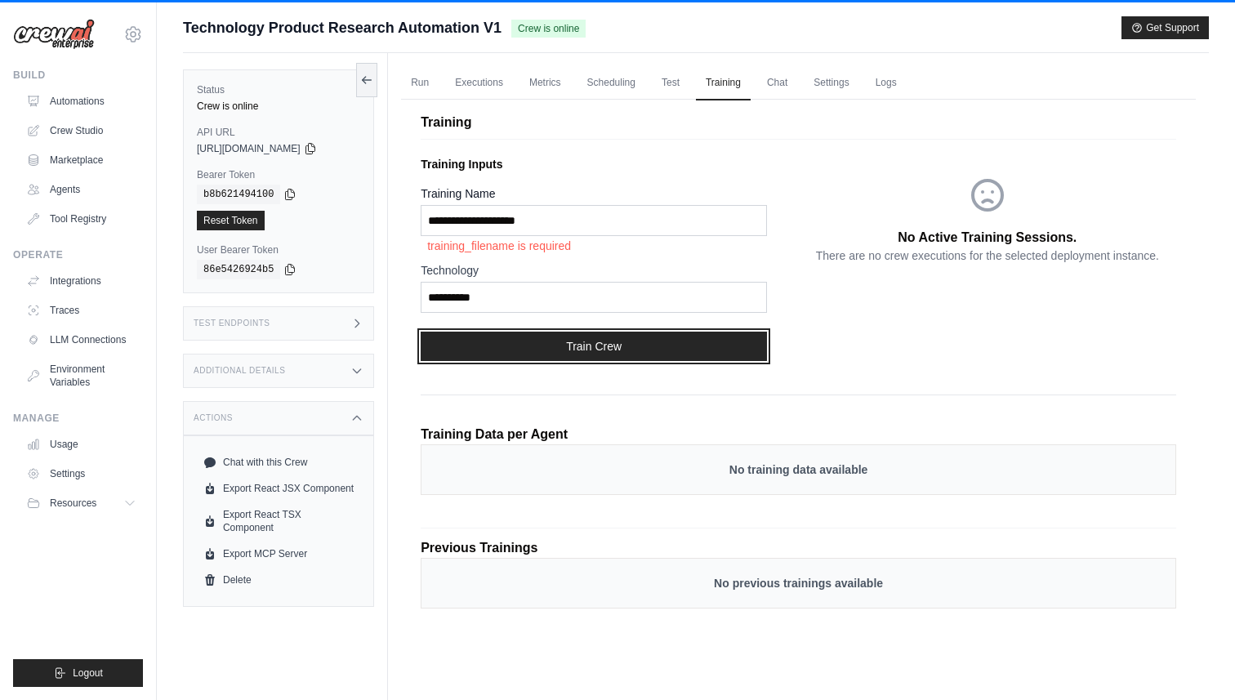
click at [591, 337] on button "Train Crew" at bounding box center [594, 346] width 346 height 29
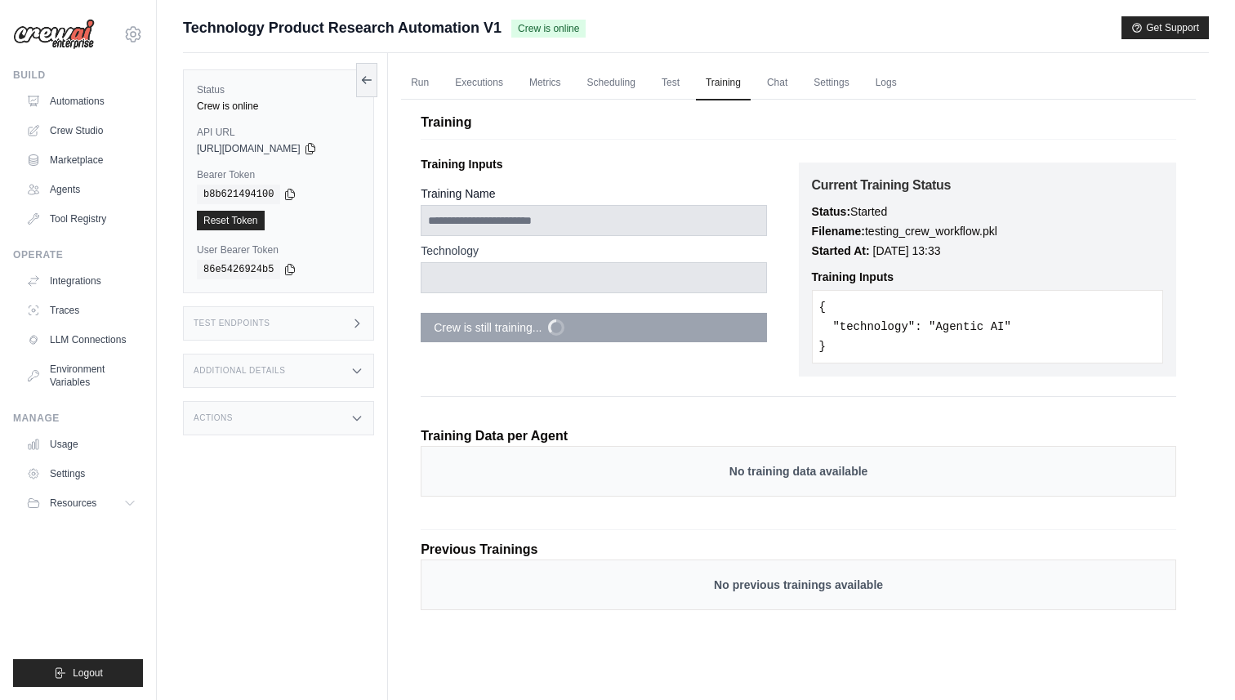
click at [991, 234] on p "Filename: testing_crew_workflow.pkl" at bounding box center [987, 231] width 351 height 20
drag, startPoint x: 935, startPoint y: 326, endPoint x: 1002, endPoint y: 326, distance: 67.8
click at [1002, 326] on pre "{ "technology": "Agentic AI" }" at bounding box center [987, 327] width 351 height 74
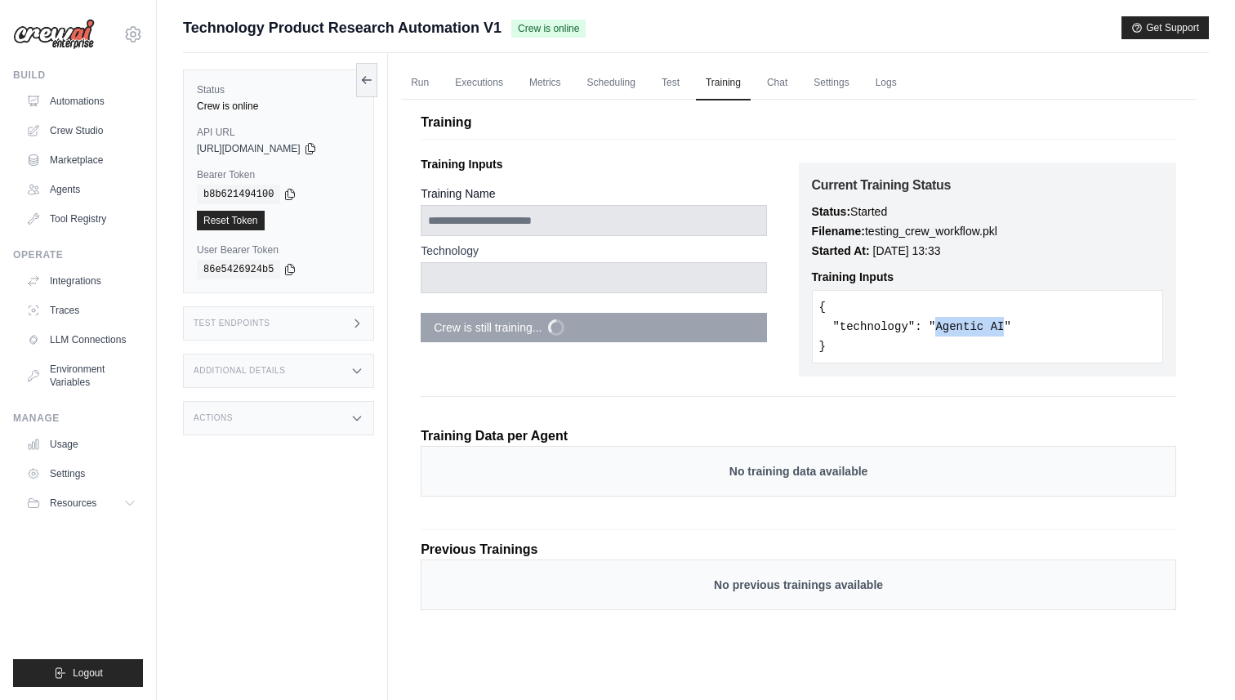
click at [974, 330] on pre "{ "technology": "Agentic AI" }" at bounding box center [987, 327] width 351 height 74
click at [780, 387] on div "**********" at bounding box center [799, 334] width 756 height 370
click at [778, 471] on p "No training data available" at bounding box center [798, 471] width 721 height 16
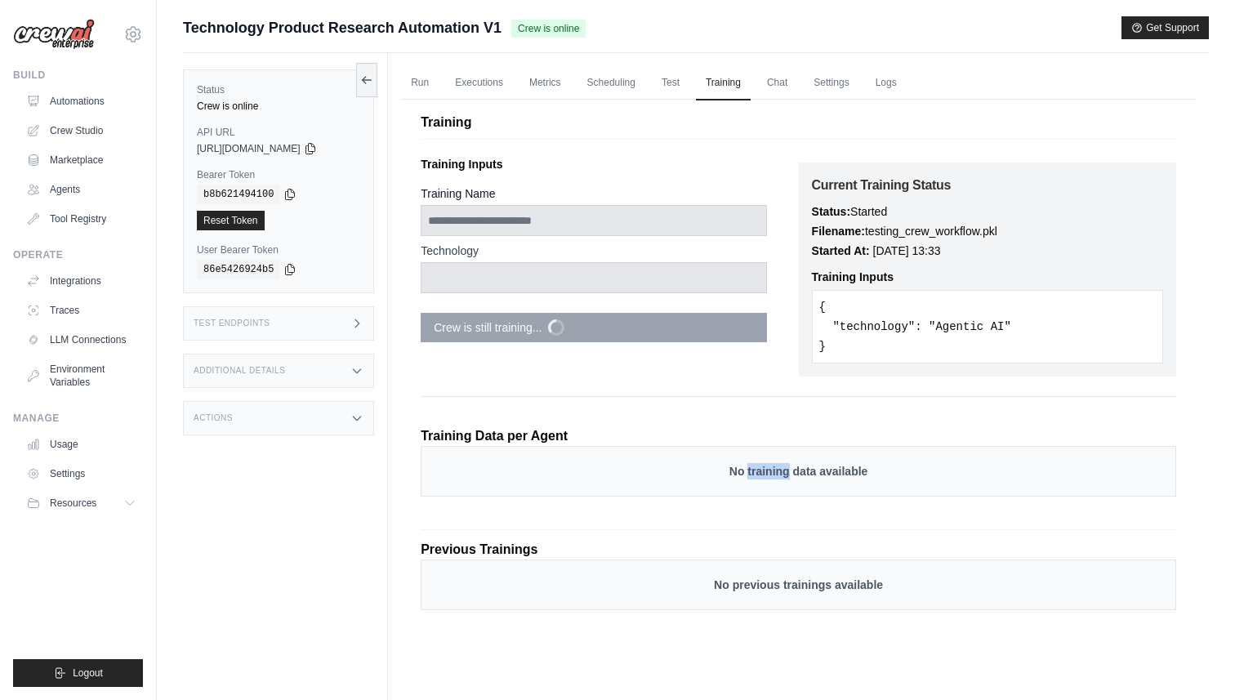
click at [778, 471] on p "No training data available" at bounding box center [798, 471] width 721 height 16
drag, startPoint x: 778, startPoint y: 471, endPoint x: 724, endPoint y: 387, distance: 99.7
click at [723, 388] on div "**********" at bounding box center [799, 334] width 756 height 370
click at [762, 394] on div "**********" at bounding box center [799, 334] width 756 height 370
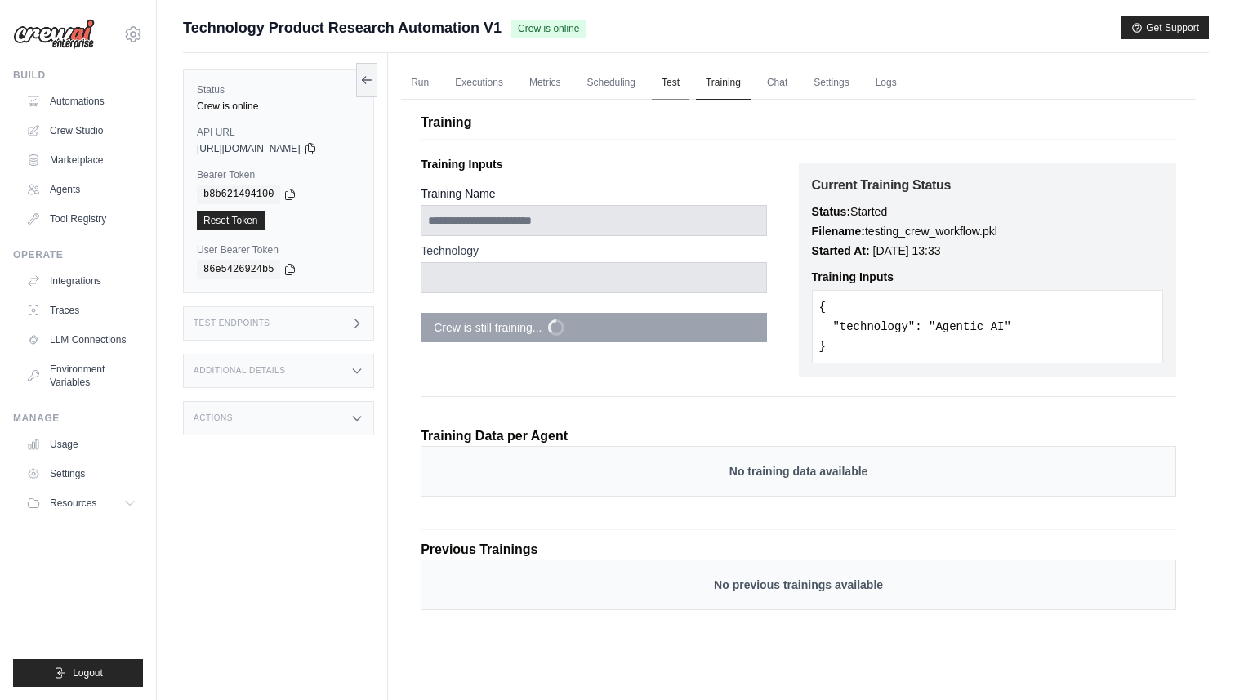
click at [675, 83] on link "Test" at bounding box center [671, 83] width 38 height 34
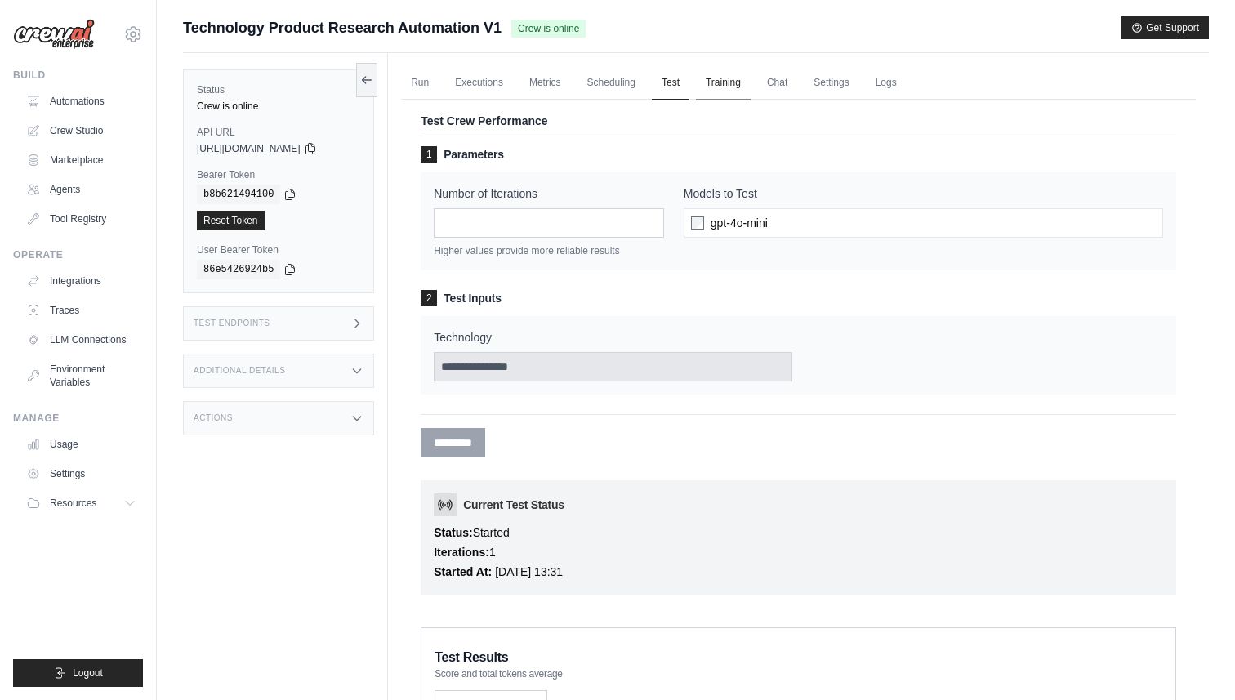
click at [714, 84] on link "Training" at bounding box center [723, 83] width 55 height 34
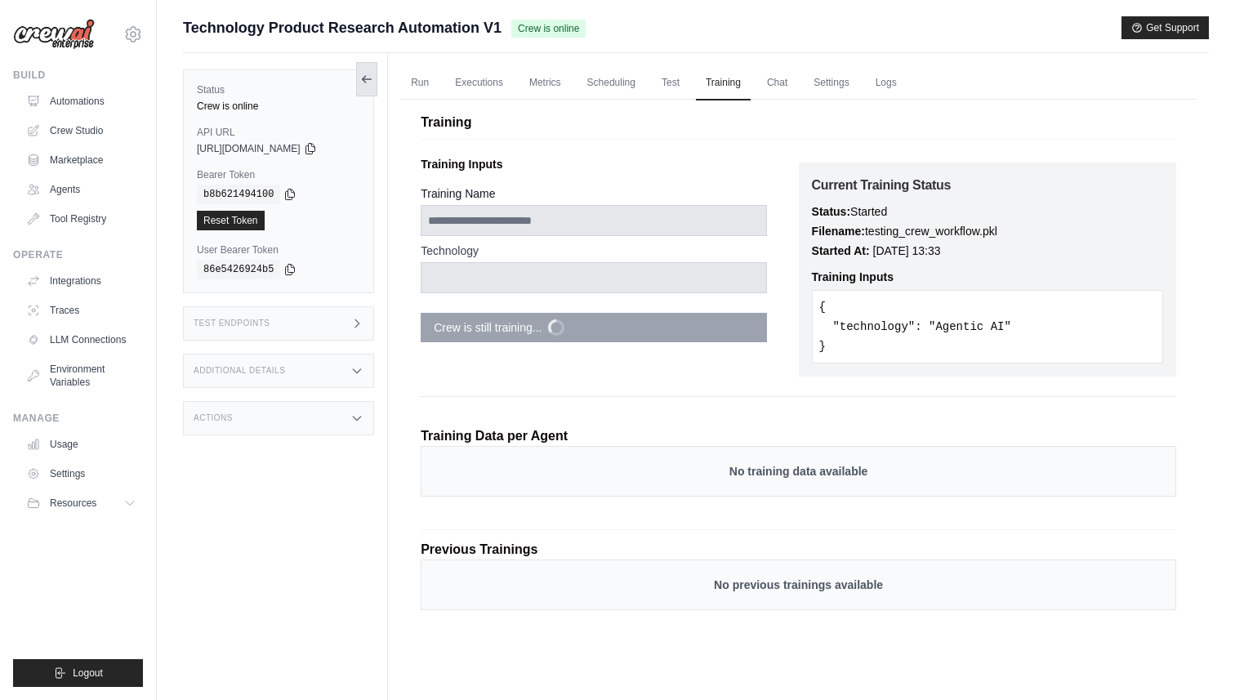
click at [361, 81] on icon at bounding box center [366, 79] width 13 height 13
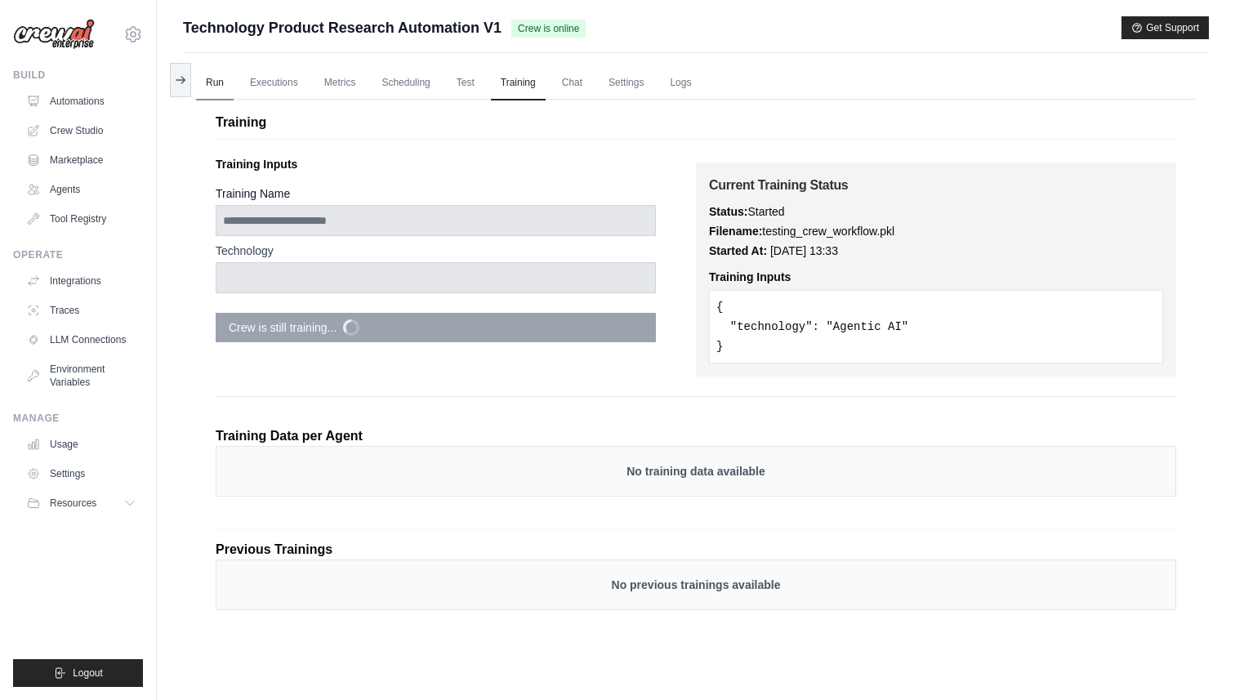
click at [219, 82] on link "Run" at bounding box center [215, 83] width 38 height 34
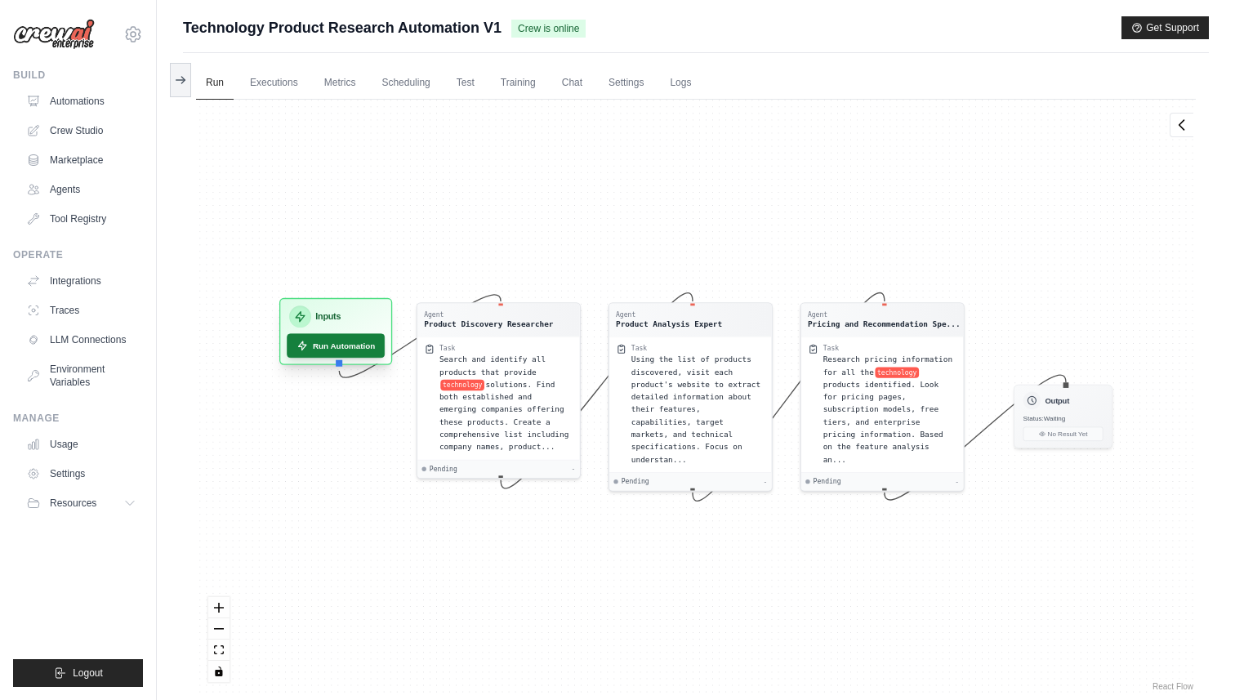
click at [346, 341] on button "Run Automation" at bounding box center [336, 345] width 98 height 25
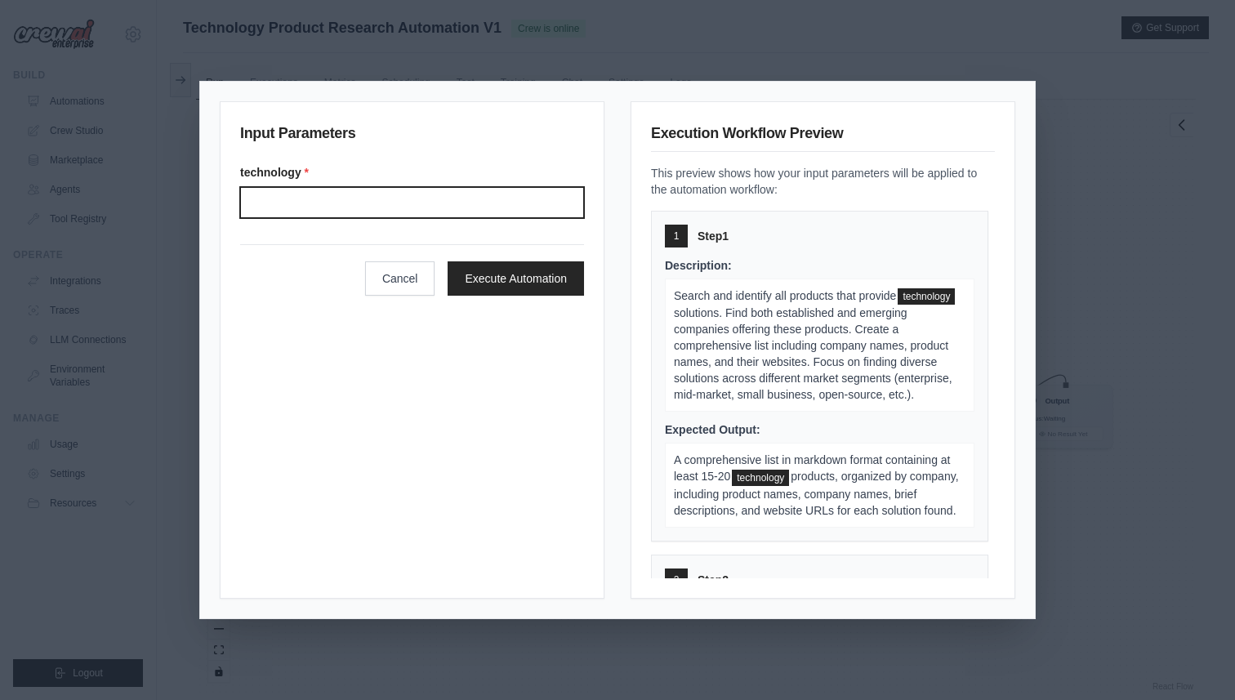
click at [385, 199] on input "Technology" at bounding box center [412, 202] width 344 height 31
type input "*"
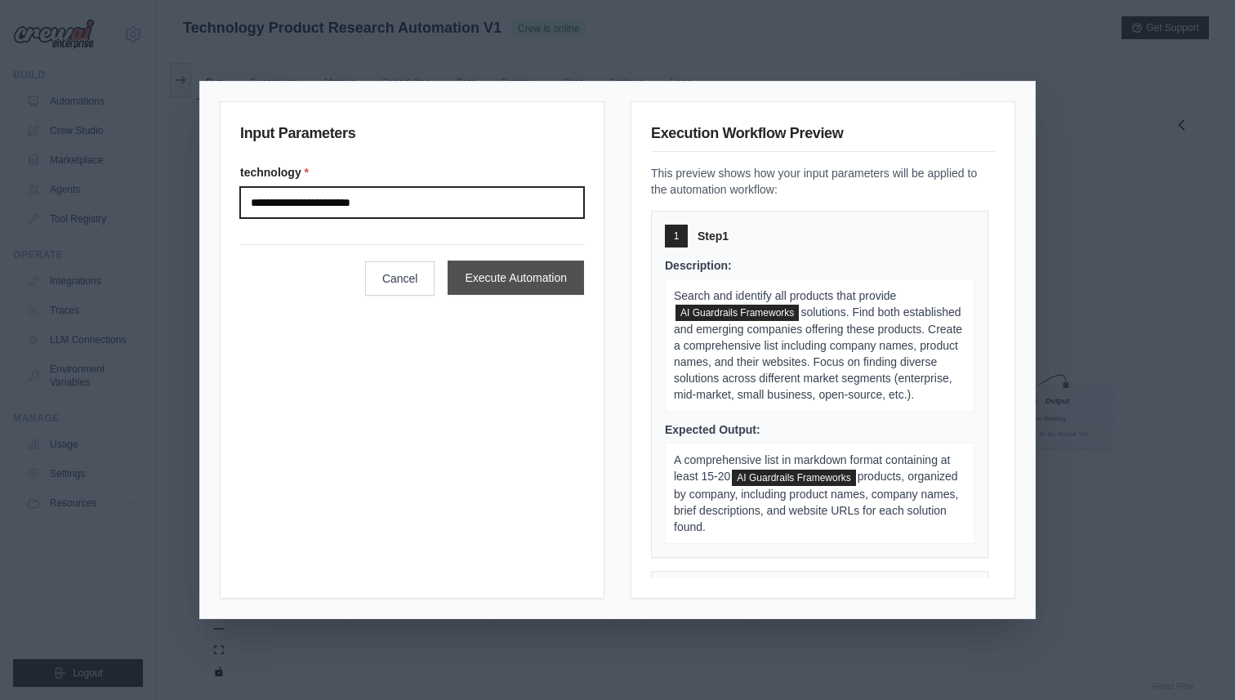
type input "**********"
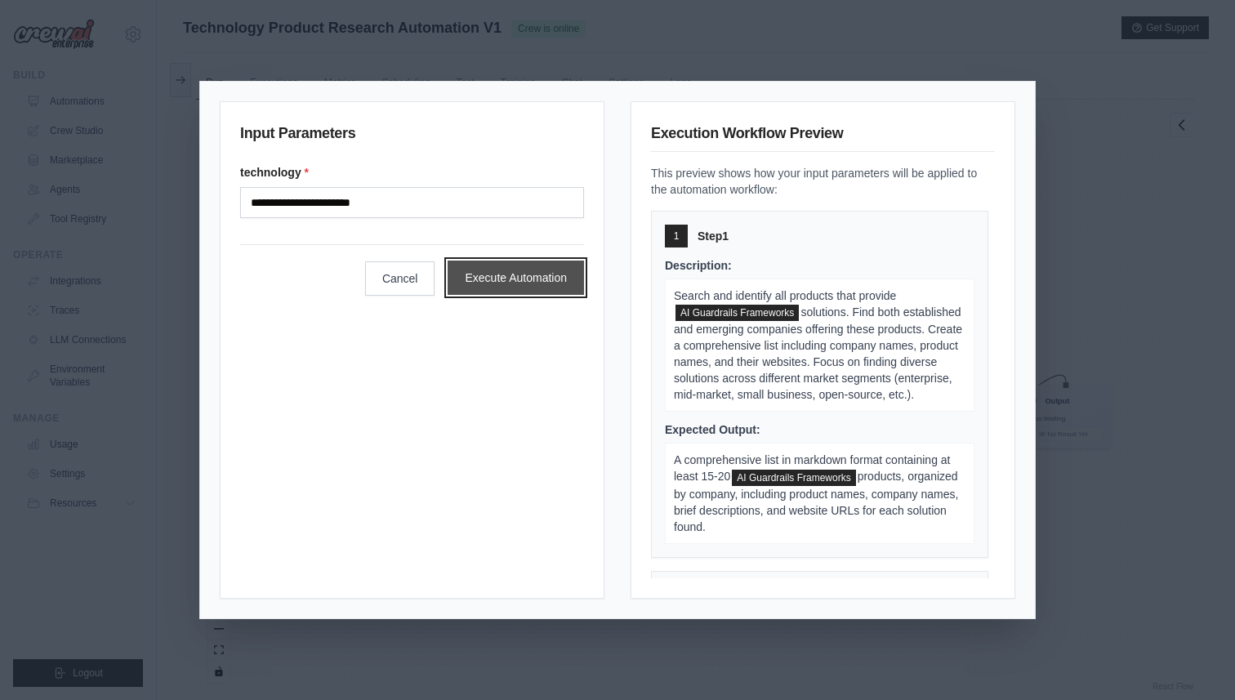
click at [524, 277] on button "Execute Automation" at bounding box center [516, 278] width 136 height 34
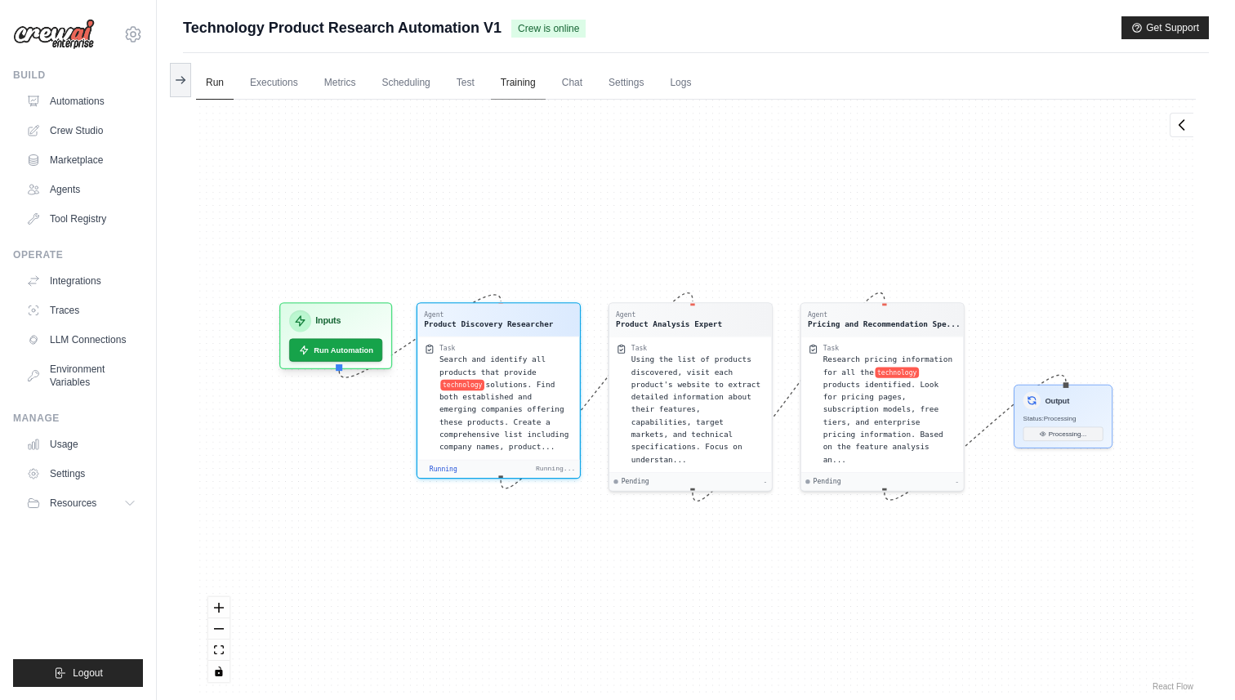
click at [513, 79] on link "Training" at bounding box center [518, 83] width 55 height 34
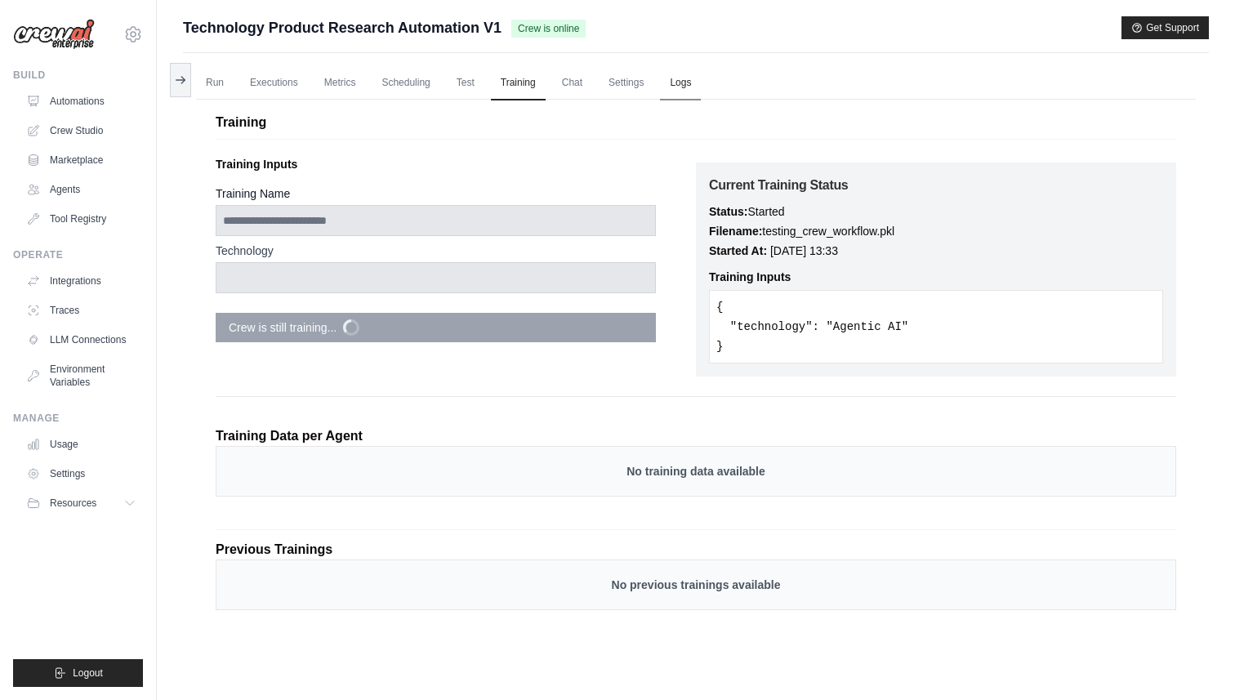
click at [683, 85] on link "Logs" at bounding box center [680, 83] width 41 height 34
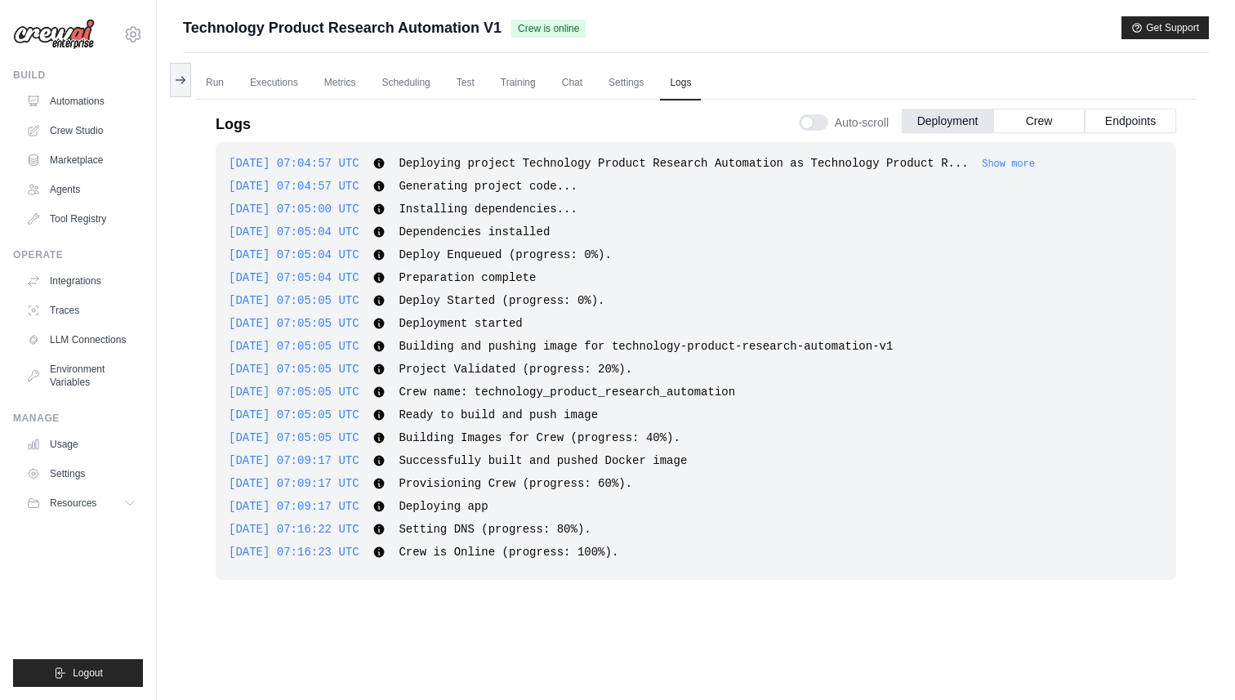
click at [551, 529] on span "Setting DNS (progress: 80%)." at bounding box center [495, 529] width 192 height 13
click at [618, 555] on span "Crew is Online (progress: 100%)." at bounding box center [509, 552] width 220 height 13
click at [1049, 123] on button "Crew" at bounding box center [1038, 120] width 91 height 25
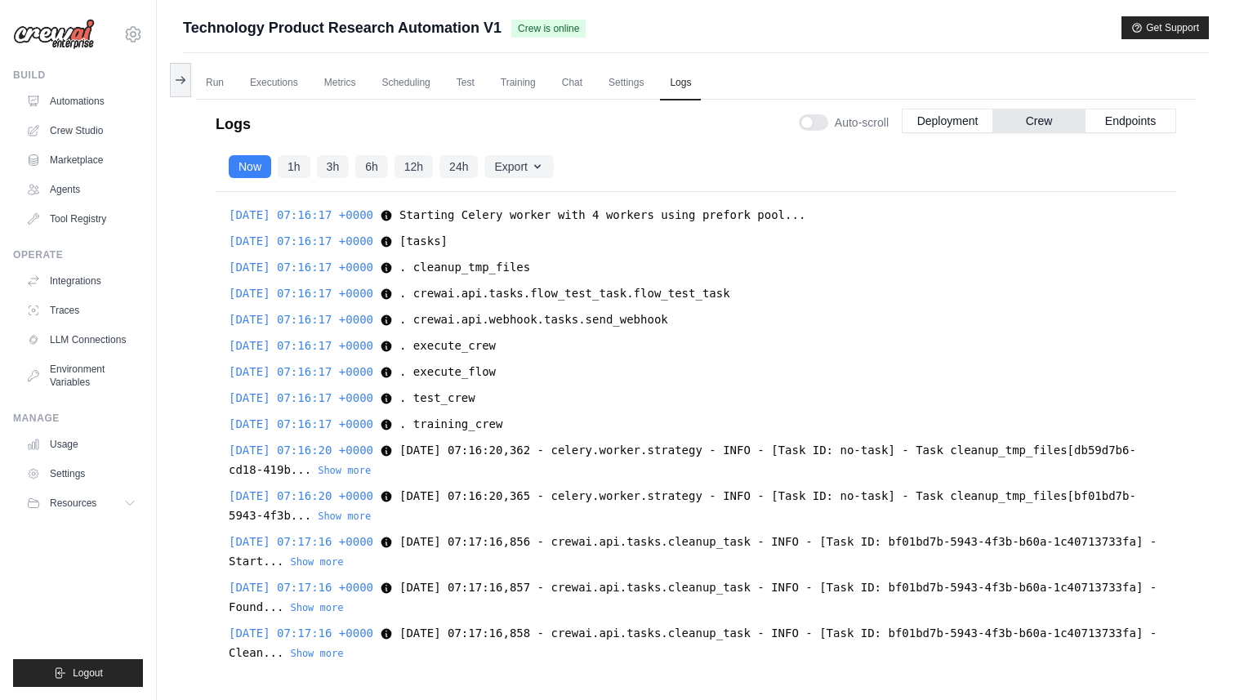
click at [829, 489] on div "2025-08-22 07:16:17 +0000 Starting Celery worker with 4 workers using prefork p…" at bounding box center [696, 428] width 961 height 473
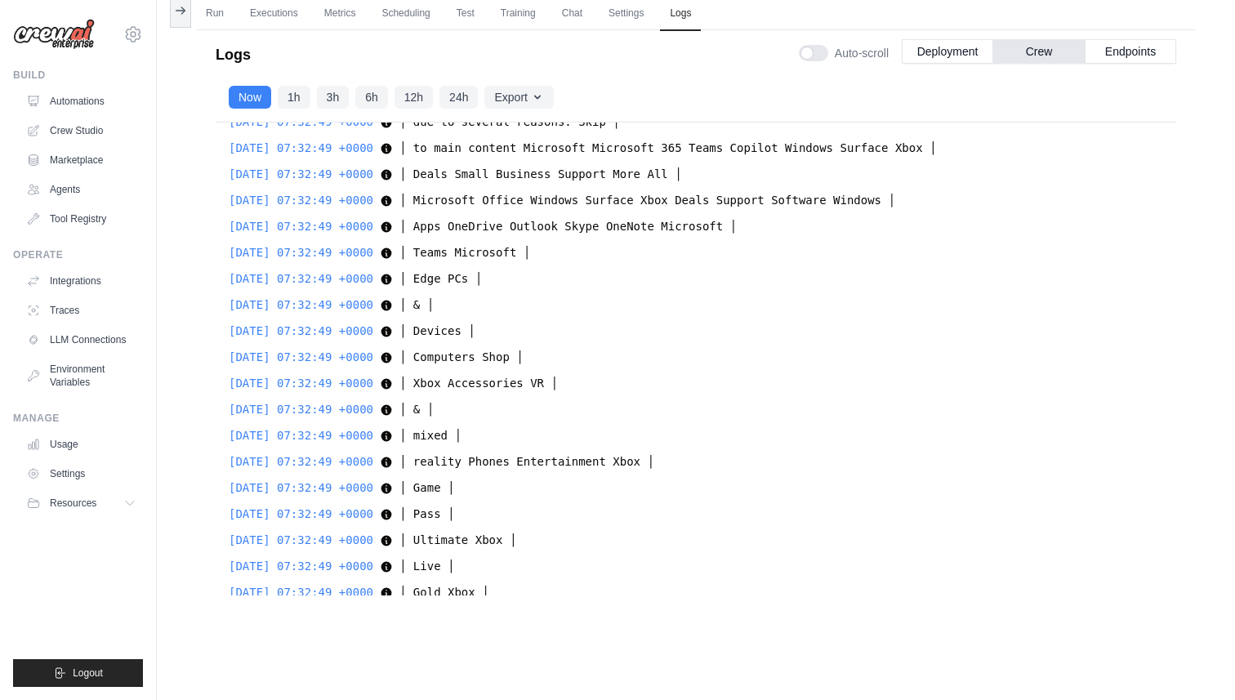
scroll to position [28572, 0]
click at [515, 542] on span "│ Ultimate Xbox │" at bounding box center [457, 536] width 117 height 13
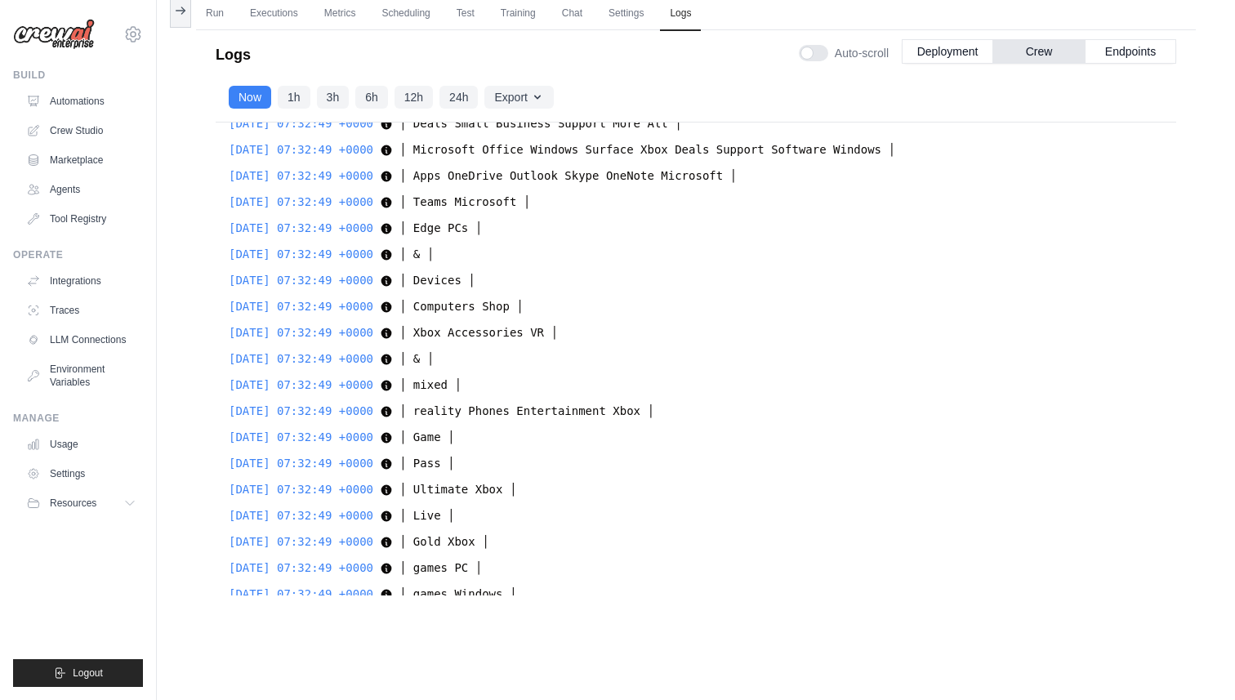
click at [667, 471] on div "2025-08-22 07:32:49 +0000 │ Pass │ │ Pass │ Show more Show less" at bounding box center [696, 463] width 935 height 20
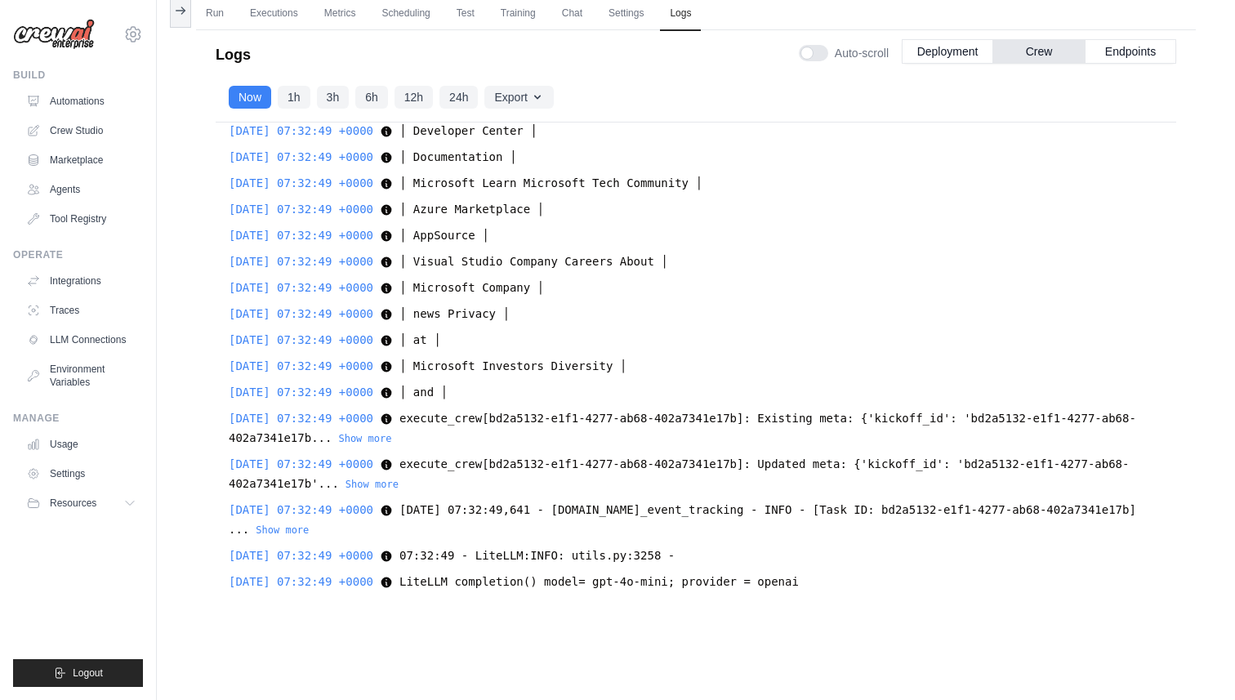
scroll to position [30679, 0]
click at [479, 473] on div "2025-08-22 07:16:17 +0000 Starting Celery worker with 4 workers using prefork p…" at bounding box center [696, 359] width 961 height 473
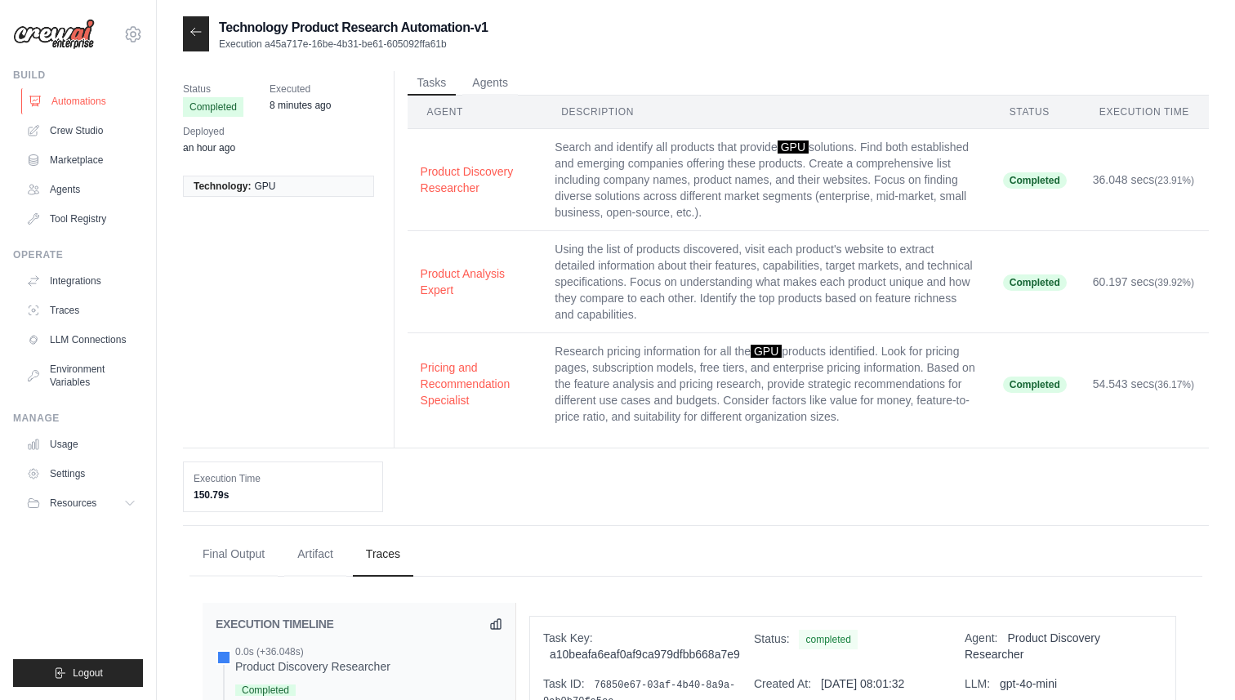
click at [77, 107] on link "Automations" at bounding box center [82, 101] width 123 height 26
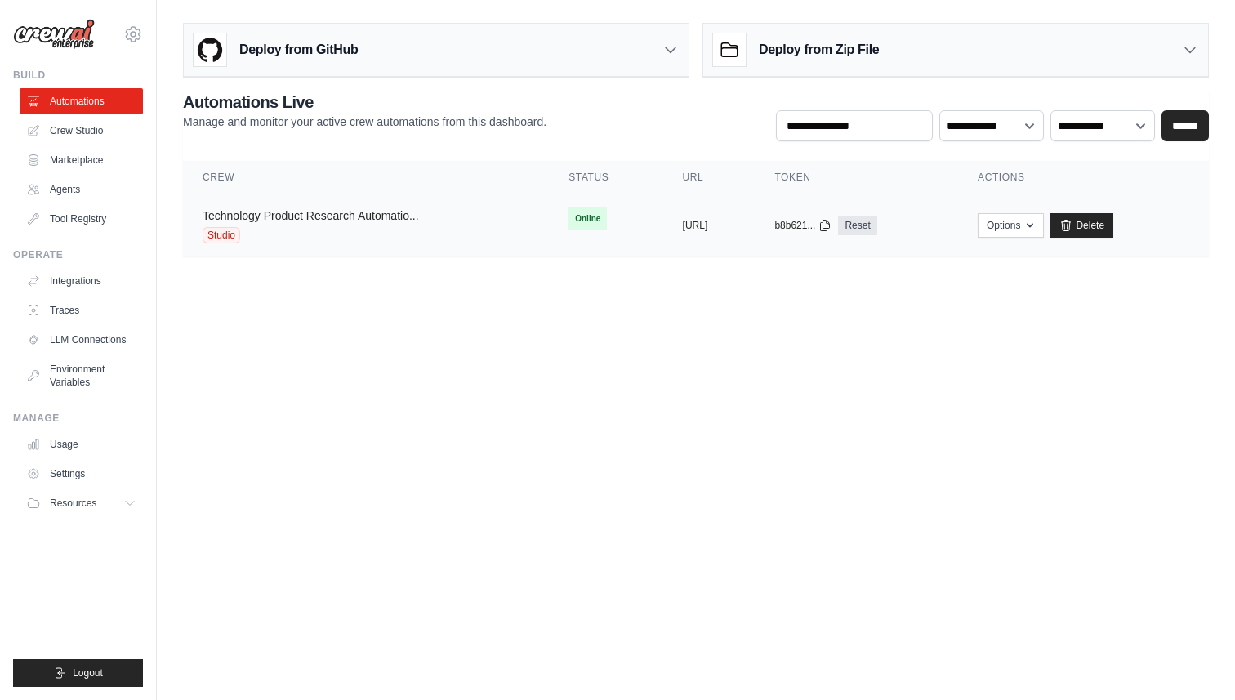
click at [393, 215] on link "Technology Product Research Automatio..." at bounding box center [311, 215] width 216 height 13
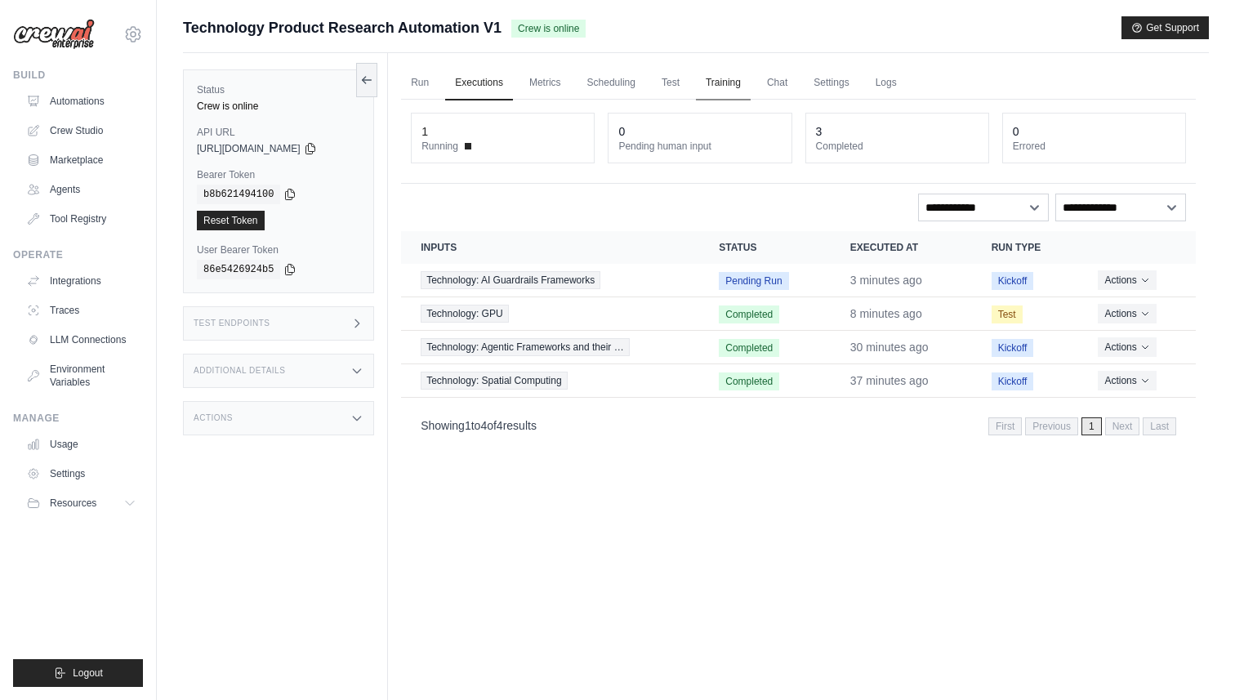
click at [714, 83] on link "Training" at bounding box center [723, 83] width 55 height 34
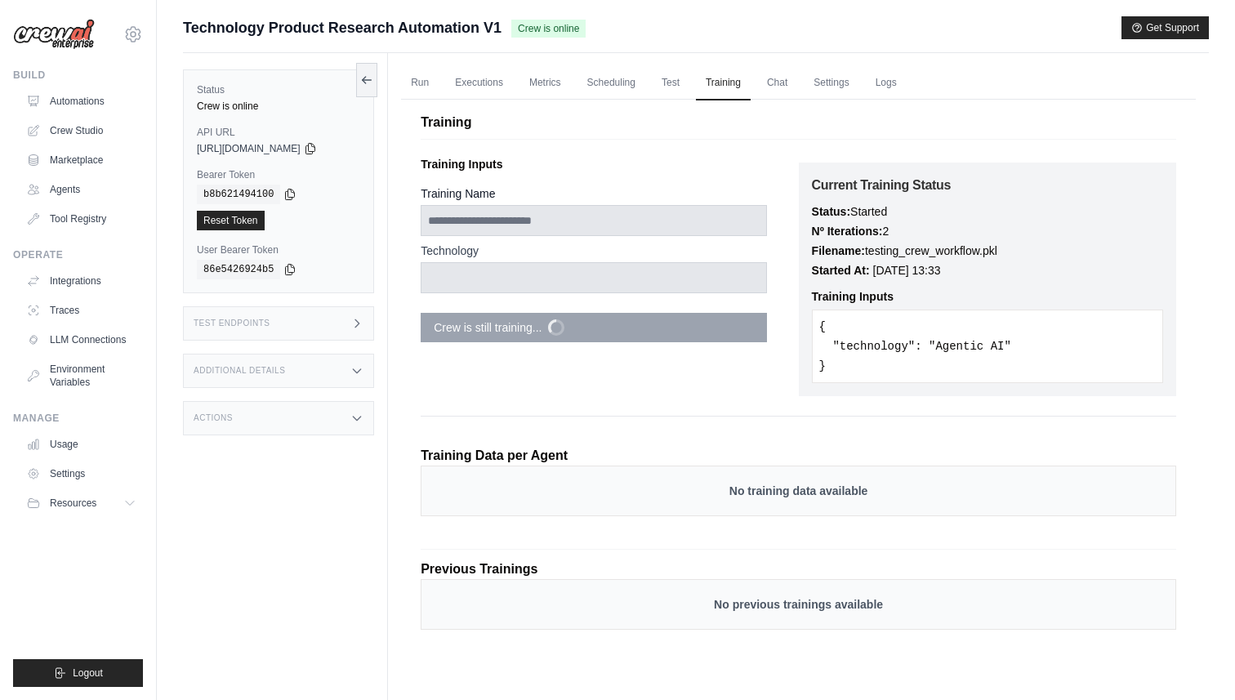
click at [951, 344] on pre "{ "technology": "Agentic AI" }" at bounding box center [987, 347] width 351 height 74
click at [884, 226] on p "Nº Iterations: 2" at bounding box center [987, 231] width 351 height 20
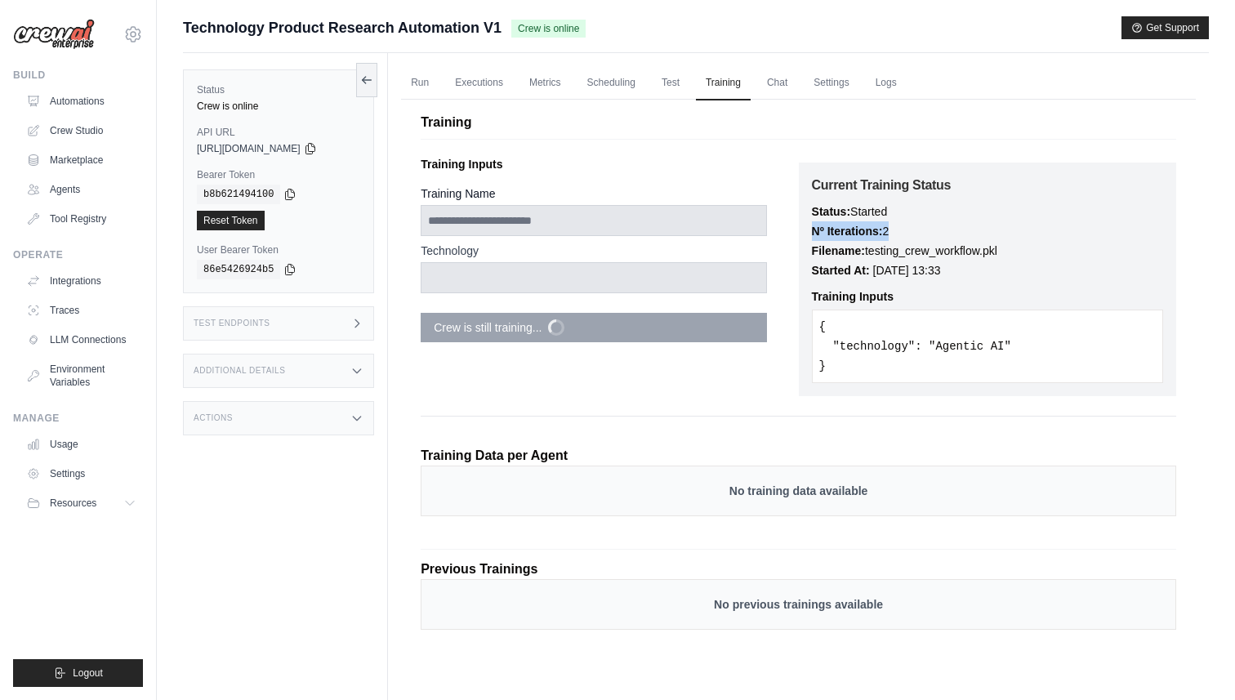
click at [884, 226] on p "Nº Iterations: 2" at bounding box center [987, 231] width 351 height 20
click at [994, 423] on div "**********" at bounding box center [799, 344] width 756 height 390
click at [252, 323] on h3 "Test Endpoints" at bounding box center [232, 324] width 77 height 10
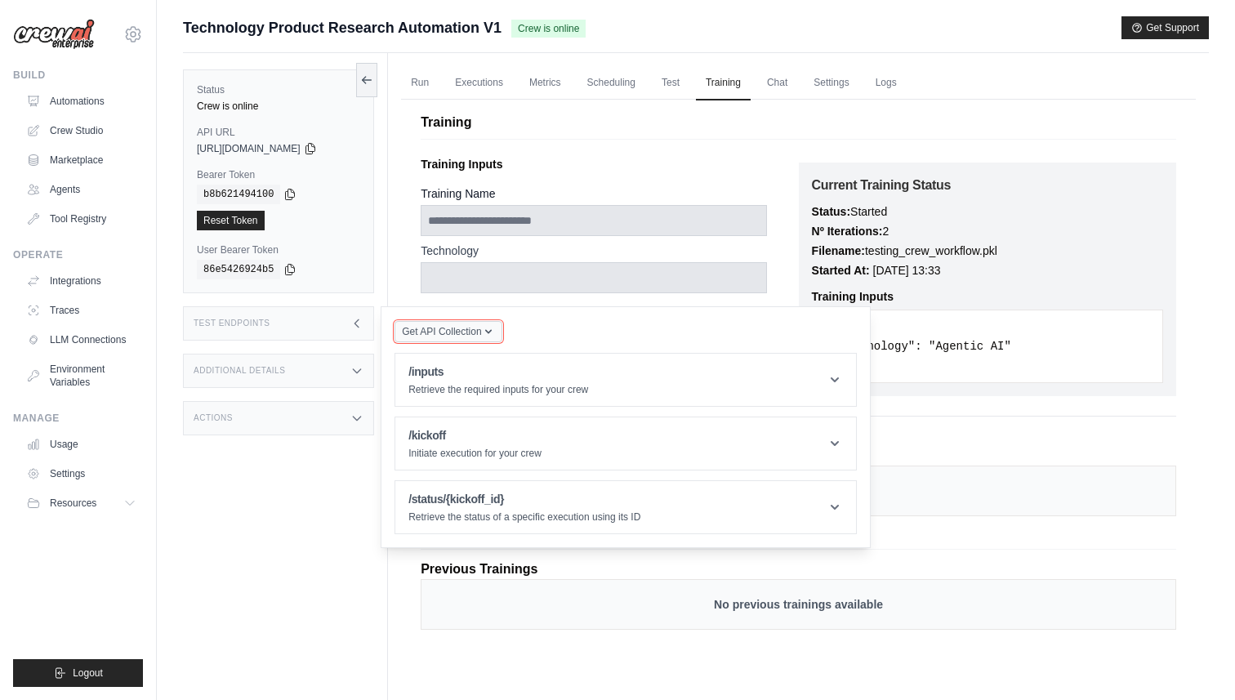
click at [451, 333] on span "Get API Collection" at bounding box center [441, 331] width 79 height 13
click at [295, 366] on div "Additional Details" at bounding box center [278, 371] width 191 height 34
click at [261, 418] on div "Actions" at bounding box center [278, 418] width 191 height 34
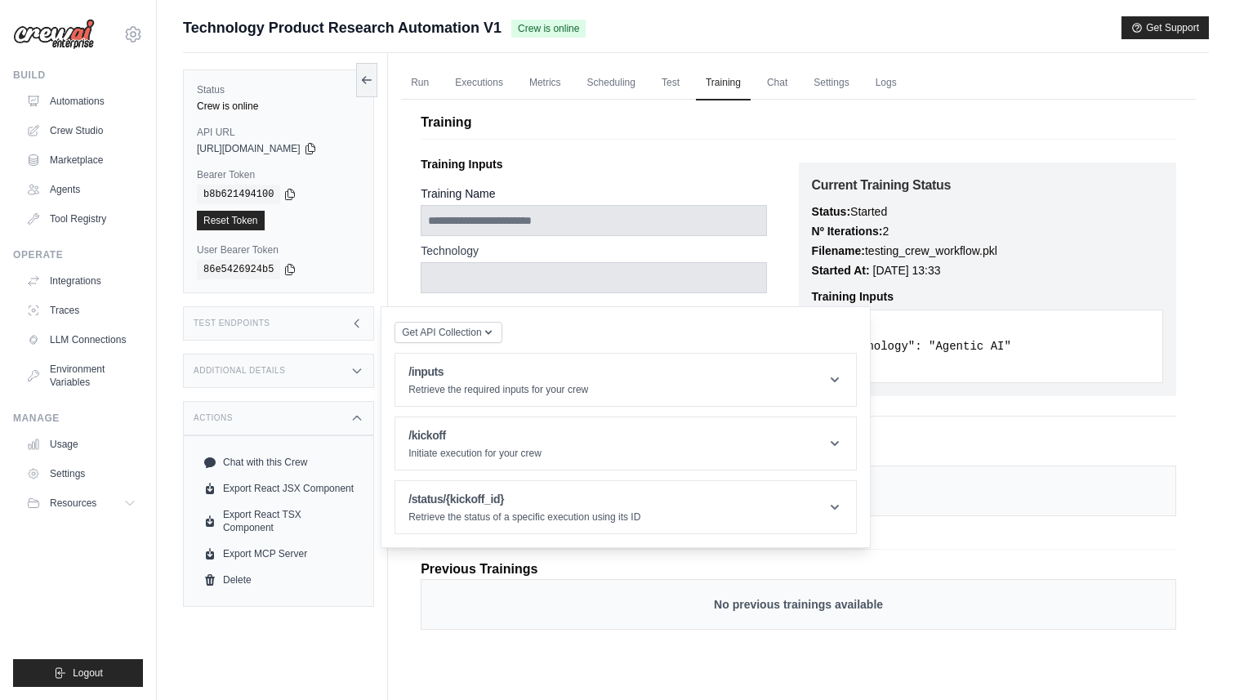
click at [261, 418] on div "Actions" at bounding box center [278, 418] width 191 height 34
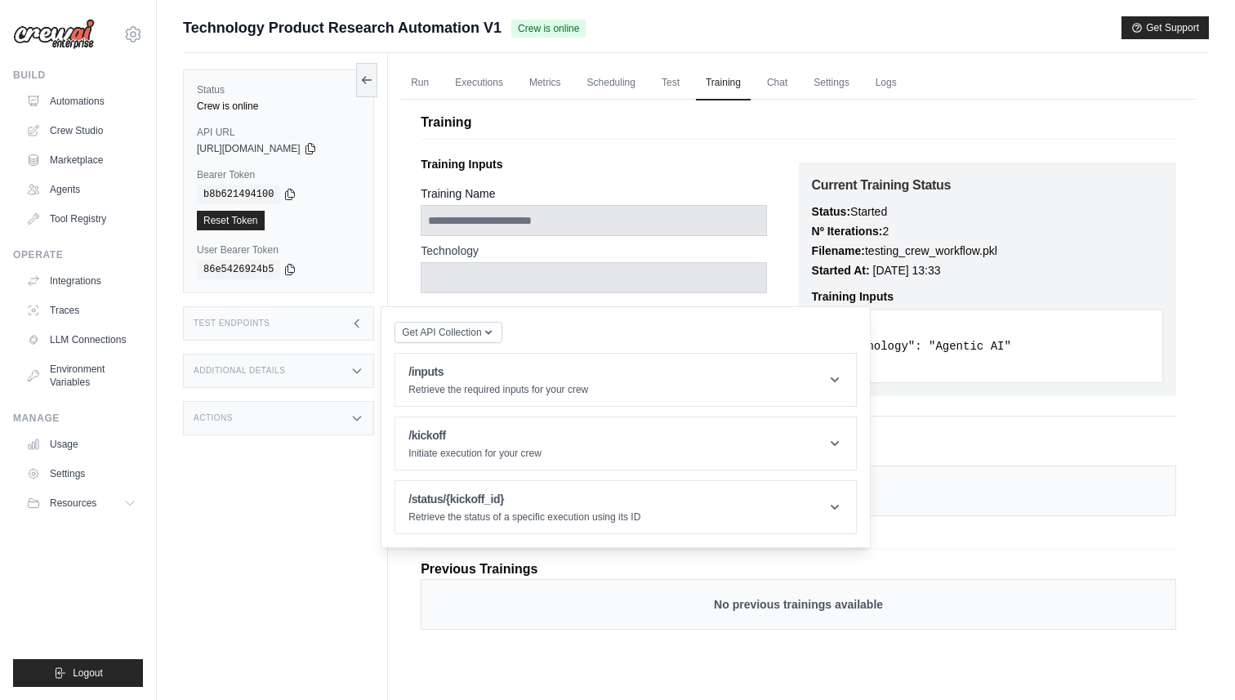
click at [322, 537] on div "Status Crew is online API URL copied [URL][DOMAIN_NAME] Bearer Token copied b8b…" at bounding box center [285, 403] width 205 height 700
click at [1037, 425] on div "**********" at bounding box center [799, 344] width 756 height 390
click at [1217, 291] on div "Submit a support request Describe your issue or question * Please be specific a…" at bounding box center [696, 384] width 1078 height 737
click at [368, 276] on div "Status Crew is online API URL copied [URL][DOMAIN_NAME] Bearer Token copied b8b…" at bounding box center [278, 181] width 191 height 224
click at [377, 276] on div "Status Crew is online API URL copied [URL][DOMAIN_NAME] Bearer Token copied b8b…" at bounding box center [285, 403] width 205 height 700
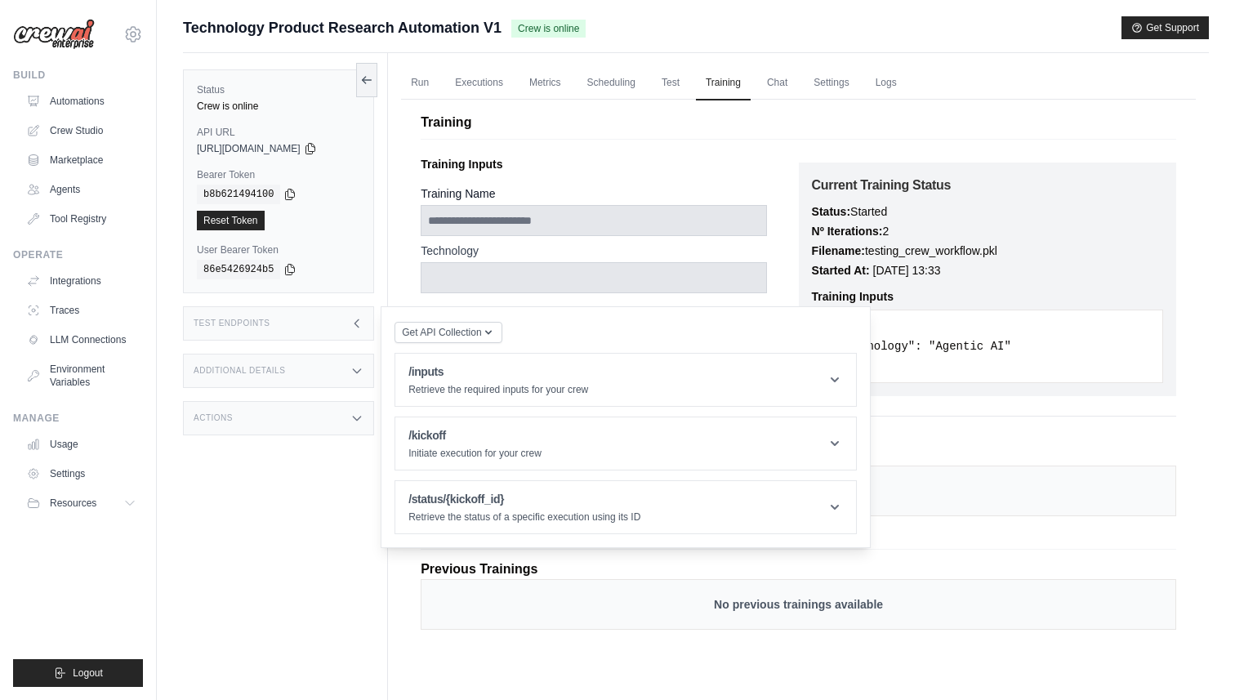
click at [315, 508] on div "Status Crew is online API URL copied [URL][DOMAIN_NAME] Bearer Token copied b8b…" at bounding box center [285, 403] width 205 height 700
click at [705, 136] on div "**********" at bounding box center [798, 379] width 795 height 579
click at [287, 514] on div "Status Crew is online API URL copied [URL][DOMAIN_NAME] Bearer Token copied b8b…" at bounding box center [285, 403] width 205 height 700
click at [321, 327] on div "Test Endpoints" at bounding box center [278, 323] width 191 height 34
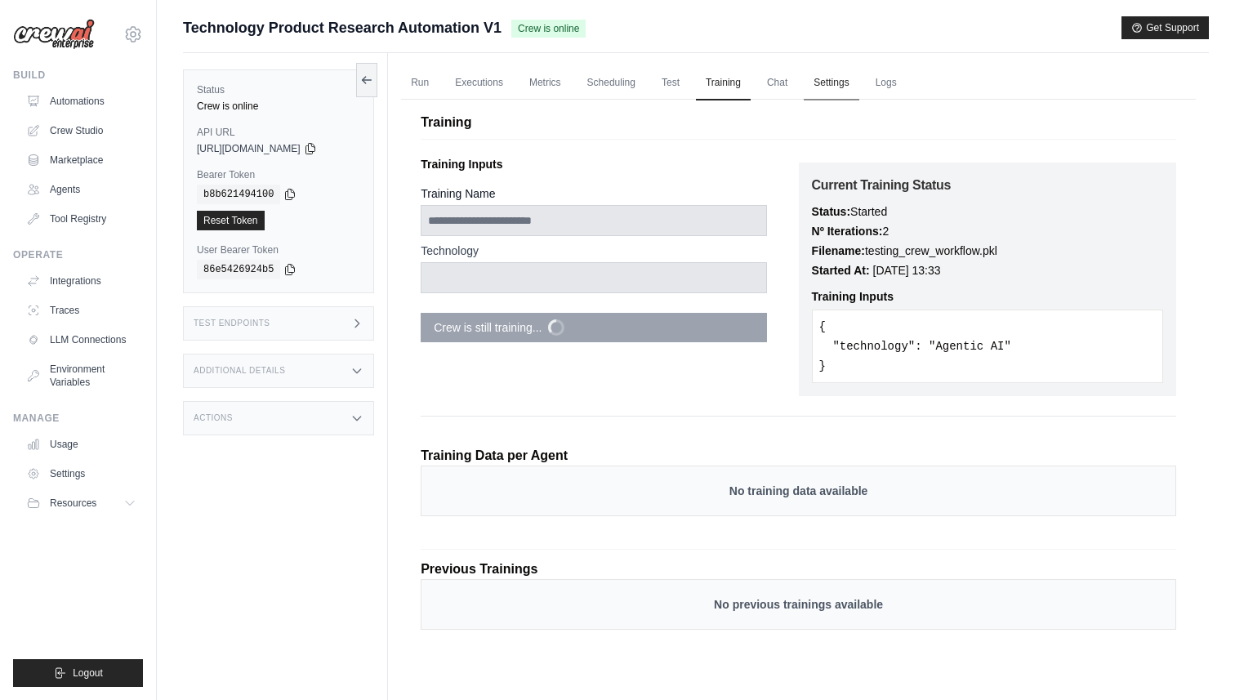
click at [843, 85] on link "Settings" at bounding box center [831, 83] width 55 height 34
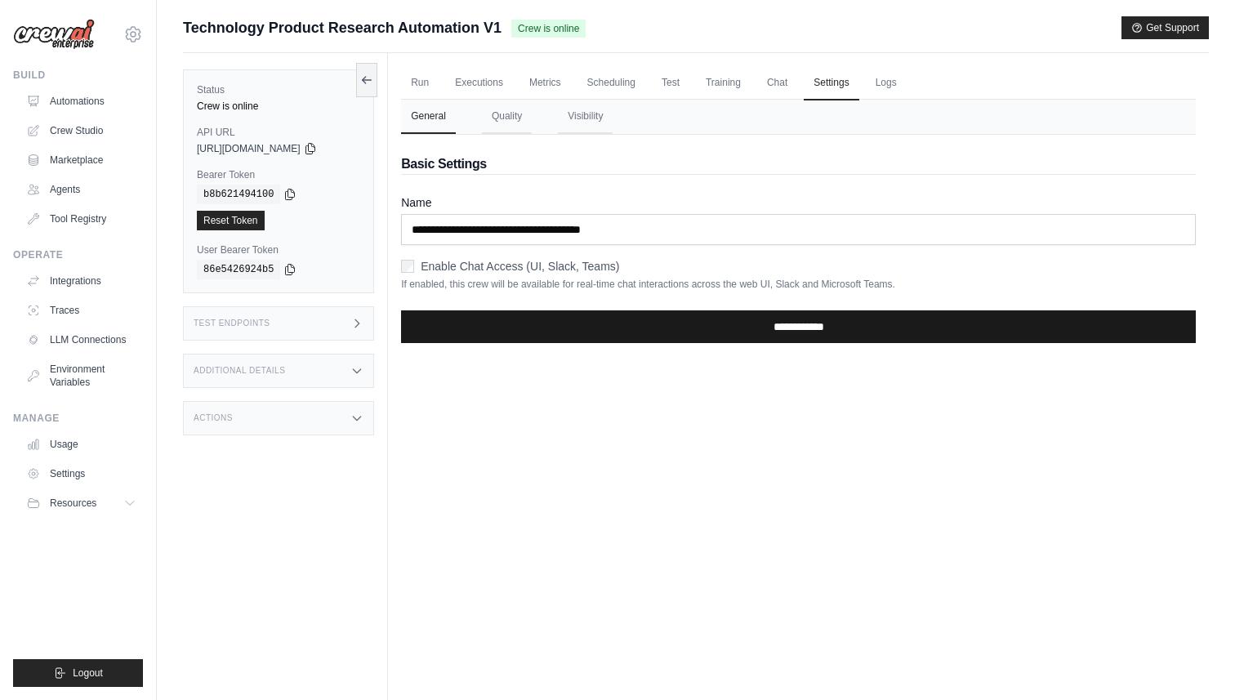
click at [793, 328] on input "**********" at bounding box center [798, 326] width 795 height 33
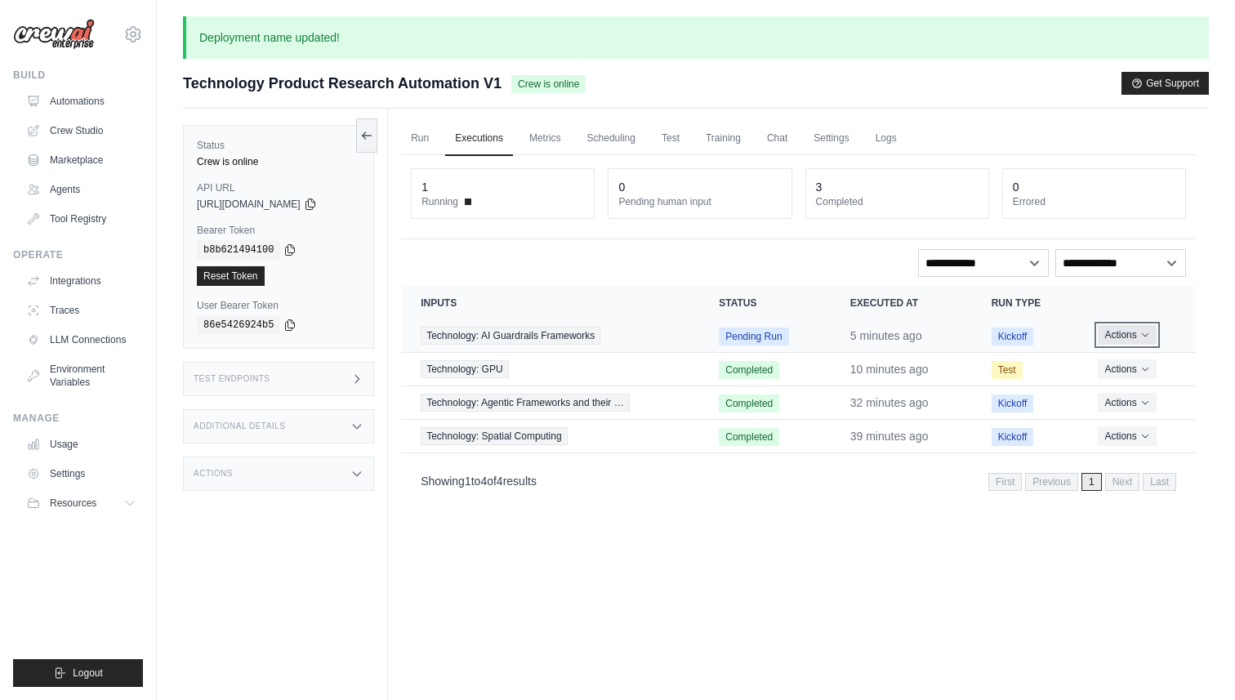
click at [1136, 338] on button "Actions" at bounding box center [1127, 335] width 58 height 20
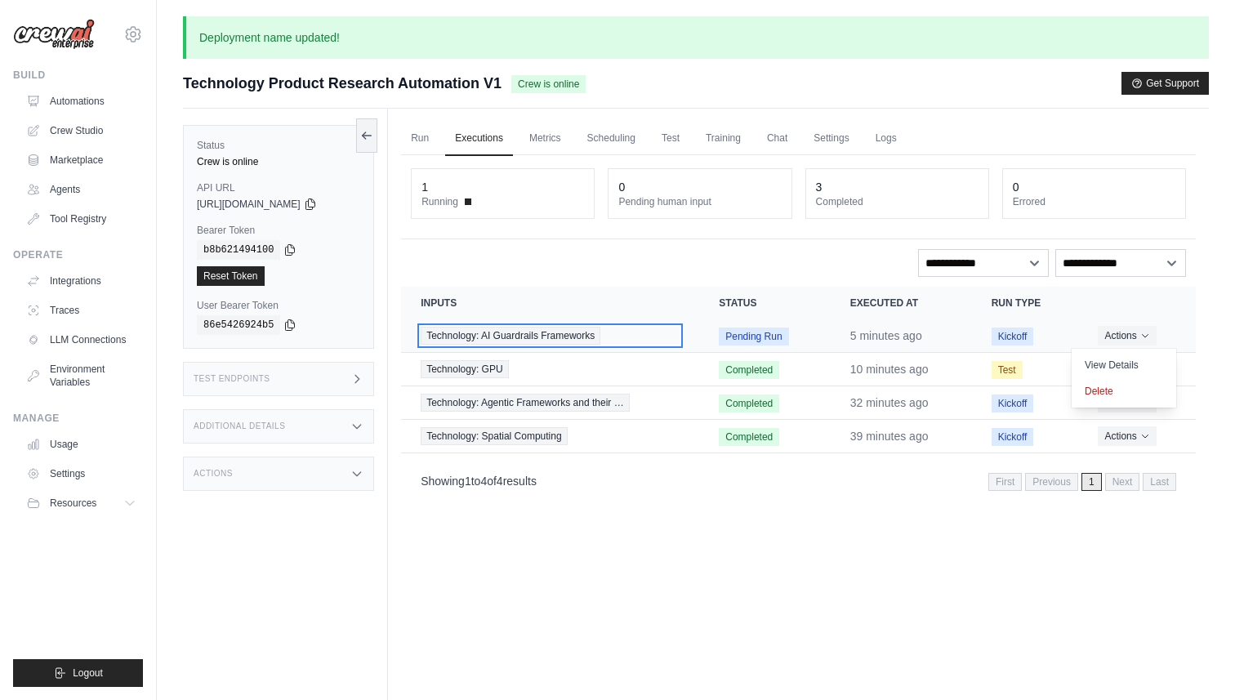
click at [547, 341] on span "Technology: AI Guardrails Frameworks" at bounding box center [511, 336] width 180 height 18
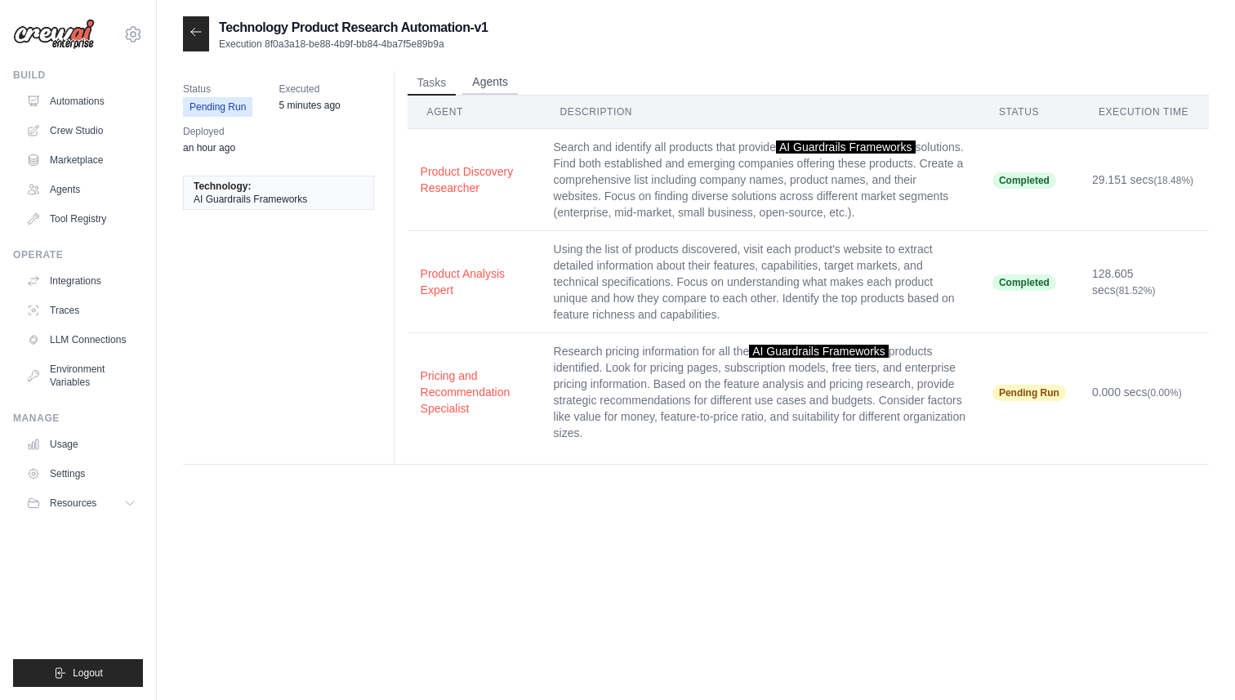
click at [493, 88] on button "Agents" at bounding box center [490, 82] width 56 height 25
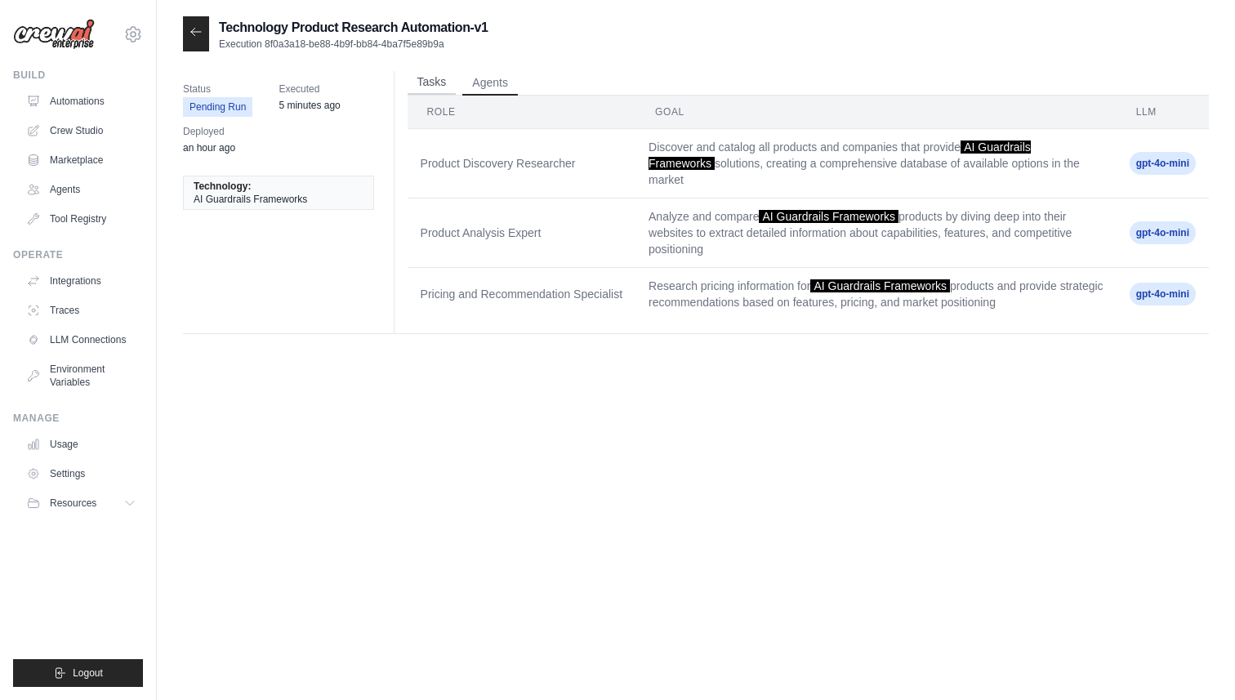
click at [444, 87] on button "Tasks" at bounding box center [432, 82] width 49 height 25
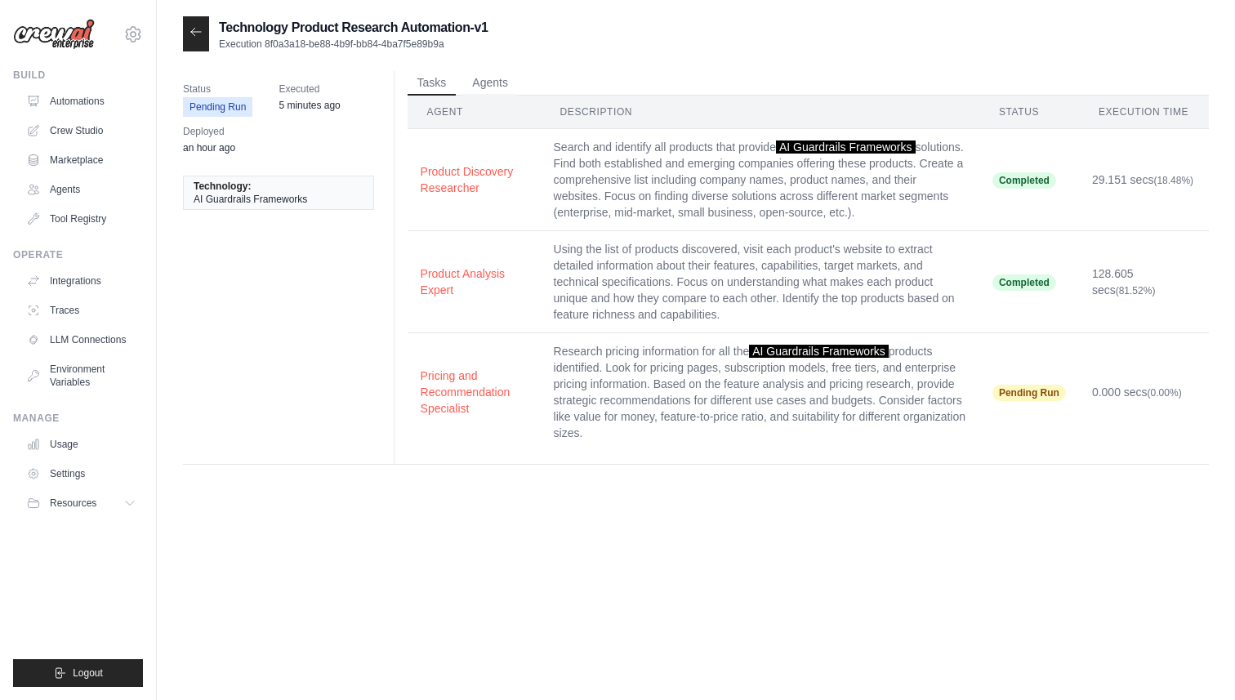
click at [310, 106] on time "5 minutes ago" at bounding box center [309, 105] width 61 height 11
click at [275, 317] on div "Status Pending Run Executed 5 minutes ago Deployed an hour ago Technology: AI G…" at bounding box center [696, 268] width 1026 height 394
click at [203, 33] on div at bounding box center [196, 33] width 26 height 35
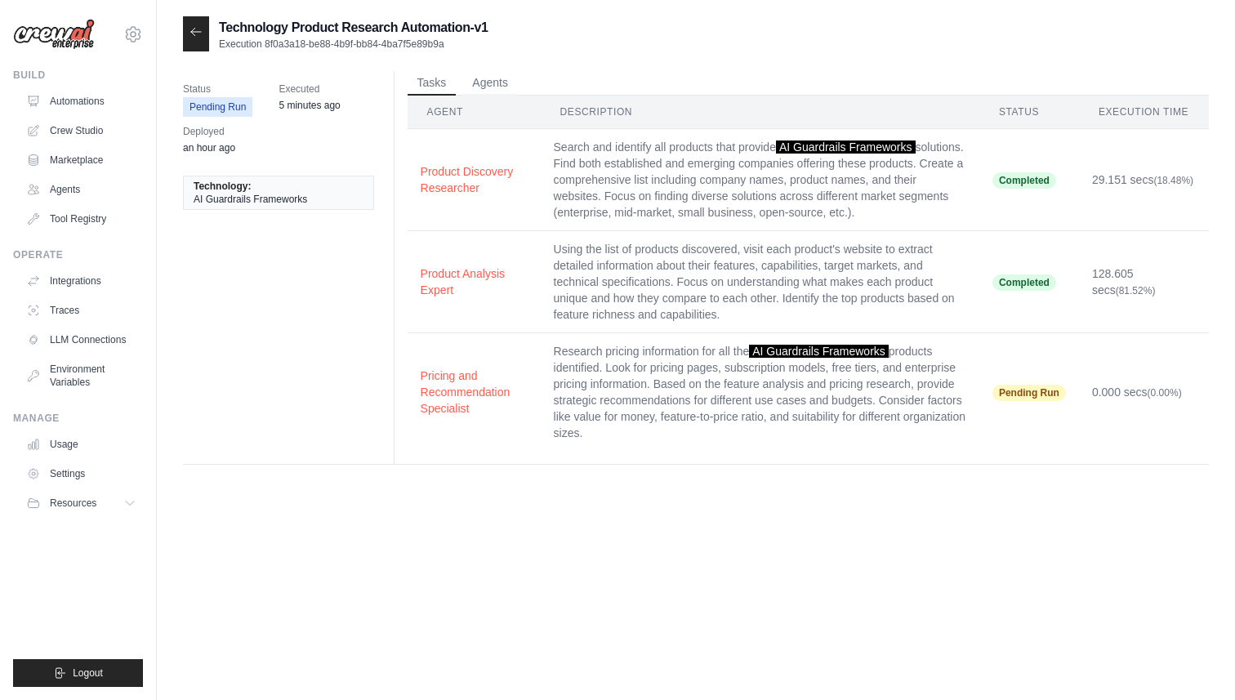
click at [194, 35] on icon at bounding box center [196, 31] width 13 height 13
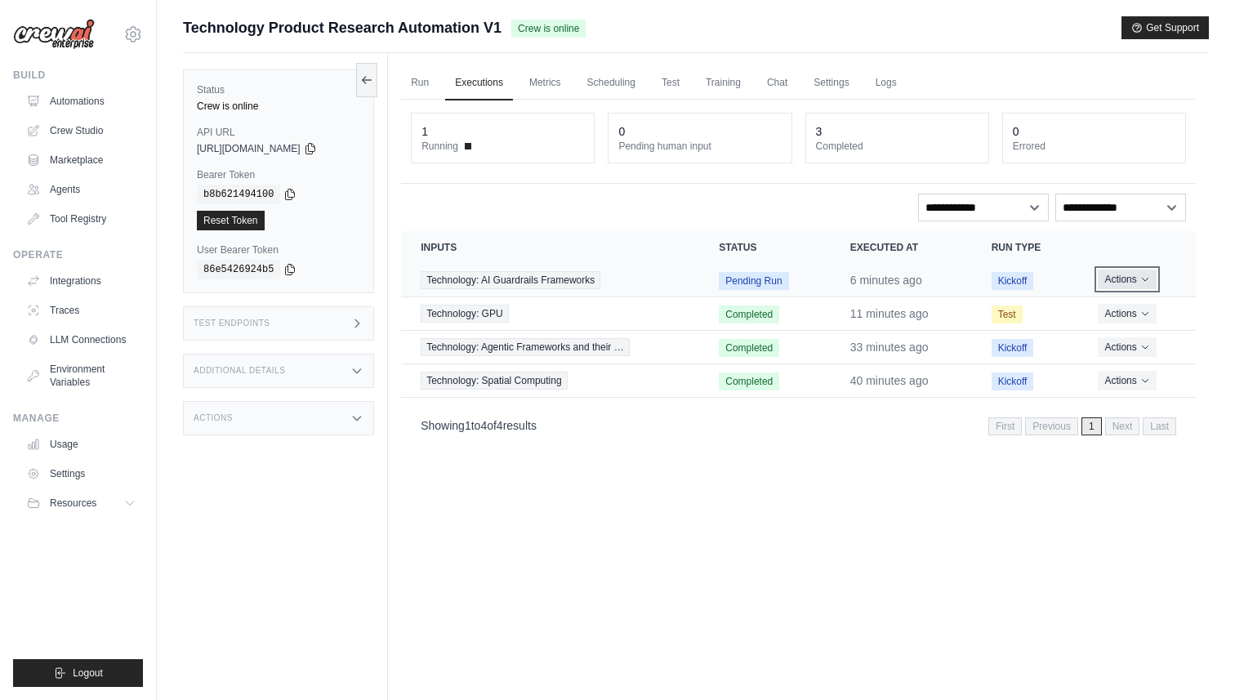
click at [1133, 281] on button "Actions" at bounding box center [1127, 280] width 58 height 20
click at [898, 448] on div "Run Executions Metrics Scheduling Test Training Chat Settings Logs 1 Running 0 …" at bounding box center [798, 403] width 821 height 700
click at [520, 278] on span "Technology: AI Guardrails Frameworks" at bounding box center [511, 280] width 180 height 18
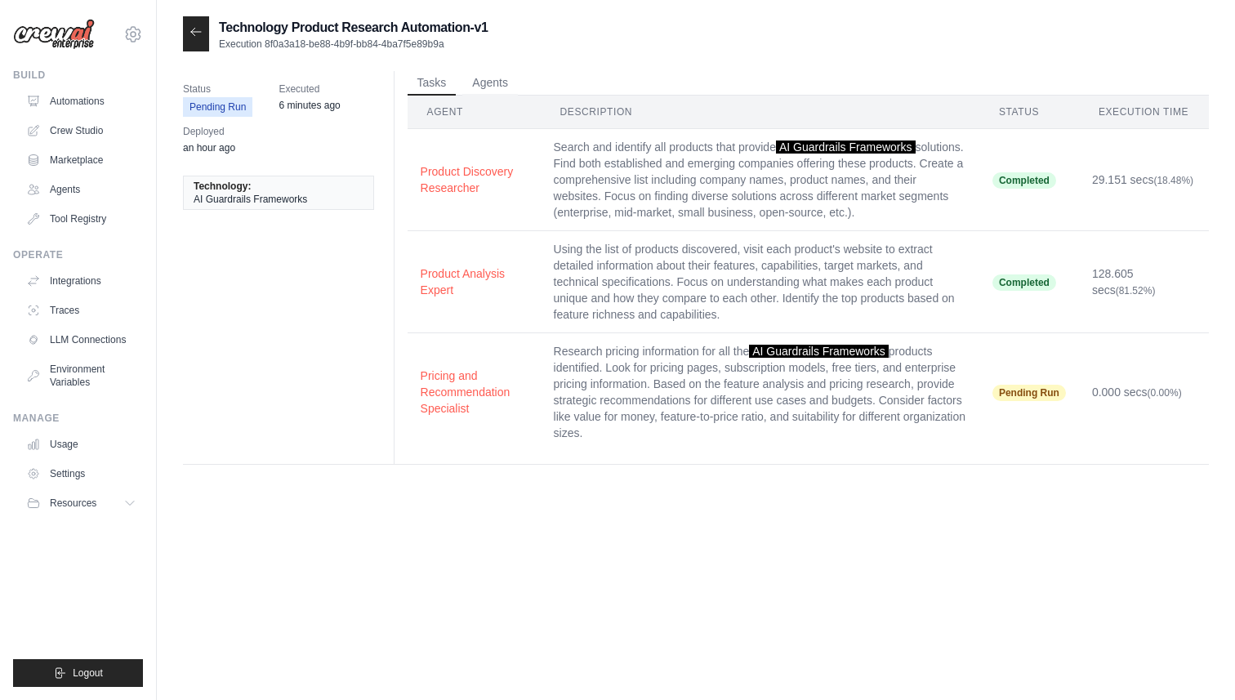
click at [615, 501] on div "Technology Product Research Automation-v1 Execution 8f0a3a18-be88-4b9f-bb84-4ba…" at bounding box center [696, 366] width 1026 height 700
click at [71, 434] on link "Usage" at bounding box center [82, 444] width 123 height 26
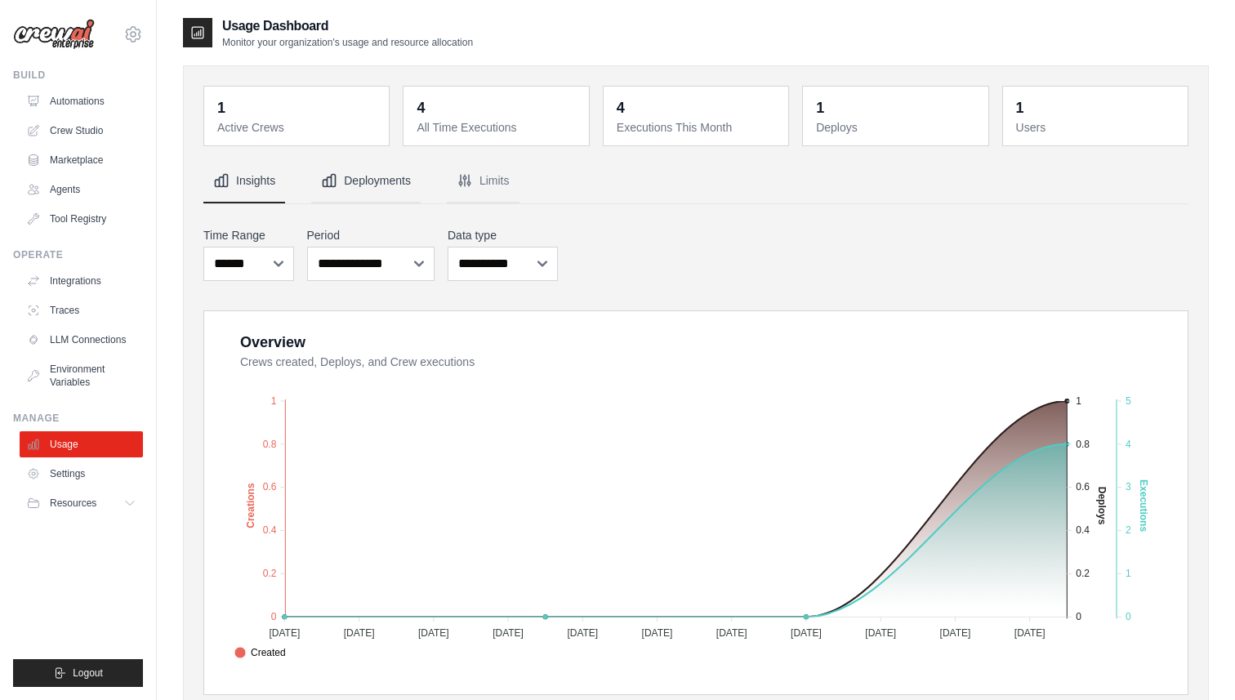
click at [386, 189] on button "Deployments" at bounding box center [365, 181] width 109 height 44
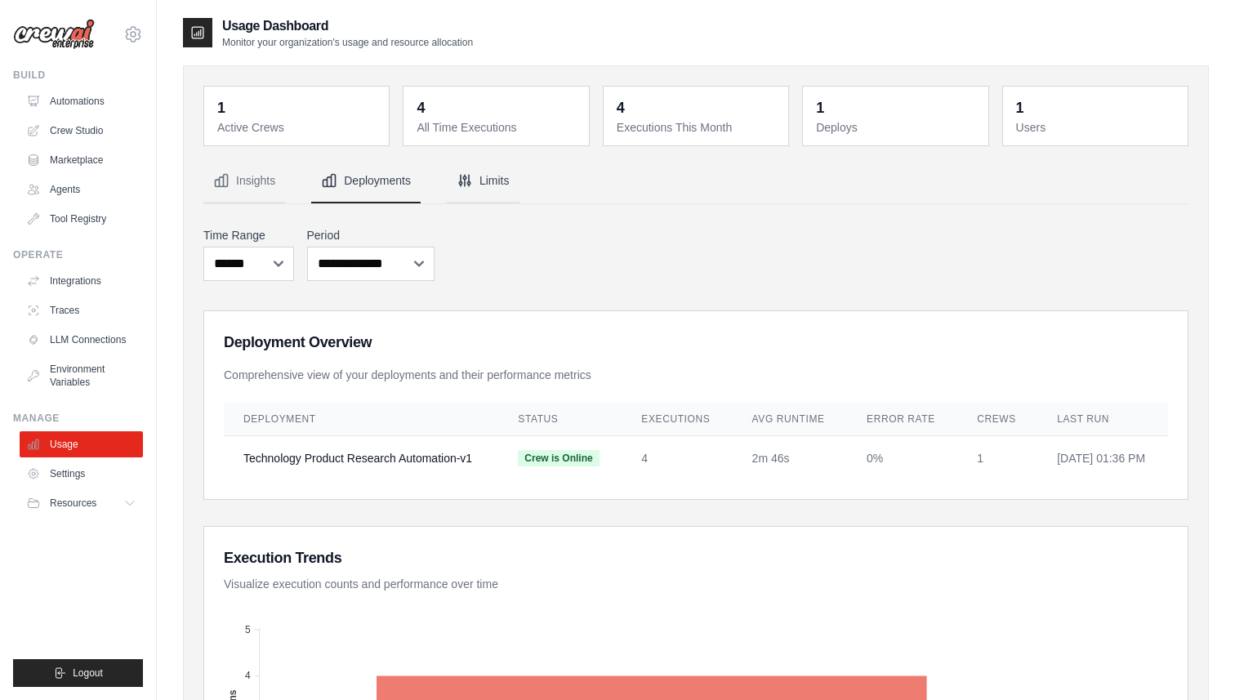
click at [486, 179] on button "Limits" at bounding box center [483, 181] width 73 height 44
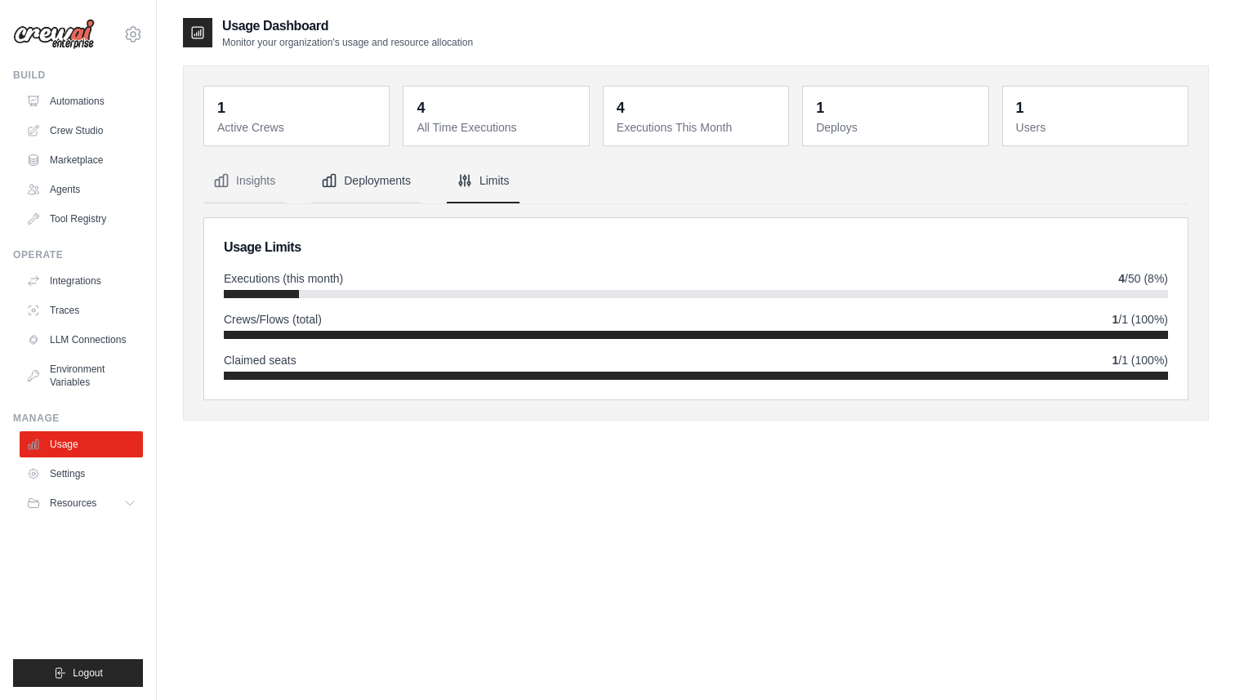
click at [386, 181] on button "Deployments" at bounding box center [365, 181] width 109 height 44
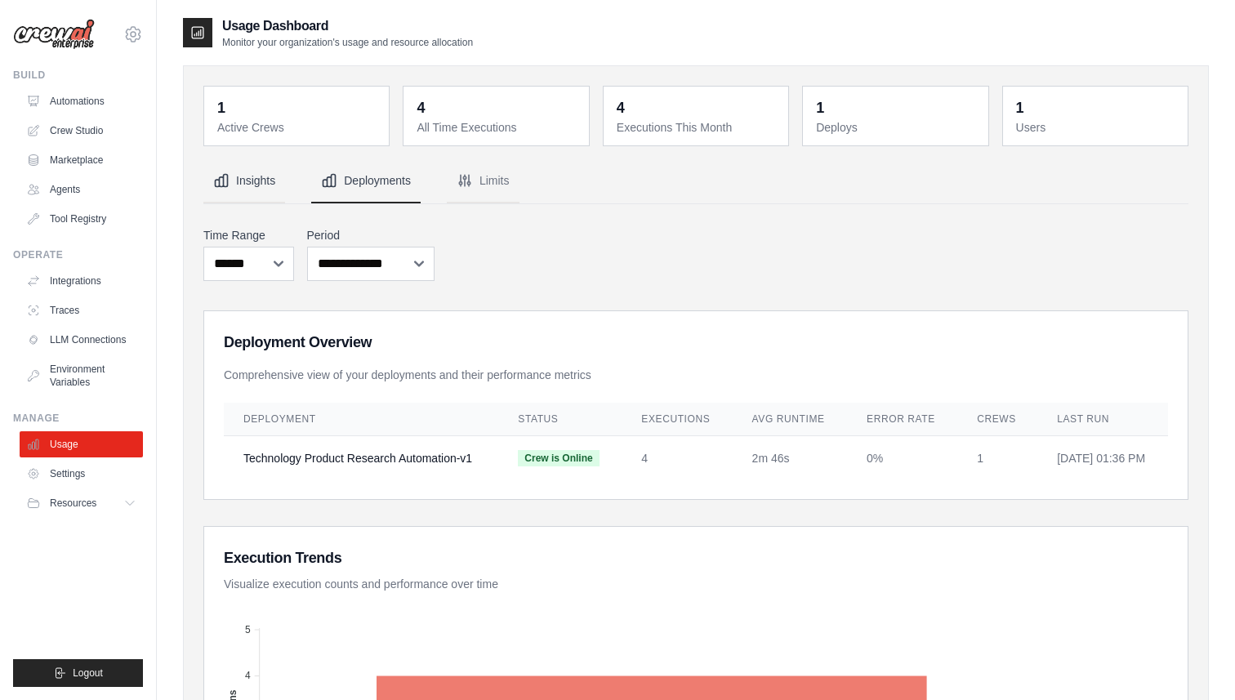
click at [275, 187] on button "Insights" at bounding box center [244, 181] width 82 height 44
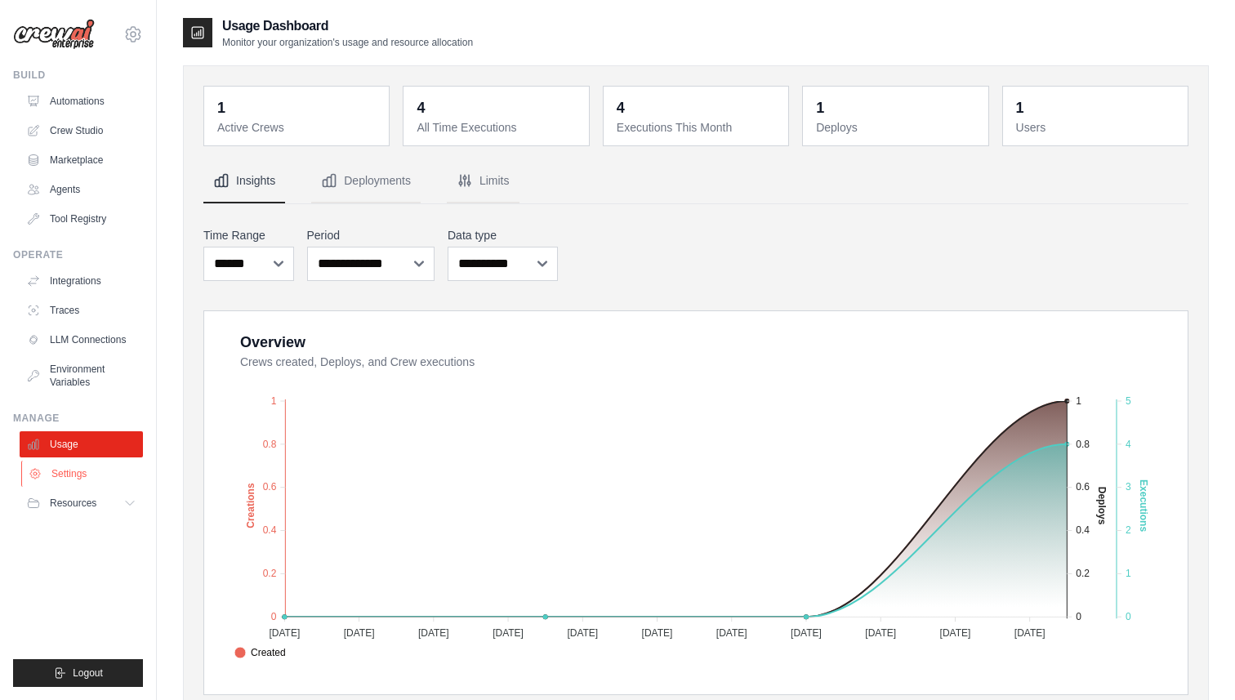
click at [80, 484] on link "Settings" at bounding box center [82, 474] width 123 height 26
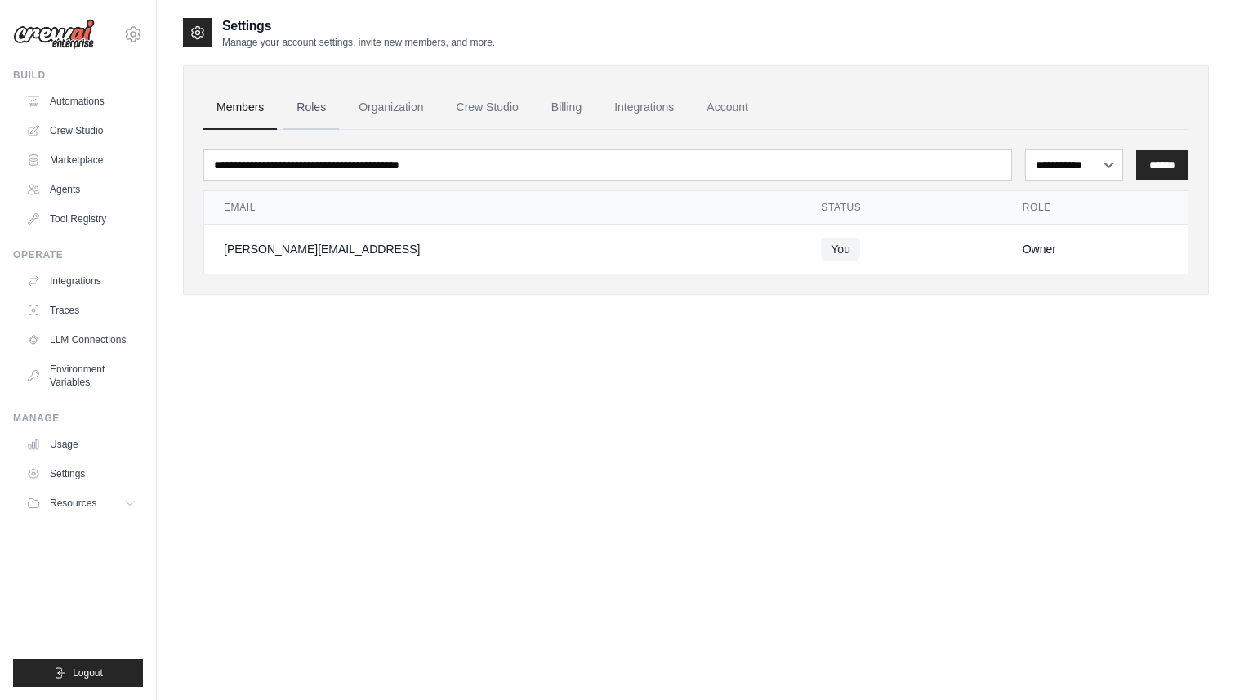
click at [306, 109] on link "Roles" at bounding box center [311, 108] width 56 height 44
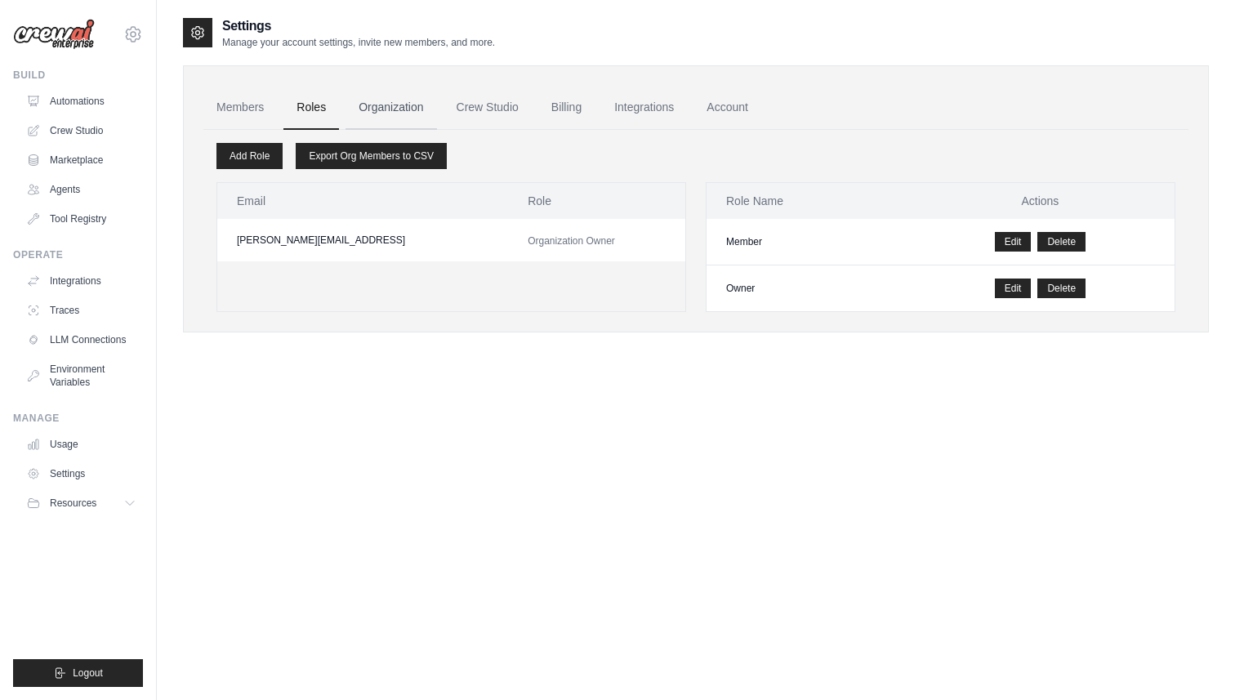
click at [386, 104] on link "Organization" at bounding box center [391, 108] width 91 height 44
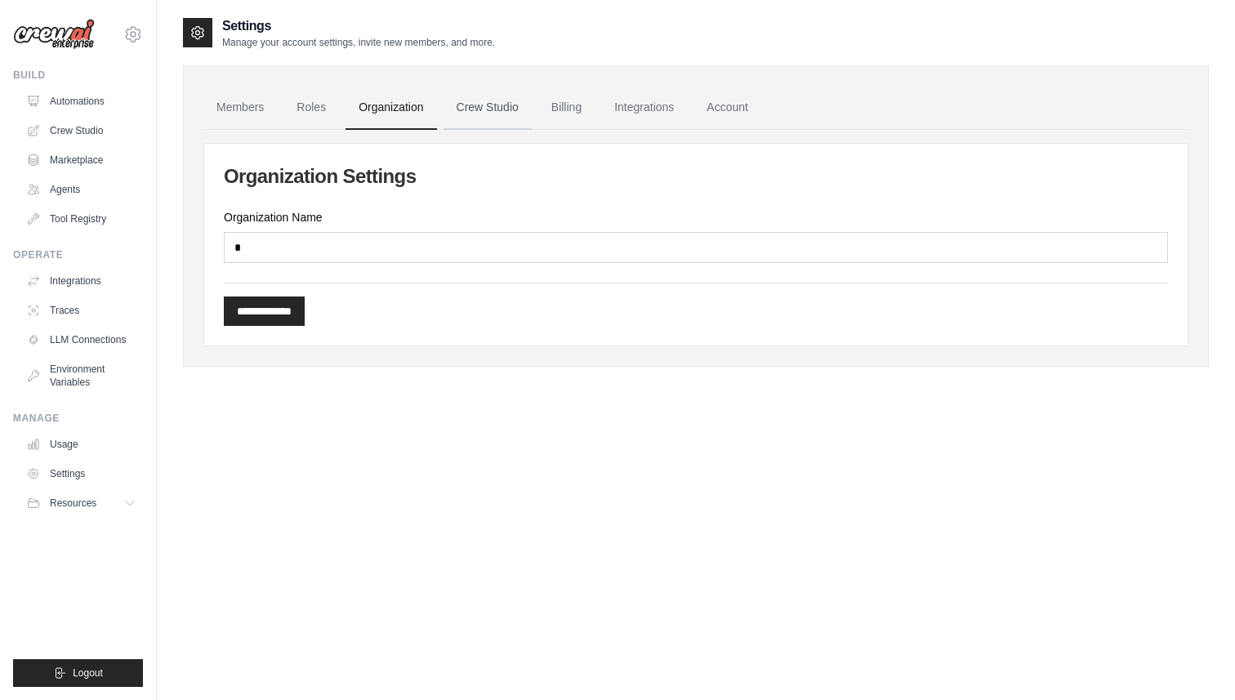
click at [516, 105] on link "Crew Studio" at bounding box center [488, 108] width 88 height 44
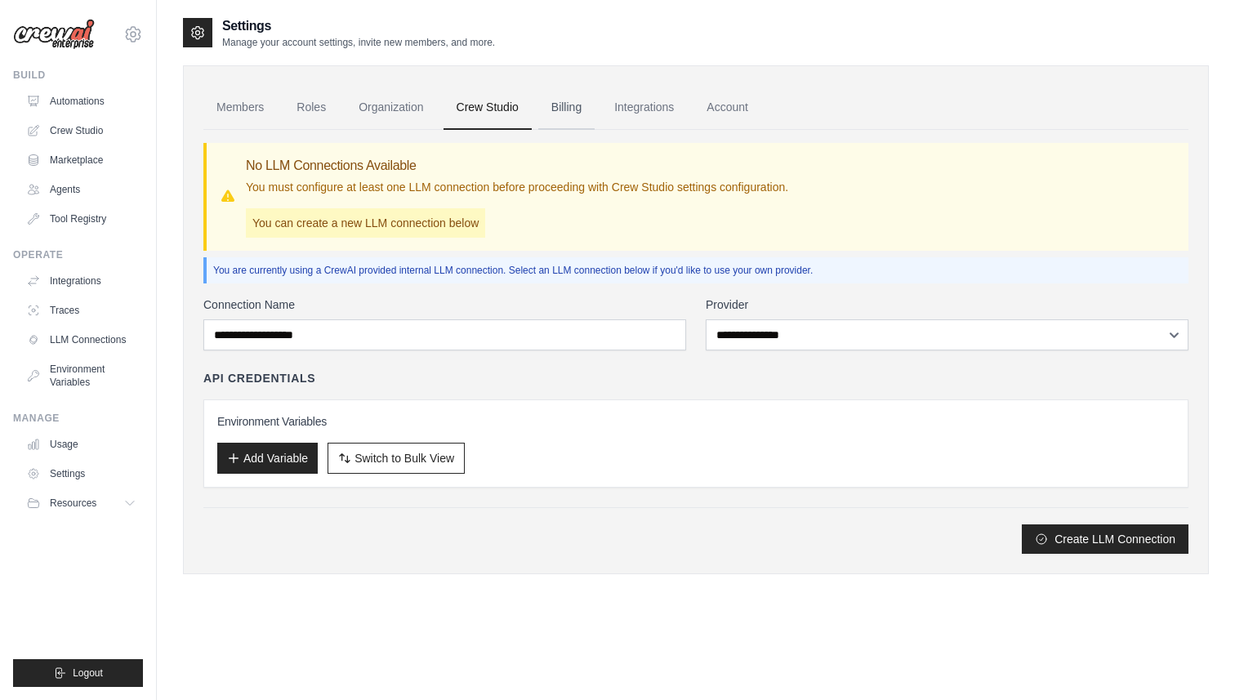
click at [558, 109] on link "Billing" at bounding box center [566, 108] width 56 height 44
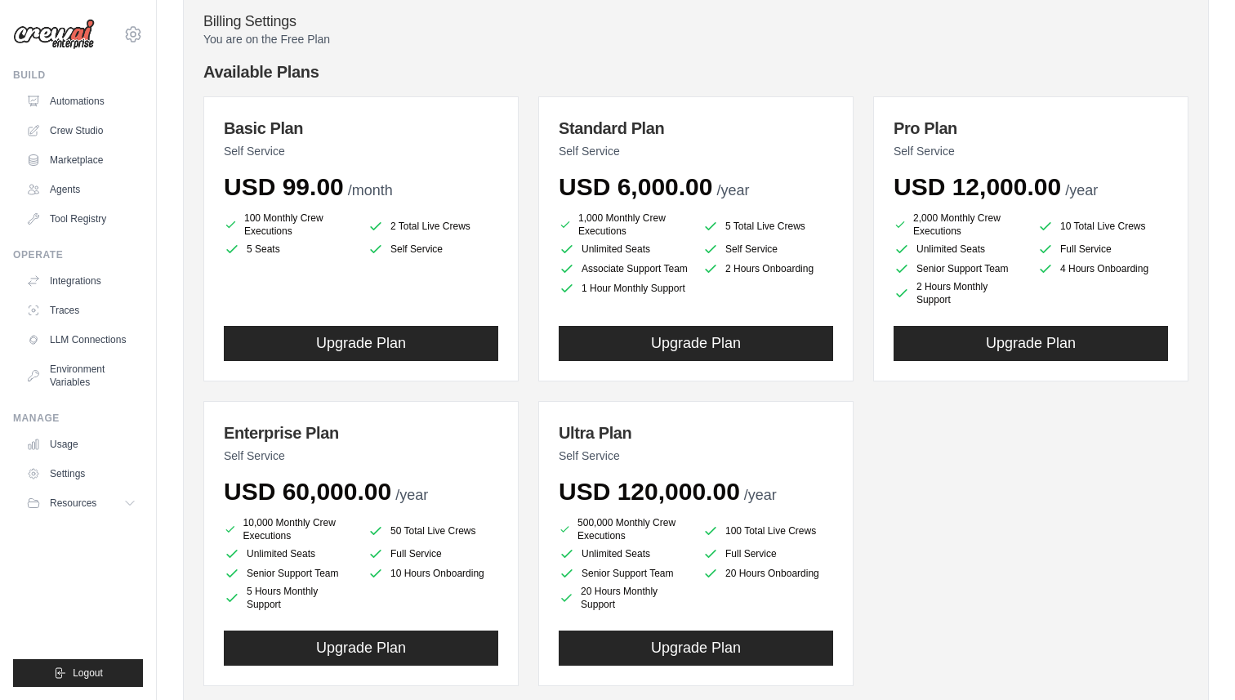
scroll to position [120, 0]
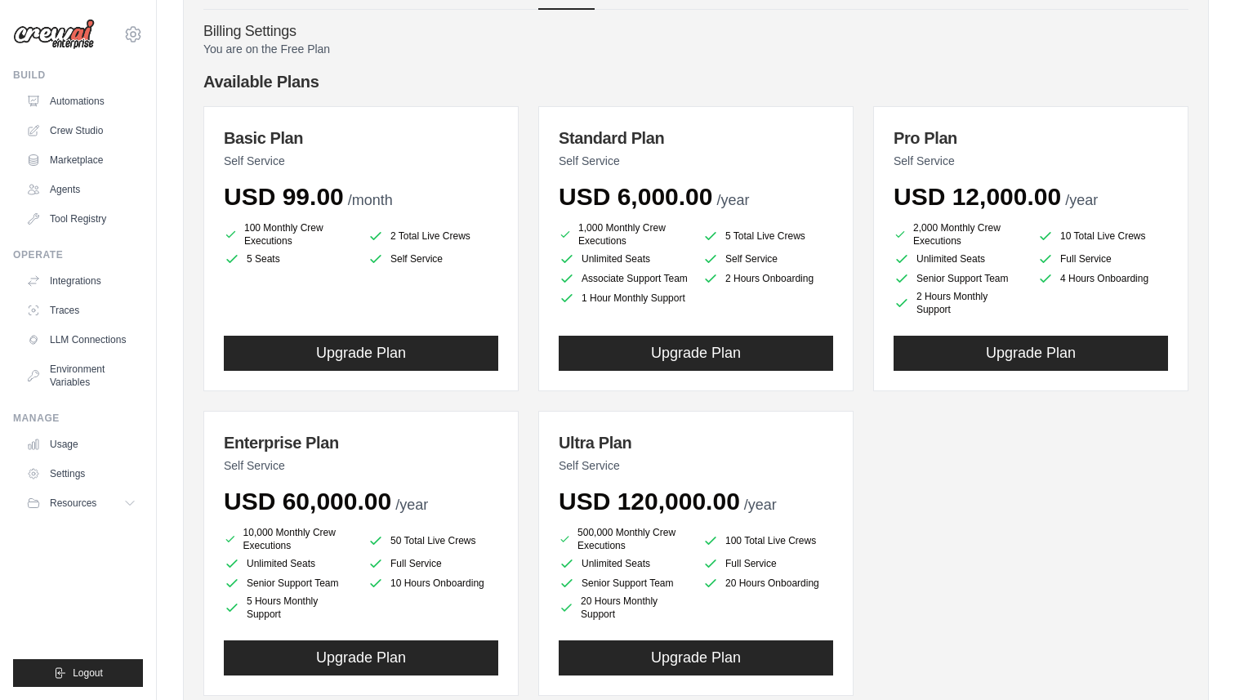
click at [1002, 484] on div "Basic Plan Self Service USD 99.00 /month 100 Monthly Crew Executions 2 Total Li…" at bounding box center [695, 401] width 985 height 590
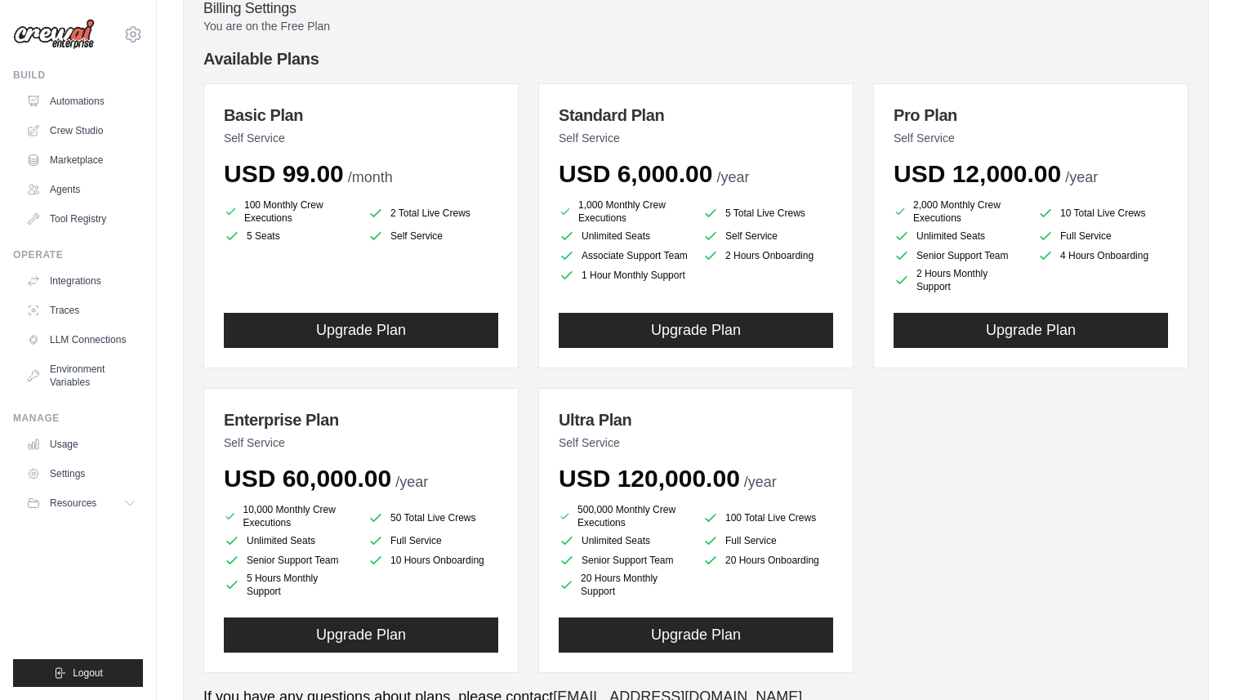
scroll to position [141, 0]
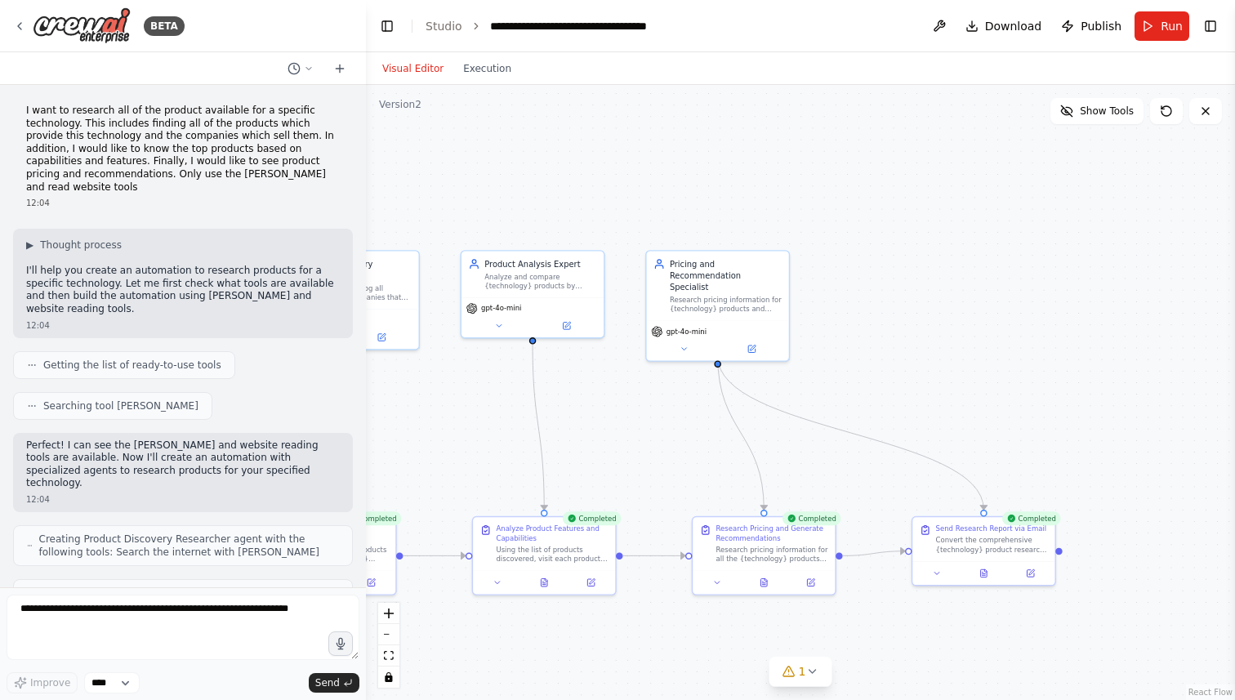
scroll to position [2166, 0]
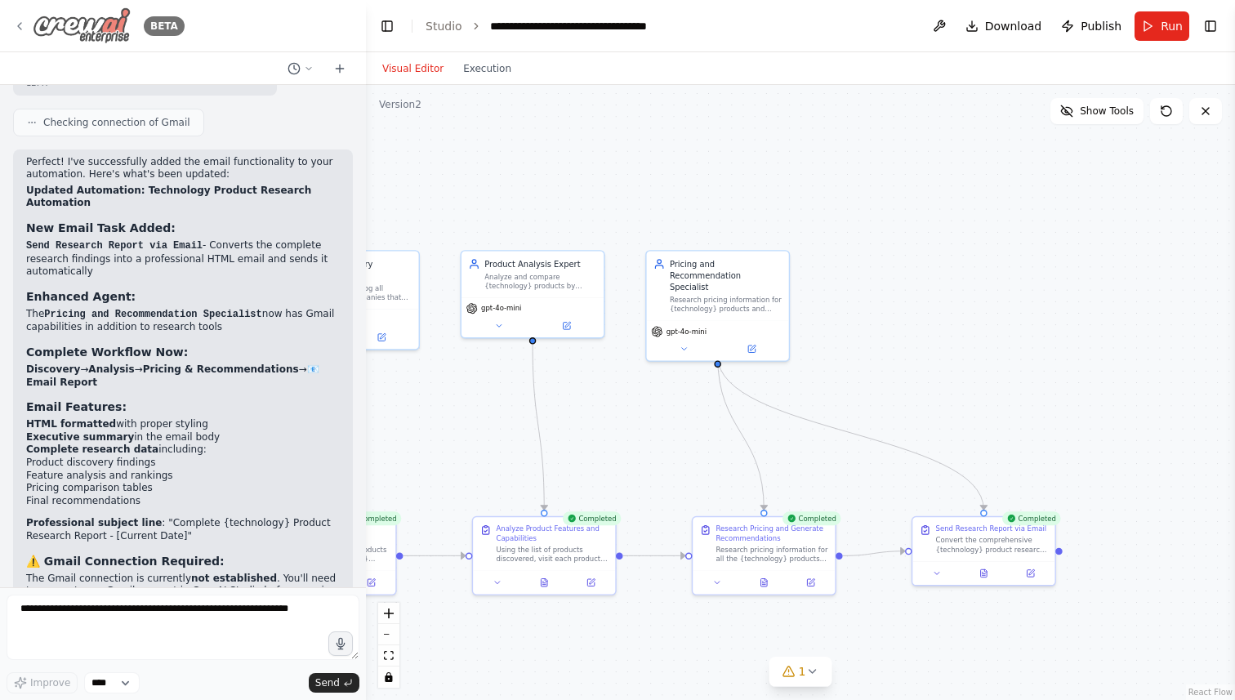
click at [22, 22] on icon at bounding box center [19, 26] width 13 height 13
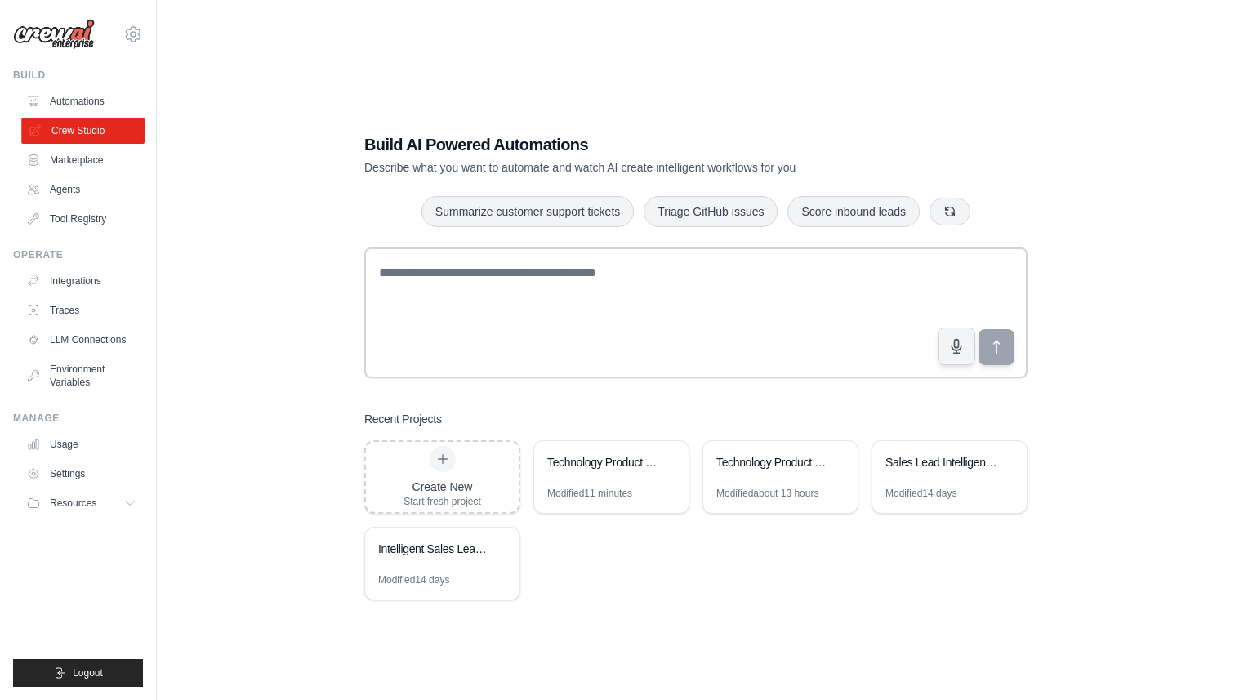
click at [80, 127] on link "Crew Studio" at bounding box center [82, 131] width 123 height 26
click at [88, 105] on link "Automations" at bounding box center [82, 101] width 123 height 26
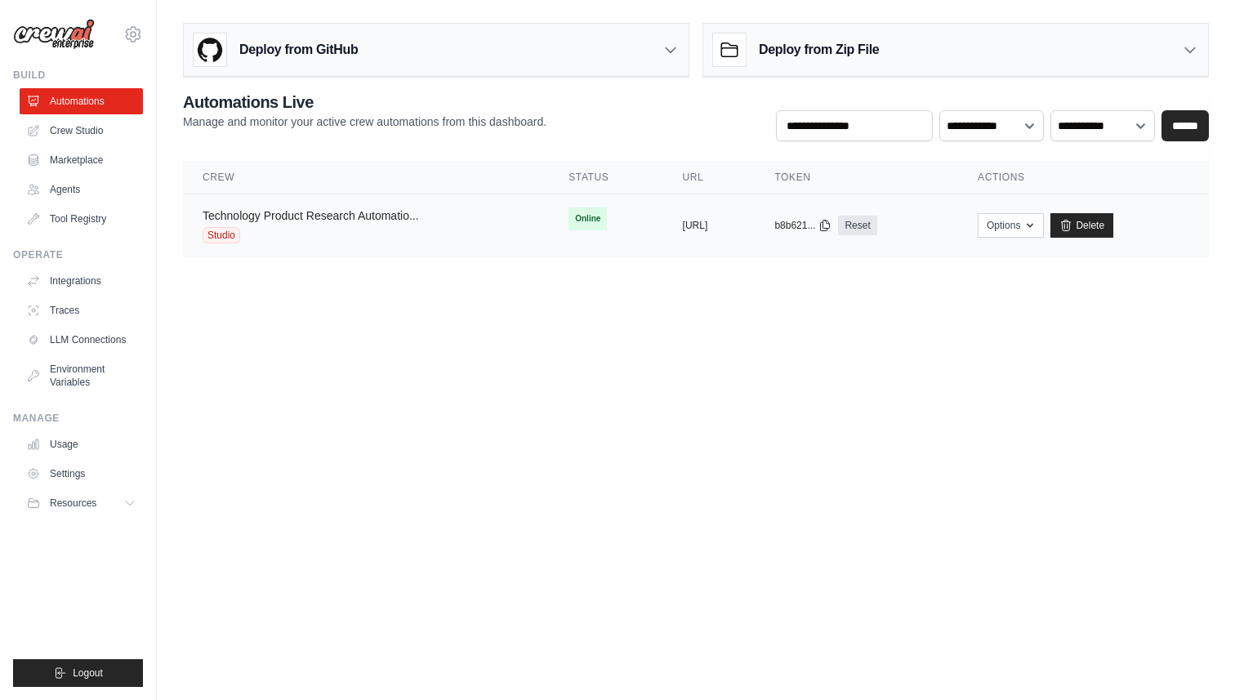
click at [372, 217] on link "Technology Product Research Automatio..." at bounding box center [311, 215] width 216 height 13
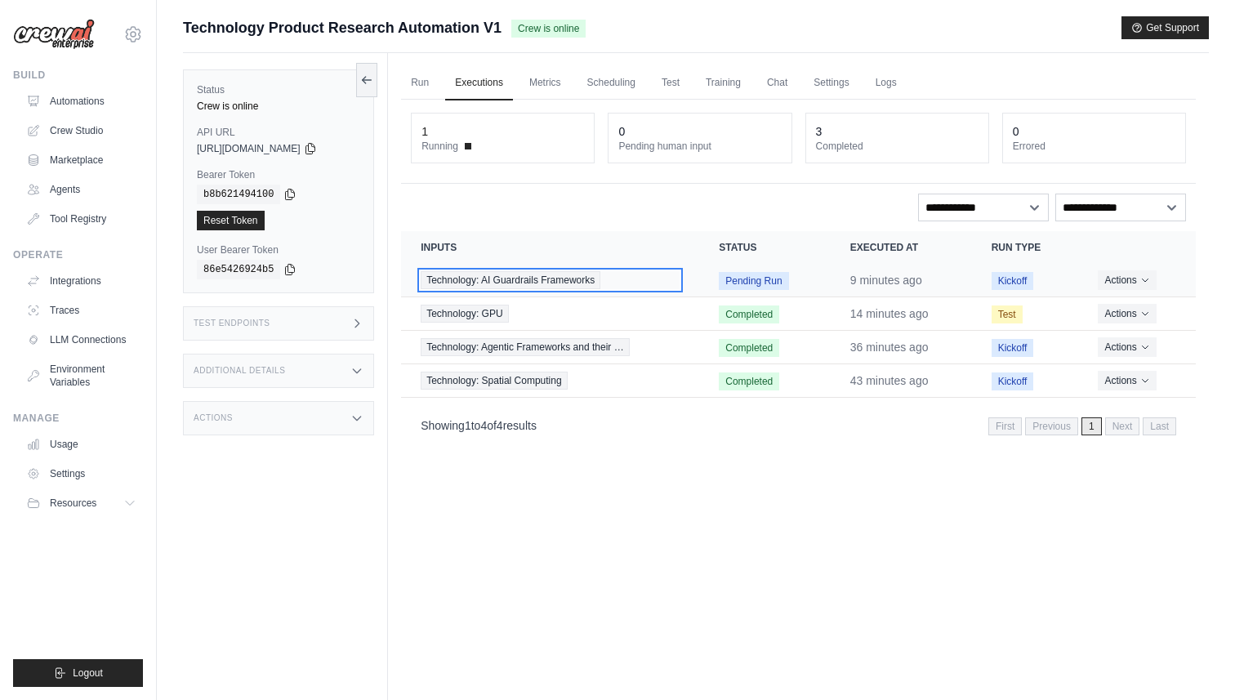
click at [531, 280] on span "Technology: AI Guardrails Frameworks" at bounding box center [511, 280] width 180 height 18
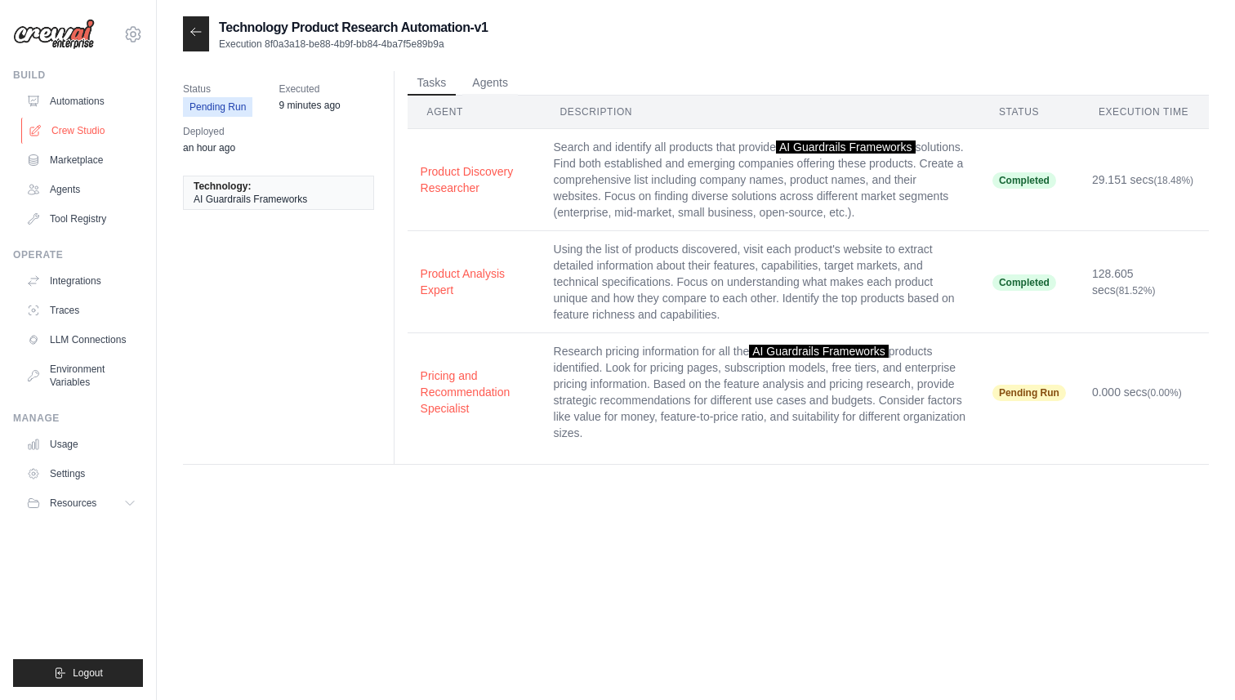
click at [83, 129] on link "Crew Studio" at bounding box center [82, 131] width 123 height 26
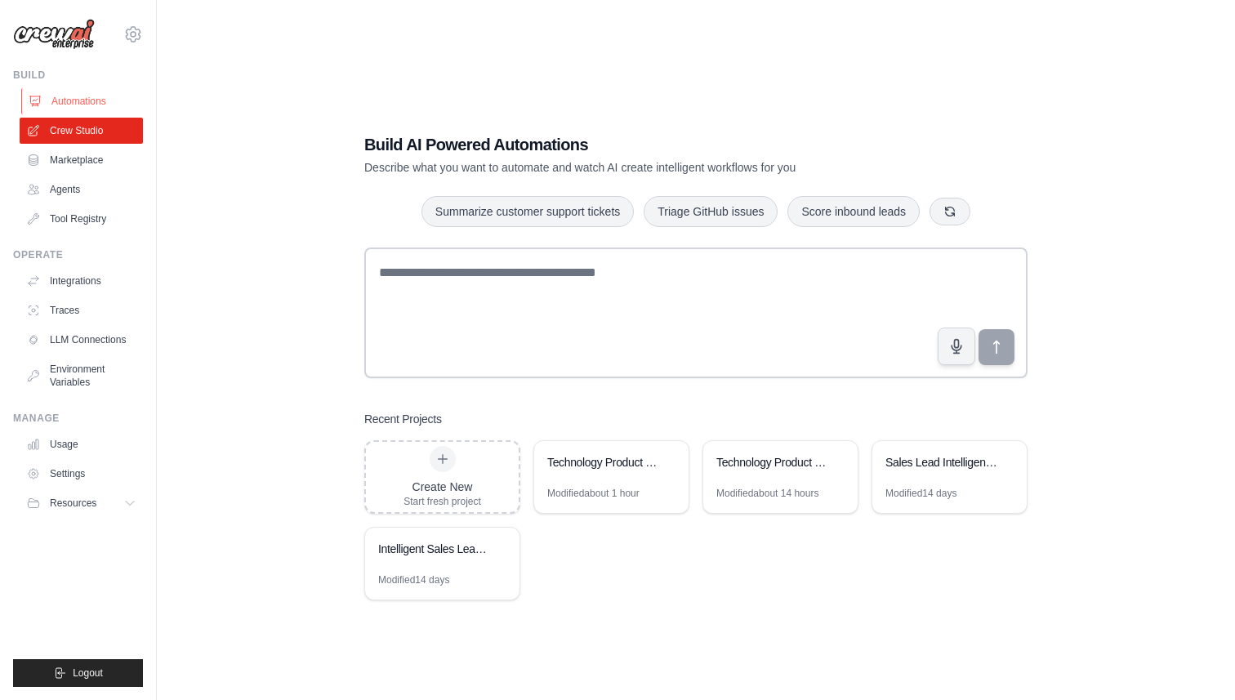
click at [100, 101] on link "Automations" at bounding box center [82, 101] width 123 height 26
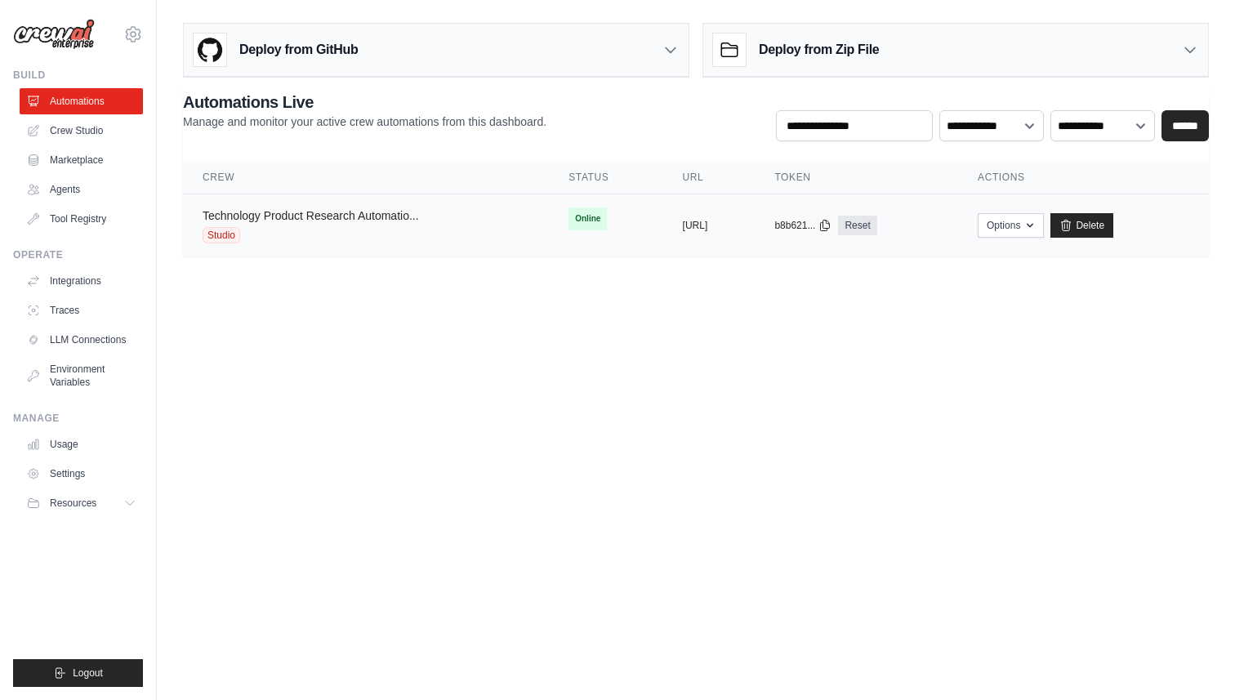
click at [281, 212] on link "Technology Product Research Automatio..." at bounding box center [311, 215] width 216 height 13
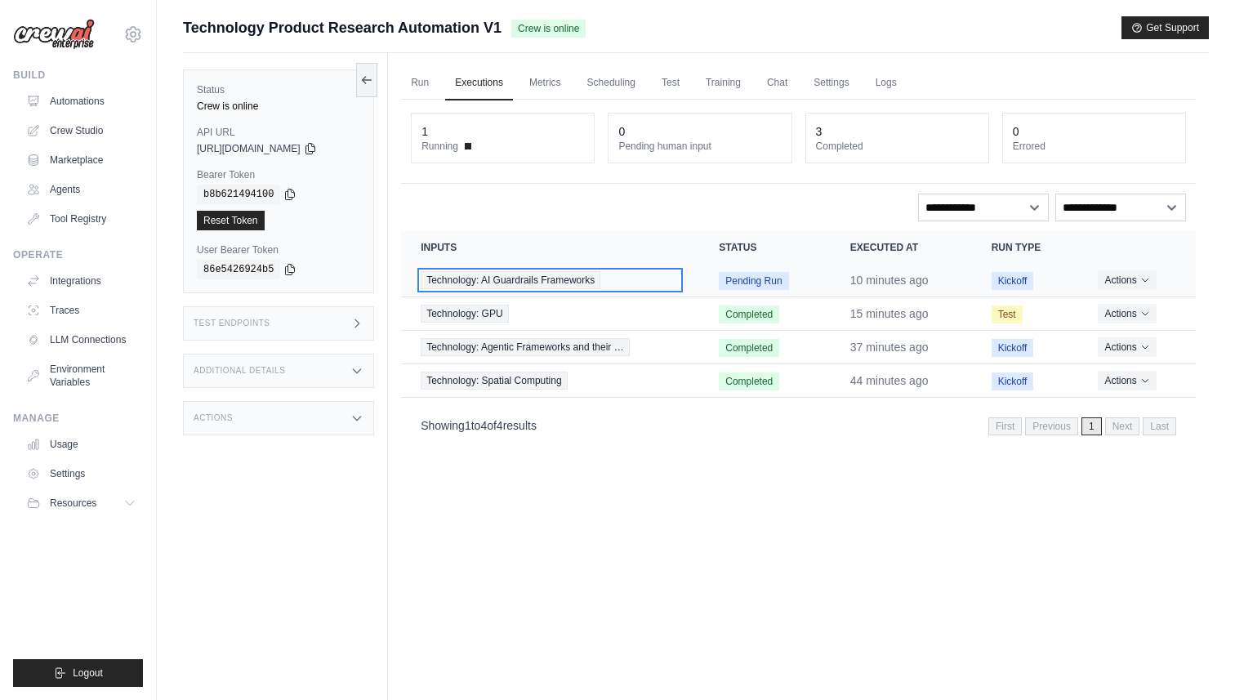
click at [497, 277] on span "Technology: AI Guardrails Frameworks" at bounding box center [511, 280] width 180 height 18
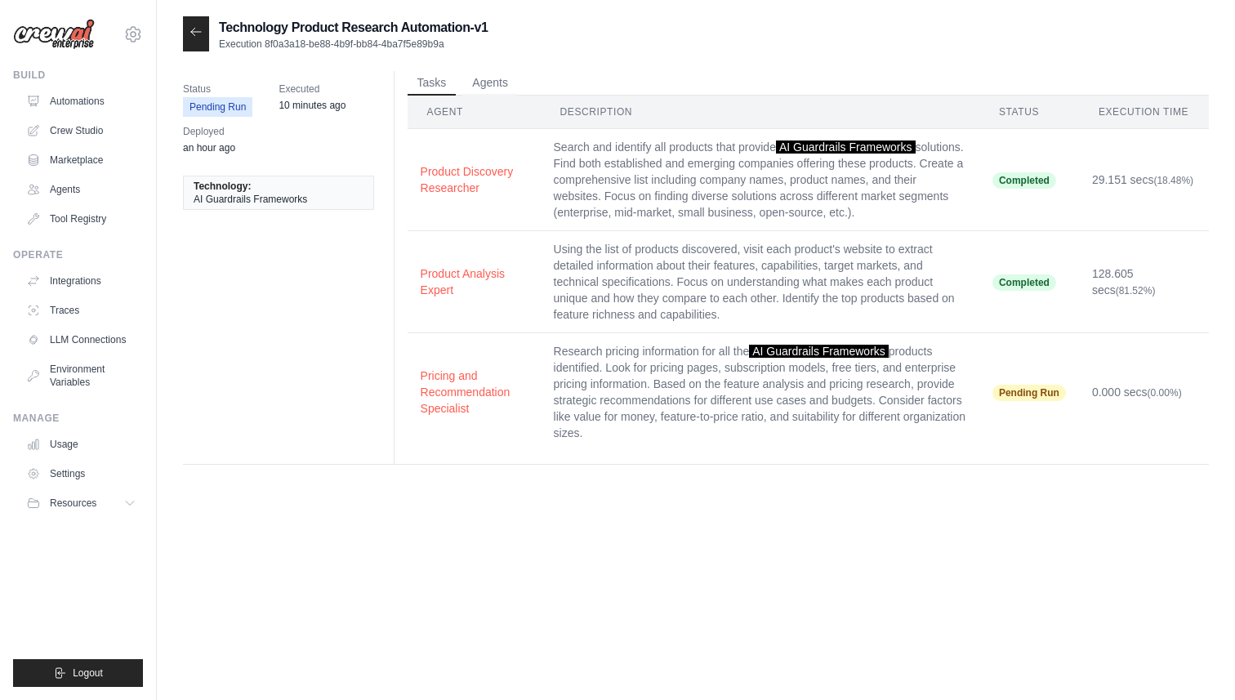
click at [196, 38] on icon at bounding box center [196, 31] width 13 height 13
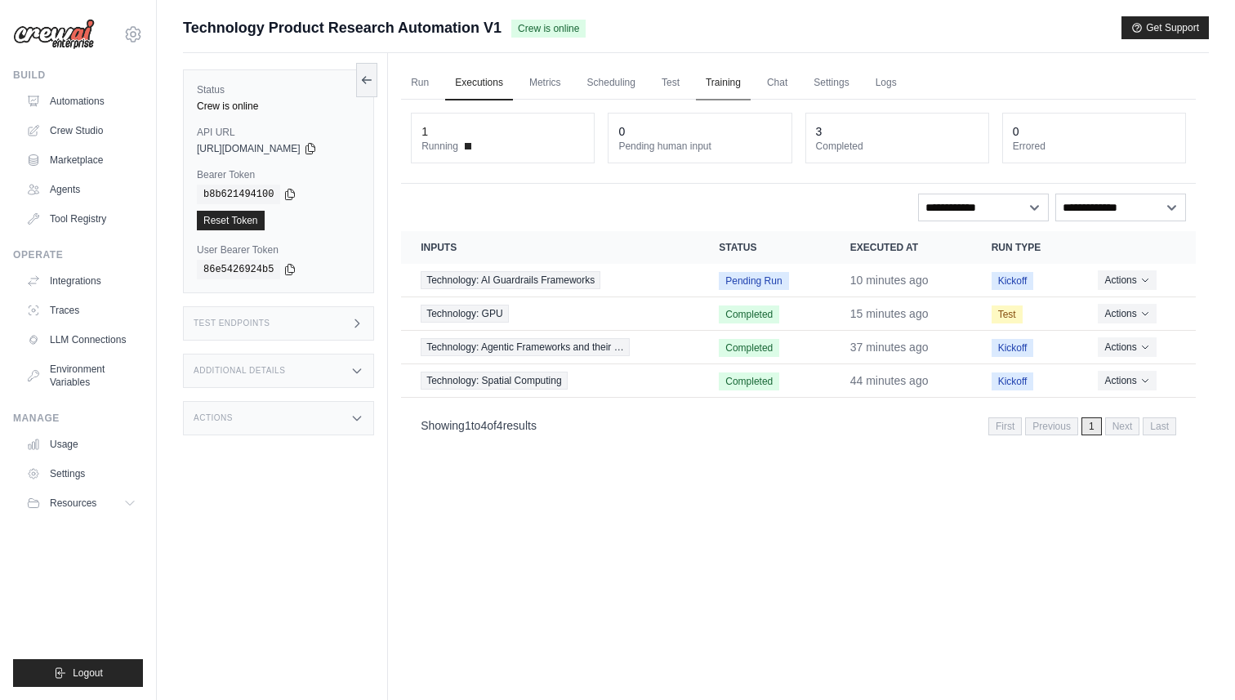
click at [729, 81] on link "Training" at bounding box center [723, 83] width 55 height 34
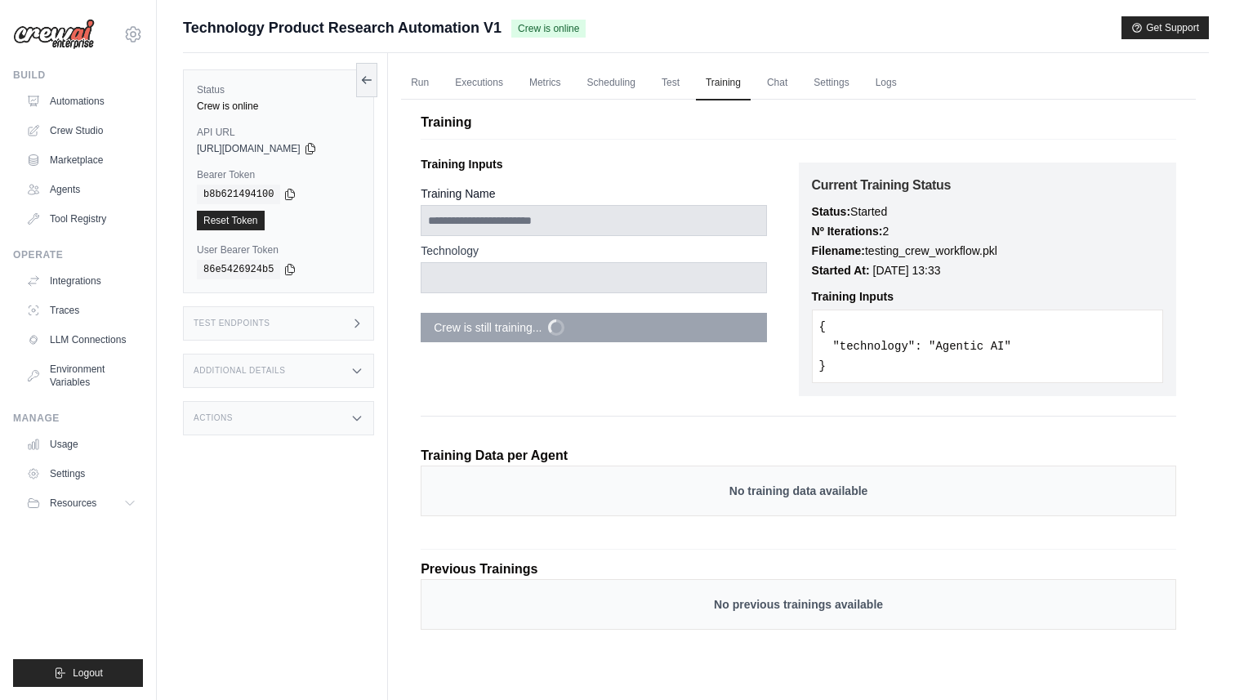
click at [309, 420] on div "Actions" at bounding box center [278, 418] width 191 height 34
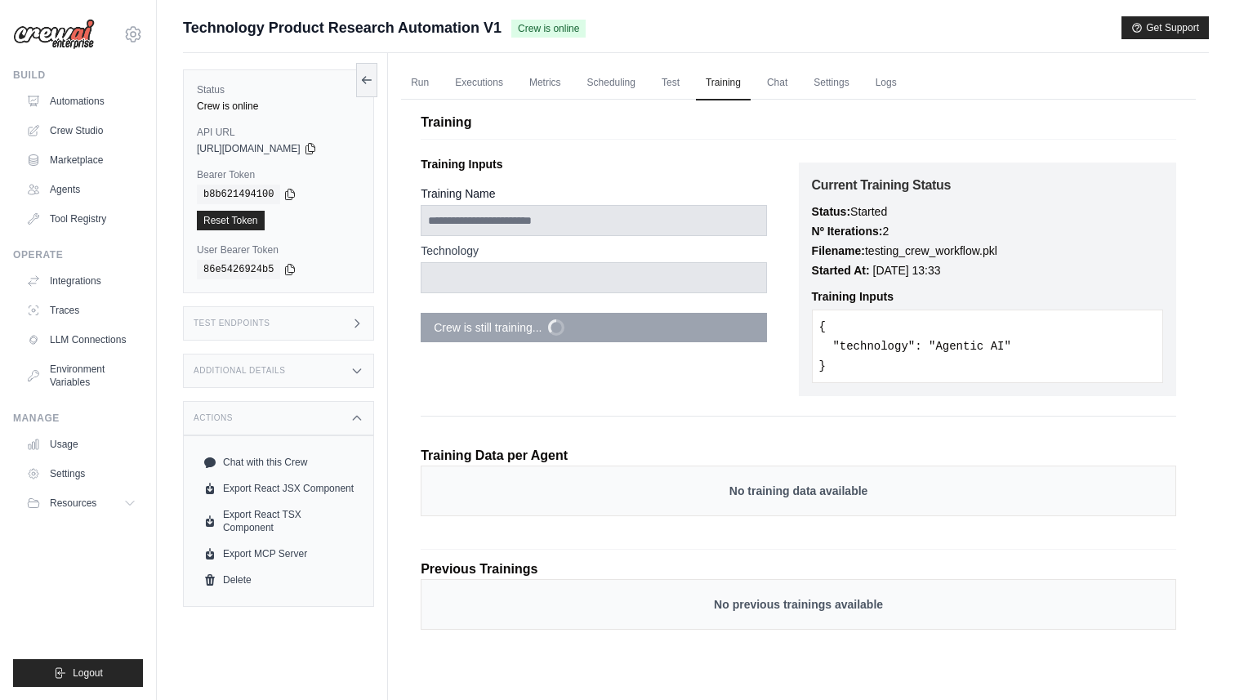
click at [309, 420] on div "Actions" at bounding box center [278, 418] width 191 height 34
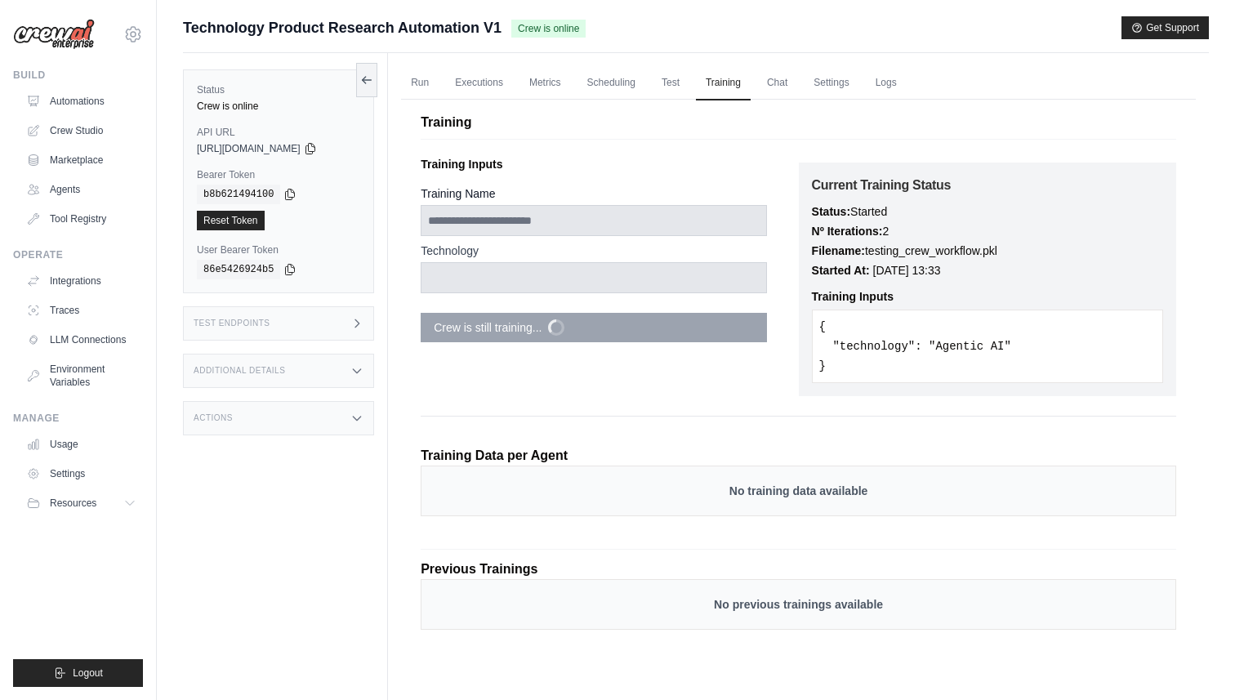
click at [323, 377] on div "Additional Details" at bounding box center [278, 371] width 191 height 34
click at [324, 315] on div "Test Endpoints" at bounding box center [278, 323] width 191 height 34
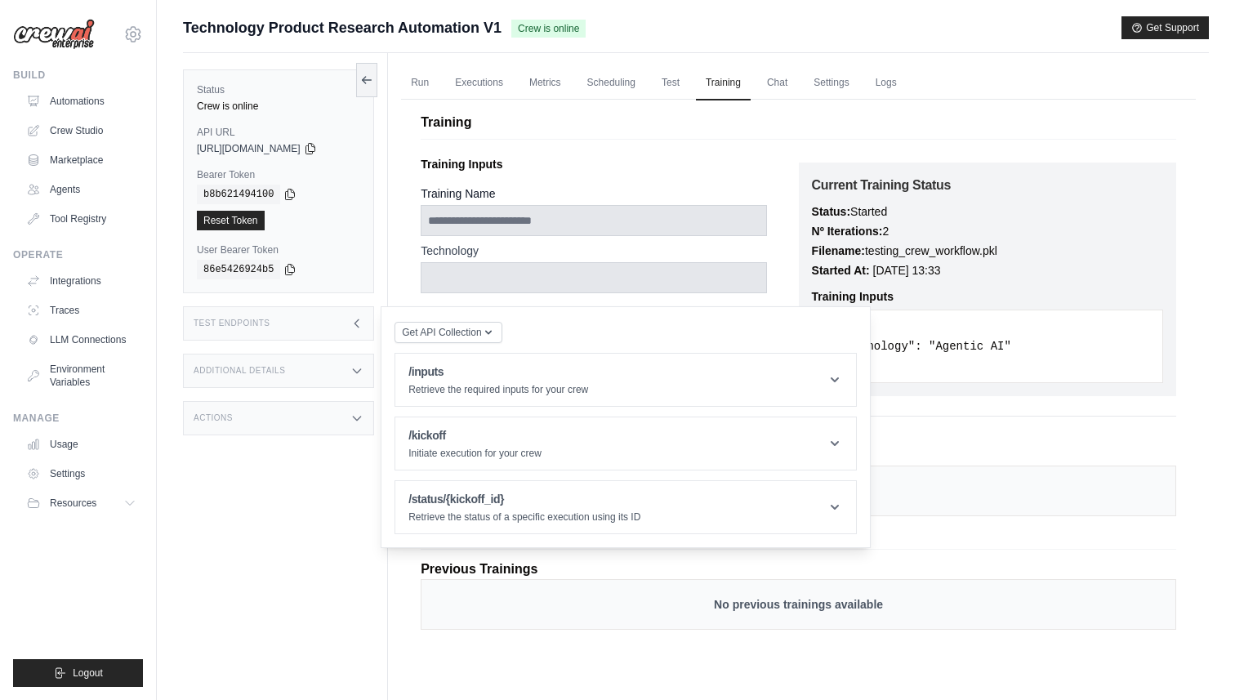
click at [310, 336] on div "Test Endpoints" at bounding box center [278, 323] width 191 height 34
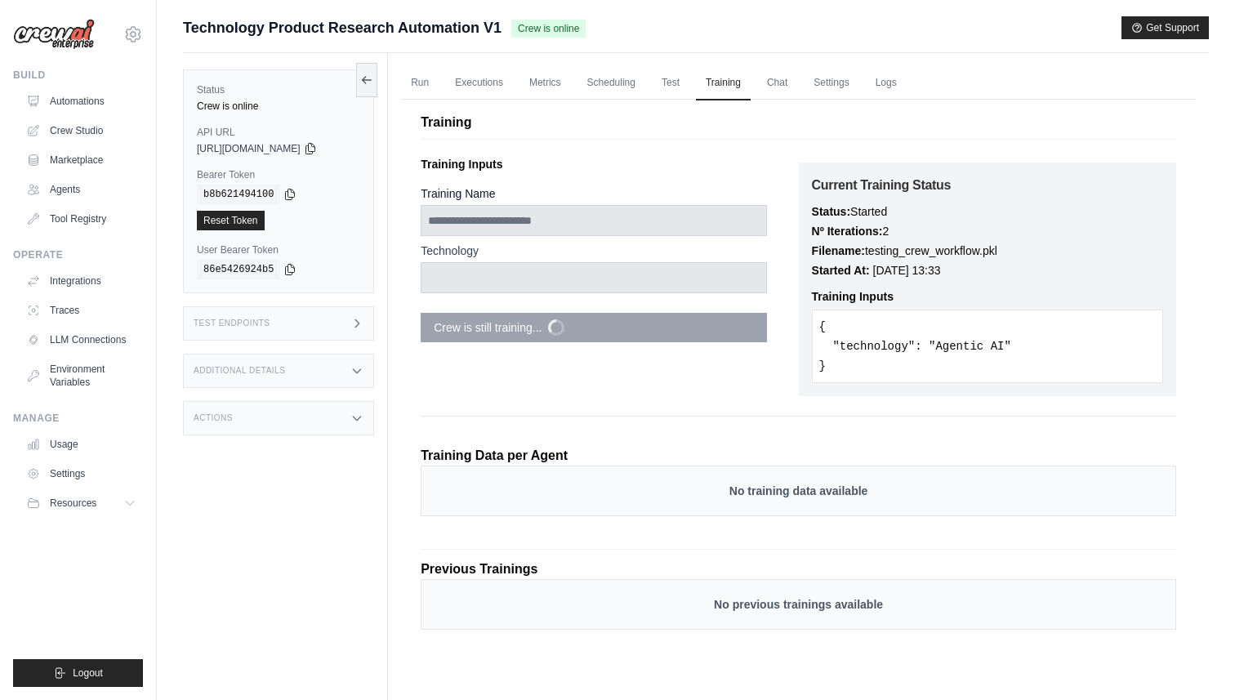
click at [312, 409] on div "Actions" at bounding box center [278, 418] width 191 height 34
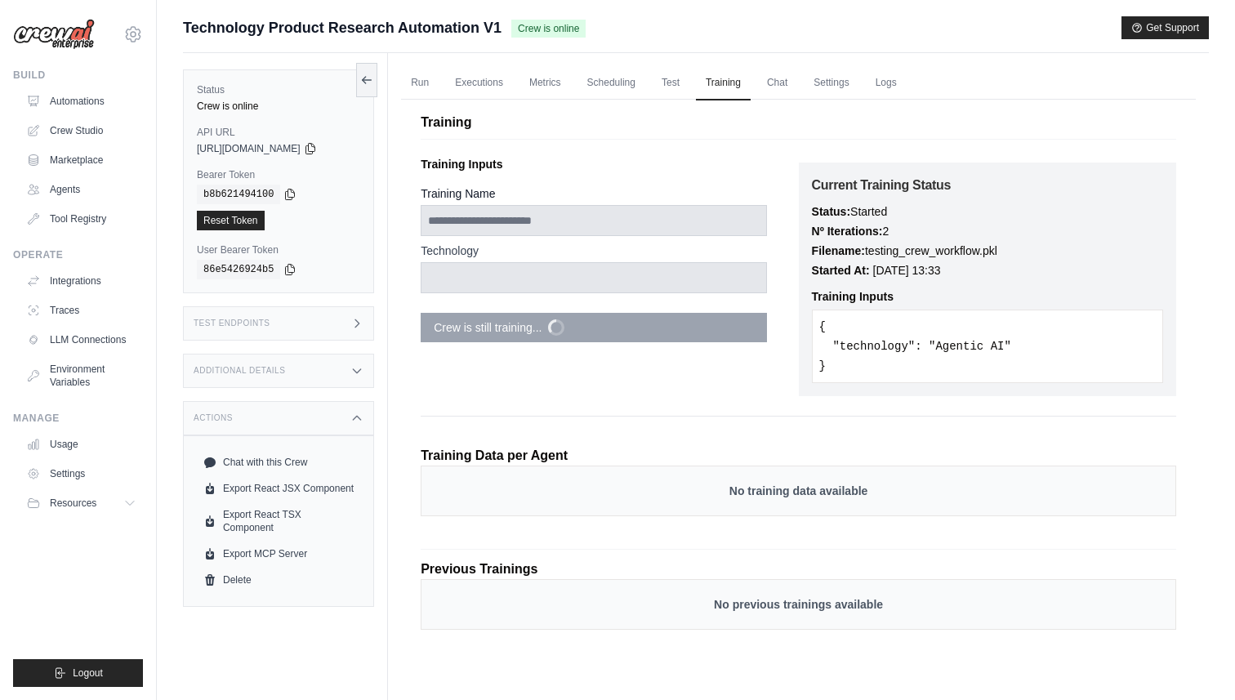
click at [312, 409] on div "Actions" at bounding box center [278, 418] width 191 height 34
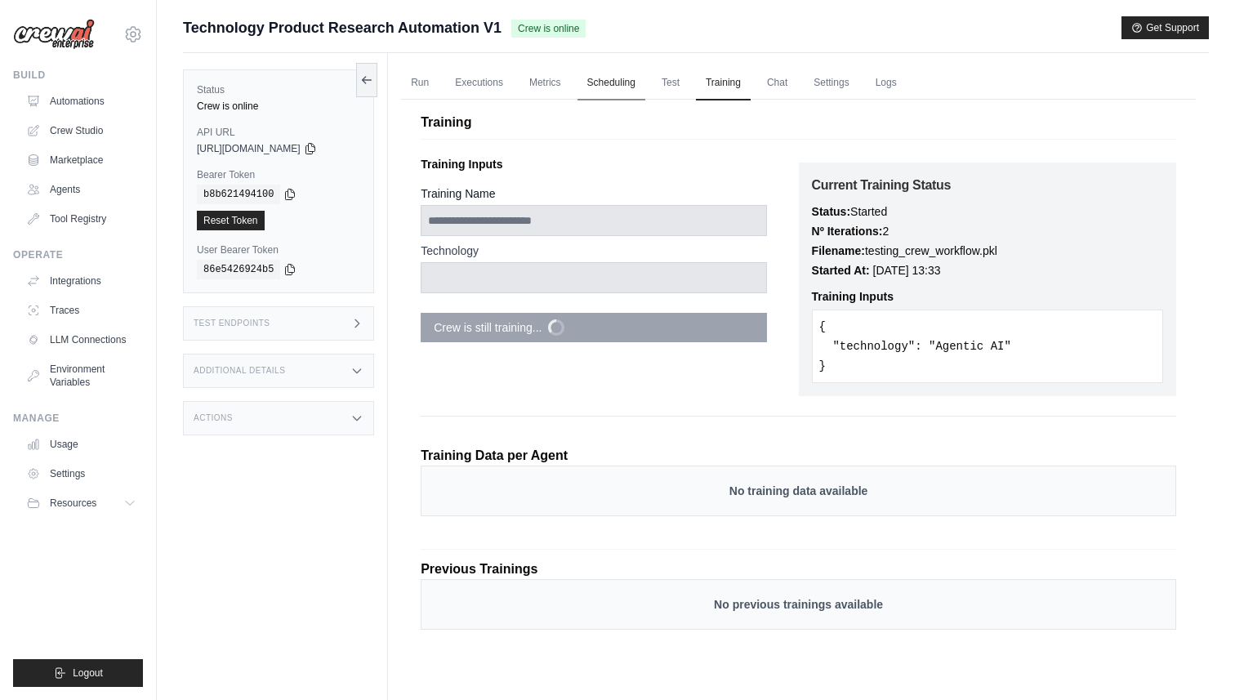
click at [603, 89] on link "Scheduling" at bounding box center [612, 83] width 68 height 34
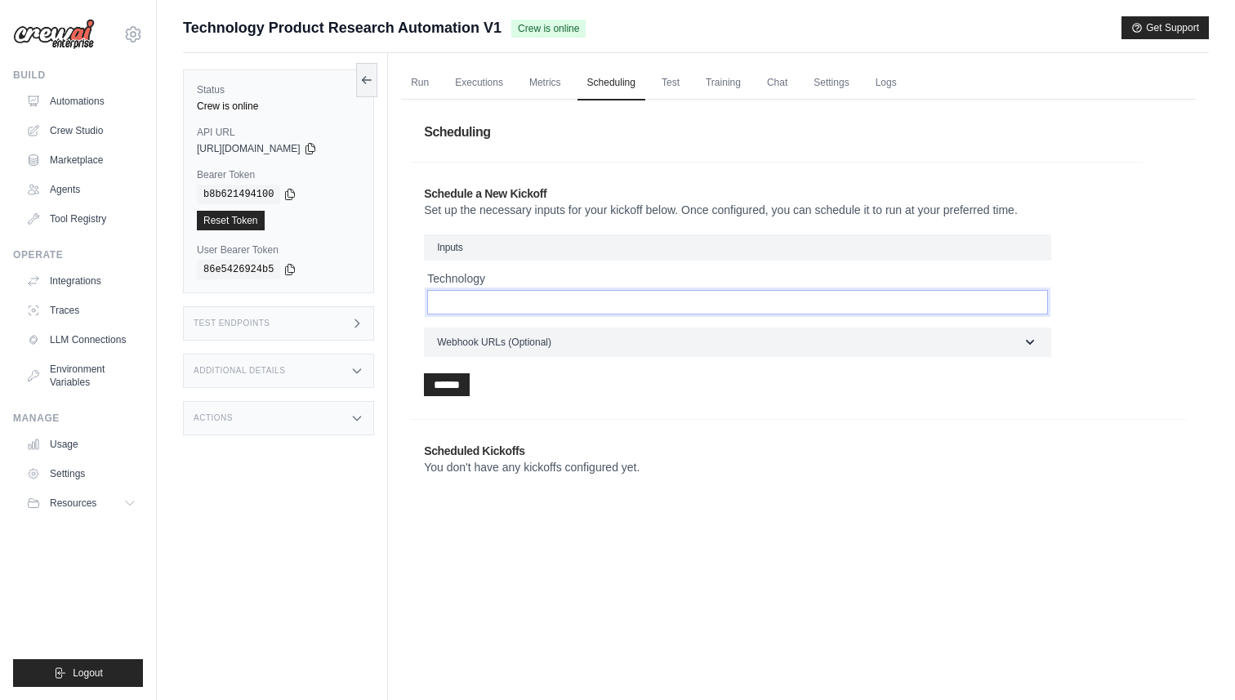
click at [512, 301] on input "Technology" at bounding box center [737, 302] width 621 height 25
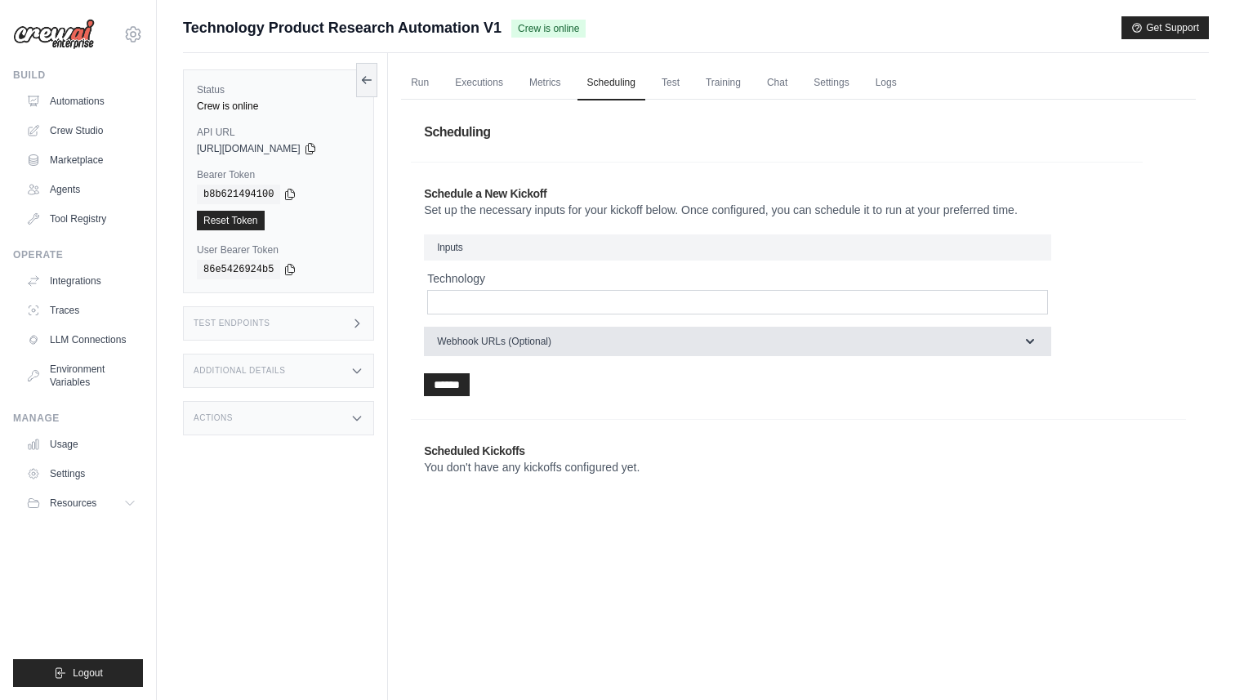
click at [533, 343] on span "Webhook URLs (Optional)" at bounding box center [494, 341] width 114 height 13
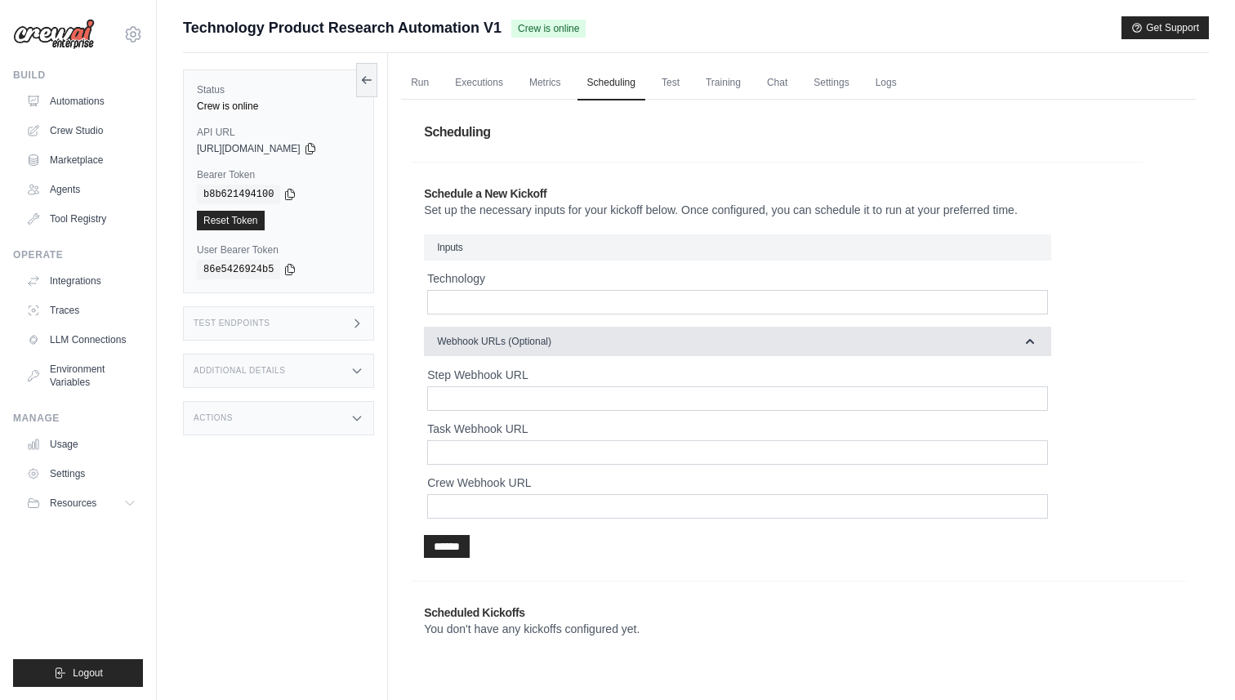
click at [533, 343] on span "Webhook URLs (Optional)" at bounding box center [494, 341] width 114 height 13
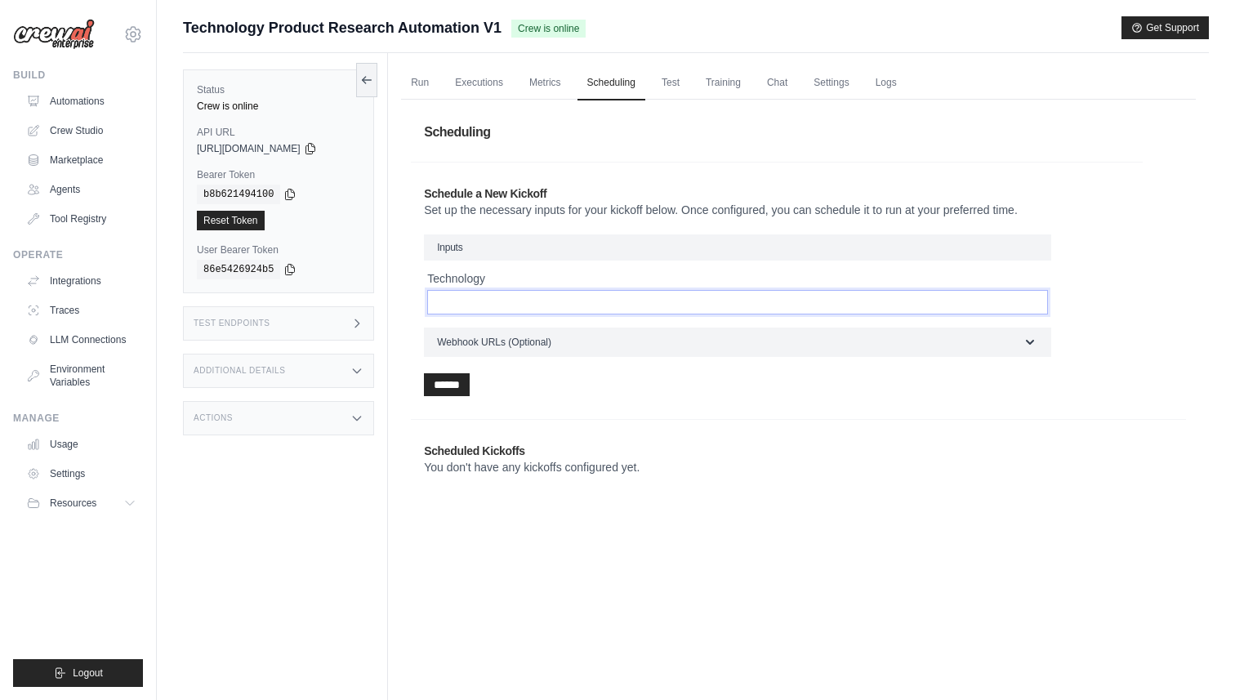
click at [506, 297] on input "Technology" at bounding box center [737, 302] width 621 height 25
type input "*"
type input "**********"
click at [452, 385] on input "******" at bounding box center [447, 384] width 46 height 23
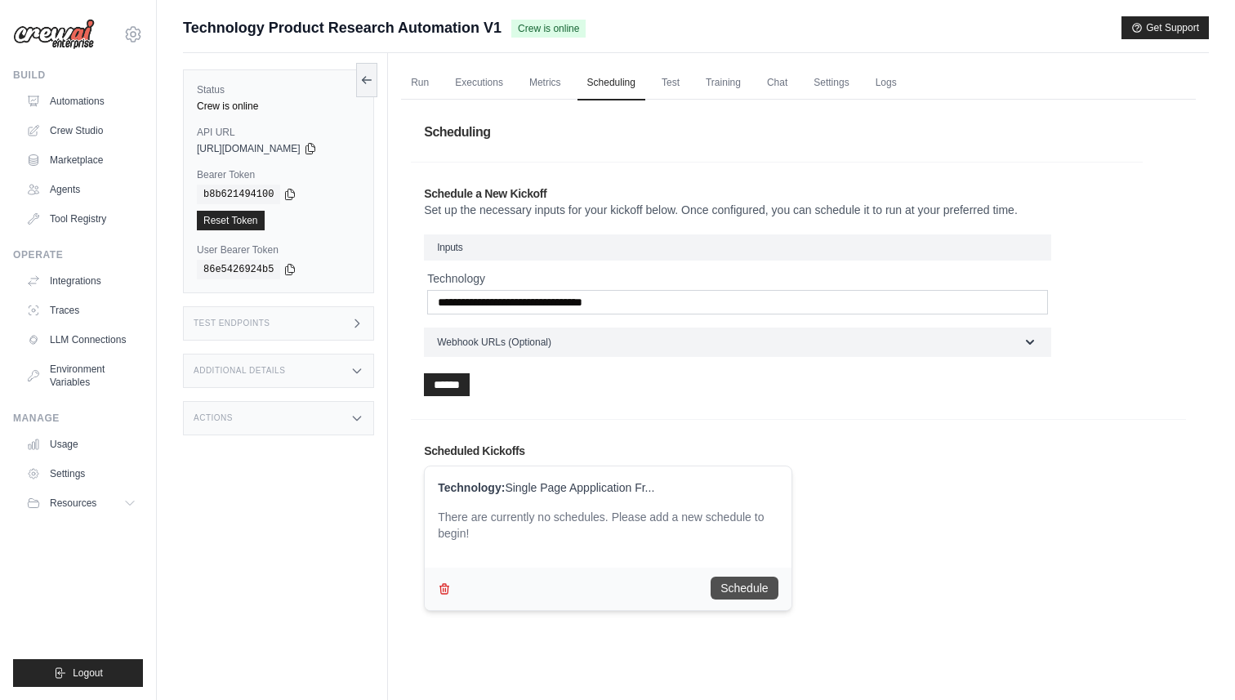
click at [741, 593] on button "Schedule" at bounding box center [744, 588] width 67 height 23
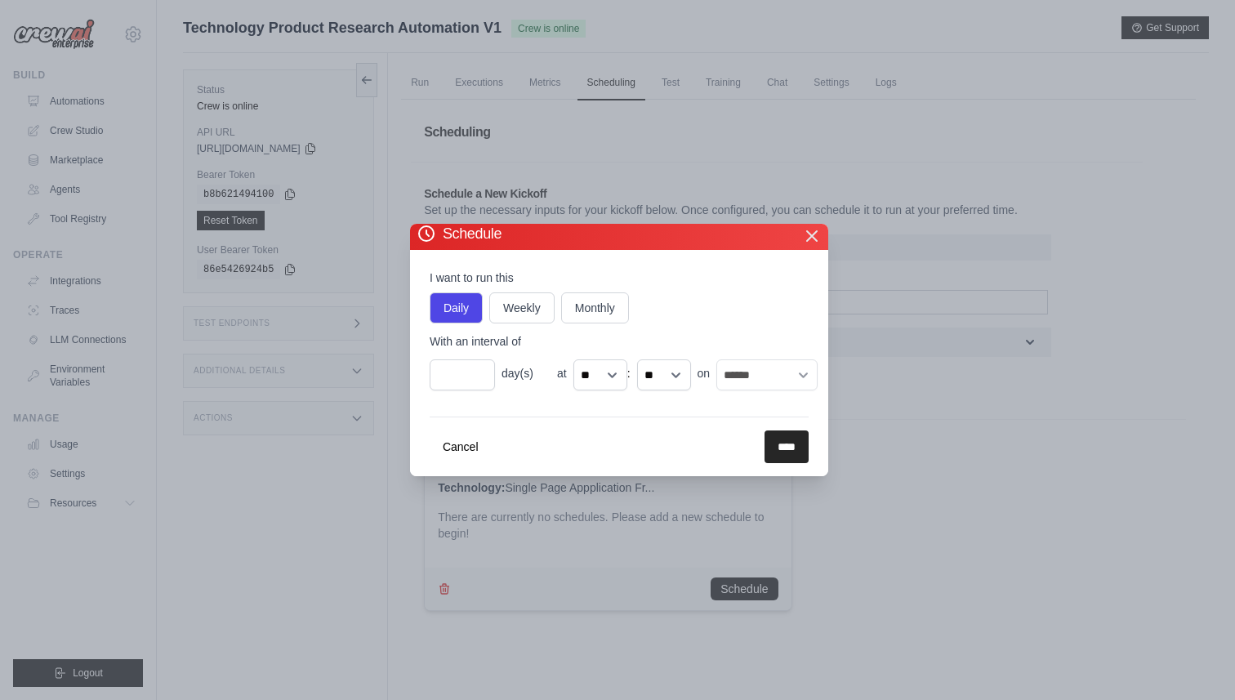
click at [809, 233] on icon "button" at bounding box center [812, 236] width 10 height 10
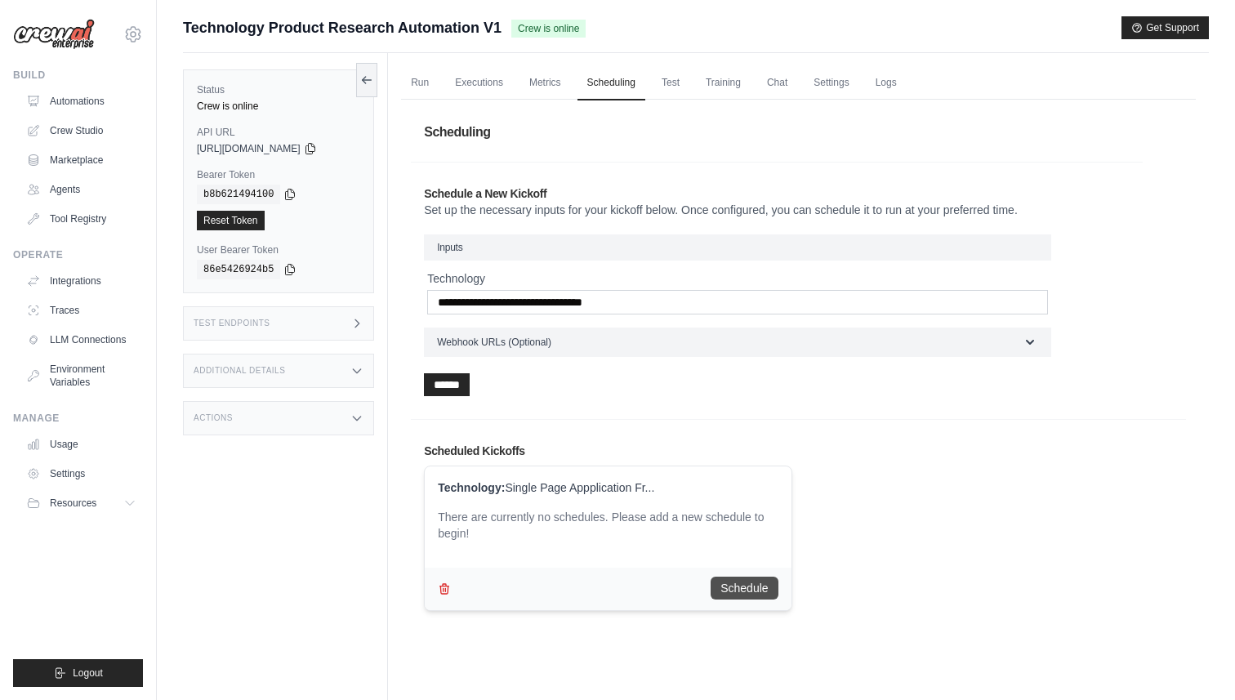
click at [747, 582] on button "Schedule" at bounding box center [744, 588] width 67 height 23
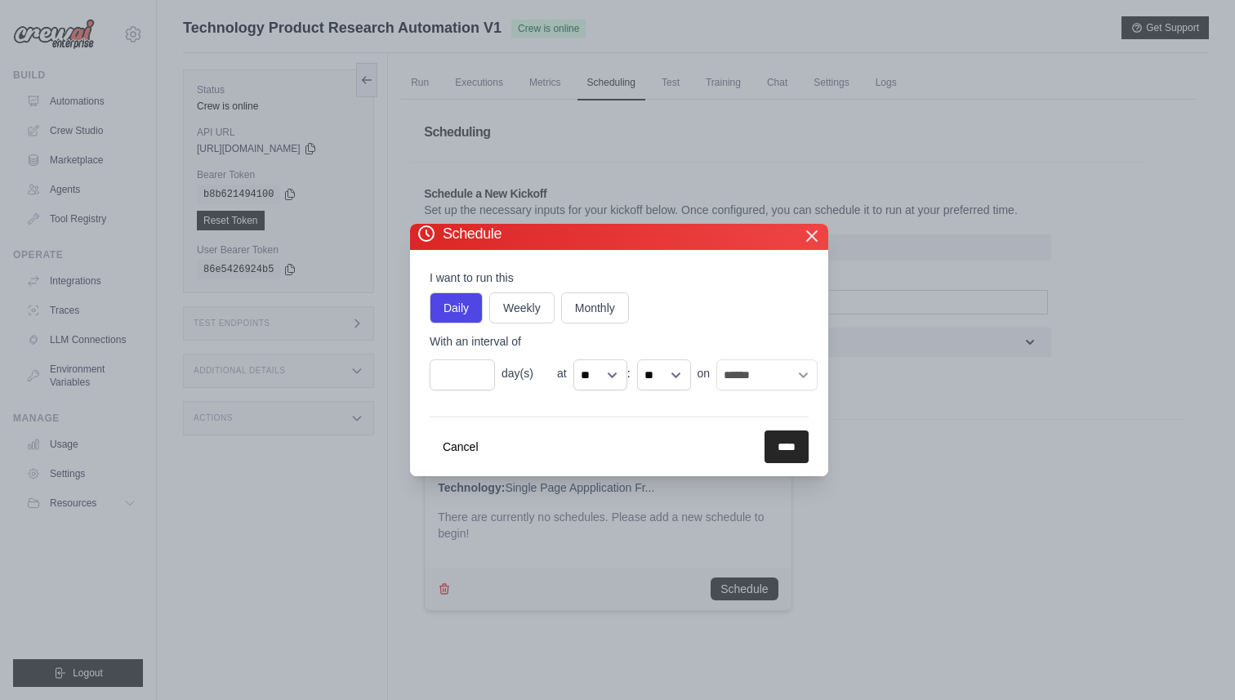
click at [810, 245] on icon "button" at bounding box center [812, 236] width 20 height 20
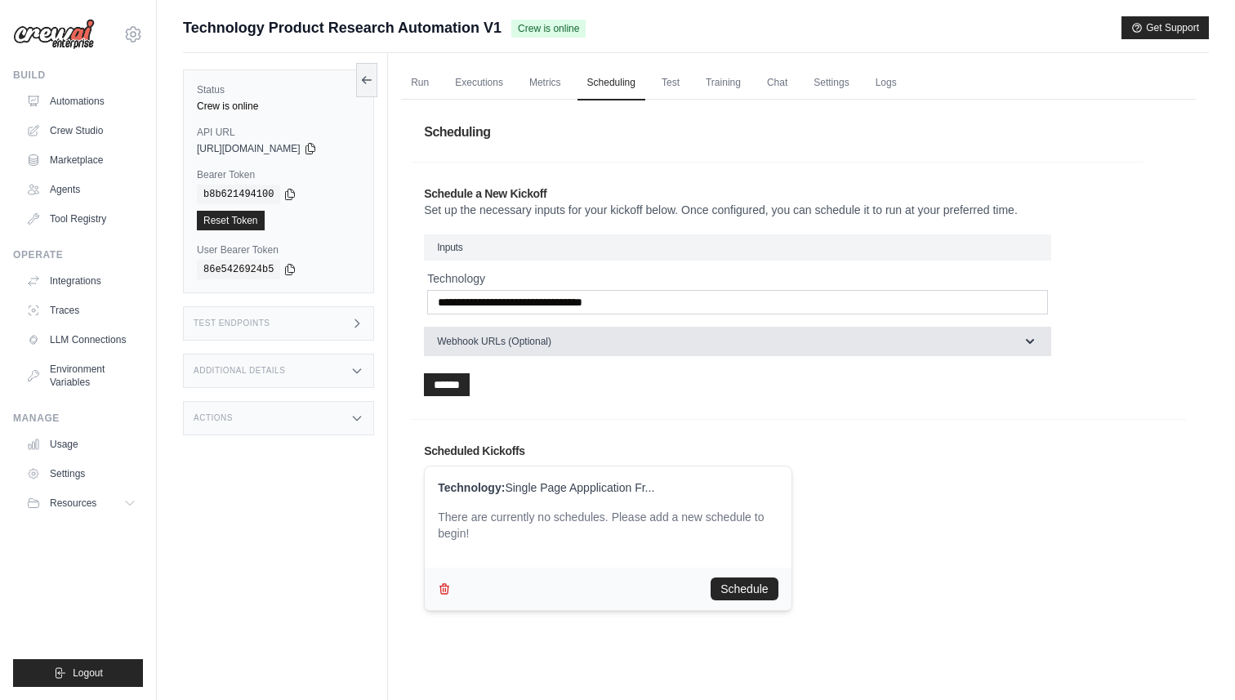
click at [535, 345] on span "Webhook URLs (Optional)" at bounding box center [494, 341] width 114 height 13
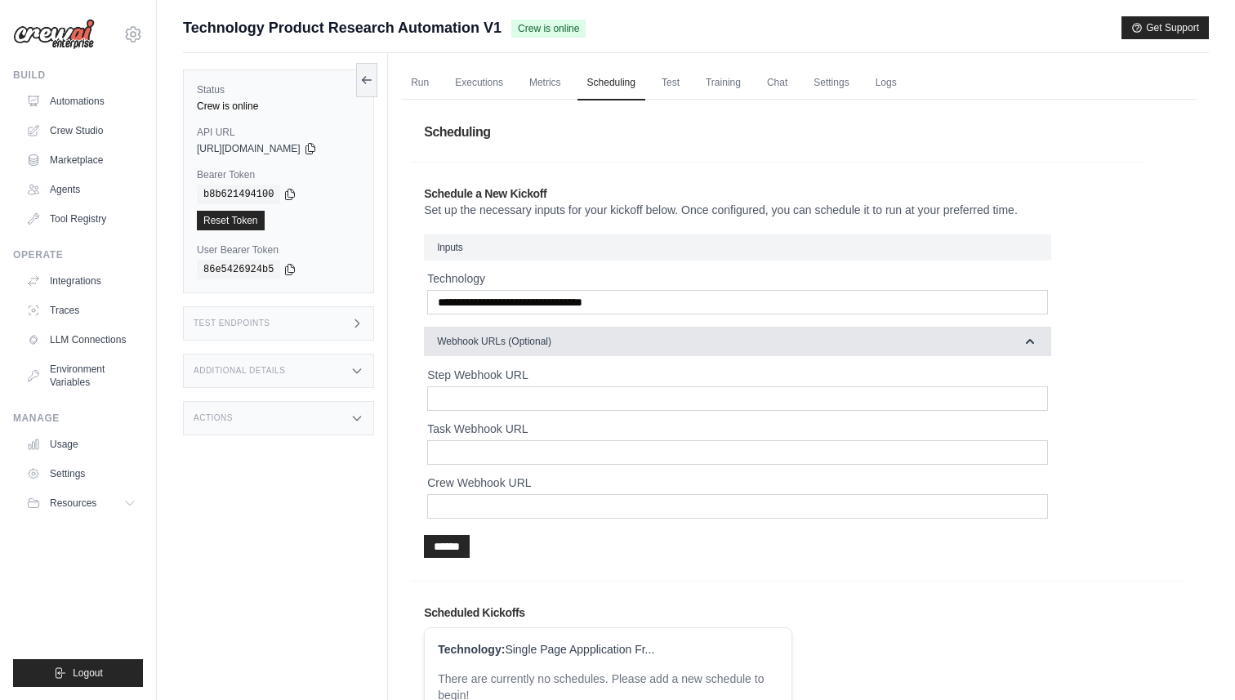
click at [1024, 339] on icon "button" at bounding box center [1030, 341] width 16 height 16
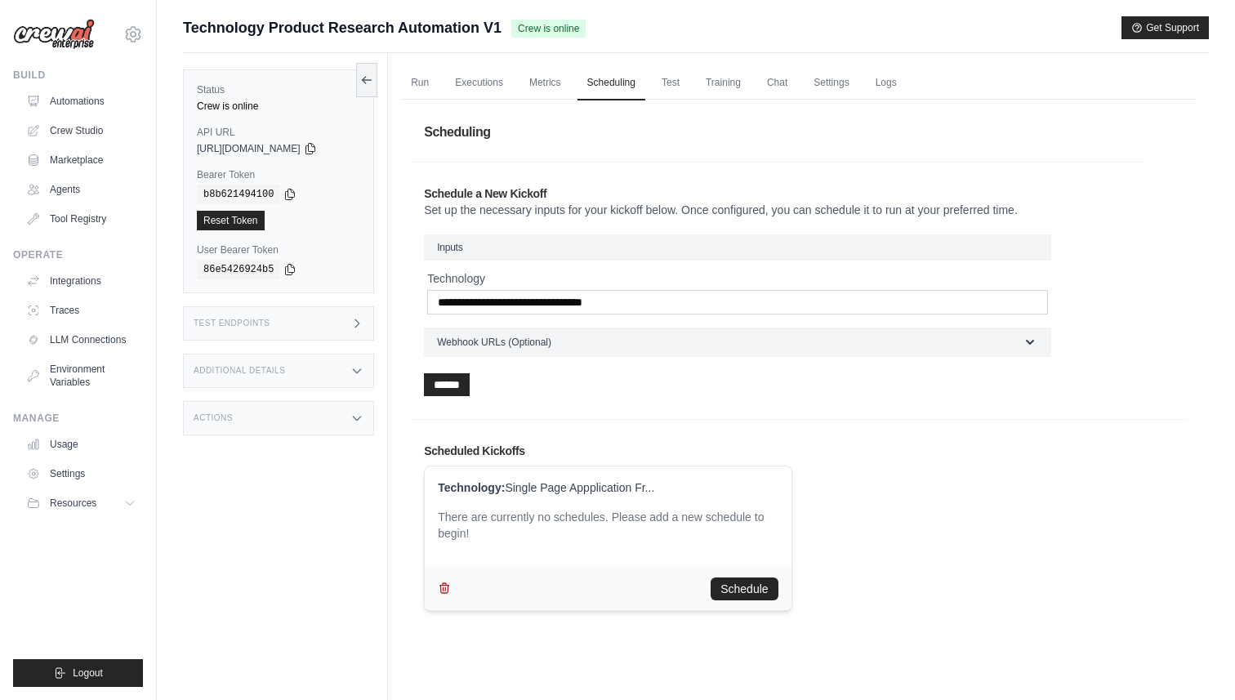
click at [441, 587] on icon "button" at bounding box center [444, 588] width 13 height 13
click at [87, 287] on link "Integrations" at bounding box center [82, 281] width 123 height 26
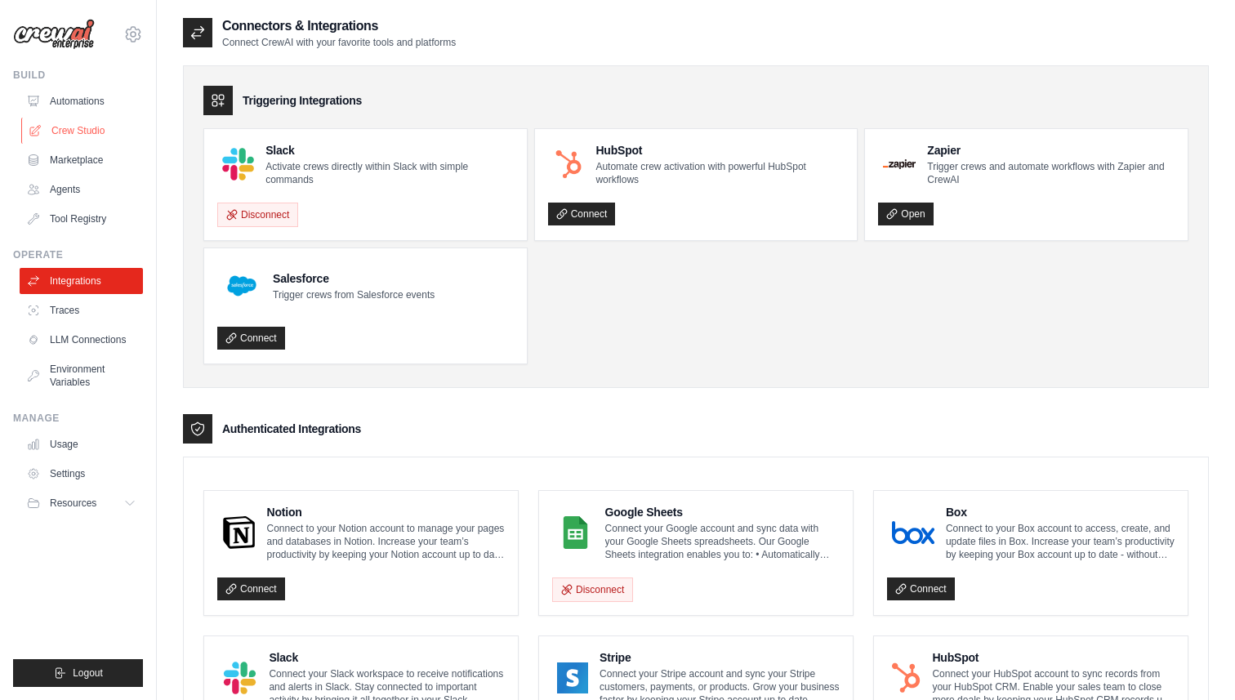
click at [83, 136] on link "Crew Studio" at bounding box center [82, 131] width 123 height 26
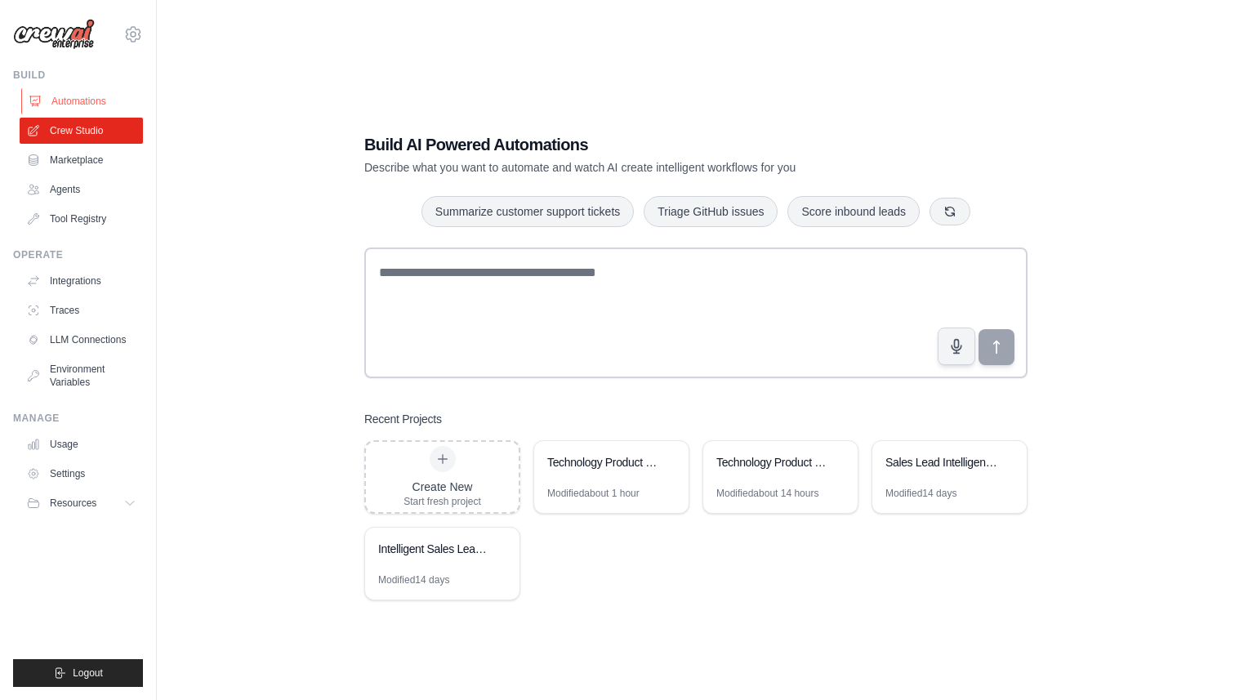
click at [62, 105] on link "Automations" at bounding box center [82, 101] width 123 height 26
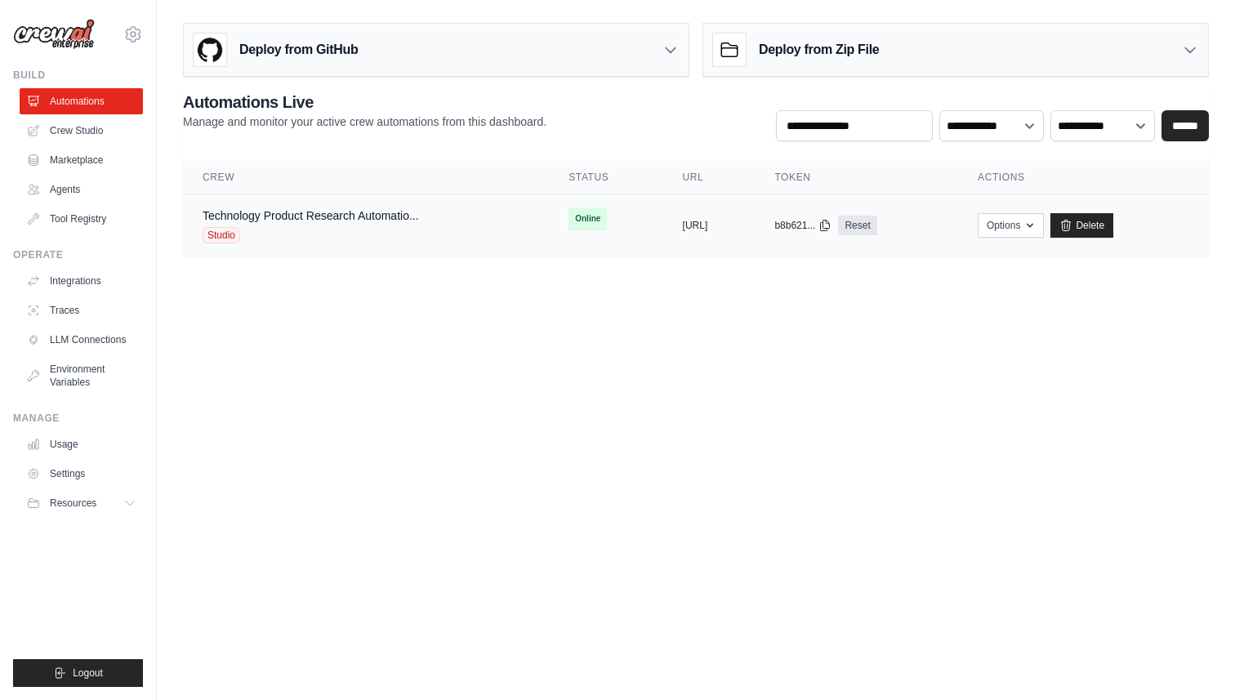
click at [355, 224] on div "Technology Product Research Automatio... Studio" at bounding box center [311, 225] width 216 height 36
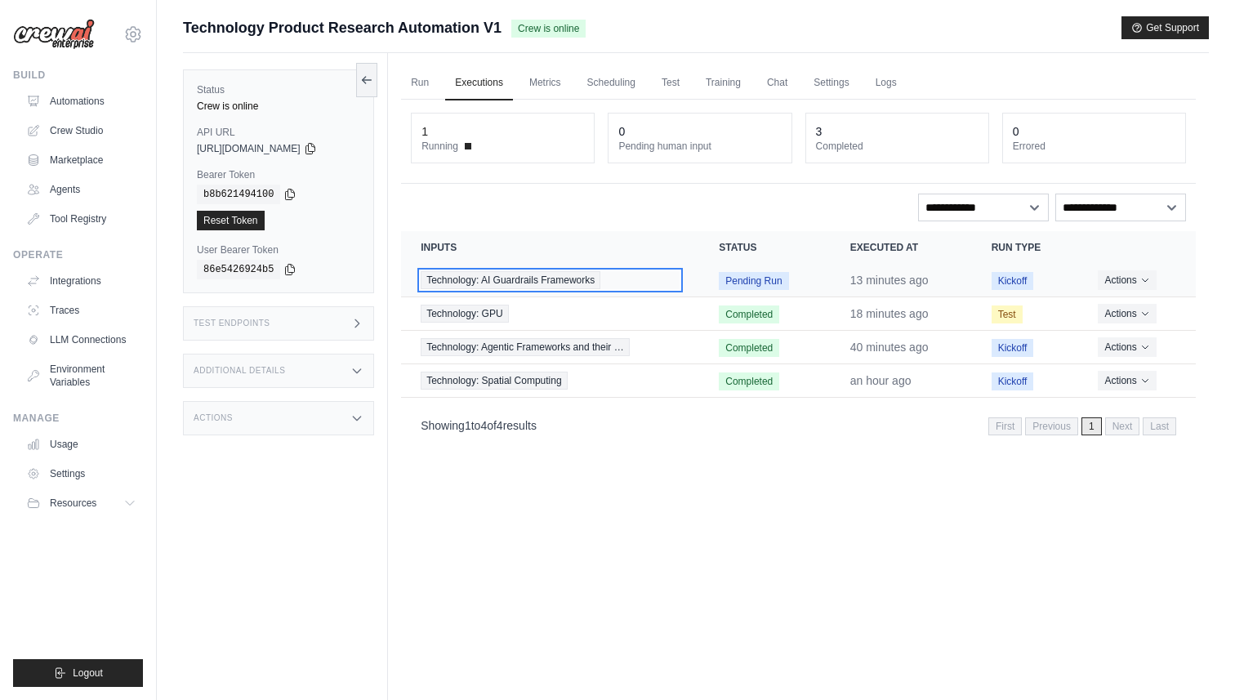
click at [551, 280] on span "Technology: AI Guardrails Frameworks" at bounding box center [511, 280] width 180 height 18
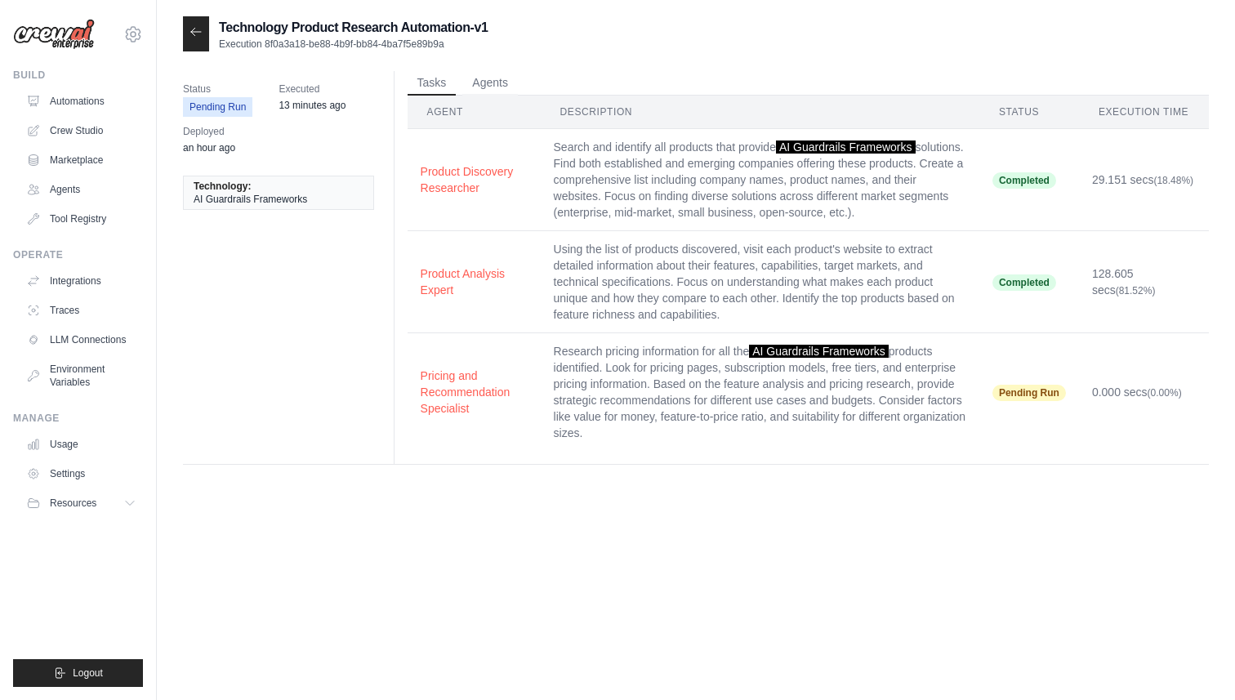
click at [1020, 388] on span "Pending Run" at bounding box center [1030, 393] width 74 height 16
click at [291, 100] on time "13 minutes ago" at bounding box center [312, 105] width 67 height 11
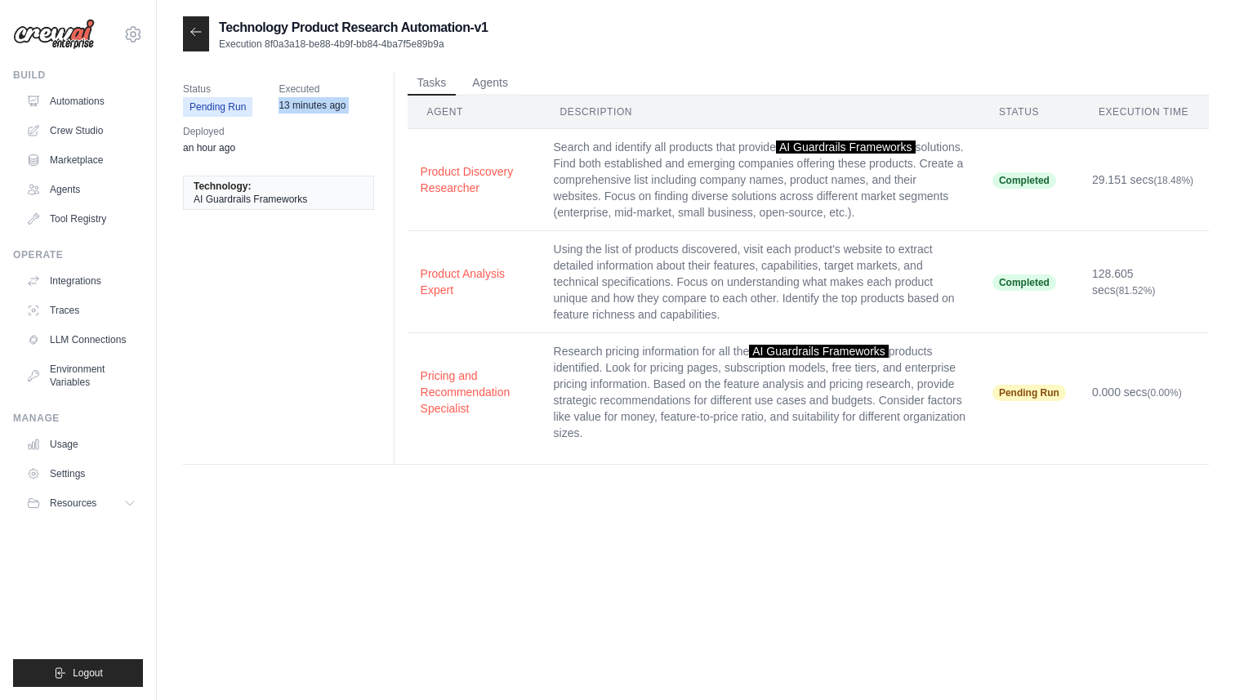
click at [291, 100] on time "13 minutes ago" at bounding box center [312, 105] width 67 height 11
click at [865, 400] on td "Research pricing information for all the AI Guardrails Frameworks products iden…" at bounding box center [760, 392] width 439 height 118
click at [189, 31] on div at bounding box center [196, 33] width 26 height 35
click at [199, 36] on icon at bounding box center [196, 31] width 13 height 13
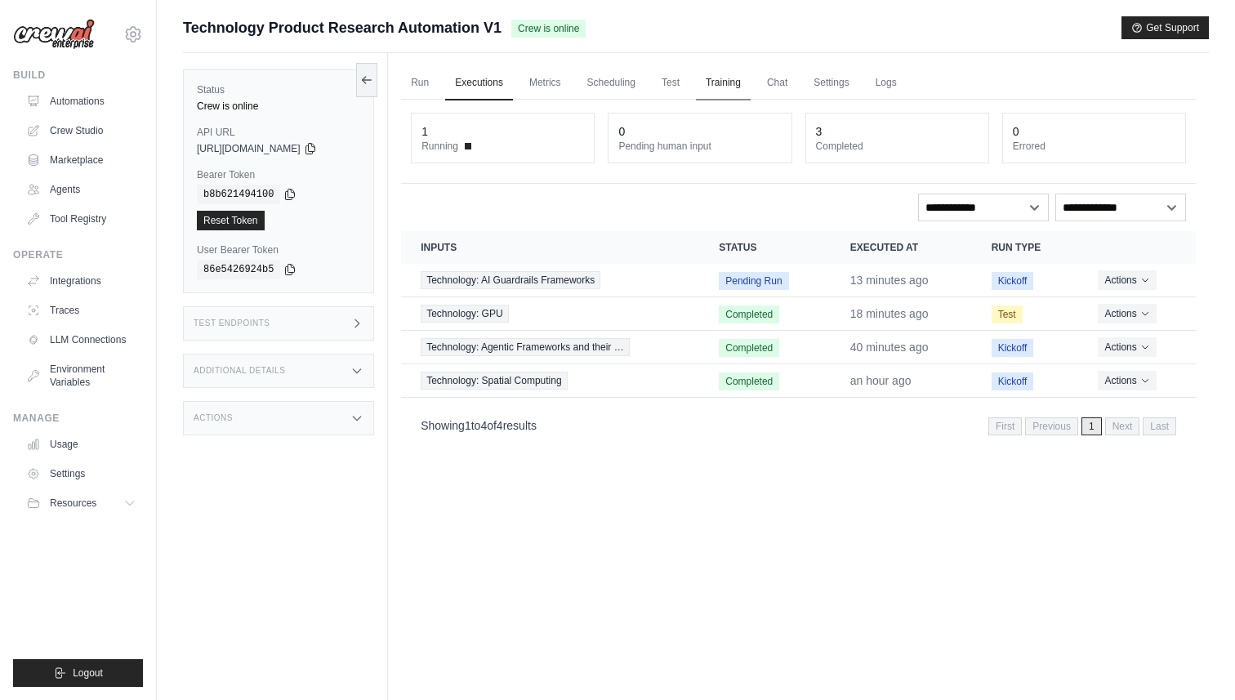
click at [714, 83] on link "Training" at bounding box center [723, 83] width 55 height 34
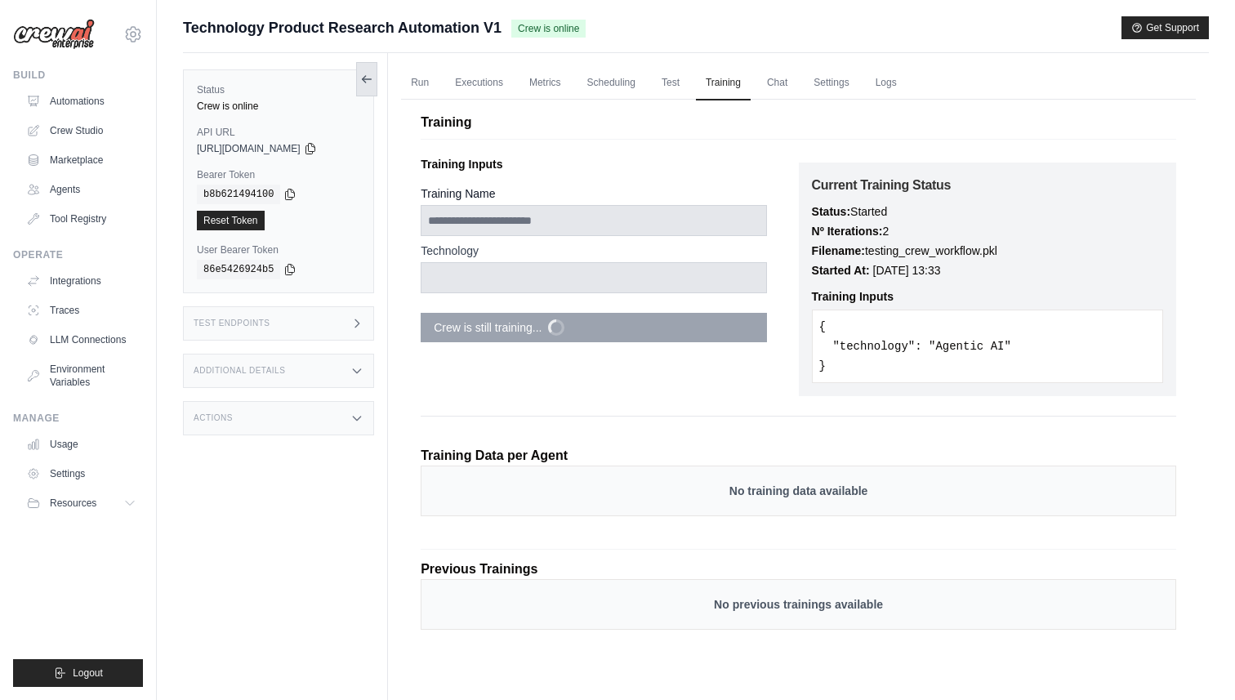
click at [364, 84] on icon at bounding box center [366, 79] width 13 height 13
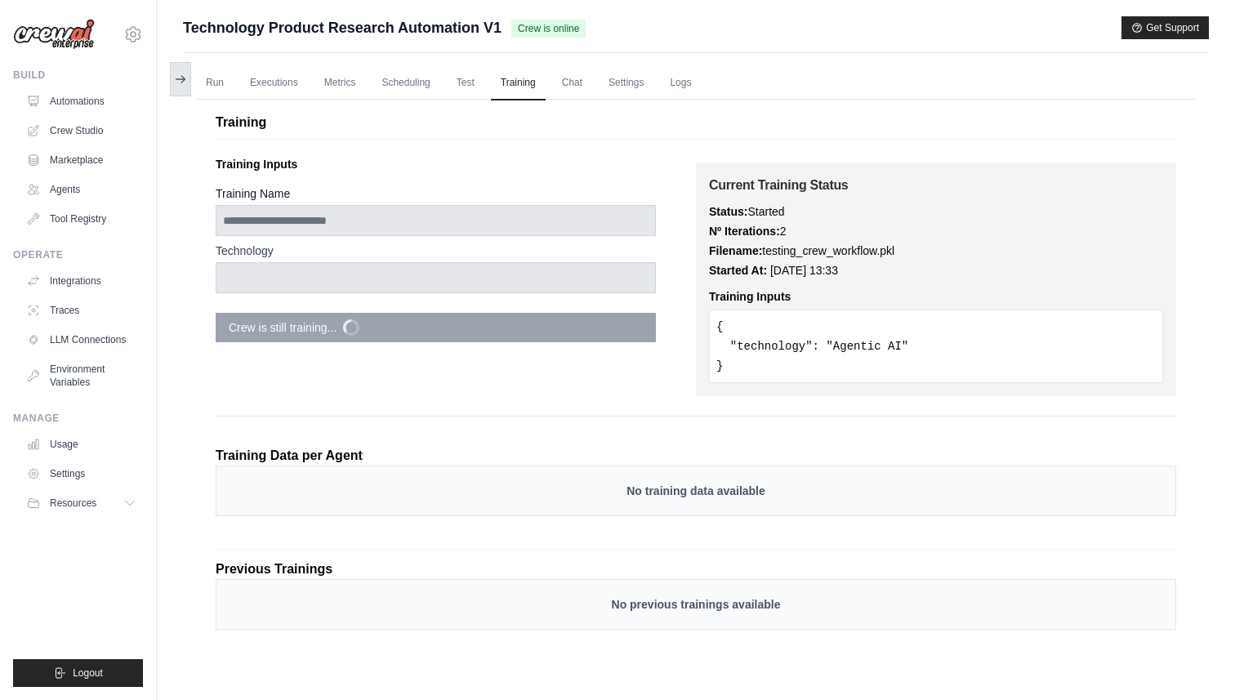
click at [180, 78] on icon at bounding box center [180, 79] width 13 height 13
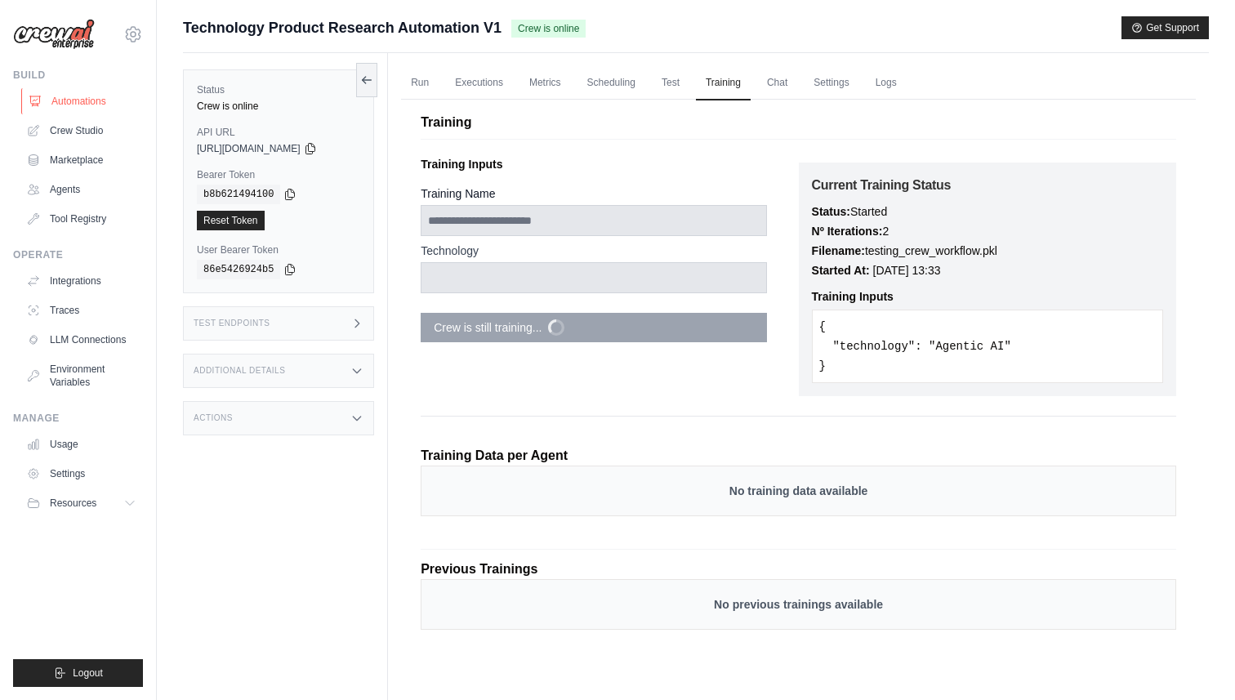
click at [65, 100] on link "Automations" at bounding box center [82, 101] width 123 height 26
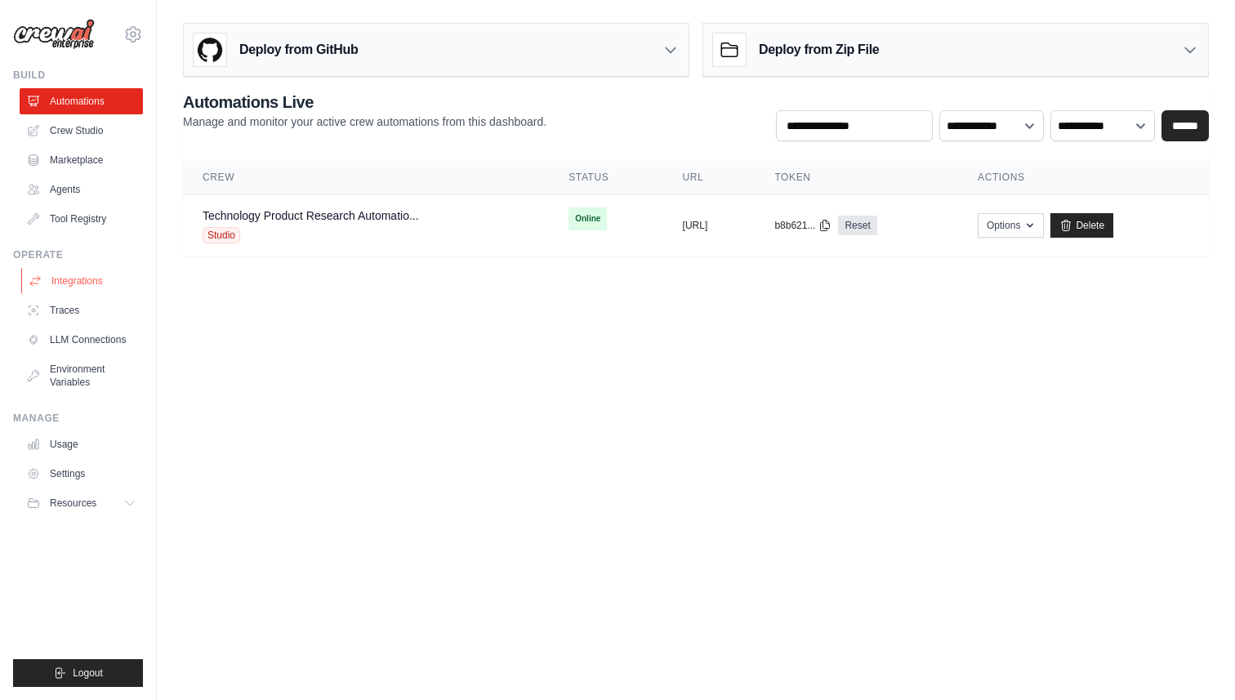
click at [78, 285] on link "Integrations" at bounding box center [82, 281] width 123 height 26
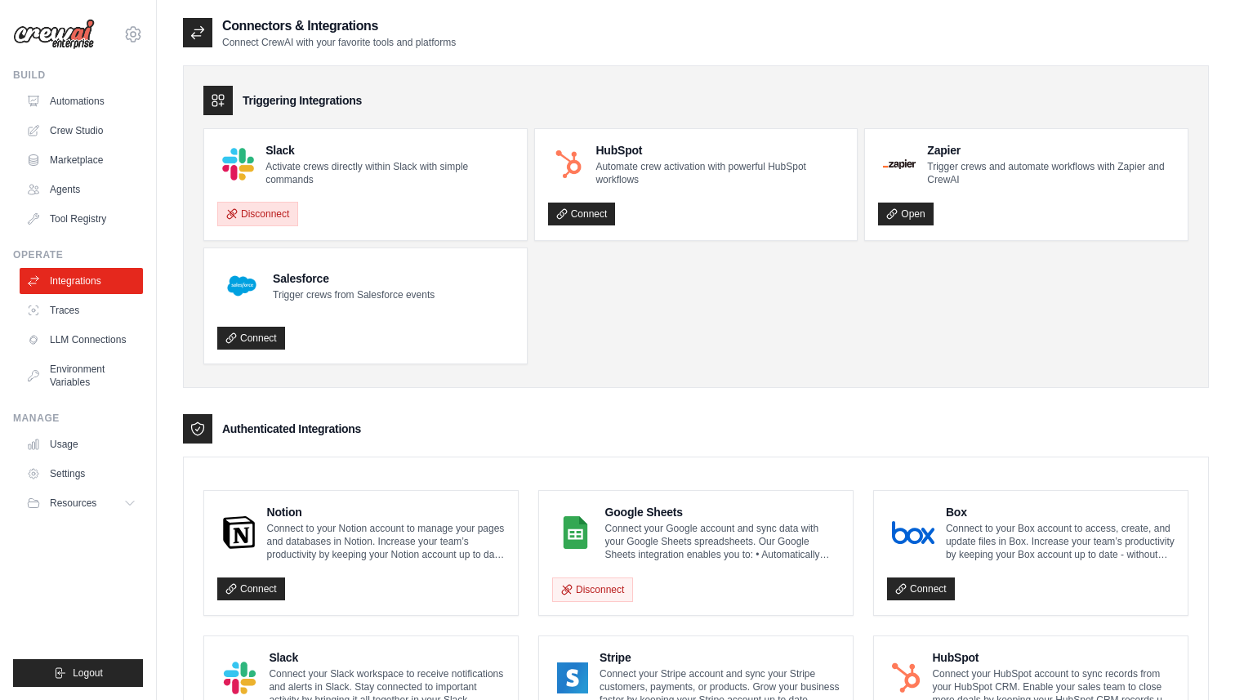
click at [273, 216] on button "Disconnect" at bounding box center [257, 214] width 81 height 25
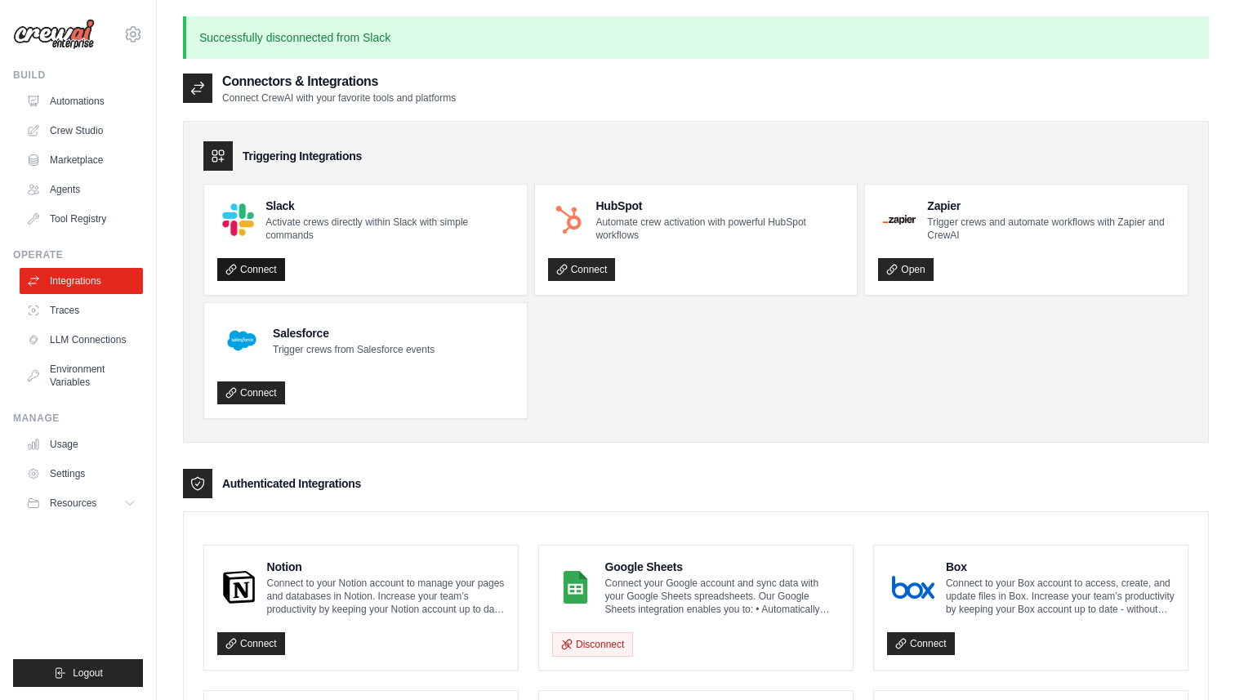
click at [271, 268] on link "Connect" at bounding box center [251, 269] width 68 height 23
click at [265, 266] on button "Disconnect" at bounding box center [257, 269] width 81 height 25
click at [264, 270] on link "Connect" at bounding box center [251, 269] width 68 height 23
click at [266, 265] on button "Disconnect" at bounding box center [257, 269] width 81 height 25
click at [318, 338] on h4 "Salesforce" at bounding box center [354, 333] width 162 height 16
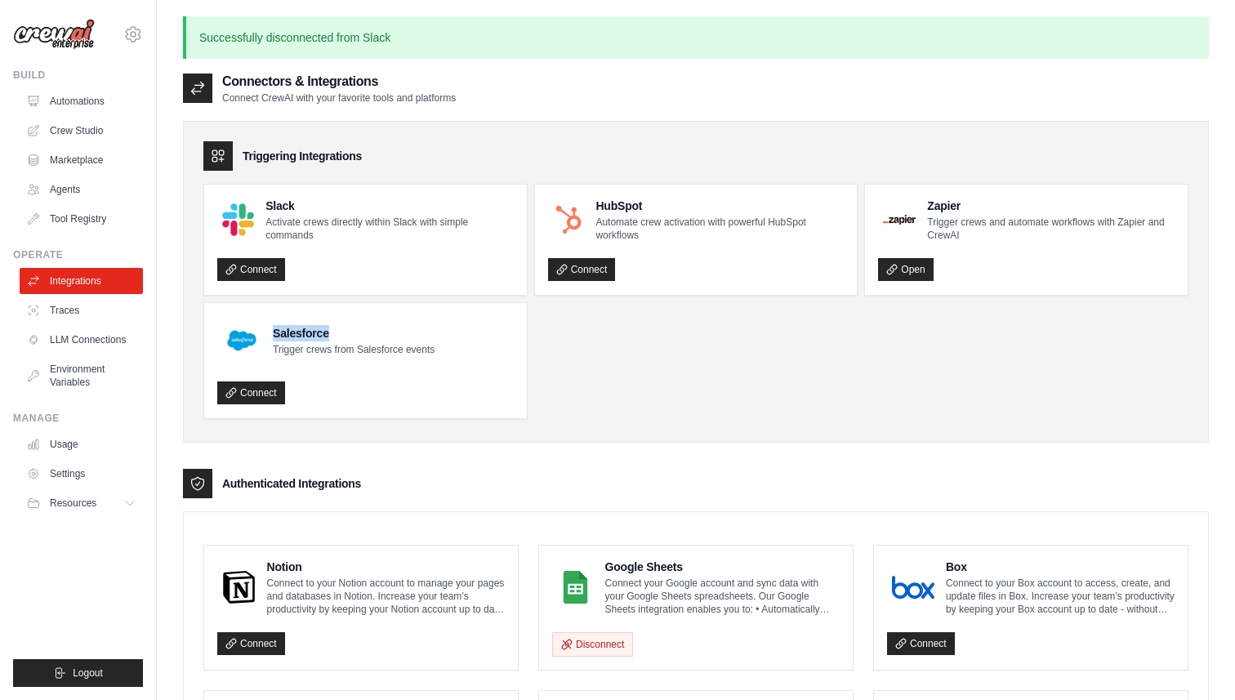
click at [318, 338] on h4 "Salesforce" at bounding box center [354, 333] width 162 height 16
click at [701, 222] on p "Automate crew activation with powerful HubSpot workflows" at bounding box center [720, 229] width 248 height 26
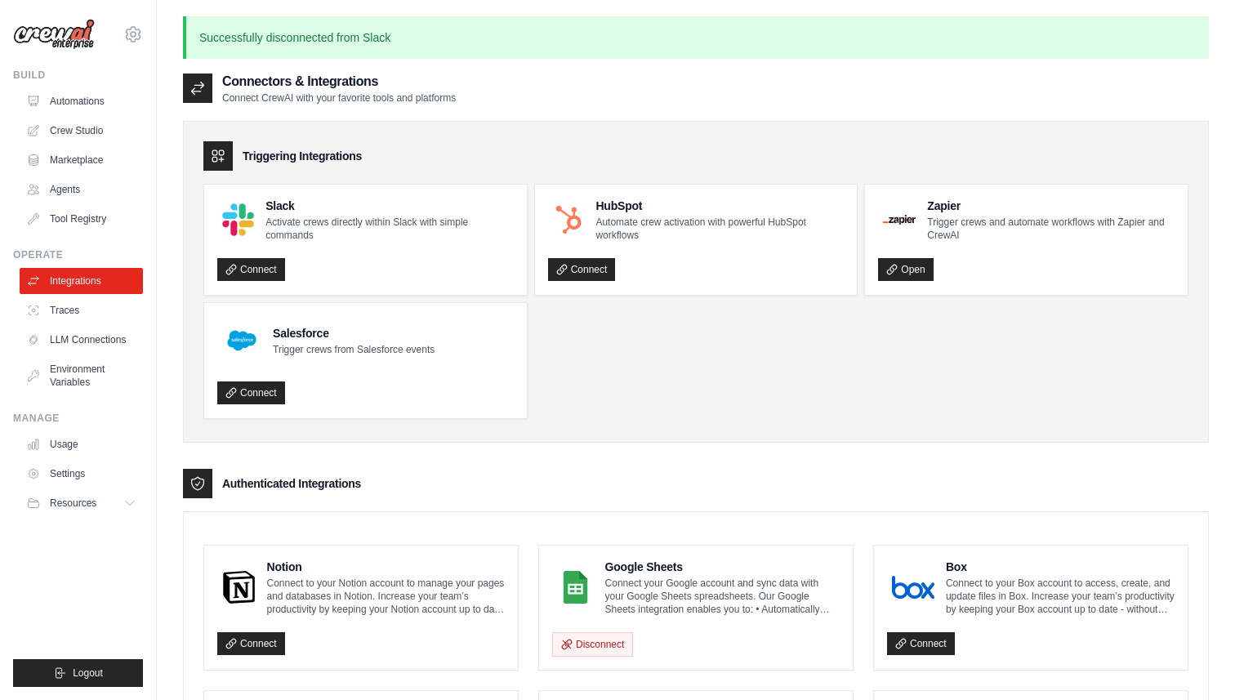
click at [716, 325] on ul "Slack Activate crews directly within Slack with simple commands Connect HubSpot…" at bounding box center [695, 301] width 985 height 235
click at [622, 207] on h4 "HubSpot" at bounding box center [720, 206] width 248 height 16
click at [664, 224] on p "Automate crew activation with powerful HubSpot workflows" at bounding box center [720, 229] width 248 height 26
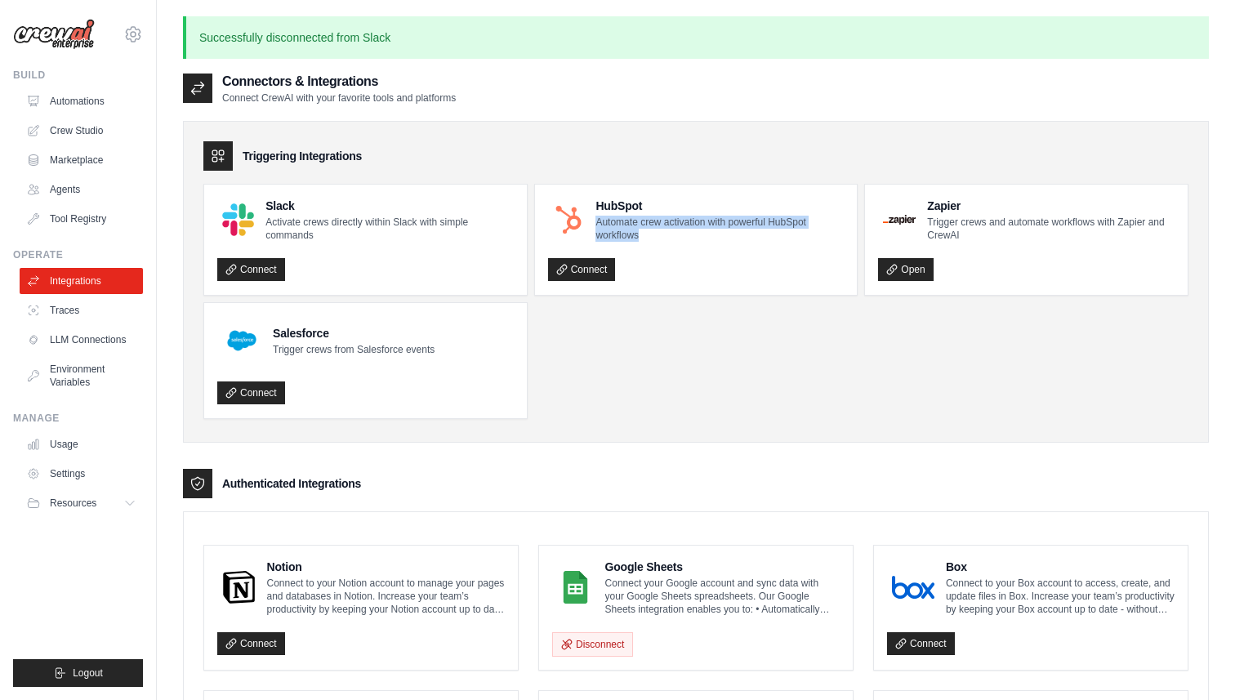
click at [664, 224] on p "Automate crew activation with powerful HubSpot workflows" at bounding box center [720, 229] width 248 height 26
click at [381, 353] on p "Trigger crews from Salesforce events" at bounding box center [354, 349] width 162 height 13
click at [624, 408] on ul "Slack Activate crews directly within Slack with simple commands Connect HubSpot…" at bounding box center [695, 301] width 985 height 235
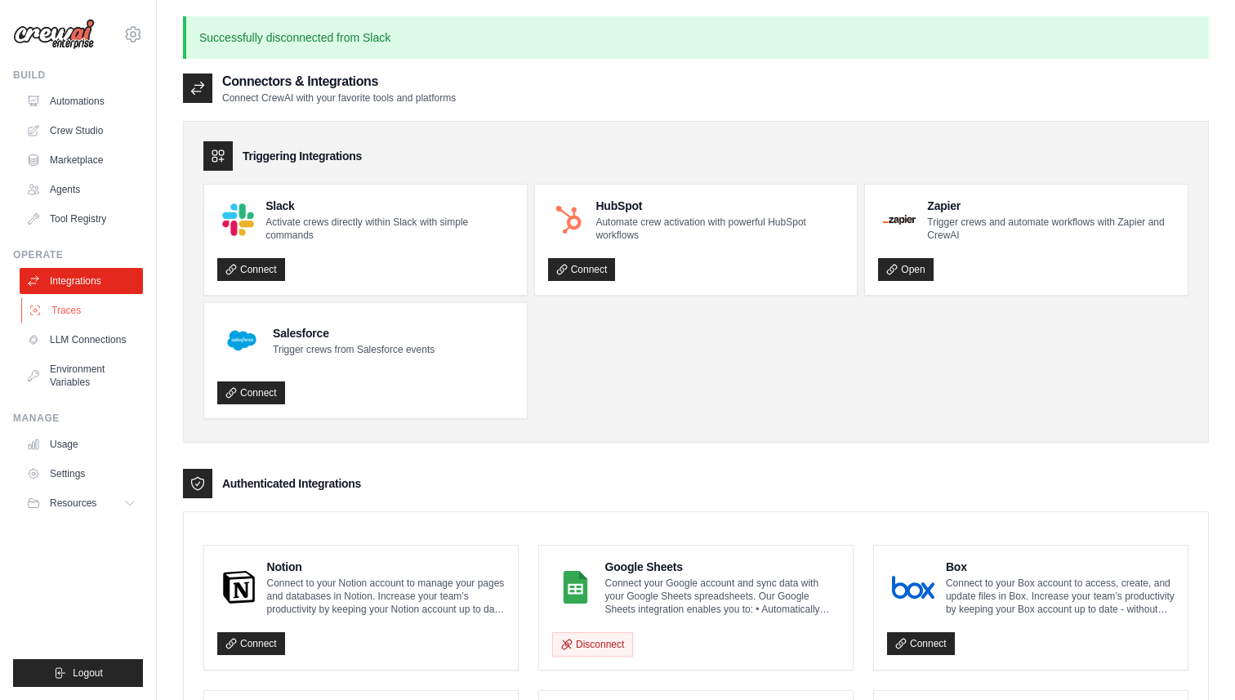
click at [100, 310] on link "Traces" at bounding box center [82, 310] width 123 height 26
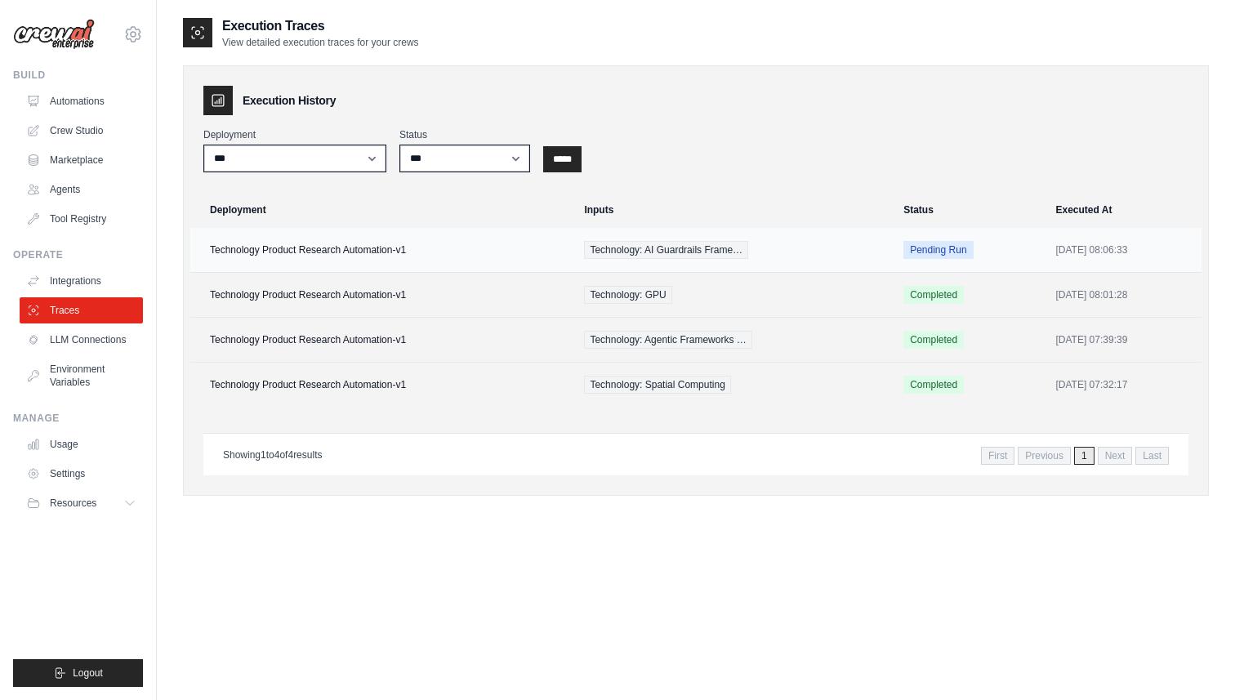
click at [323, 243] on td "Technology Product Research Automation-v1" at bounding box center [382, 250] width 384 height 45
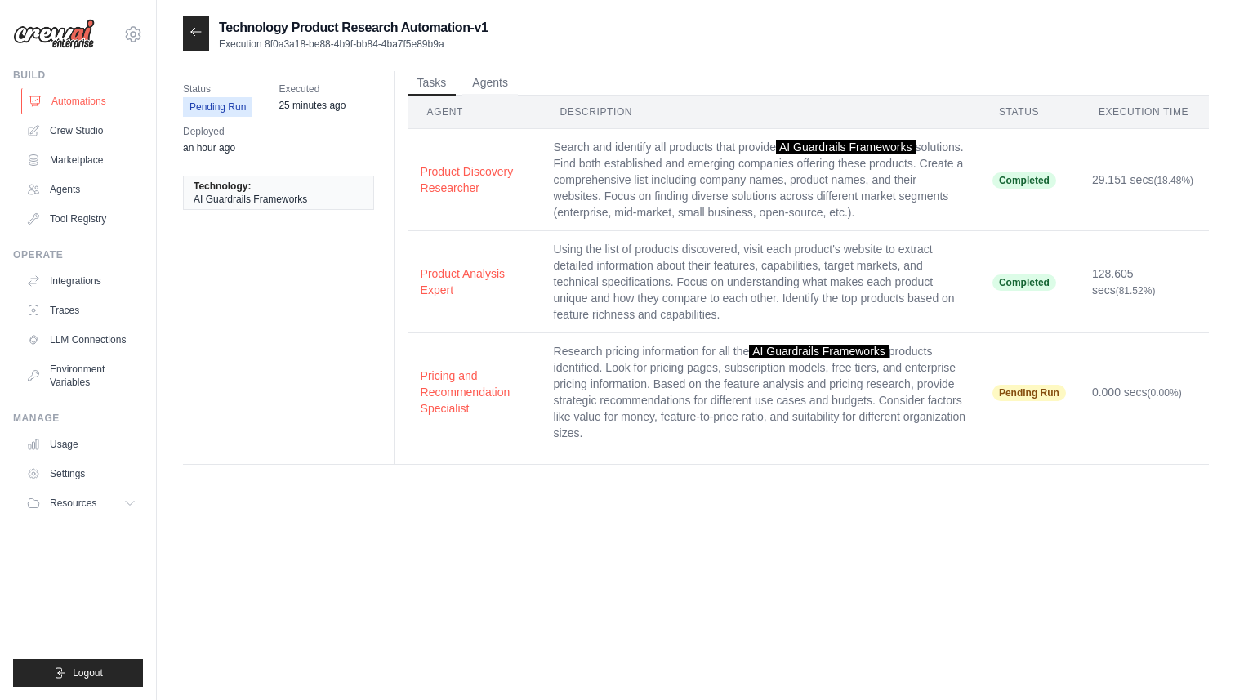
click at [86, 106] on link "Automations" at bounding box center [82, 101] width 123 height 26
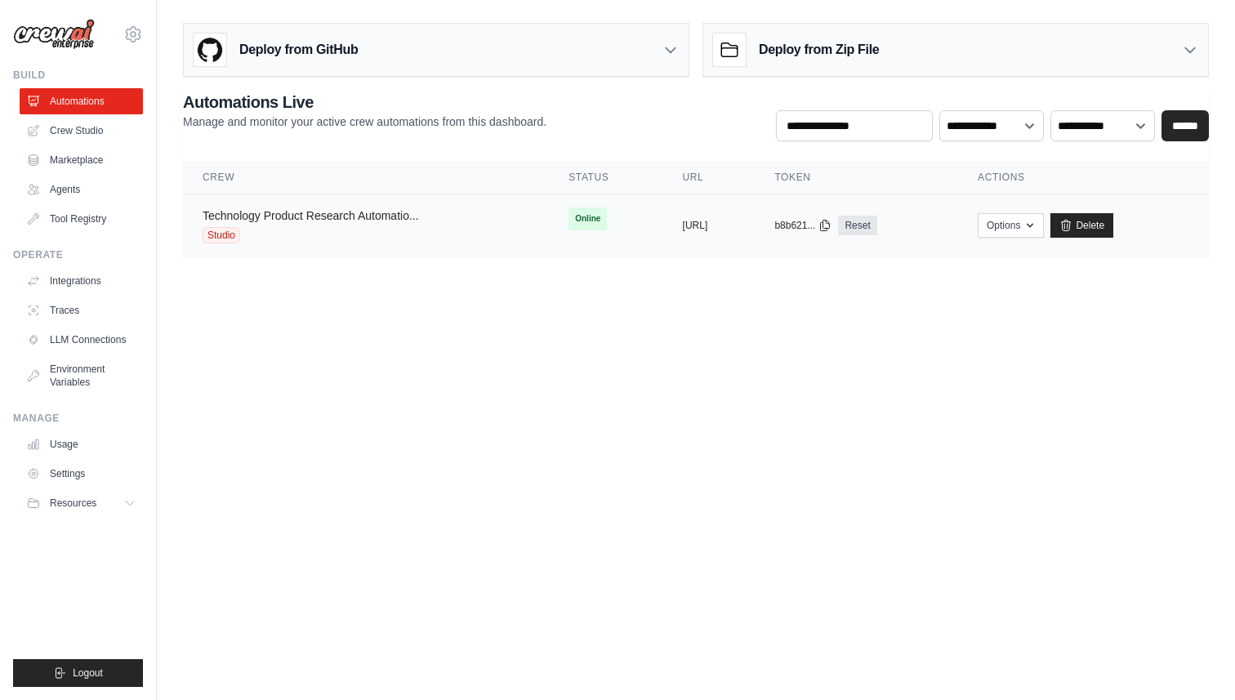
click at [333, 217] on link "Technology Product Research Automatio..." at bounding box center [311, 215] width 216 height 13
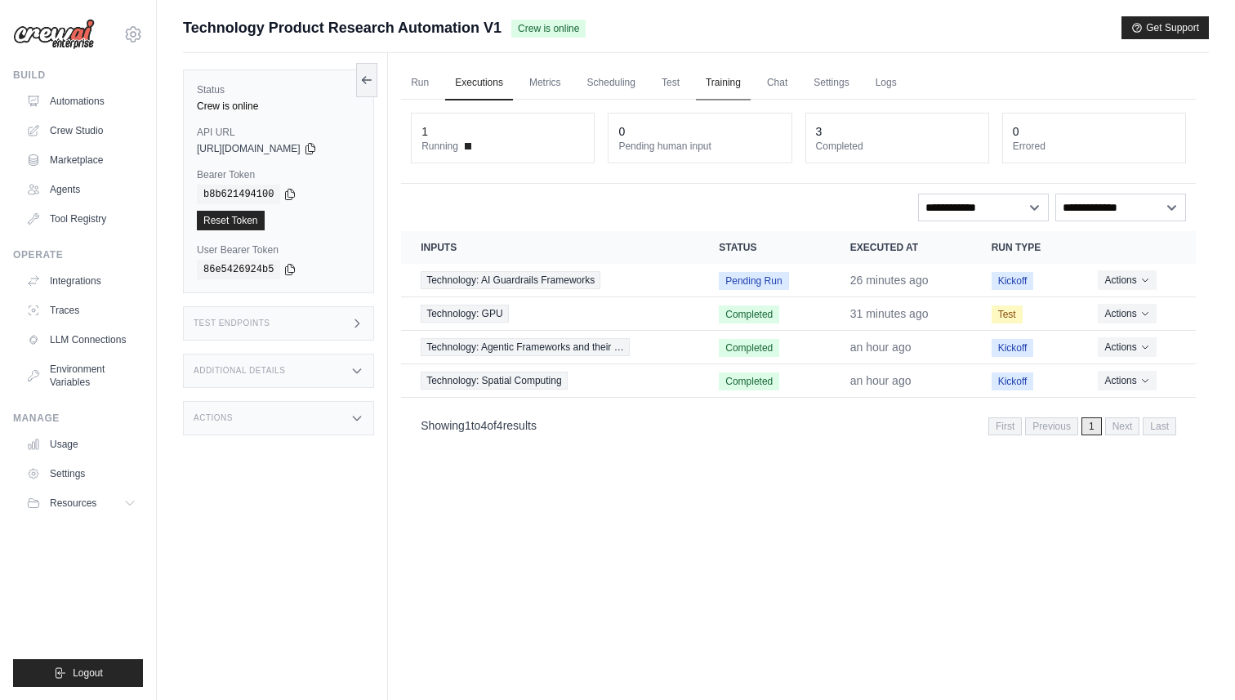
click at [726, 84] on link "Training" at bounding box center [723, 83] width 55 height 34
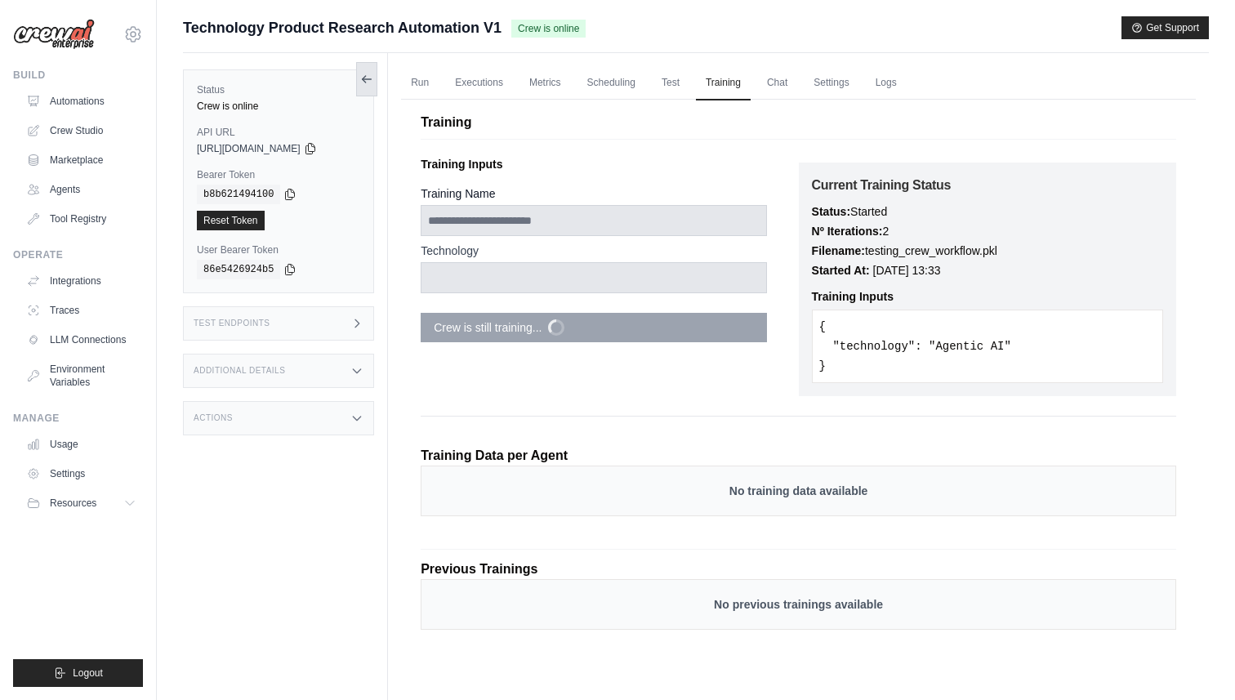
click at [368, 80] on icon at bounding box center [366, 79] width 13 height 13
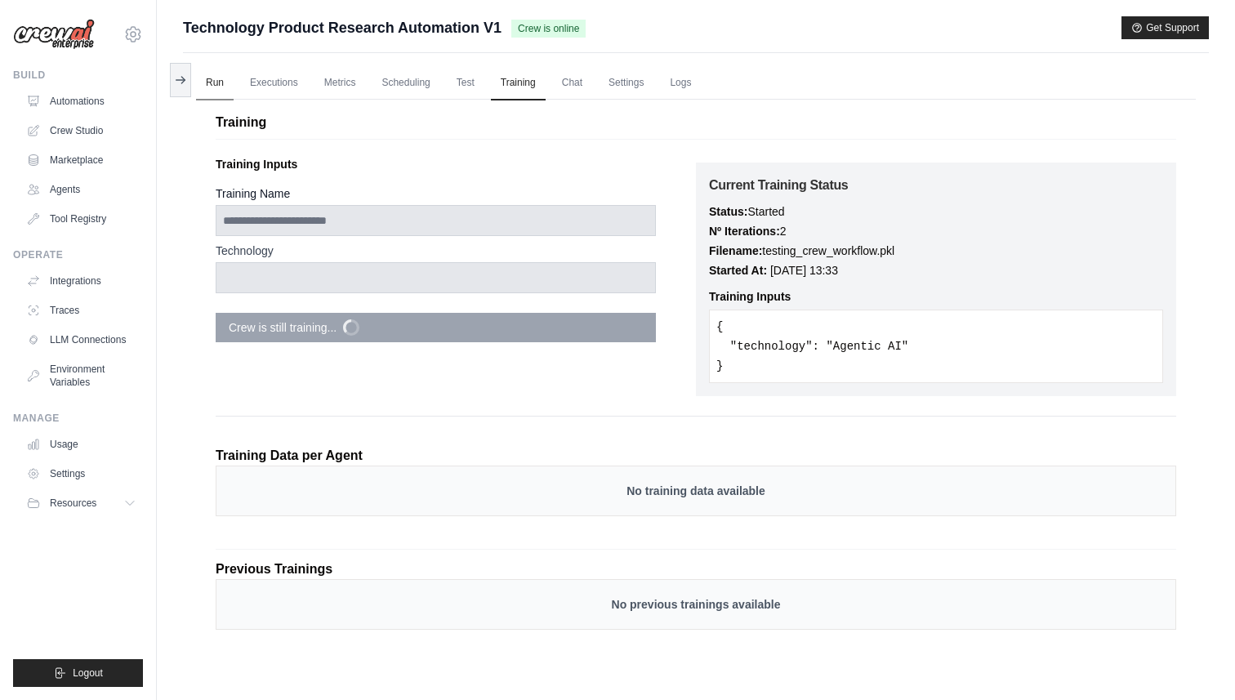
click at [220, 85] on link "Run" at bounding box center [215, 83] width 38 height 34
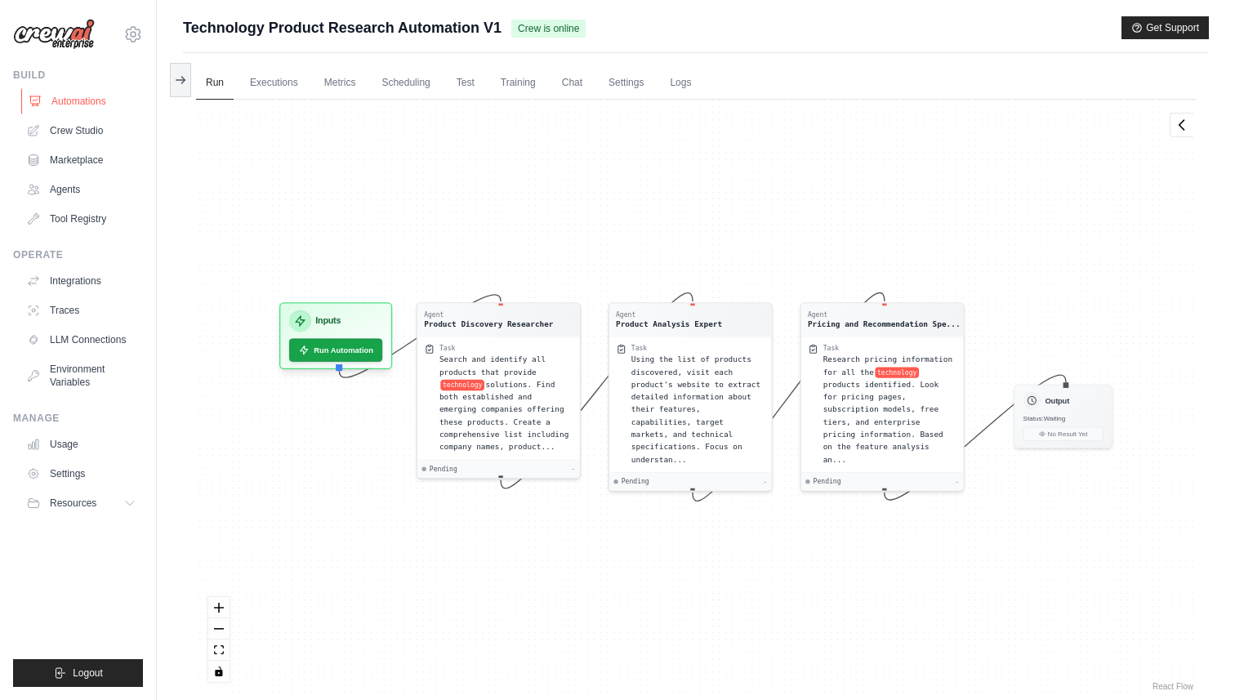
click at [63, 99] on link "Automations" at bounding box center [82, 101] width 123 height 26
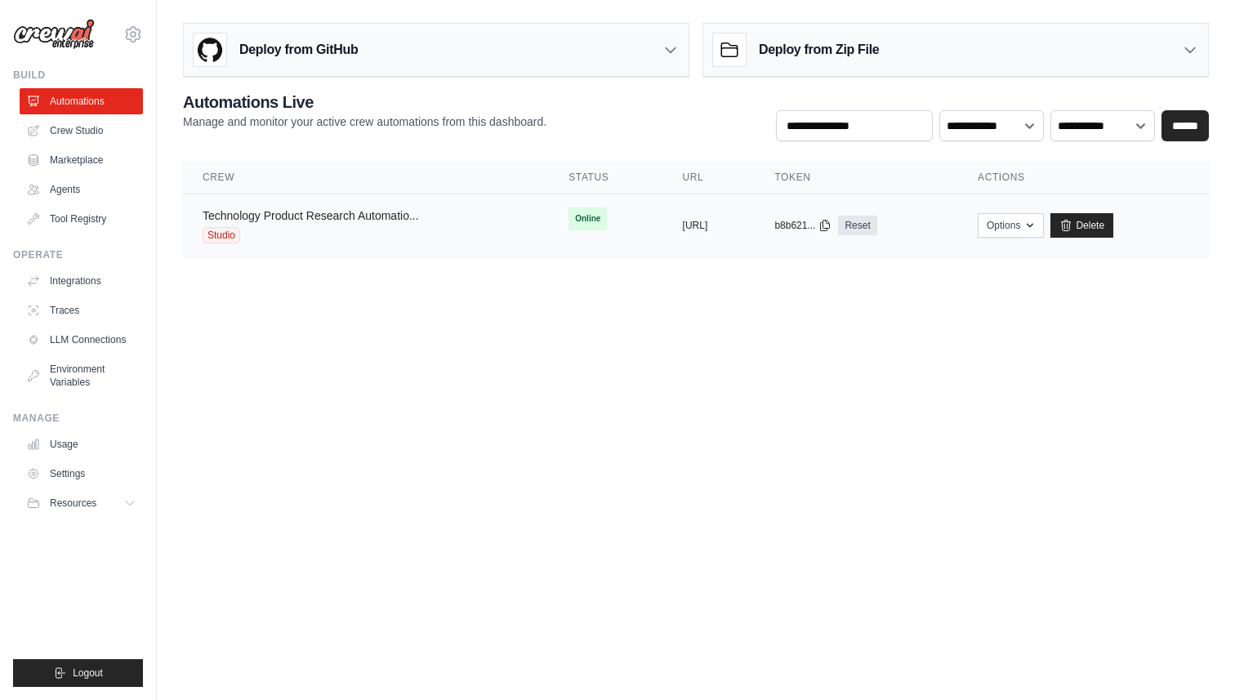
click at [362, 221] on link "Technology Product Research Automatio..." at bounding box center [311, 215] width 216 height 13
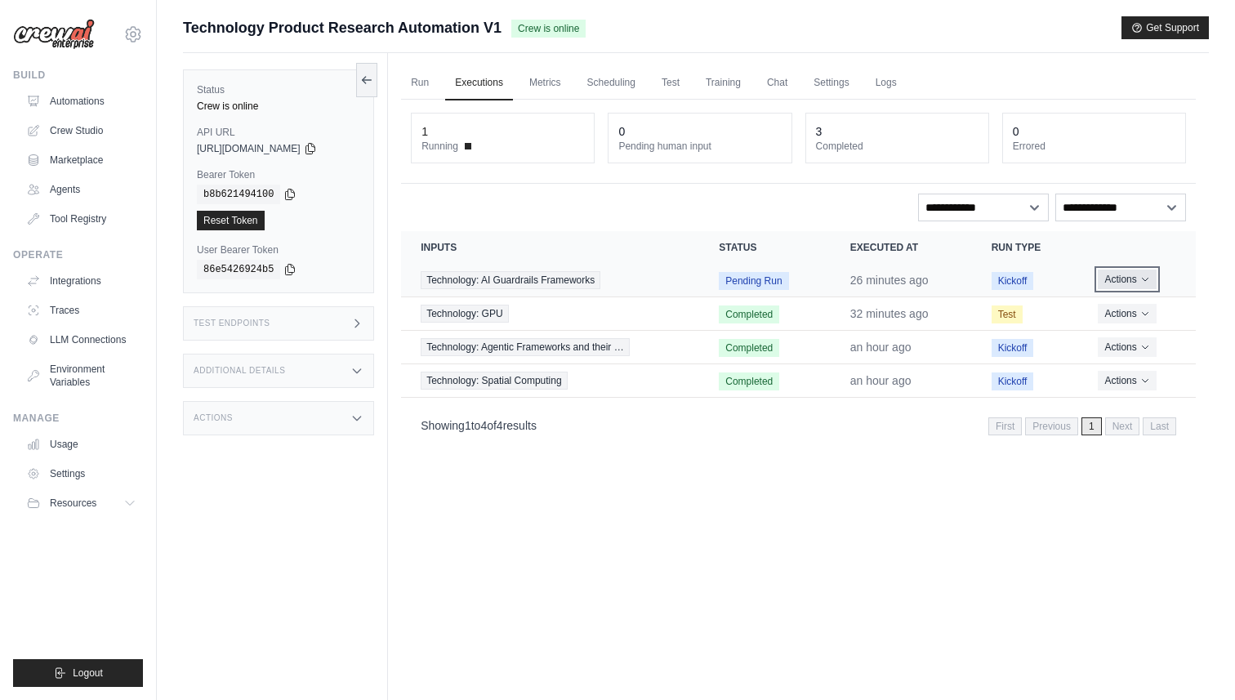
click at [1147, 275] on icon "Actions for execution" at bounding box center [1145, 279] width 10 height 10
click at [1113, 328] on button "Delete" at bounding box center [1124, 335] width 105 height 26
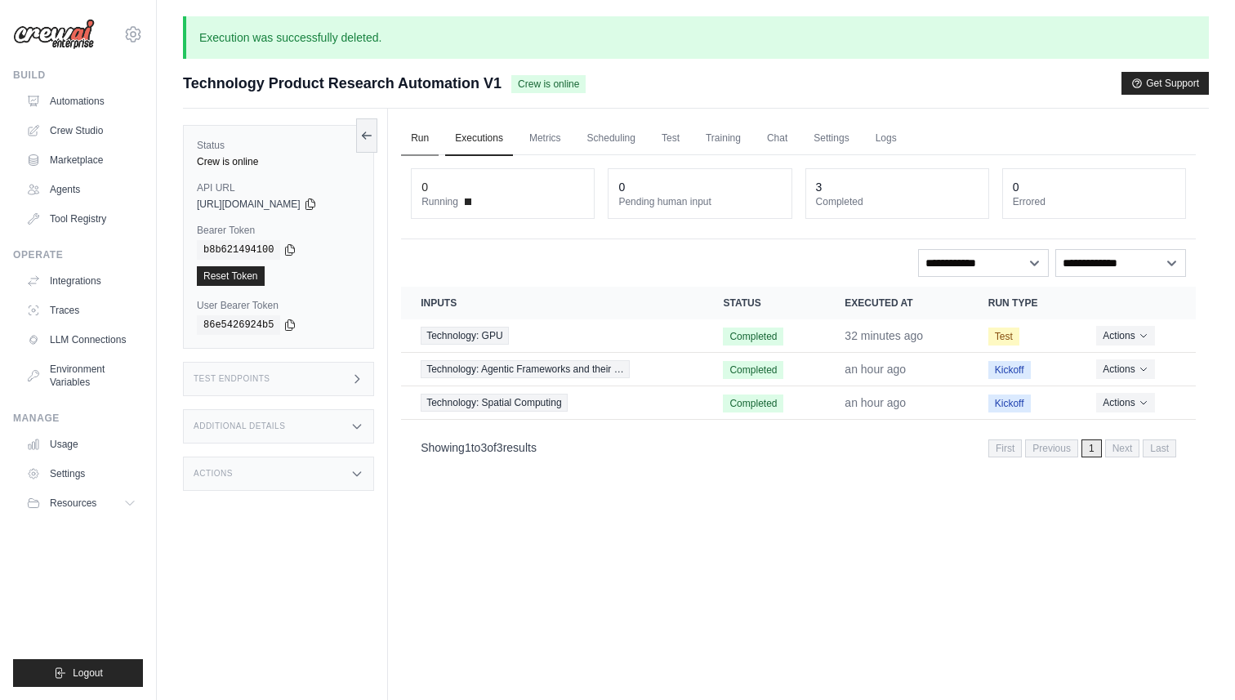
click at [411, 140] on link "Run" at bounding box center [420, 139] width 38 height 34
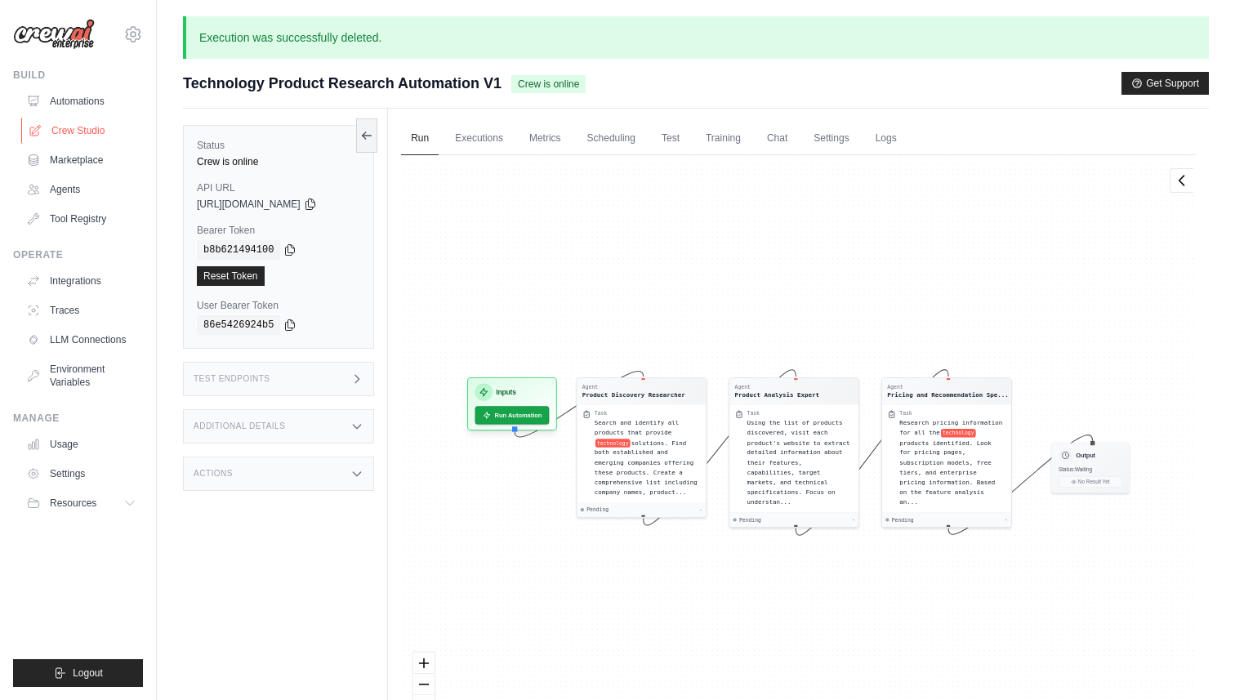
click at [88, 133] on link "Crew Studio" at bounding box center [82, 131] width 123 height 26
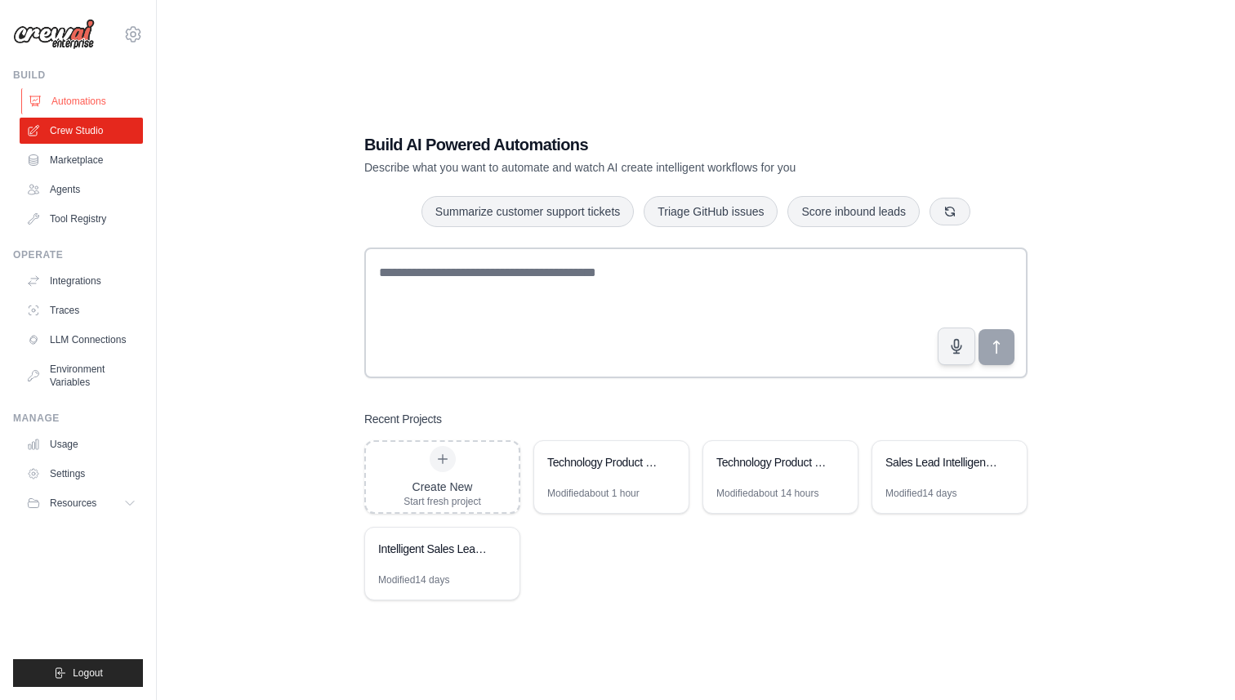
click at [74, 96] on link "Automations" at bounding box center [82, 101] width 123 height 26
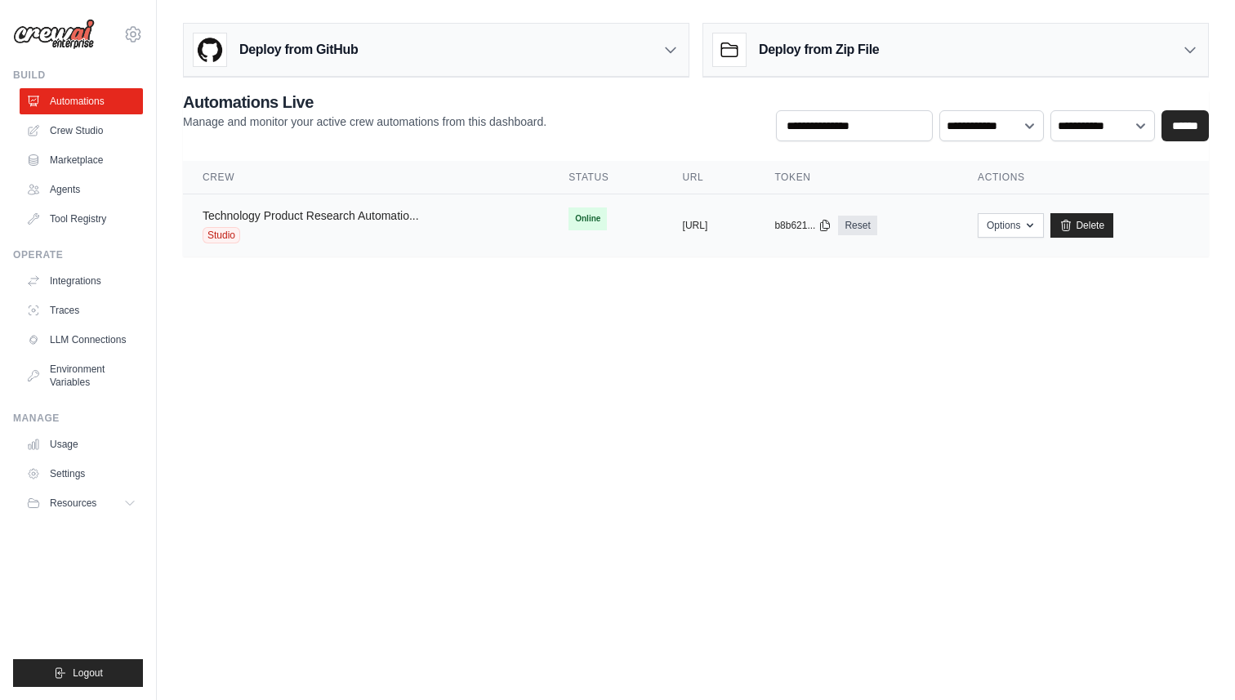
click at [313, 219] on link "Technology Product Research Automatio..." at bounding box center [311, 215] width 216 height 13
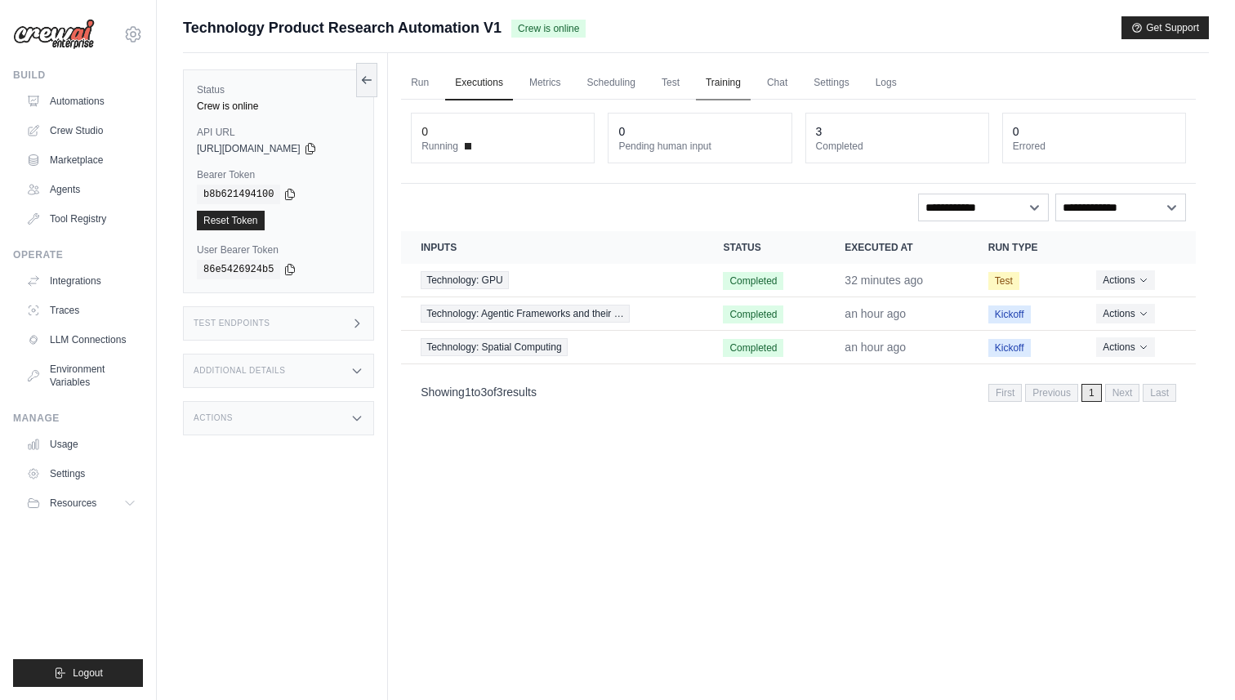
click at [732, 89] on link "Training" at bounding box center [723, 83] width 55 height 34
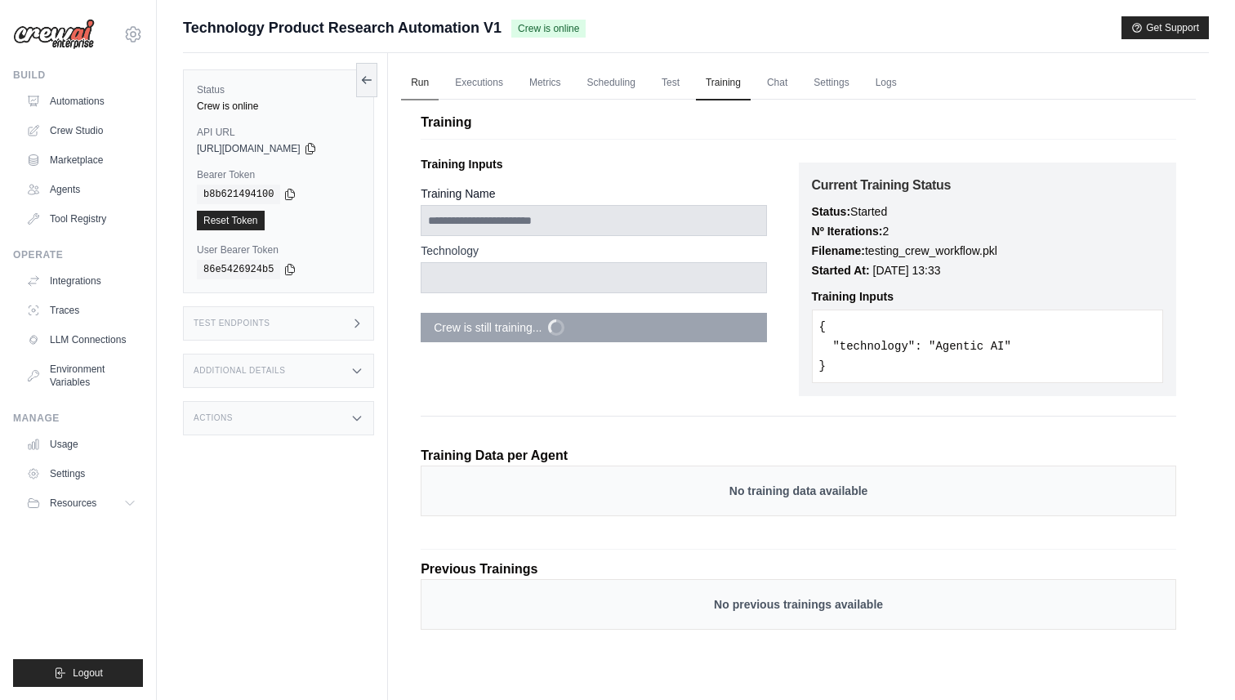
click at [422, 93] on link "Run" at bounding box center [420, 83] width 38 height 34
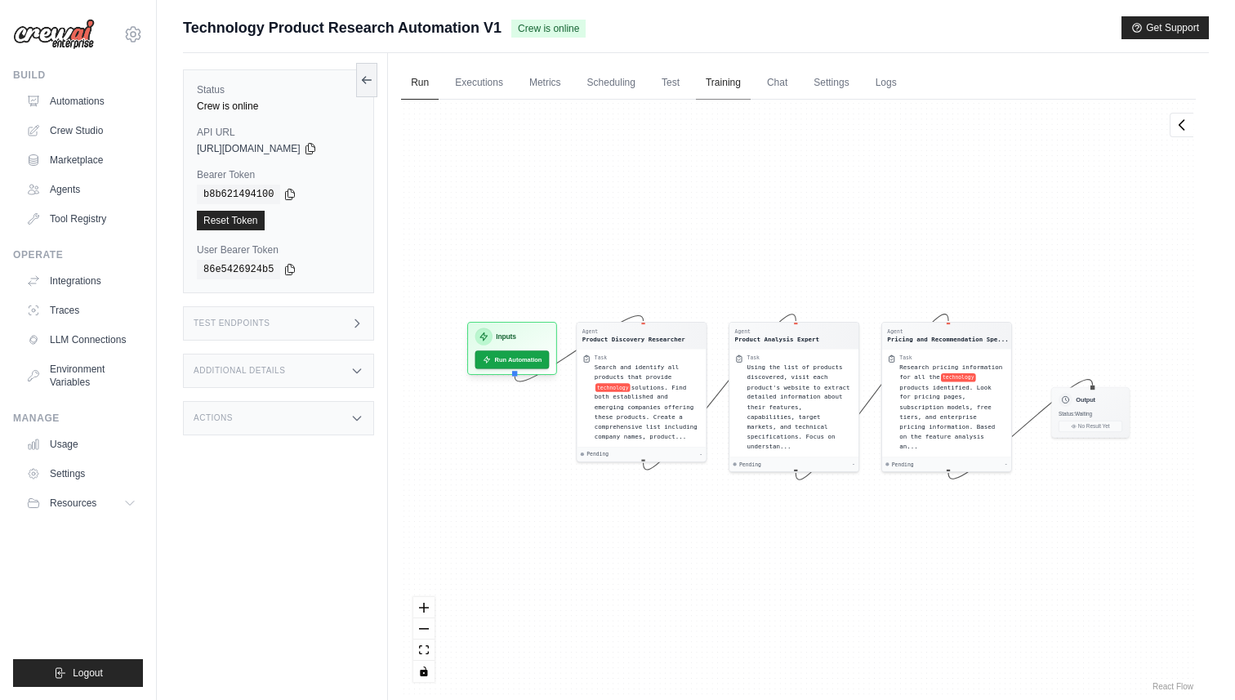
click at [728, 94] on link "Training" at bounding box center [723, 83] width 55 height 34
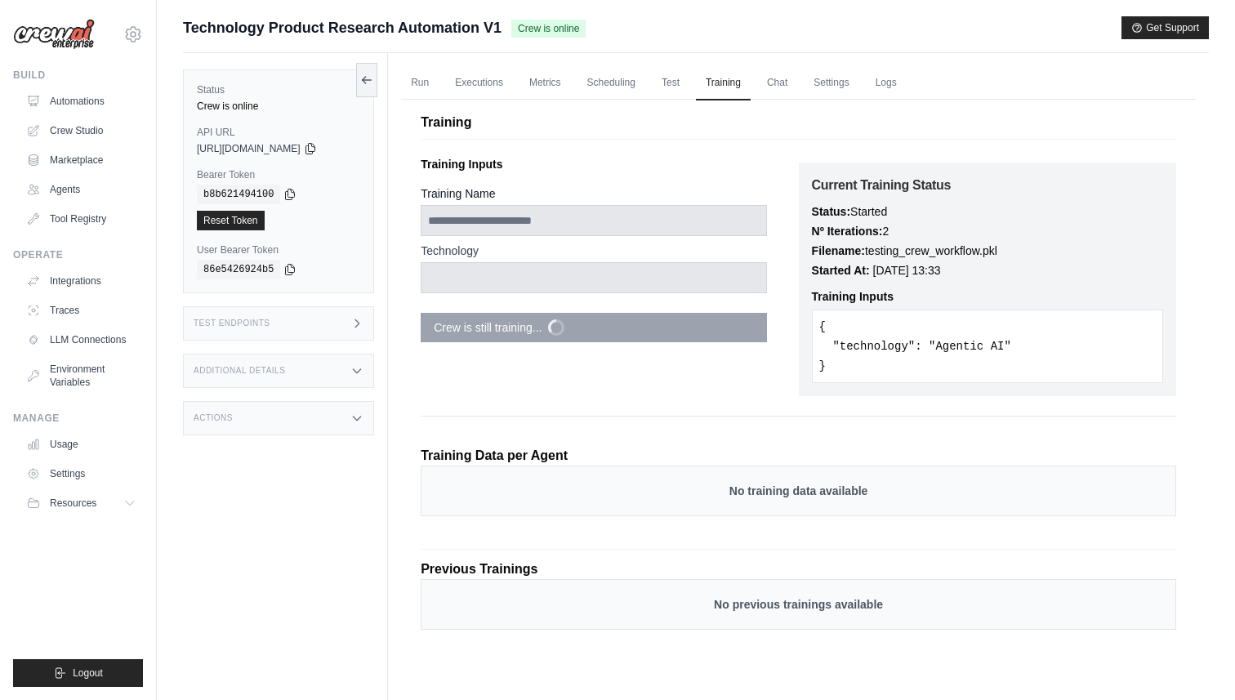
click at [329, 593] on div "Status Crew is online API URL copied [URL][DOMAIN_NAME] Bearer Token copied b8b…" at bounding box center [285, 403] width 205 height 700
click at [364, 83] on icon at bounding box center [366, 79] width 13 height 13
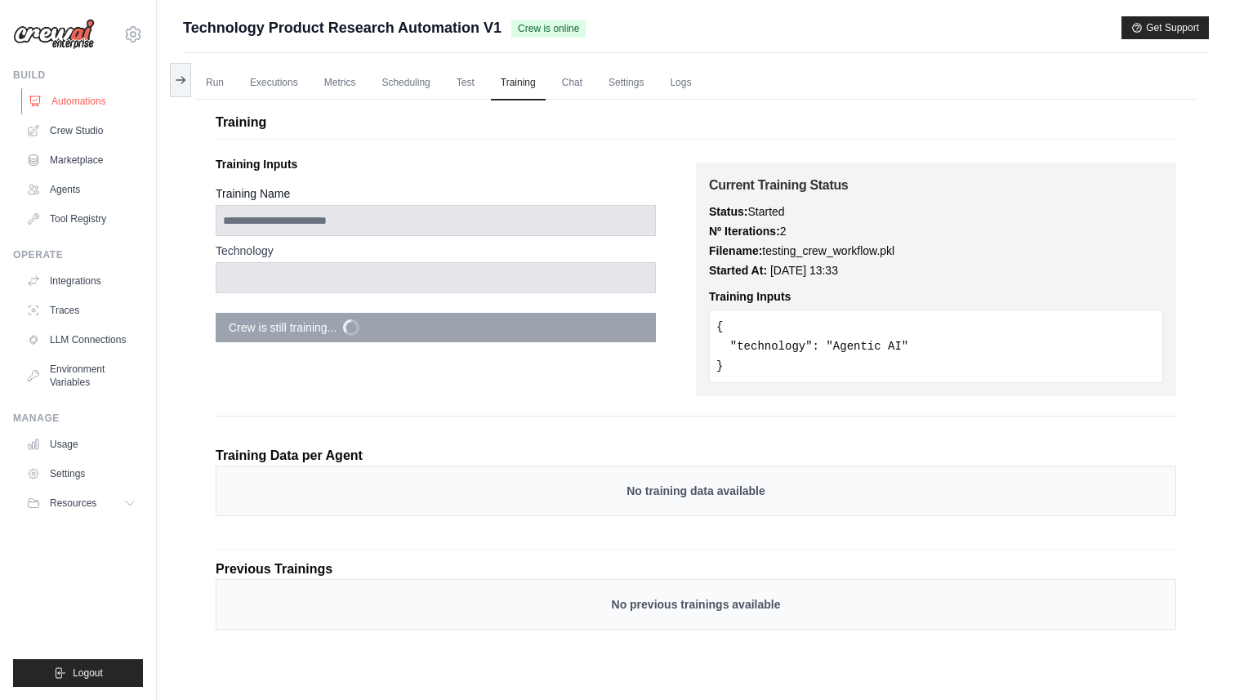
click at [59, 110] on link "Automations" at bounding box center [82, 101] width 123 height 26
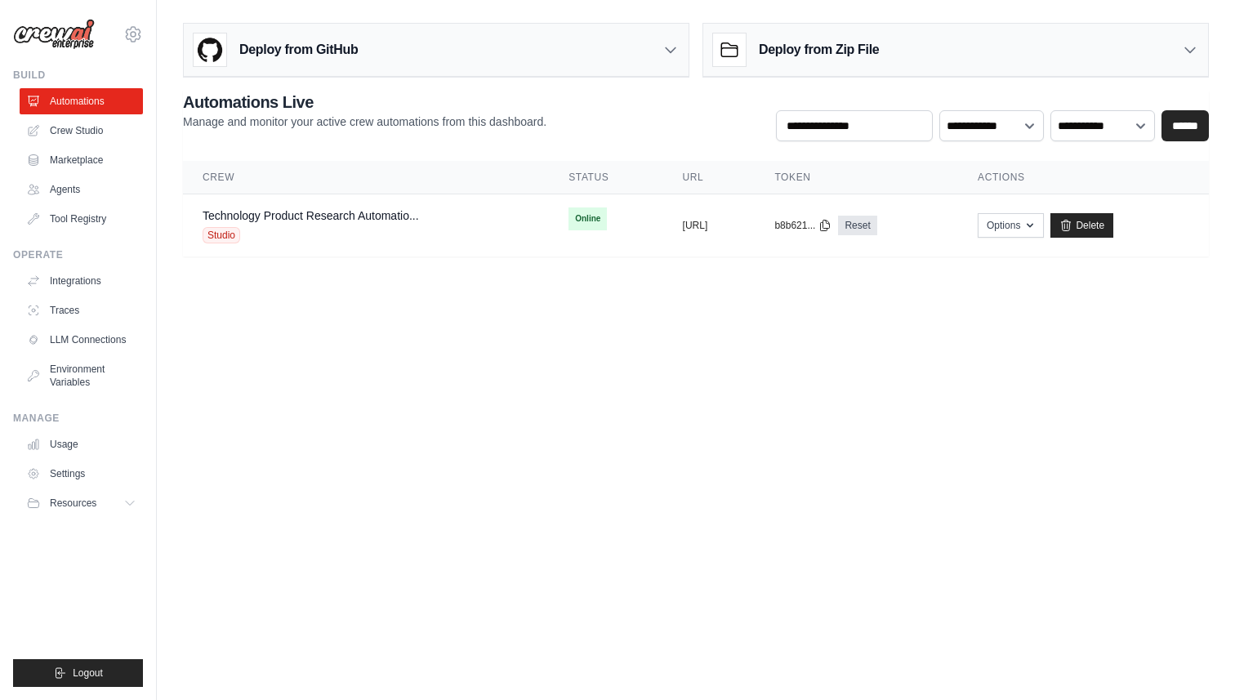
click at [433, 374] on body "[PERSON_NAME][EMAIL_ADDRESS] Settings Build Automations Crew Studio" at bounding box center [617, 350] width 1235 height 700
